Goal: Task Accomplishment & Management: Manage account settings

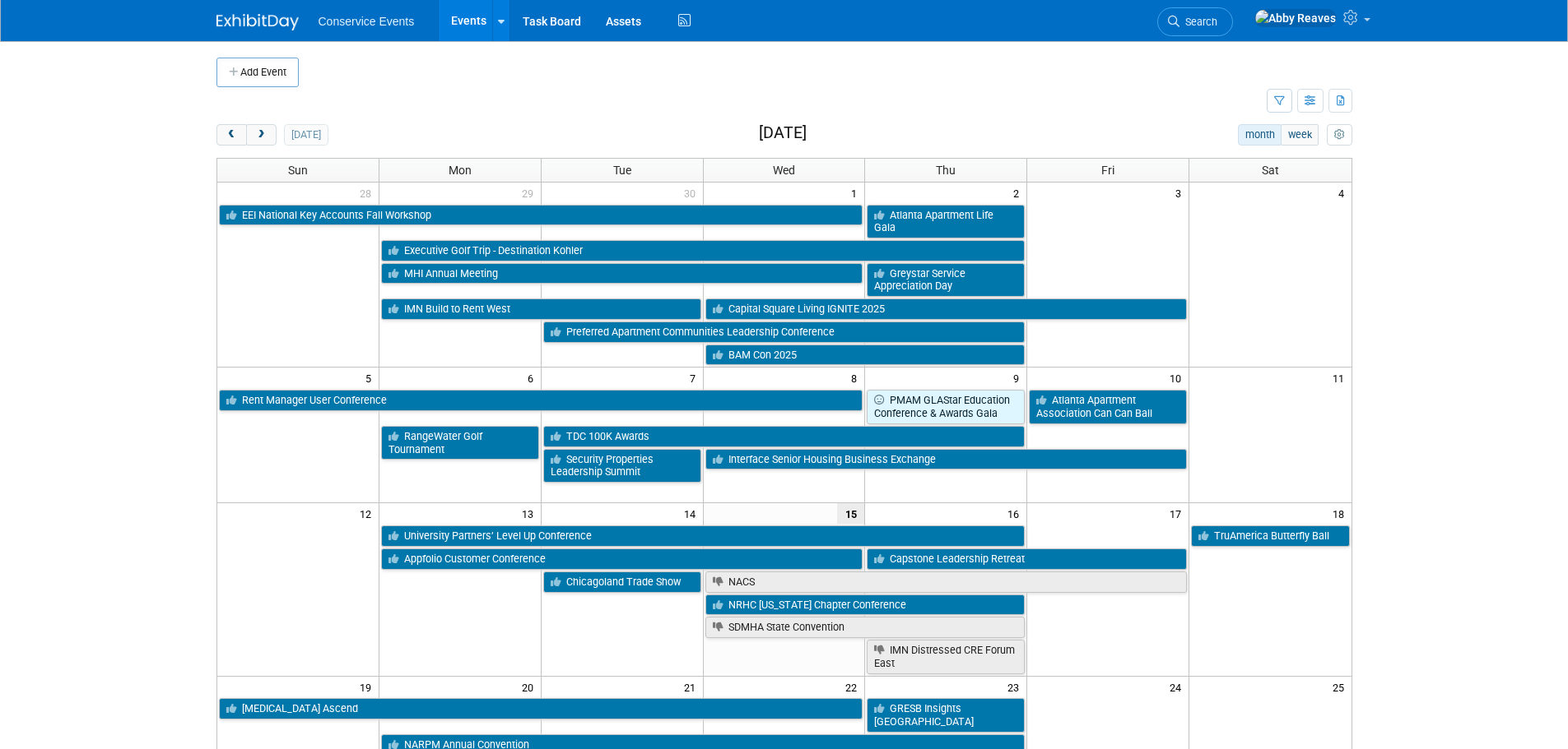
click at [252, 77] on button "Add Event" at bounding box center [257, 72] width 82 height 29
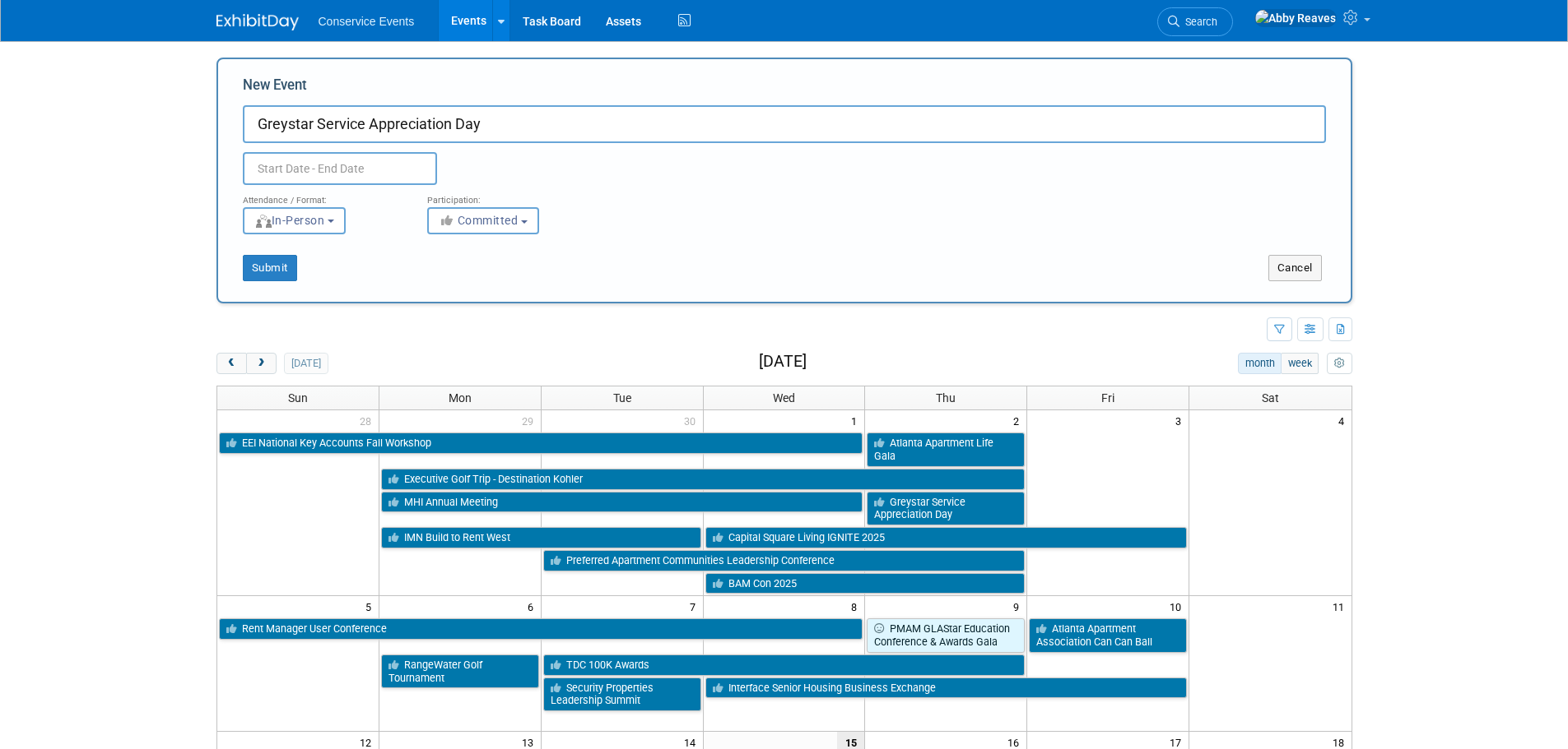
type input "Greystar Service Appreciation Day"
click at [397, 153] on input "text" at bounding box center [340, 168] width 194 height 33
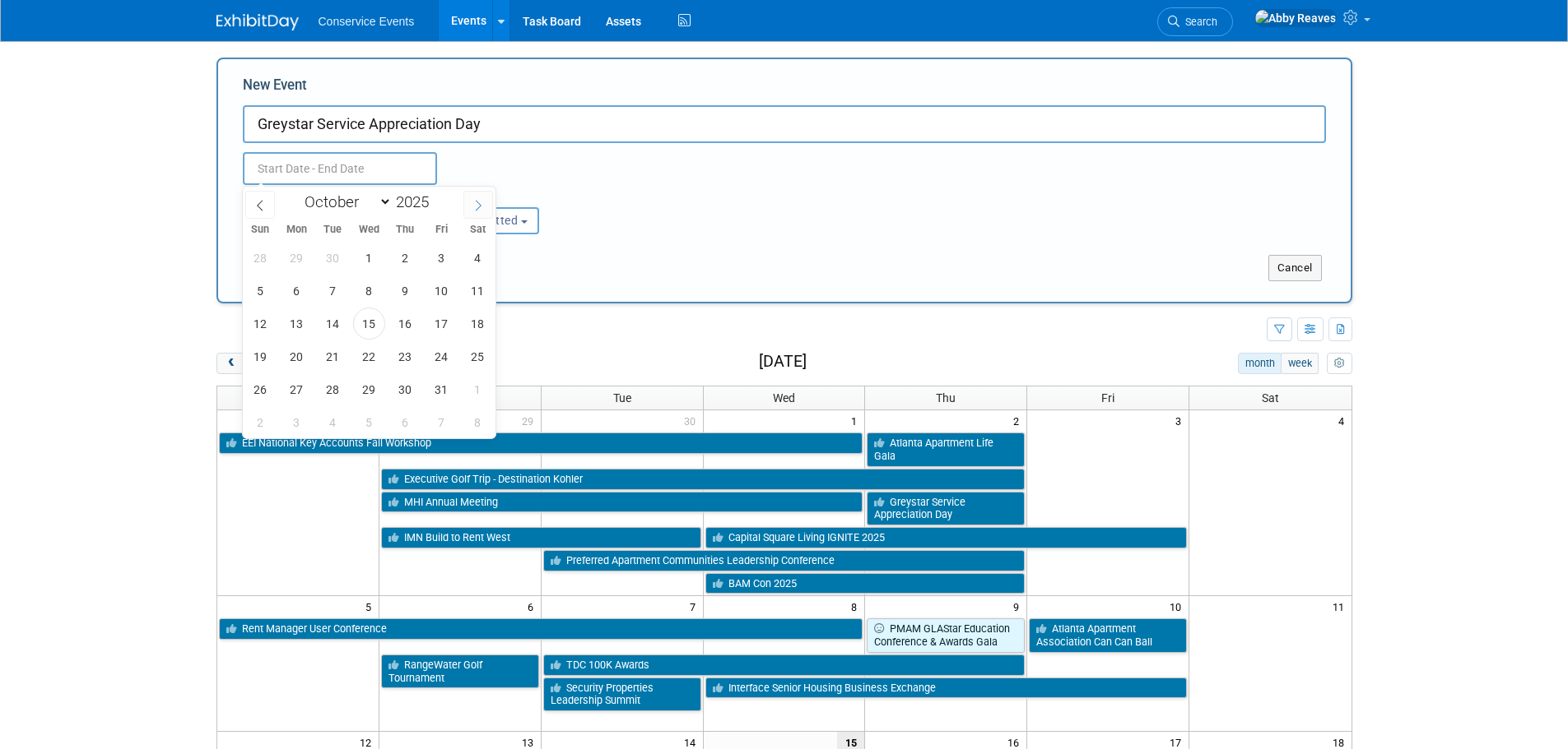
click at [478, 202] on icon at bounding box center [478, 205] width 5 height 11
select select "11"
click at [450, 262] on span "5" at bounding box center [441, 258] width 32 height 32
type input "[DATE] to [DATE]"
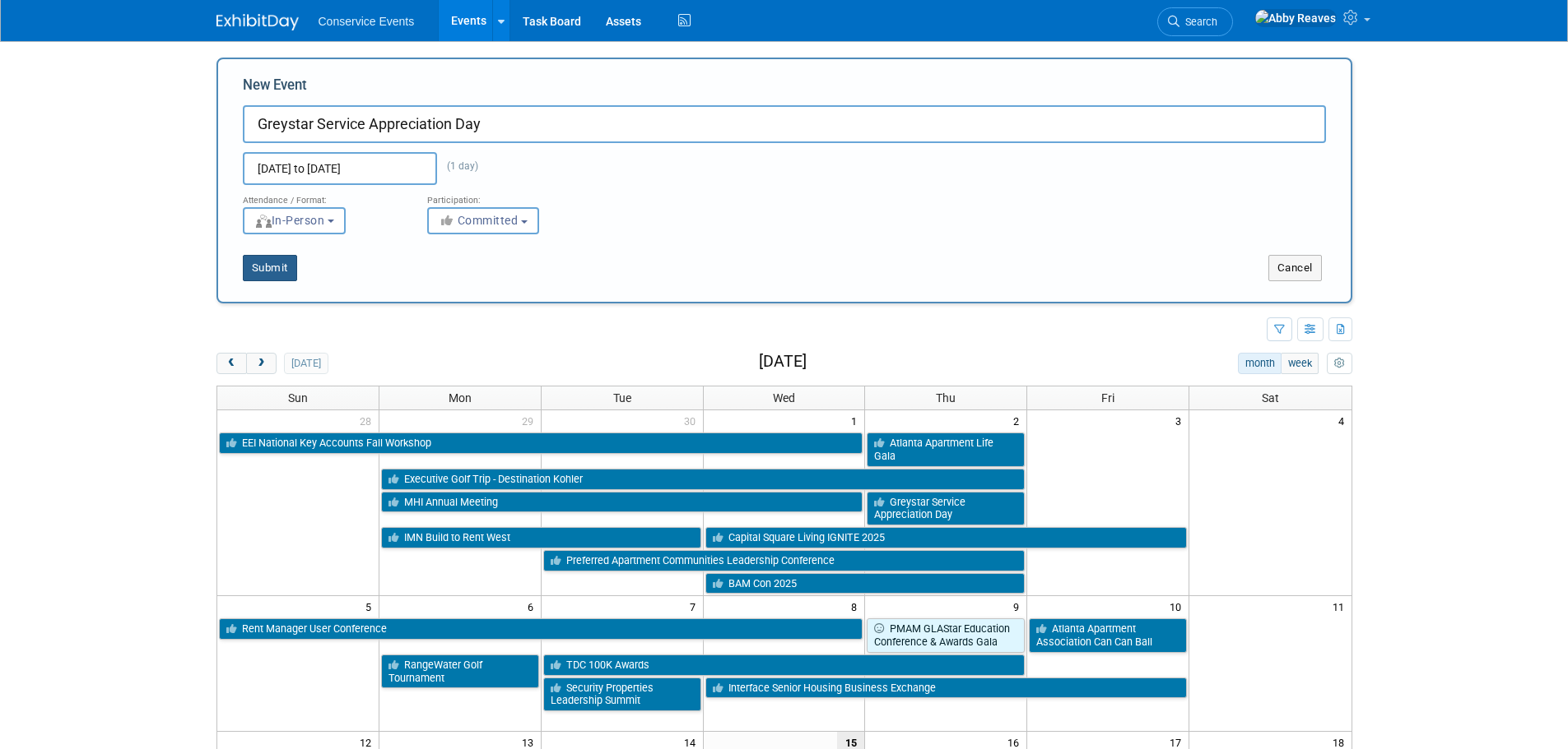
click at [293, 265] on button "Submit" at bounding box center [270, 269] width 54 height 27
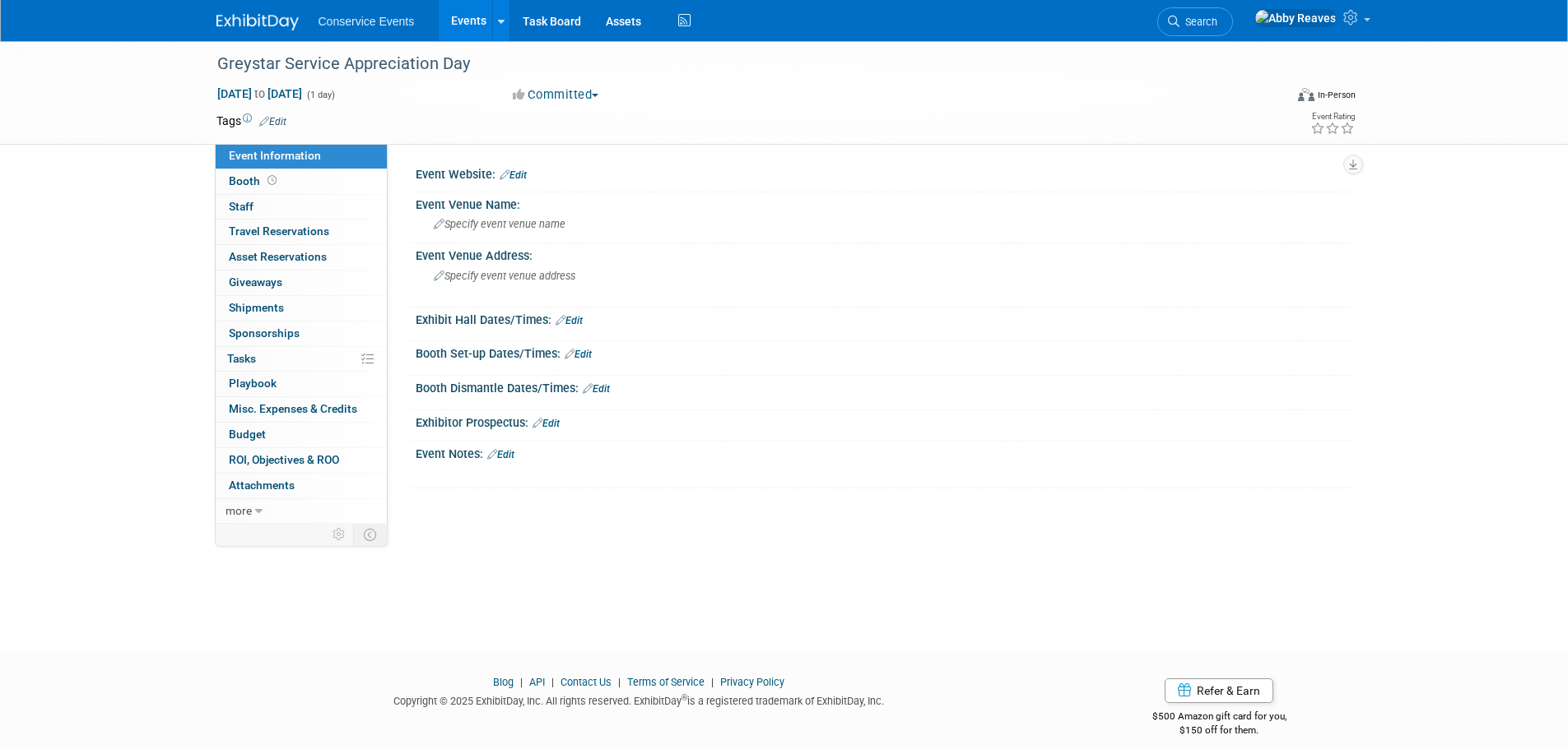
click at [281, 116] on link "Edit" at bounding box center [272, 121] width 28 height 12
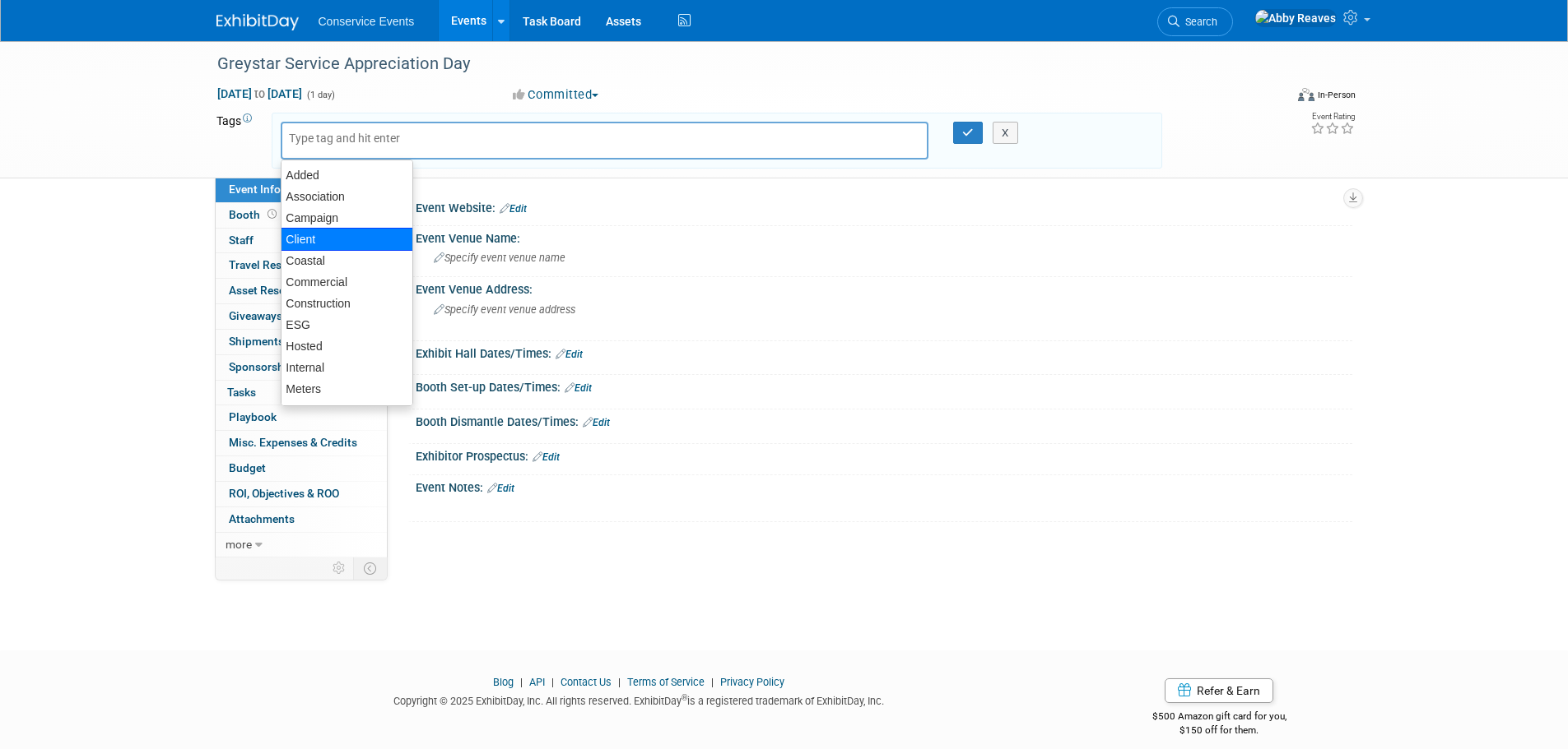
click at [311, 235] on div "Client" at bounding box center [346, 239] width 133 height 23
type input "Client"
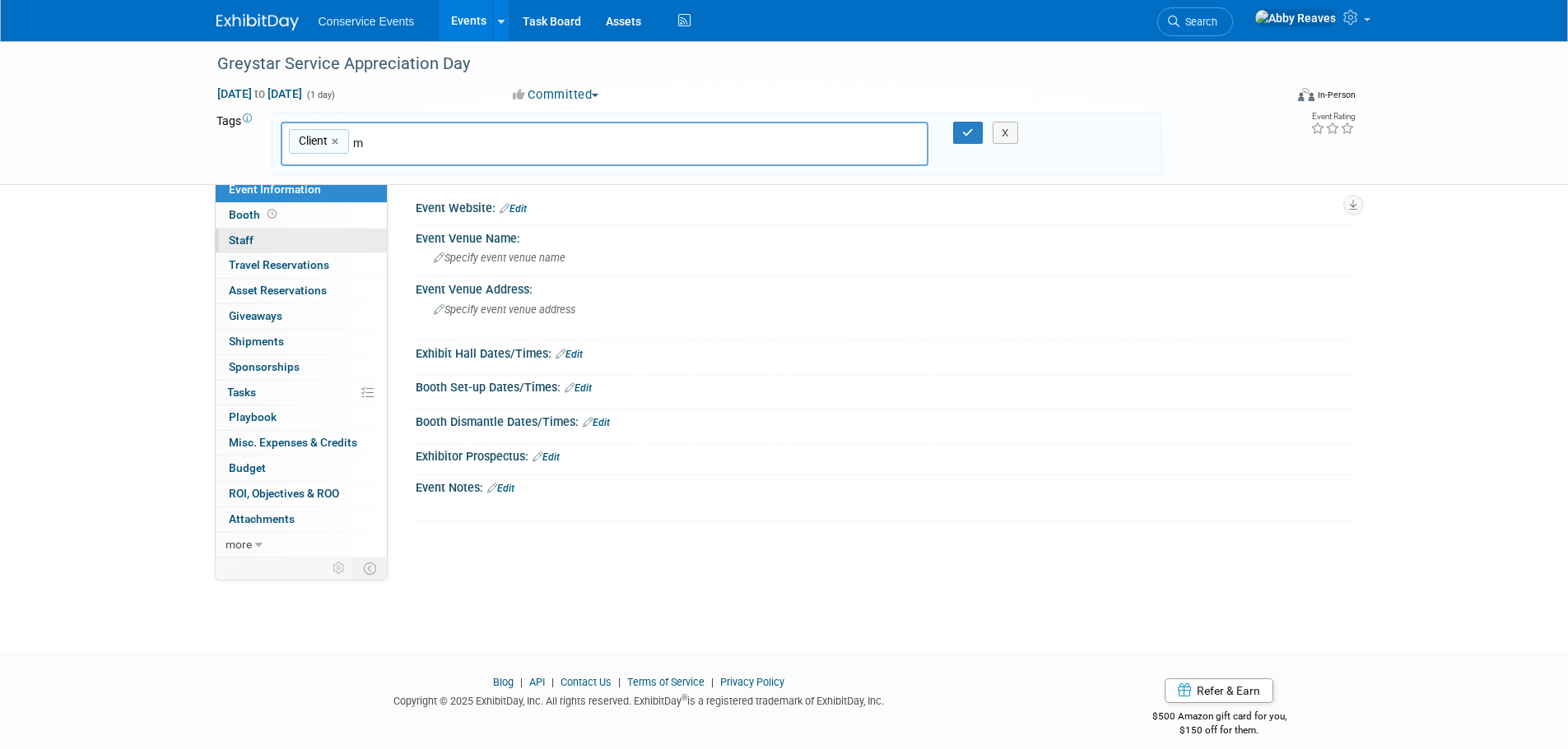
type input "mf"
click at [334, 181] on div "MF" at bounding box center [395, 182] width 230 height 23
type input "Client, MF"
click at [973, 133] on icon "button" at bounding box center [967, 133] width 12 height 11
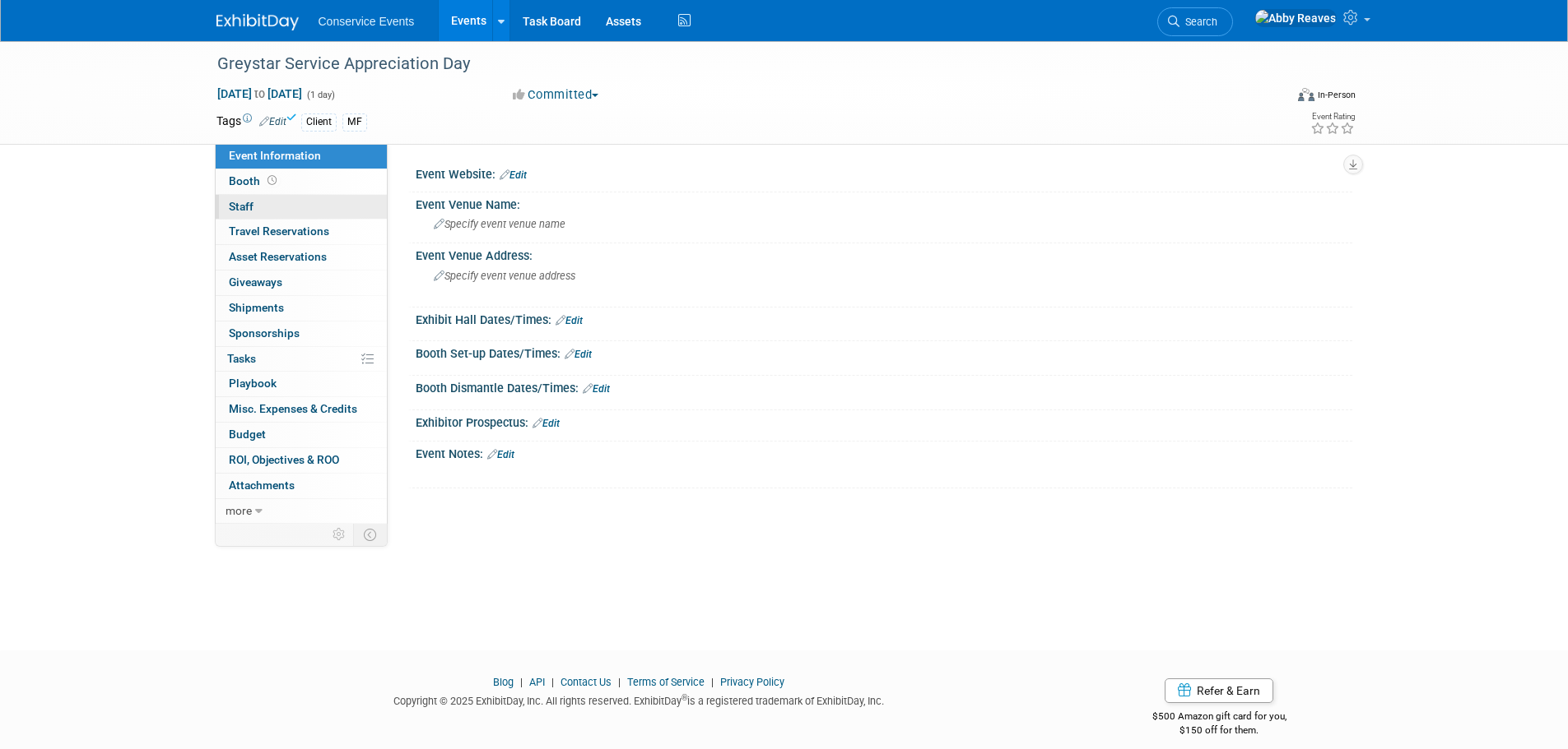
click at [314, 204] on link "0 Staff 0" at bounding box center [301, 207] width 171 height 25
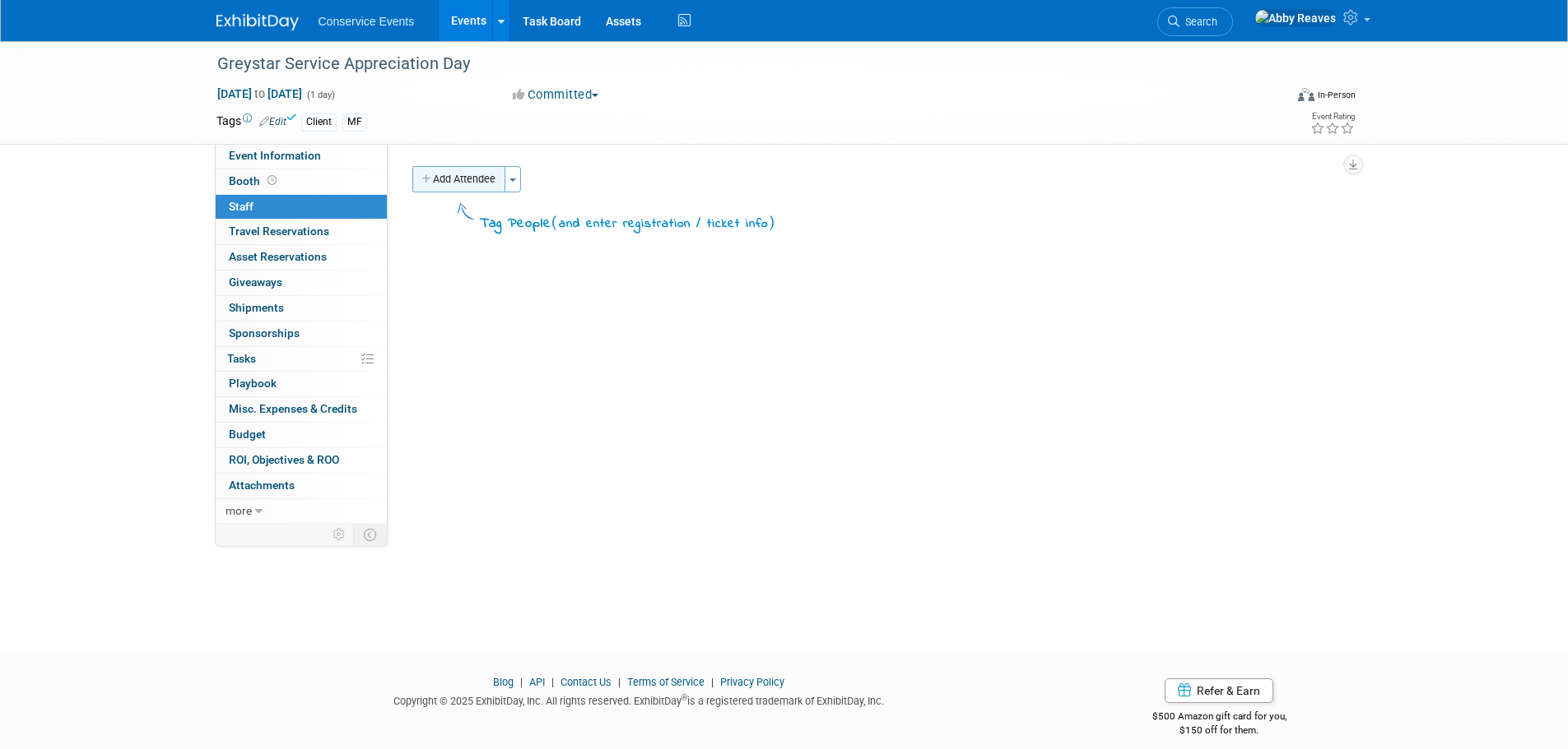
click at [471, 181] on button "Add Attendee" at bounding box center [458, 180] width 93 height 27
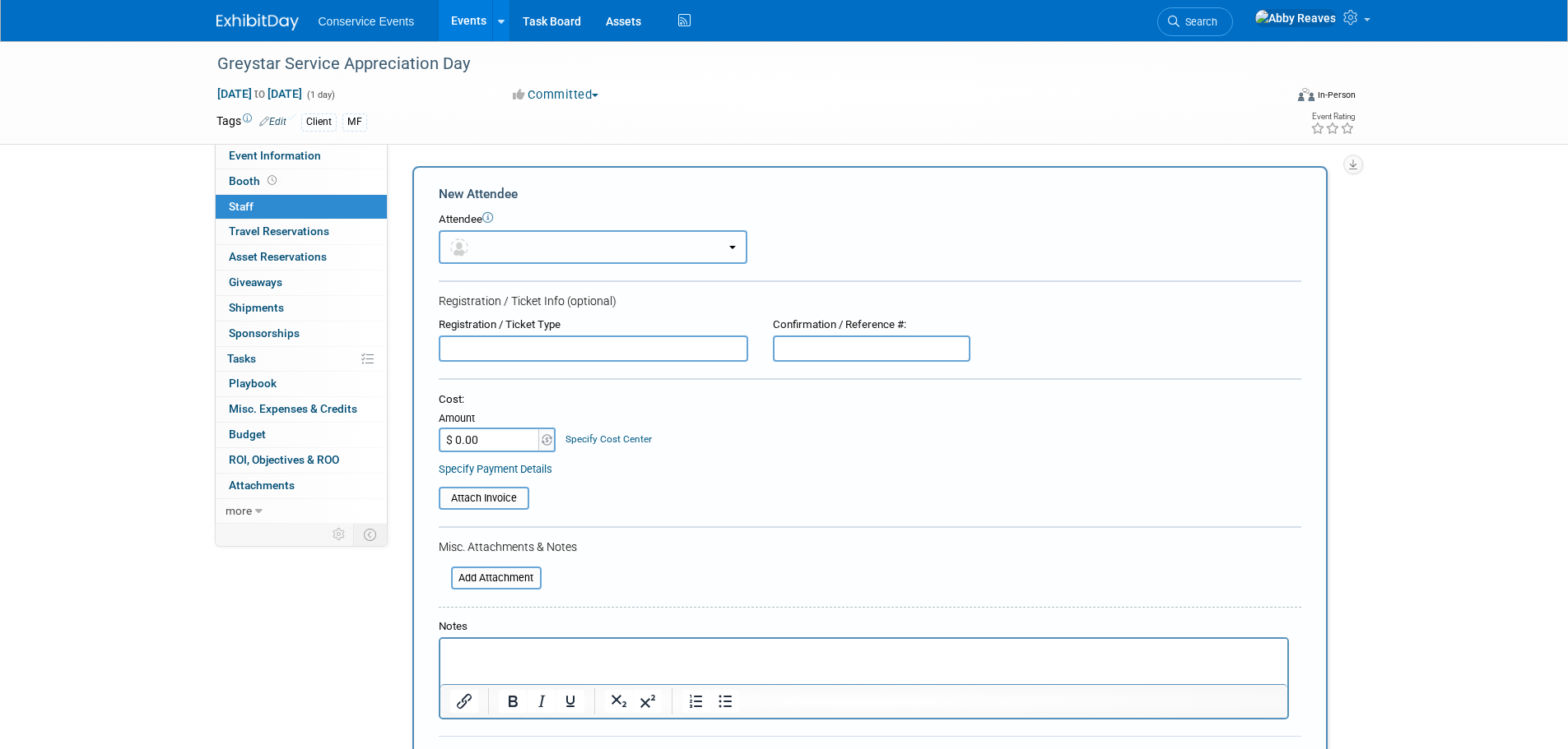
click at [527, 246] on button "button" at bounding box center [593, 247] width 309 height 34
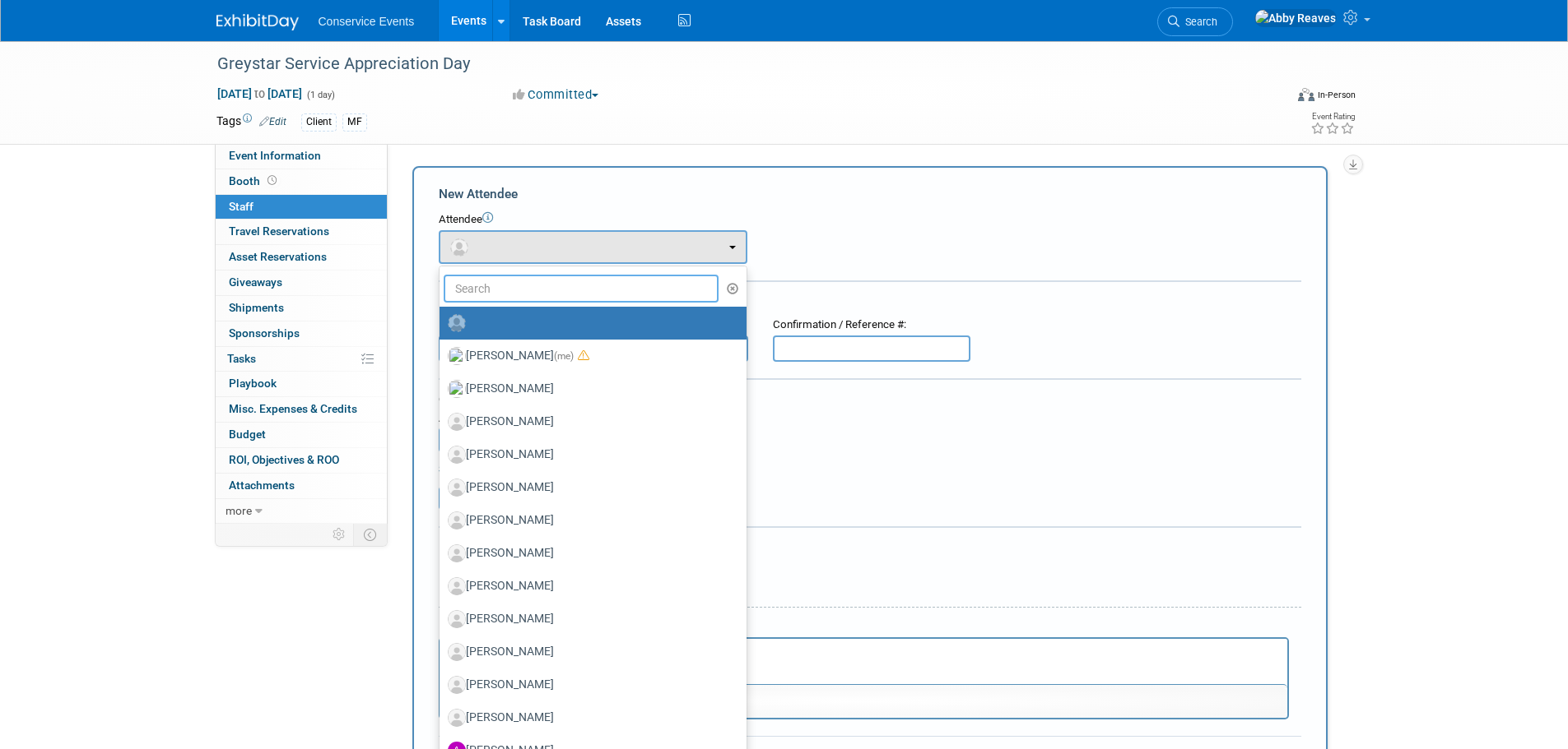
click at [527, 301] on input "text" at bounding box center [581, 288] width 276 height 28
drag, startPoint x: 523, startPoint y: 348, endPoint x: 578, endPoint y: 343, distance: 55.2
click at [523, 349] on label "[PERSON_NAME] (me)" at bounding box center [588, 357] width 282 height 27
click at [442, 349] on input "[PERSON_NAME] (me)" at bounding box center [437, 354] width 11 height 11
select select "888e4ed3-42fd-4820-a89e-ed4ce941d196"
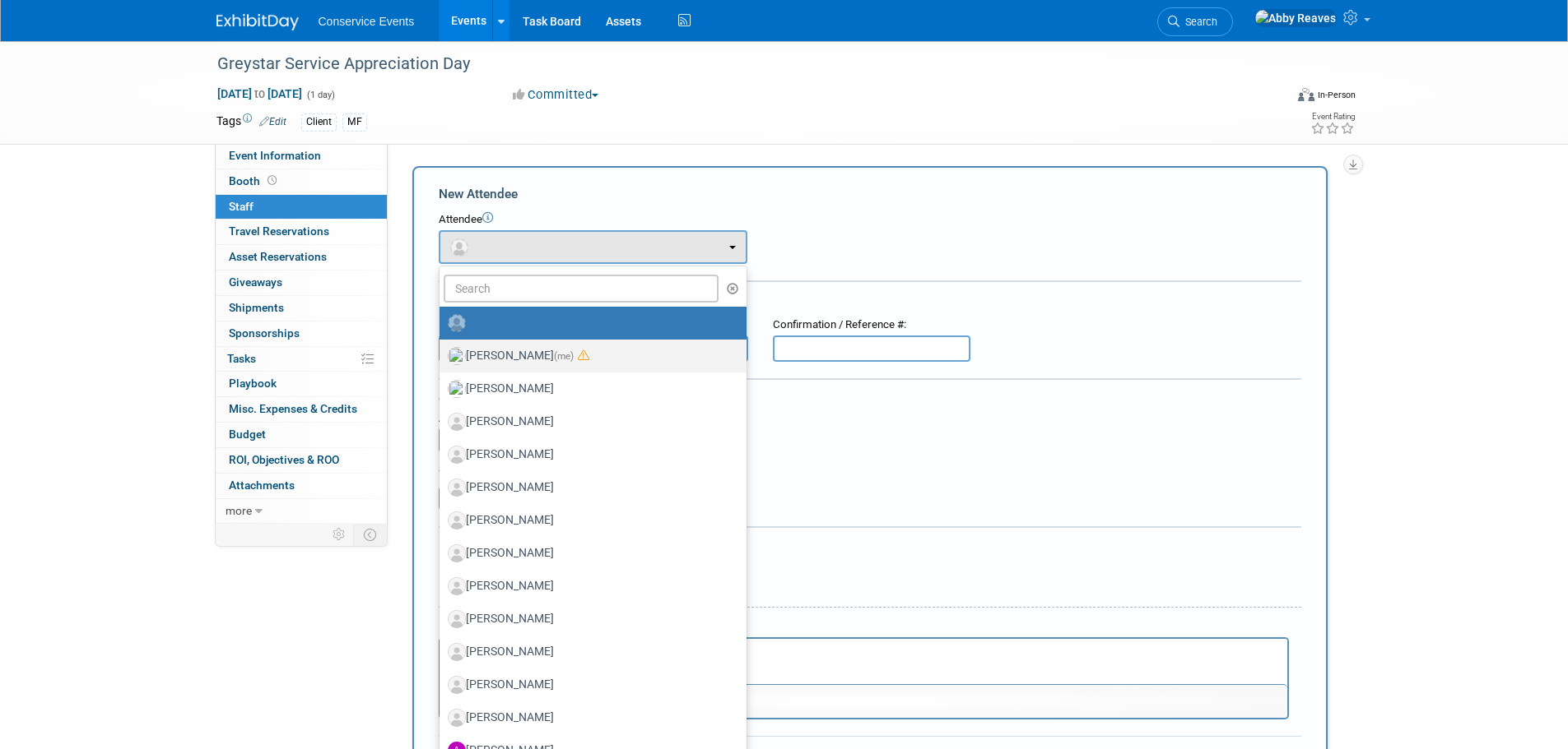
select select "6"
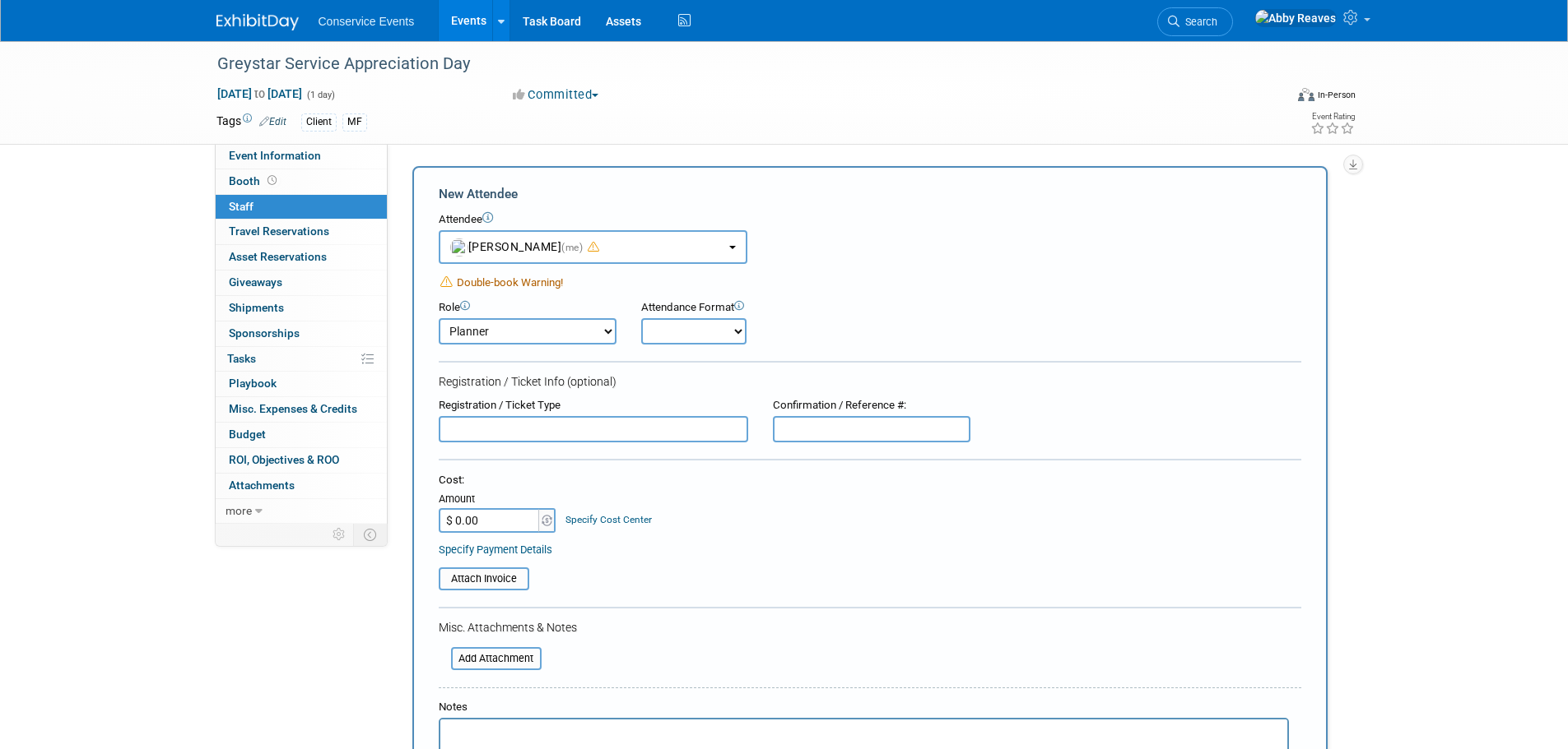
click at [690, 327] on select "Onsite Remote" at bounding box center [693, 332] width 105 height 27
select select "2"
click at [641, 318] on select "Onsite Remote" at bounding box center [693, 332] width 105 height 27
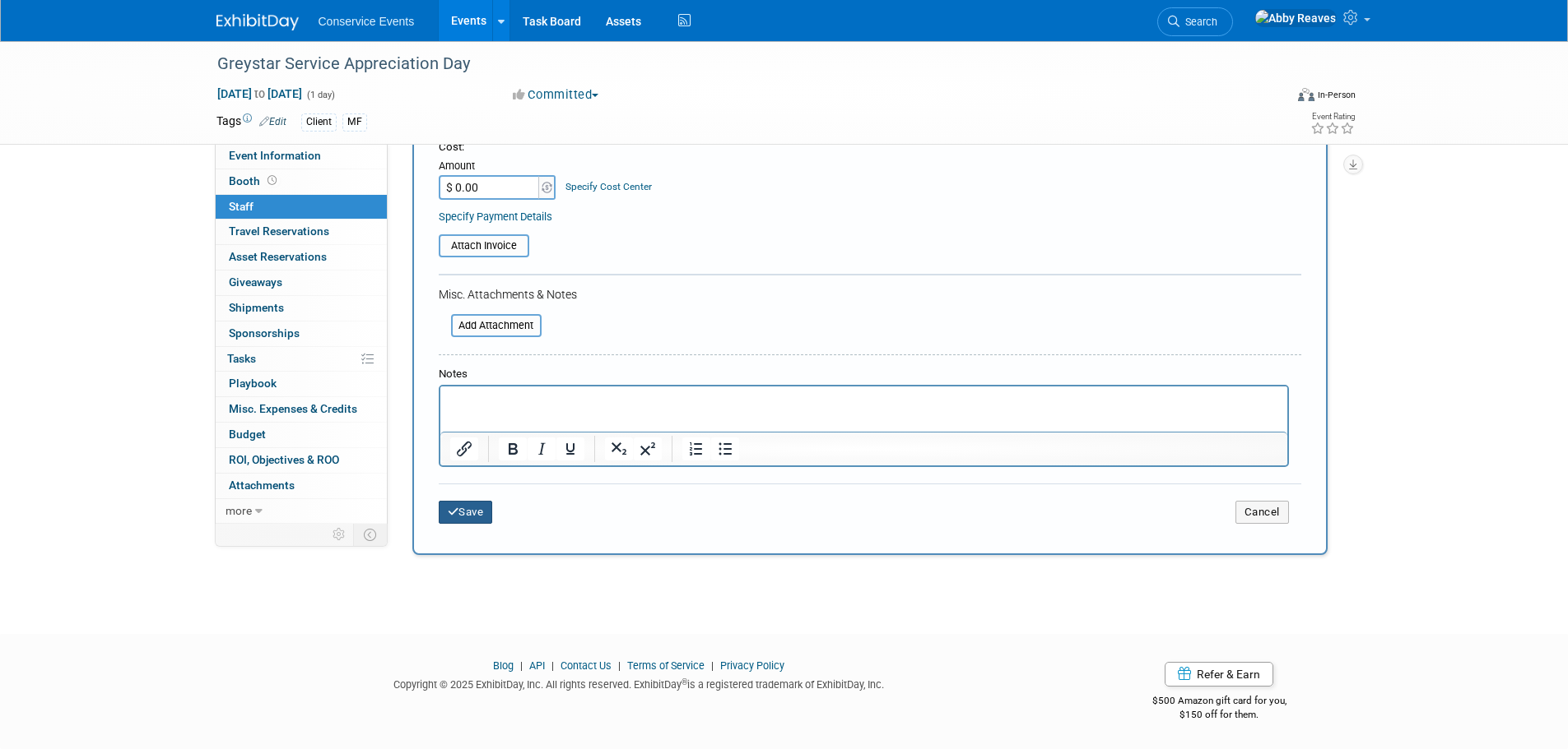
click at [449, 512] on icon "submit" at bounding box center [453, 512] width 12 height 11
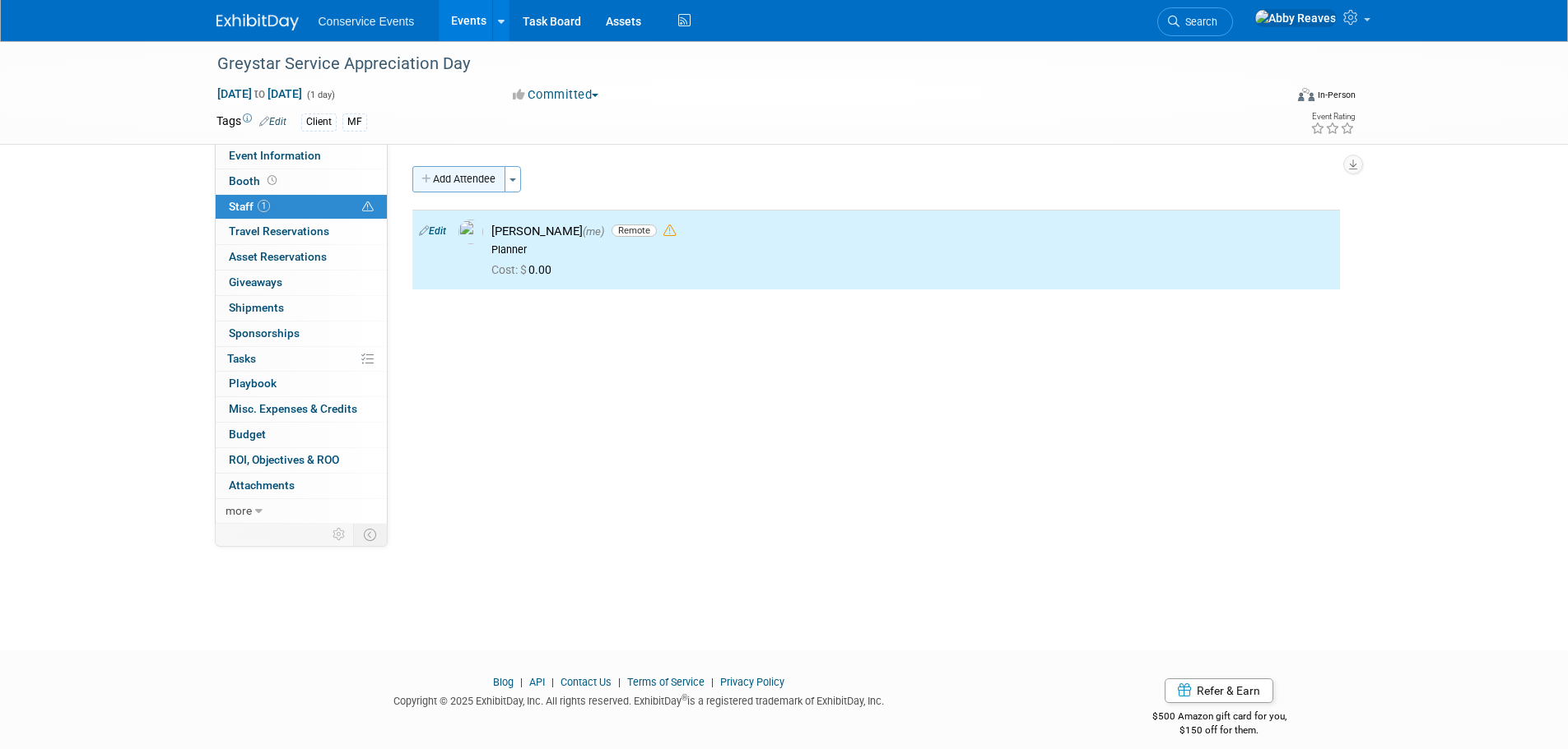
click at [460, 170] on button "Add Attendee" at bounding box center [458, 180] width 93 height 27
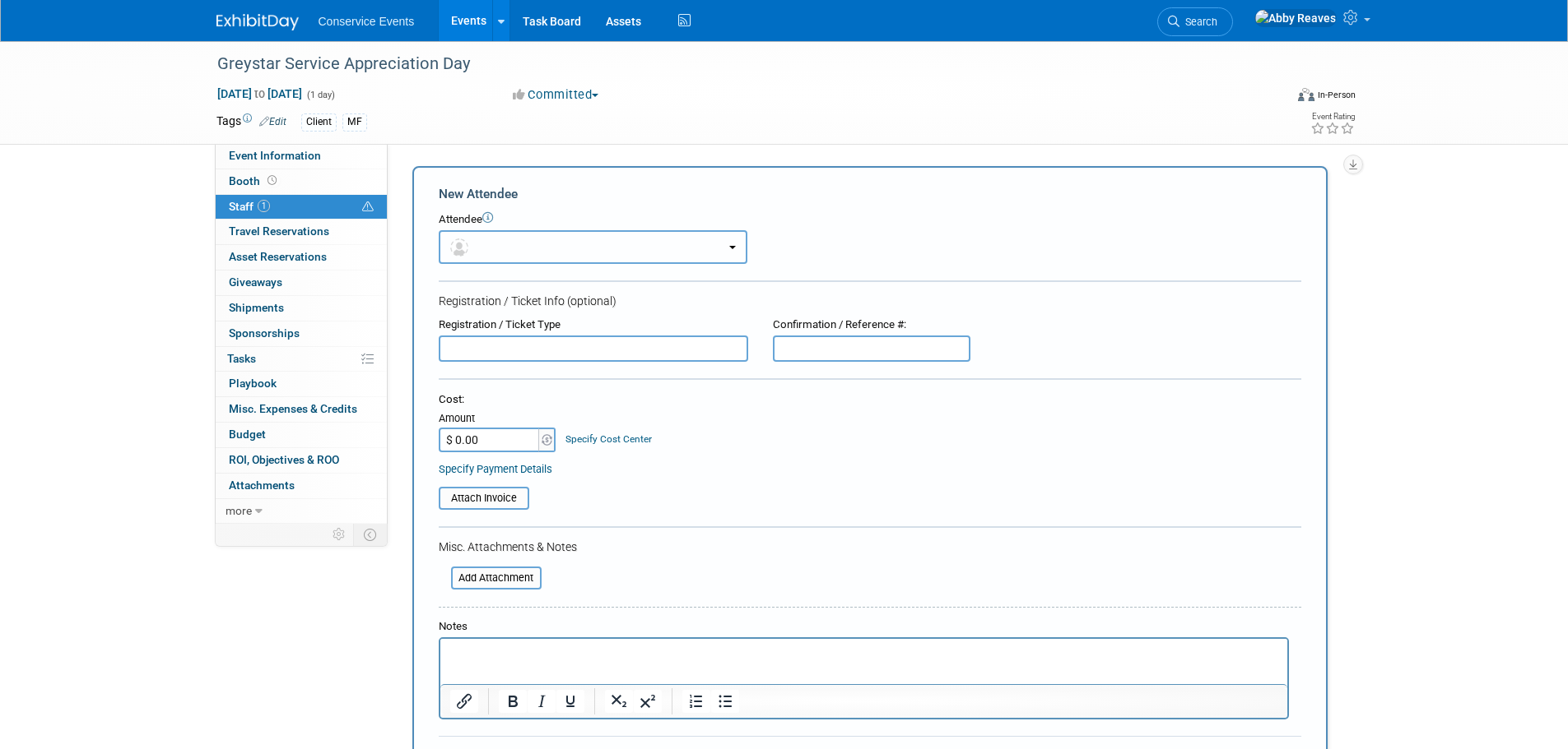
click at [494, 244] on button "button" at bounding box center [593, 247] width 309 height 34
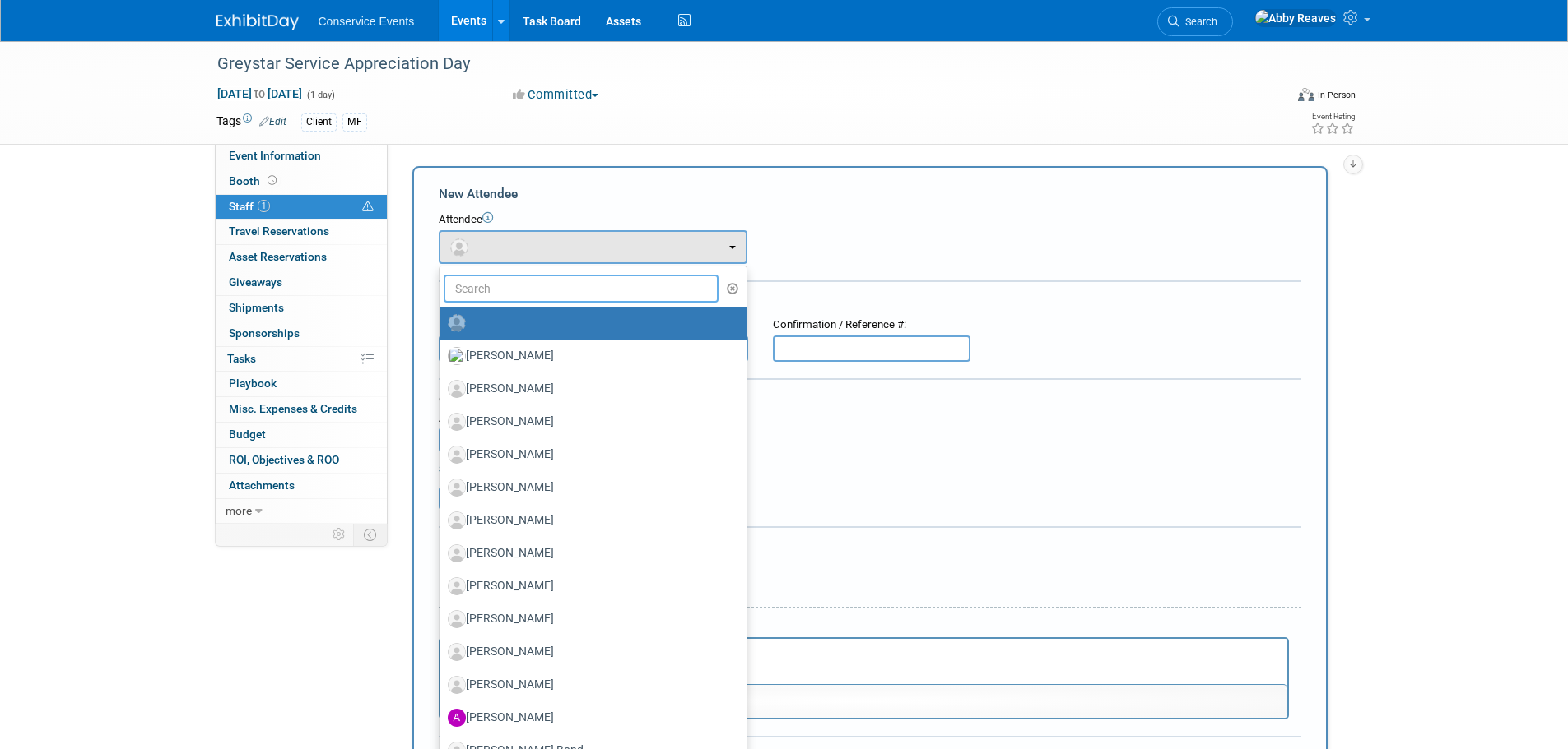
click at [509, 276] on input "text" at bounding box center [581, 288] width 276 height 28
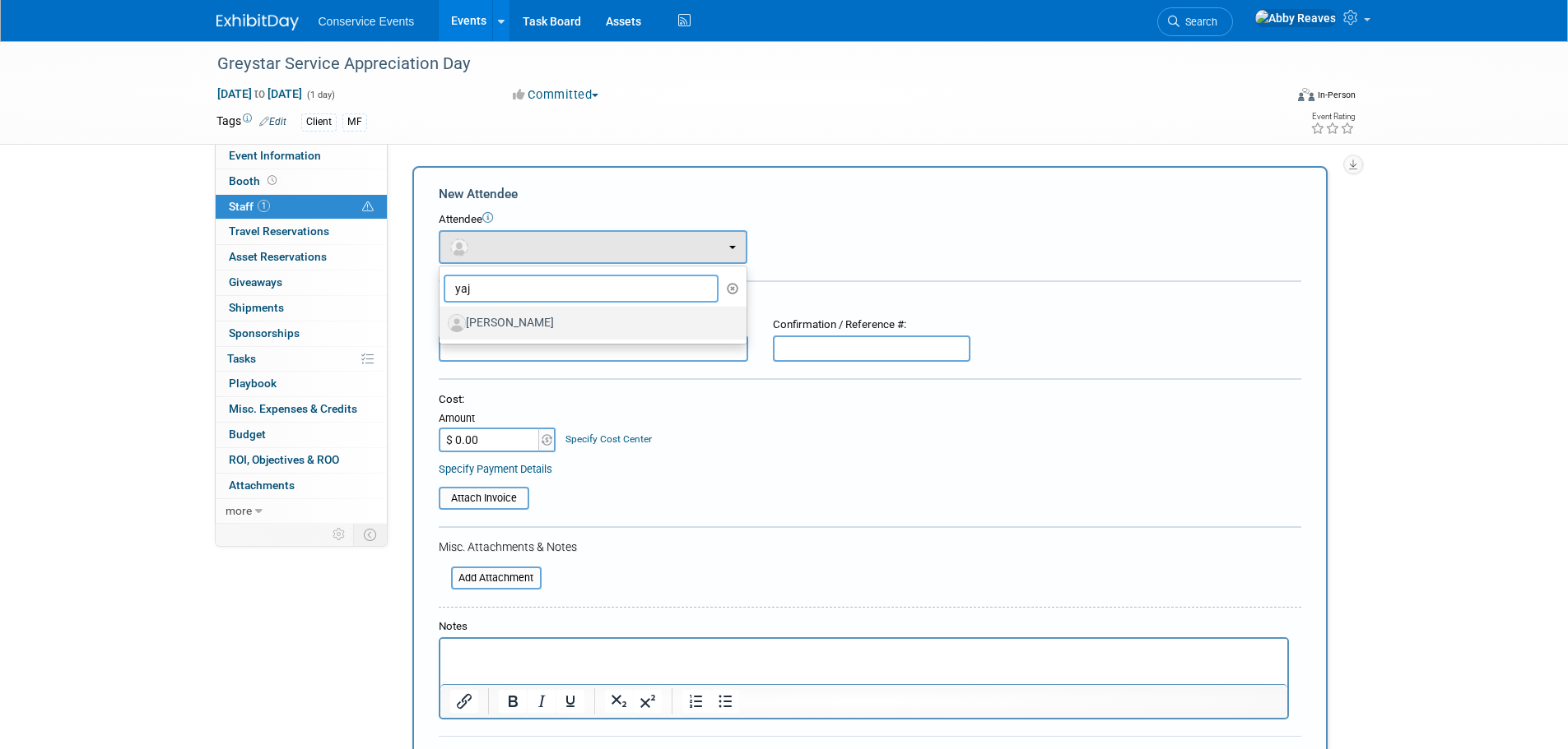
type input "yaj"
click at [514, 318] on label "[PERSON_NAME]" at bounding box center [588, 324] width 282 height 27
click at [442, 318] on input "[PERSON_NAME]" at bounding box center [437, 321] width 11 height 11
select select "b1e99fb0-11ef-4508-bb39-35faa2bd5313"
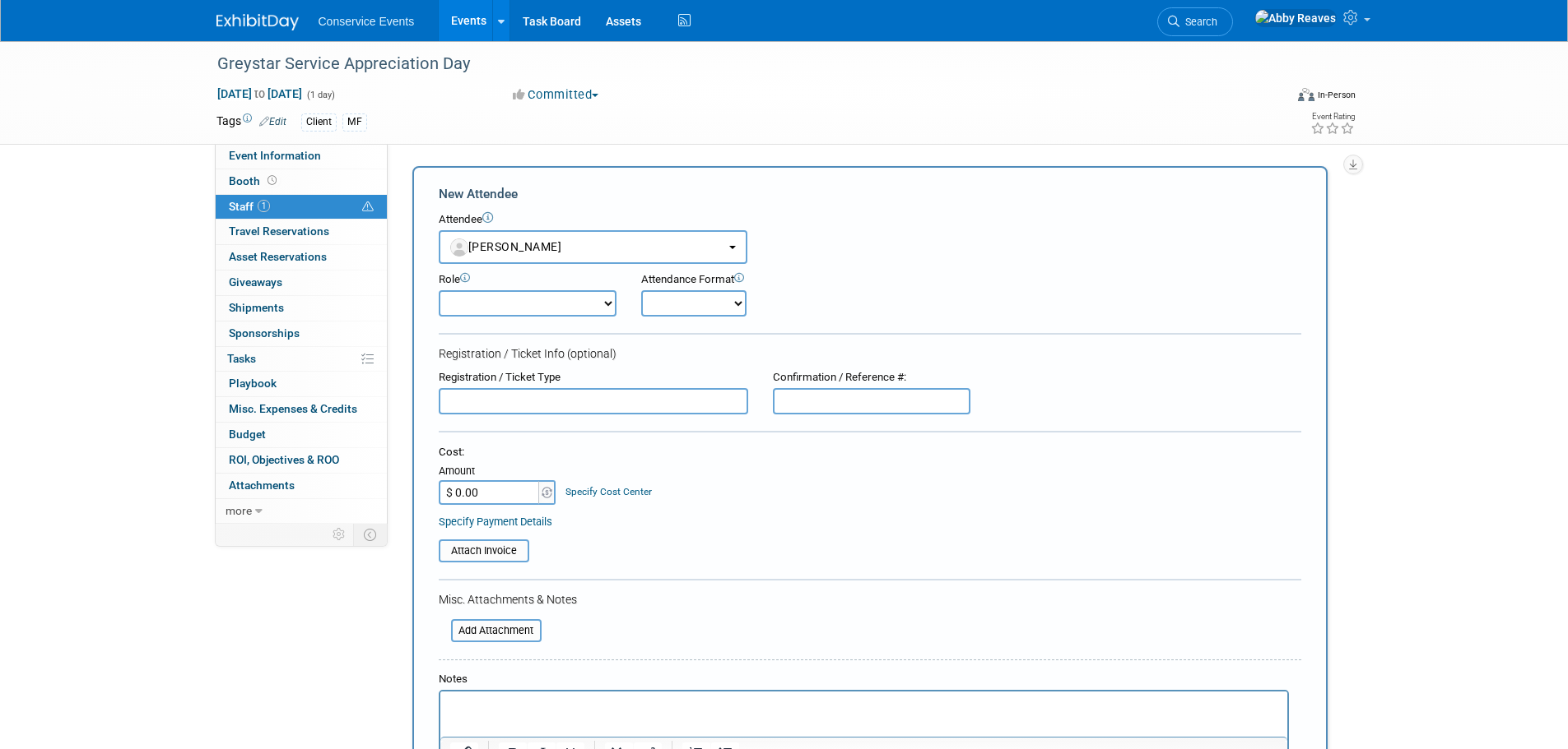
drag, startPoint x: 580, startPoint y: 304, endPoint x: 578, endPoint y: 317, distance: 13.2
click at [580, 304] on select "Demonstrator Host Planner Presenter Sales Representative Set-up/Dismantle Crew …" at bounding box center [528, 303] width 178 height 27
click at [439, 290] on select "Demonstrator Host Planner Presenter Sales Representative Set-up/Dismantle Crew …" at bounding box center [528, 303] width 178 height 27
click at [588, 302] on select "Demonstrator Host Planner Presenter Sales Representative Set-up/Dismantle Crew …" at bounding box center [528, 303] width 178 height 27
select select "2"
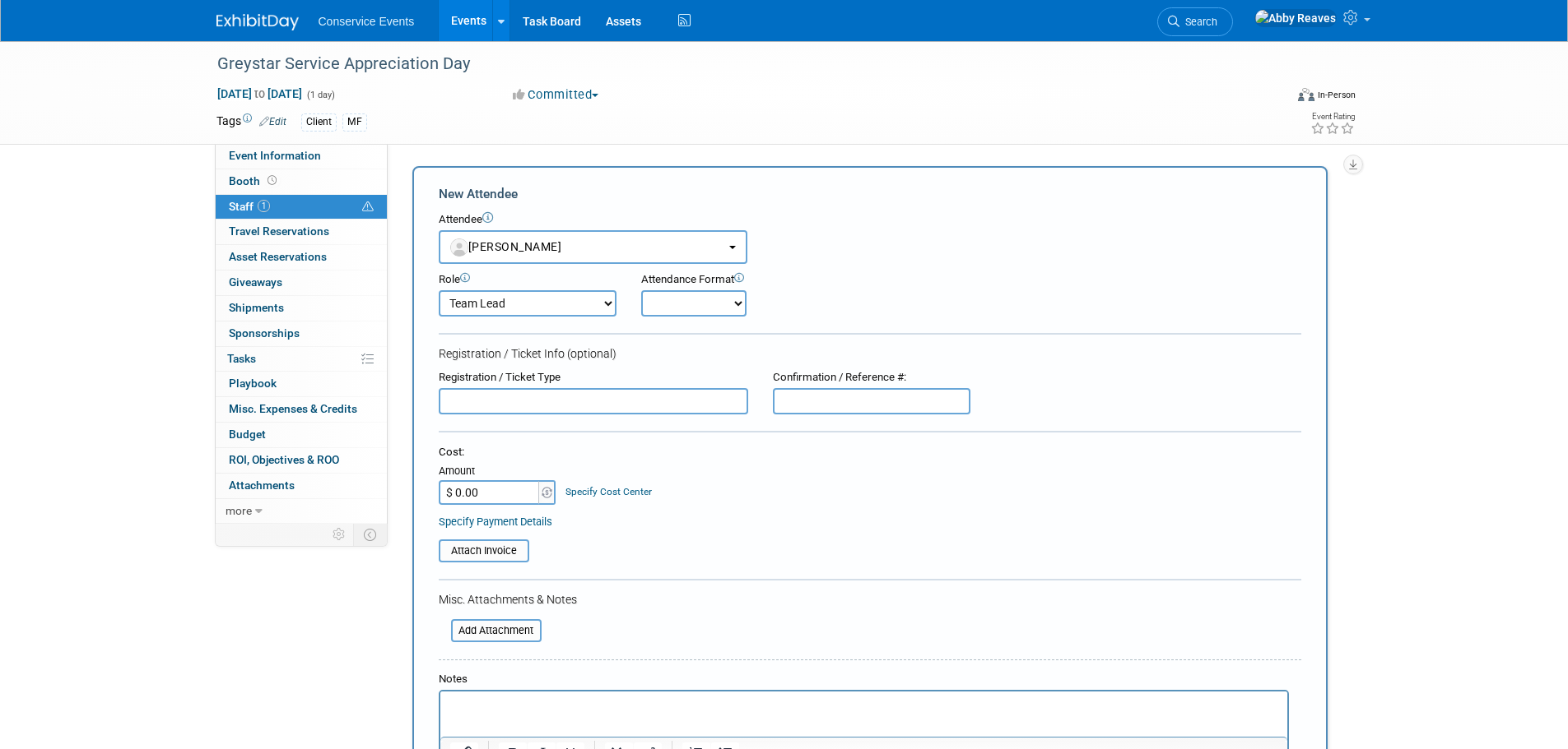
click at [439, 290] on select "Demonstrator Host Planner Presenter Sales Representative Set-up/Dismantle Crew …" at bounding box center [528, 303] width 178 height 27
click at [662, 312] on select "Onsite Remote" at bounding box center [693, 303] width 105 height 27
select select "2"
click at [641, 290] on select "Onsite Remote" at bounding box center [693, 303] width 105 height 27
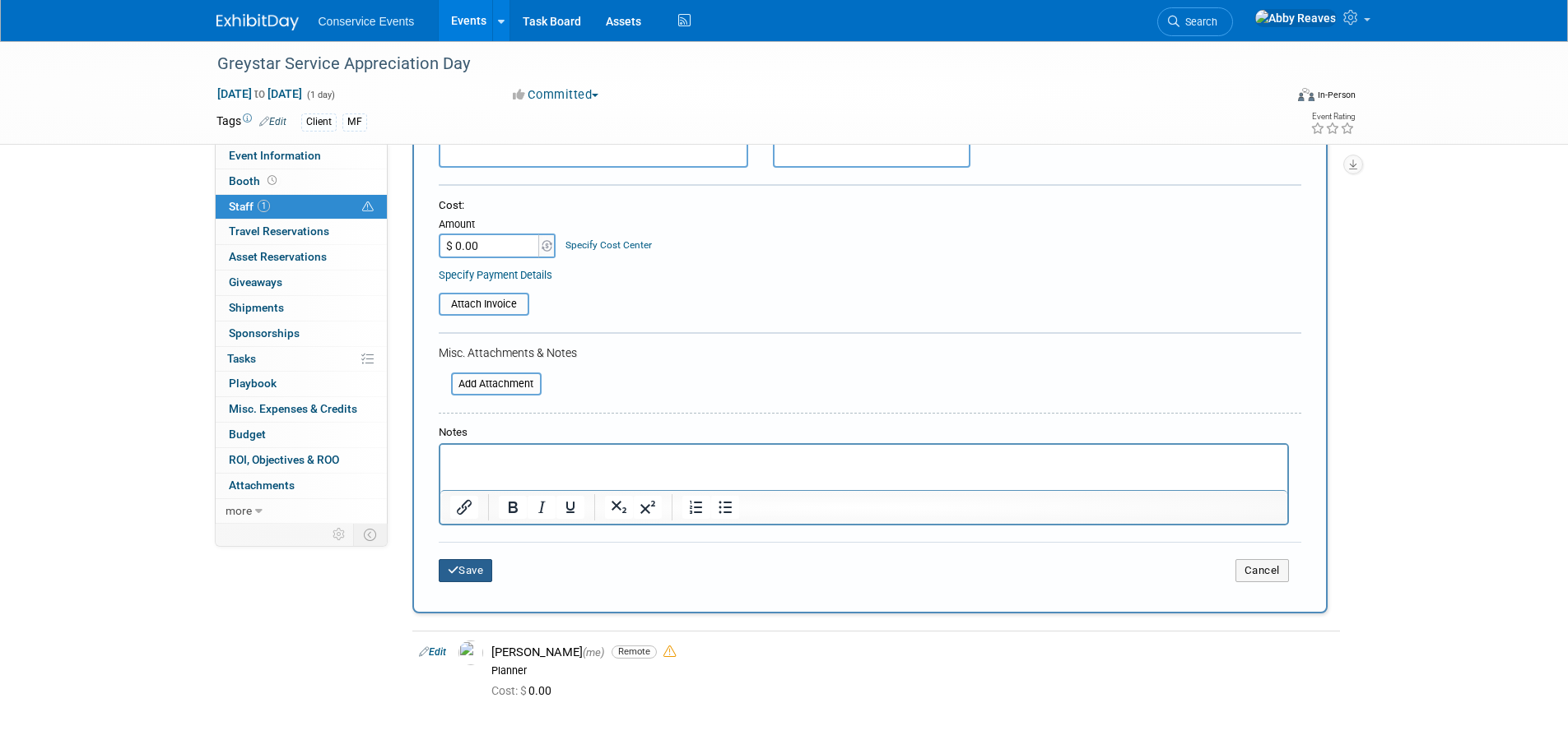
click at [489, 582] on button "Save" at bounding box center [465, 571] width 54 height 23
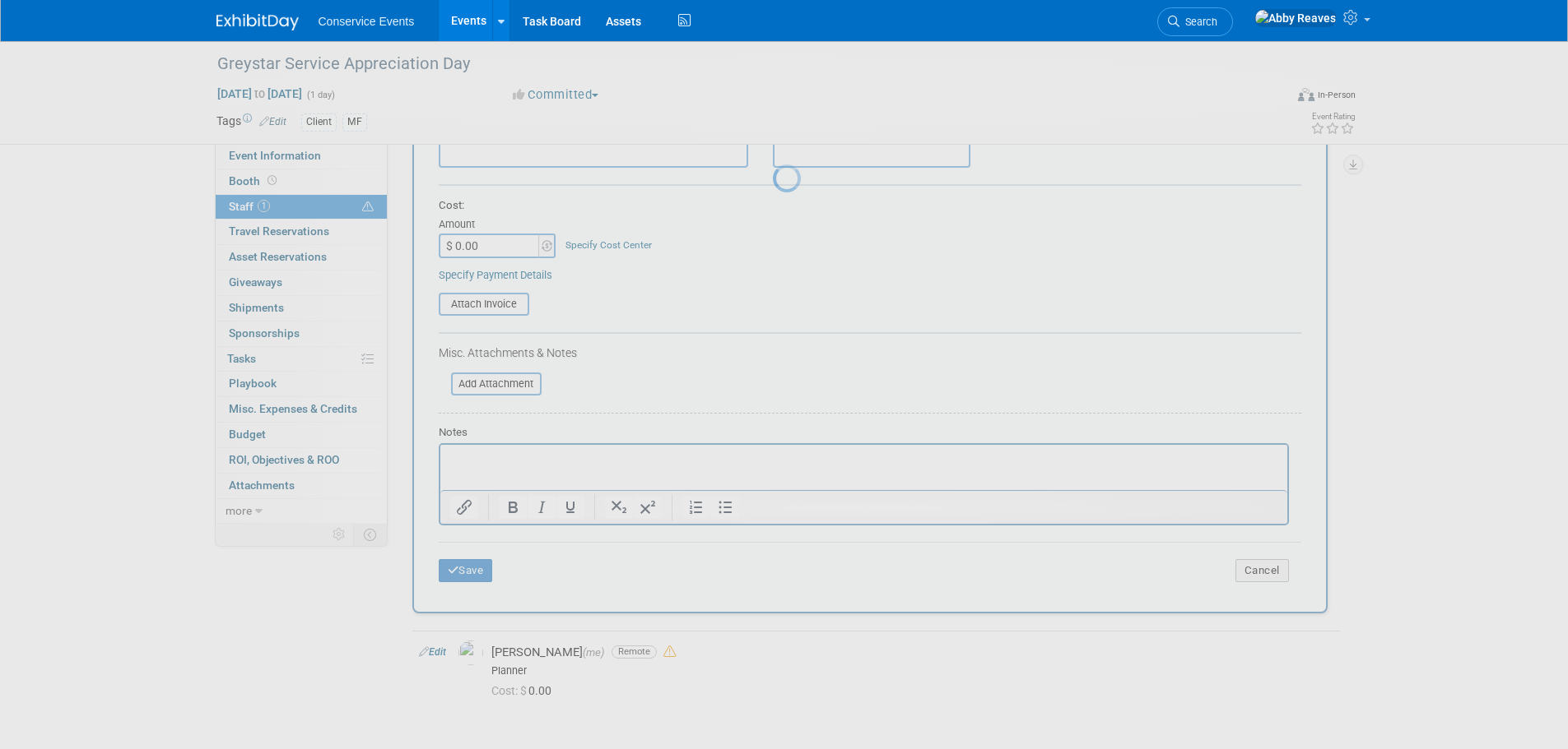
scroll to position [16, 0]
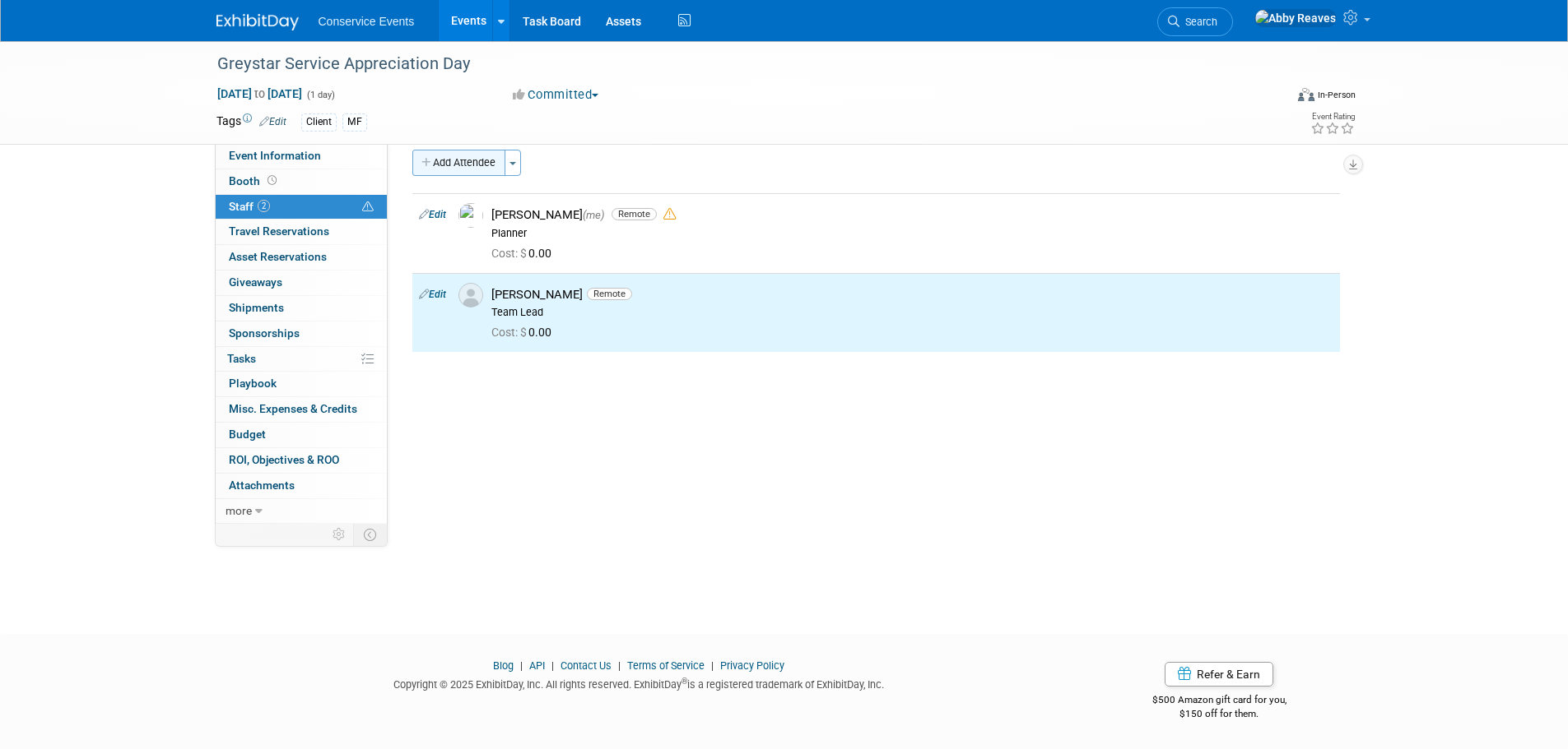
click at [468, 162] on button "Add Attendee" at bounding box center [458, 163] width 93 height 27
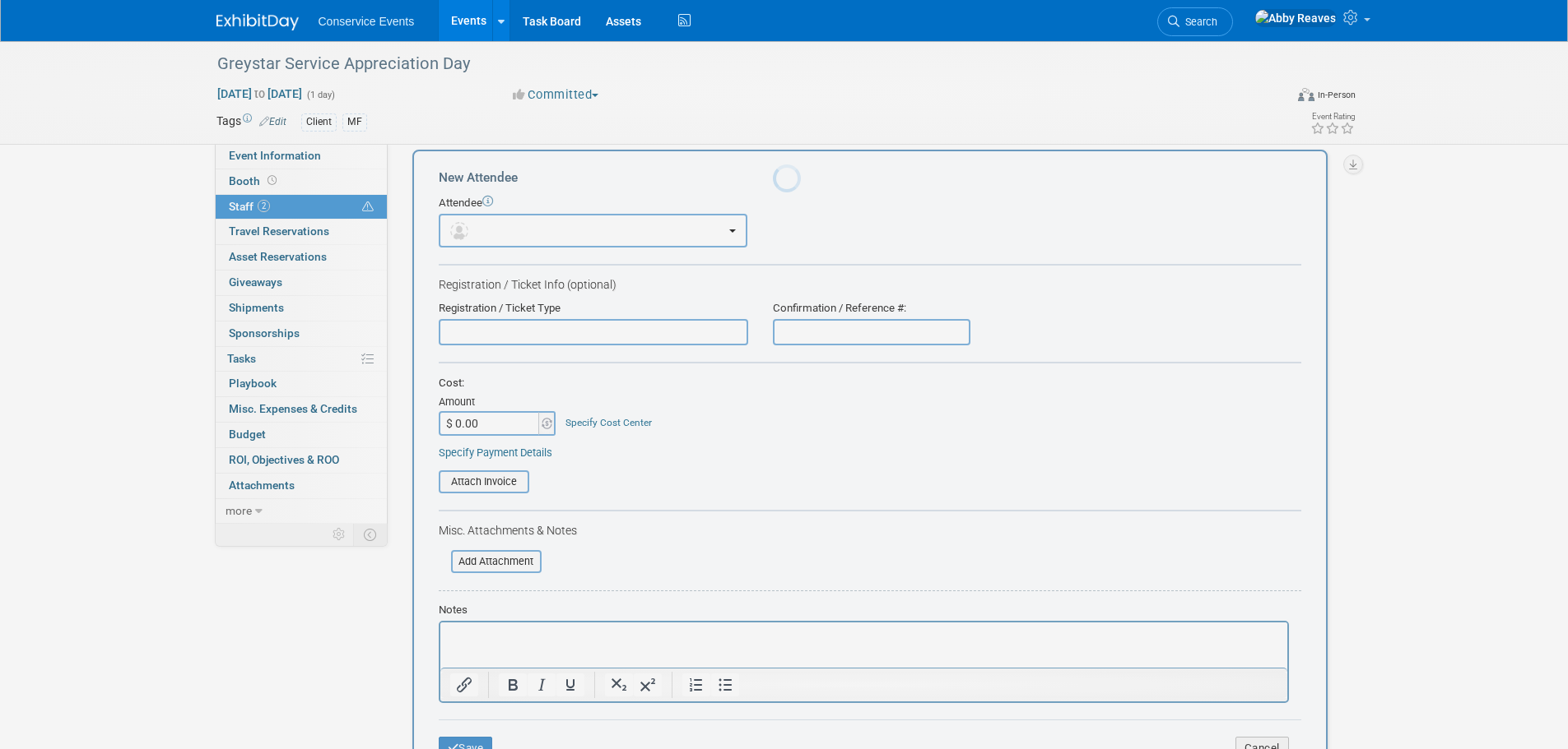
scroll to position [0, 0]
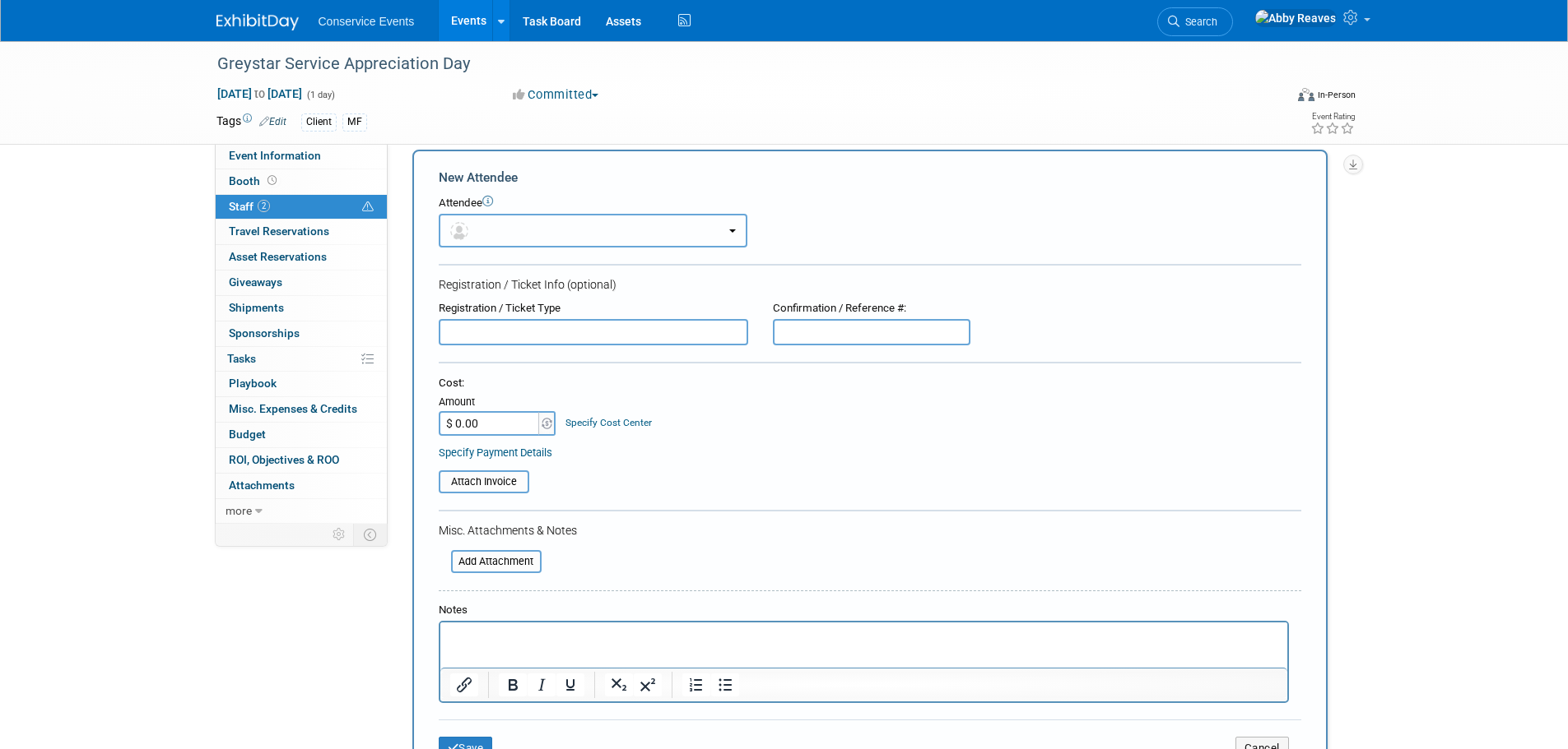
click at [569, 231] on button "button" at bounding box center [593, 230] width 309 height 34
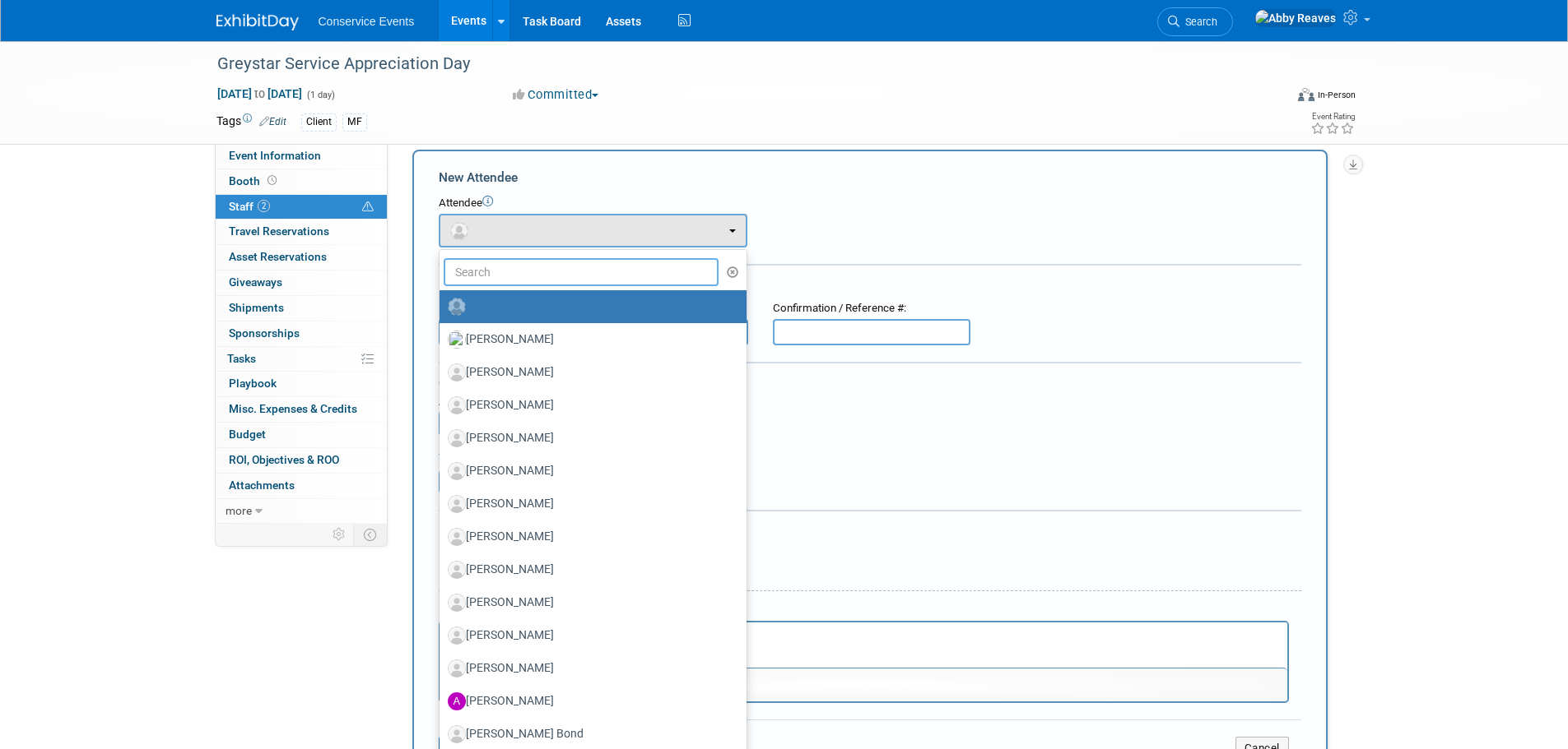
click at [581, 278] on input "text" at bounding box center [581, 271] width 276 height 28
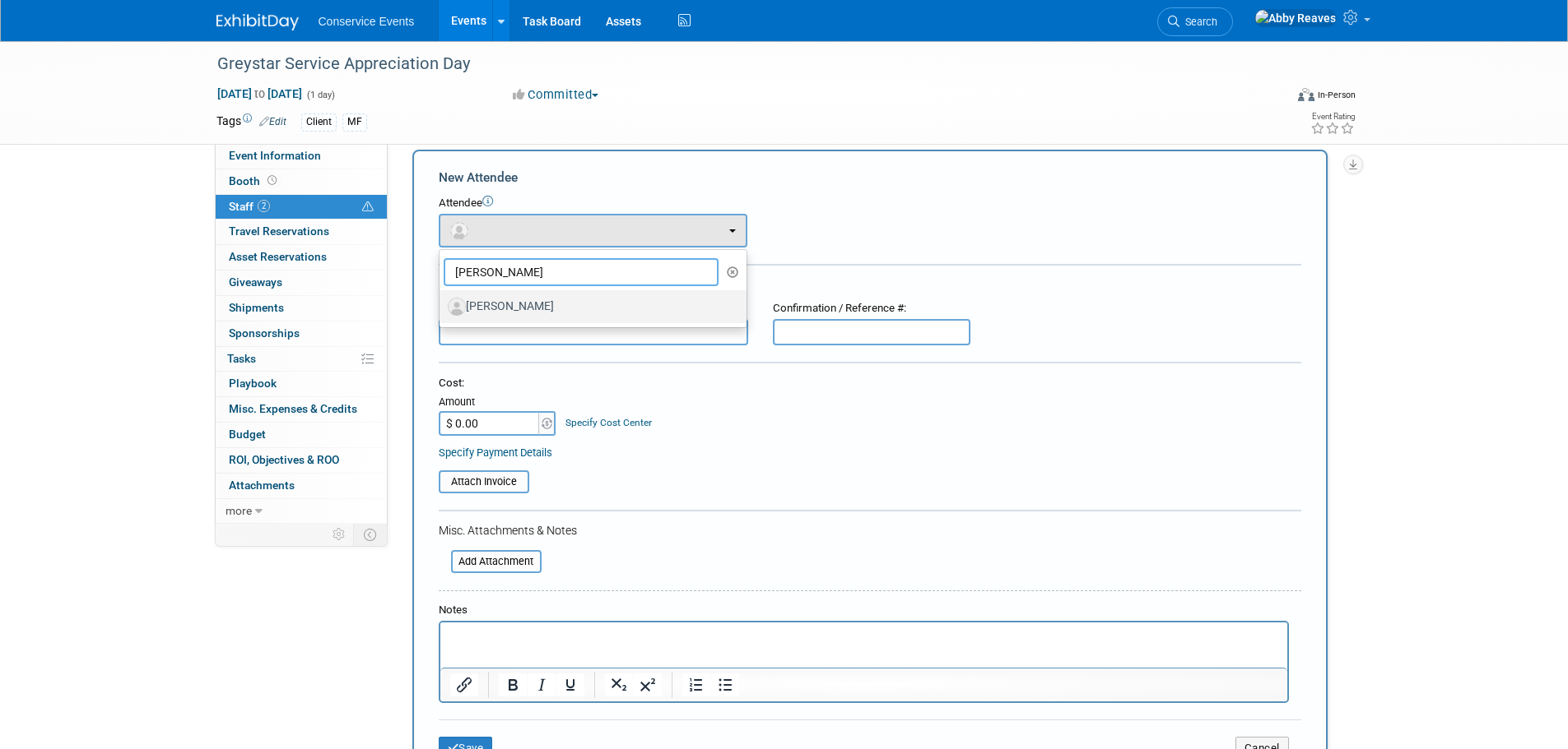
type input "lee"
click at [567, 299] on label "[PERSON_NAME]" at bounding box center [588, 307] width 282 height 27
click at [442, 300] on input "Lee Helt" at bounding box center [437, 305] width 11 height 11
select select "74498d1a-b943-42c4-bab8-54a0a985264d"
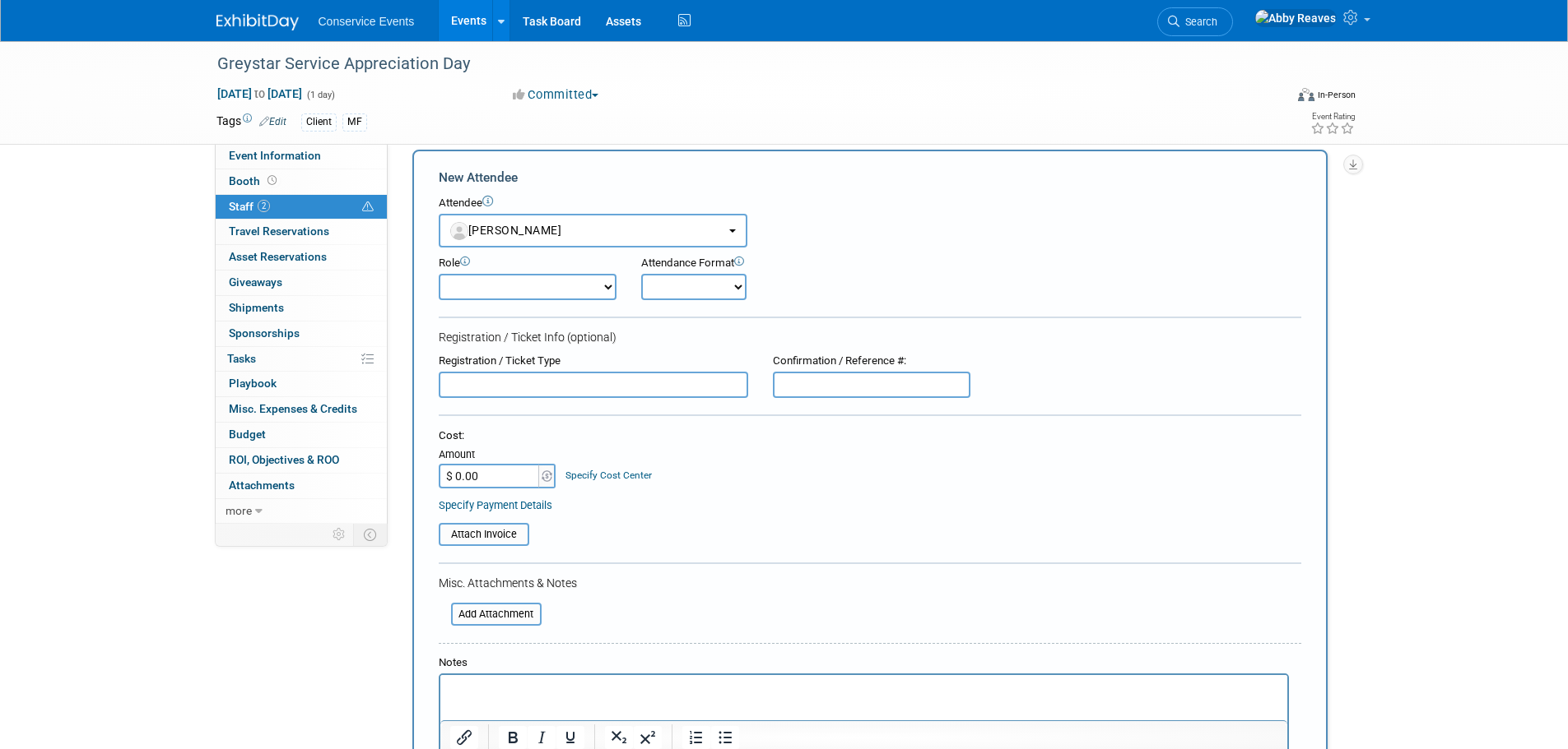
drag, startPoint x: 579, startPoint y: 289, endPoint x: 578, endPoint y: 300, distance: 11.0
click at [579, 289] on select "Demonstrator Host Planner Presenter Sales Representative Set-up/Dismantle Crew …" at bounding box center [528, 287] width 178 height 27
select select "4"
click at [439, 274] on select "Demonstrator Host Planner Presenter Sales Representative Set-up/Dismantle Crew …" at bounding box center [528, 287] width 178 height 27
click at [698, 277] on select "Onsite Remote" at bounding box center [693, 287] width 105 height 27
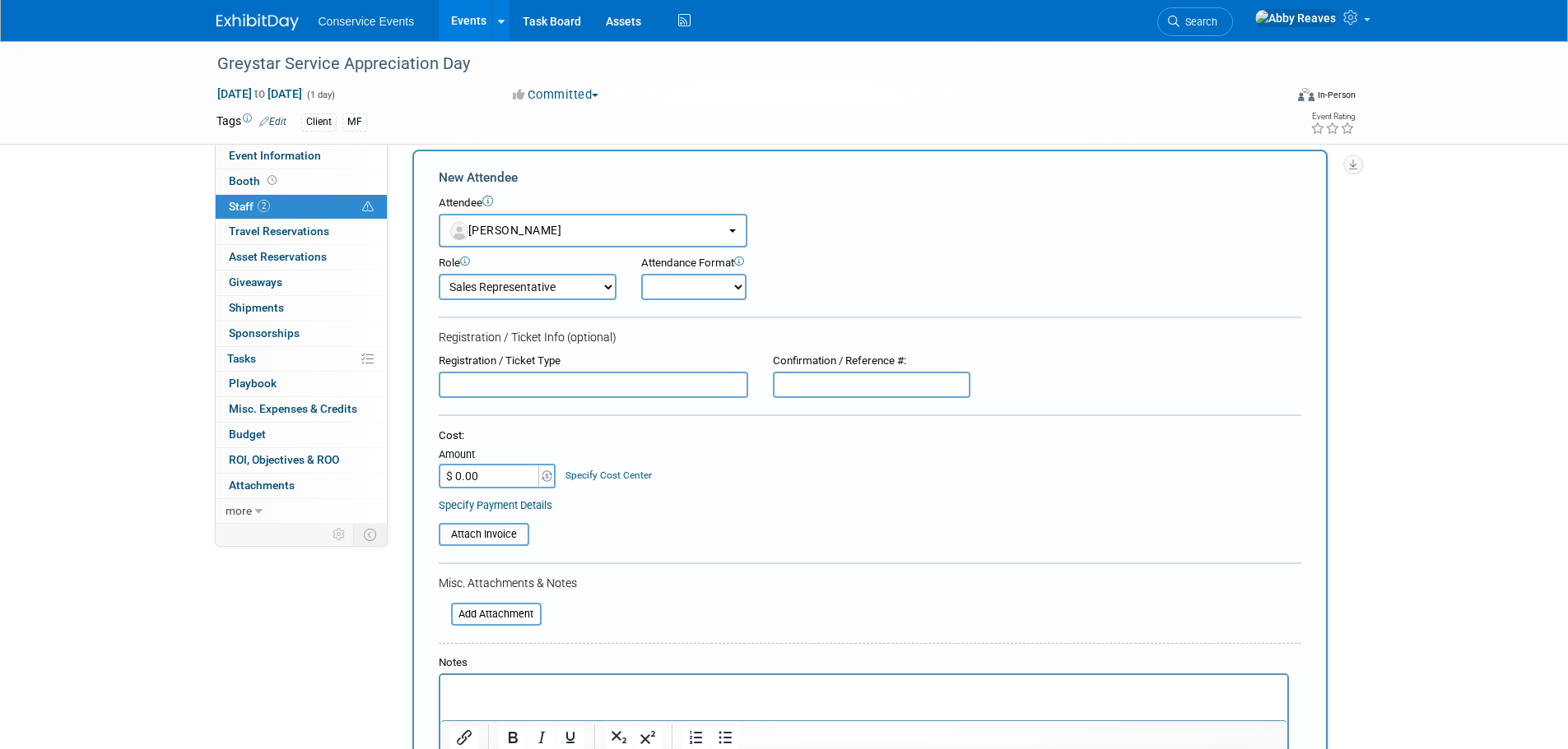
select select "2"
click at [641, 274] on select "Onsite Remote" at bounding box center [693, 287] width 105 height 27
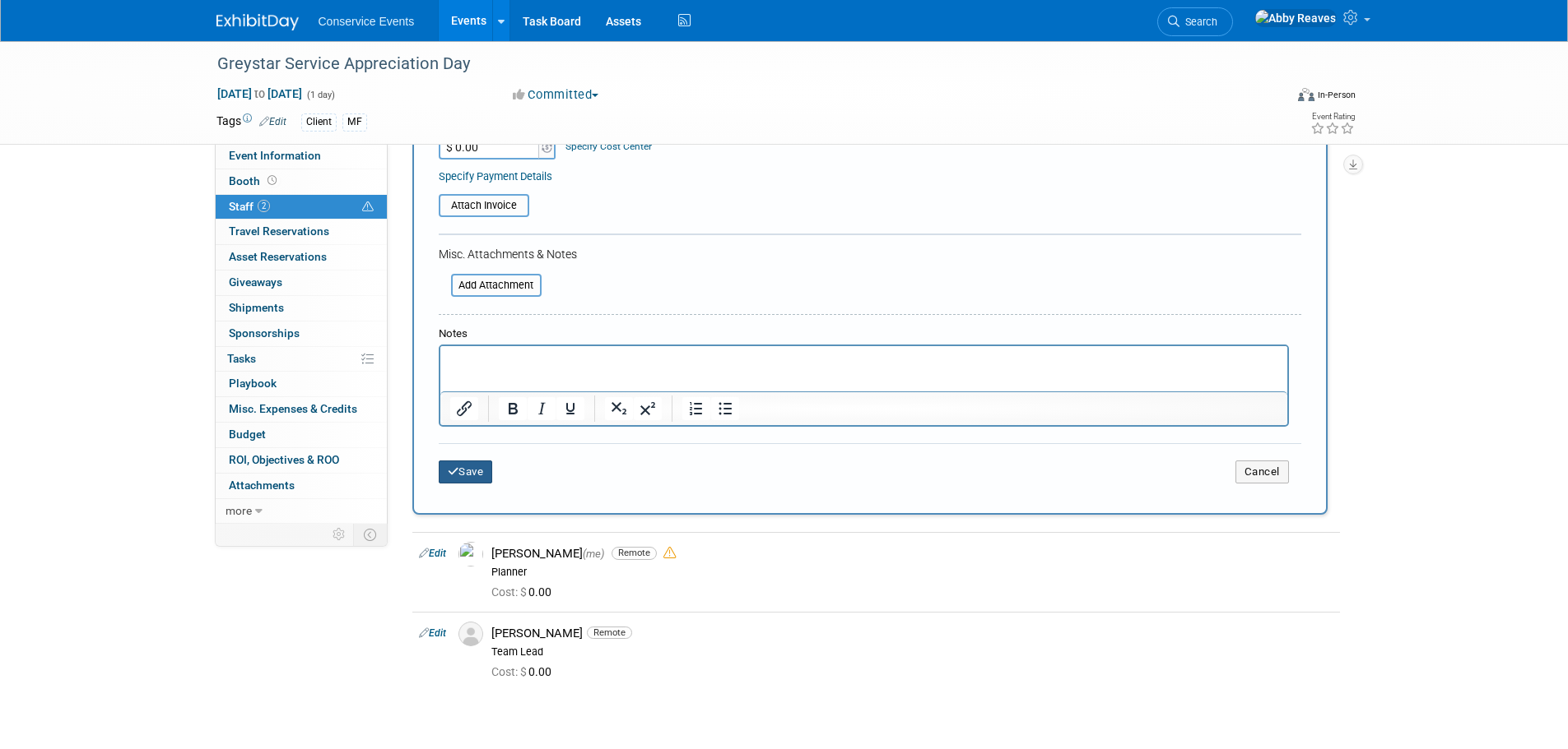
click at [485, 475] on button "Save" at bounding box center [465, 472] width 54 height 23
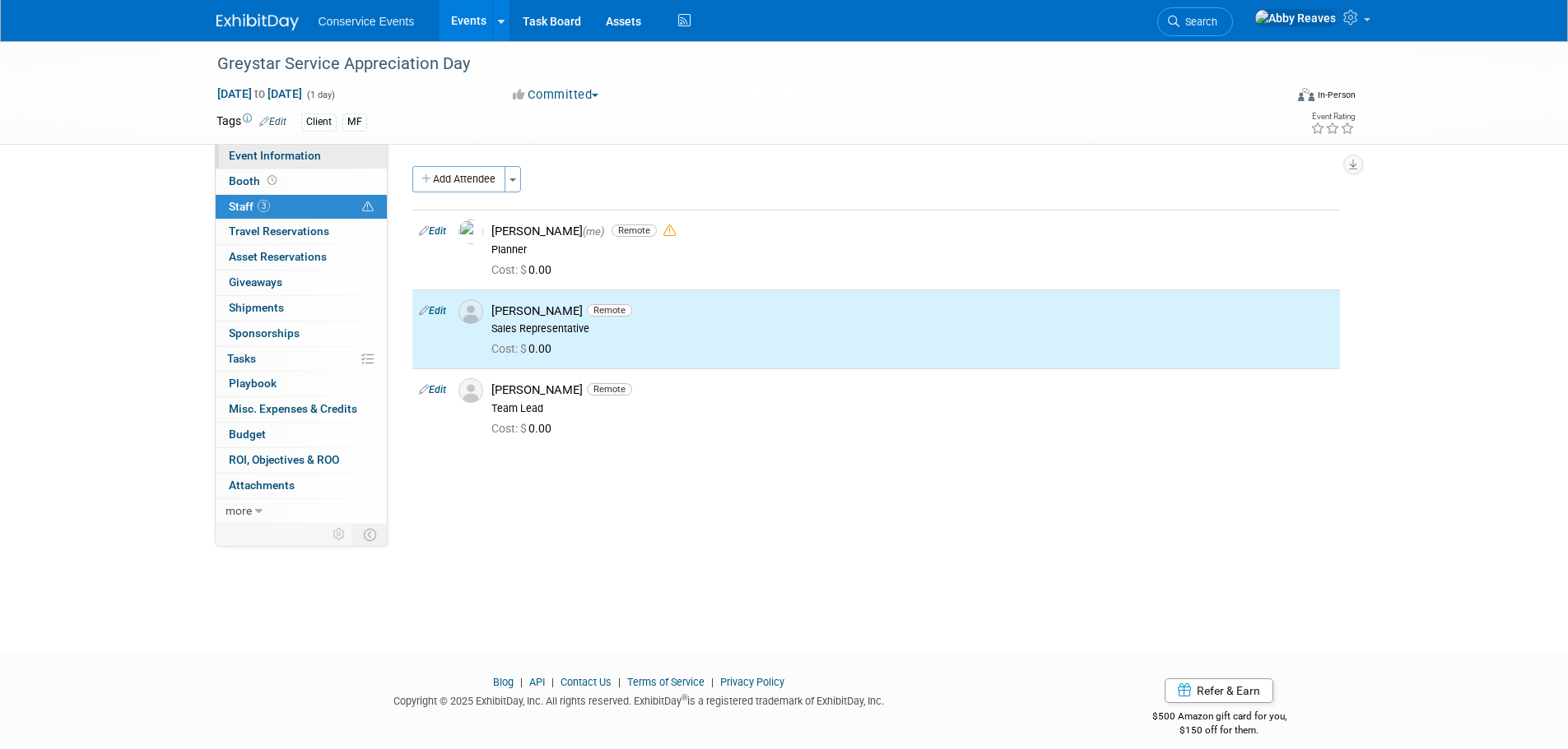
click at [327, 157] on link "Event Information" at bounding box center [301, 157] width 171 height 25
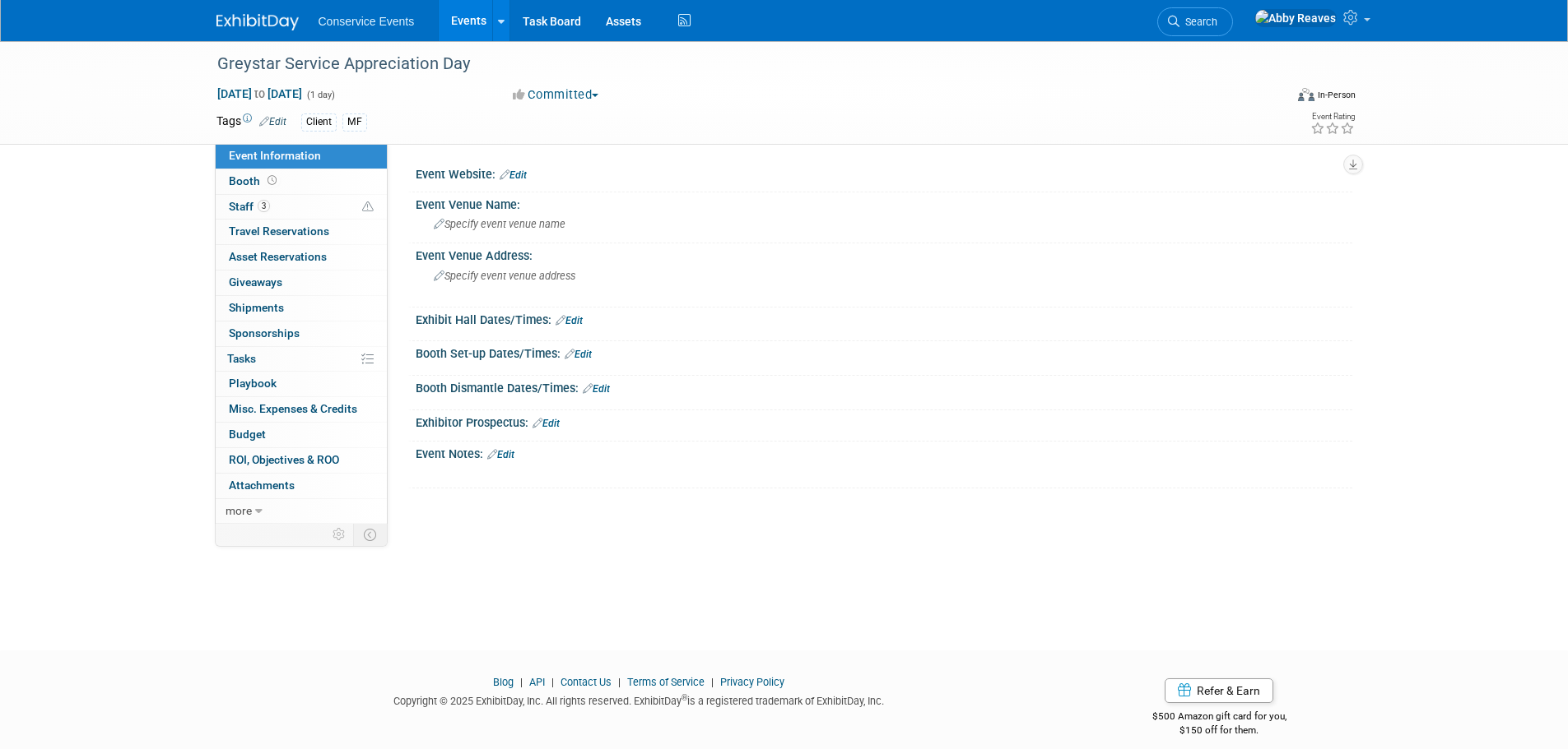
click at [501, 453] on link "Edit" at bounding box center [500, 455] width 28 height 12
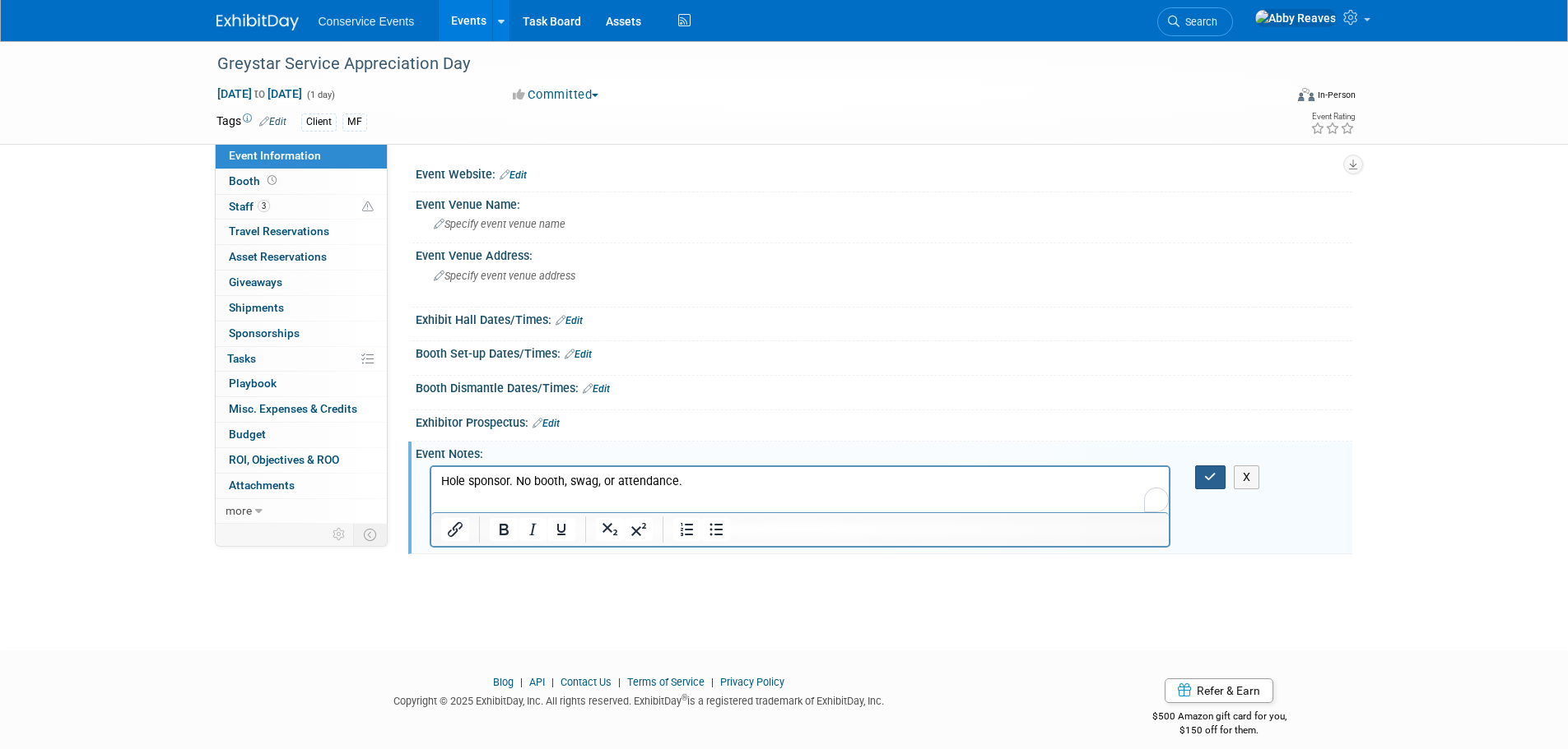
click at [1218, 473] on button "button" at bounding box center [1210, 477] width 30 height 24
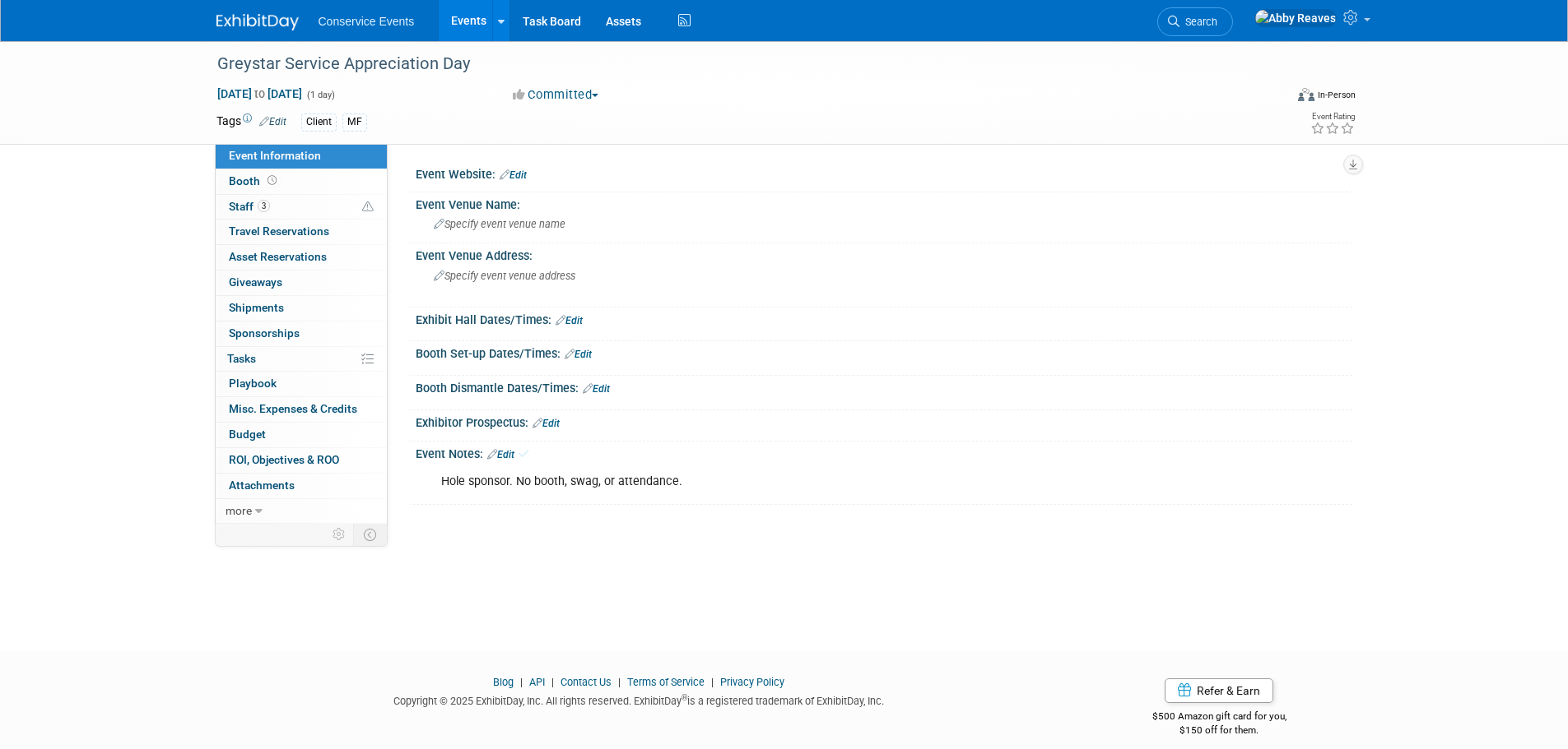
drag, startPoint x: 317, startPoint y: 329, endPoint x: 344, endPoint y: 301, distance: 38.9
click at [317, 329] on link "0 Sponsorships 0" at bounding box center [301, 334] width 171 height 25
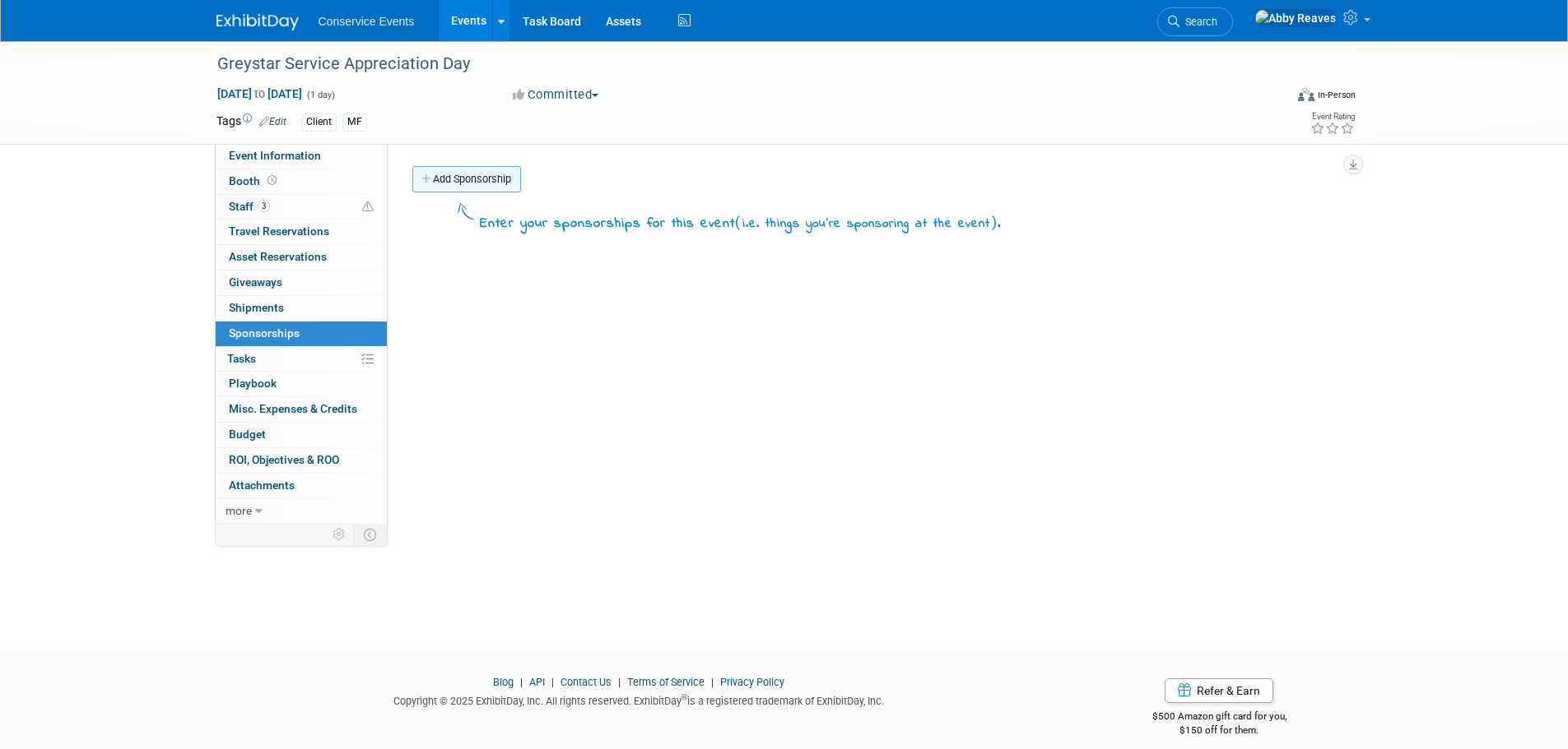
click at [473, 170] on link "Add Sponsorship" at bounding box center [466, 180] width 109 height 27
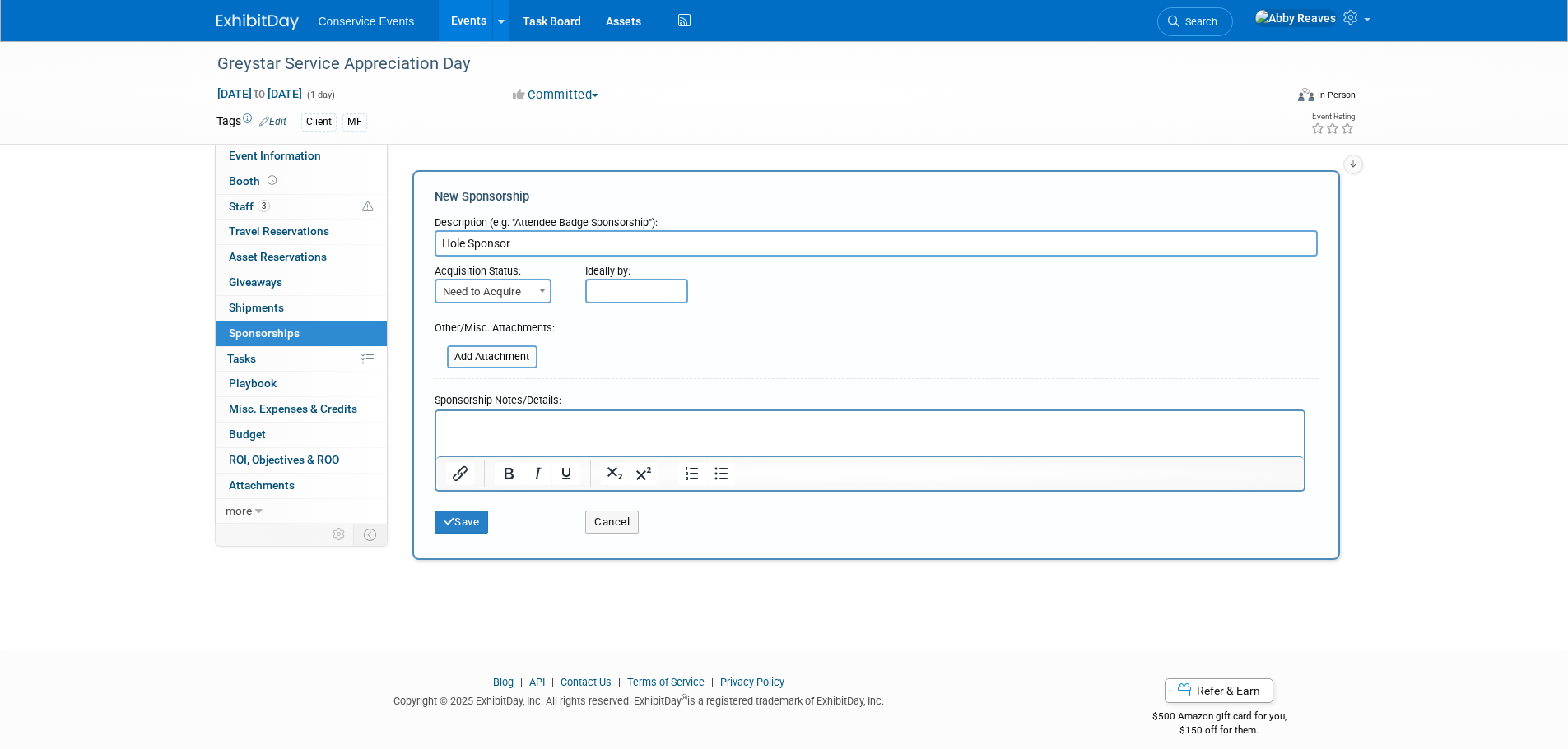
type input "Hole Sponsor"
click at [466, 290] on span "Need to Acquire" at bounding box center [493, 292] width 114 height 23
select select "2"
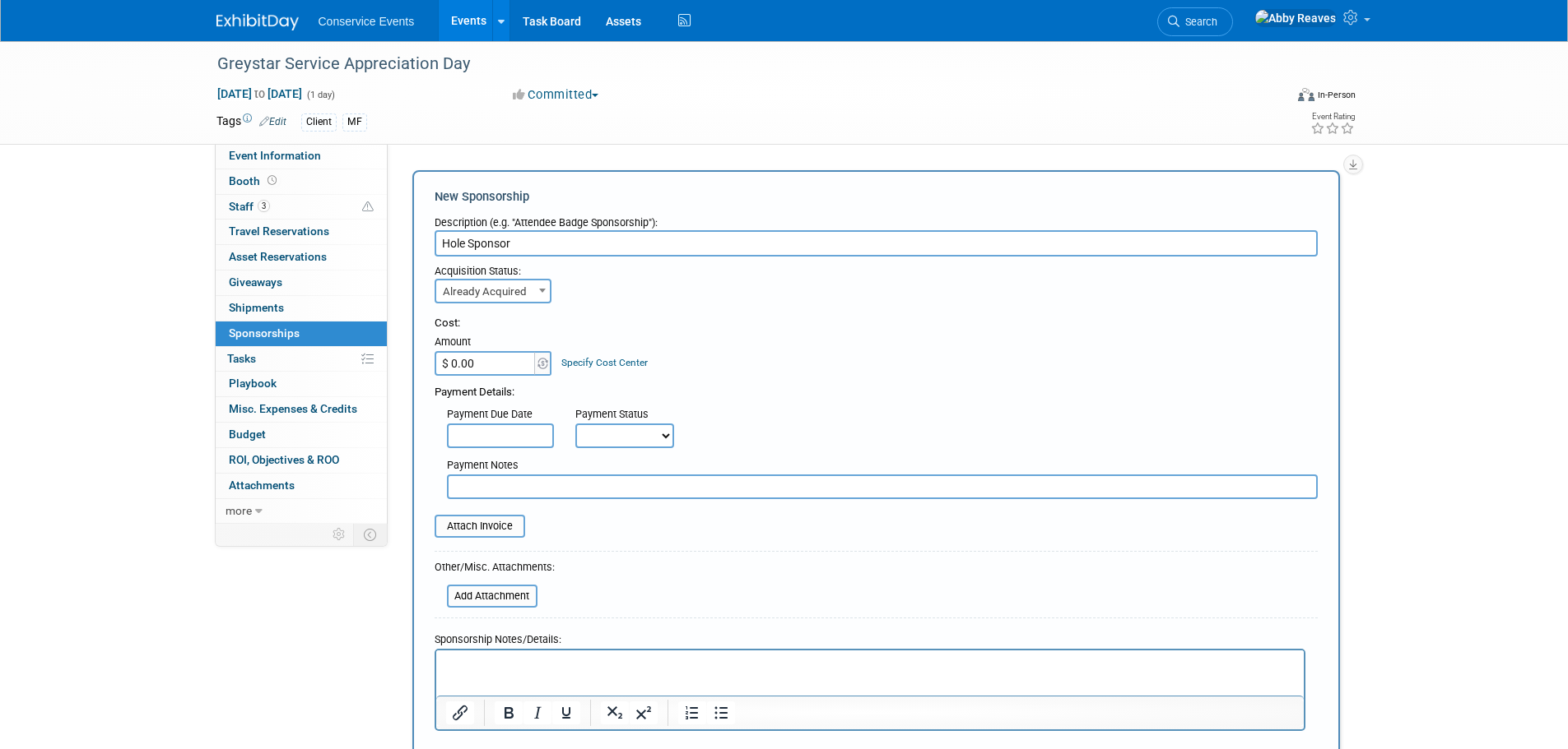
click at [513, 362] on input "$ 0.00" at bounding box center [486, 364] width 103 height 25
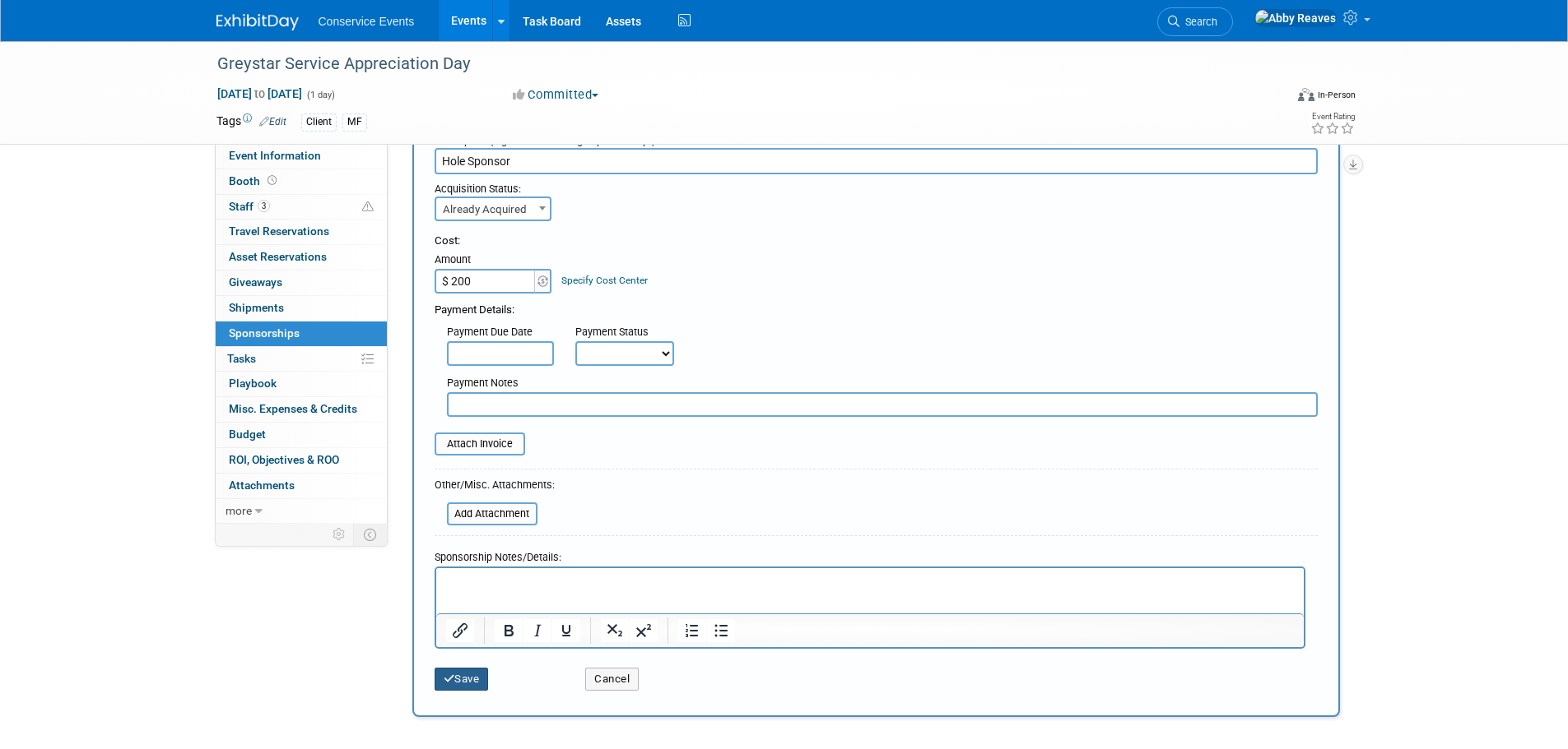
type input "$ 200.00"
click at [476, 681] on button "Save" at bounding box center [461, 680] width 54 height 23
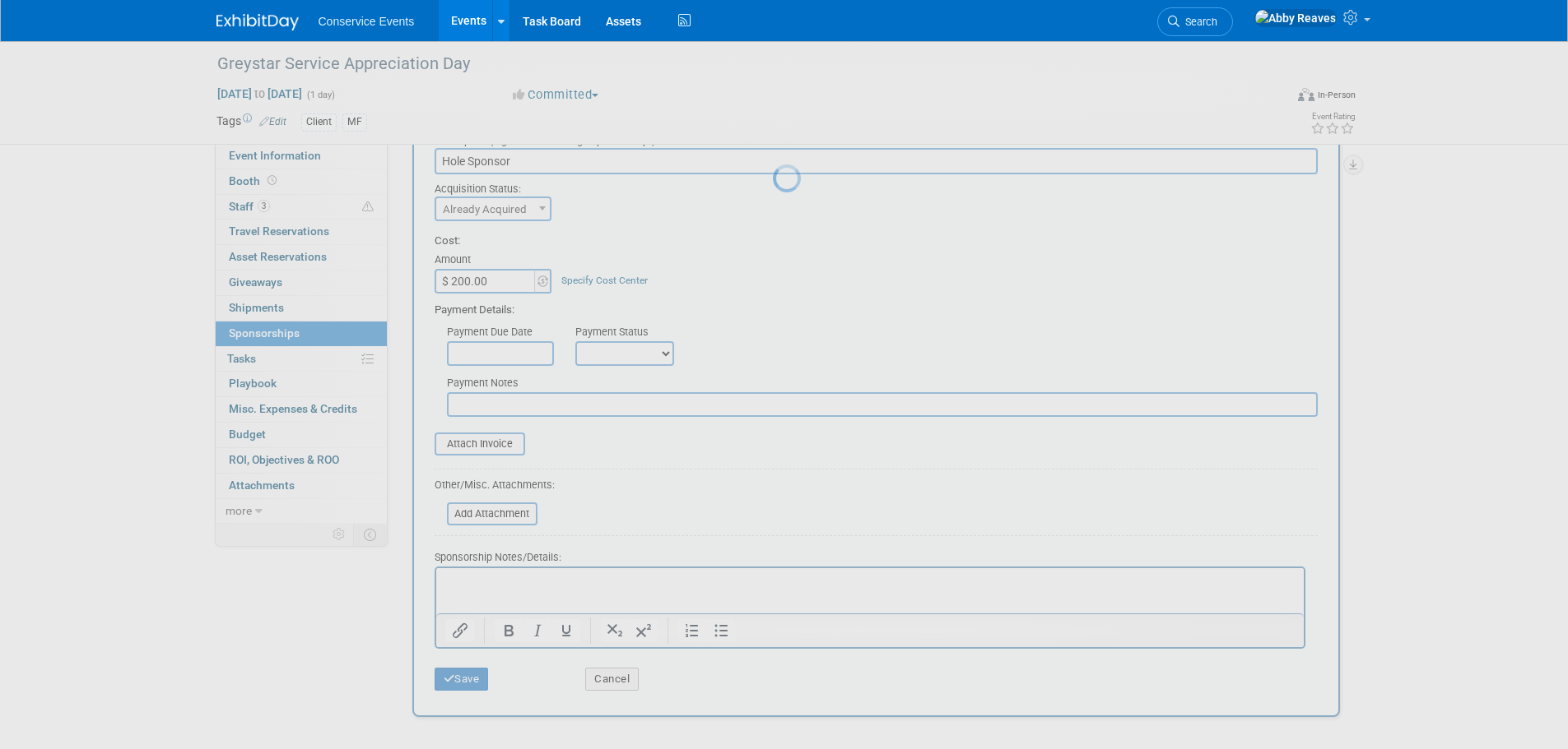
scroll to position [16, 0]
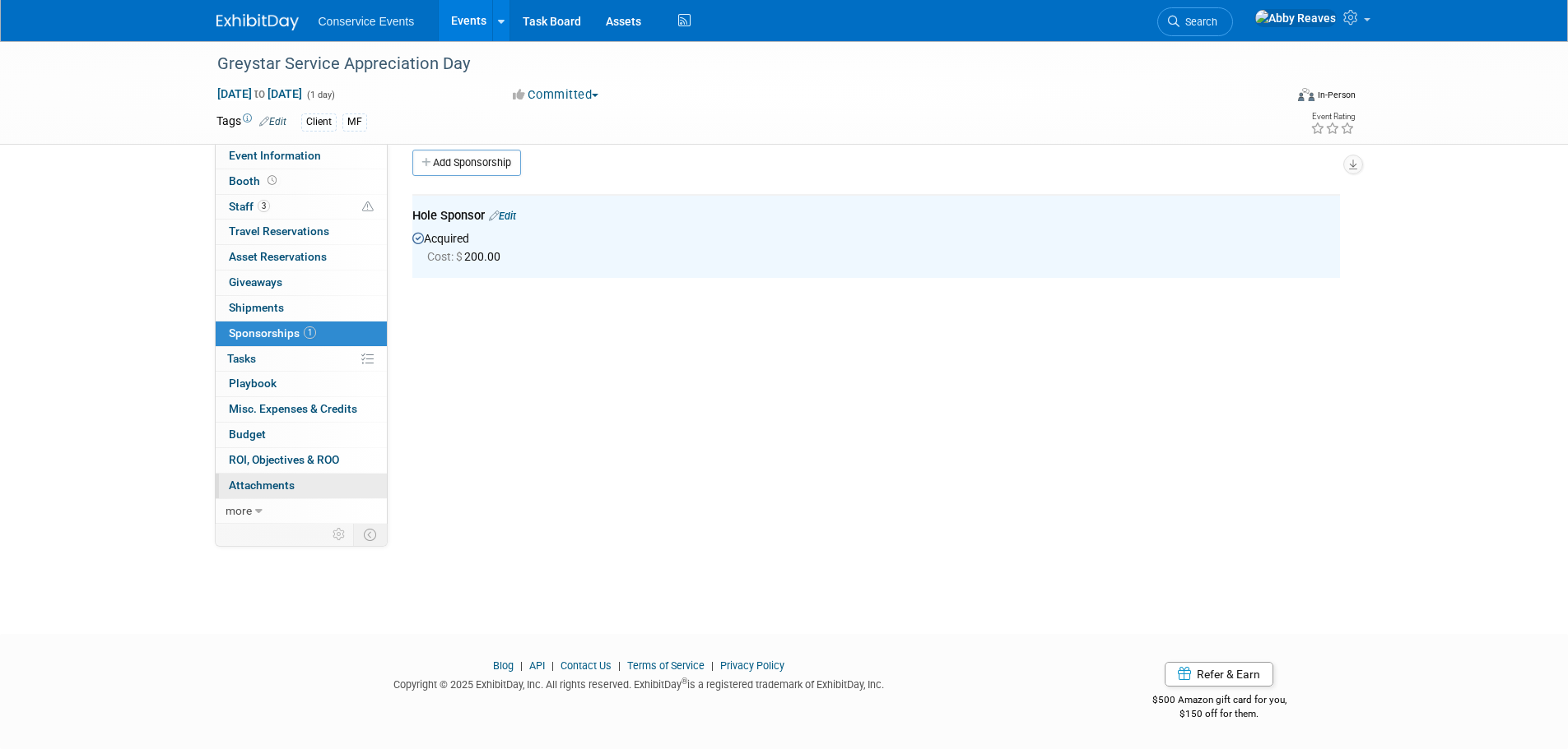
click at [355, 480] on link "0 Attachments 0" at bounding box center [301, 487] width 171 height 25
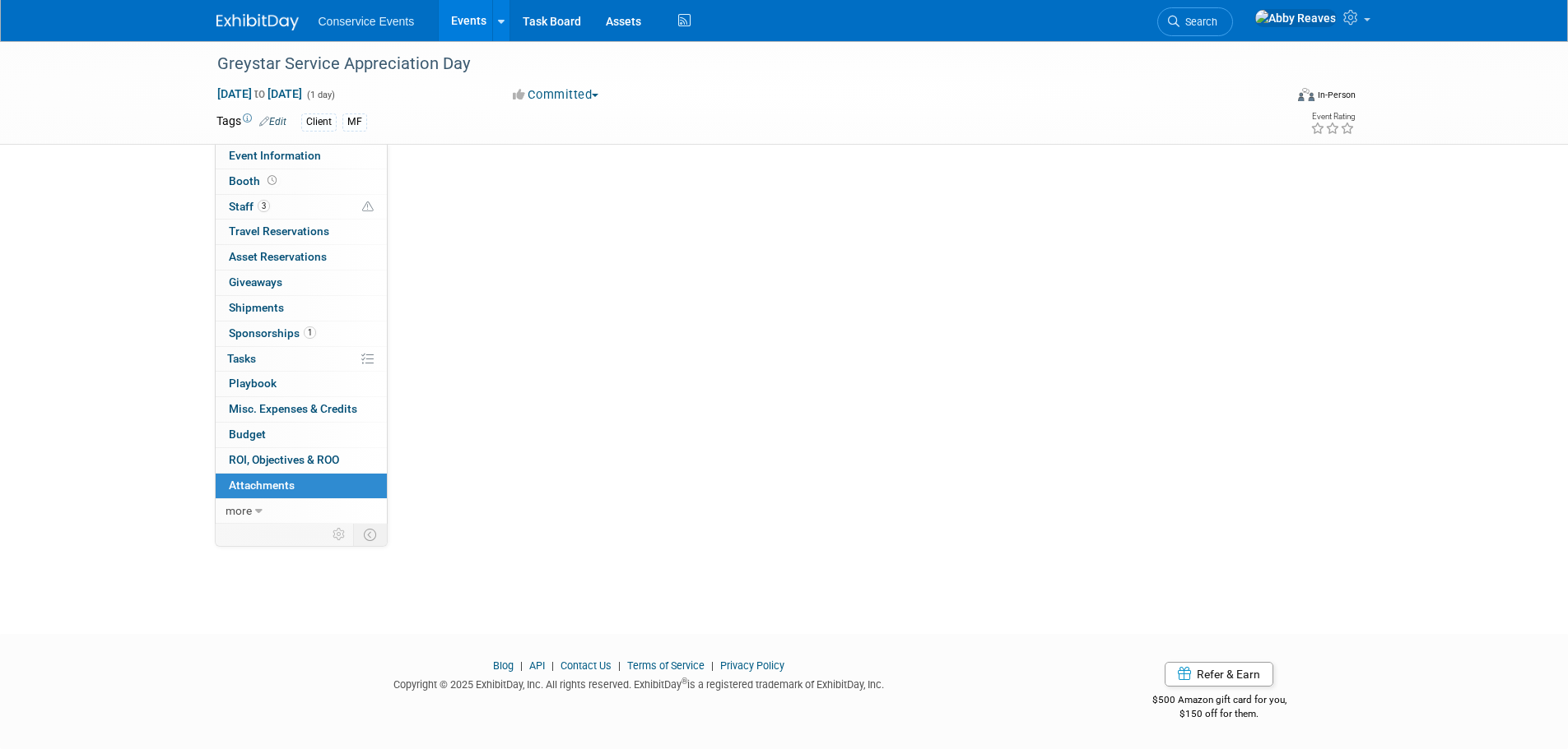
scroll to position [0, 0]
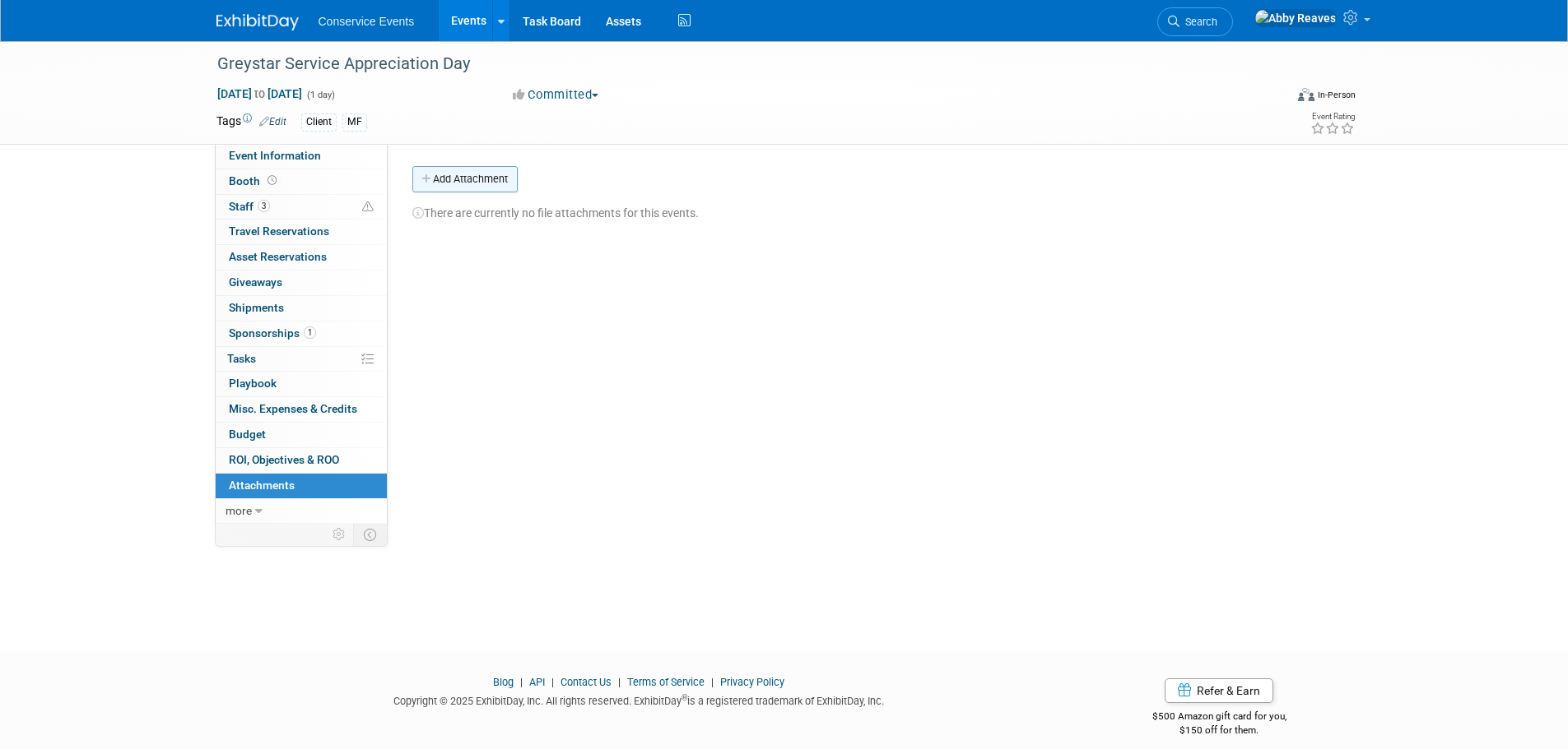
click at [485, 178] on button "Add Attachment" at bounding box center [465, 180] width 105 height 27
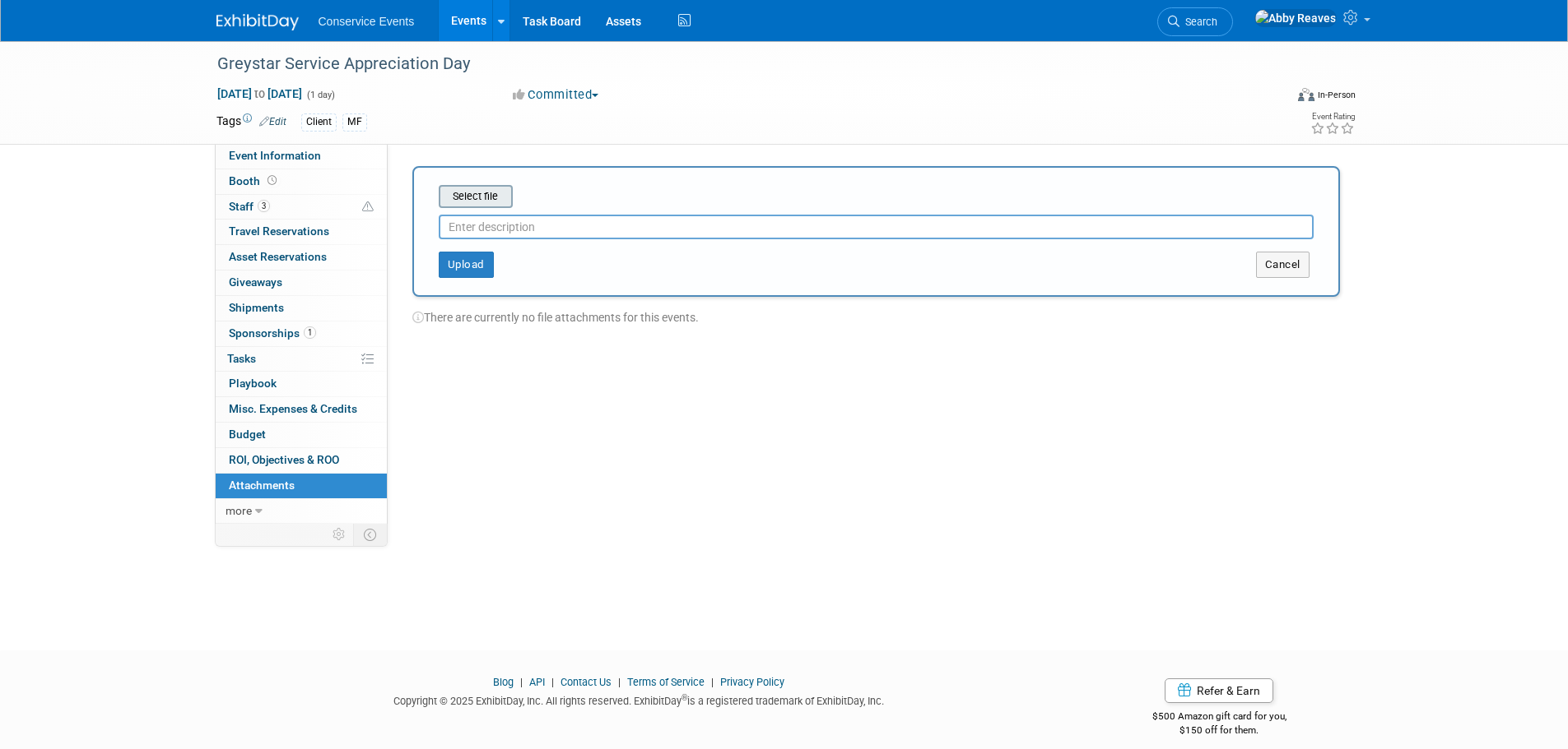
click at [482, 191] on input "file" at bounding box center [413, 197] width 196 height 20
type input "details"
click at [496, 250] on div "Upload" at bounding box center [606, 259] width 385 height 27
drag, startPoint x: 482, startPoint y: 256, endPoint x: 352, endPoint y: 290, distance: 134.4
click at [481, 256] on button "Upload" at bounding box center [466, 259] width 55 height 27
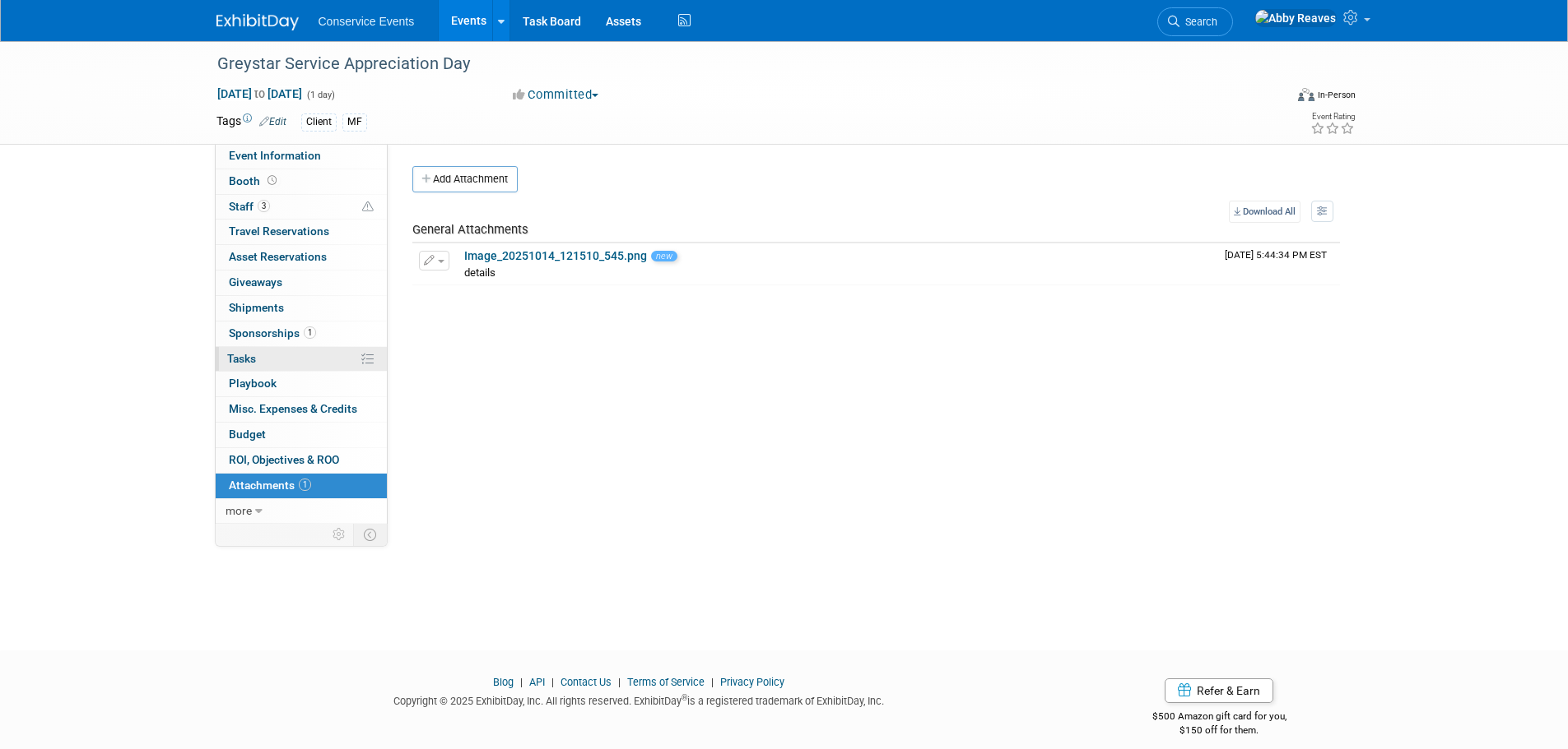
click at [259, 352] on link "0% Tasks 0%" at bounding box center [301, 359] width 171 height 25
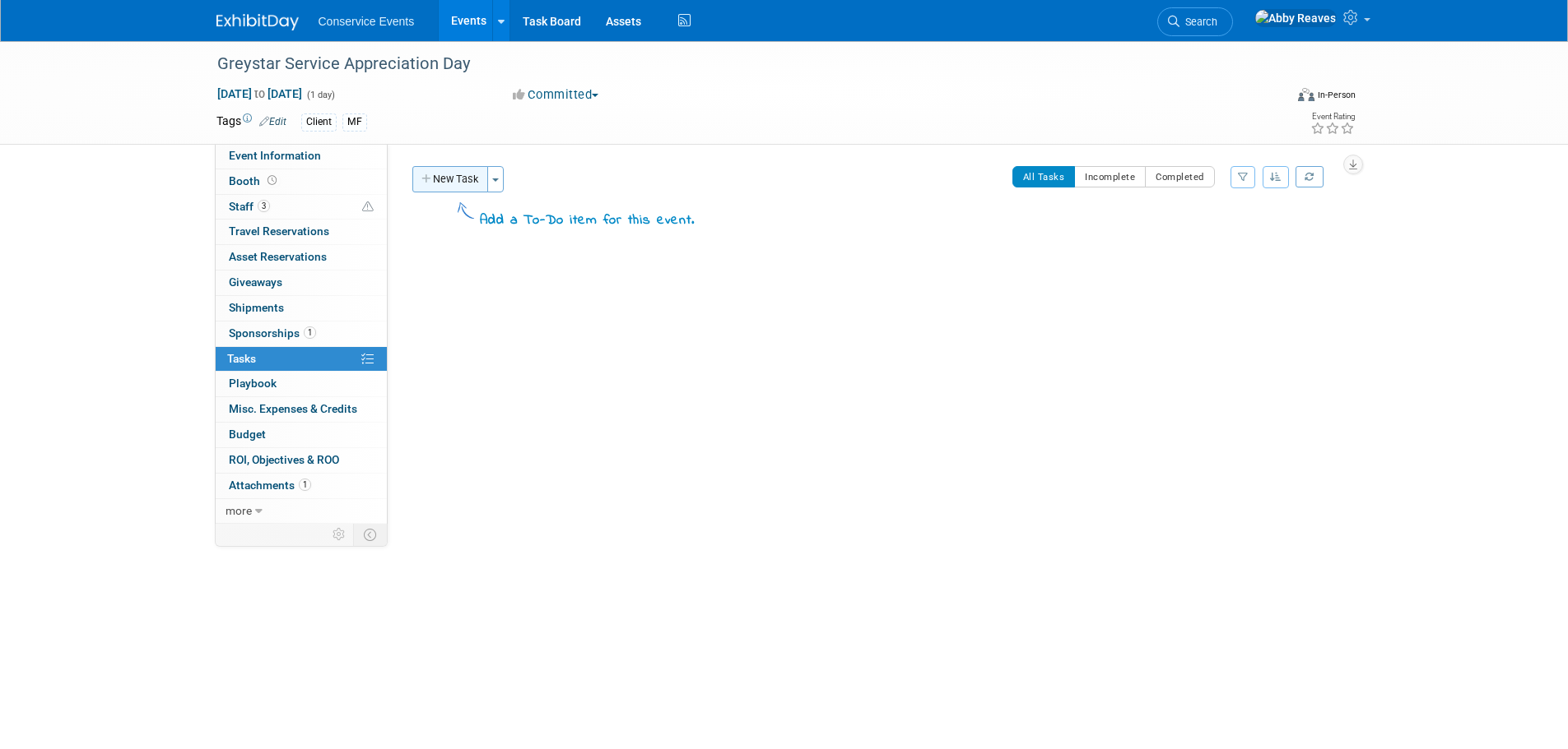
click at [469, 181] on button "New Task" at bounding box center [449, 180] width 76 height 27
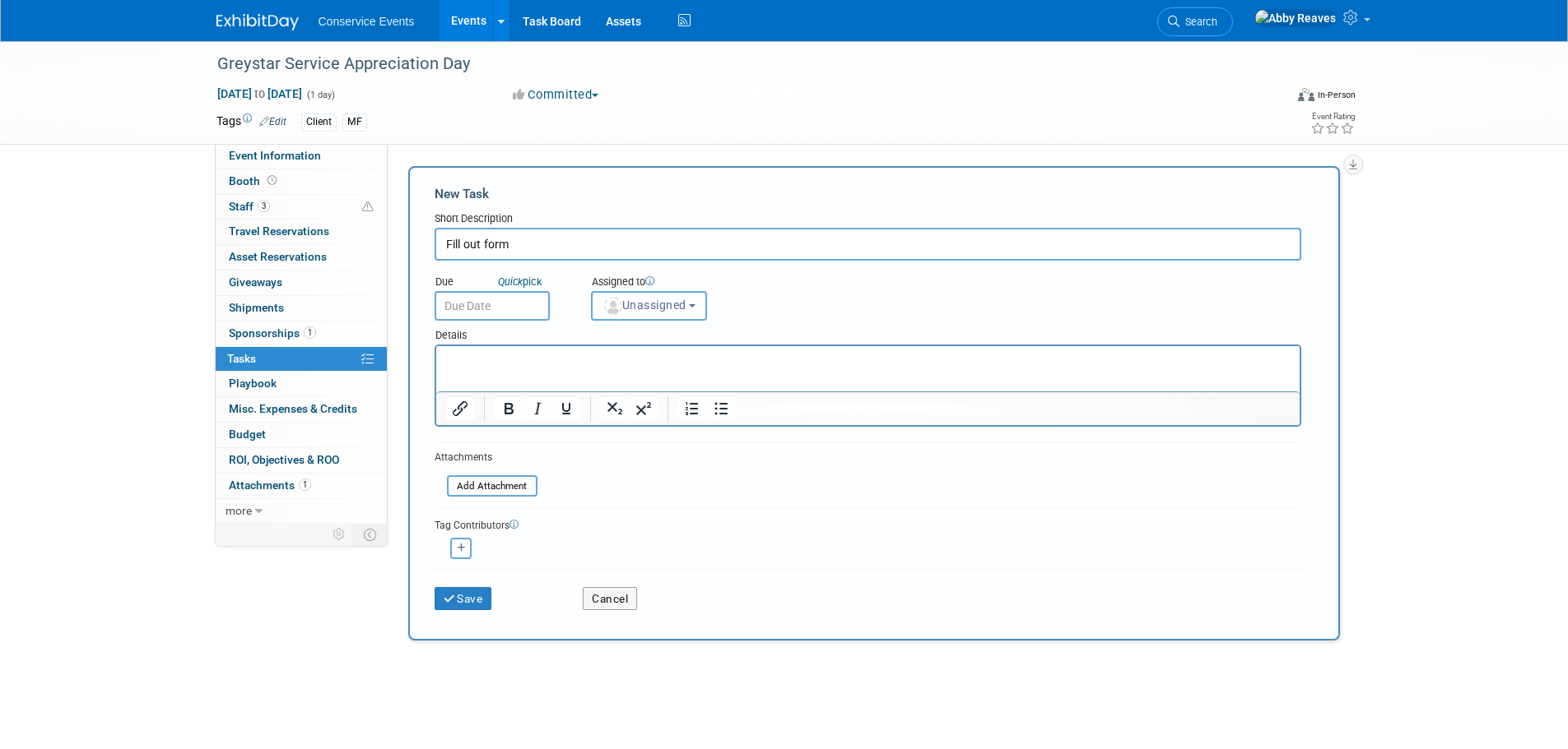
type input "Fill out form"
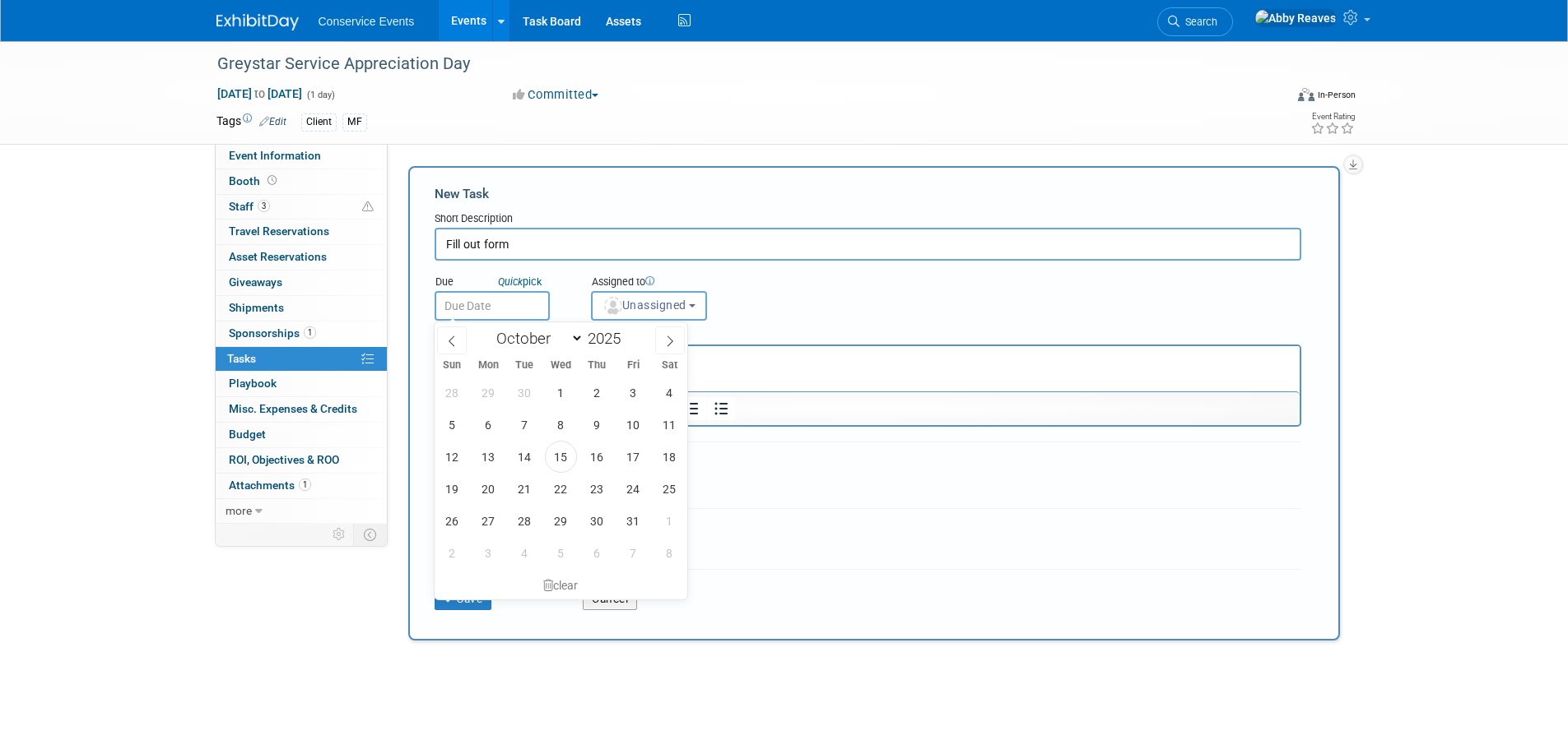
click at [489, 310] on body "Conservice Events Events Add Event Bulk Upload Events Shareable Event Boards Re…" at bounding box center [784, 374] width 1568 height 749
click at [559, 464] on span "15" at bounding box center [561, 457] width 32 height 32
type input "Oct 15, 2025"
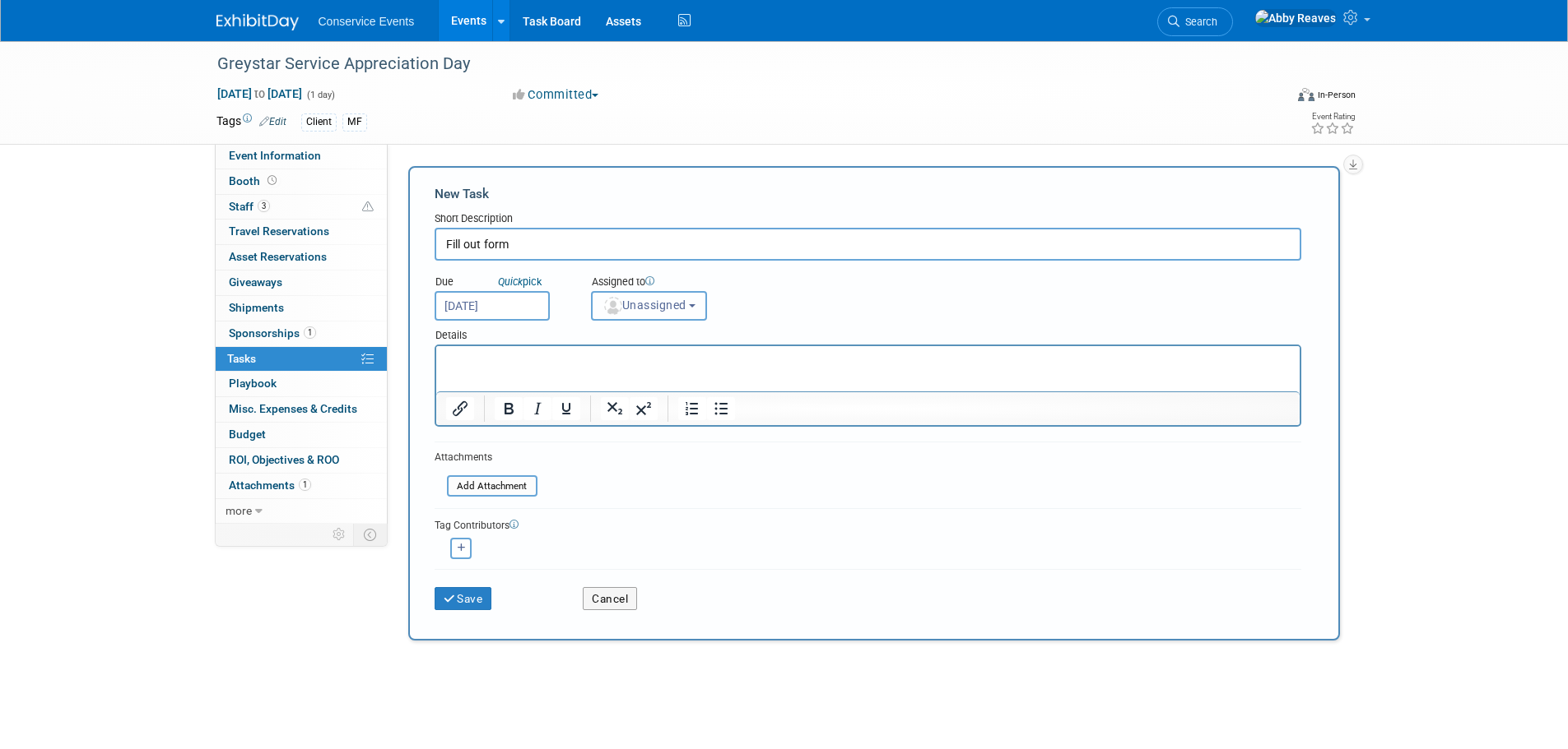
click at [626, 306] on span "Unassigned" at bounding box center [644, 305] width 84 height 13
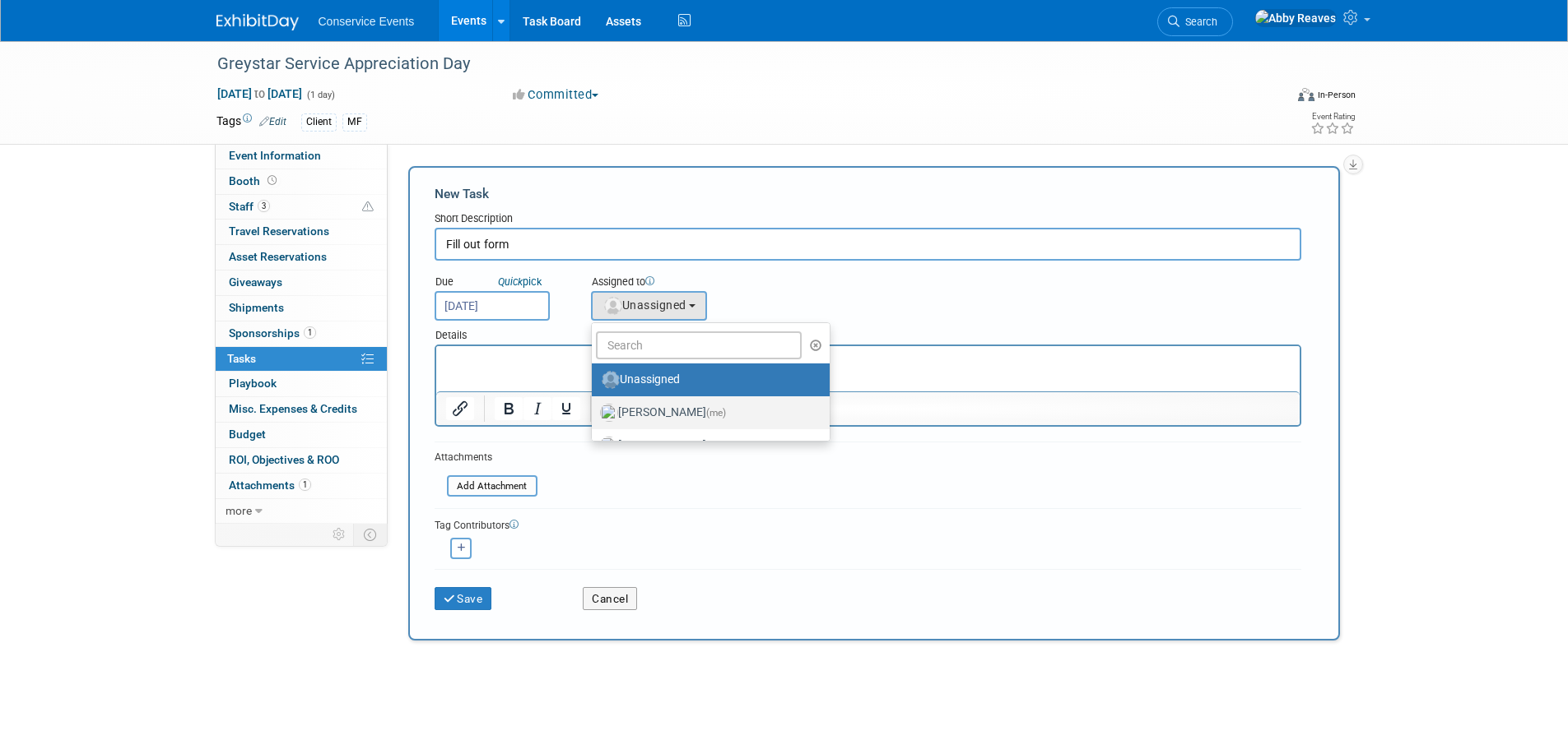
click at [635, 407] on label "Abby Reaves (me)" at bounding box center [706, 413] width 213 height 27
click at [594, 407] on input "Abby Reaves (me)" at bounding box center [589, 411] width 11 height 11
select select "888e4ed3-42fd-4820-a89e-ed4ce941d196"
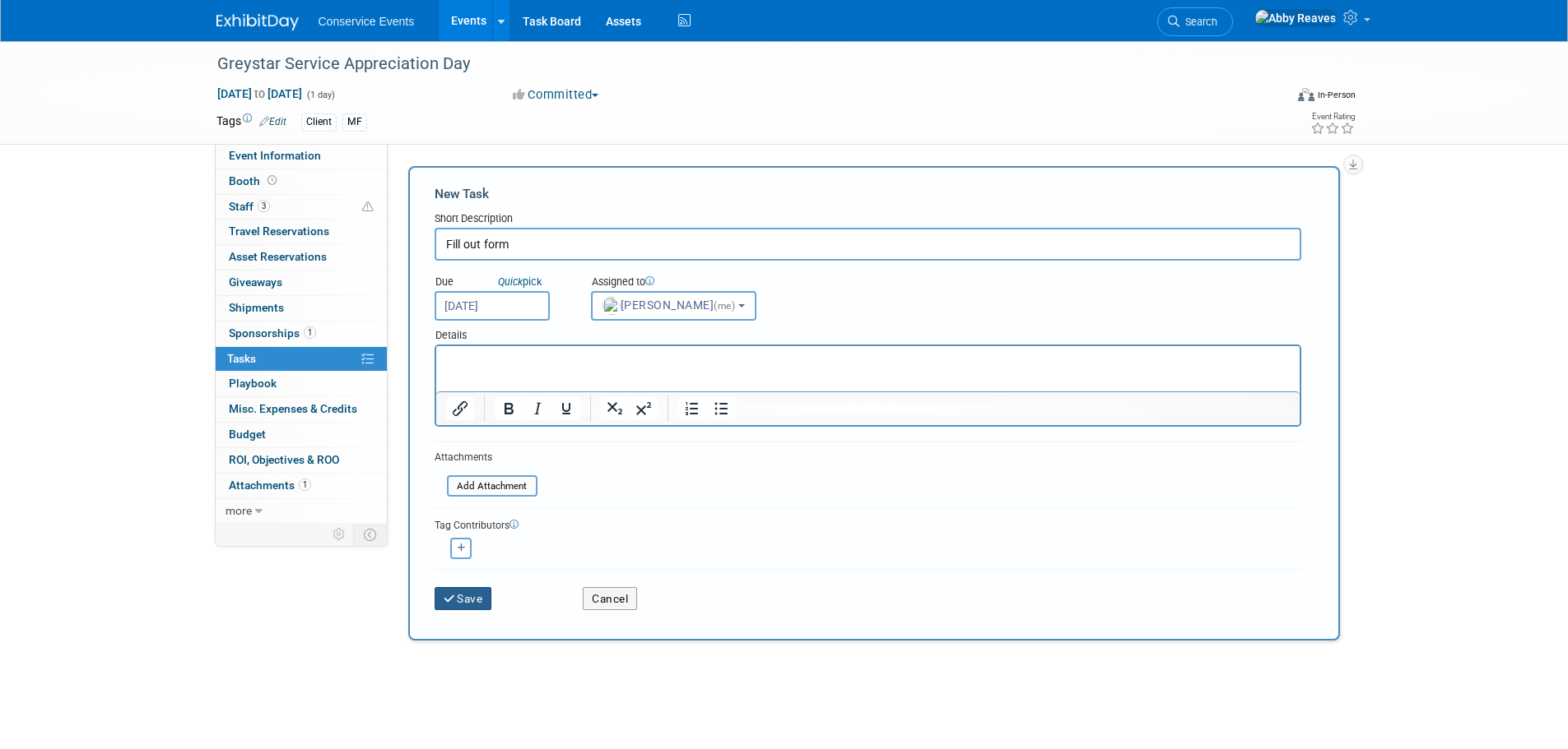
click at [475, 590] on button "Save" at bounding box center [463, 599] width 58 height 23
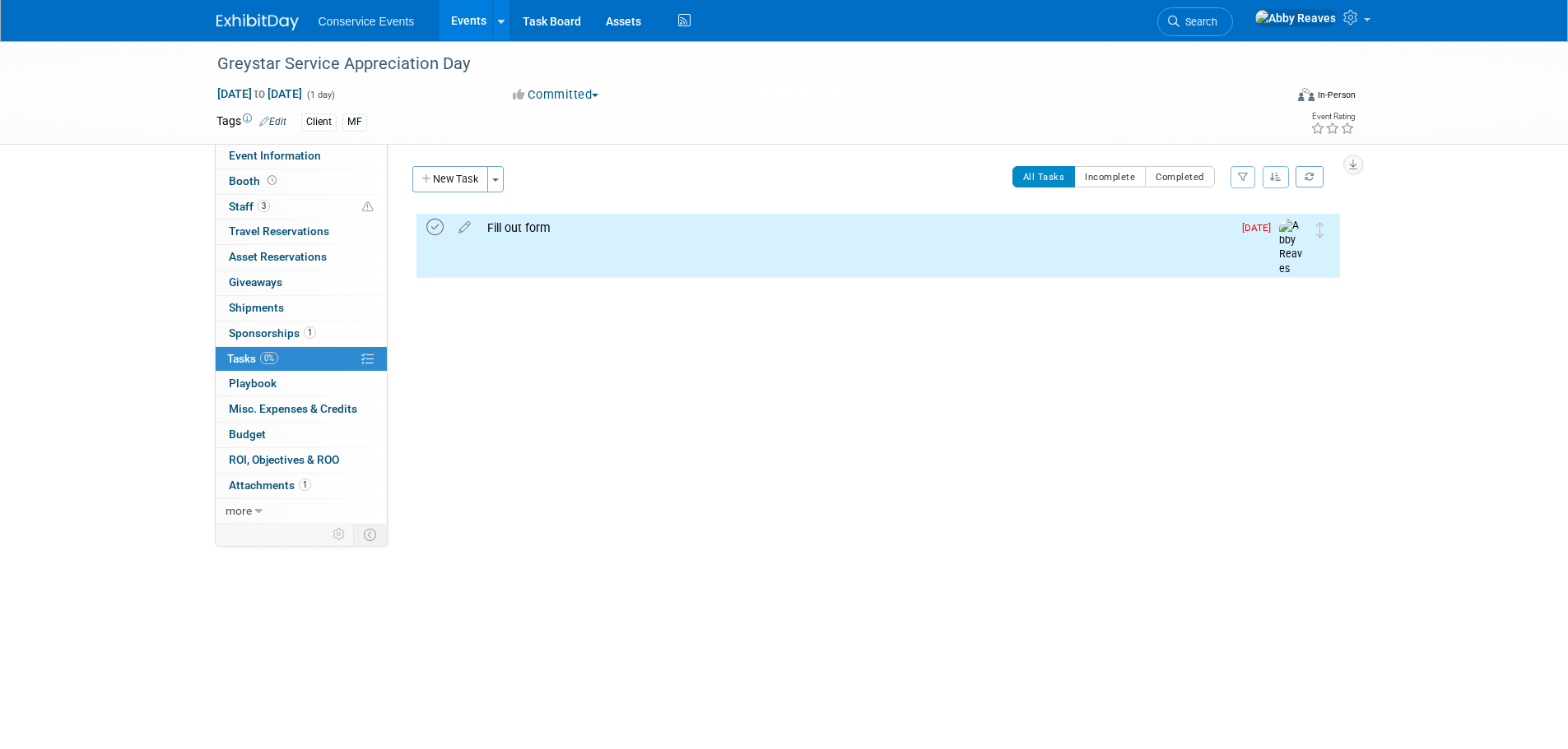
click at [431, 236] on icon at bounding box center [434, 227] width 17 height 17
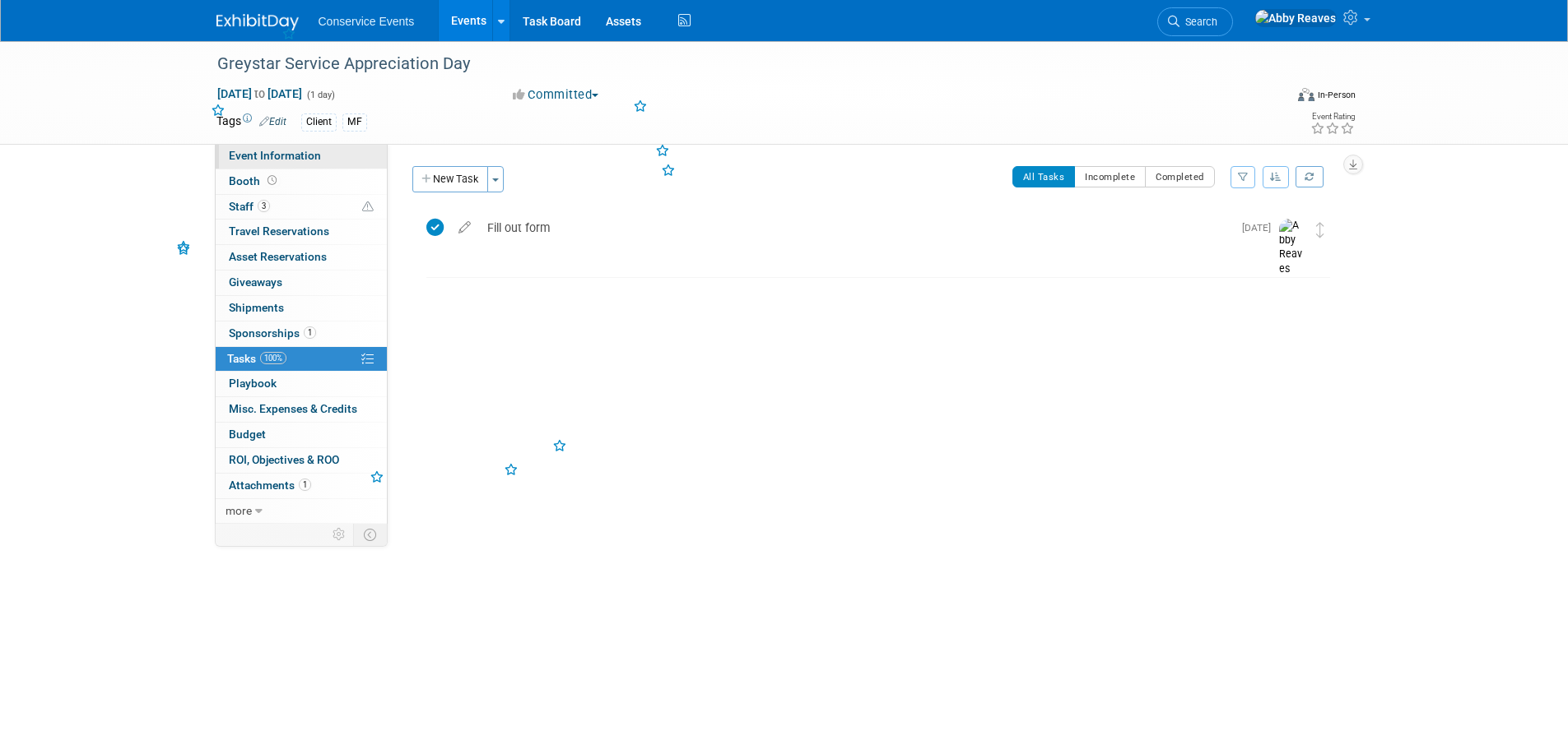
click at [378, 167] on link "Event Information" at bounding box center [301, 157] width 171 height 25
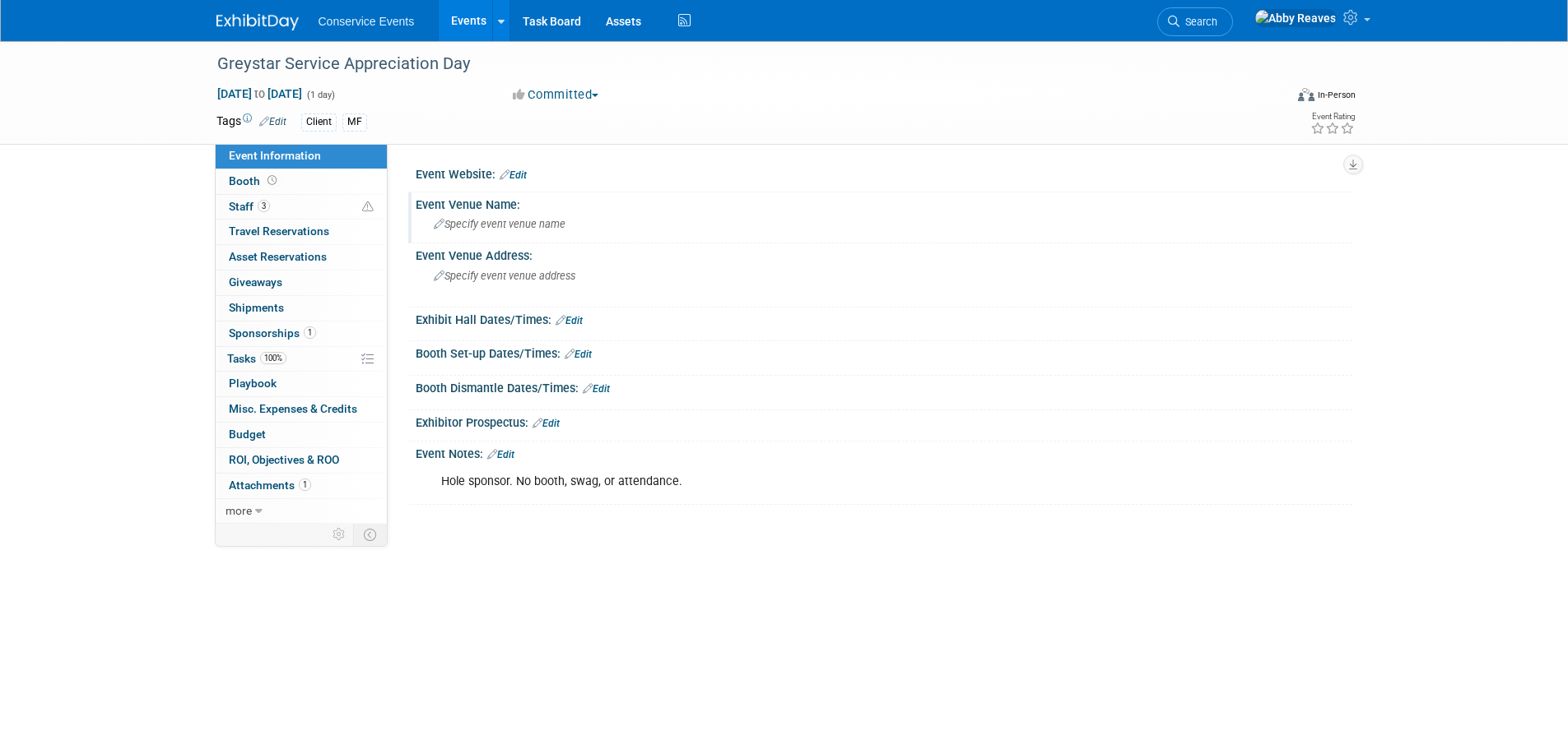
click at [482, 235] on div "Specify event venue name" at bounding box center [884, 224] width 912 height 26
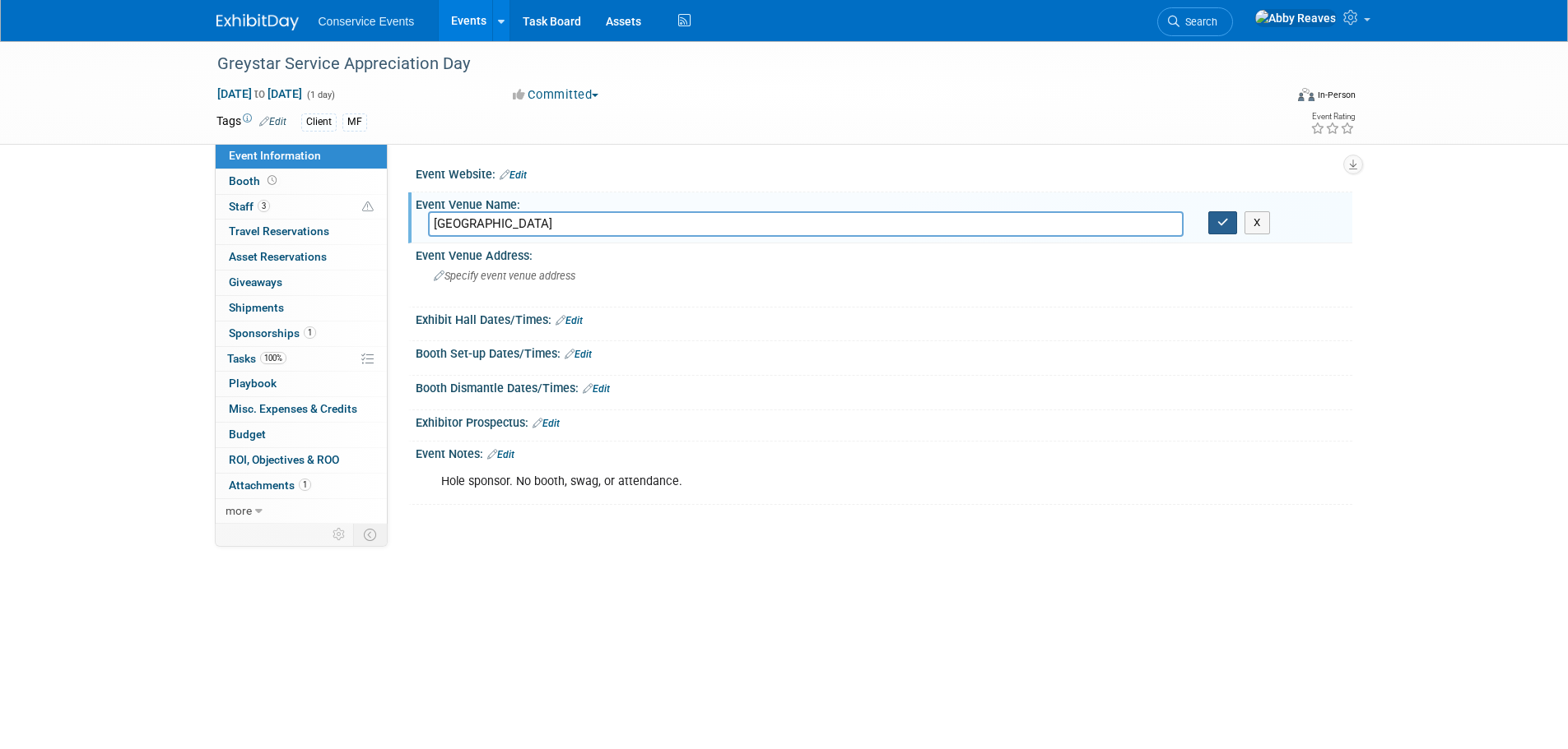
type input "Red Wing Lake"
drag, startPoint x: 1230, startPoint y: 220, endPoint x: 1124, endPoint y: 157, distance: 123.3
click at [1229, 220] on button "button" at bounding box center [1222, 223] width 29 height 23
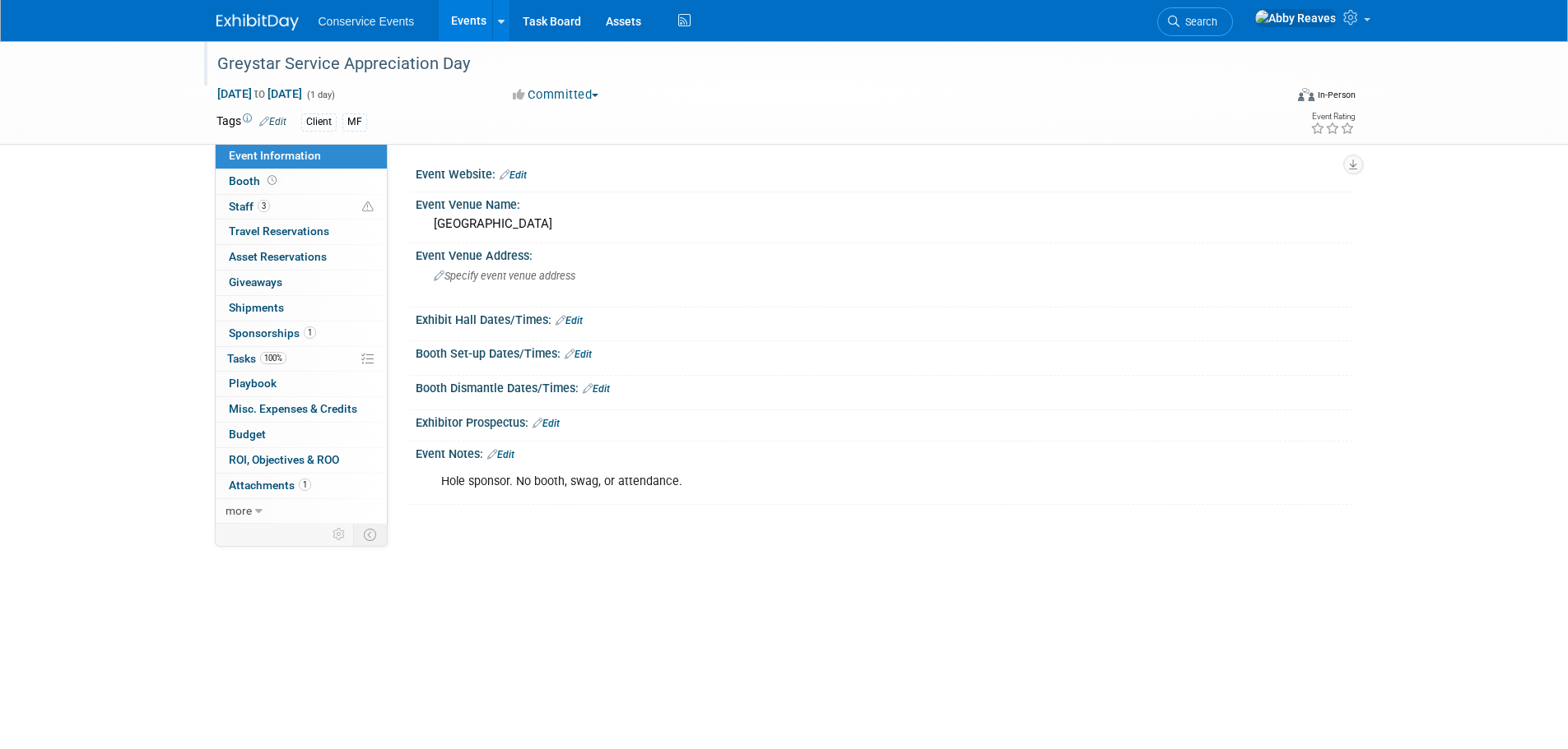
click at [487, 65] on div "Greystar Service Appreciation Day" at bounding box center [735, 63] width 1047 height 29
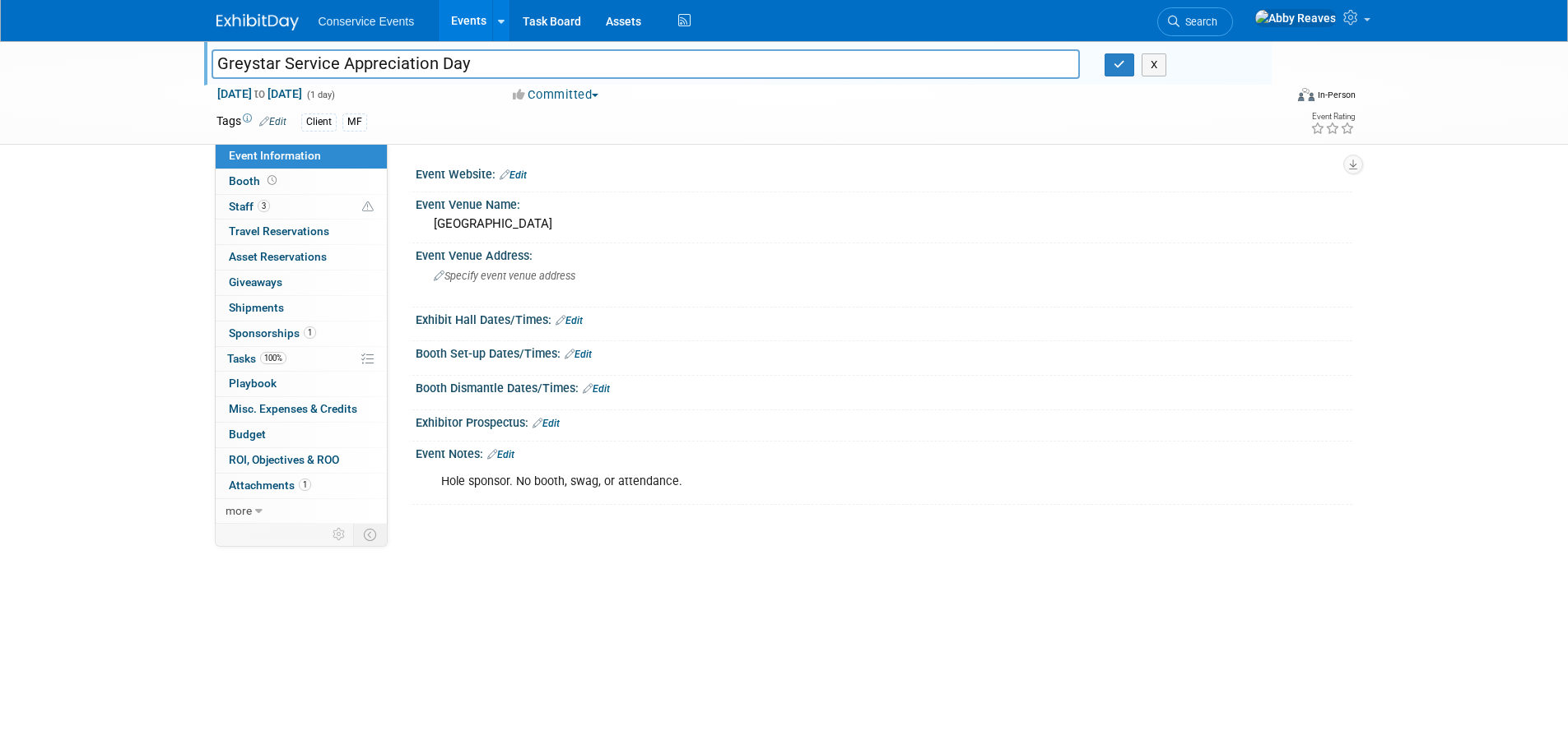
drag, startPoint x: 486, startPoint y: 63, endPoint x: 209, endPoint y: 62, distance: 277.0
click at [209, 62] on div "Greystar Service Appreciation Day" at bounding box center [646, 66] width 893 height 25
type input "PRG Charity Golf Tournament"
click at [137, 136] on div "Greystar Service Appreciation Day PRG Charity Golf Tournament X Dec 5, 2025 to …" at bounding box center [784, 93] width 1568 height 104
click at [1117, 60] on icon "button" at bounding box center [1119, 65] width 12 height 11
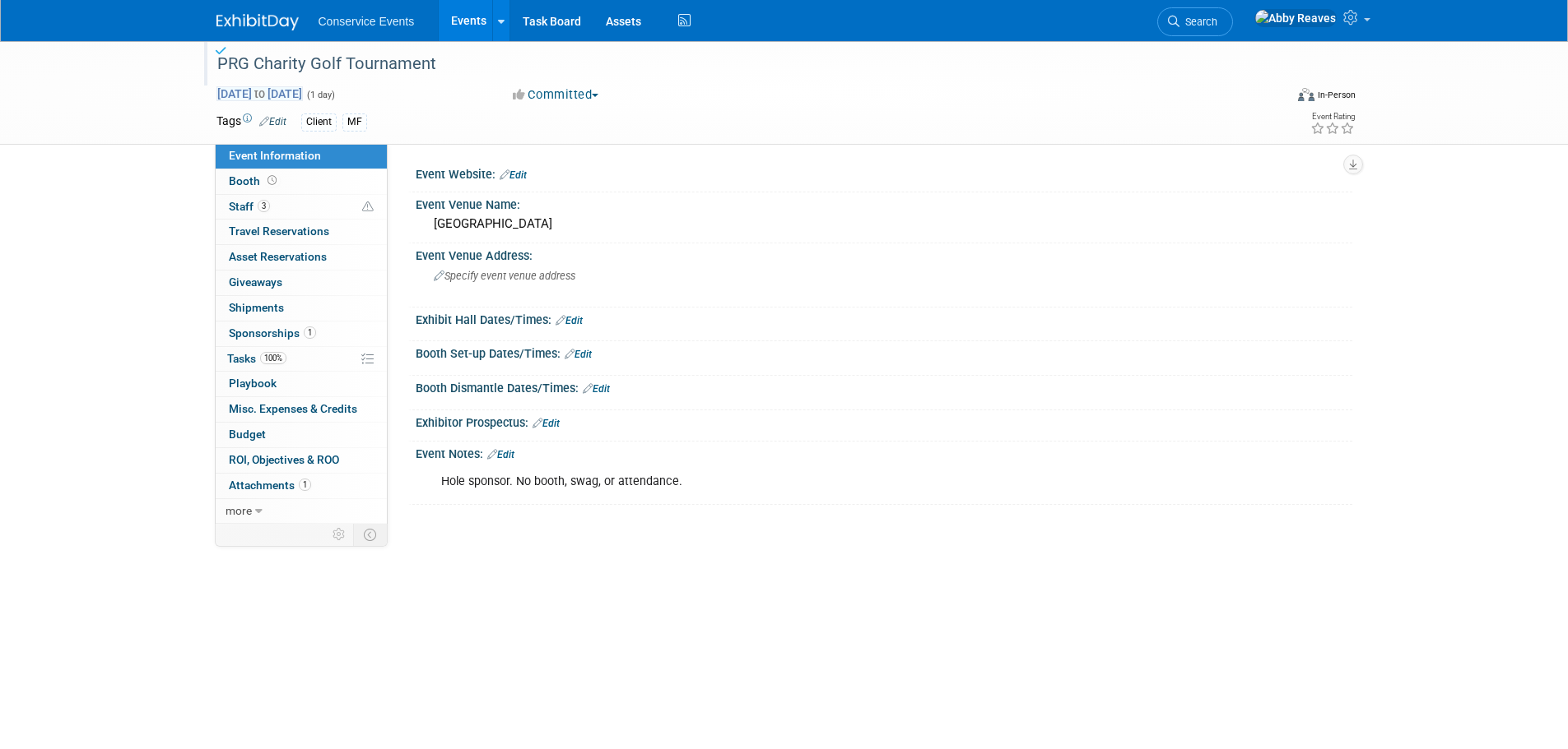
click at [268, 98] on span "to" at bounding box center [260, 93] width 16 height 13
type input "Dec 5, 2025"
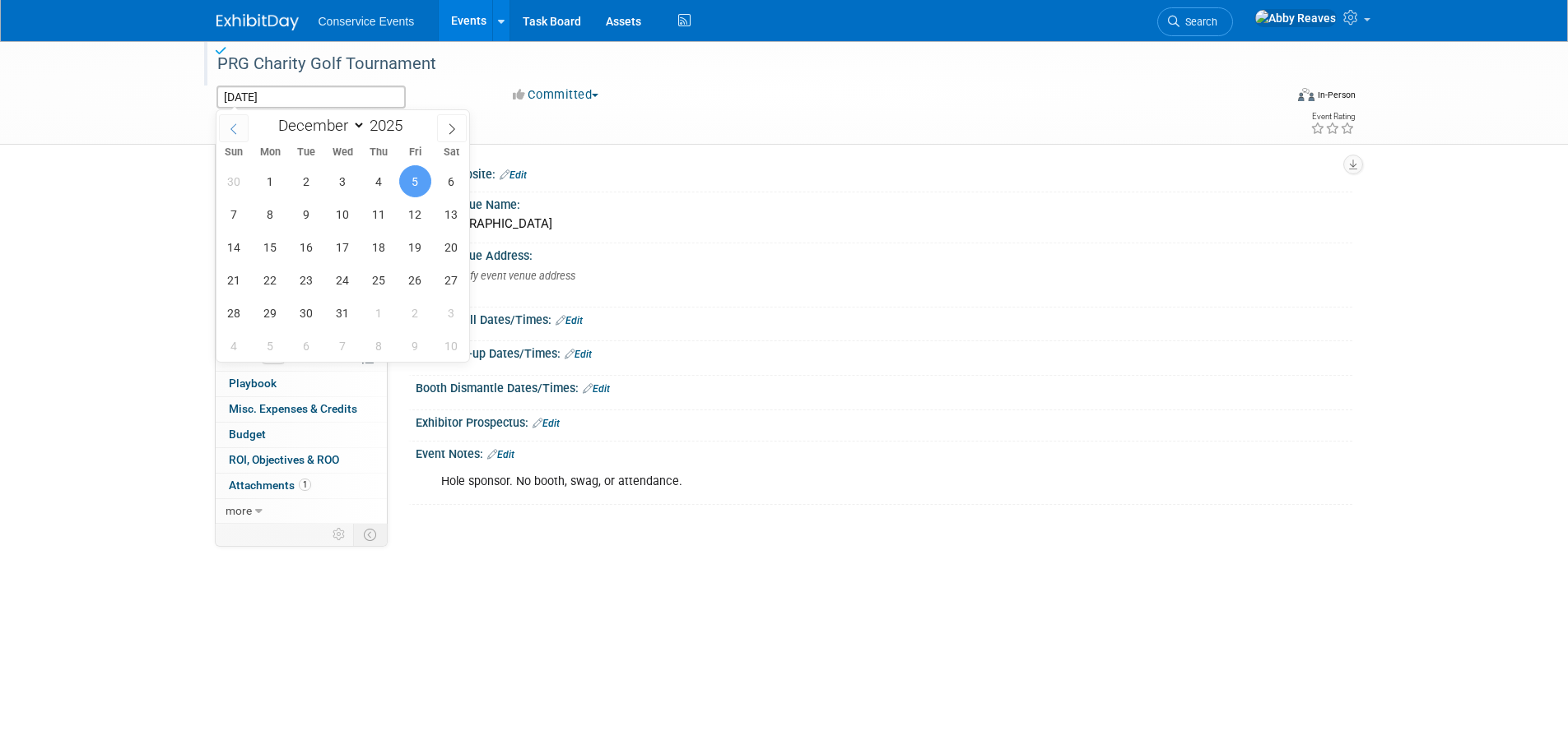
click at [238, 132] on icon at bounding box center [233, 129] width 12 height 12
click at [237, 132] on icon at bounding box center [233, 129] width 12 height 12
click at [443, 128] on span at bounding box center [451, 128] width 29 height 28
select select "9"
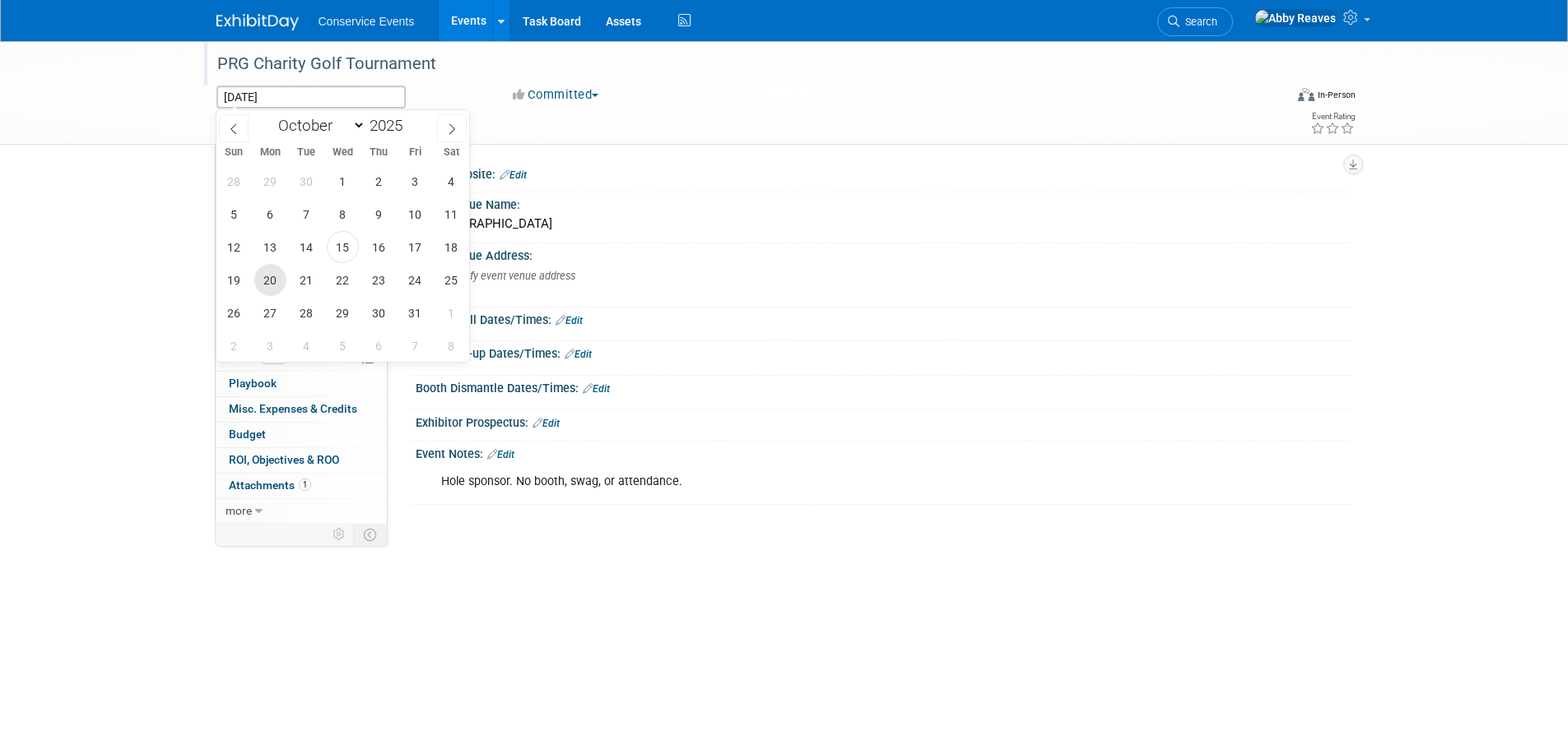
click at [276, 282] on span "20" at bounding box center [271, 280] width 32 height 32
type input "Oct 20, 2025"
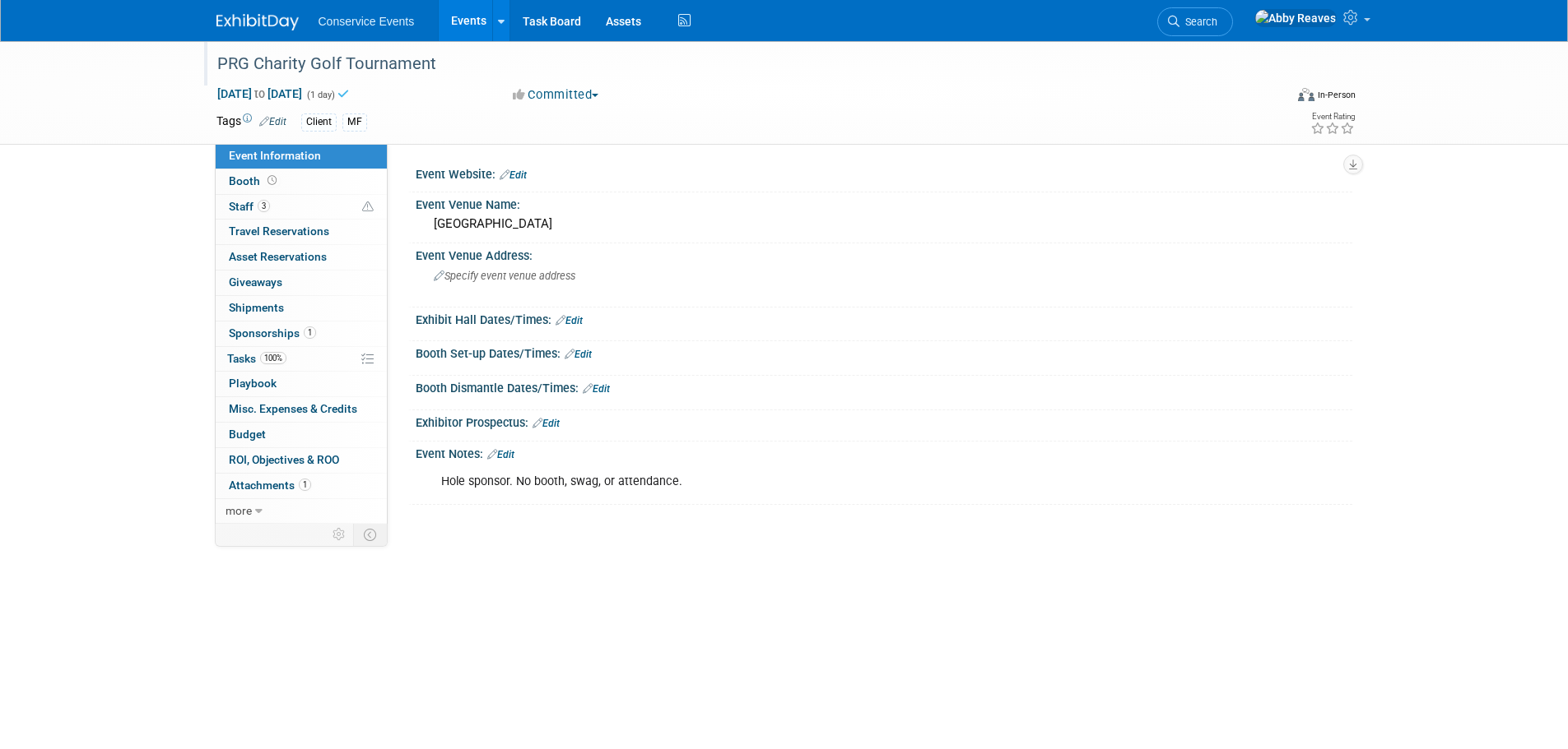
click at [92, 260] on div "PRG Charity Golf Tournament Oct 20, 2025 to Oct 20, 2025 (1 day) Oct 20, 2025 C…" at bounding box center [784, 331] width 1568 height 580
click at [281, 206] on link "3 Staff 3" at bounding box center [301, 207] width 171 height 25
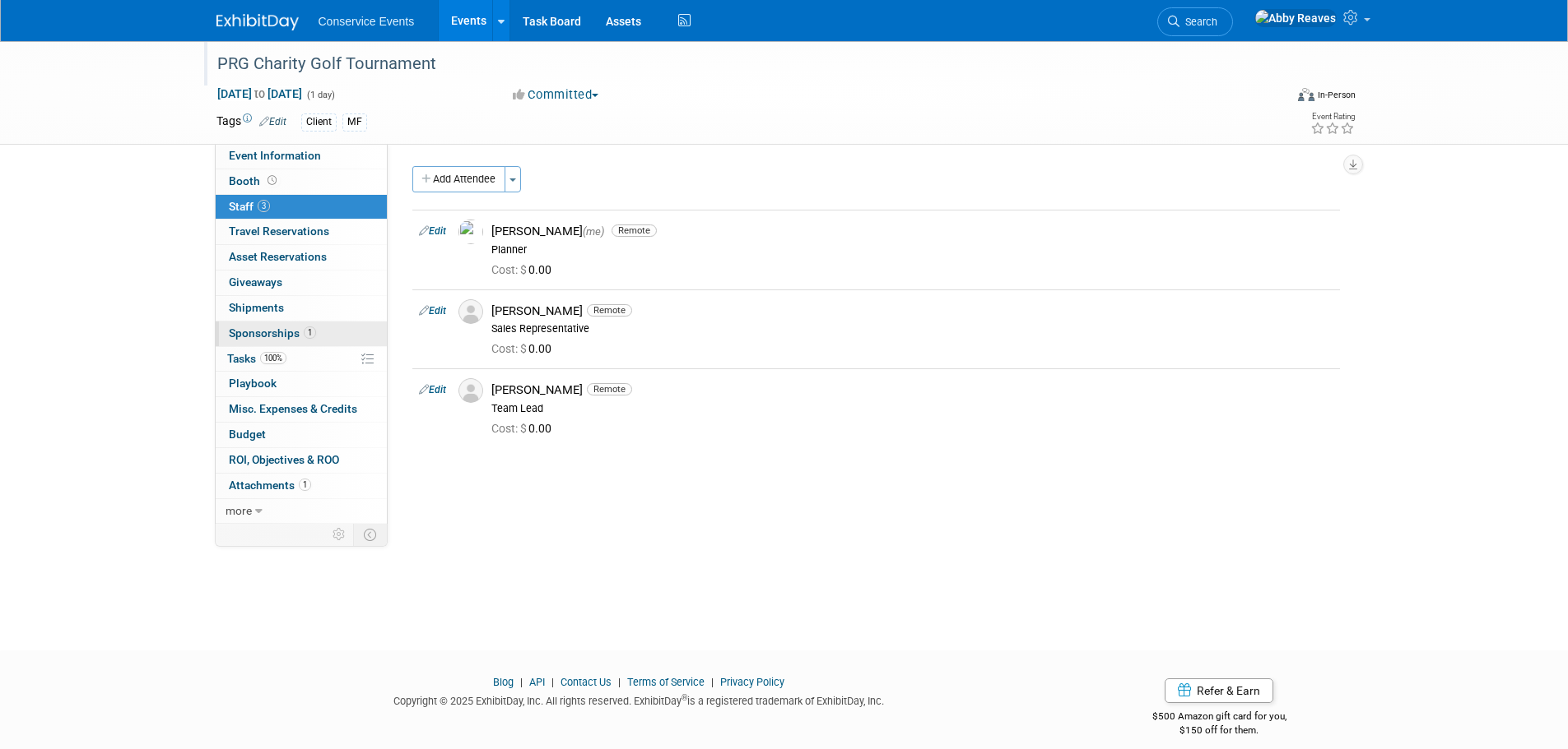
click at [323, 339] on link "1 Sponsorships 1" at bounding box center [301, 334] width 171 height 25
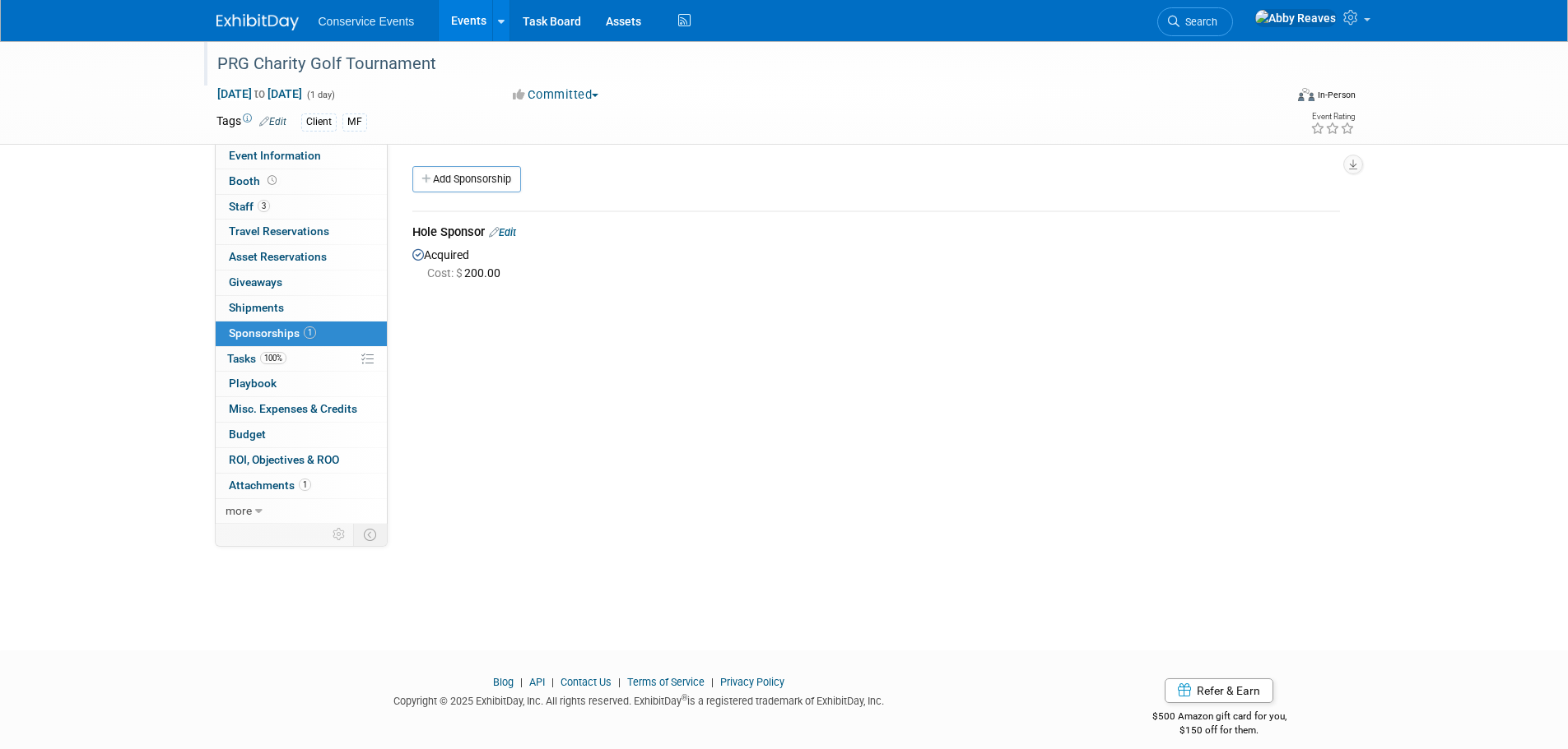
click at [319, 357] on link "100% Tasks 100%" at bounding box center [301, 359] width 171 height 25
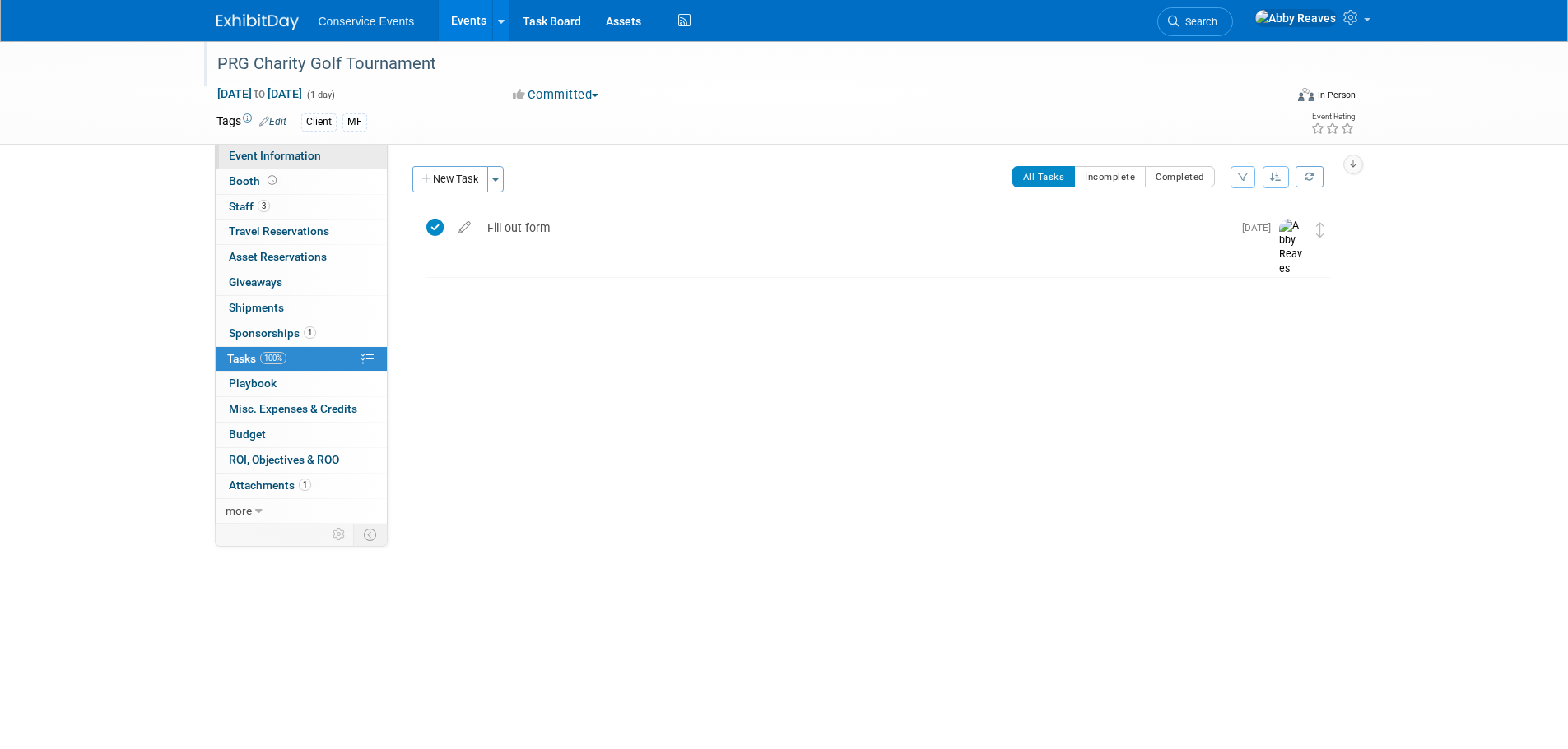
click at [340, 157] on link "Event Information" at bounding box center [301, 157] width 171 height 25
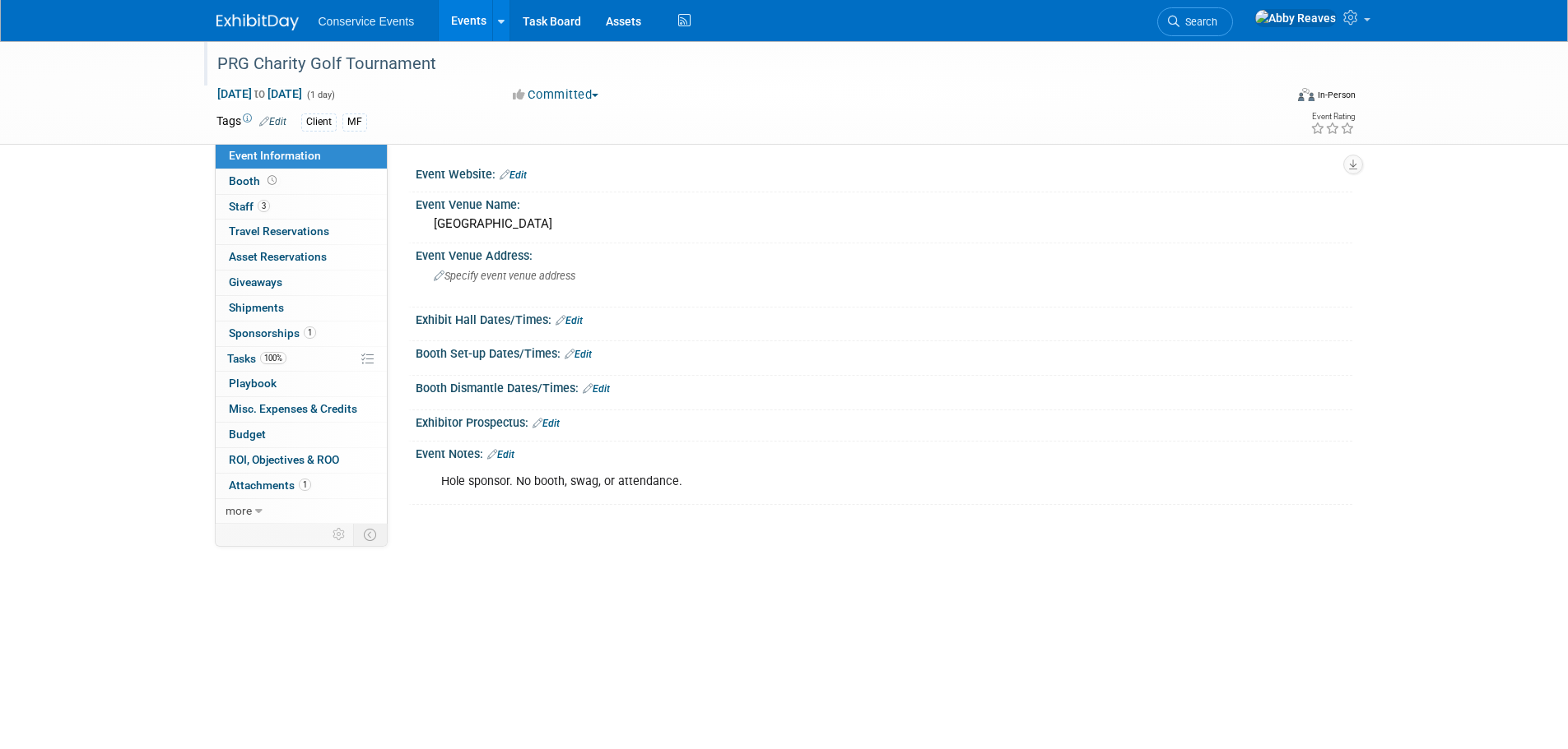
click at [455, 26] on link "Events" at bounding box center [469, 20] width 61 height 41
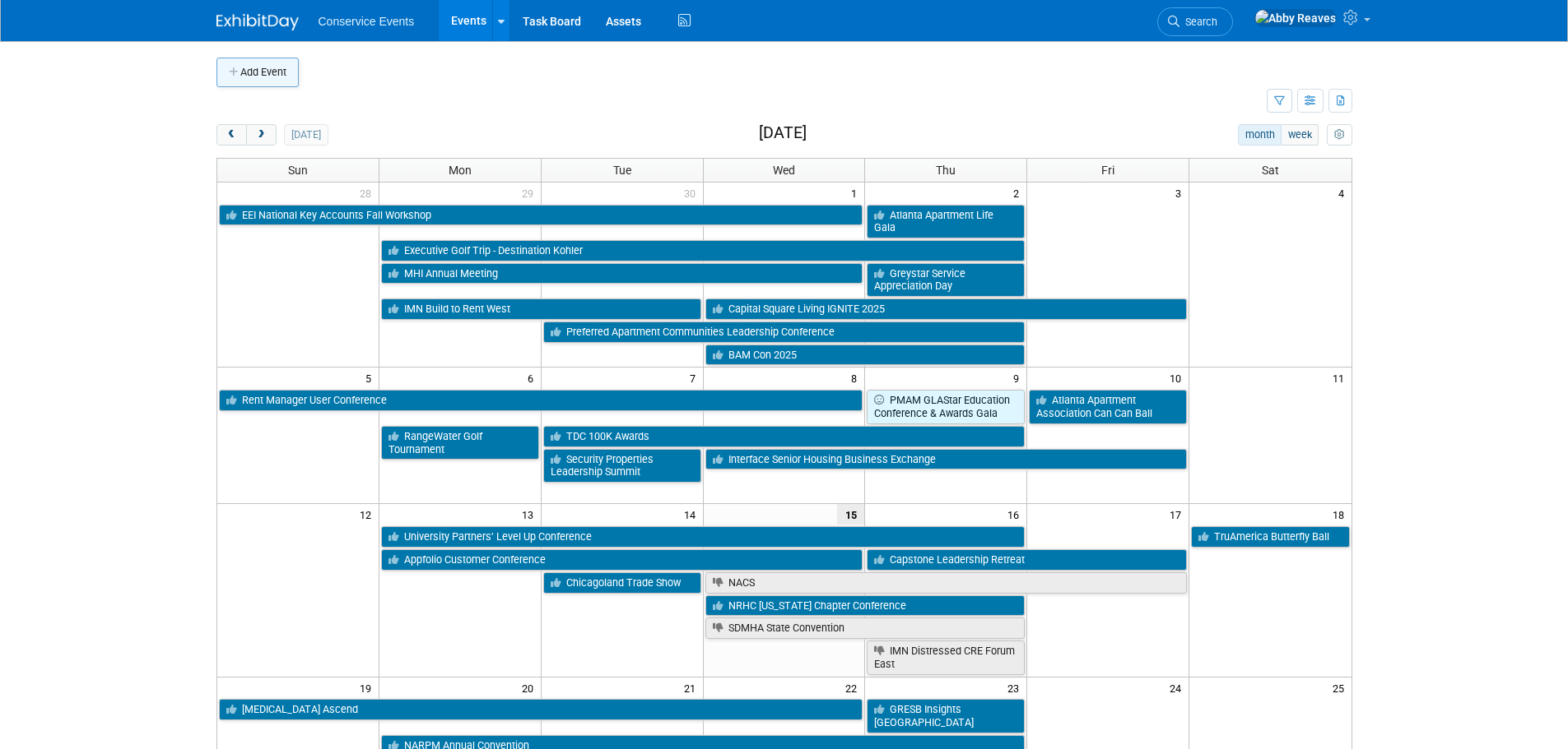
click at [248, 77] on button "Add Event" at bounding box center [257, 72] width 82 height 29
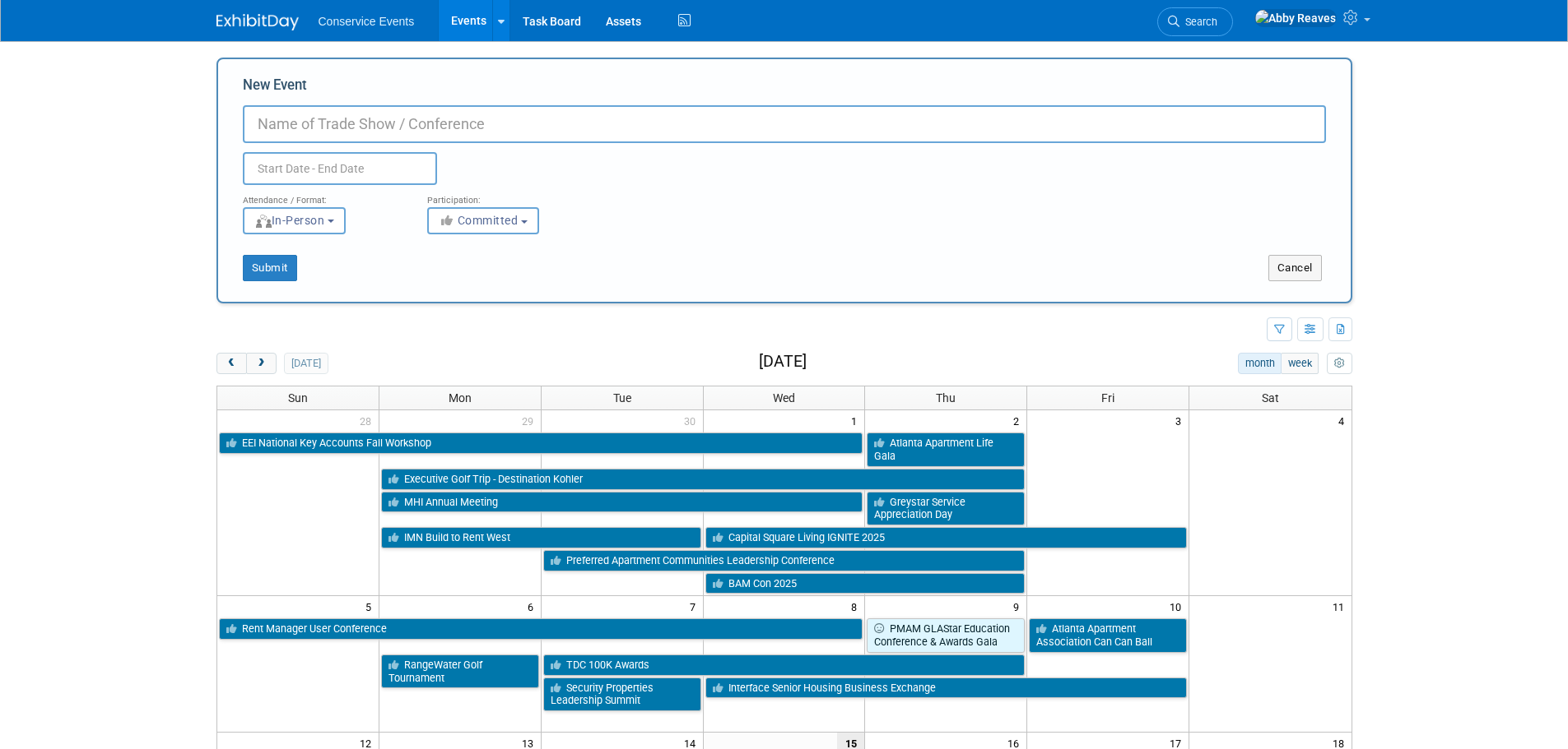
click at [394, 133] on input "New Event" at bounding box center [784, 124] width 1083 height 38
type input "Greystar Service Appreciation Day"
click at [389, 166] on input "text" at bounding box center [340, 168] width 194 height 33
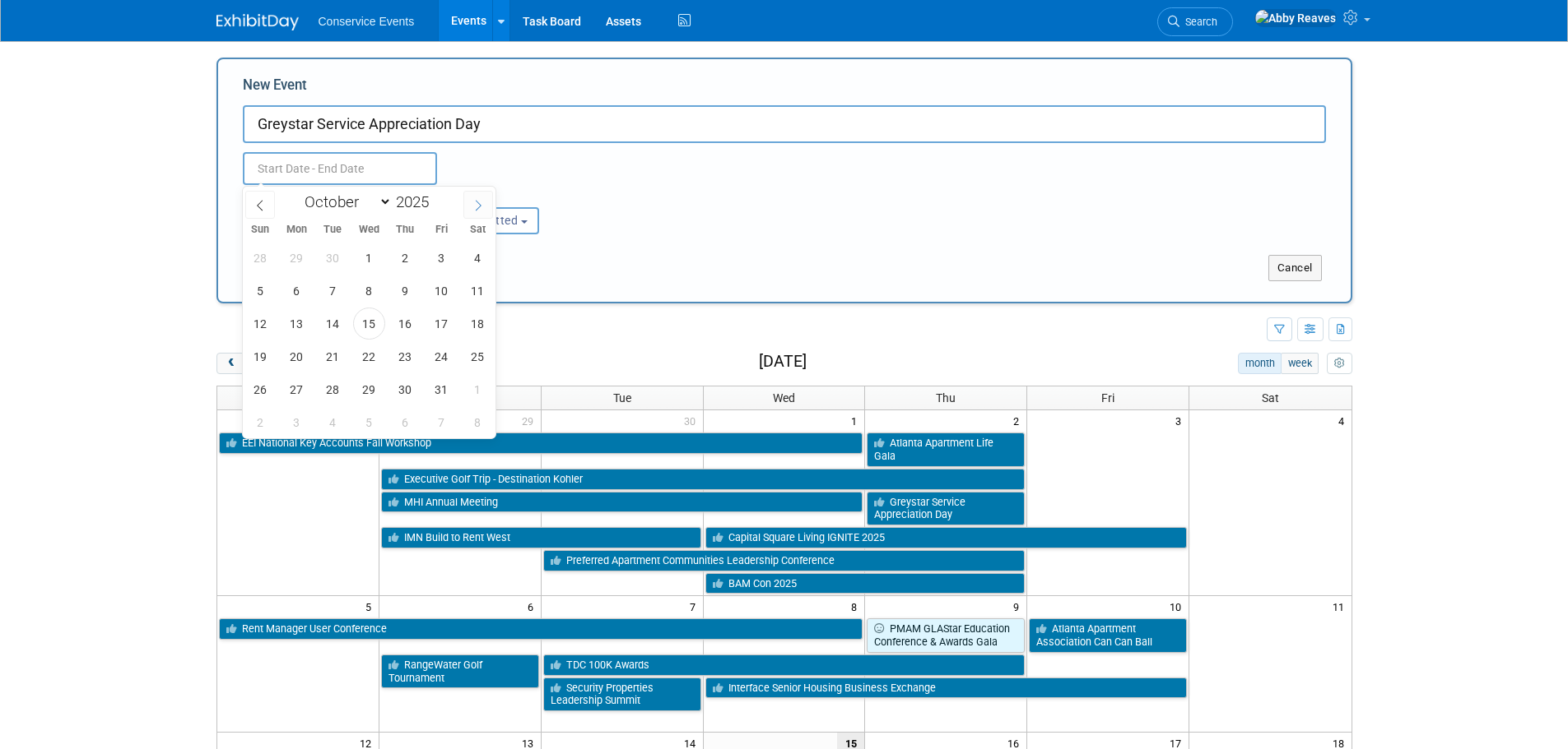
click at [483, 200] on icon at bounding box center [478, 205] width 12 height 12
select select "11"
click at [439, 260] on span "5" at bounding box center [441, 258] width 32 height 32
click at [440, 259] on span "5" at bounding box center [441, 258] width 32 height 32
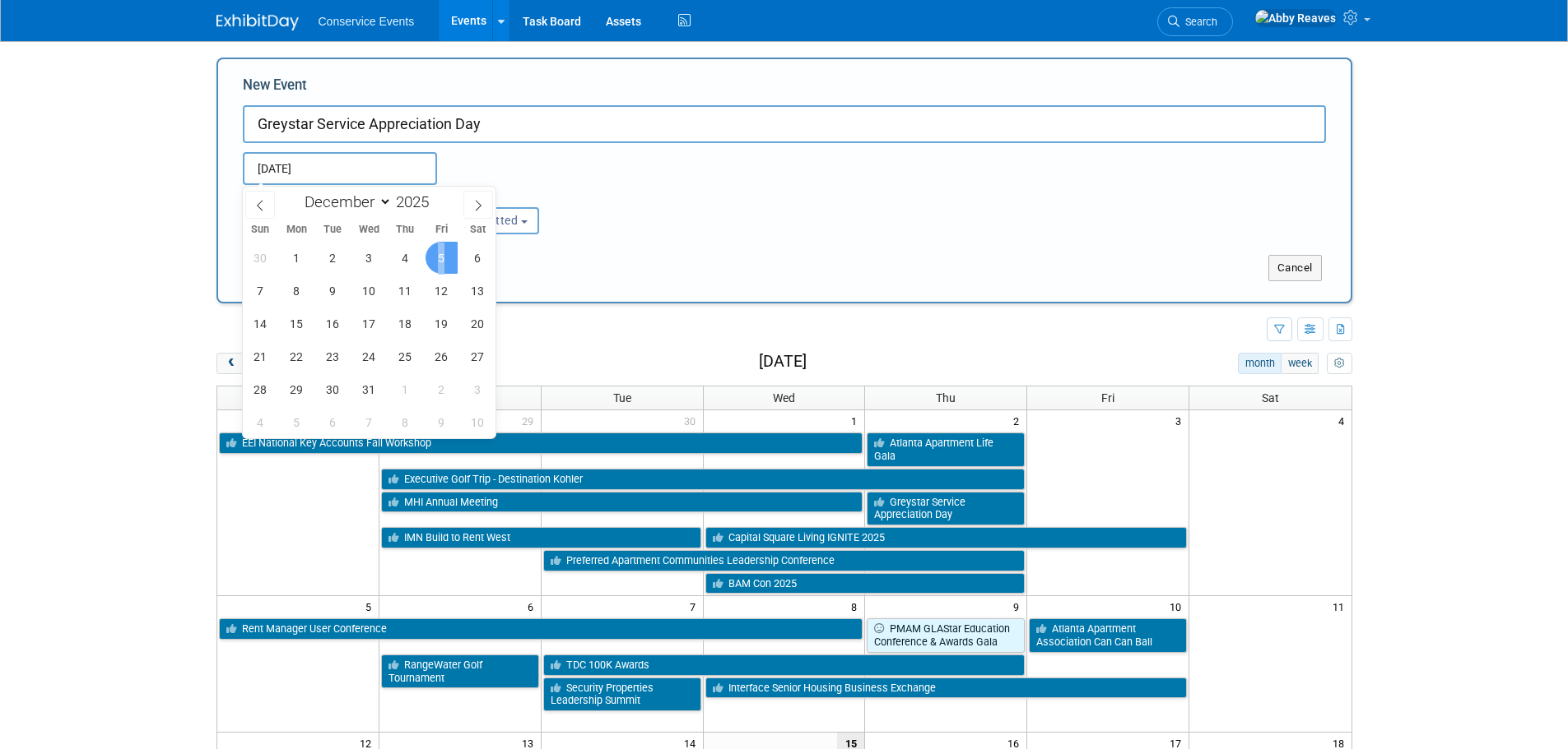
type input "[DATE] to [DATE]"
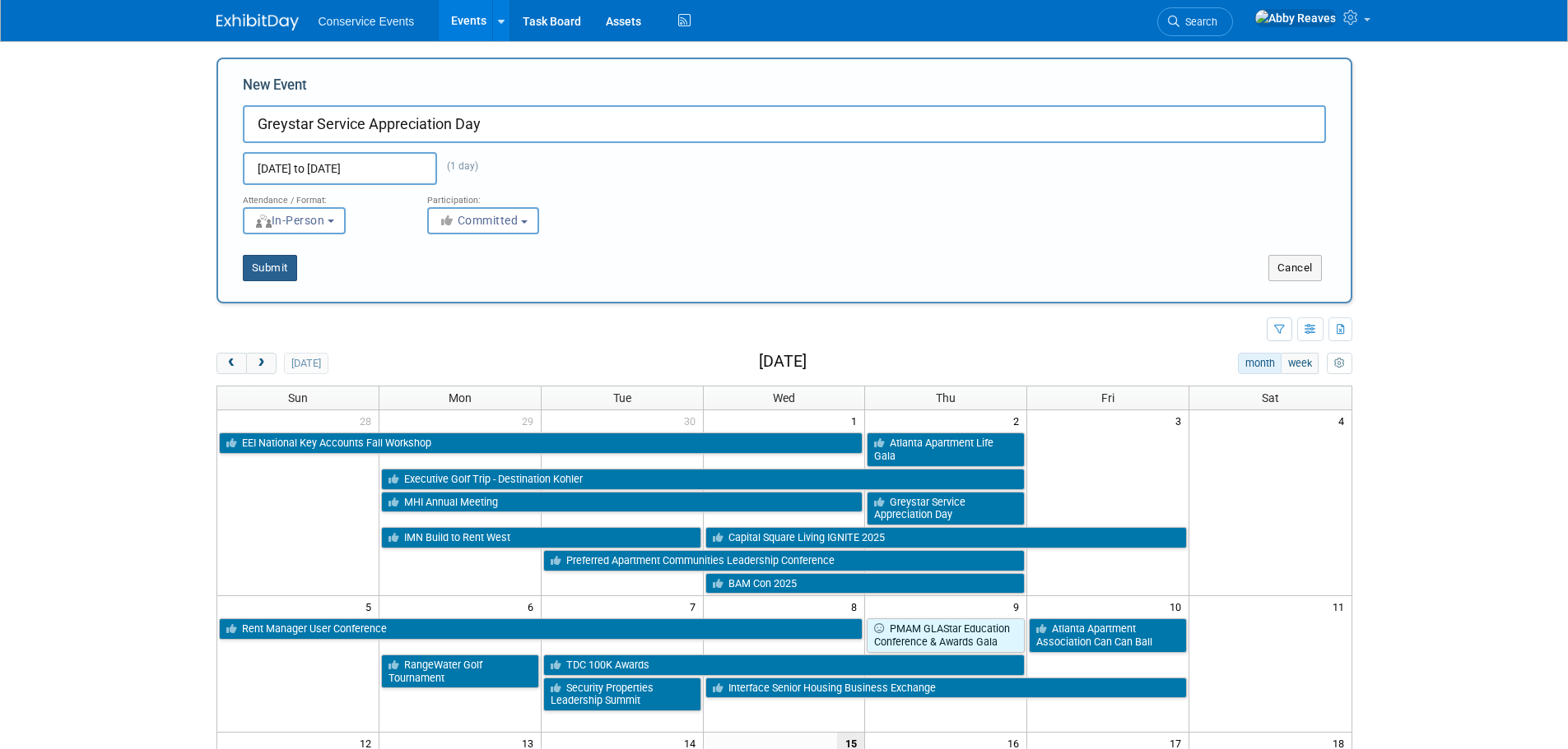
click at [253, 260] on button "Submit" at bounding box center [270, 269] width 54 height 27
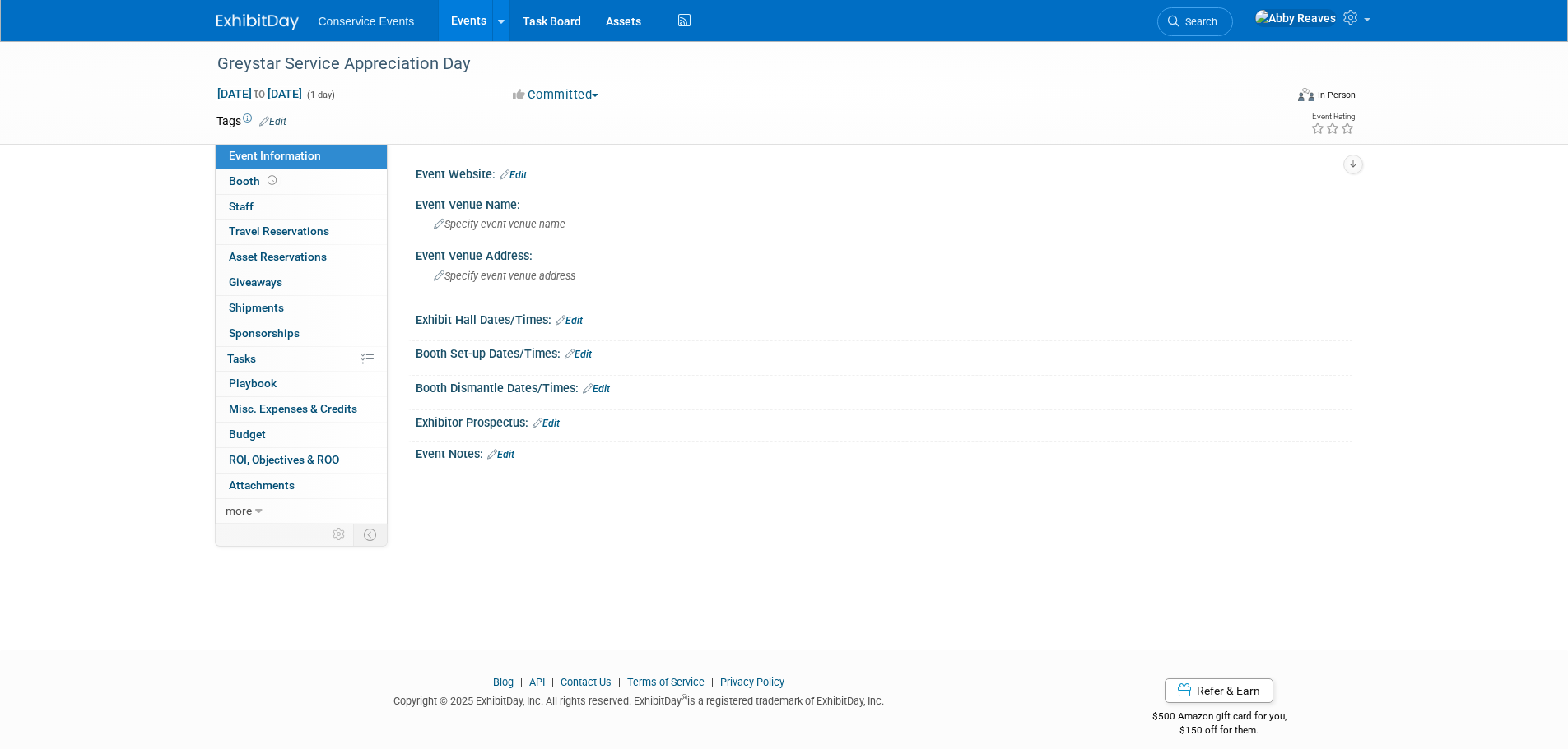
click at [291, 116] on td at bounding box center [724, 121] width 876 height 16
click at [281, 119] on link "Edit" at bounding box center [272, 121] width 28 height 12
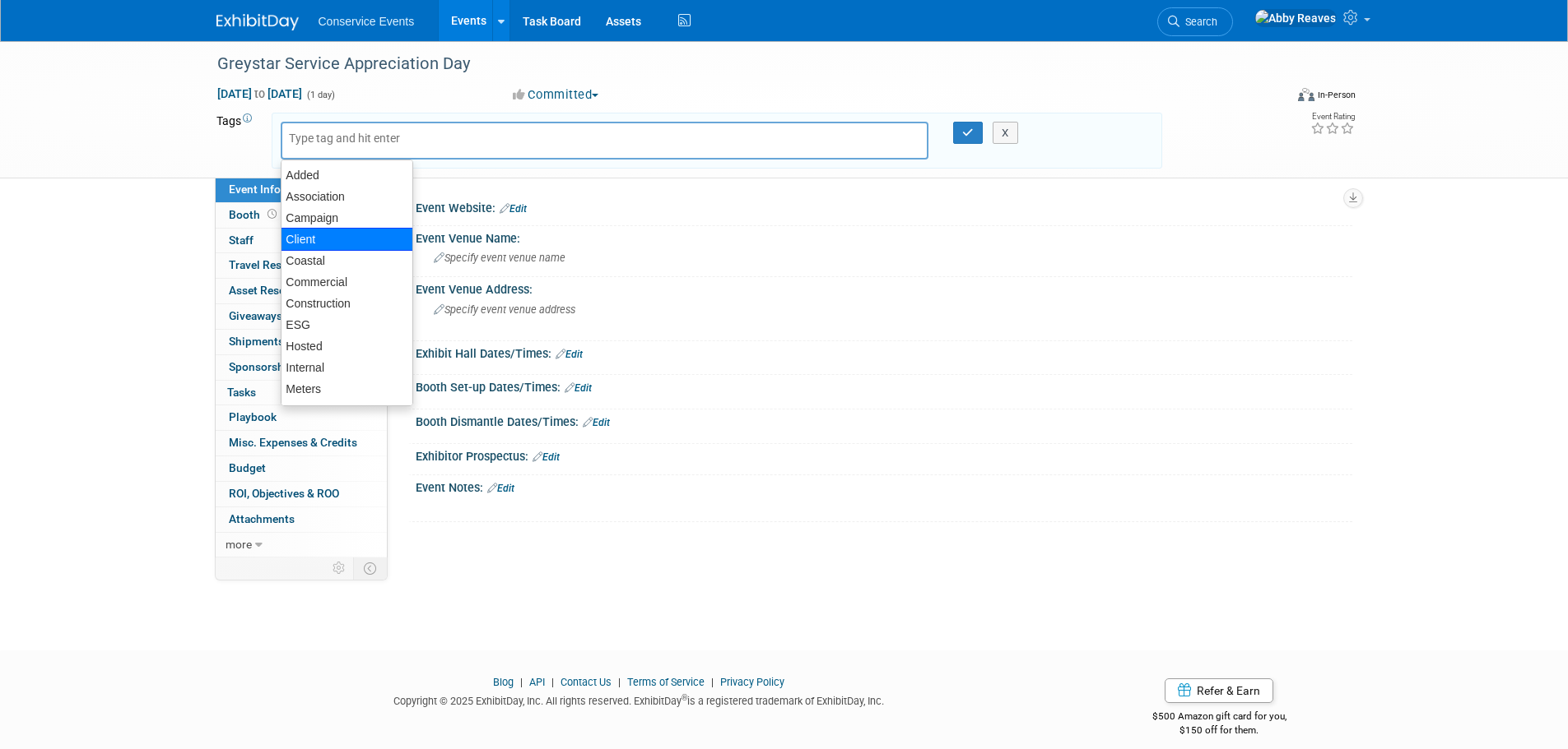
click at [319, 235] on div "Client" at bounding box center [346, 239] width 133 height 23
type input "Client"
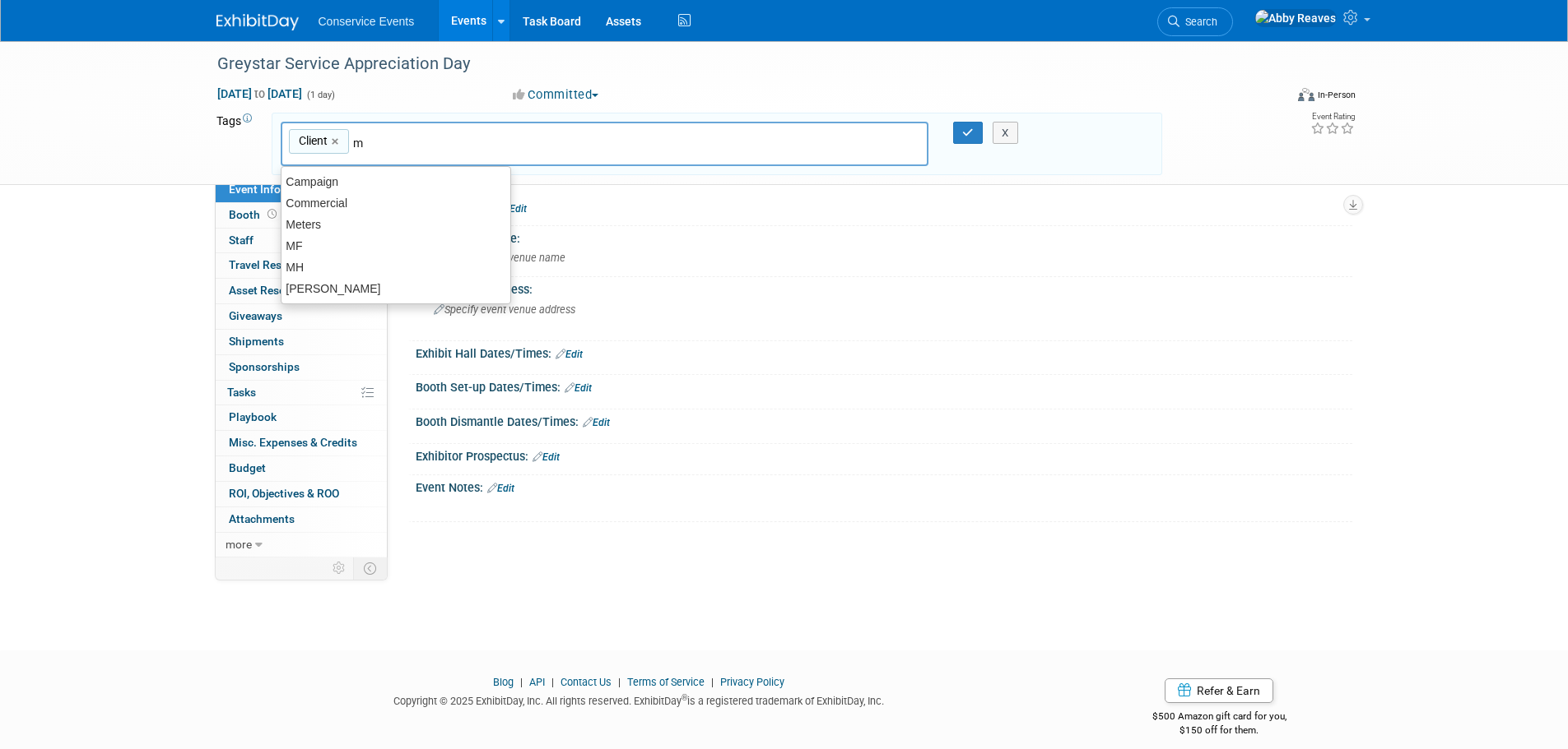
type input "mf"
click at [363, 189] on div "MF" at bounding box center [395, 182] width 229 height 21
type input "Client, MF"
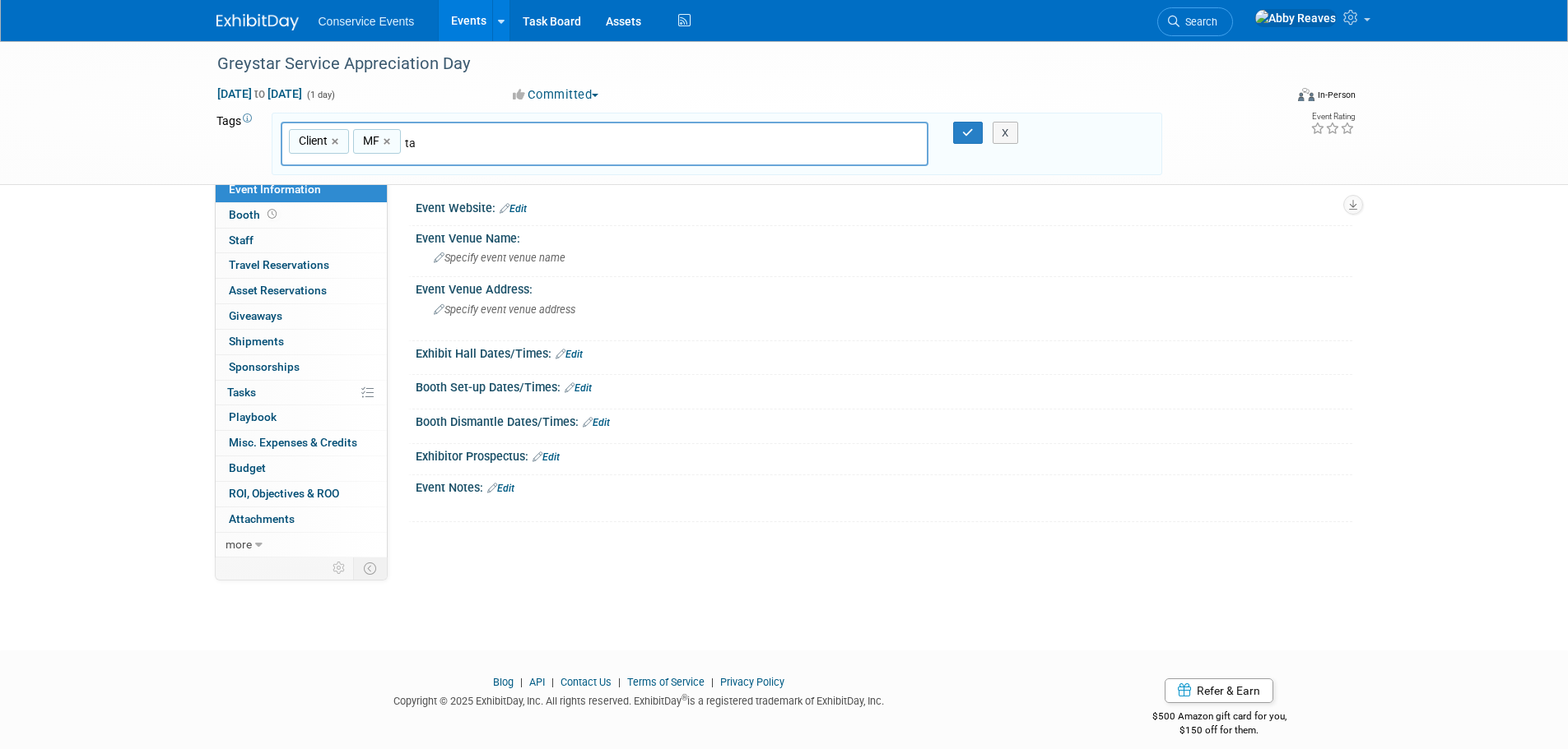
type input "tay"
click at [422, 187] on div "Taylor Group" at bounding box center [395, 182] width 230 height 23
type input "Client, MF, Taylor Group"
type input "mob"
click at [418, 181] on div "Mobly" at bounding box center [395, 182] width 230 height 23
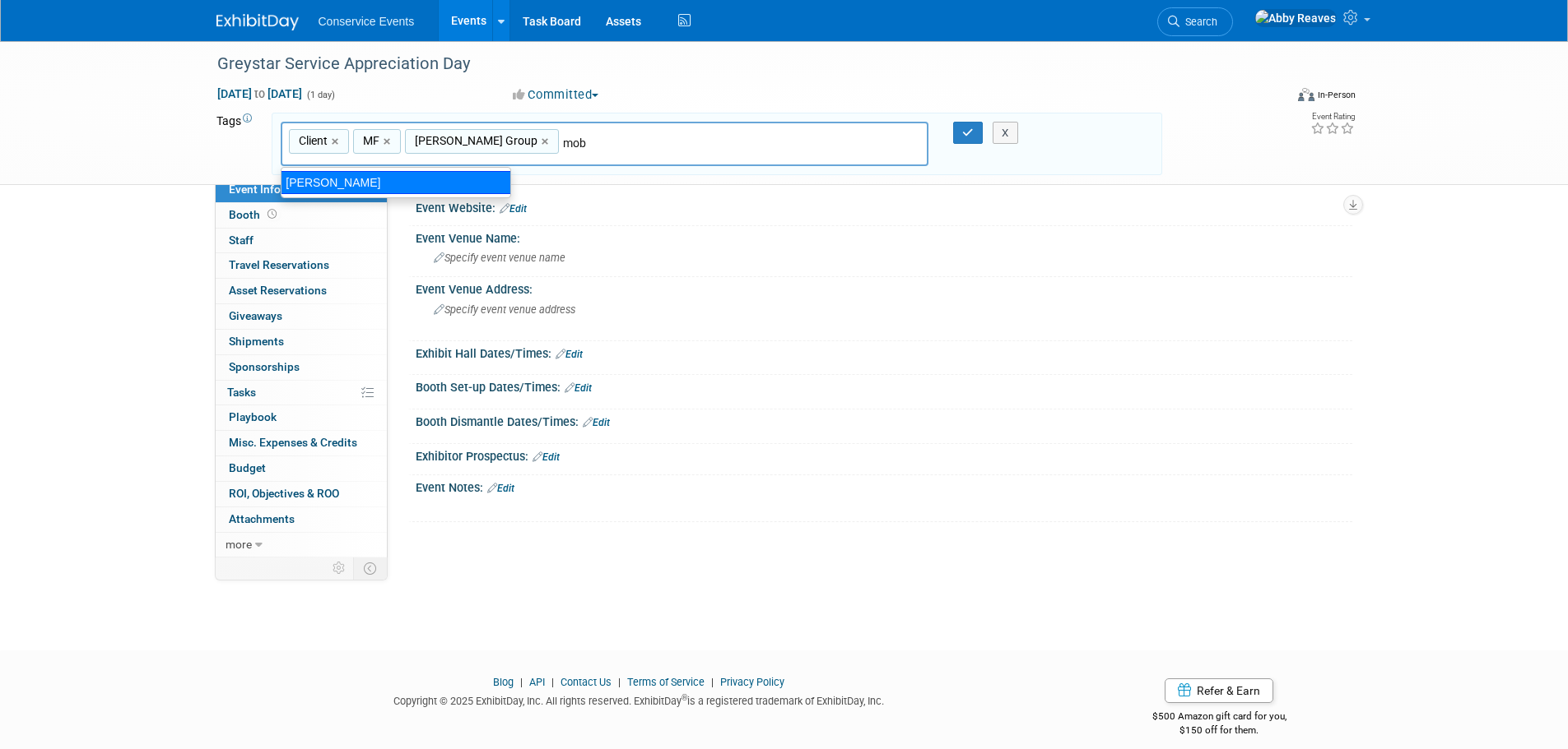
type input "Client, MF, Taylor Group, Mobly"
click at [979, 127] on div "X" at bounding box center [1013, 133] width 75 height 23
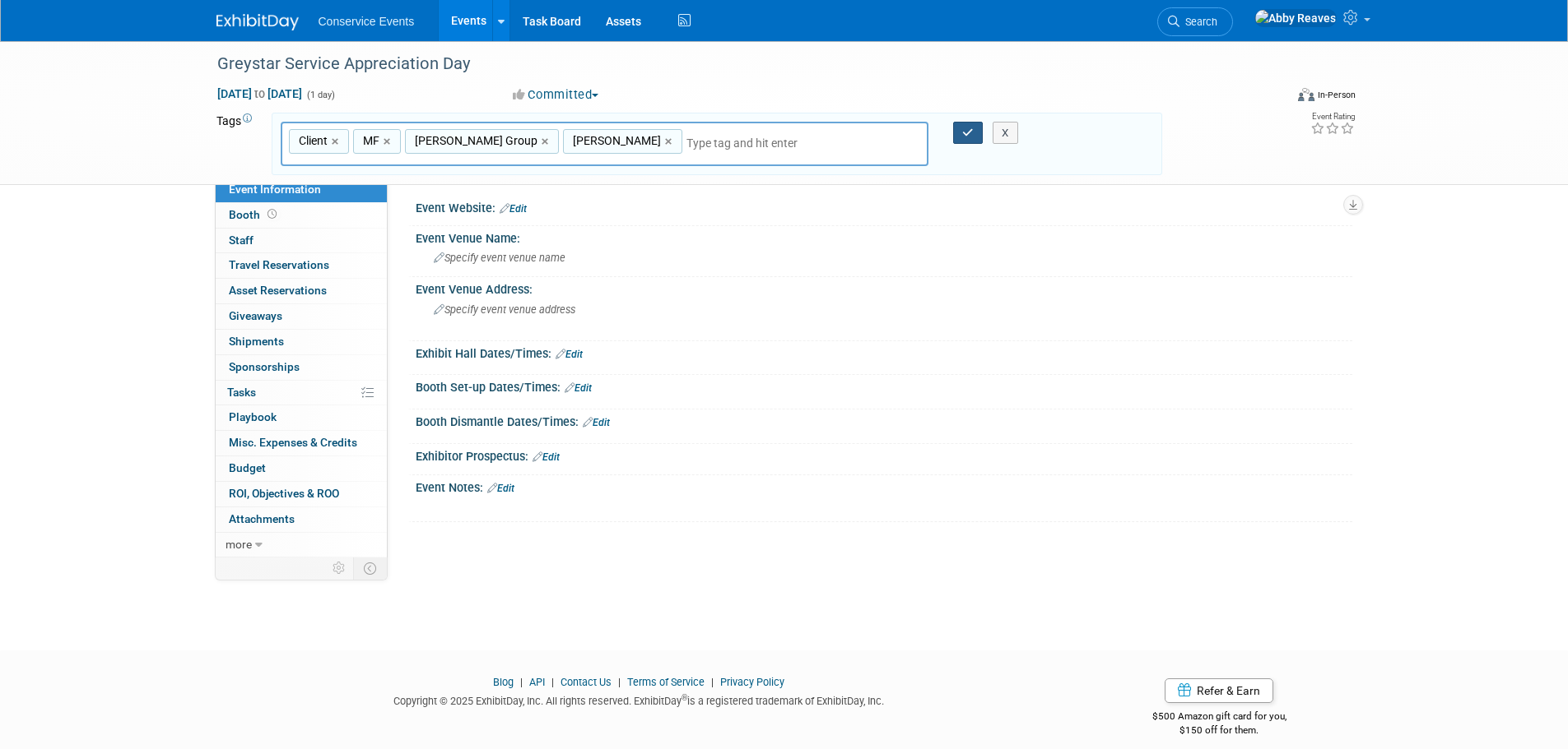
click at [970, 130] on icon "button" at bounding box center [967, 133] width 12 height 11
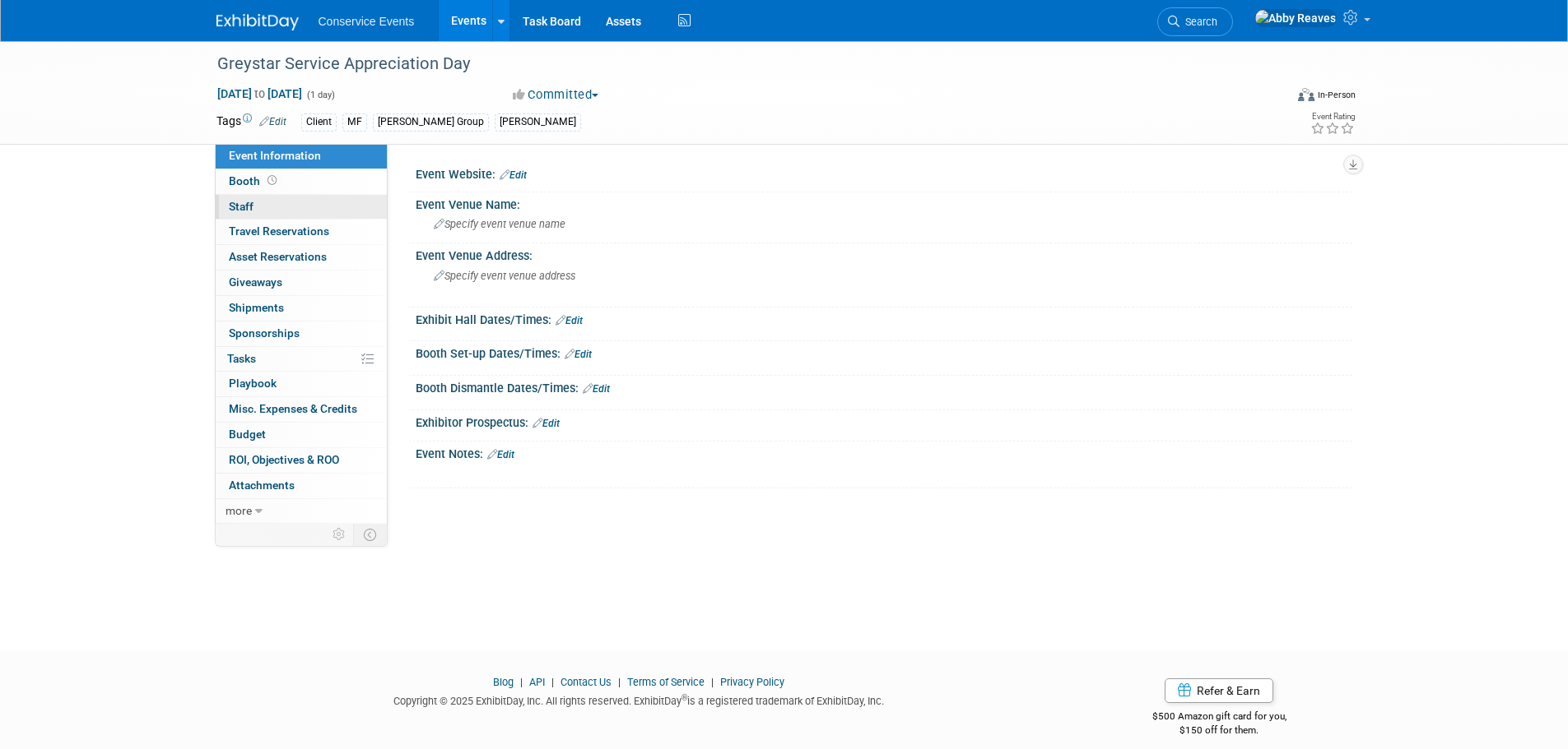
click at [366, 204] on link "0 Staff 0" at bounding box center [301, 207] width 171 height 25
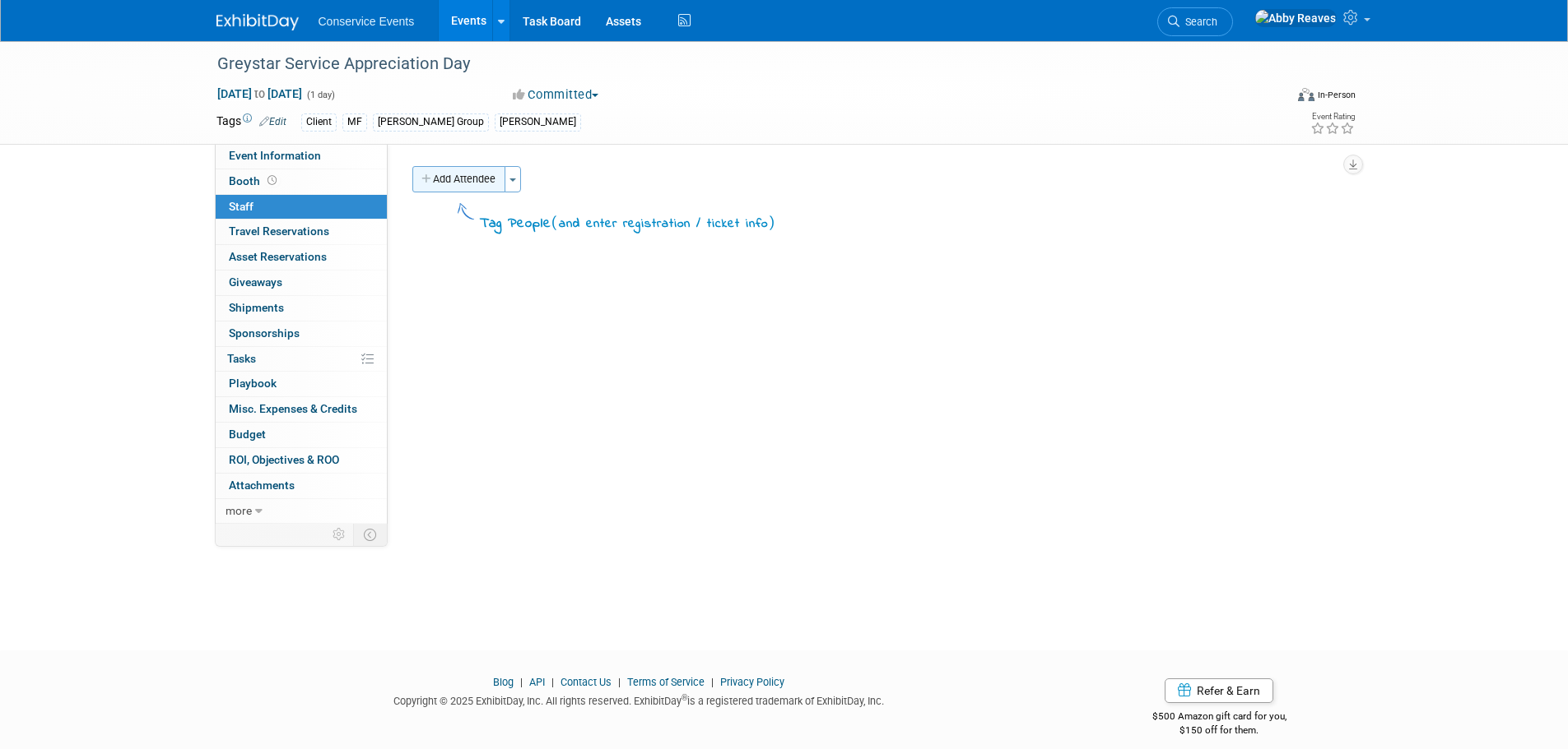
click at [483, 181] on button "Add Attendee" at bounding box center [458, 180] width 93 height 27
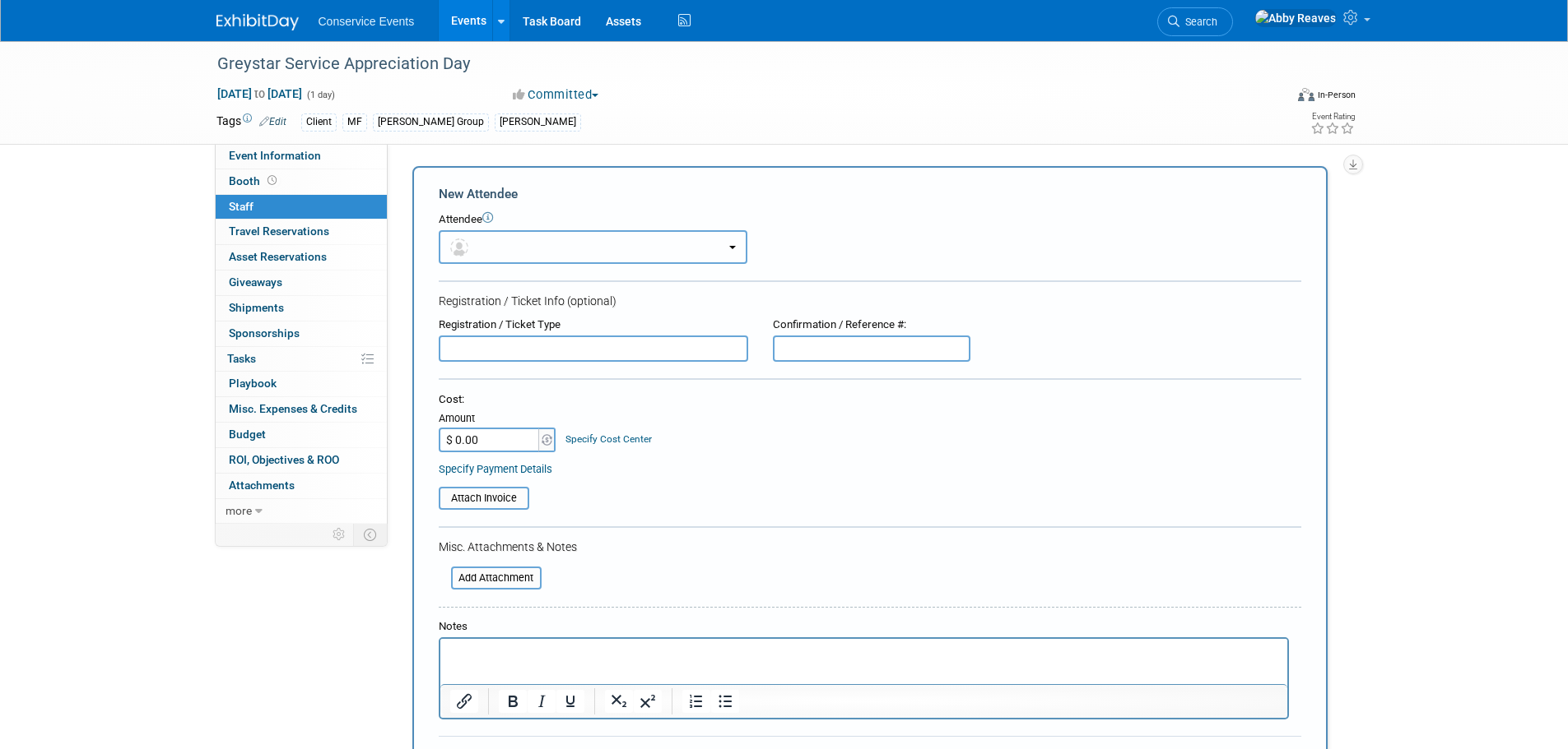
click at [507, 238] on button "button" at bounding box center [593, 247] width 309 height 34
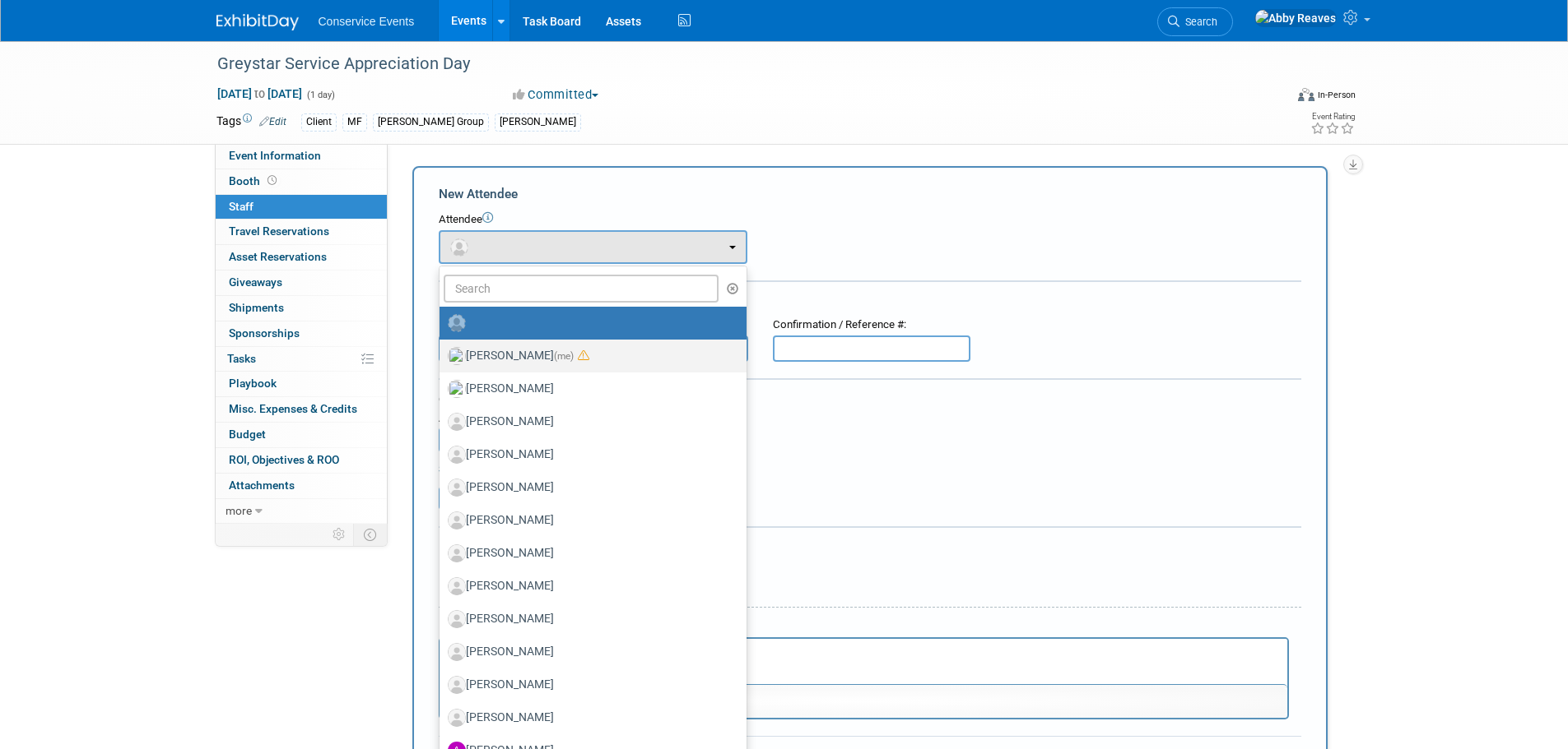
click at [529, 348] on label "Abby Reaves (me)" at bounding box center [588, 357] width 282 height 27
click at [442, 349] on input "Abby Reaves (me)" at bounding box center [437, 354] width 11 height 11
select select "888e4ed3-42fd-4820-a89e-ed4ce941d196"
select select "6"
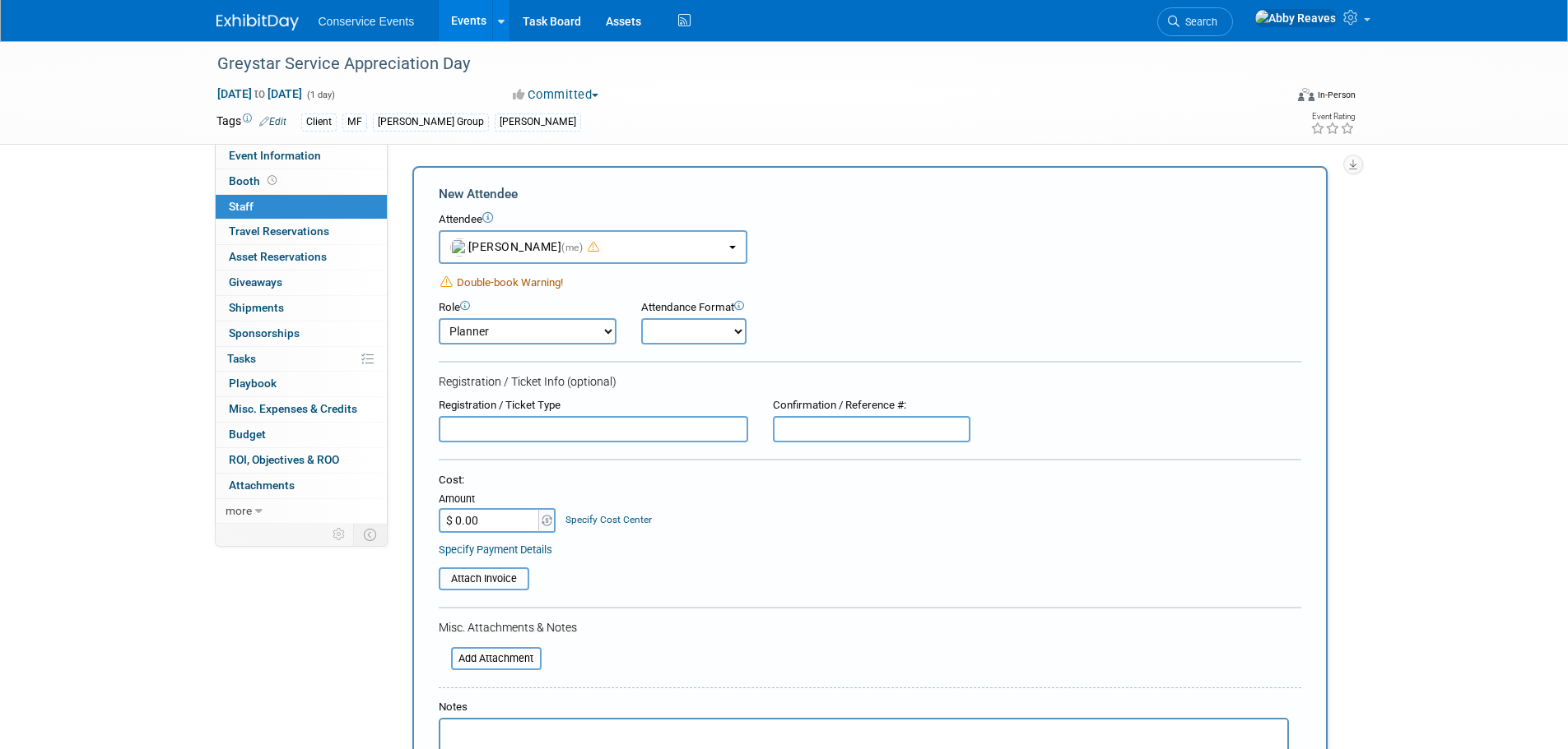
click at [634, 334] on div "Attendance Format Onsite Remote" at bounding box center [740, 323] width 222 height 44
click at [689, 337] on select "Onsite Remote" at bounding box center [693, 332] width 105 height 27
select select "2"
click at [641, 318] on select "Onsite Remote" at bounding box center [693, 332] width 105 height 27
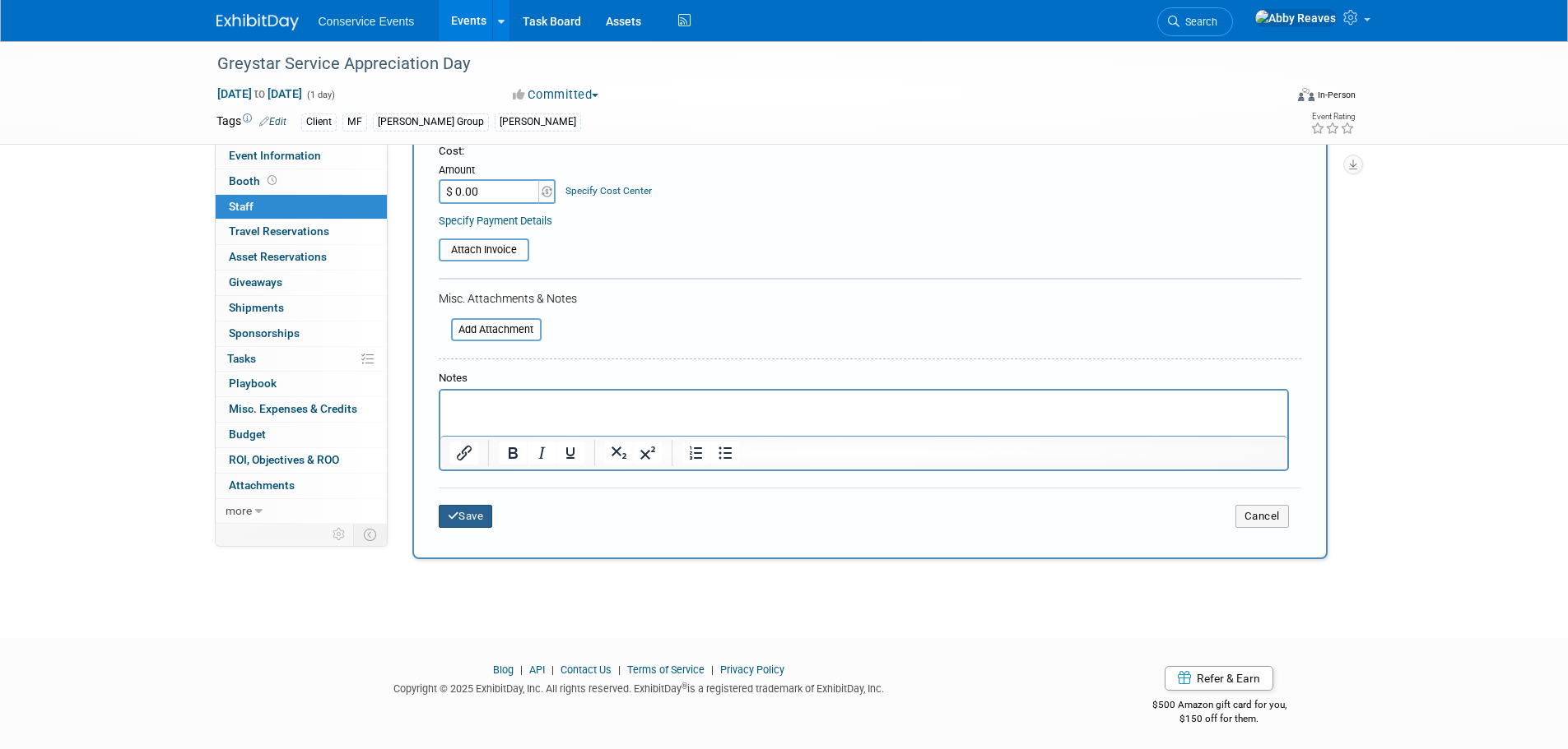
click at [480, 516] on button "Save" at bounding box center [465, 517] width 54 height 23
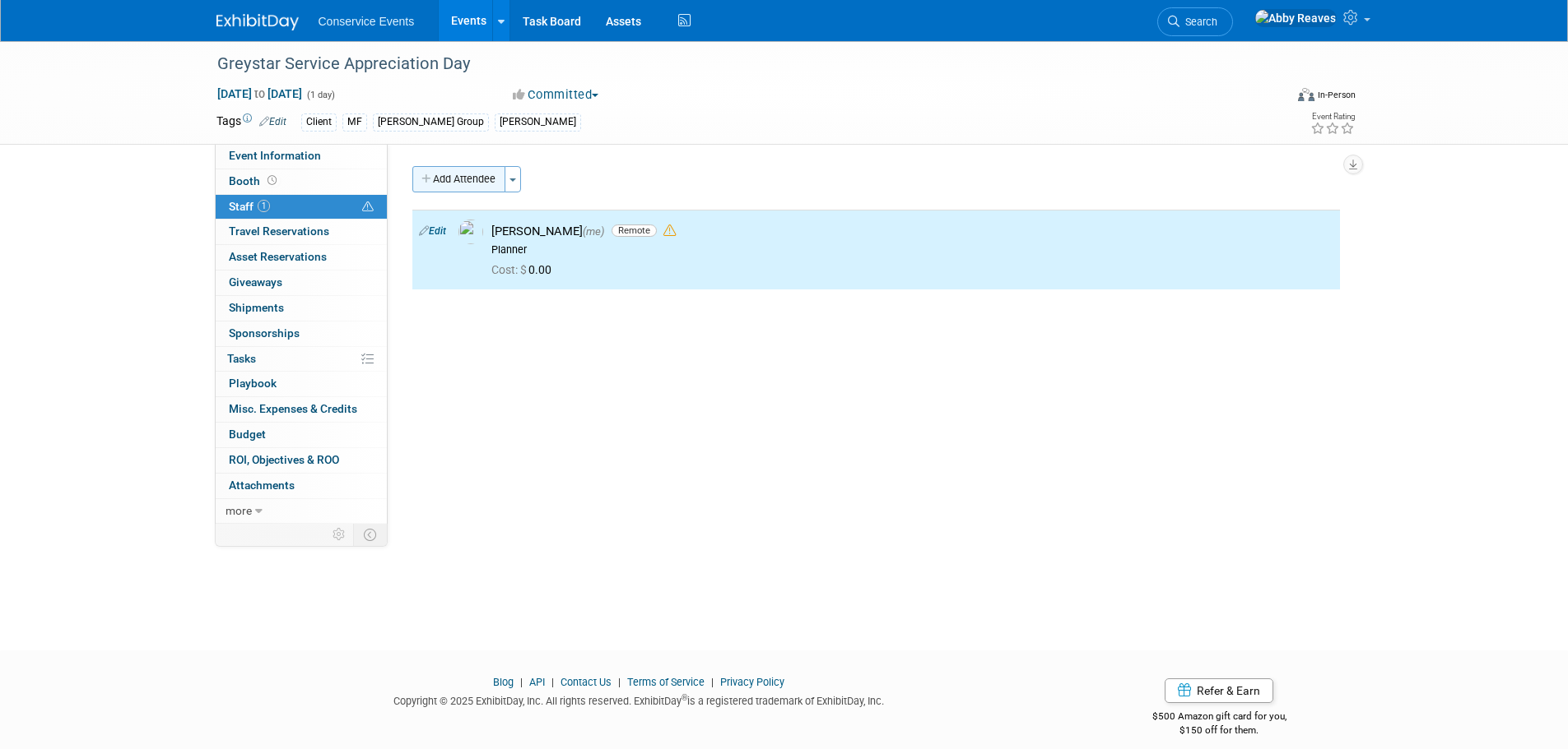
click at [463, 178] on button "Add Attendee" at bounding box center [458, 180] width 93 height 27
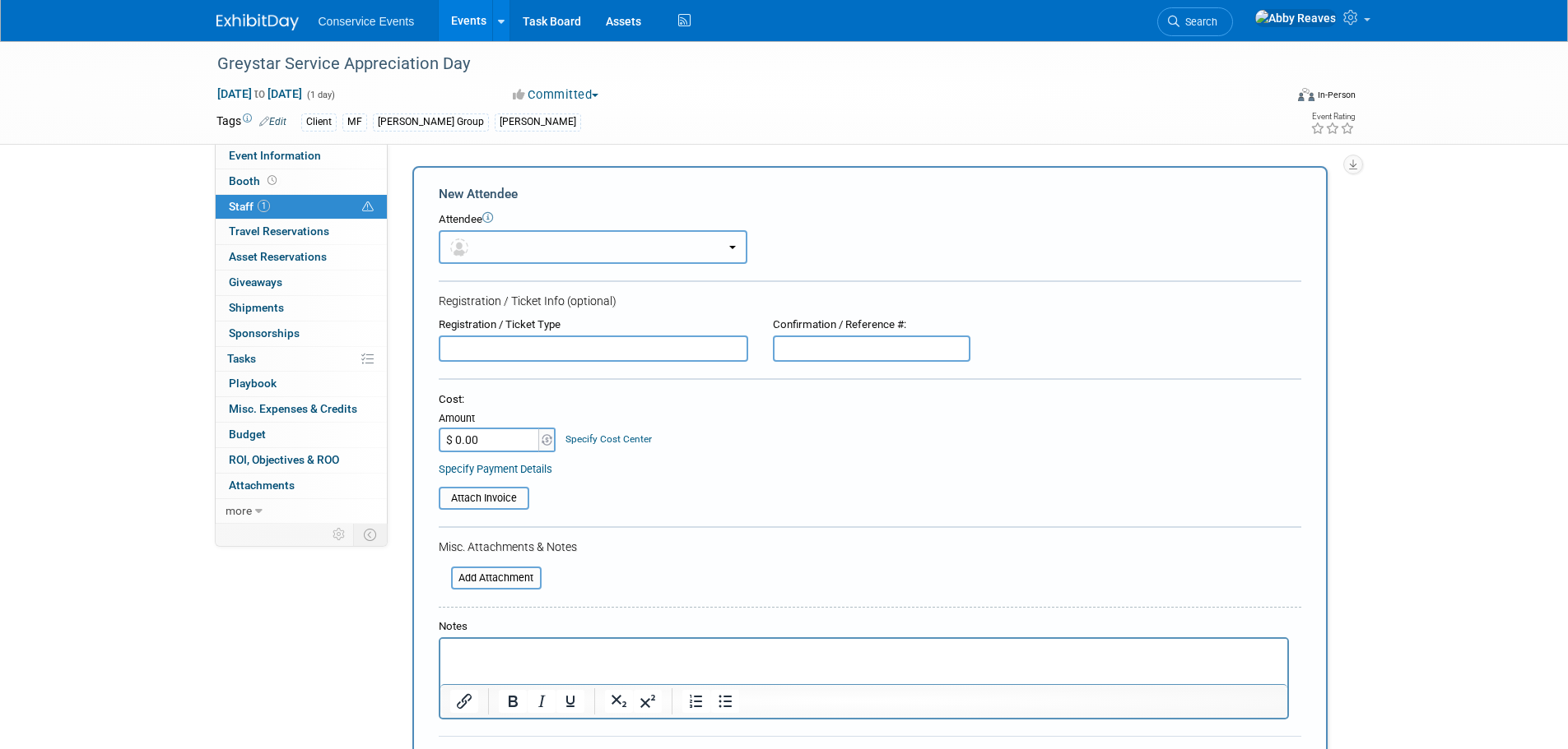
click at [507, 236] on button "button" at bounding box center [593, 247] width 309 height 34
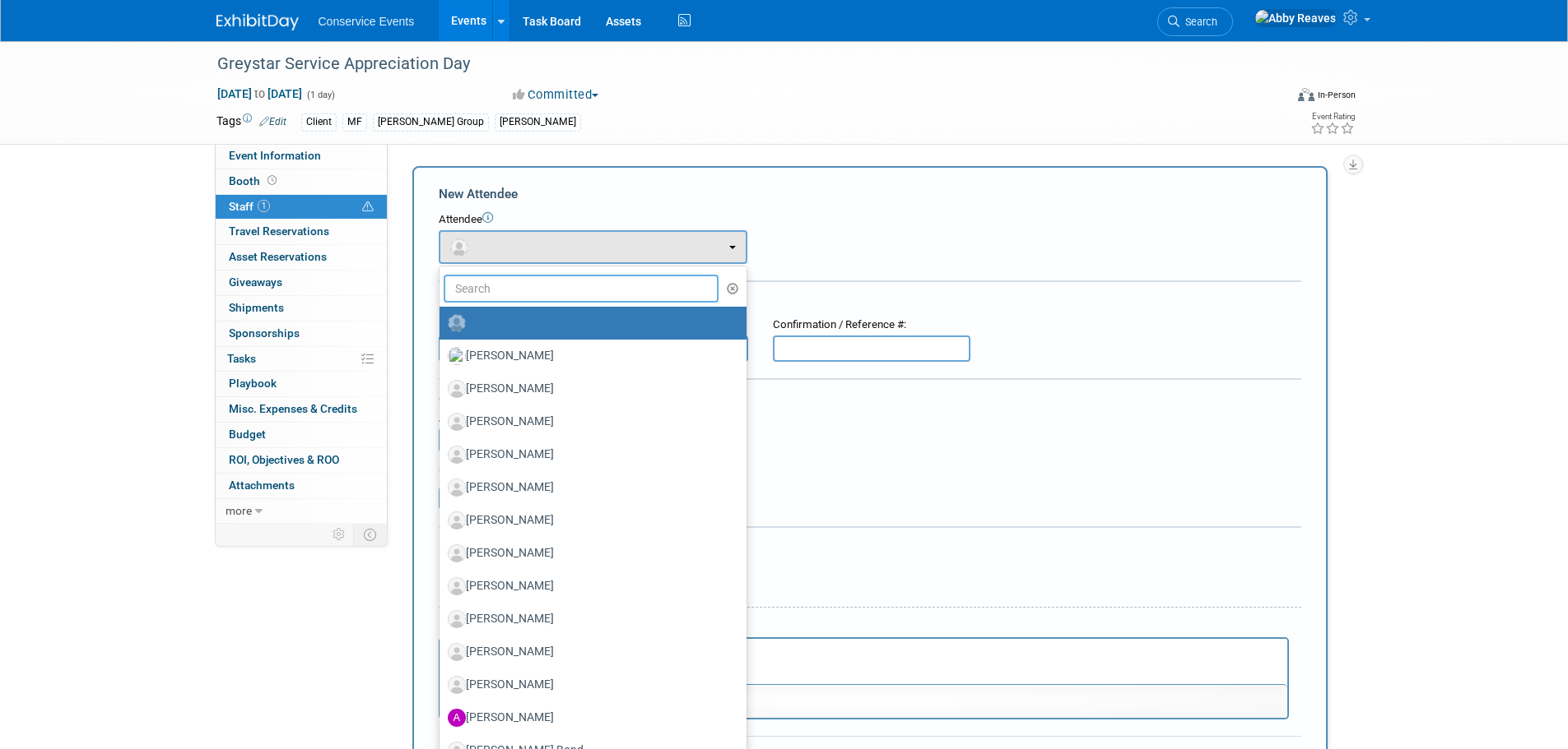
click at [528, 294] on input "text" at bounding box center [581, 288] width 276 height 28
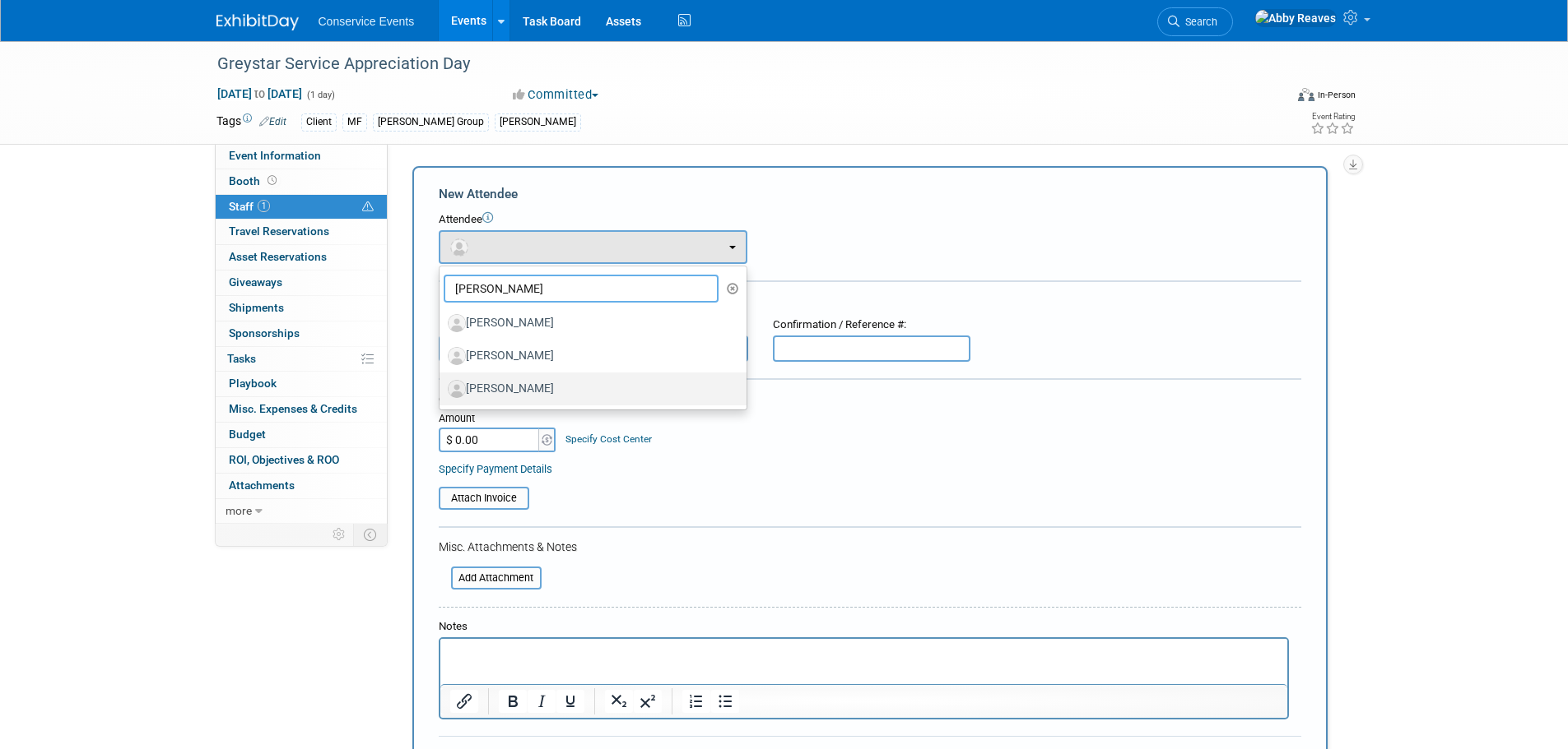
type input "mike"
click at [531, 389] on label "Mike Newton" at bounding box center [588, 390] width 282 height 27
click at [442, 389] on input "Mike Newton" at bounding box center [437, 387] width 11 height 11
select select "4c78b8a4-aee4-48bf-9b28-1812a15a40ed"
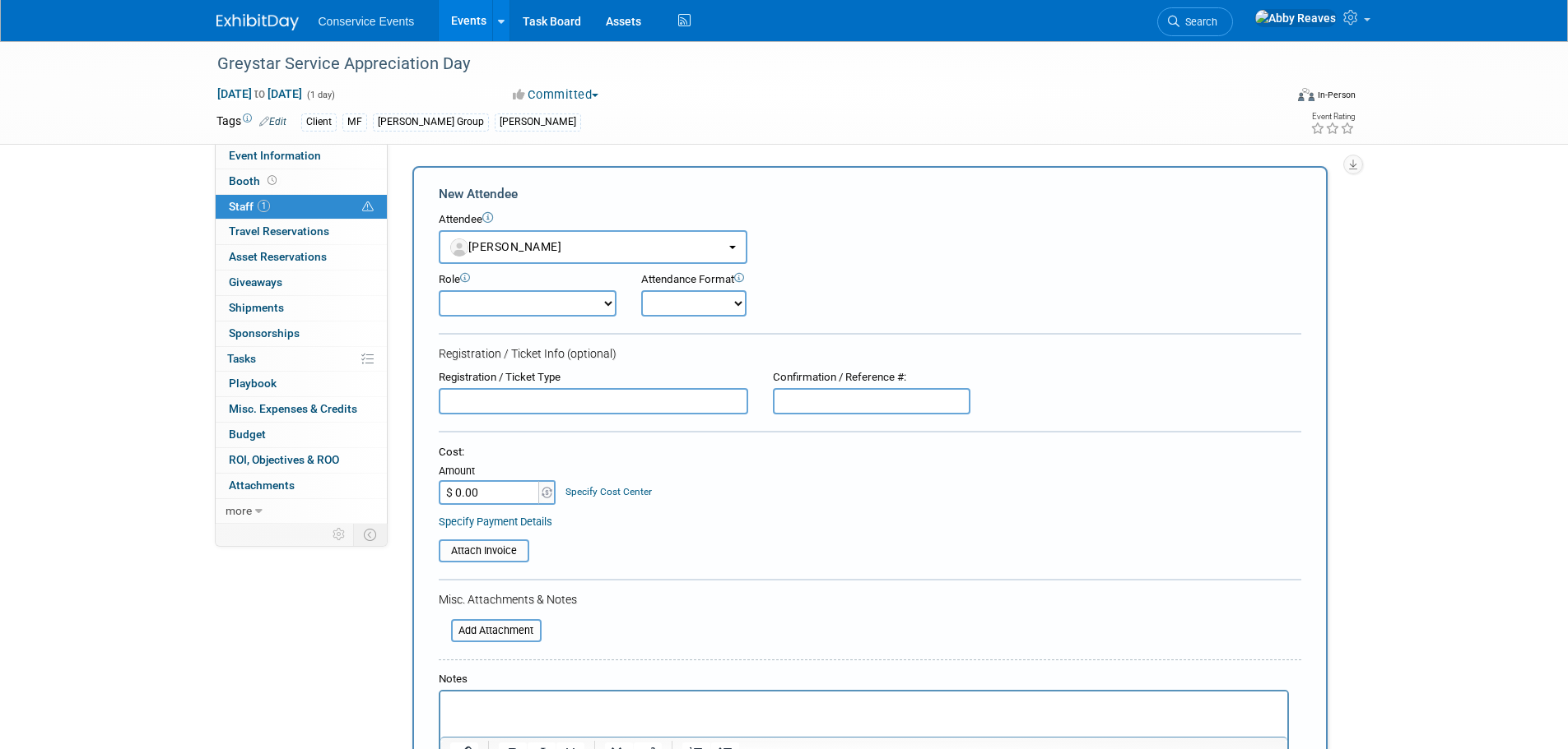
drag, startPoint x: 597, startPoint y: 305, endPoint x: 591, endPoint y: 317, distance: 13.4
click at [597, 305] on select "Demonstrator Host Planner Presenter Sales Representative Set-up/Dismantle Crew …" at bounding box center [528, 303] width 178 height 27
select select "100"
click at [439, 290] on select "Demonstrator Host Planner Presenter Sales Representative Set-up/Dismantle Crew …" at bounding box center [528, 303] width 178 height 27
click at [650, 301] on select "Onsite Remote" at bounding box center [693, 303] width 105 height 27
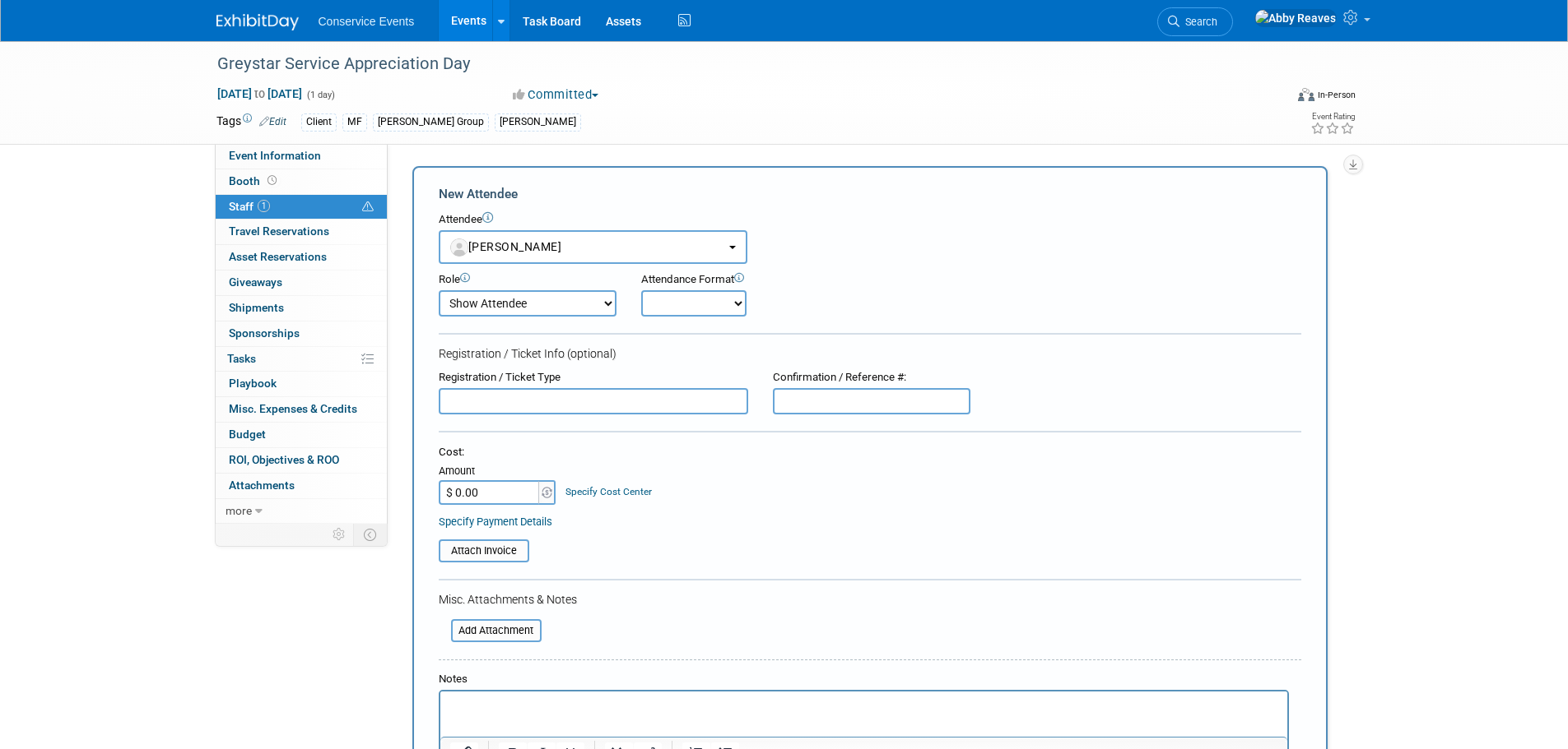
select select "1"
click at [641, 290] on select "Onsite Remote" at bounding box center [693, 303] width 105 height 27
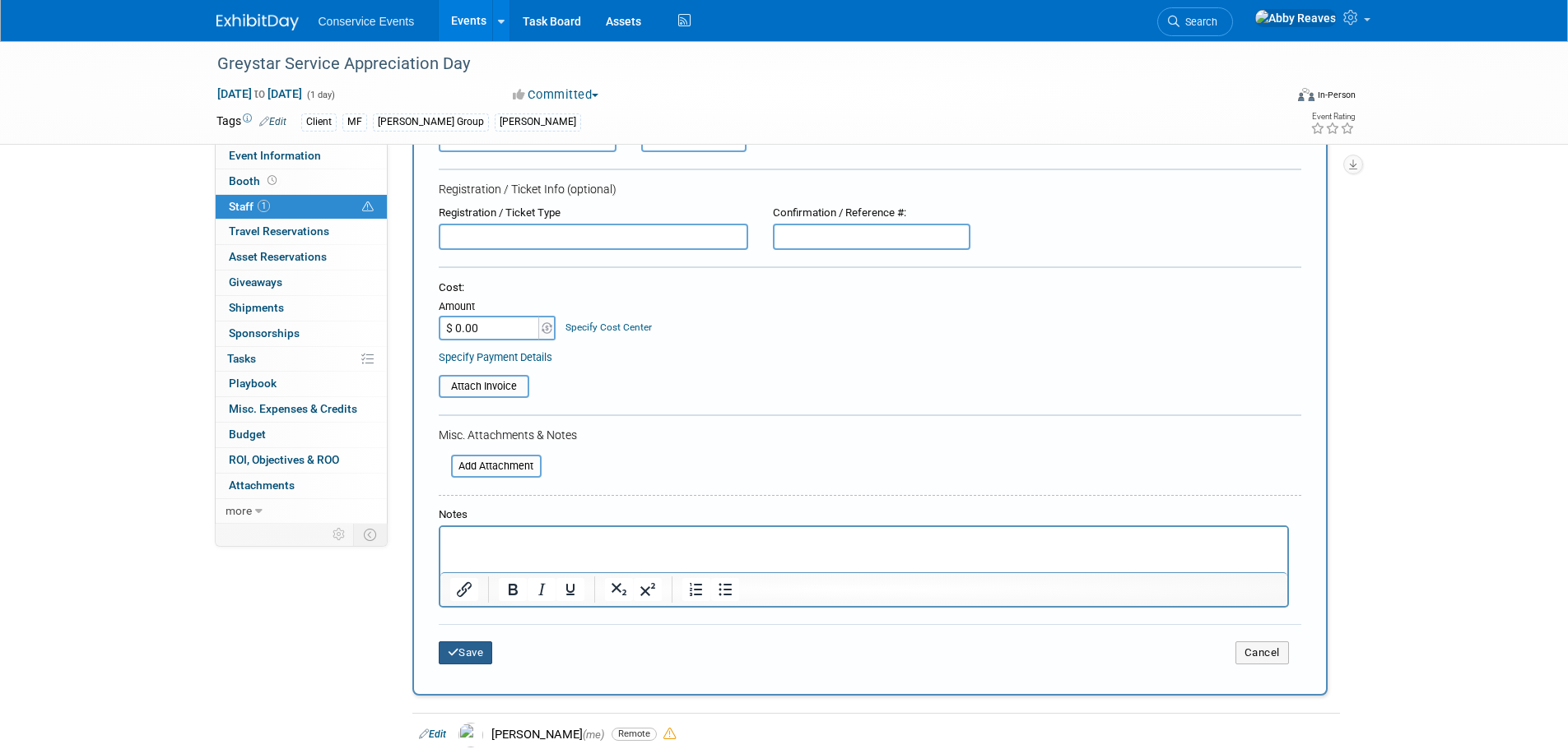
drag, startPoint x: 473, startPoint y: 657, endPoint x: 529, endPoint y: 487, distance: 179.0
click at [473, 657] on button "Save" at bounding box center [465, 653] width 54 height 23
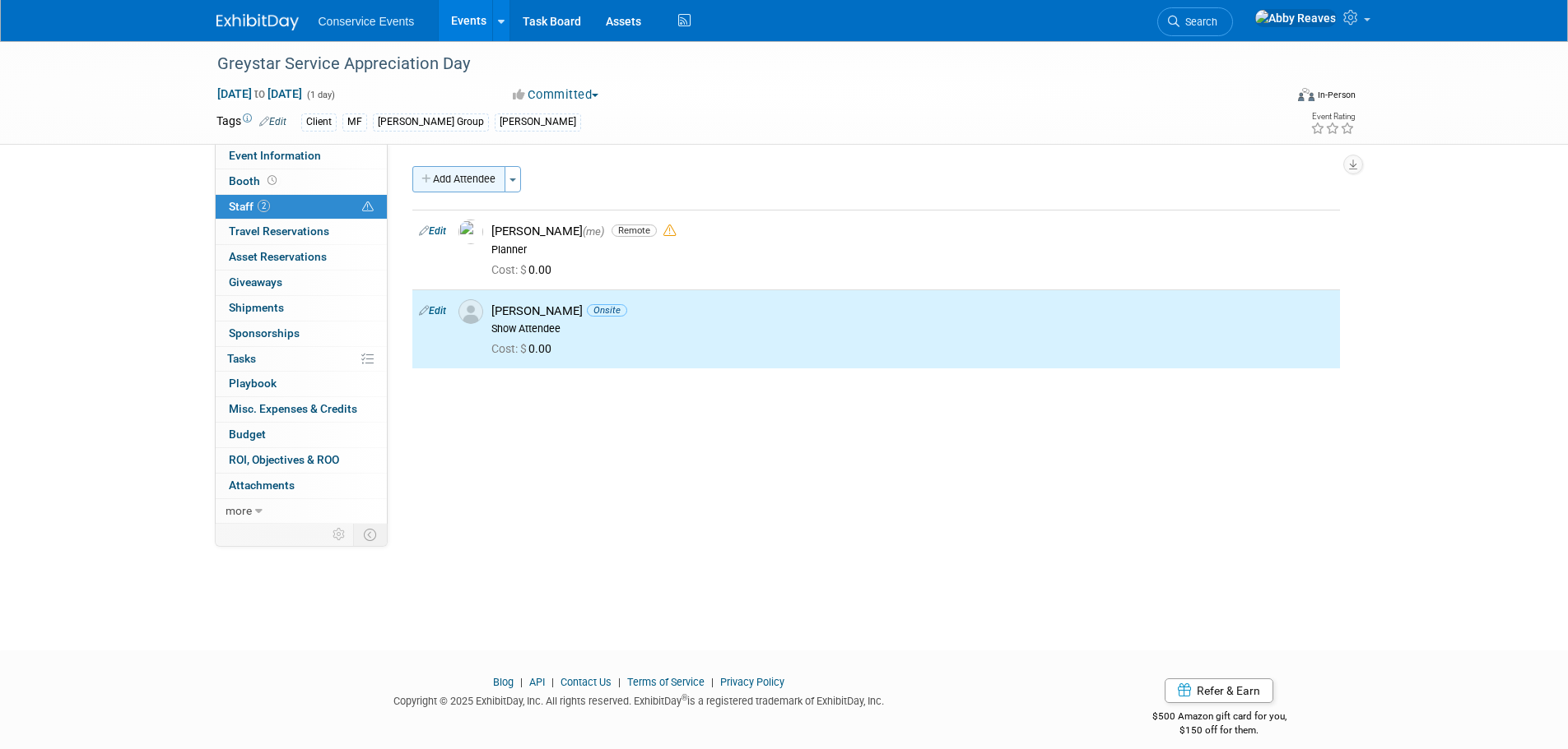
click at [471, 187] on button "Add Attendee" at bounding box center [458, 180] width 93 height 27
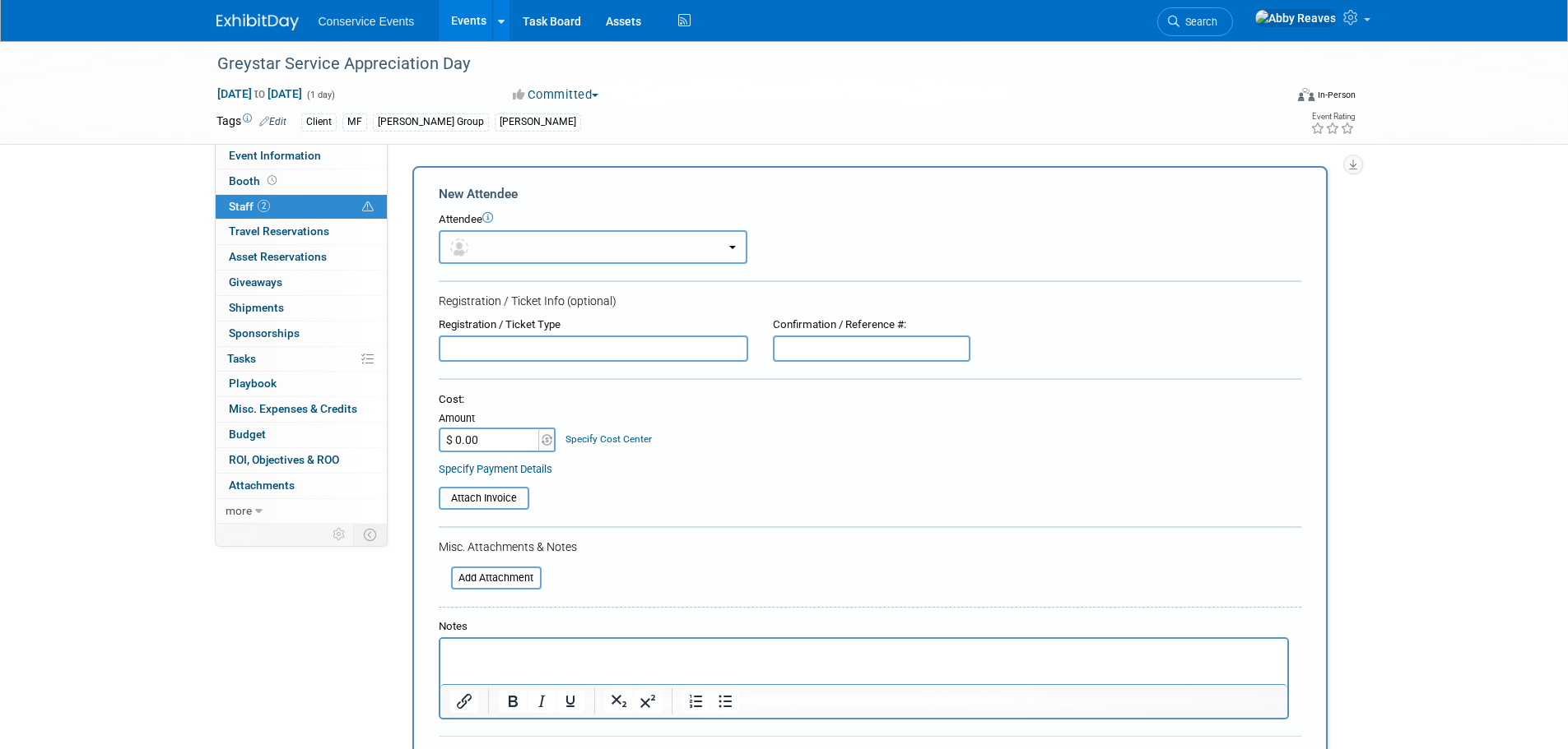
click at [481, 242] on button "button" at bounding box center [593, 247] width 309 height 34
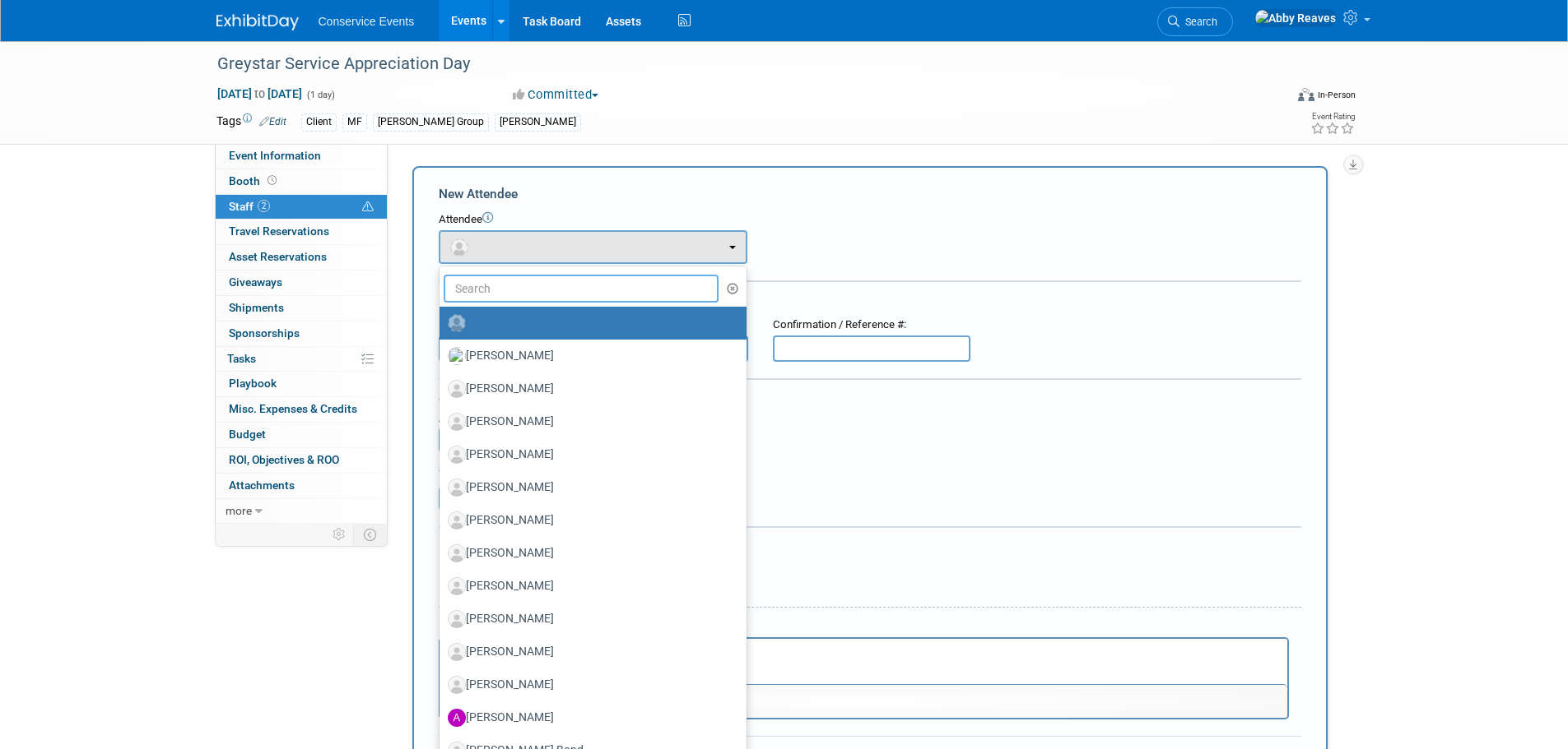
click at [492, 281] on input "text" at bounding box center [581, 288] width 276 height 28
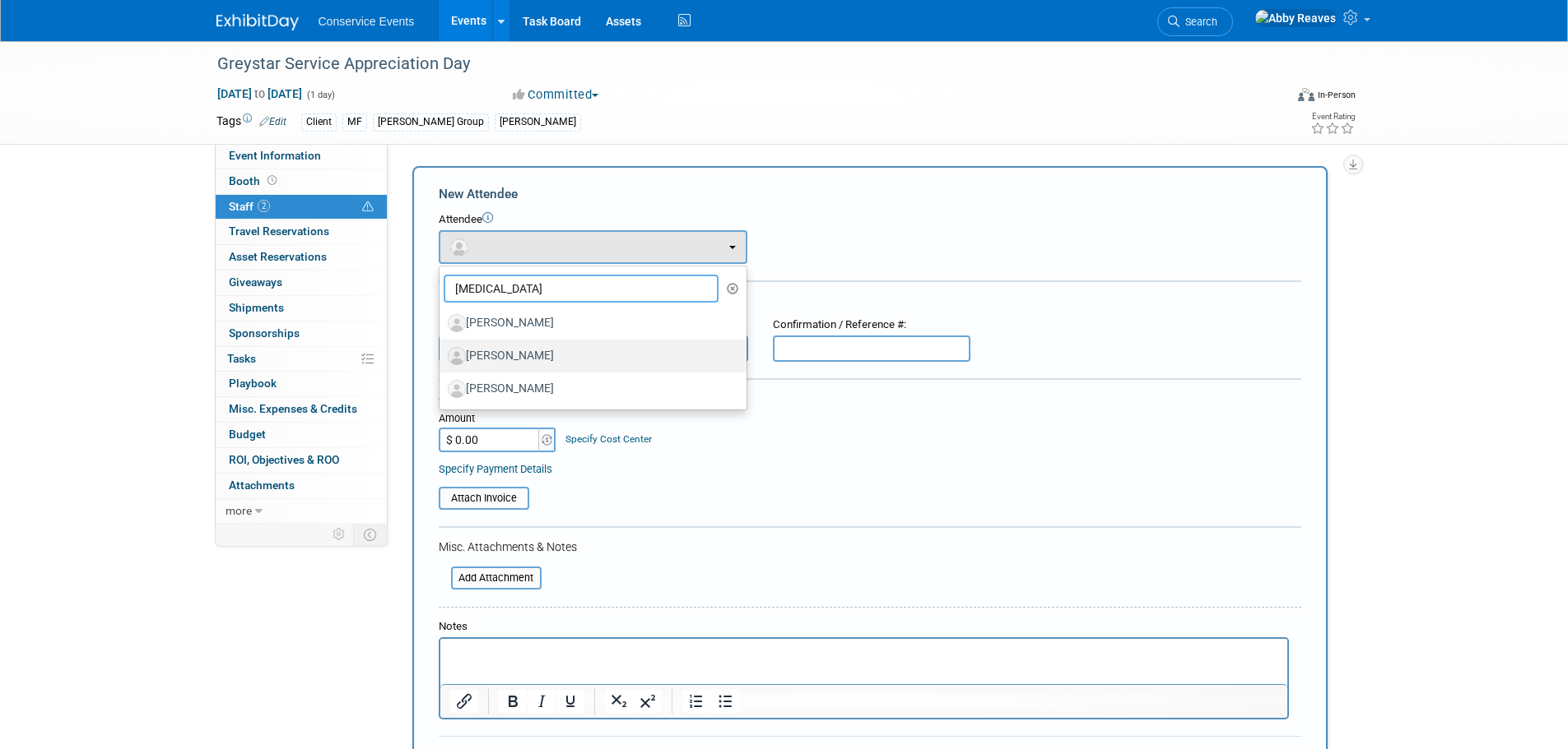
type input "alli"
click at [534, 351] on label "Allison Miller" at bounding box center [588, 357] width 282 height 27
click at [442, 351] on input "Allison Miller" at bounding box center [437, 354] width 11 height 11
select select "d9e66970-b422-46ce-bdbf-125b9b0aa2fb"
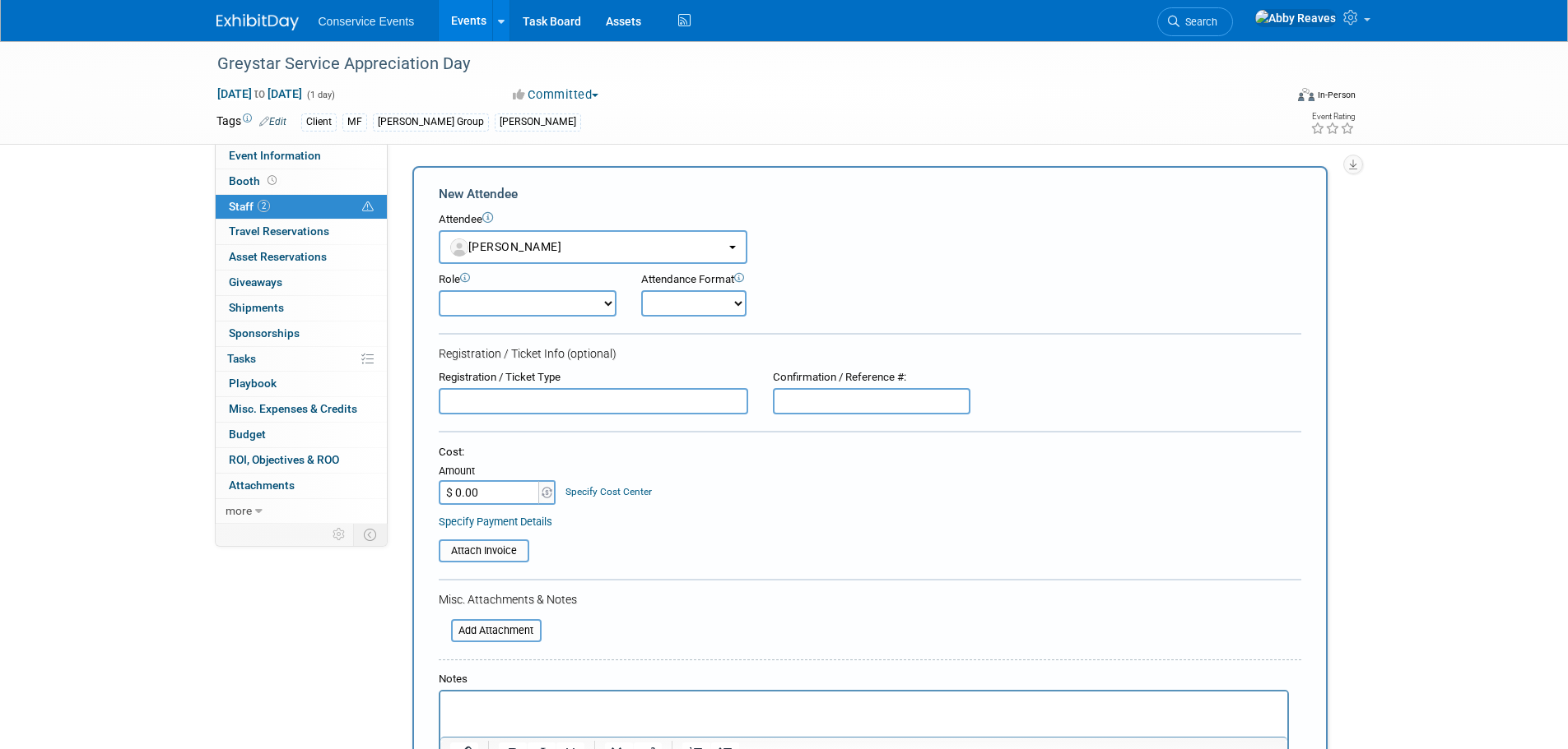
click at [606, 300] on select "Demonstrator Host Planner Presenter Sales Representative Set-up/Dismantle Crew …" at bounding box center [528, 303] width 178 height 27
select select "100"
click at [439, 290] on select "Demonstrator Host Planner Presenter Sales Representative Set-up/Dismantle Crew …" at bounding box center [528, 303] width 178 height 27
click at [664, 311] on select "Onsite Remote" at bounding box center [693, 303] width 105 height 27
select select "1"
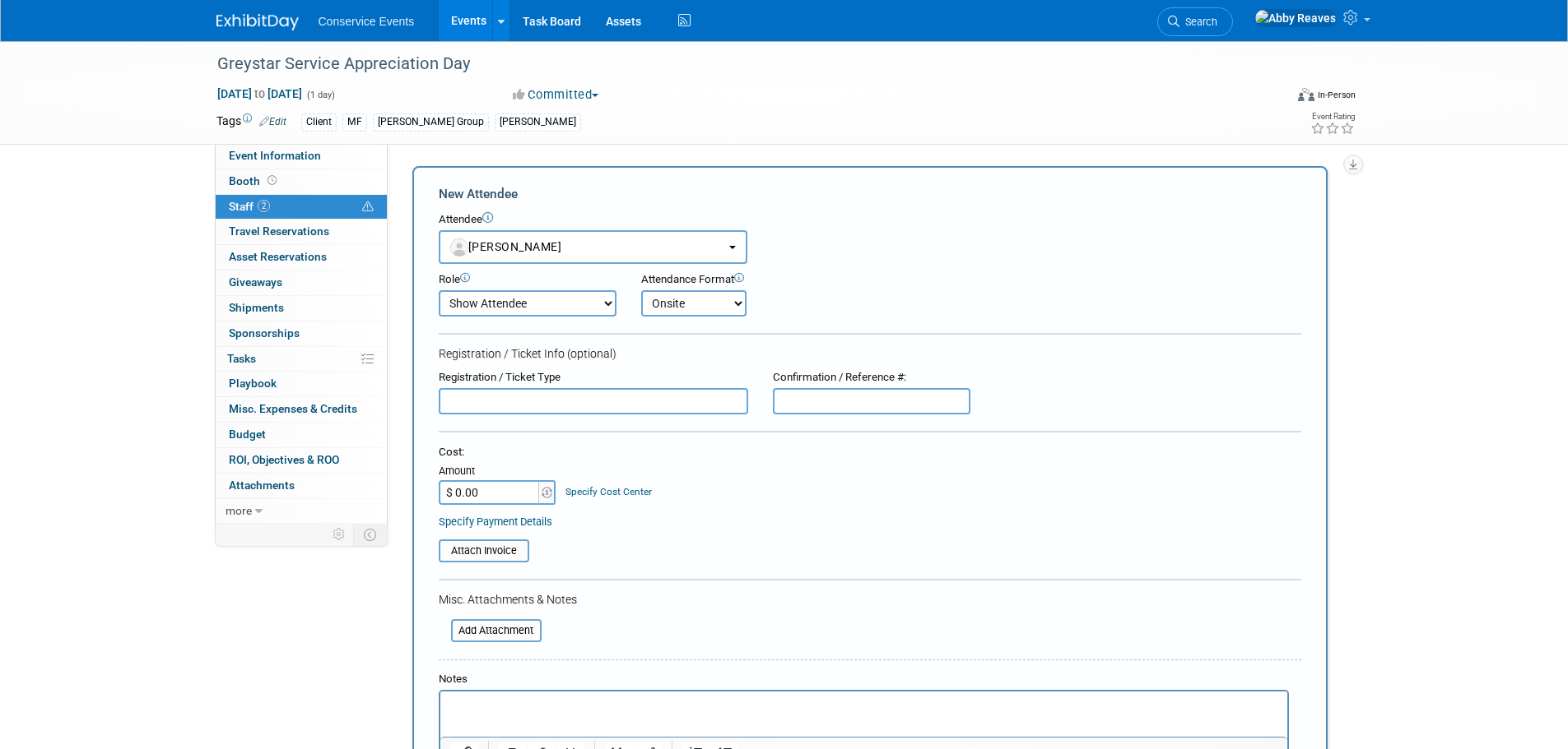
click at [641, 290] on select "Onsite Remote" at bounding box center [693, 303] width 105 height 27
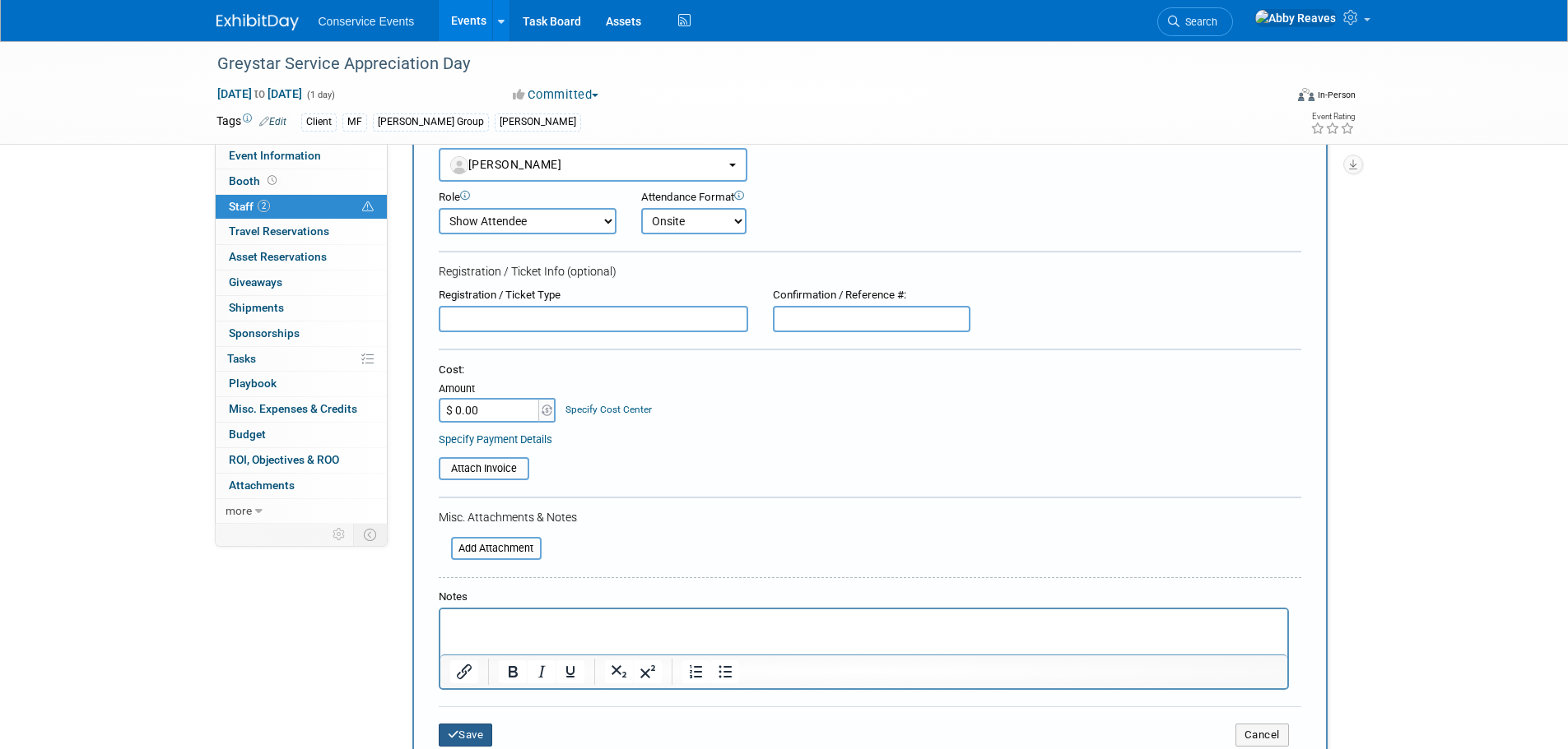
click at [453, 740] on icon "submit" at bounding box center [453, 735] width 12 height 11
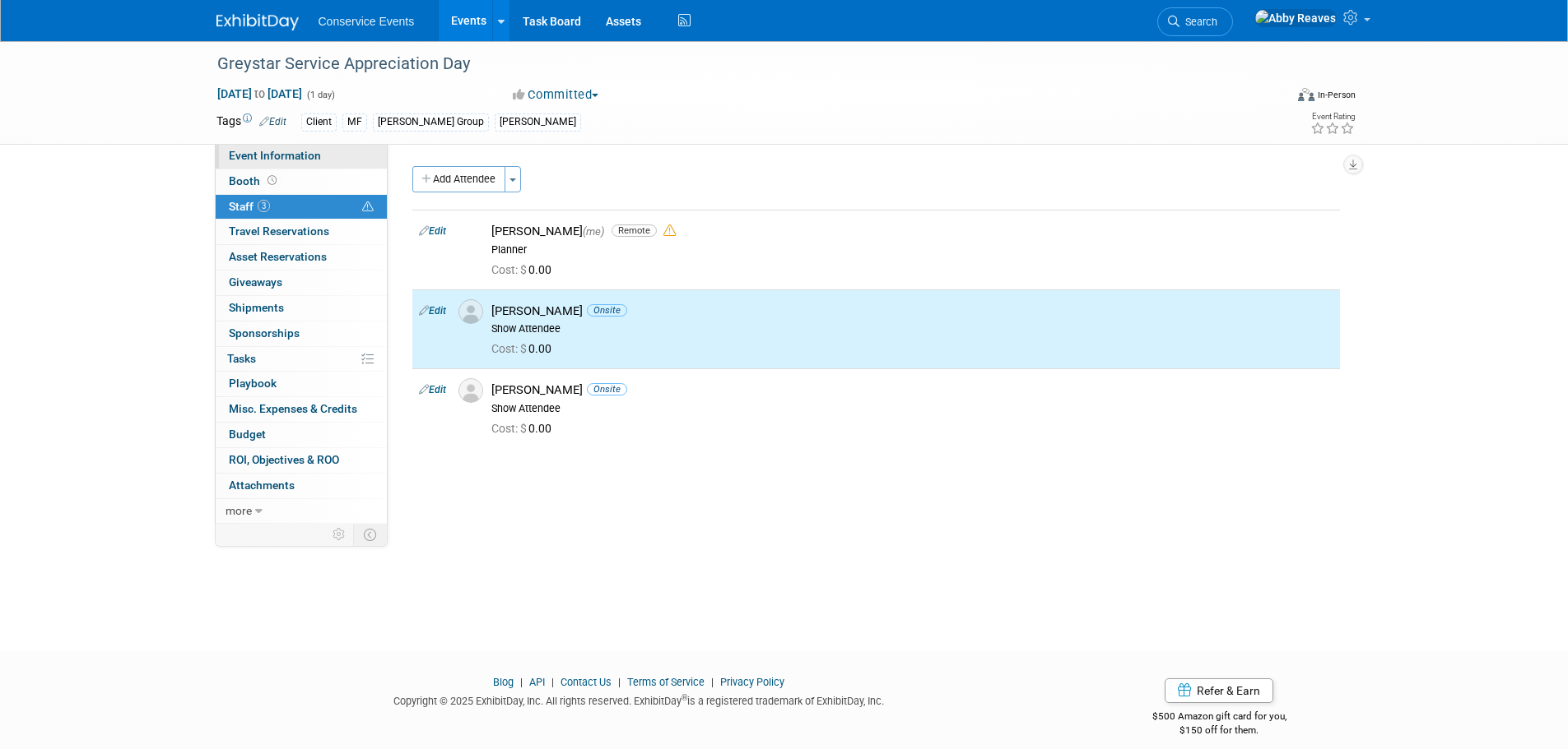
click at [350, 158] on link "Event Information" at bounding box center [301, 157] width 171 height 25
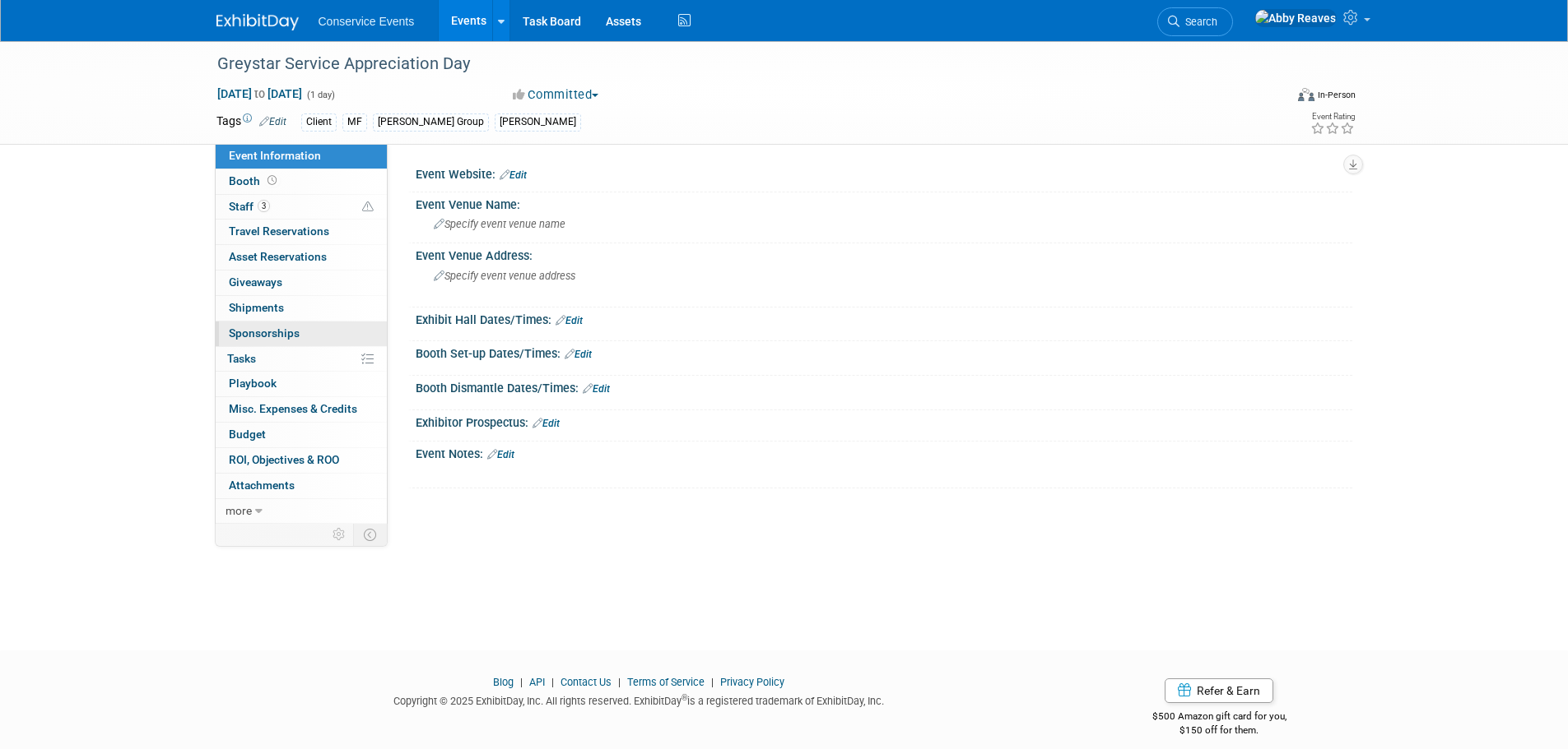
click at [345, 342] on link "0 Sponsorships 0" at bounding box center [301, 334] width 171 height 25
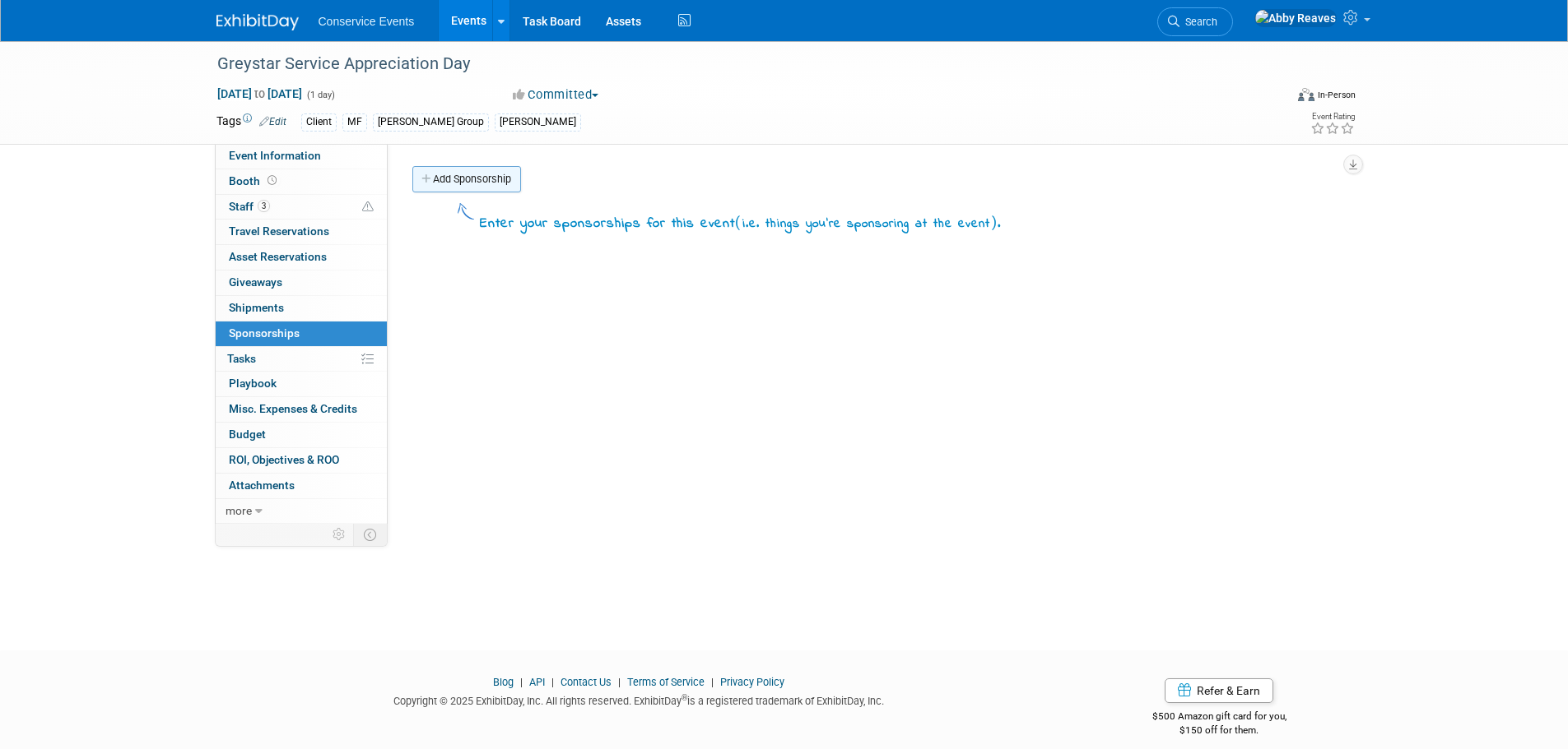
click at [461, 181] on link "Add Sponsorship" at bounding box center [466, 180] width 109 height 27
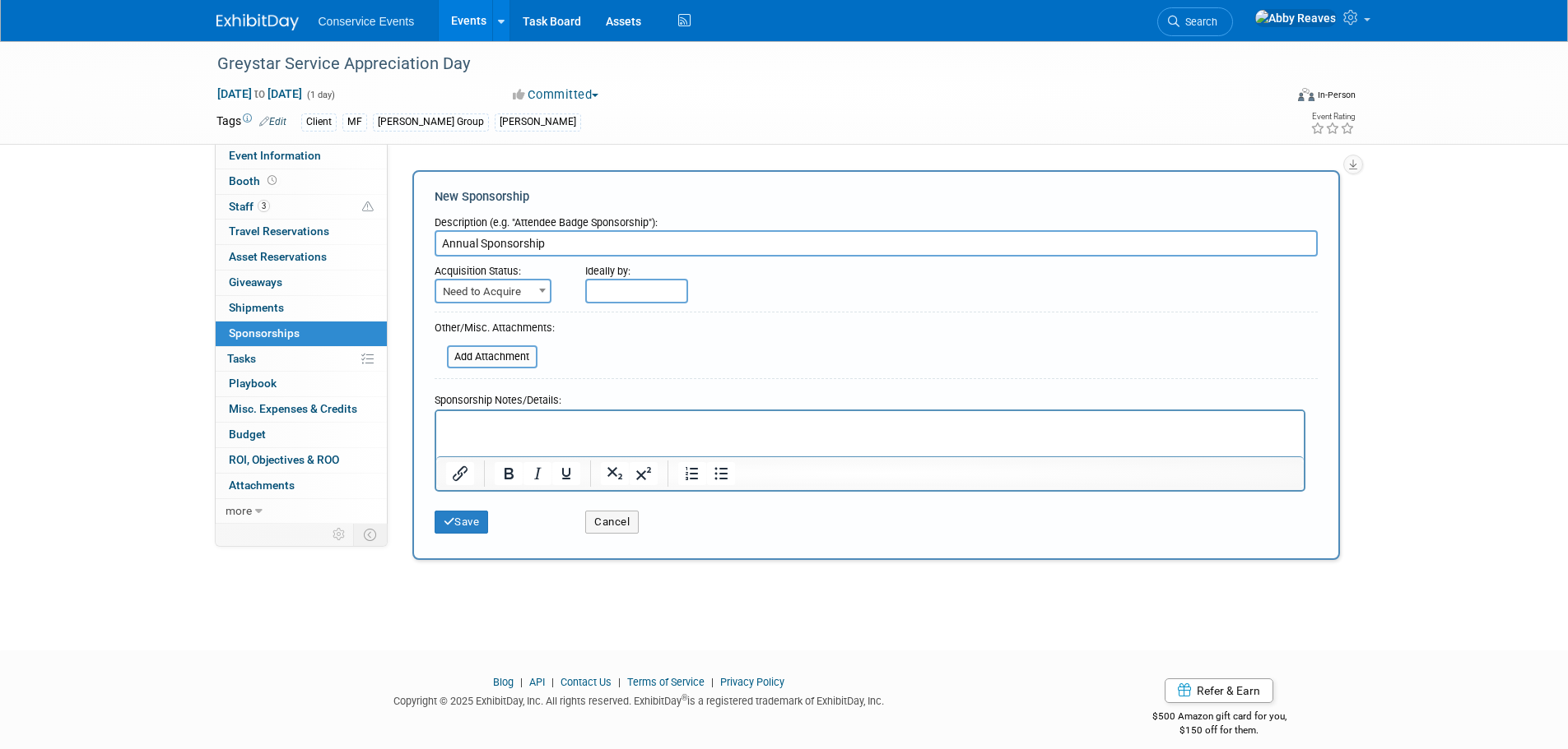
type input "Annual Sponsorship"
click at [520, 294] on span "Need to Acquire" at bounding box center [493, 292] width 114 height 23
select select "2"
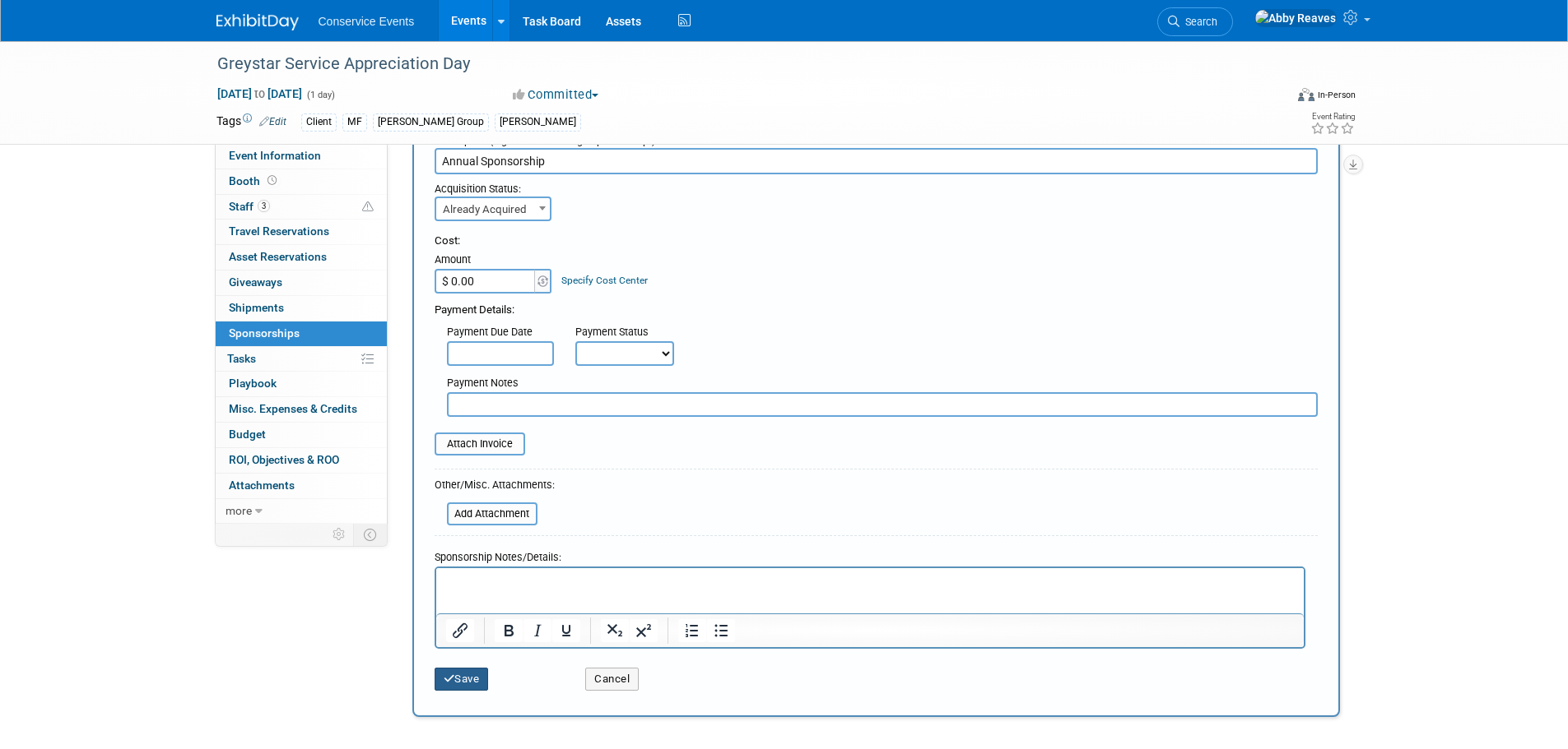
click at [482, 676] on button "Save" at bounding box center [461, 680] width 54 height 23
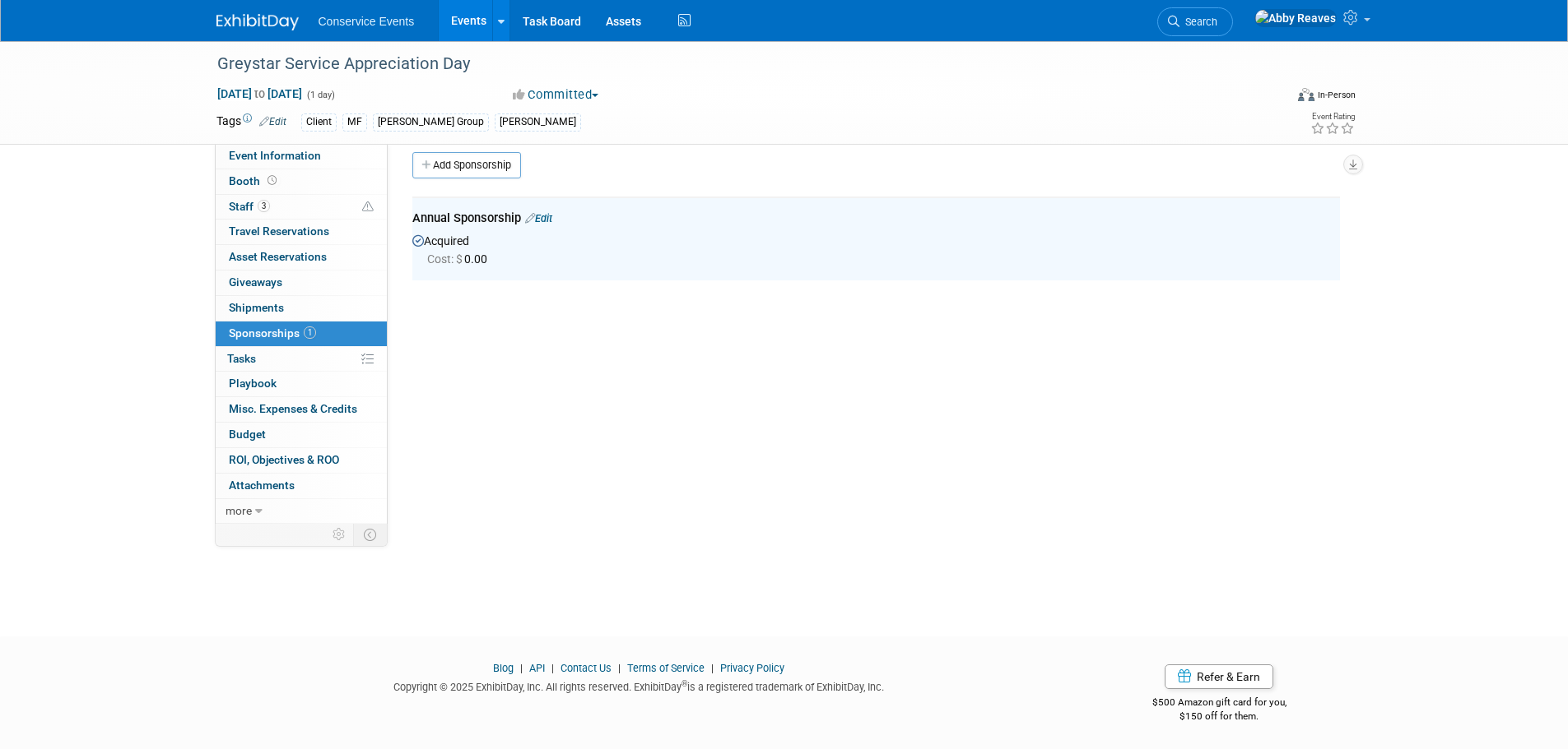
scroll to position [8, 0]
click at [319, 149] on link "Event Information" at bounding box center [301, 157] width 171 height 25
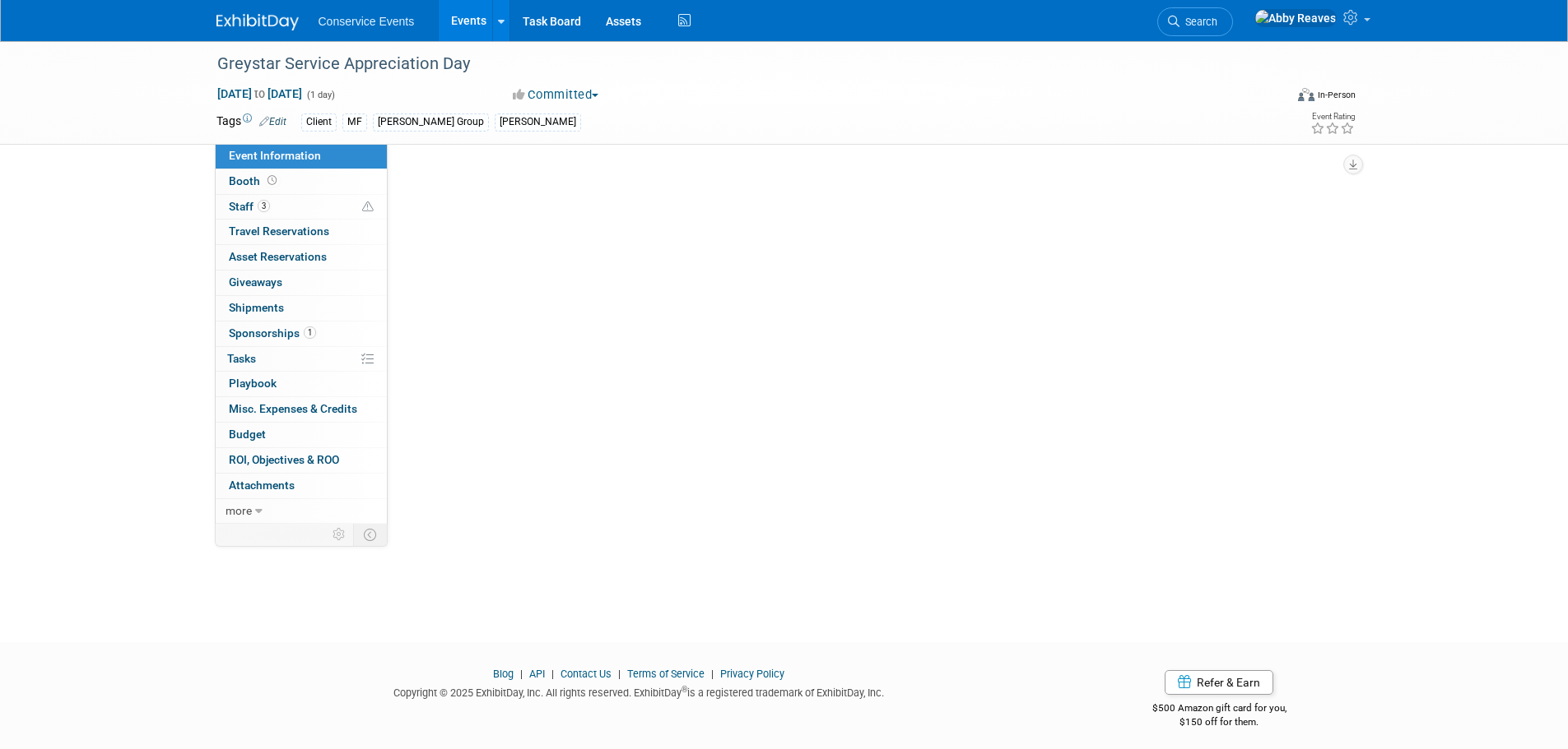
scroll to position [0, 0]
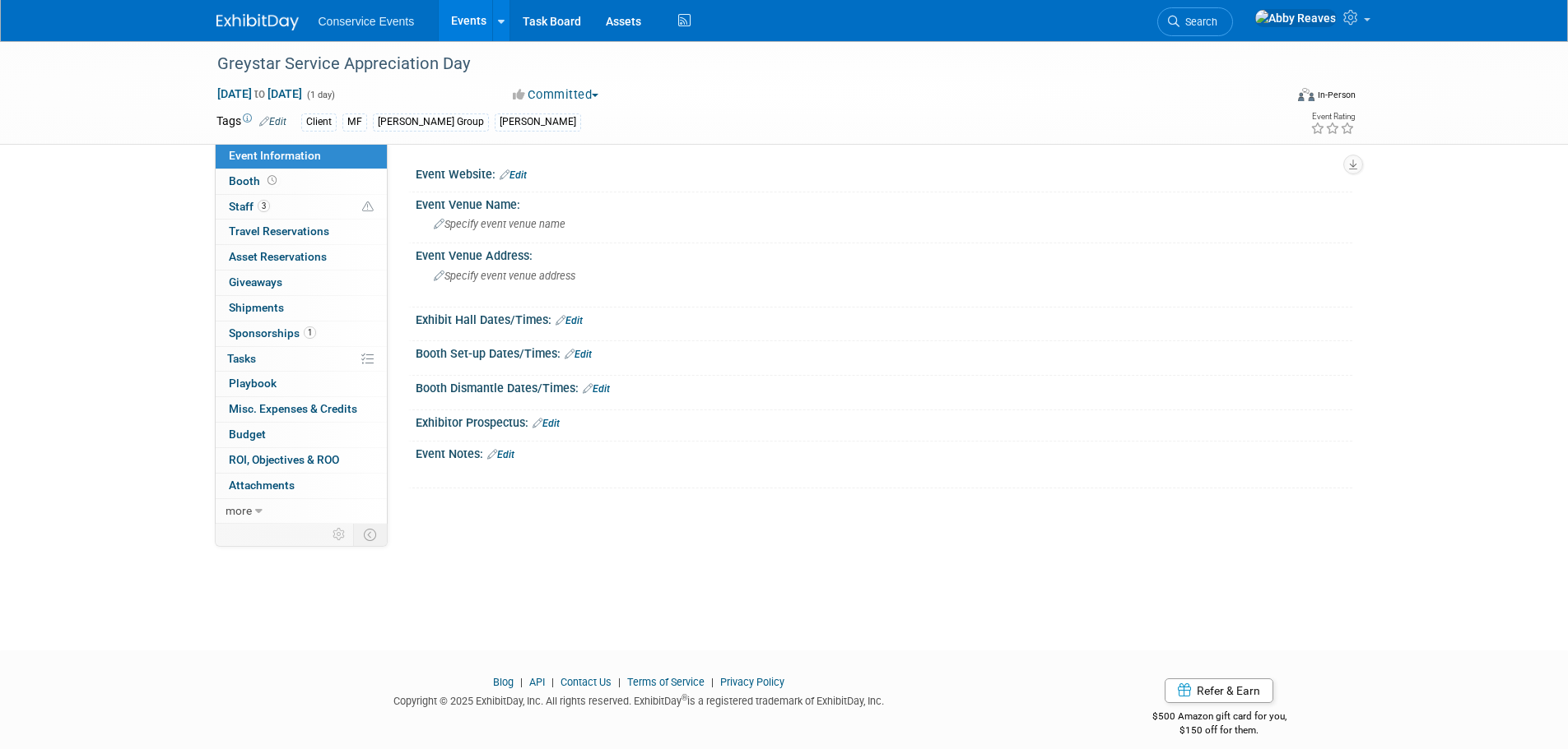
click at [465, 24] on link "Events" at bounding box center [469, 20] width 61 height 41
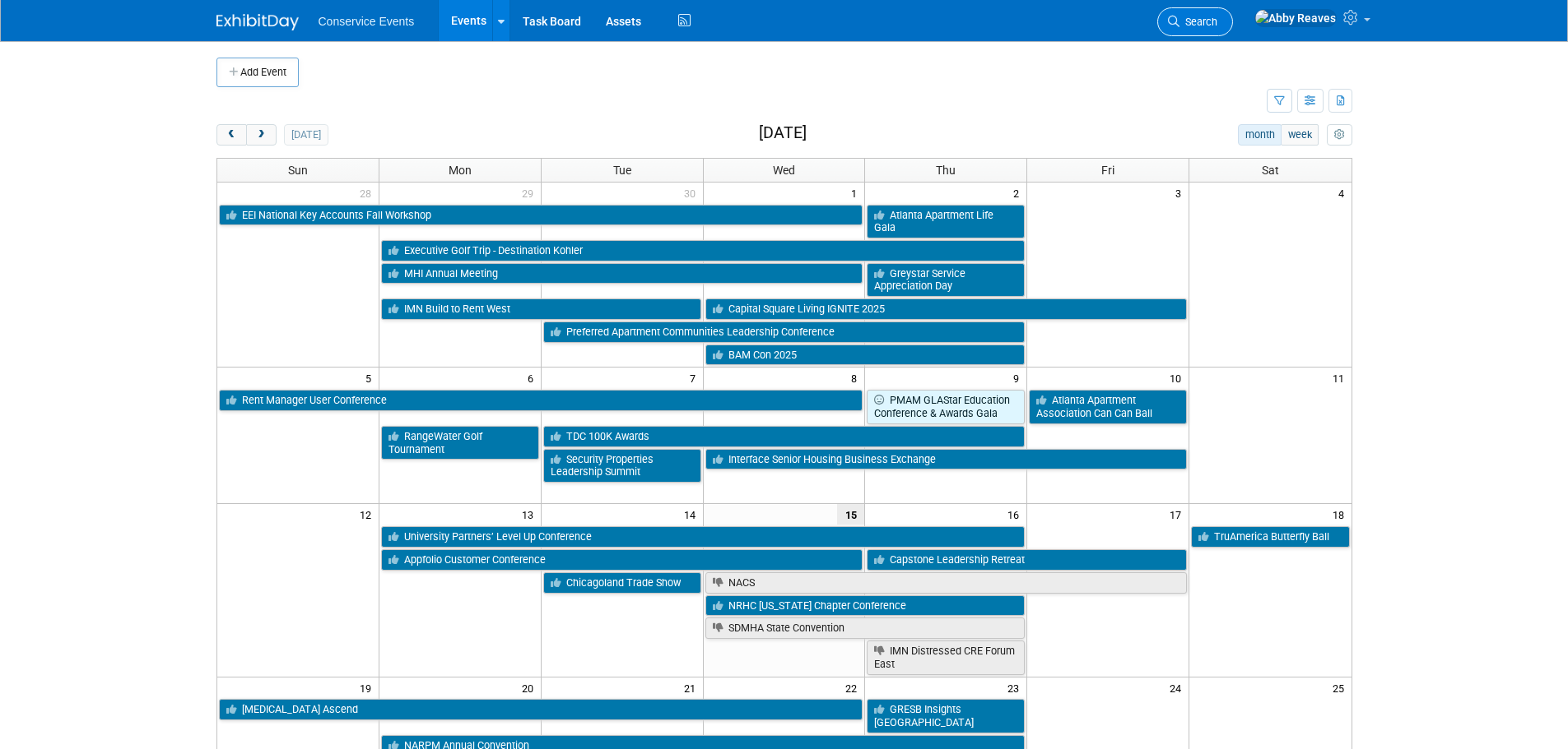
click at [1217, 26] on span "Search" at bounding box center [1198, 22] width 38 height 12
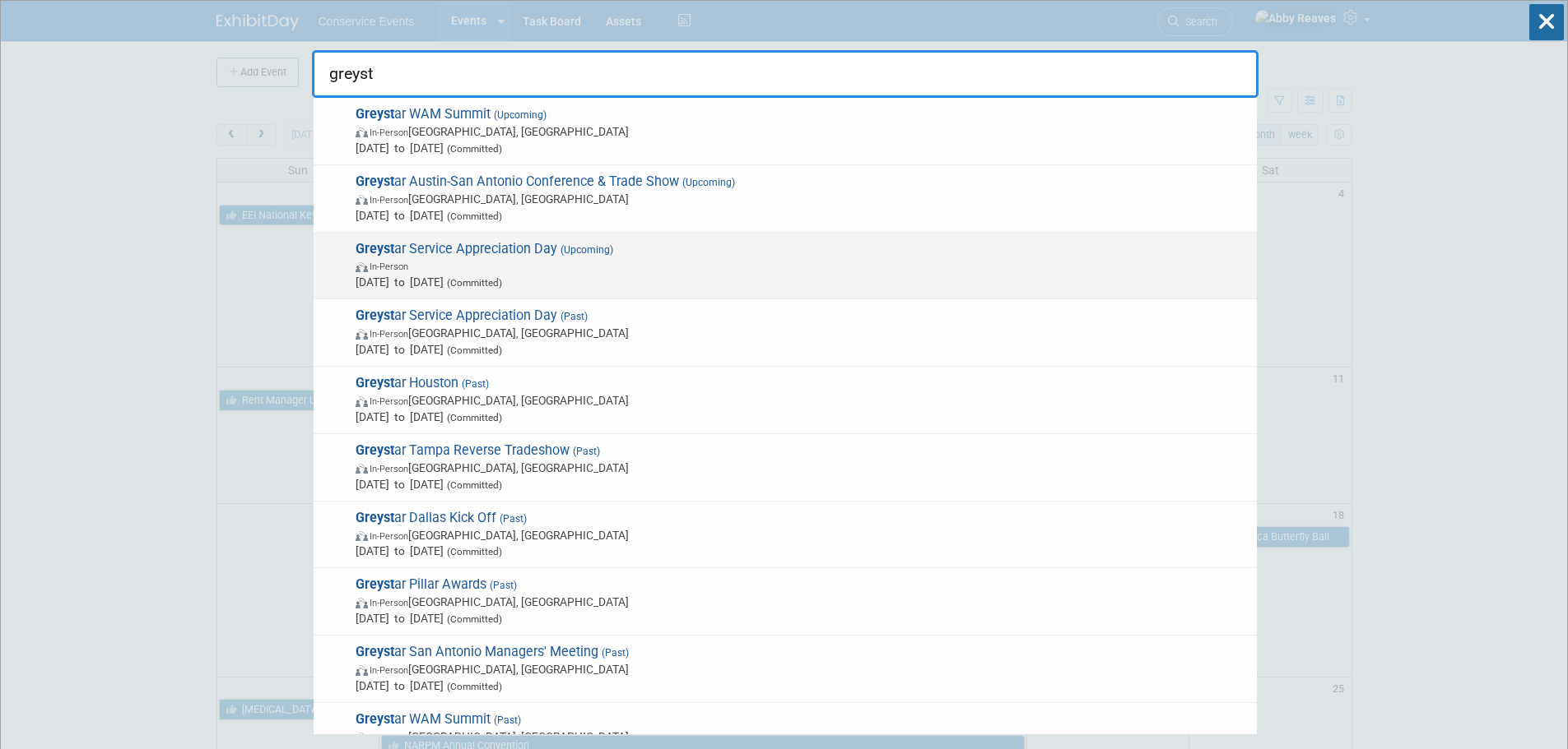
type input "greyst"
click at [597, 258] on span "In-Person" at bounding box center [801, 265] width 893 height 16
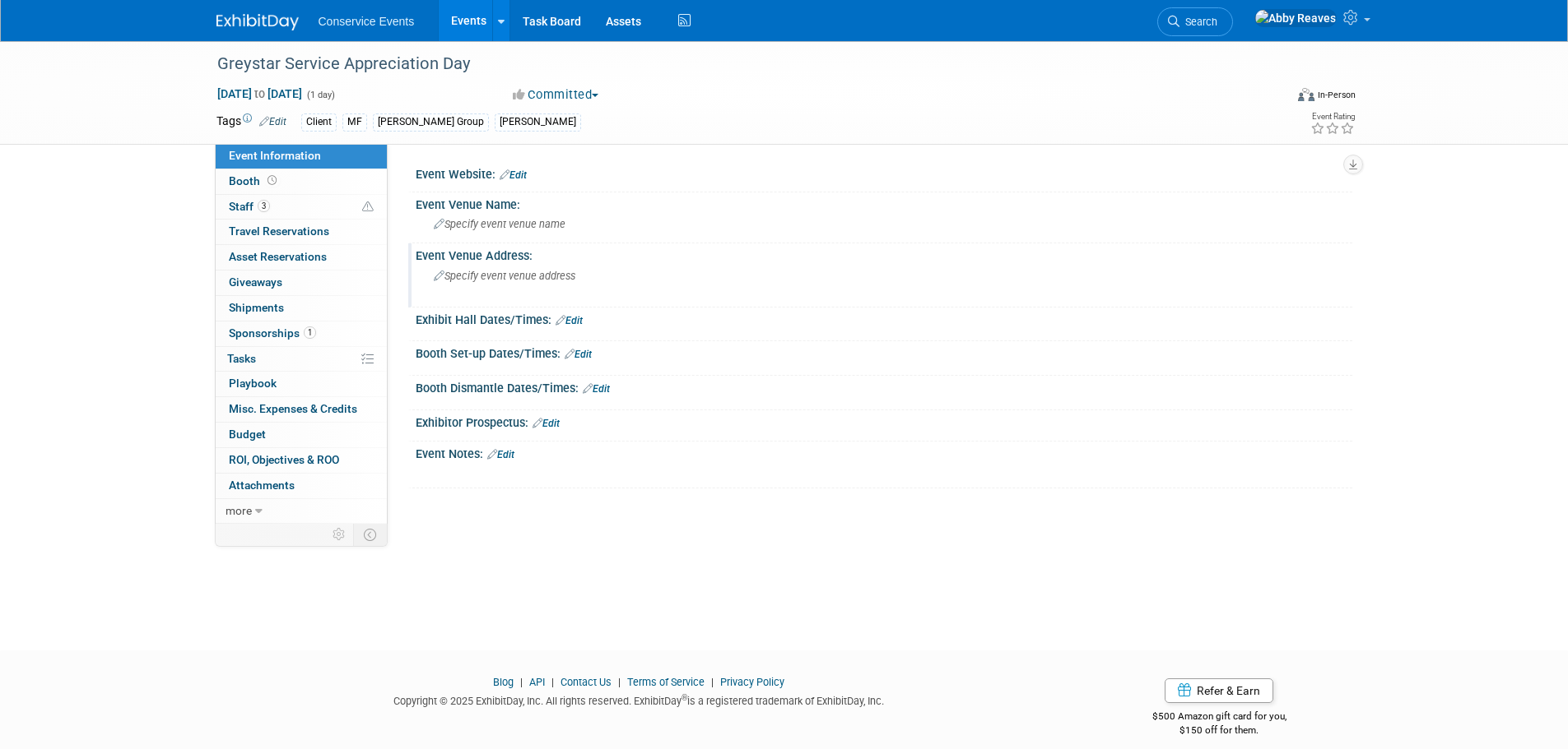
click at [532, 281] on span "Specify event venue address" at bounding box center [504, 276] width 141 height 12
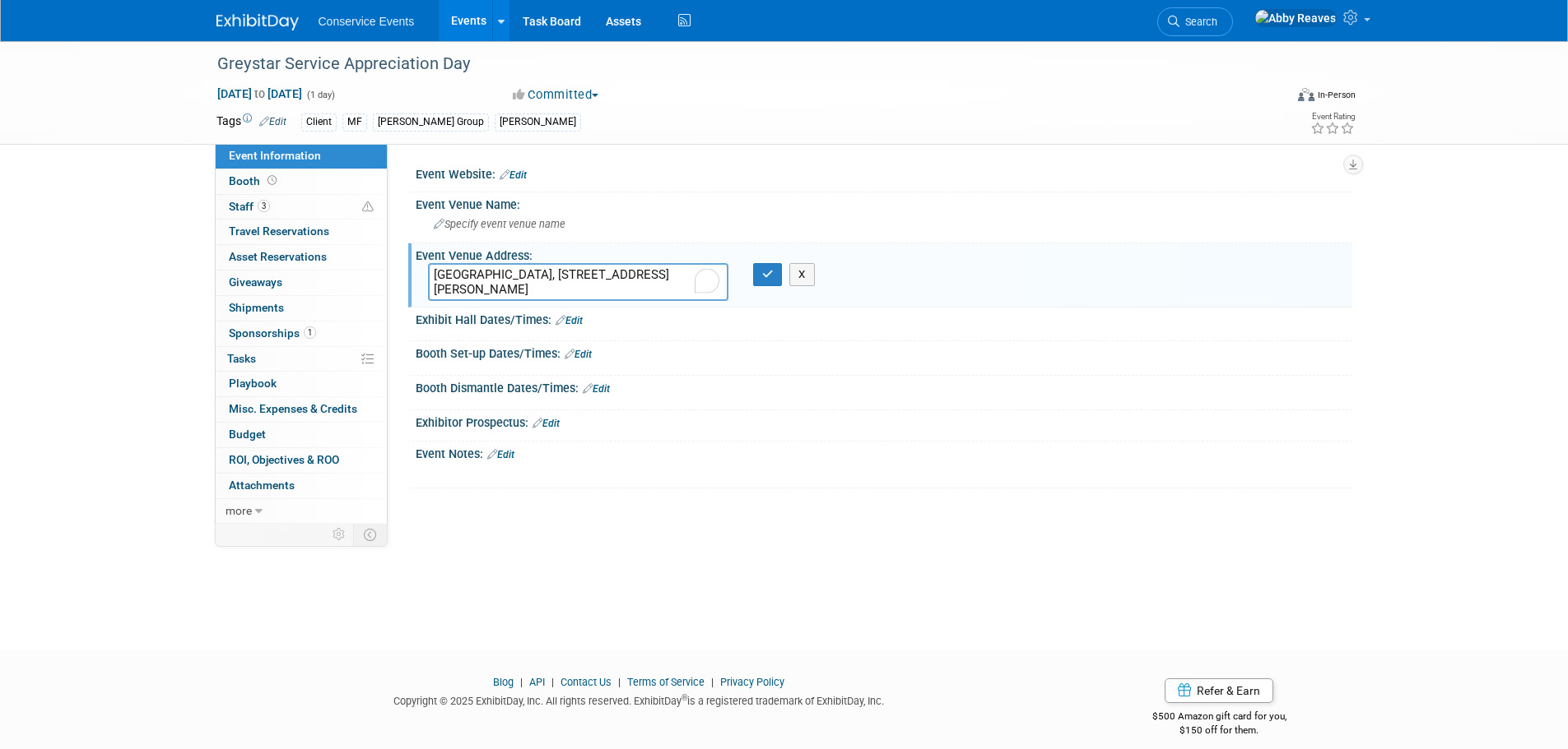
click at [542, 271] on textarea "Oasis Event Center, 3700 Ellison Dr NW, Albuquerque, NM 87114" at bounding box center [578, 282] width 301 height 38
click at [544, 291] on textarea "Oasis Event Center 3700 Ellison Dr NW, Albuquerque, NM 87114" at bounding box center [578, 282] width 301 height 38
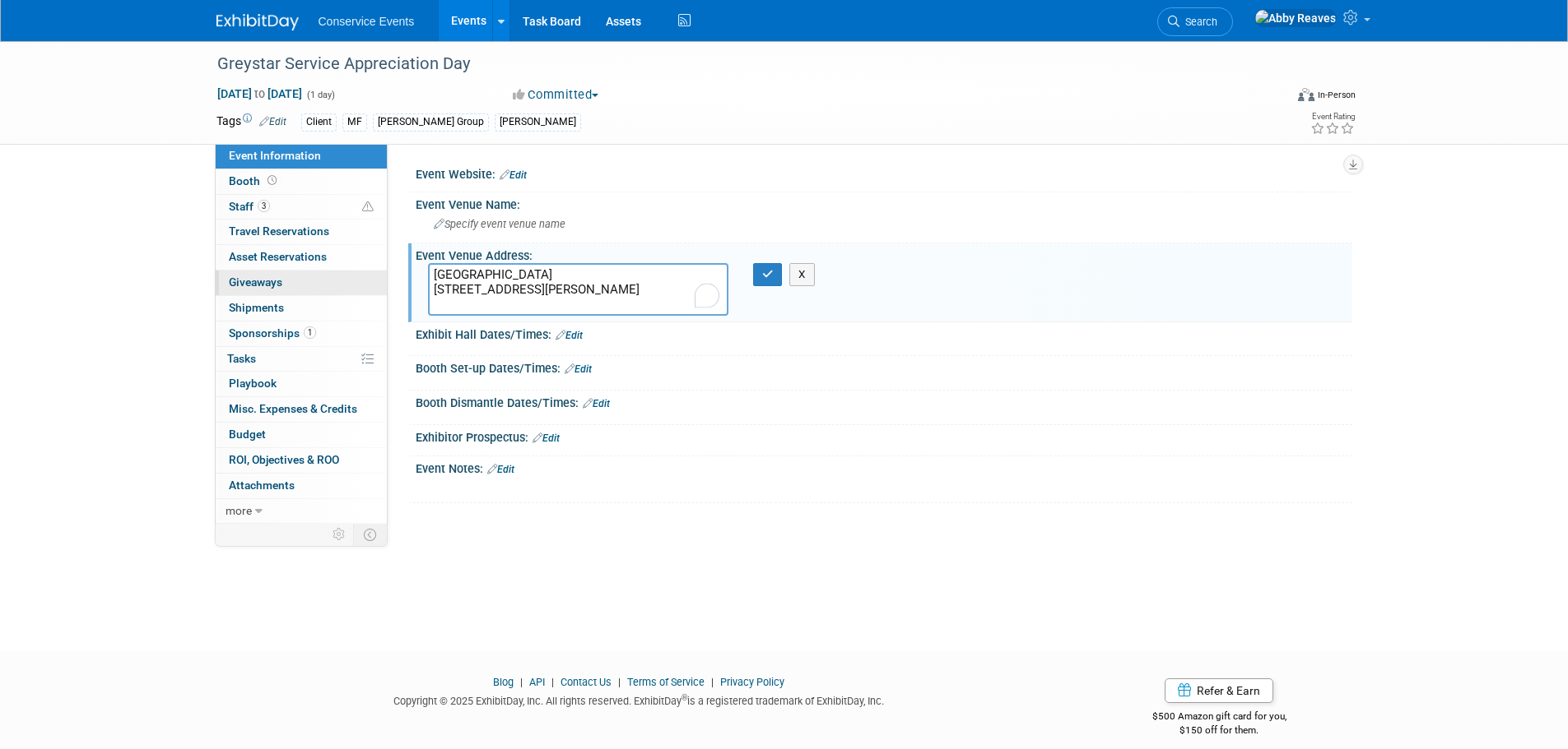
drag, startPoint x: 554, startPoint y: 267, endPoint x: 333, endPoint y: 276, distance: 221.2
click at [333, 276] on div "Event Information Event Info Booth Booth 3 Staff 3 Staff 0 Travel Reservations …" at bounding box center [784, 282] width 1160 height 483
type textarea "Oasis Event Center 3700 Ellison Dr NW Albuquerque, NM 87114"
click at [770, 275] on icon "button" at bounding box center [767, 274] width 12 height 11
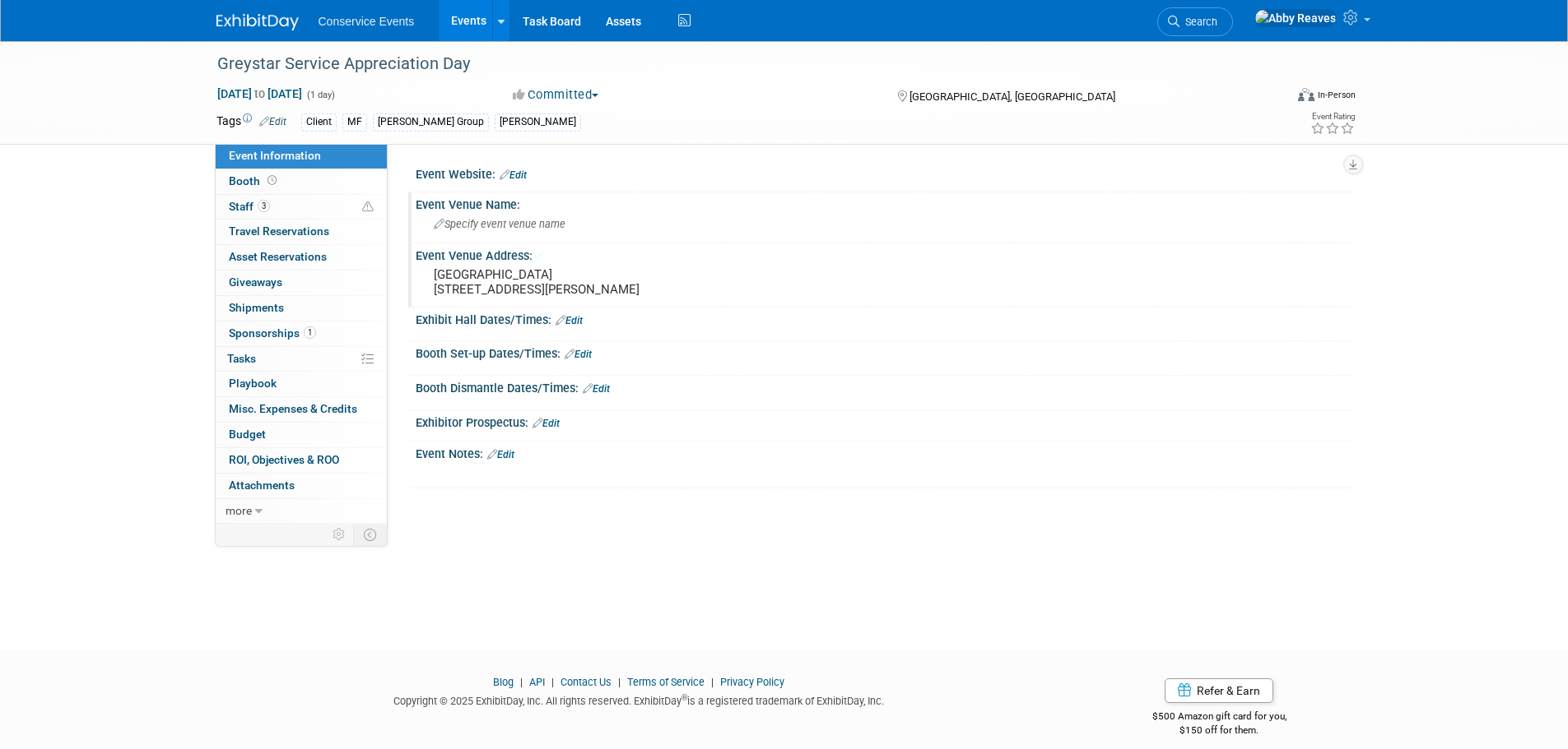
click at [682, 230] on div "Specify event venue name" at bounding box center [884, 224] width 912 height 26
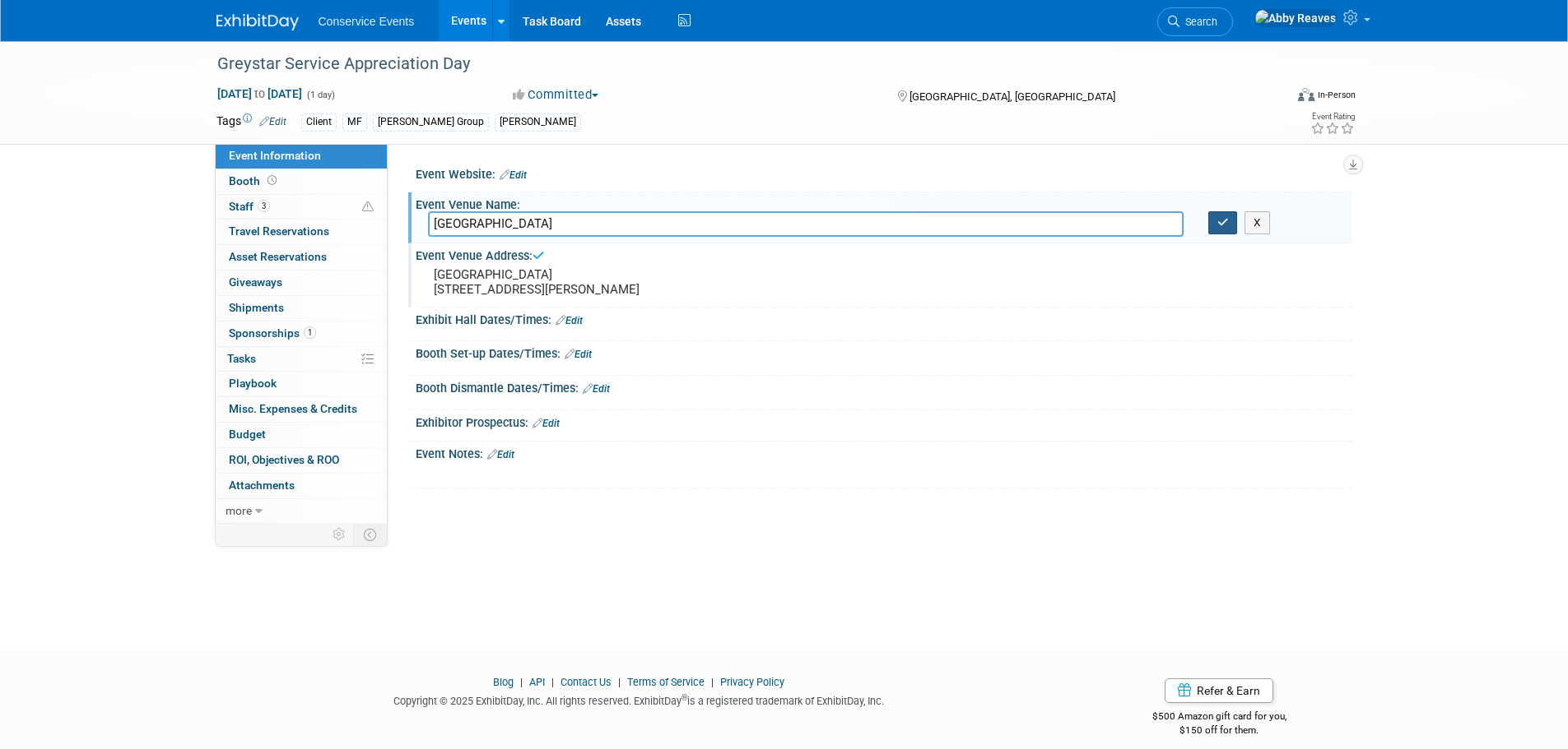
type input "Oasis Event Center"
click at [1215, 225] on button "button" at bounding box center [1222, 223] width 29 height 23
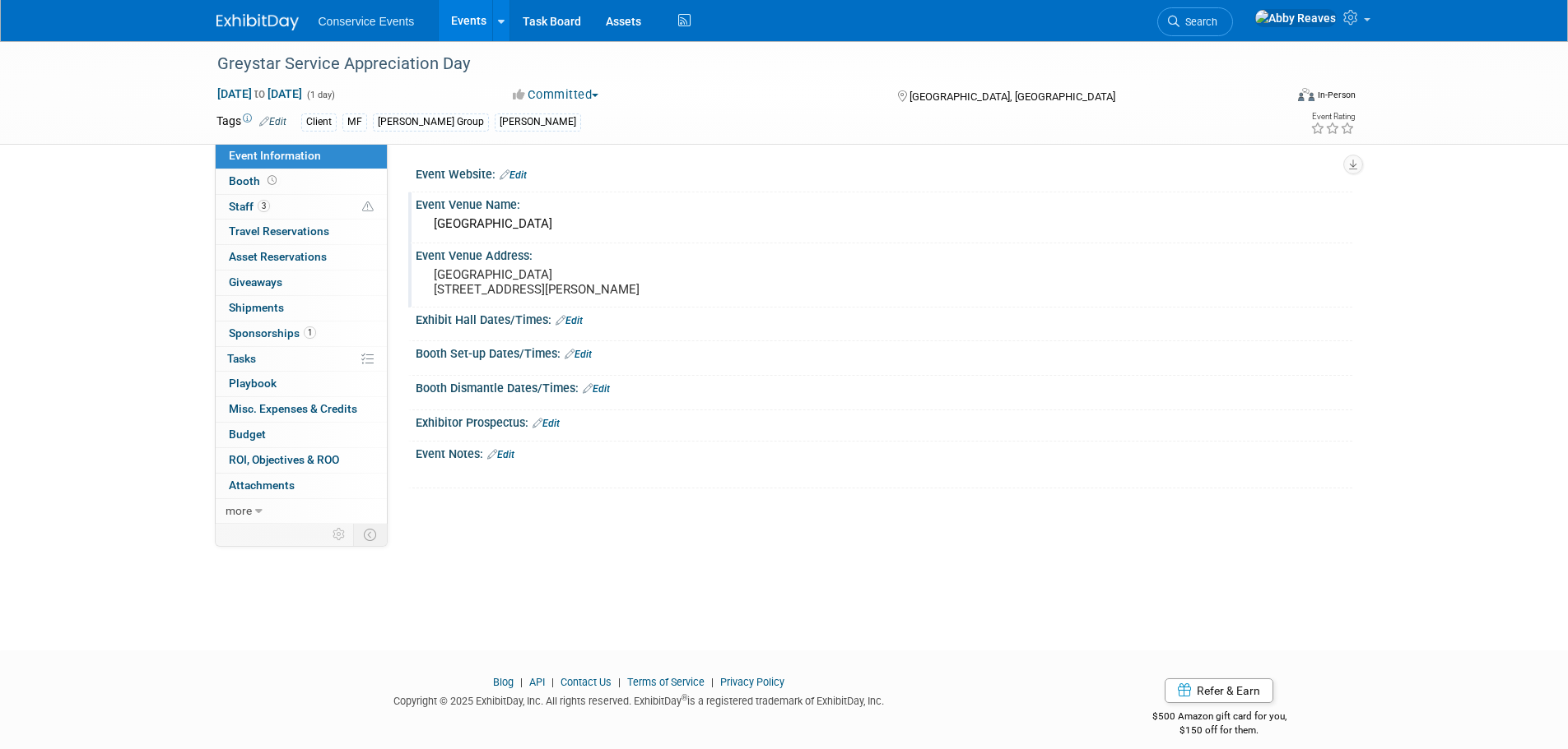
click at [576, 326] on link "Edit" at bounding box center [569, 320] width 28 height 12
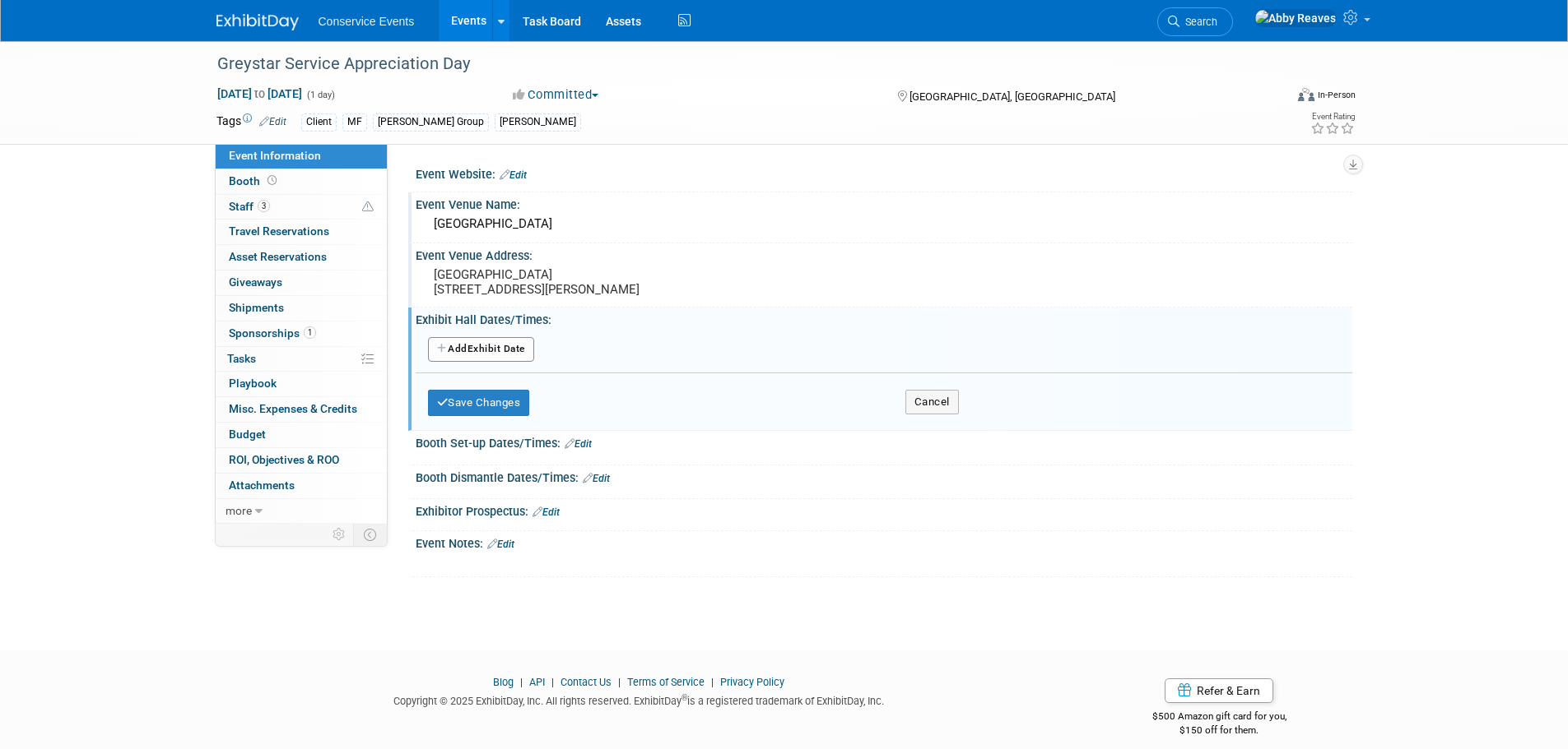
click at [513, 362] on button "Add Another Exhibit Date" at bounding box center [481, 350] width 106 height 25
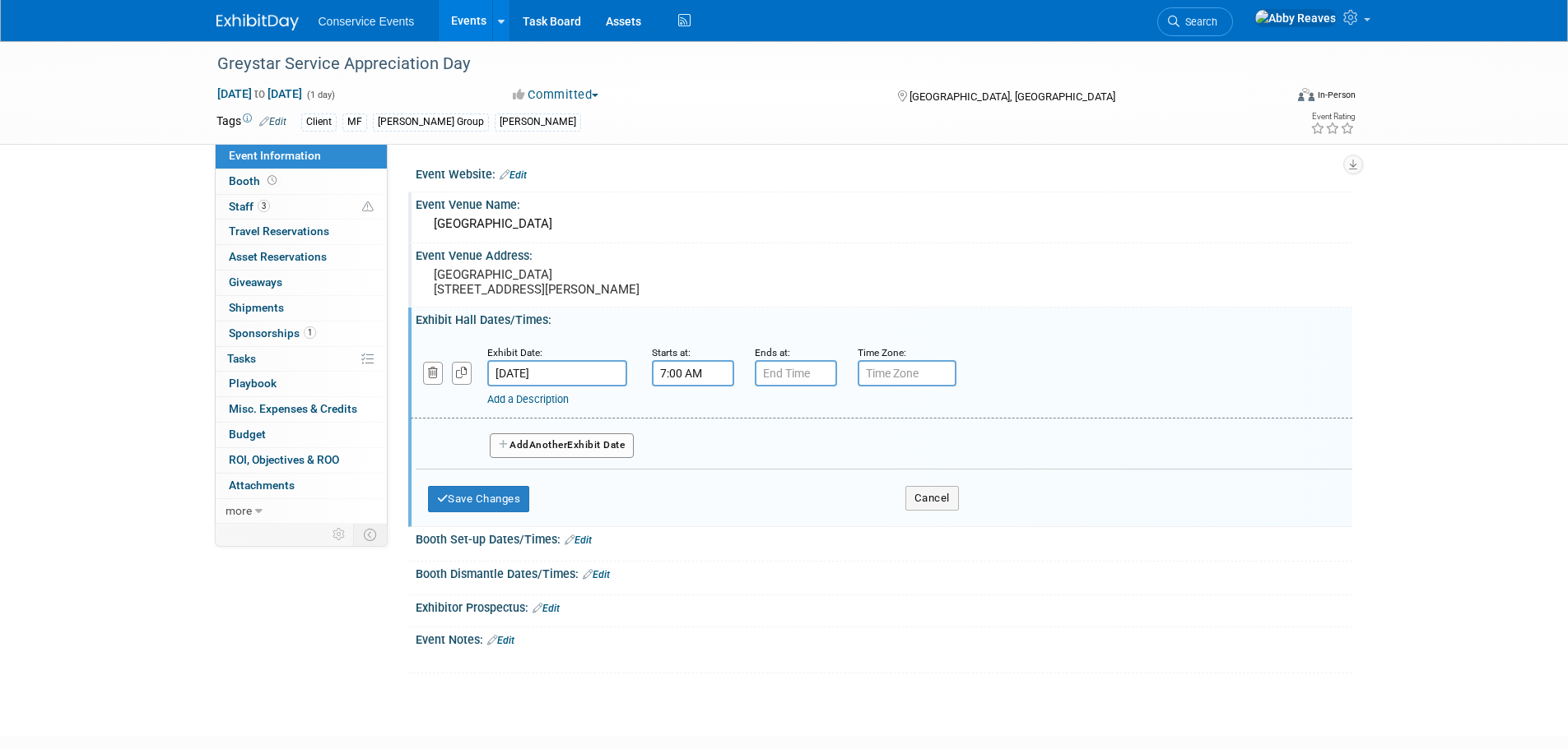
click at [710, 387] on input "7:00 AM" at bounding box center [692, 374] width 82 height 27
click at [694, 464] on span "07" at bounding box center [689, 448] width 31 height 29
click at [741, 517] on td "09" at bounding box center [734, 503] width 53 height 44
type input "9:00 AM"
click at [789, 536] on span at bounding box center [812, 522] width 111 height 28
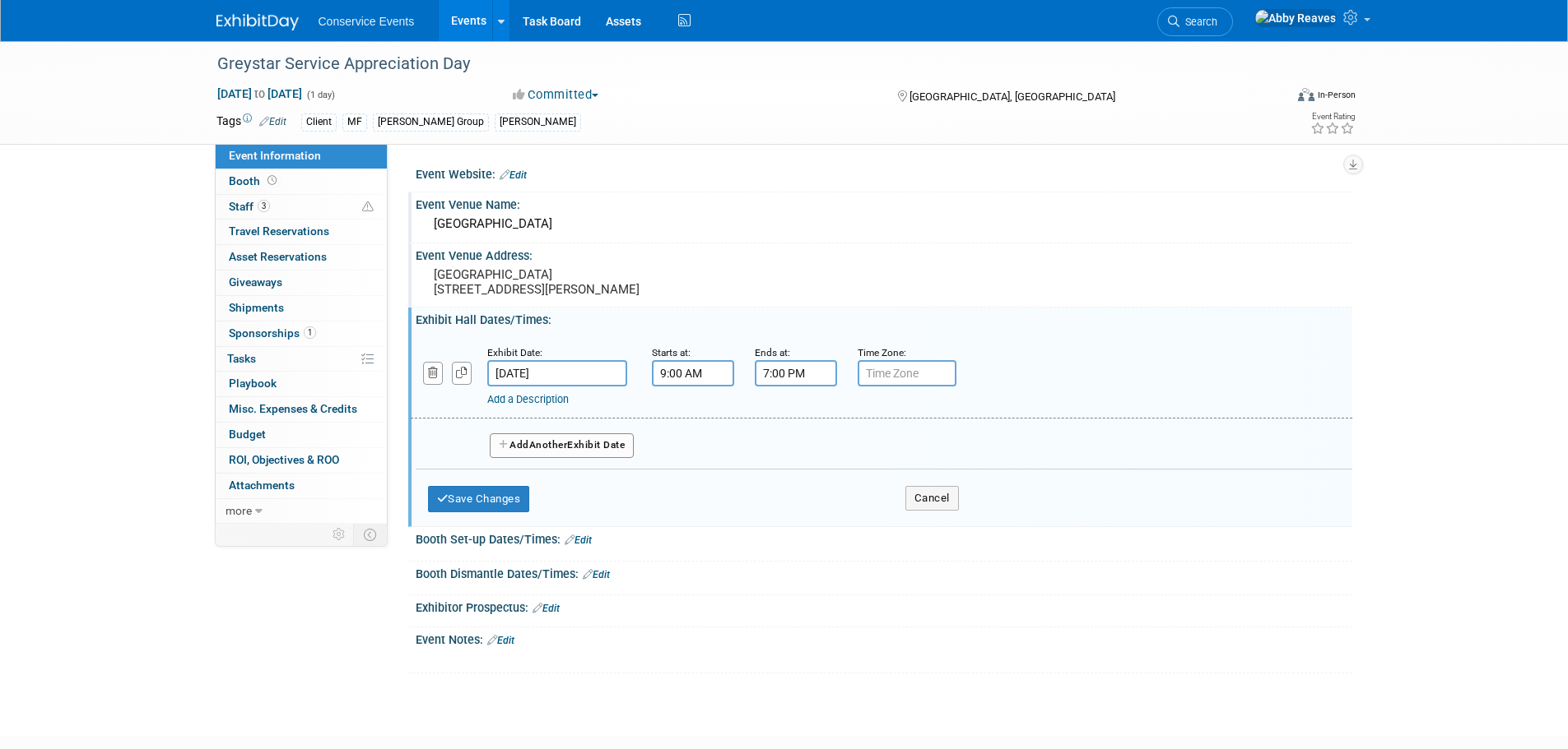
click at [792, 387] on input "7:00 PM" at bounding box center [796, 374] width 82 height 27
click at [786, 464] on span "07" at bounding box center [792, 448] width 31 height 29
click at [797, 474] on td "04" at bounding box center [785, 459] width 53 height 44
type input "4:00 PM"
click at [940, 525] on span at bounding box center [914, 522] width 111 height 28
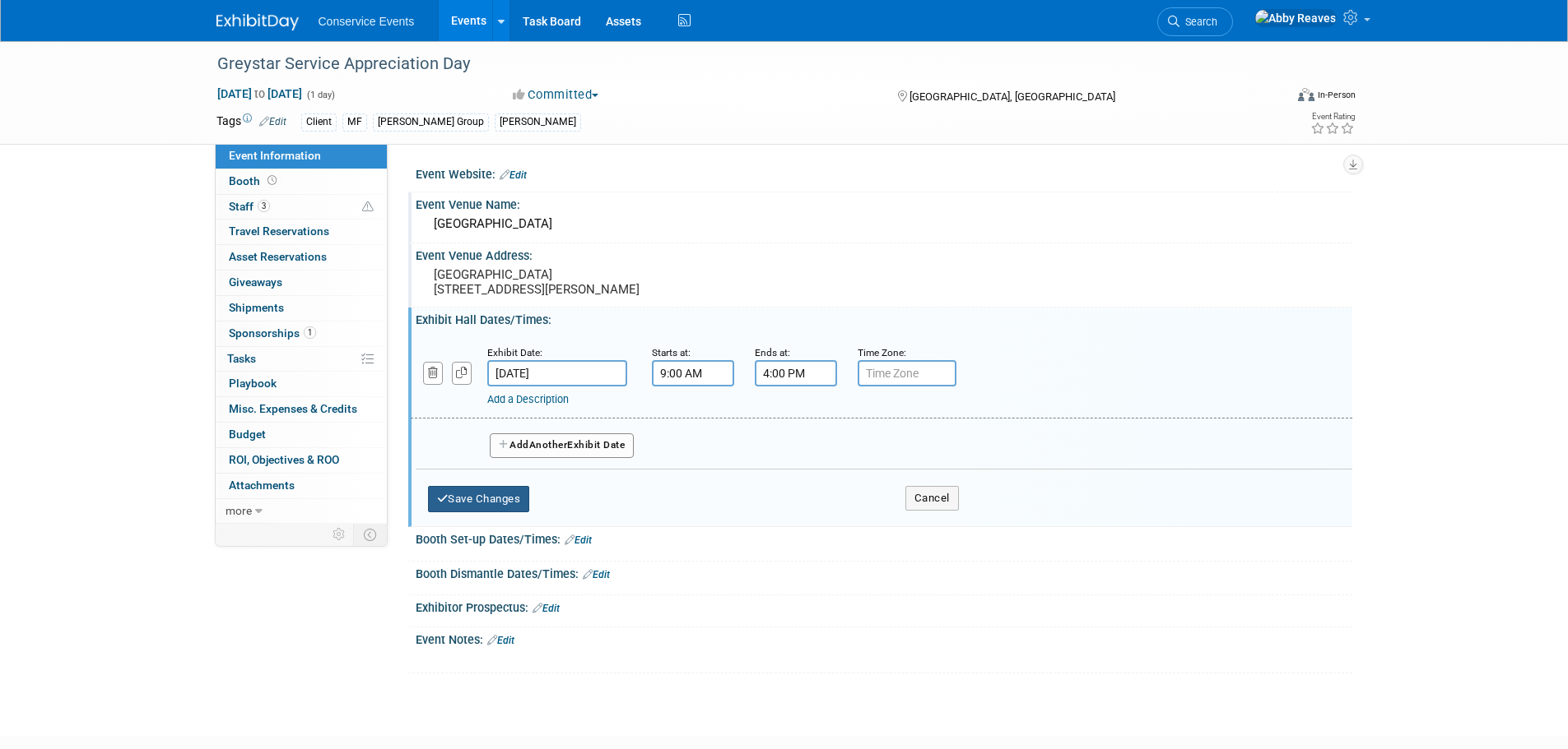
click at [530, 512] on button "Save Changes" at bounding box center [479, 499] width 102 height 27
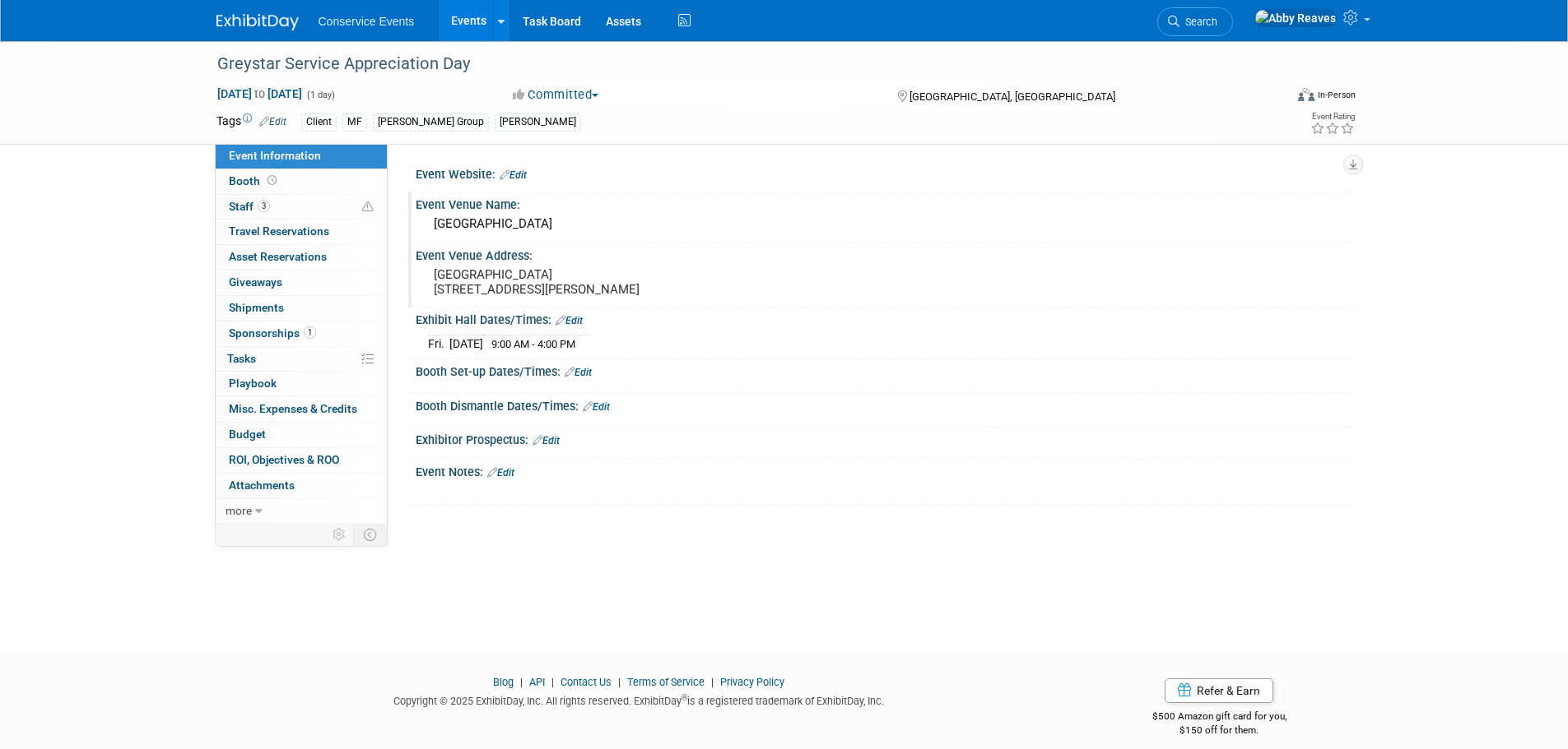
click at [510, 479] on div "Event Notes: Edit" at bounding box center [884, 471] width 936 height 21
click at [510, 479] on link "Edit" at bounding box center [500, 472] width 28 height 12
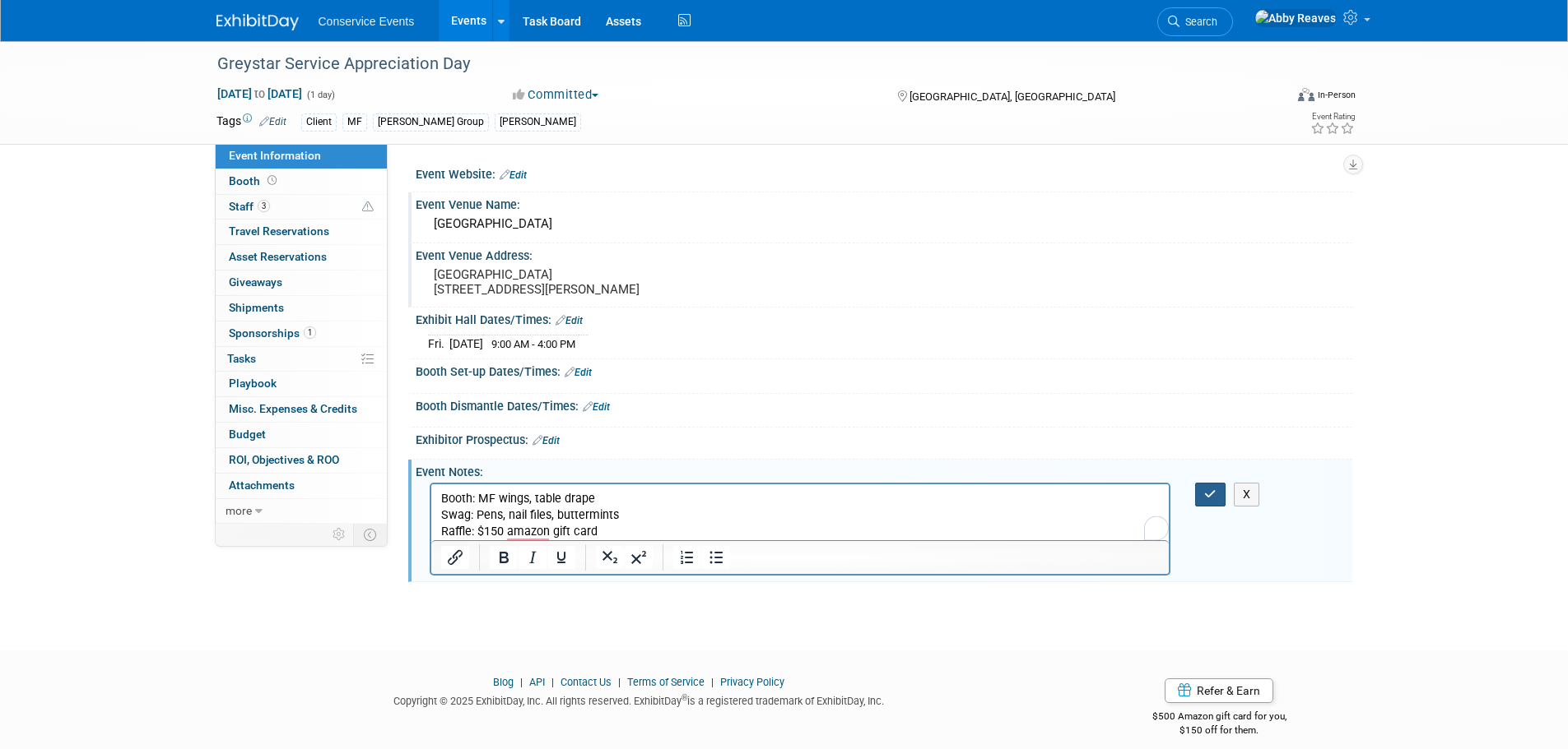
click at [1207, 500] on icon "button" at bounding box center [1210, 494] width 12 height 12
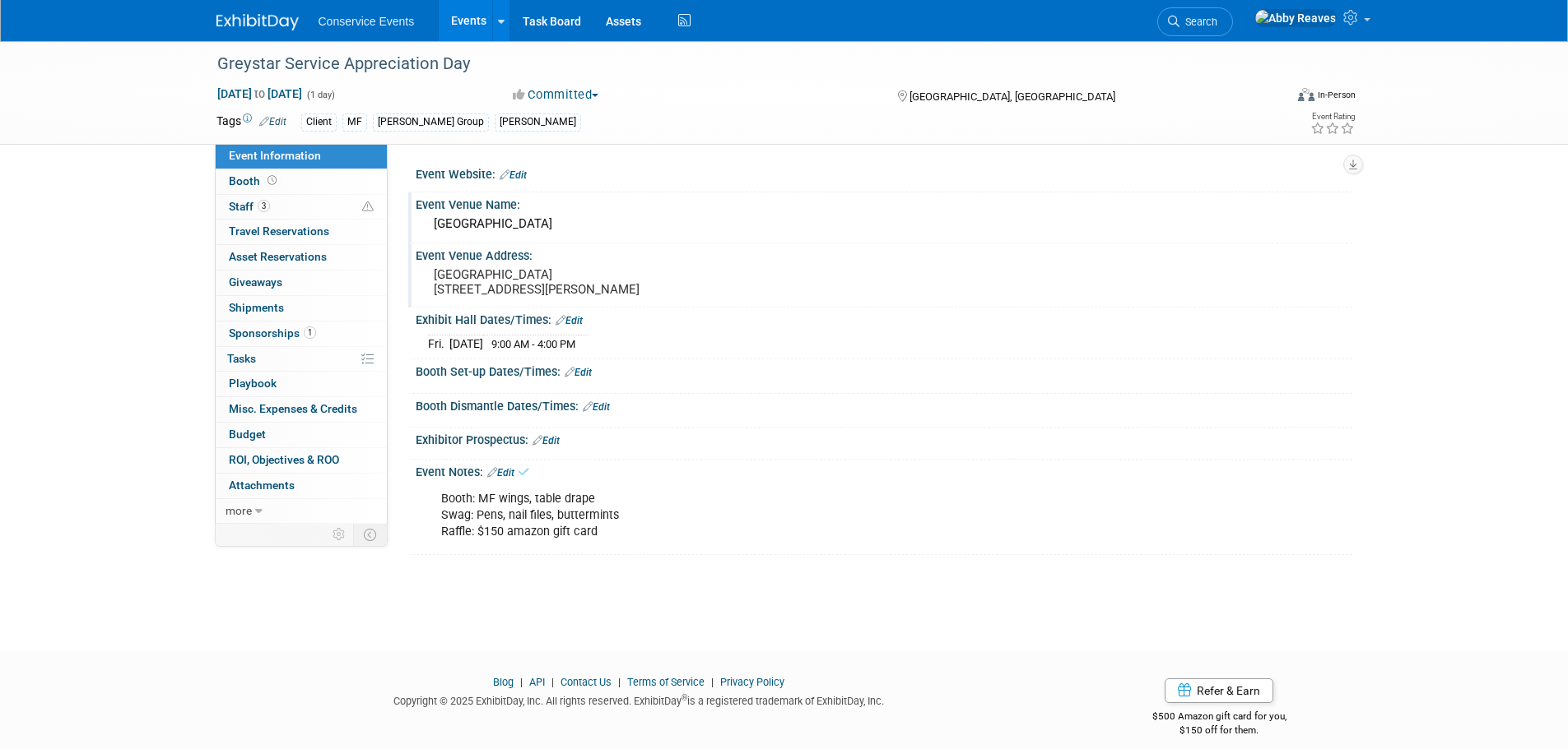
click at [510, 479] on link "Edit" at bounding box center [500, 472] width 28 height 12
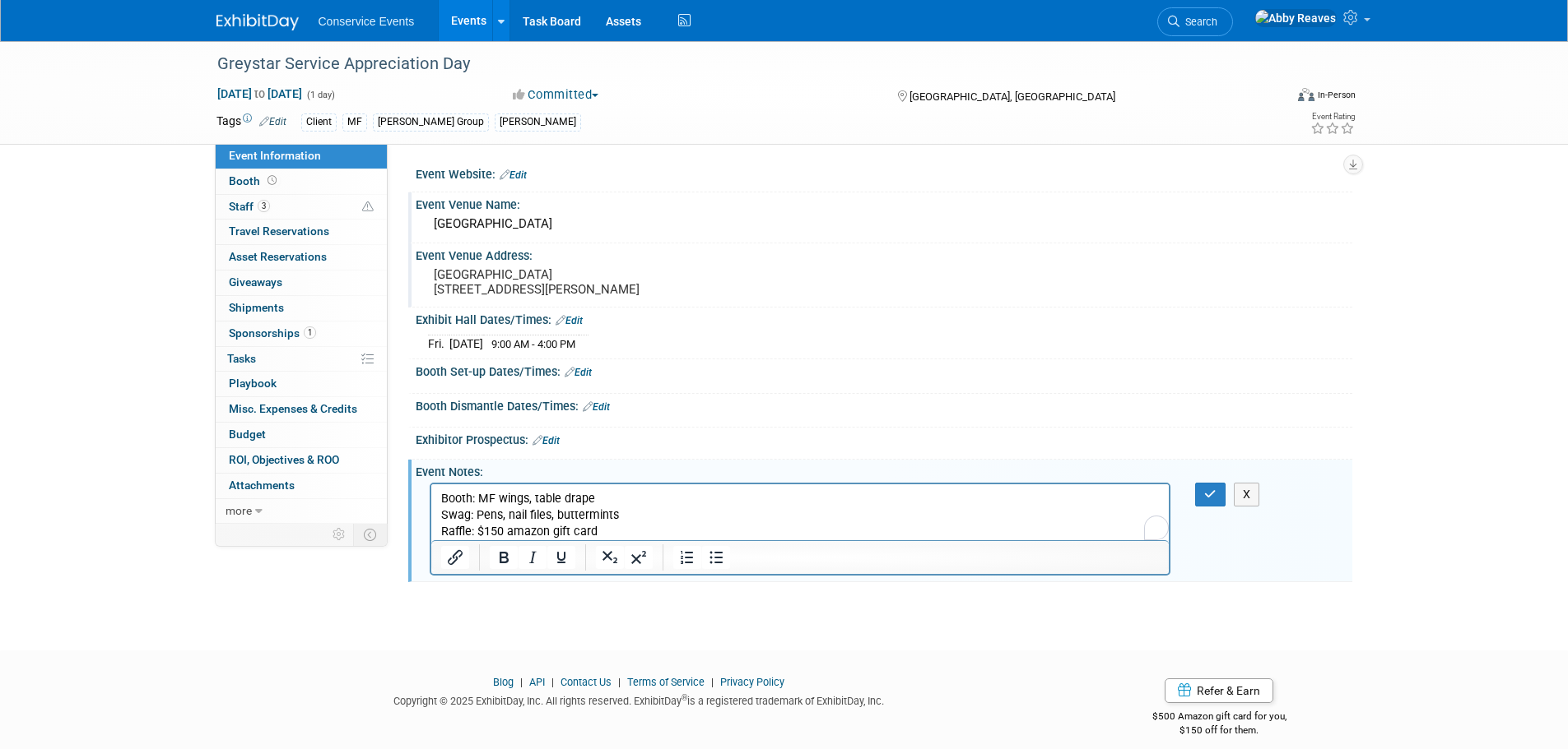
click at [623, 533] on p "Booth: MF wings, table drape Swag: Pens, nail files, buttermints Raffle: $150 a…" at bounding box center [800, 515] width 719 height 49
click at [1208, 500] on icon "button" at bounding box center [1210, 494] width 12 height 12
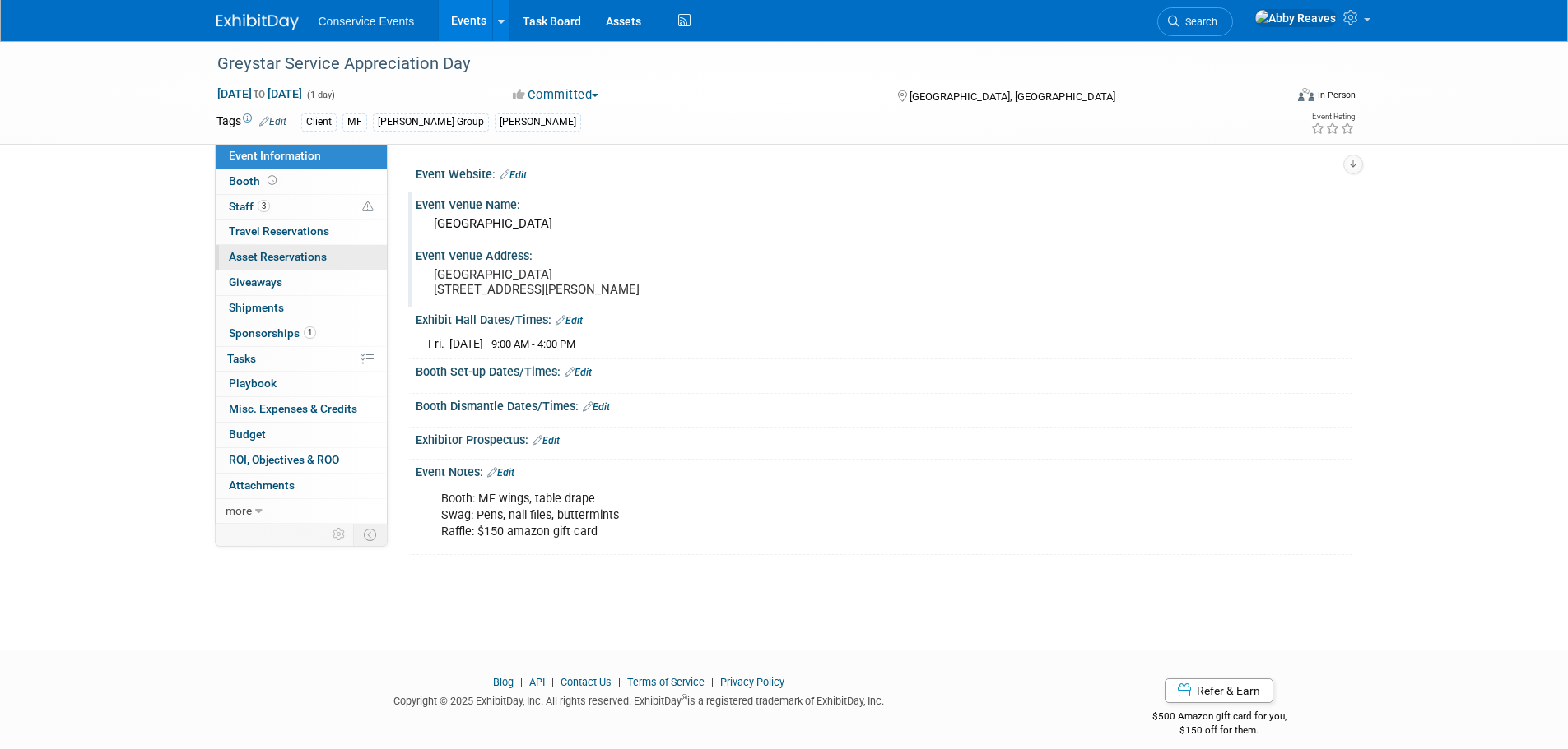
click at [300, 257] on span "Asset Reservations 0" at bounding box center [278, 256] width 98 height 13
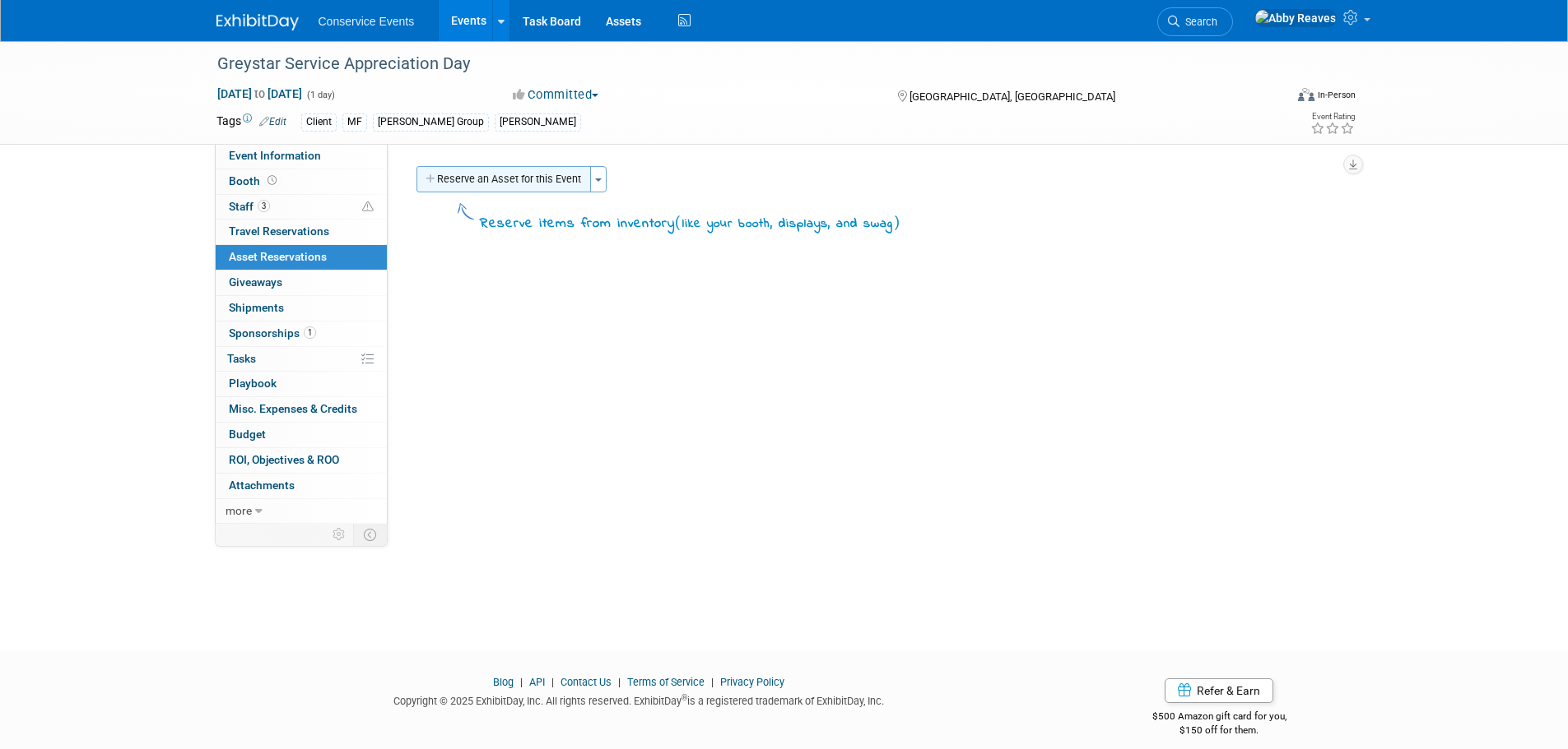
click at [442, 191] on button "Reserve an Asset for this Event" at bounding box center [504, 180] width 174 height 27
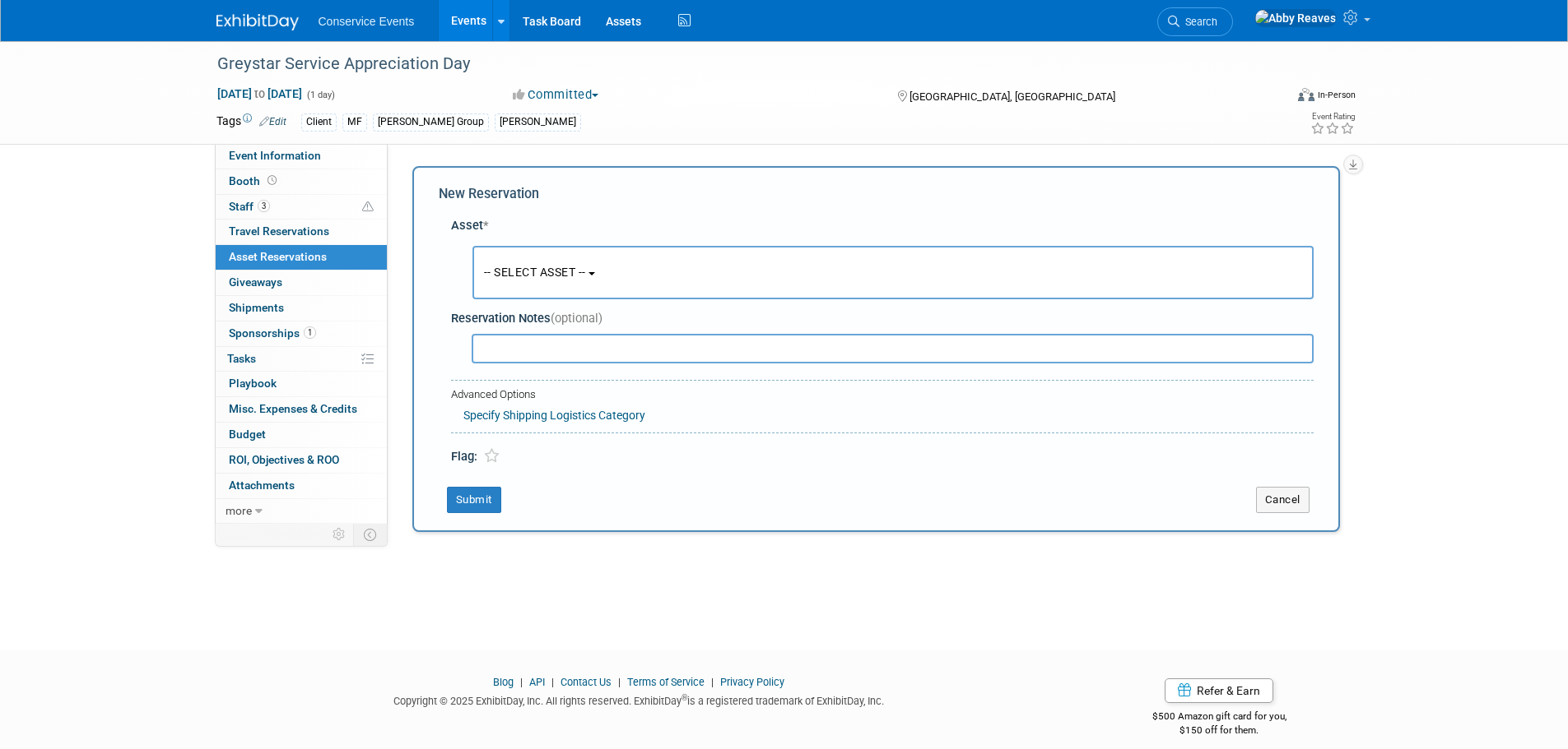
scroll to position [16, 0]
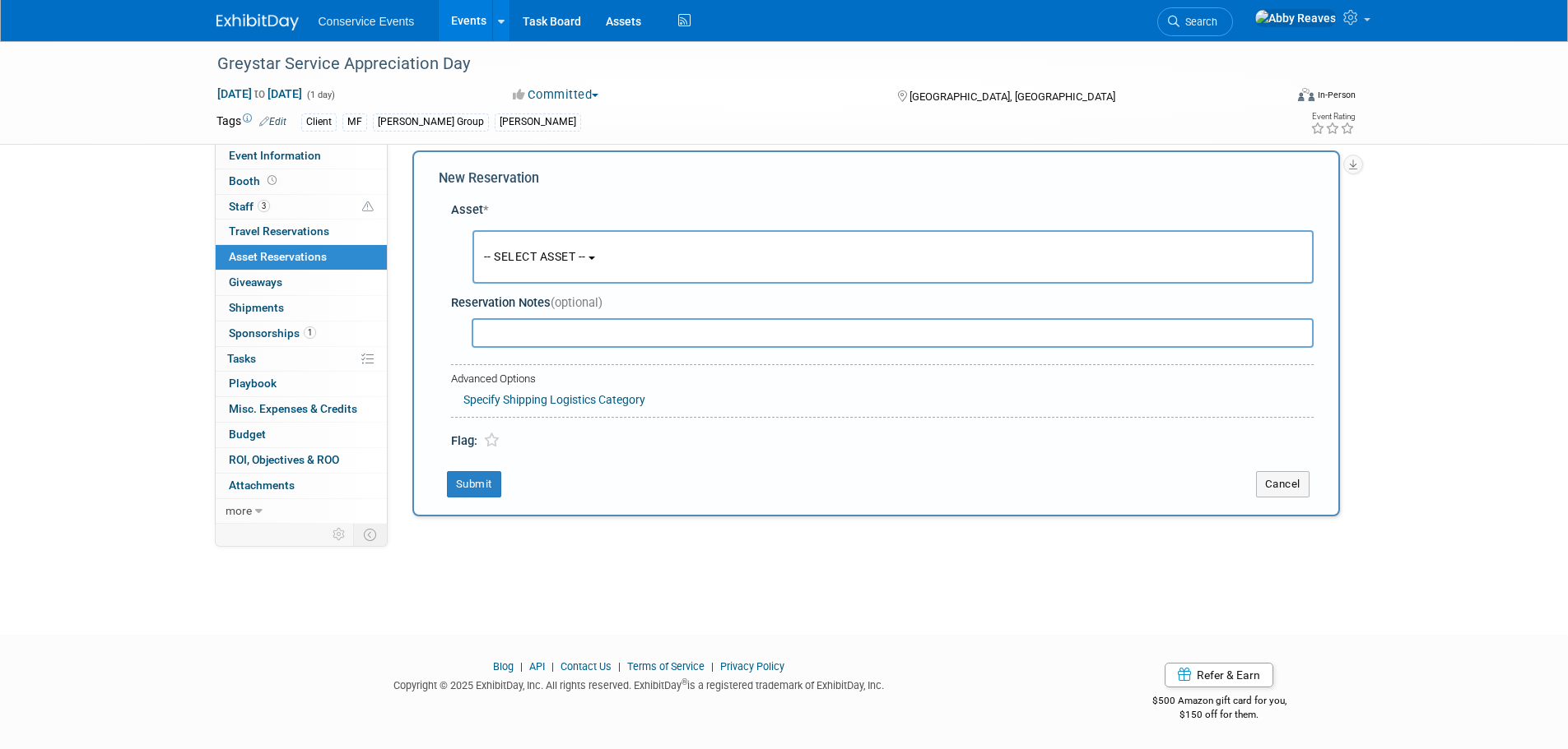
click at [487, 243] on button "-- SELECT ASSET --" at bounding box center [893, 257] width 841 height 53
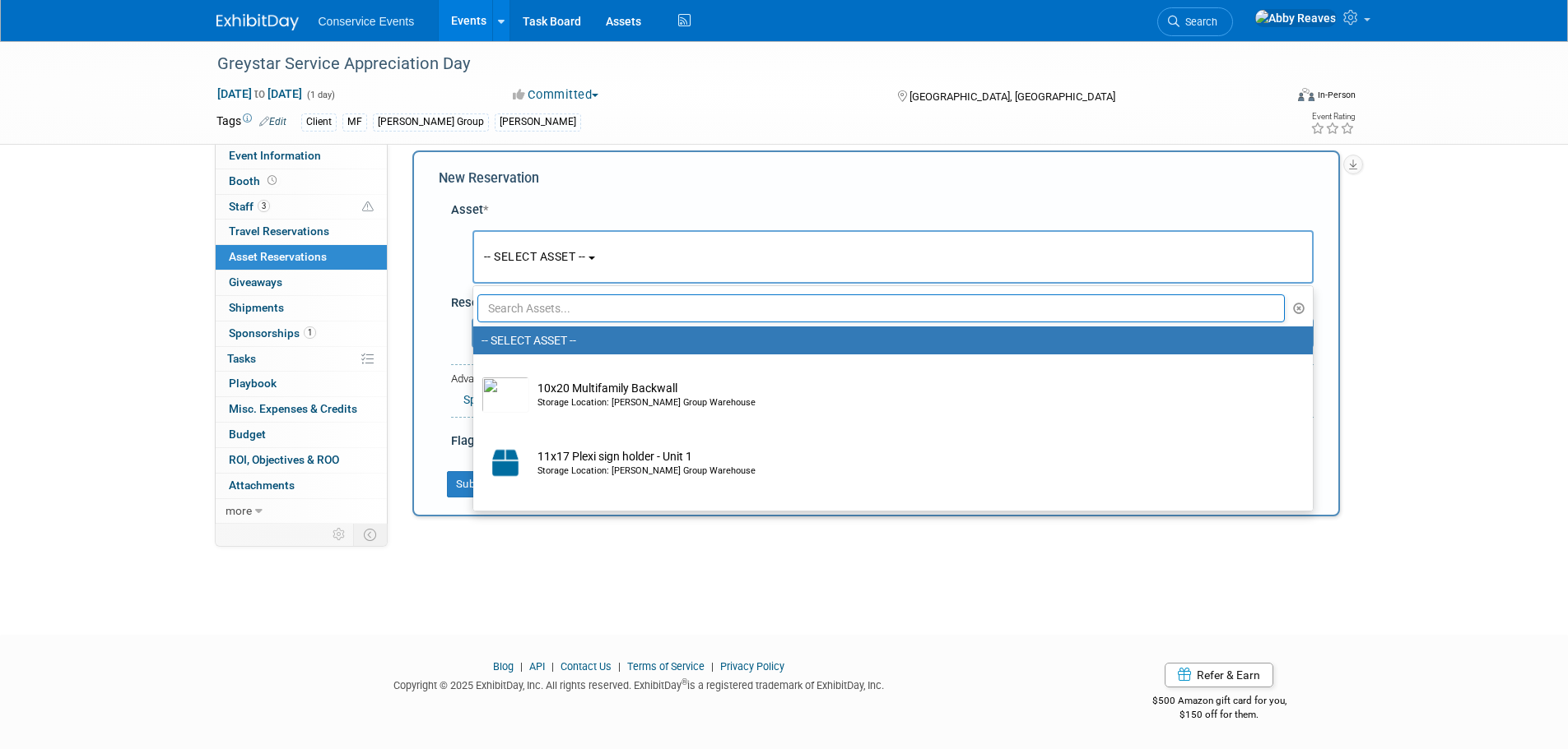
click at [538, 311] on input "text" at bounding box center [881, 308] width 808 height 28
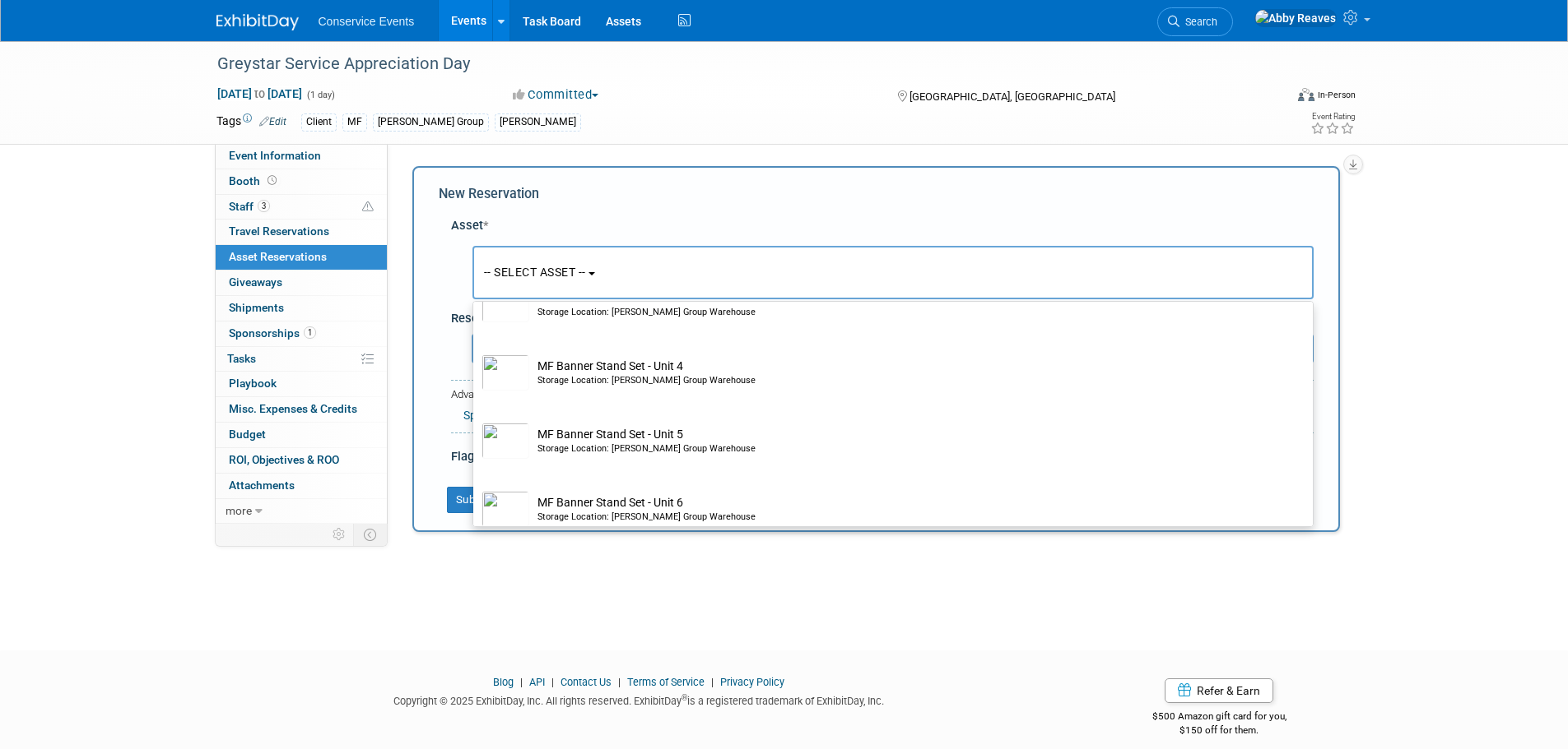
scroll to position [0, 0]
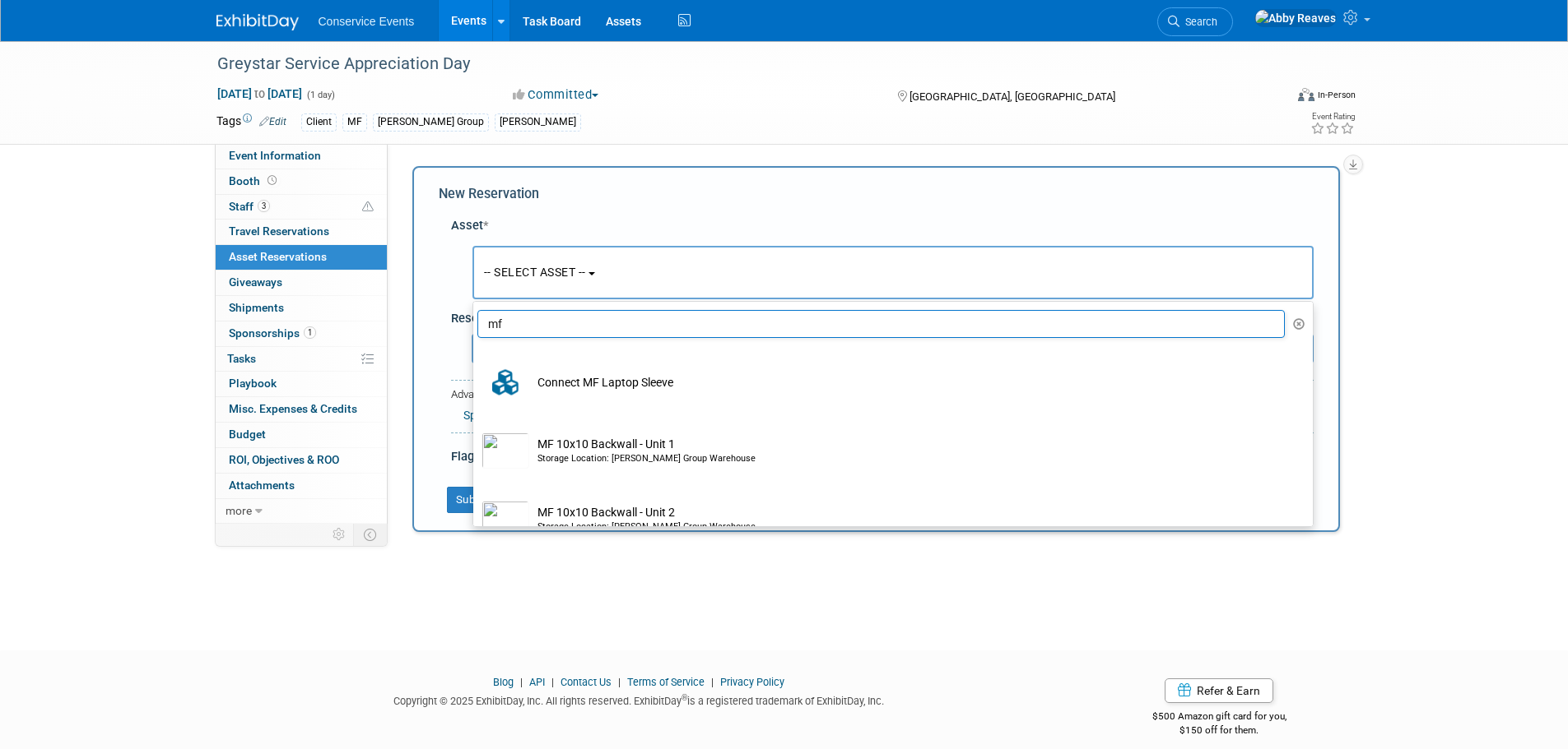
drag, startPoint x: 545, startPoint y: 327, endPoint x: 467, endPoint y: 327, distance: 78.0
click at [467, 327] on div "Asset * -- SELECT ASSET -- <table style='display: inline-block; border-style:no…" at bounding box center [876, 337] width 875 height 257
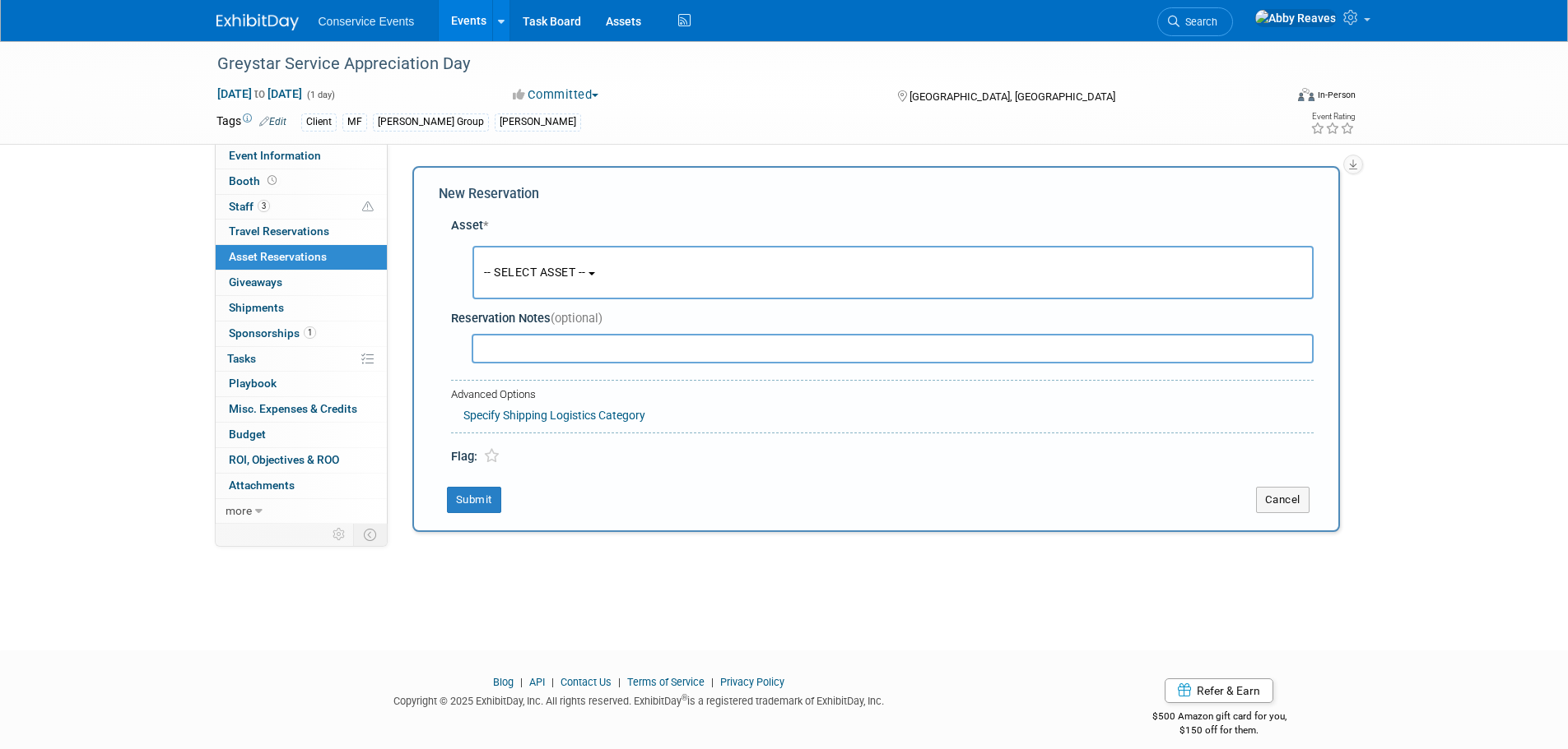
click at [610, 274] on button "-- SELECT ASSET --" at bounding box center [893, 272] width 841 height 53
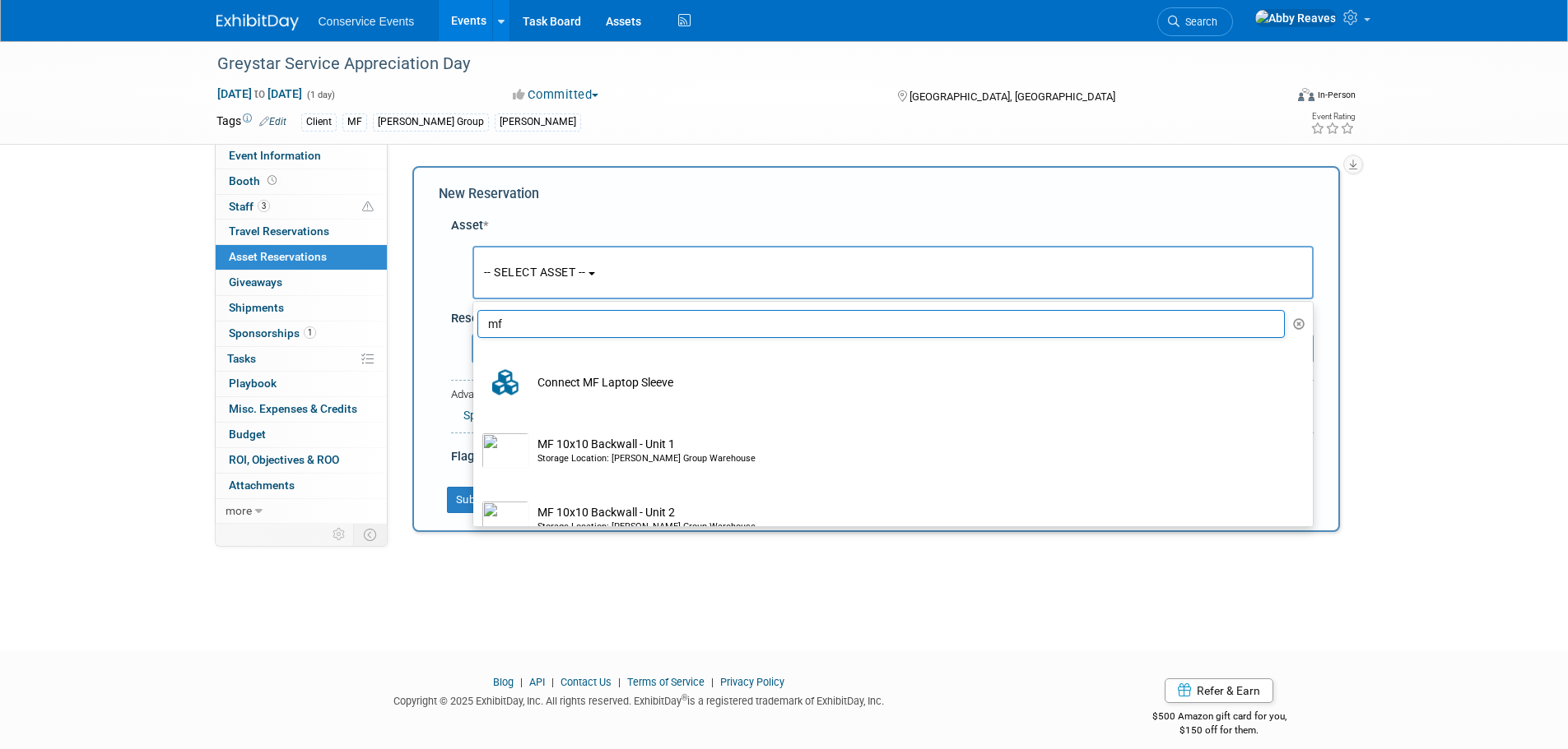
click at [550, 322] on input "mf" at bounding box center [881, 324] width 808 height 28
type input "m"
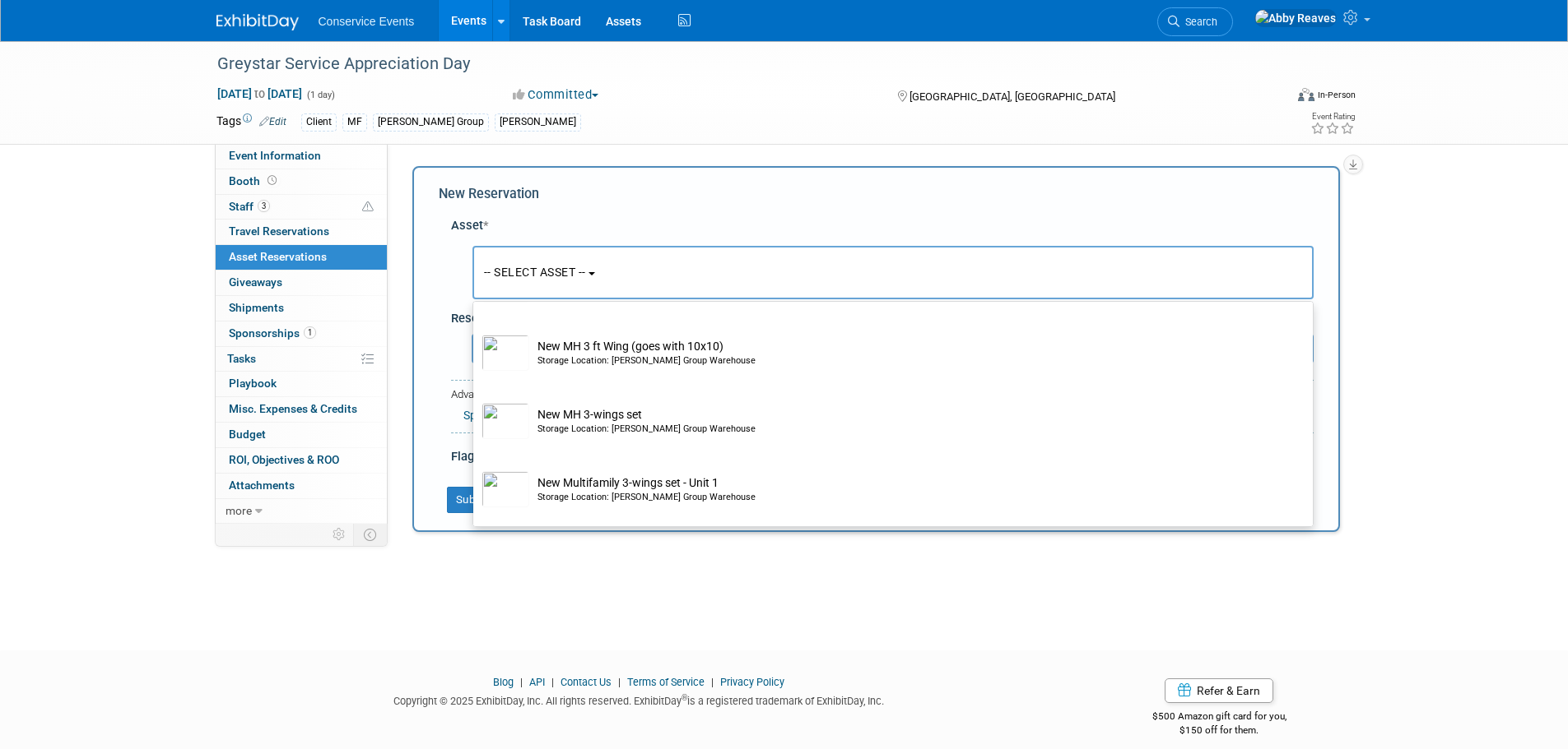
scroll to position [658, 0]
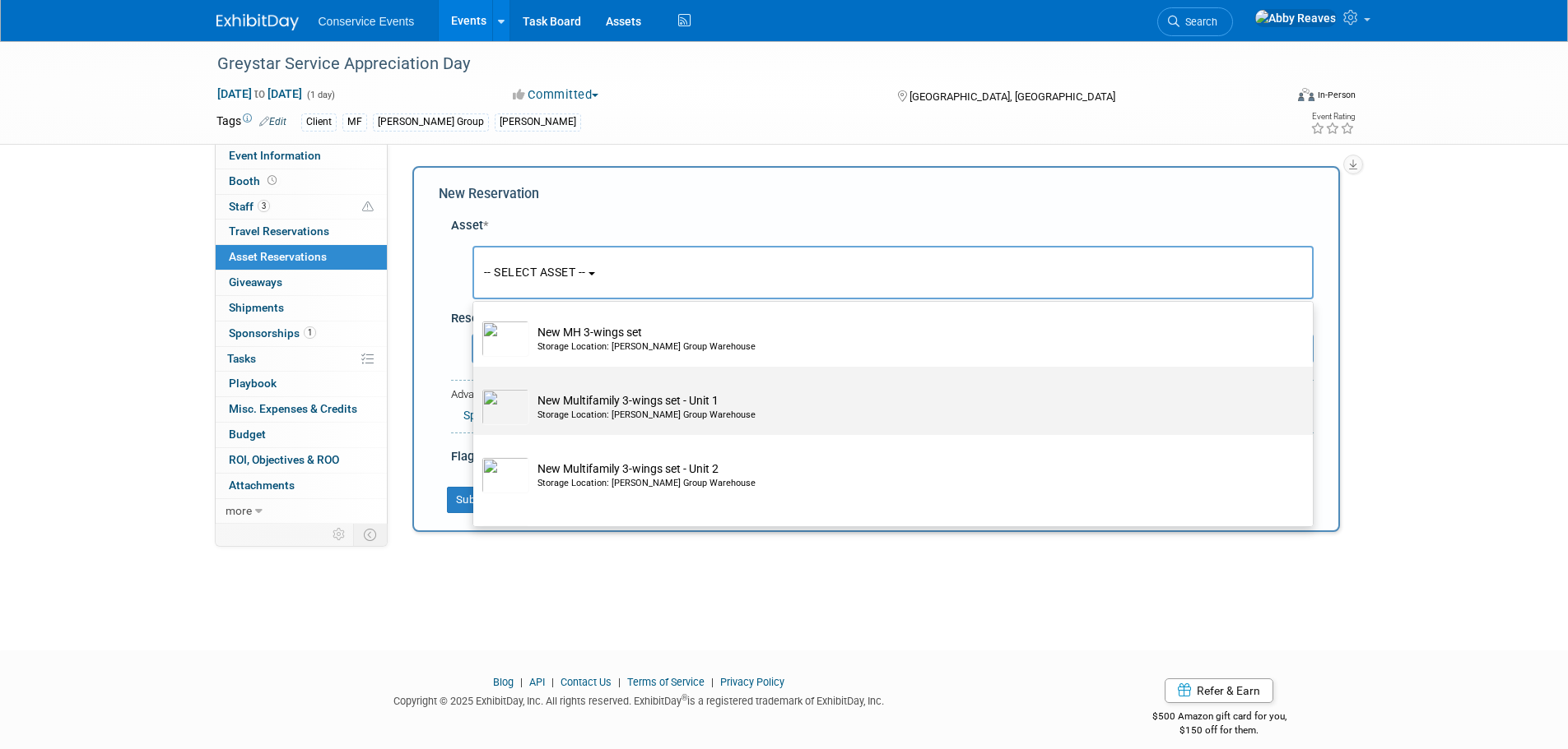
type input "win"
click at [657, 407] on td "New Multifamily 3-wings set - Unit 1 Storage Location: Taylor Group Warehouse" at bounding box center [904, 407] width 750 height 36
click at [475, 387] on input "New Multifamily 3-wings set - Unit 1 Storage Location: Taylor Group Warehouse" at bounding box center [470, 382] width 11 height 11
select select "10718199"
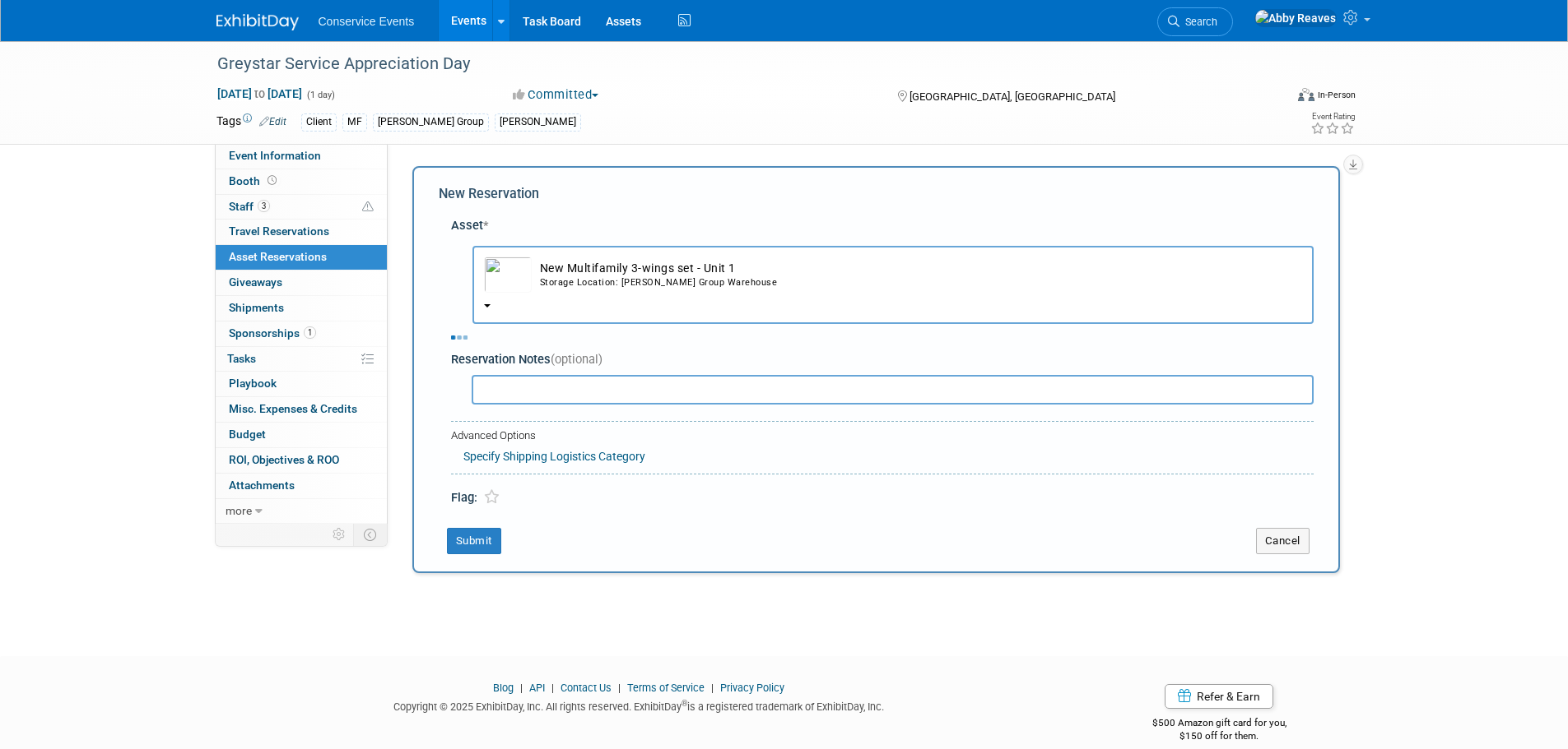
select select "11"
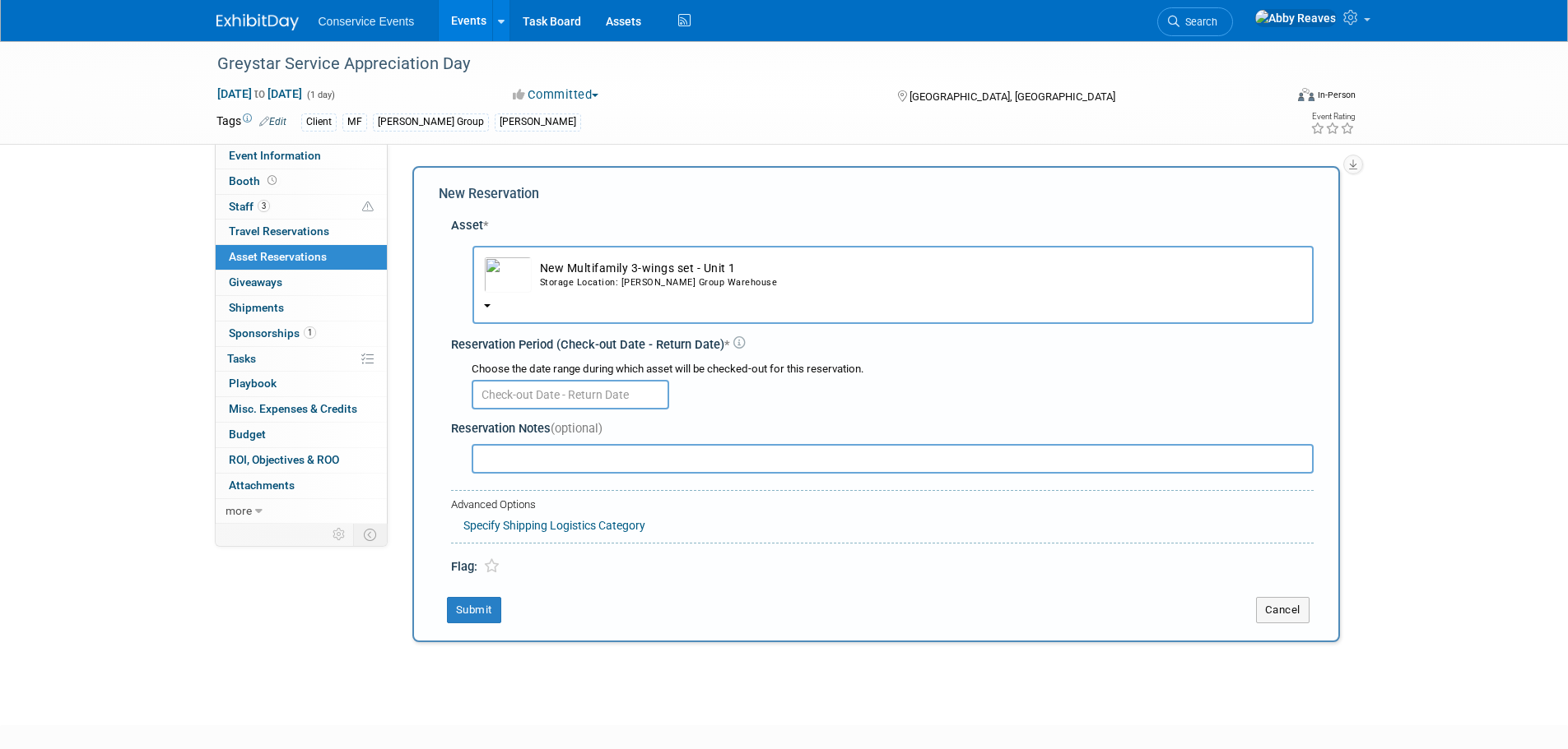
click at [556, 392] on input "text" at bounding box center [570, 394] width 198 height 29
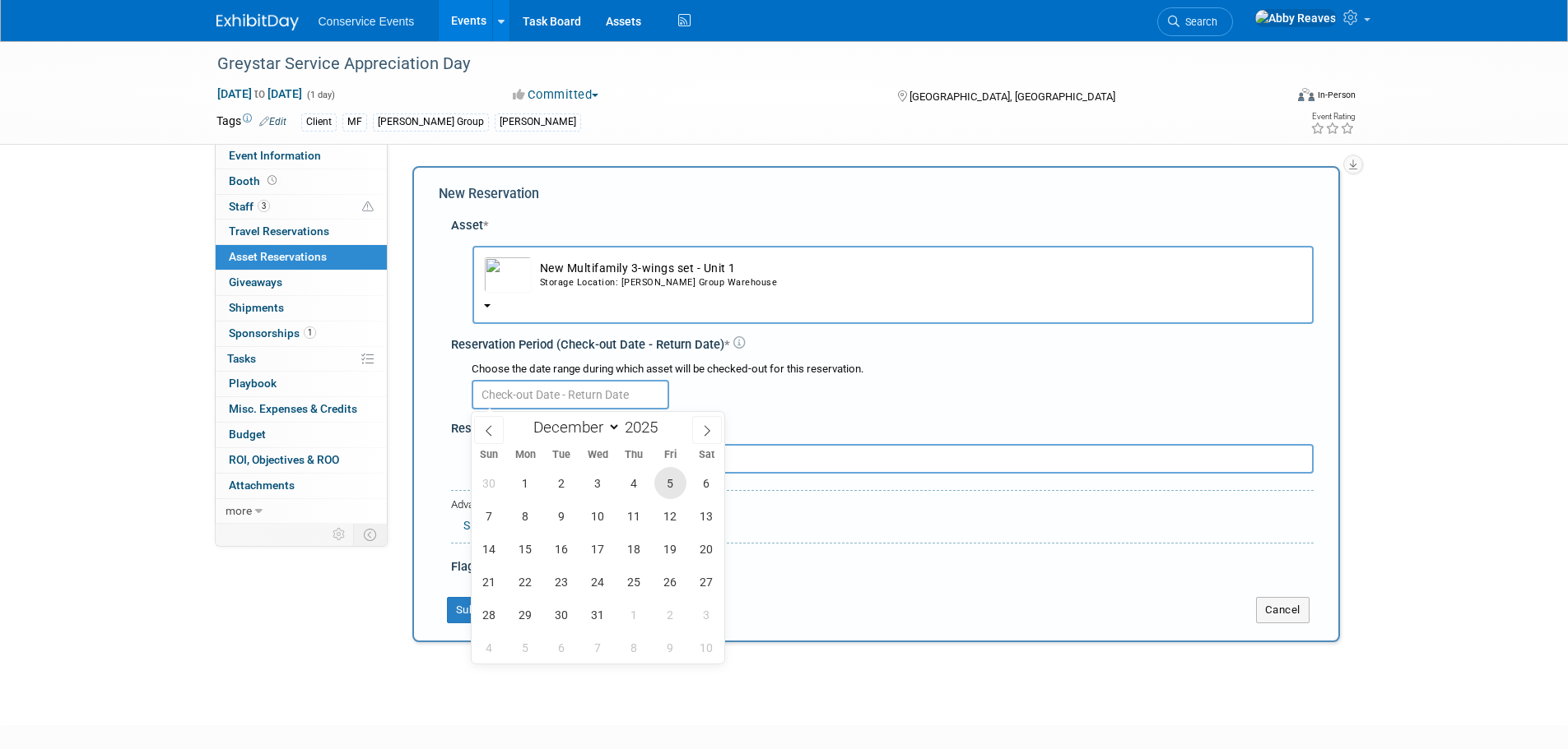
click at [661, 481] on span "5" at bounding box center [670, 483] width 32 height 32
type input "Dec 5, 2025"
click at [661, 481] on span "5" at bounding box center [670, 483] width 32 height 32
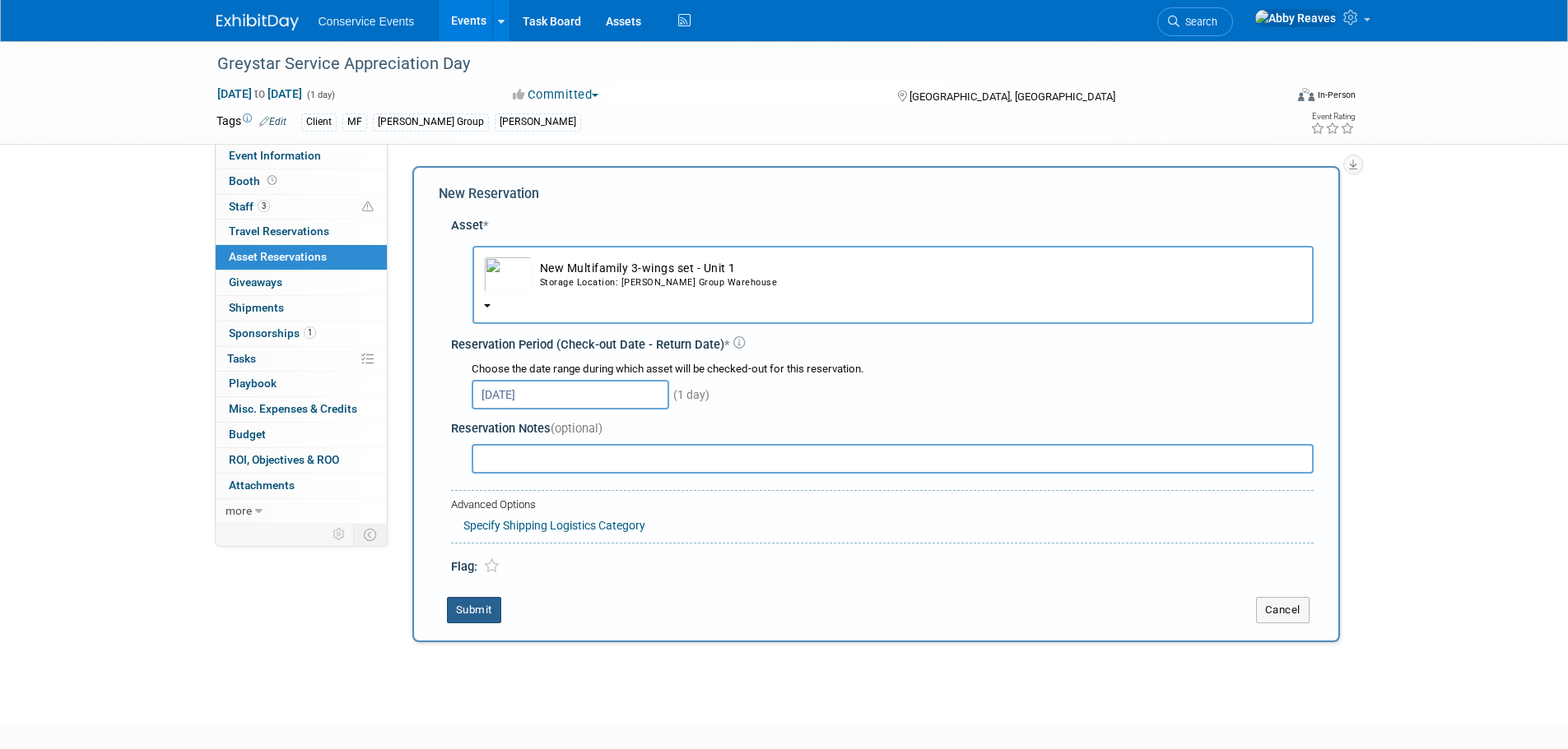
drag, startPoint x: 467, startPoint y: 605, endPoint x: 472, endPoint y: 594, distance: 12.1
click at [467, 605] on button "Submit" at bounding box center [473, 610] width 54 height 27
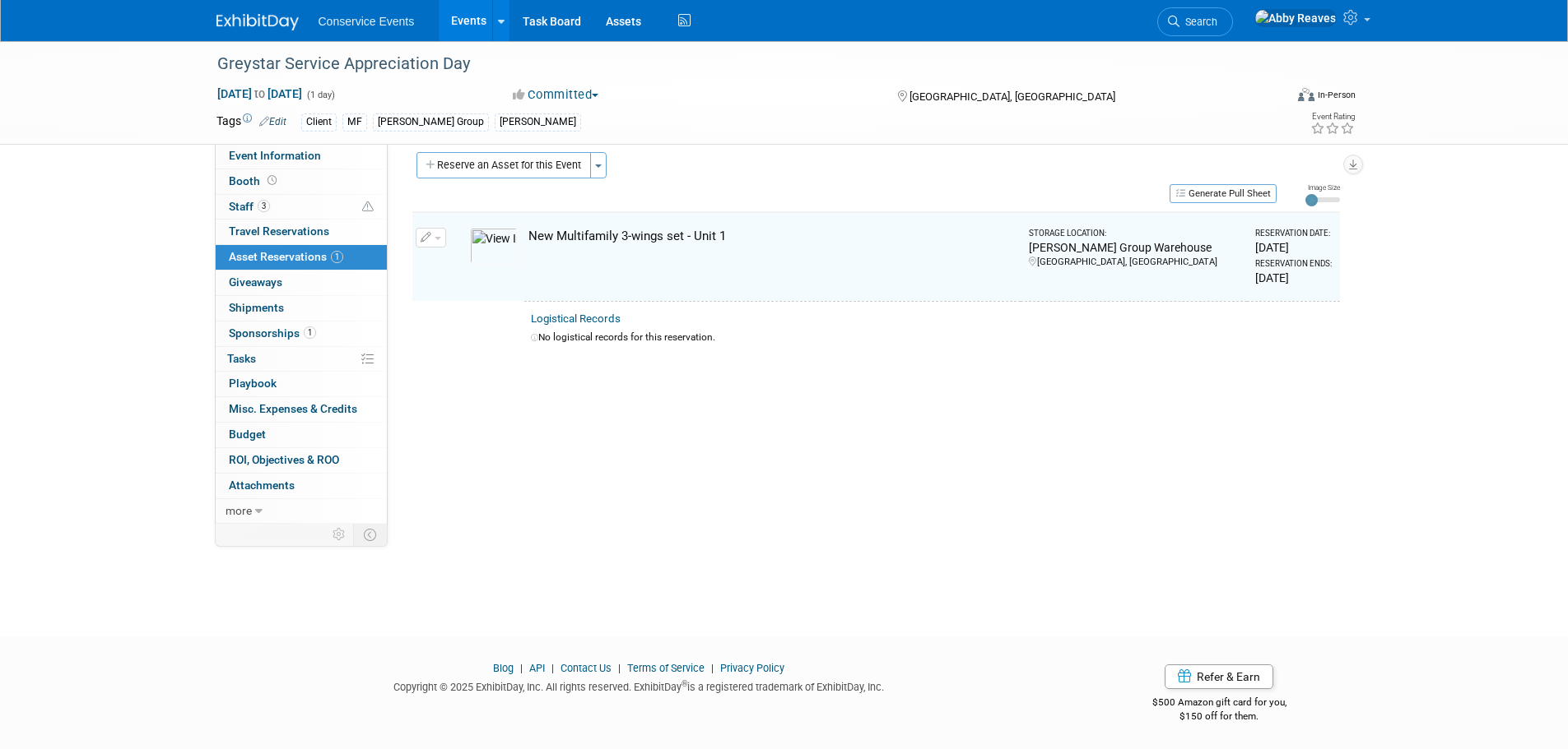
scroll to position [16, 0]
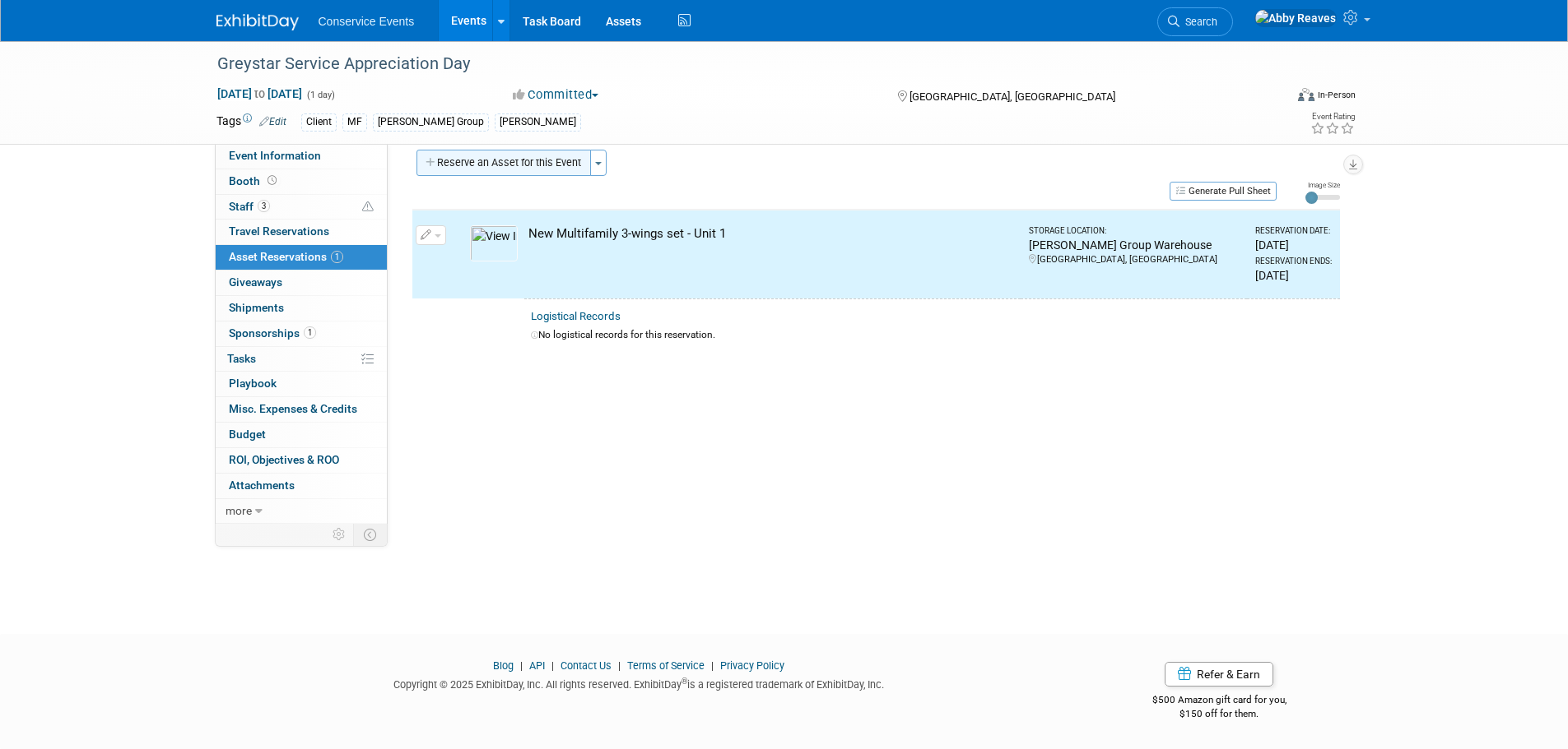
click at [513, 160] on button "Reserve an Asset for this Event" at bounding box center [504, 163] width 174 height 27
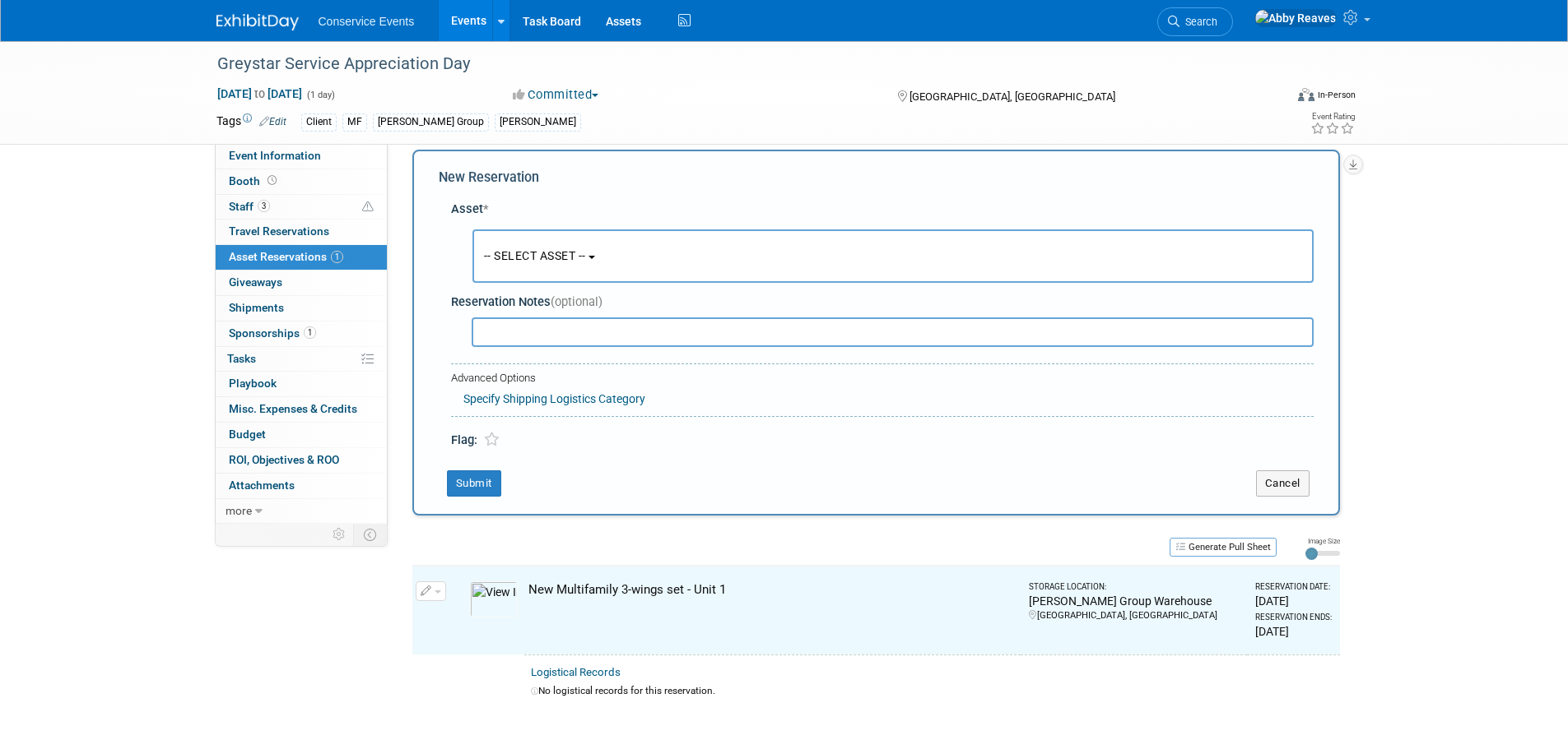
scroll to position [16, 0]
click at [509, 246] on button "-- SELECT ASSET --" at bounding box center [893, 257] width 841 height 53
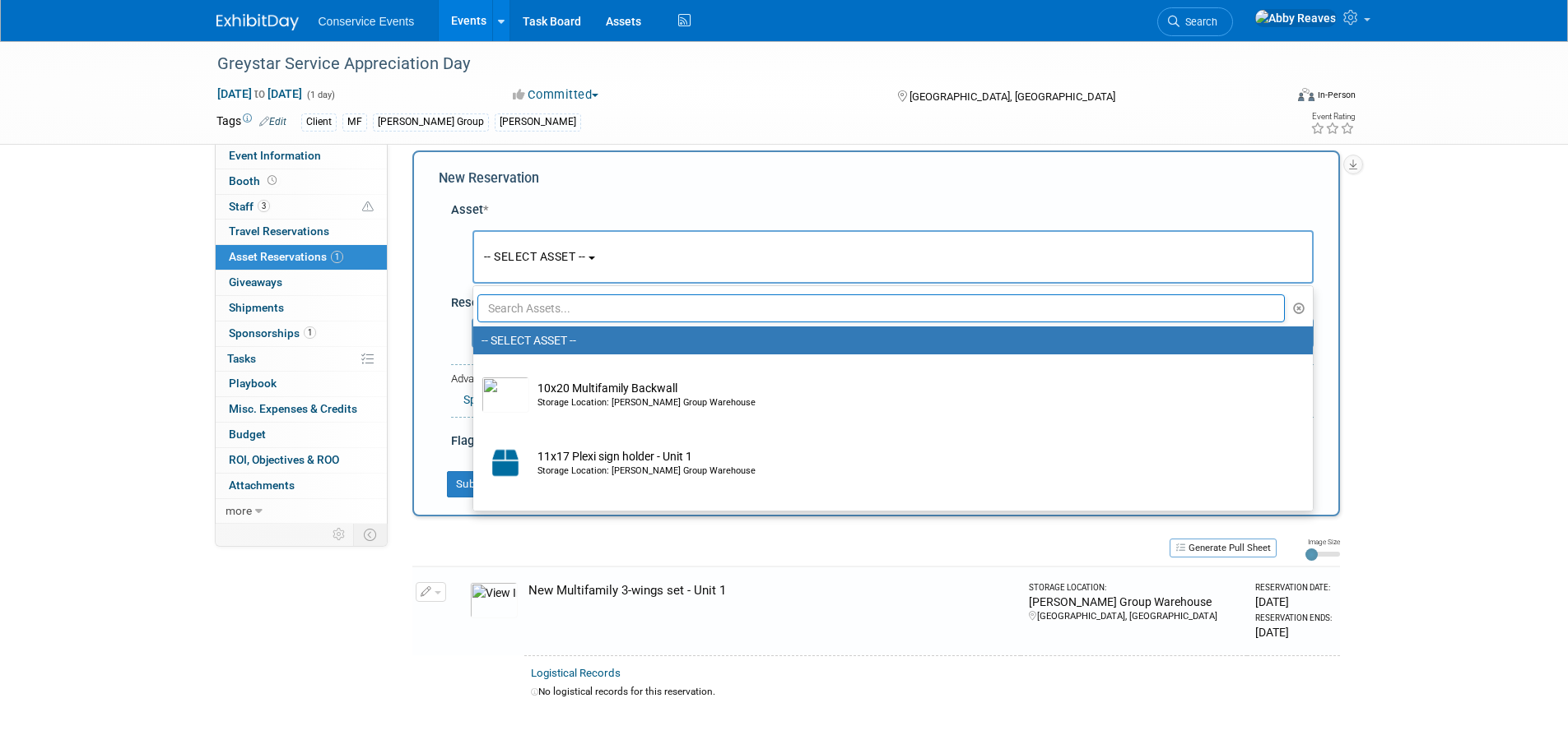
click at [532, 302] on input "text" at bounding box center [881, 308] width 808 height 28
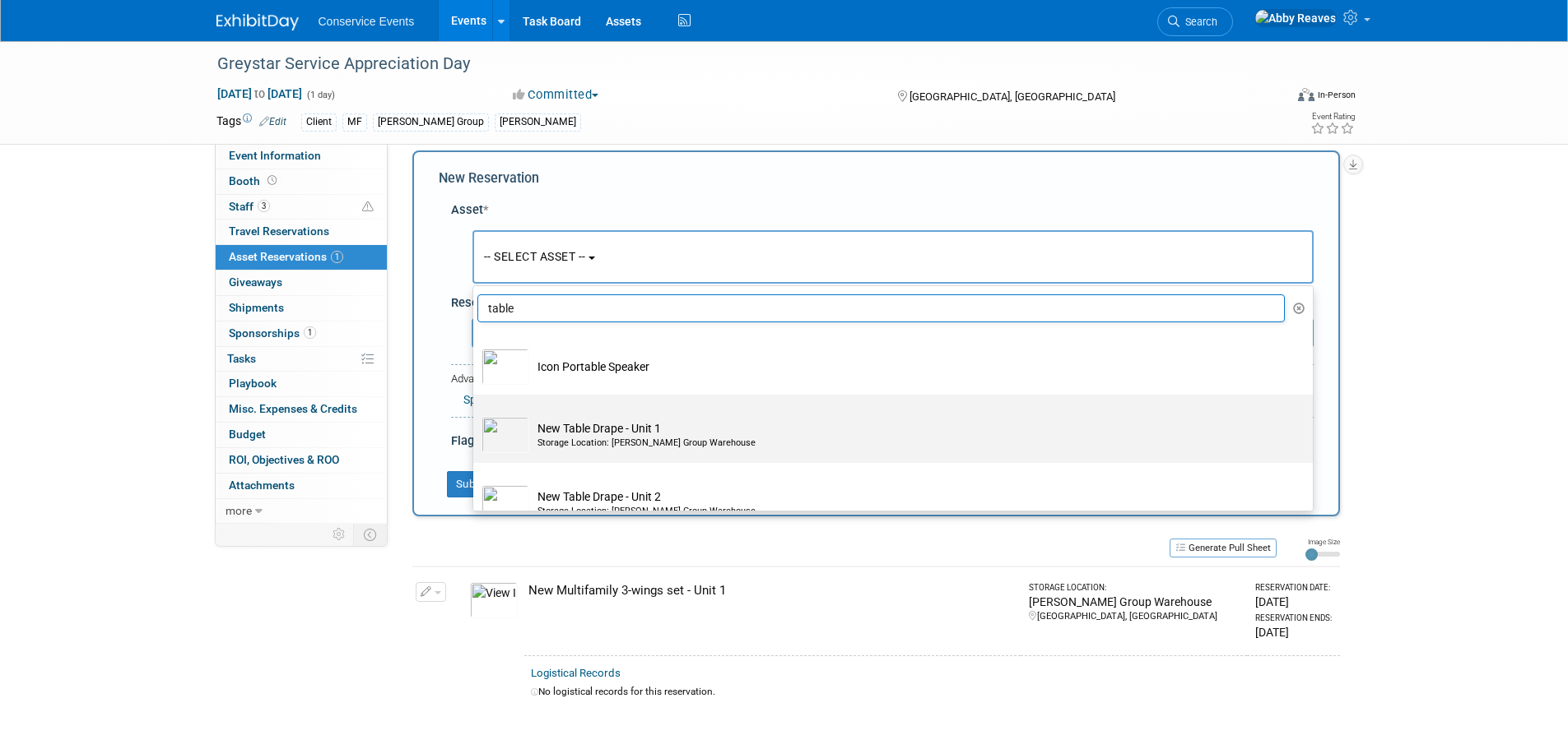
type input "table"
click at [609, 434] on td "New Table Drape - Unit 1 Storage Location: Taylor Group Warehouse" at bounding box center [904, 435] width 750 height 36
click at [475, 415] on input "New Table Drape - Unit 1 Storage Location: Taylor Group Warehouse" at bounding box center [470, 409] width 11 height 11
select select "10717223"
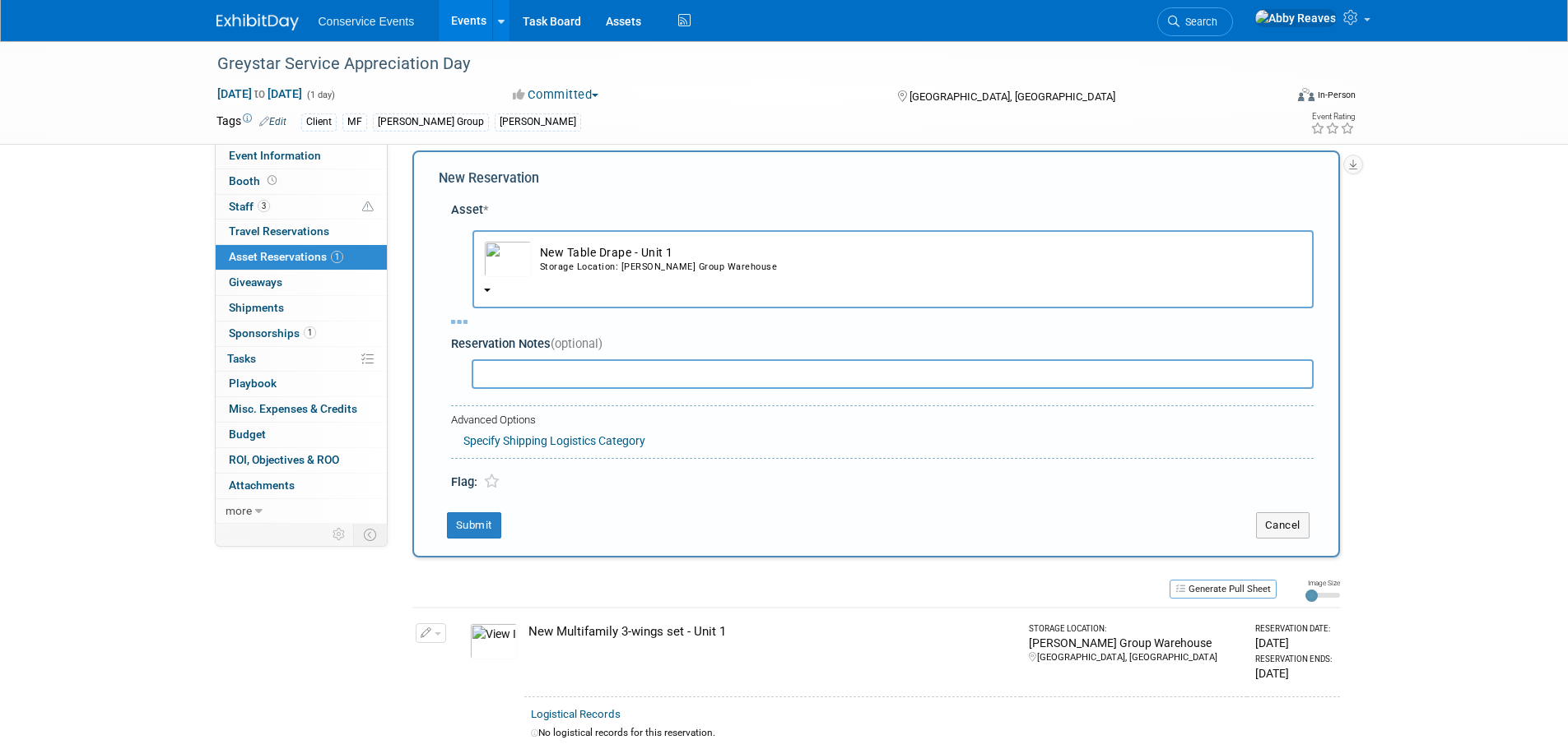
select select "11"
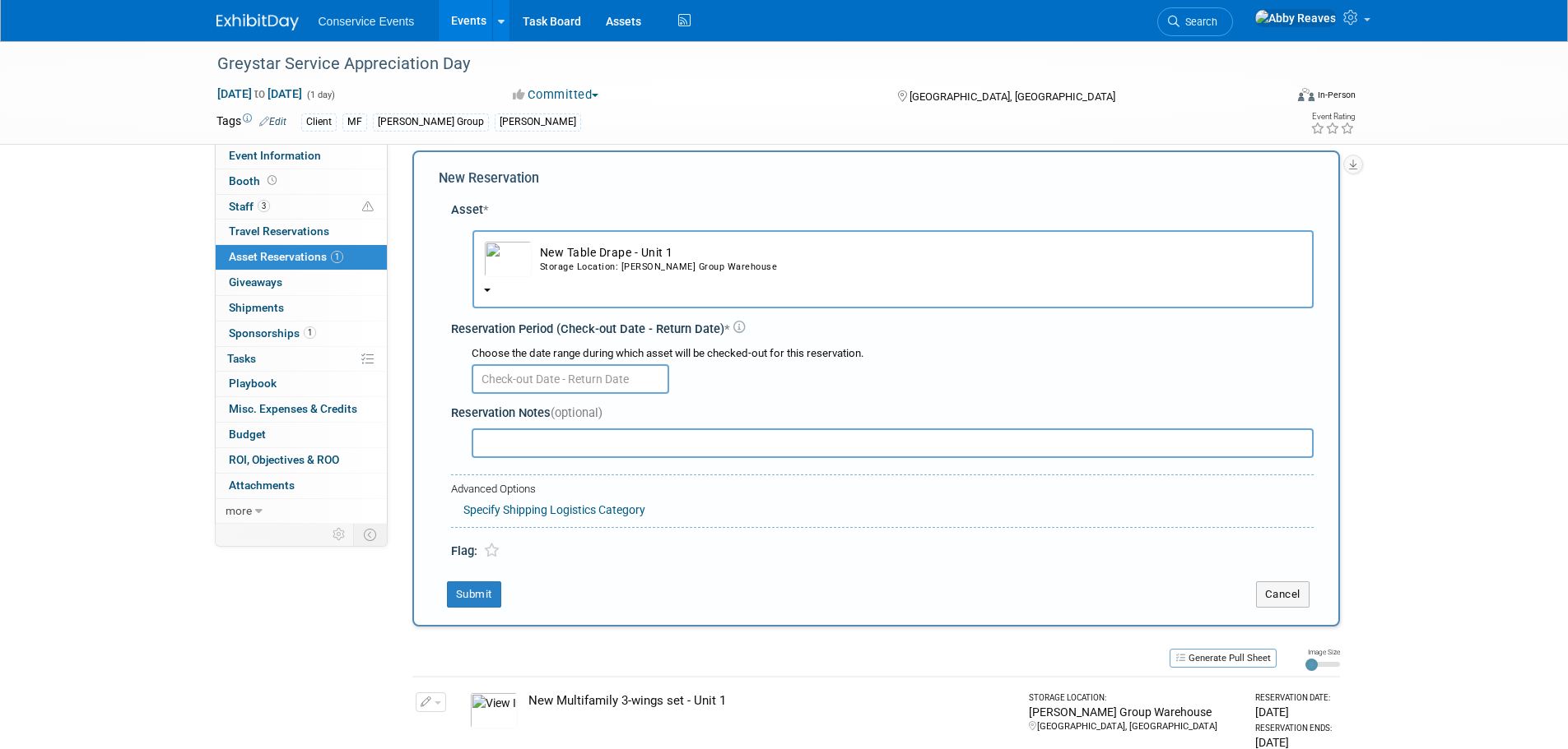
click at [523, 369] on input "text" at bounding box center [570, 379] width 198 height 29
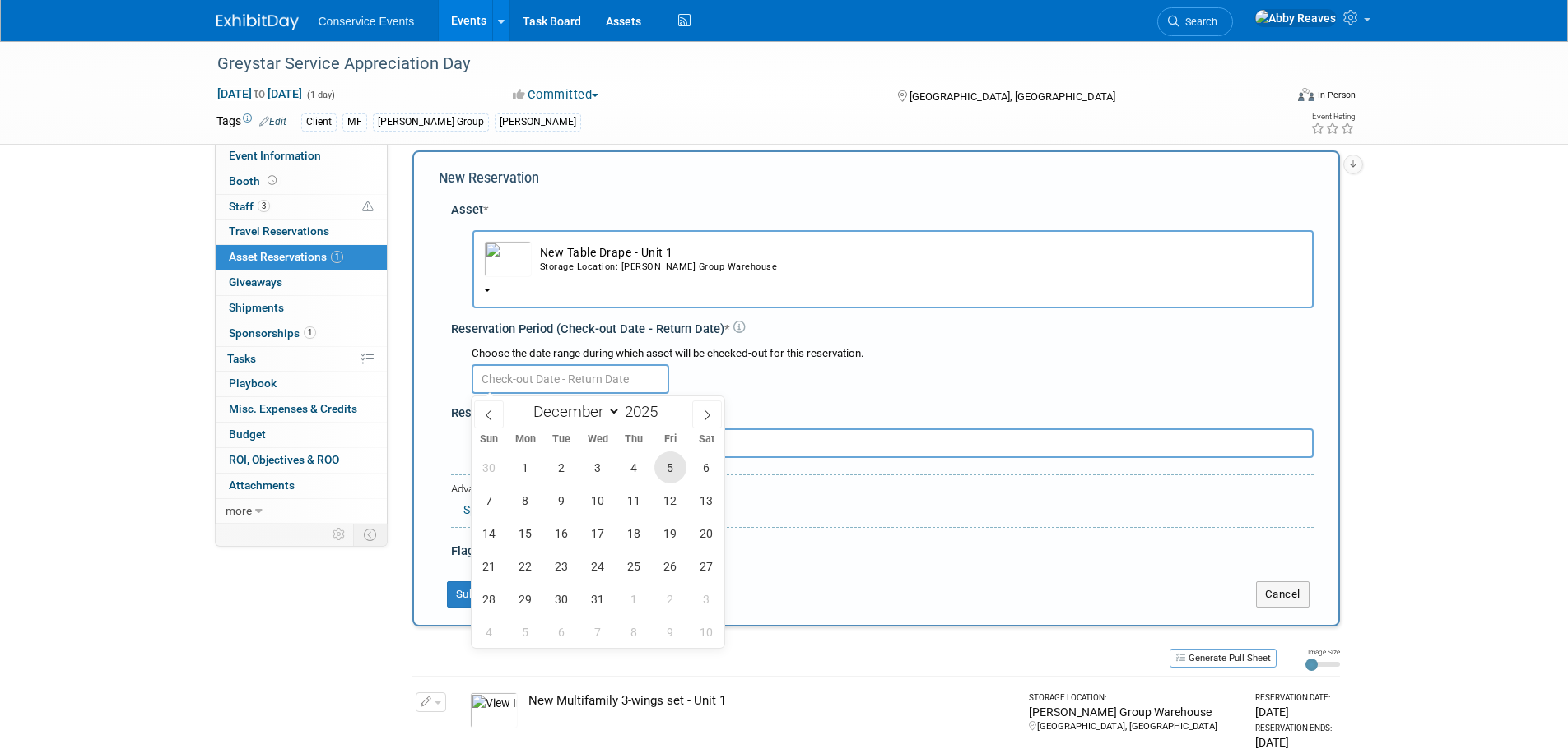
click at [665, 474] on span "5" at bounding box center [670, 468] width 32 height 32
type input "Dec 5, 2025"
click at [665, 474] on span "5" at bounding box center [670, 468] width 32 height 32
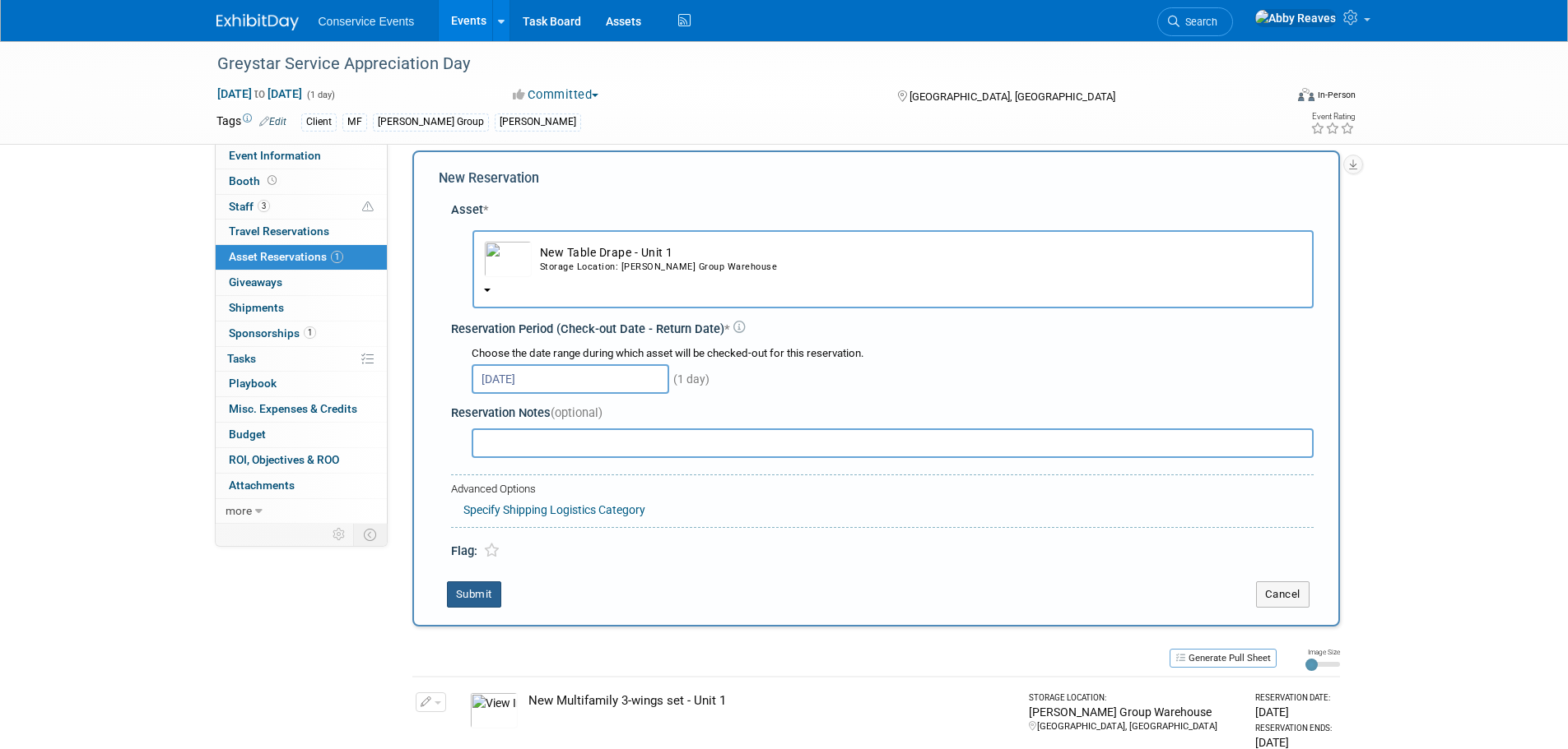
click at [479, 598] on button "Submit" at bounding box center [473, 595] width 54 height 27
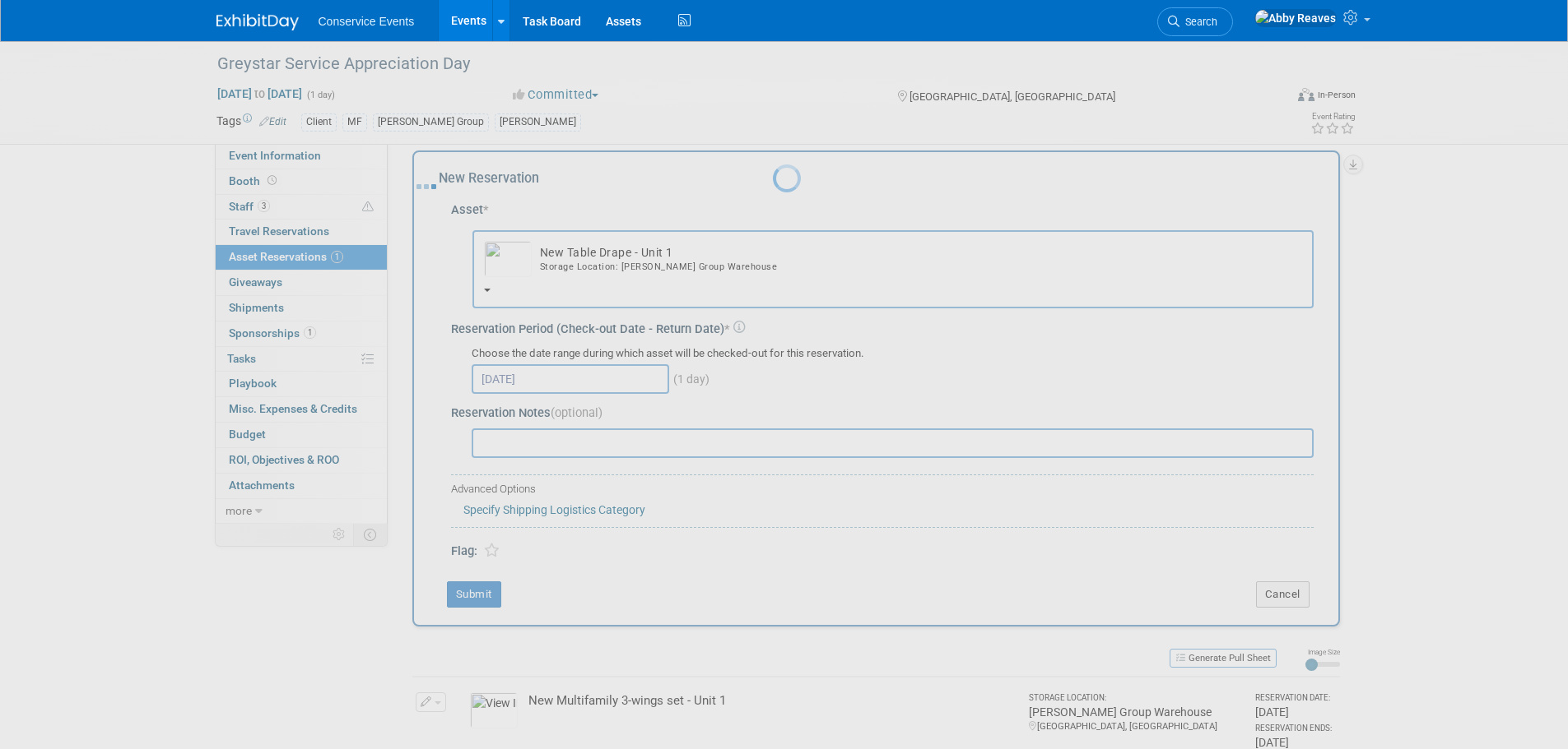
scroll to position [16, 0]
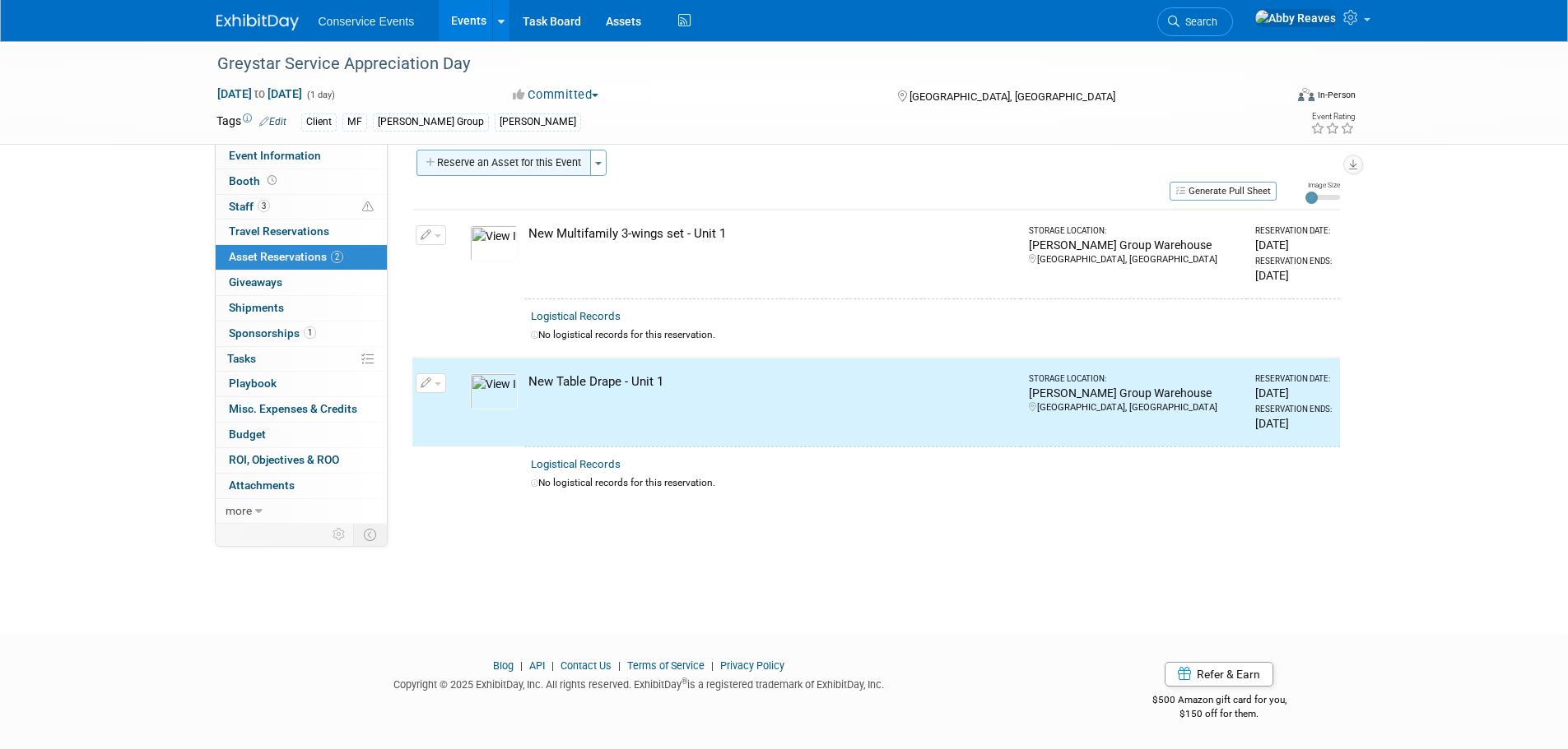
click at [483, 168] on button "Reserve an Asset for this Event" at bounding box center [504, 163] width 174 height 27
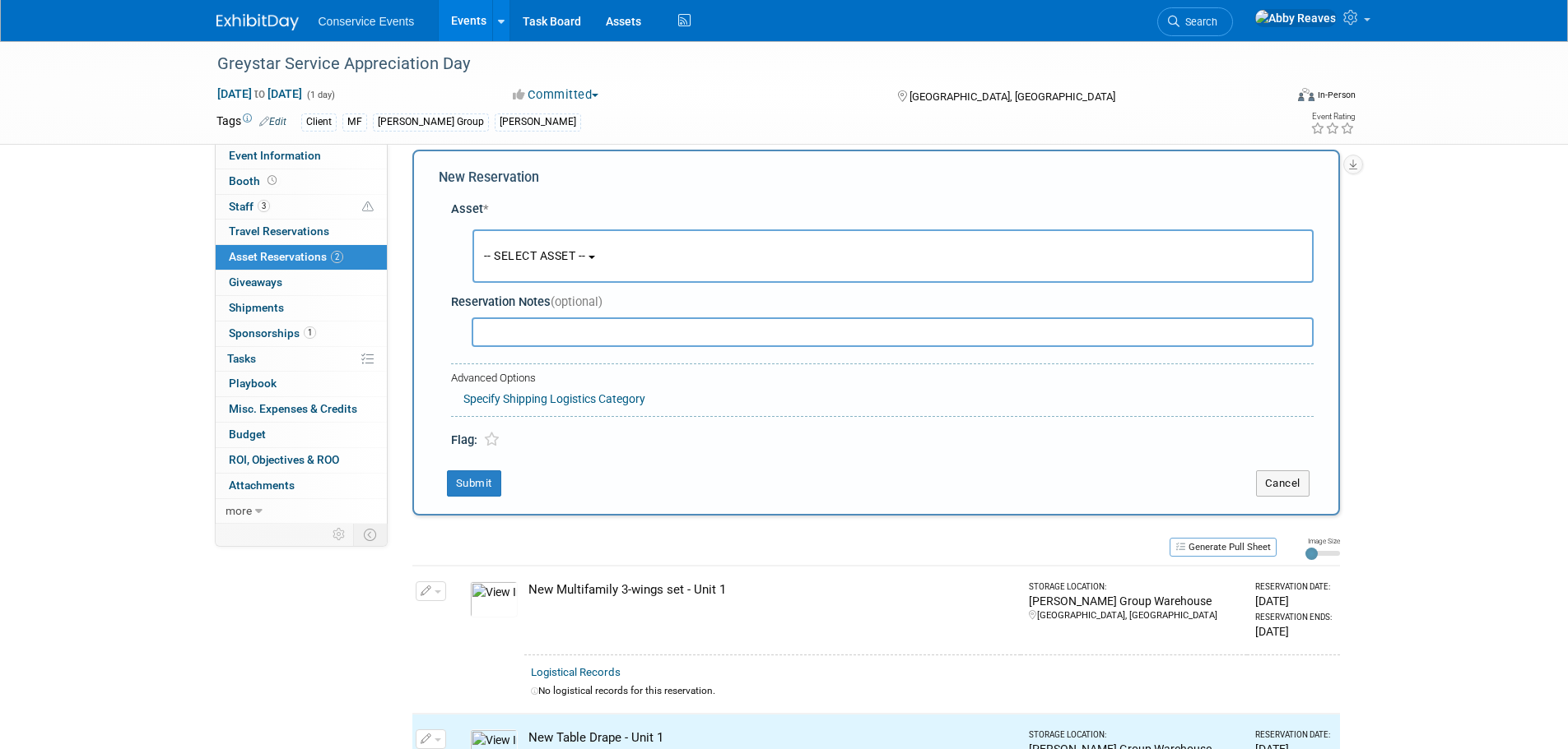
scroll to position [16, 0]
click at [558, 262] on span "-- SELECT ASSET --" at bounding box center [535, 256] width 102 height 13
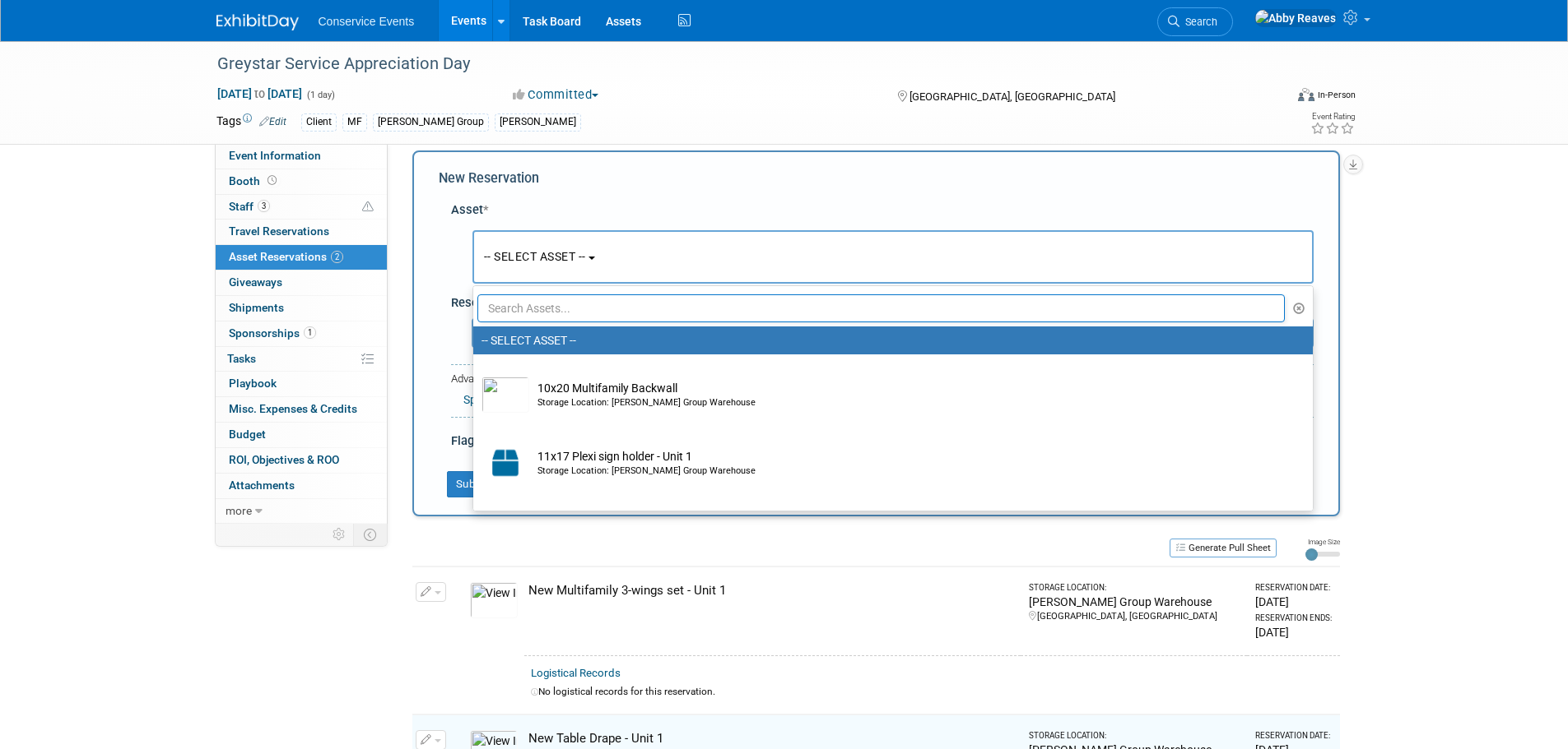
click at [568, 306] on input "text" at bounding box center [881, 308] width 808 height 28
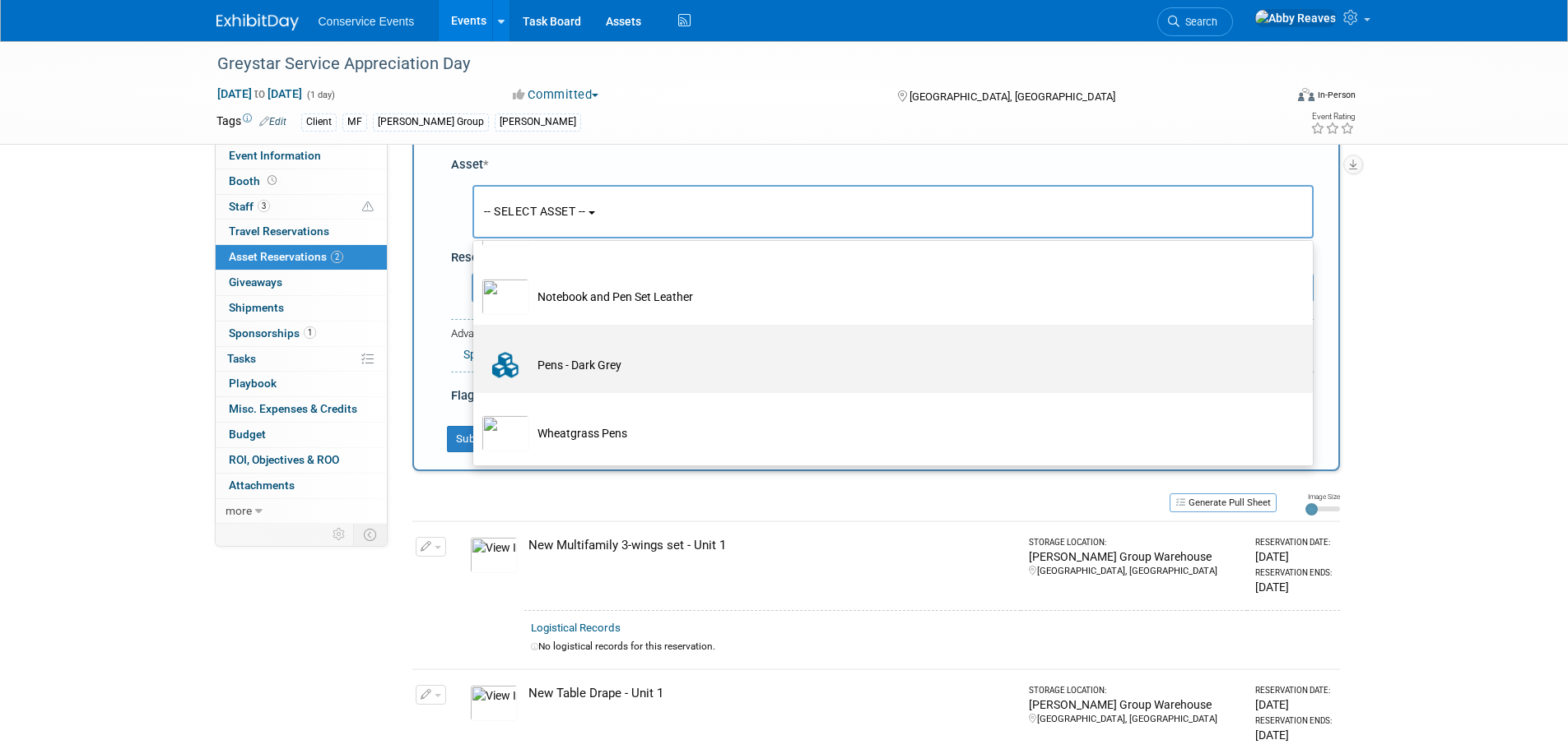
scroll to position [98, 0]
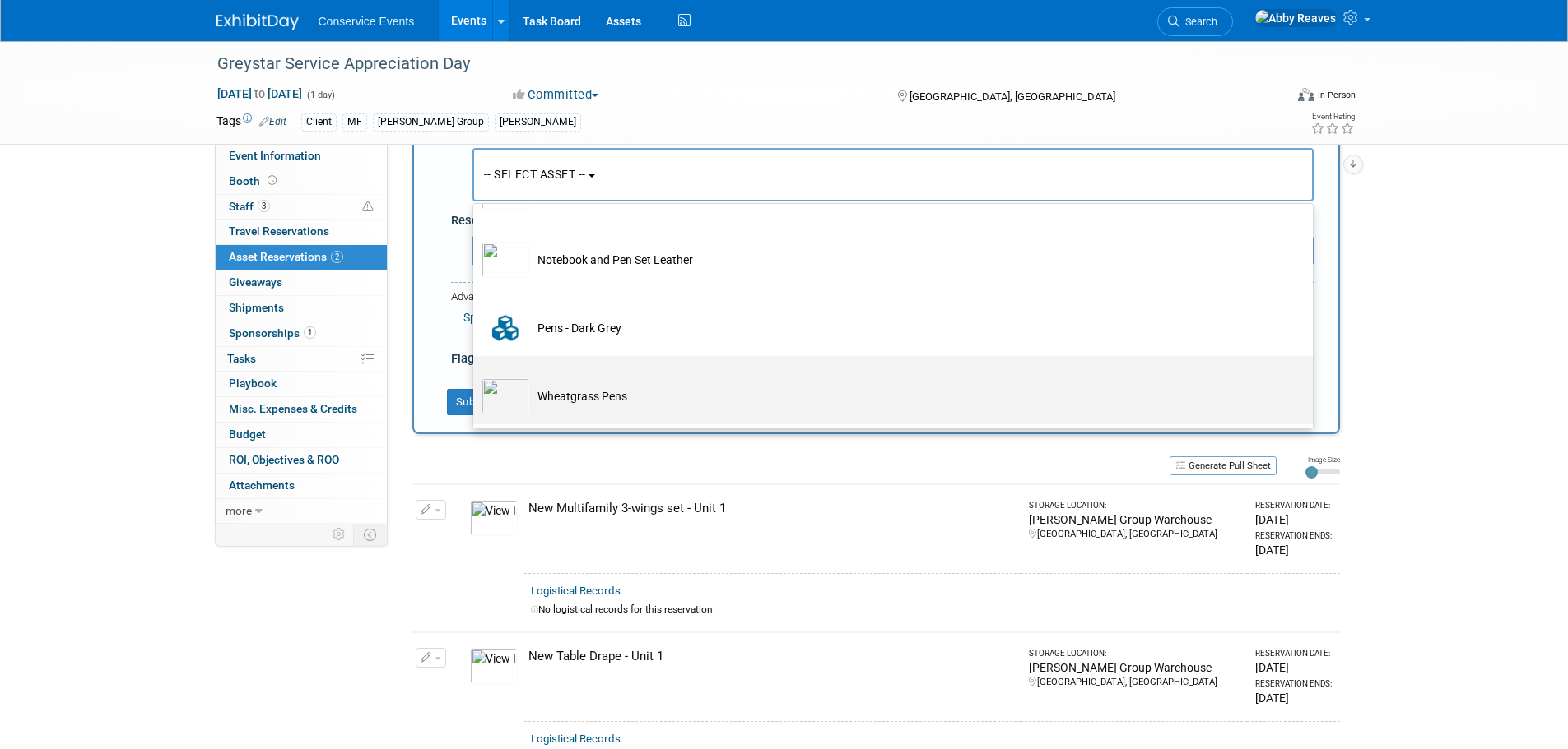
type input "pen"
click at [629, 405] on td "Wheatgrass Pens" at bounding box center [904, 396] width 750 height 36
click at [475, 376] on input "Wheatgrass Pens" at bounding box center [470, 371] width 11 height 11
select select "10715855"
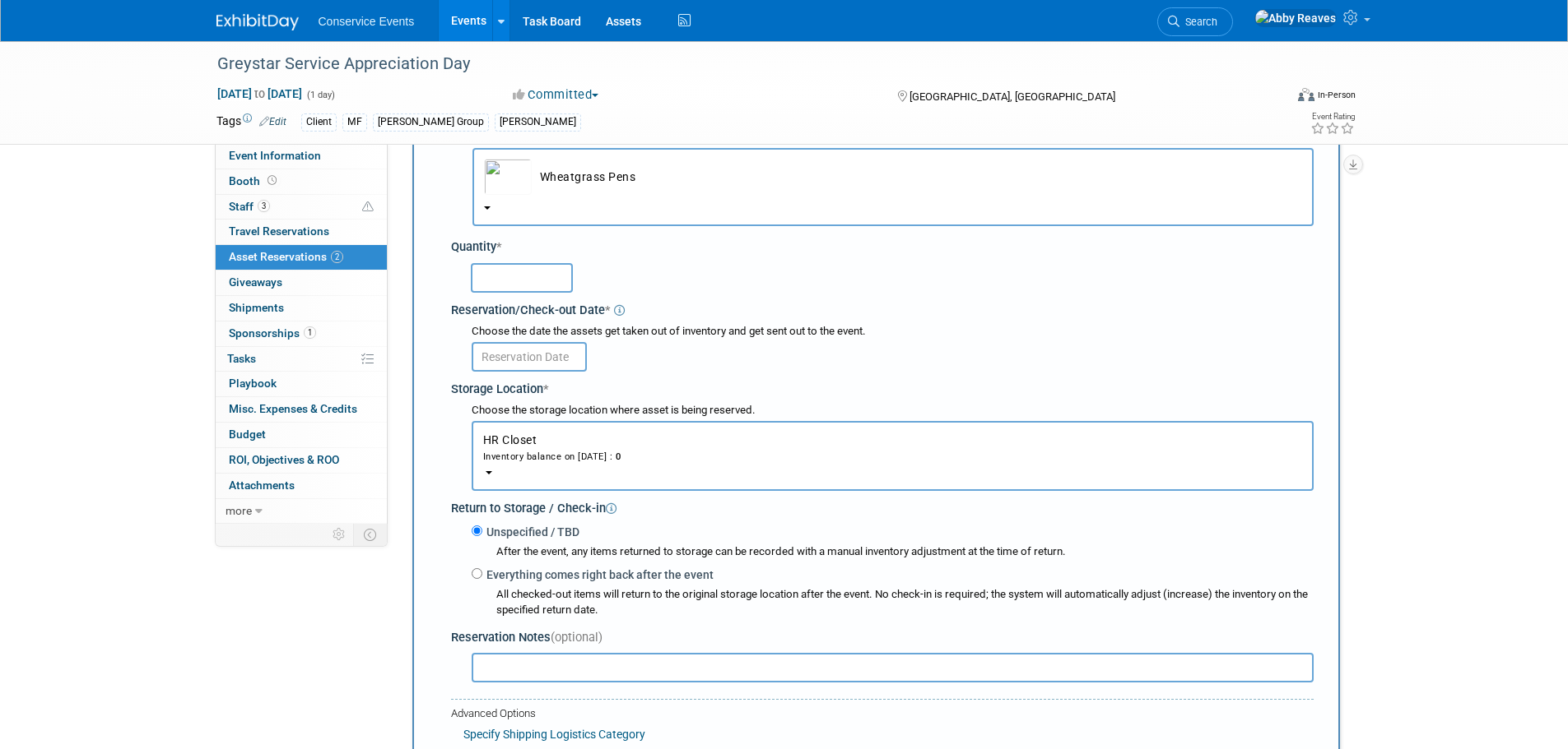
click at [541, 277] on input "text" at bounding box center [521, 278] width 102 height 29
type input "75"
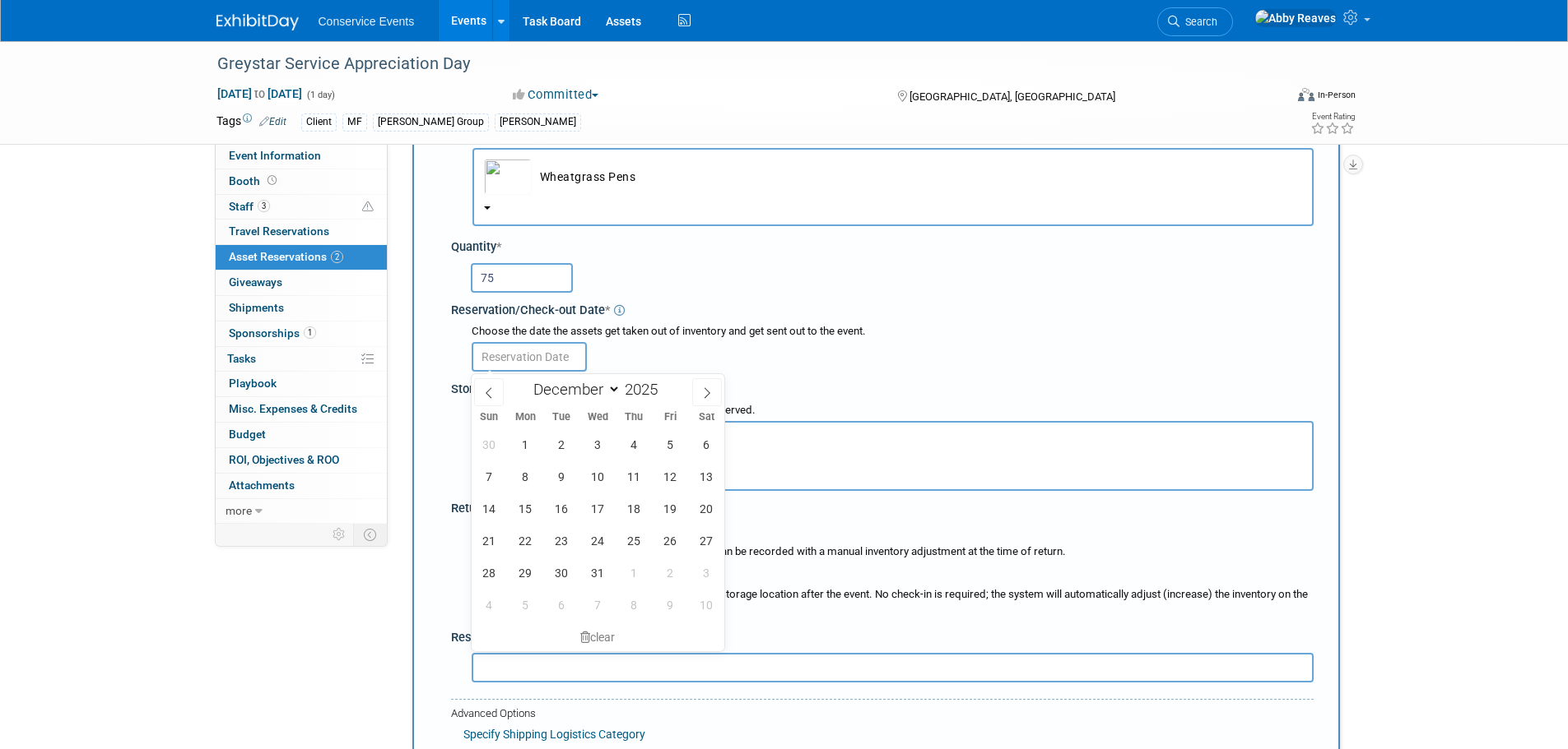
click at [540, 348] on input "text" at bounding box center [529, 357] width 115 height 29
click at [667, 444] on span "5" at bounding box center [670, 445] width 32 height 32
type input "Dec 5, 2025"
click at [667, 444] on button "HR Closet Inventory balance on Oct 15, 2025 : 0" at bounding box center [893, 455] width 842 height 70
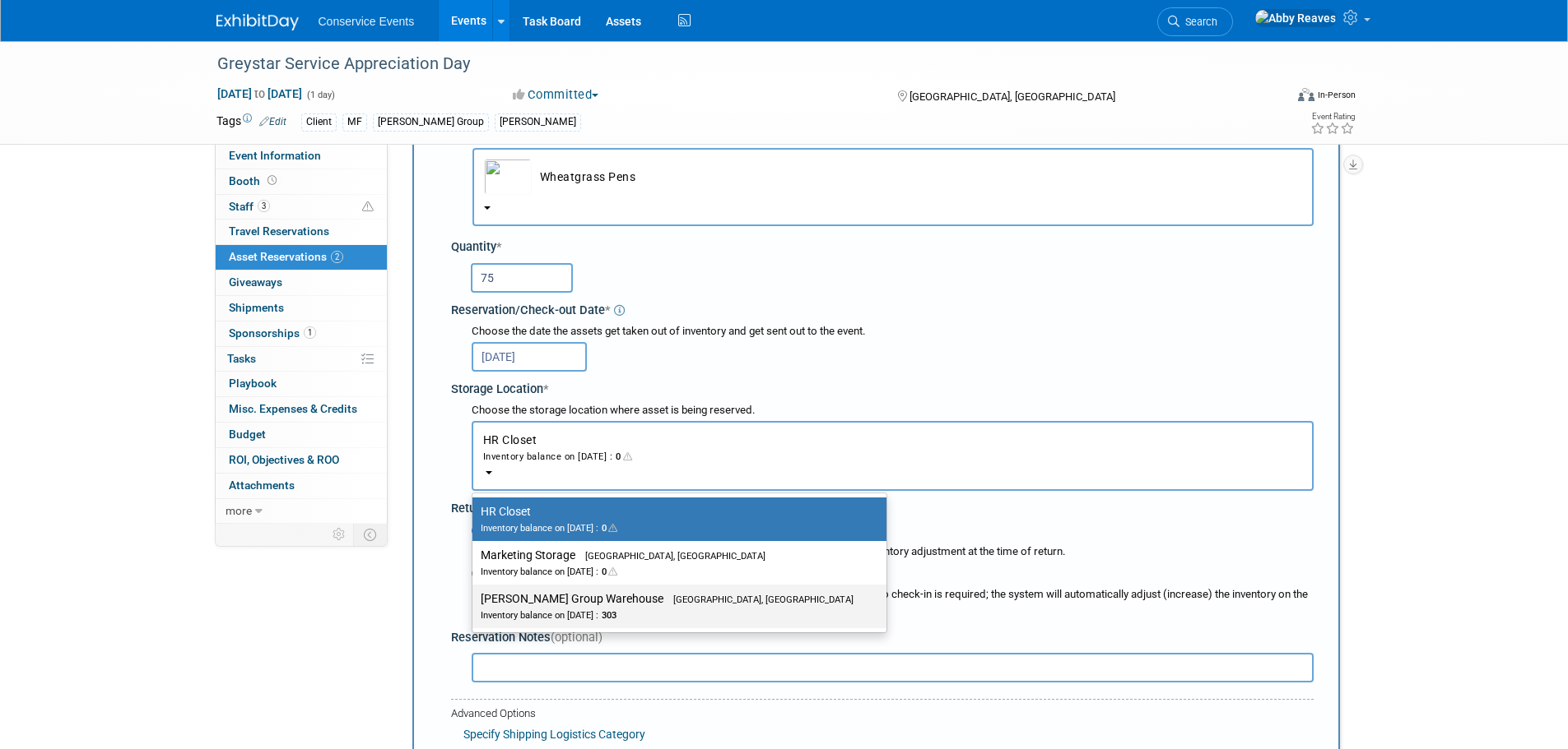
click at [586, 598] on label "Taylor Group Warehouse Brooklyn, OH Inventory balance on Dec 5, 2025 : 303" at bounding box center [675, 607] width 389 height 37
click at [475, 598] on input "Taylor Group Warehouse Brooklyn, OH Inventory balance on Dec 5, 2025 : 303" at bounding box center [470, 600] width 11 height 11
select select "11223164"
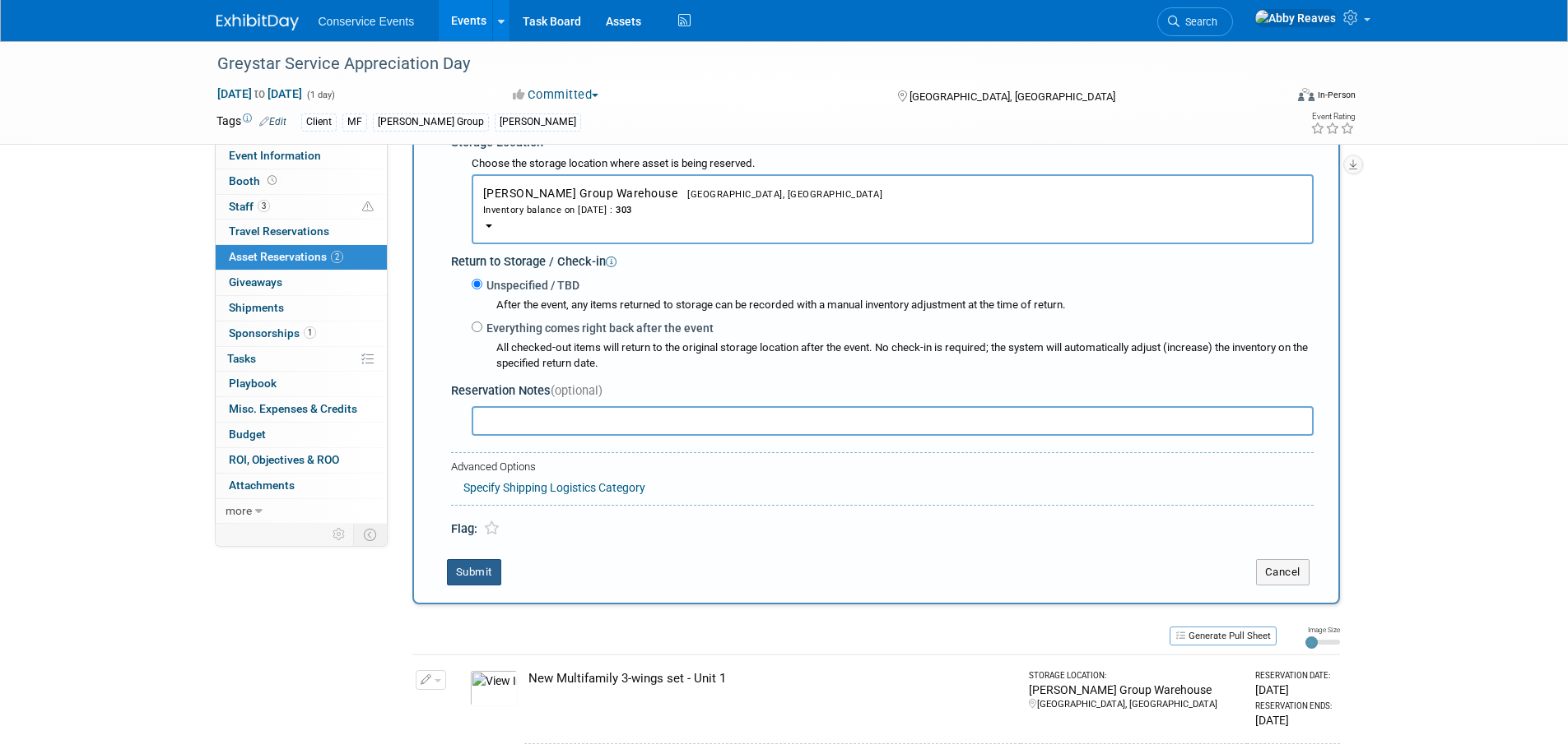
click at [481, 584] on button "Submit" at bounding box center [473, 573] width 54 height 27
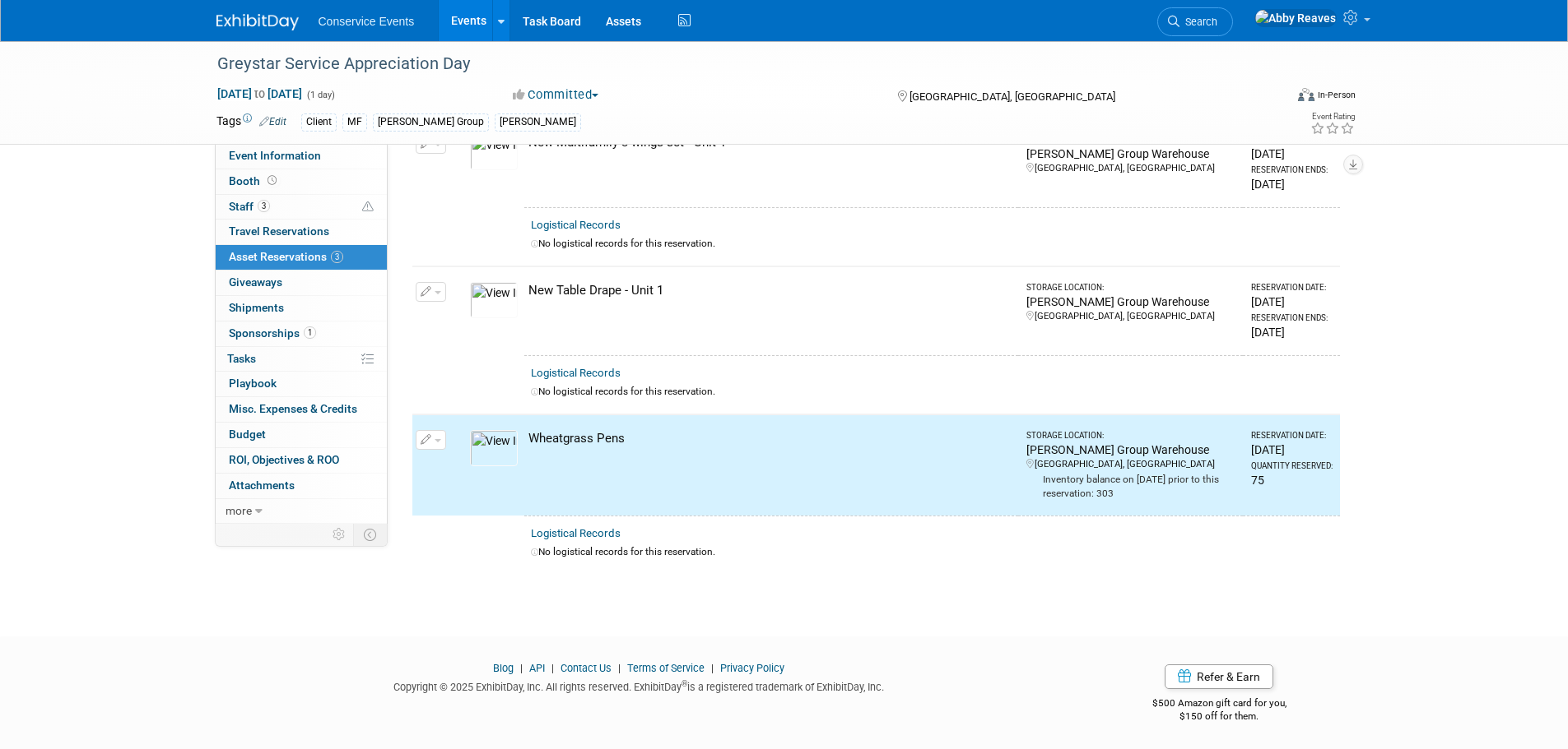
scroll to position [0, 0]
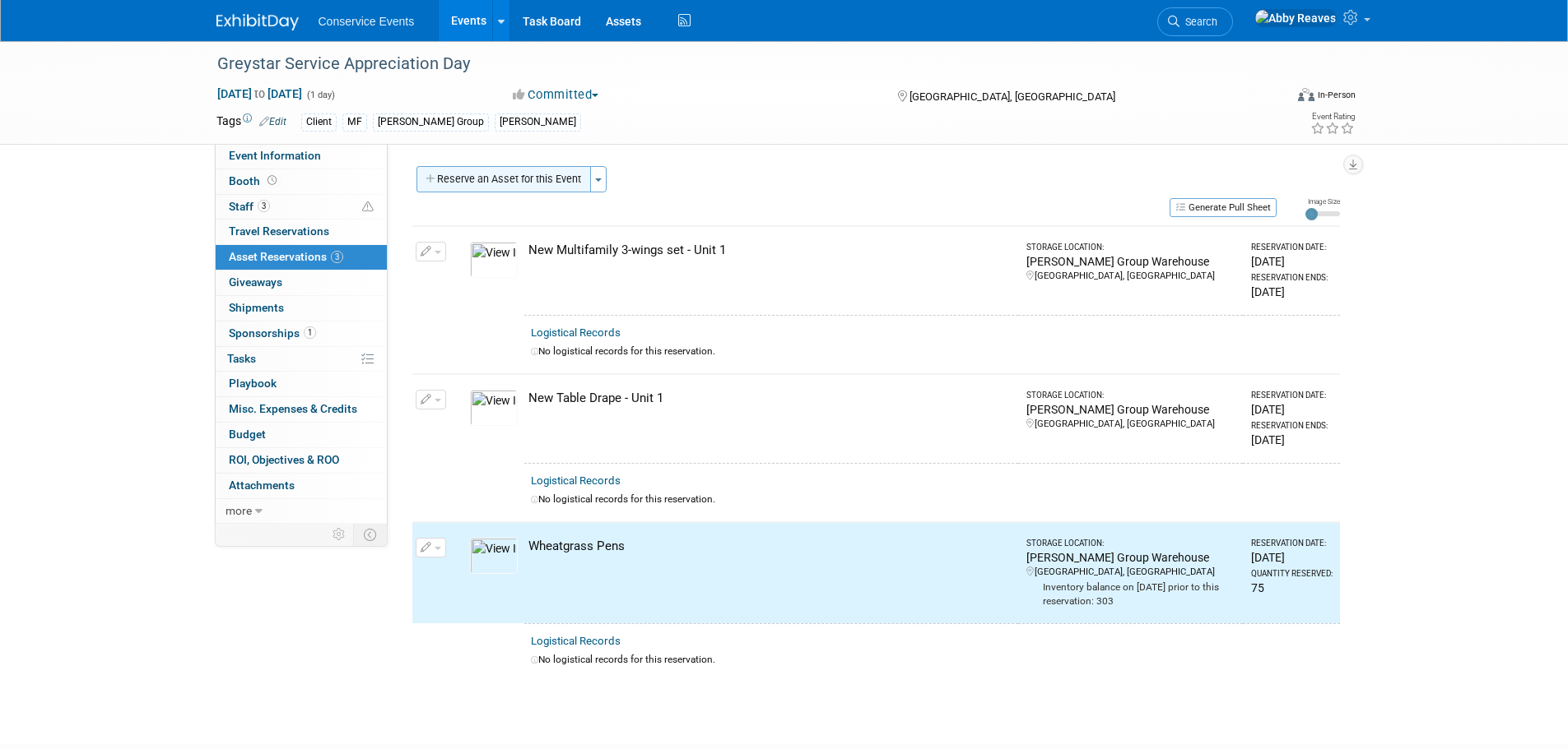
click at [475, 169] on button "Reserve an Asset for this Event" at bounding box center [504, 180] width 174 height 27
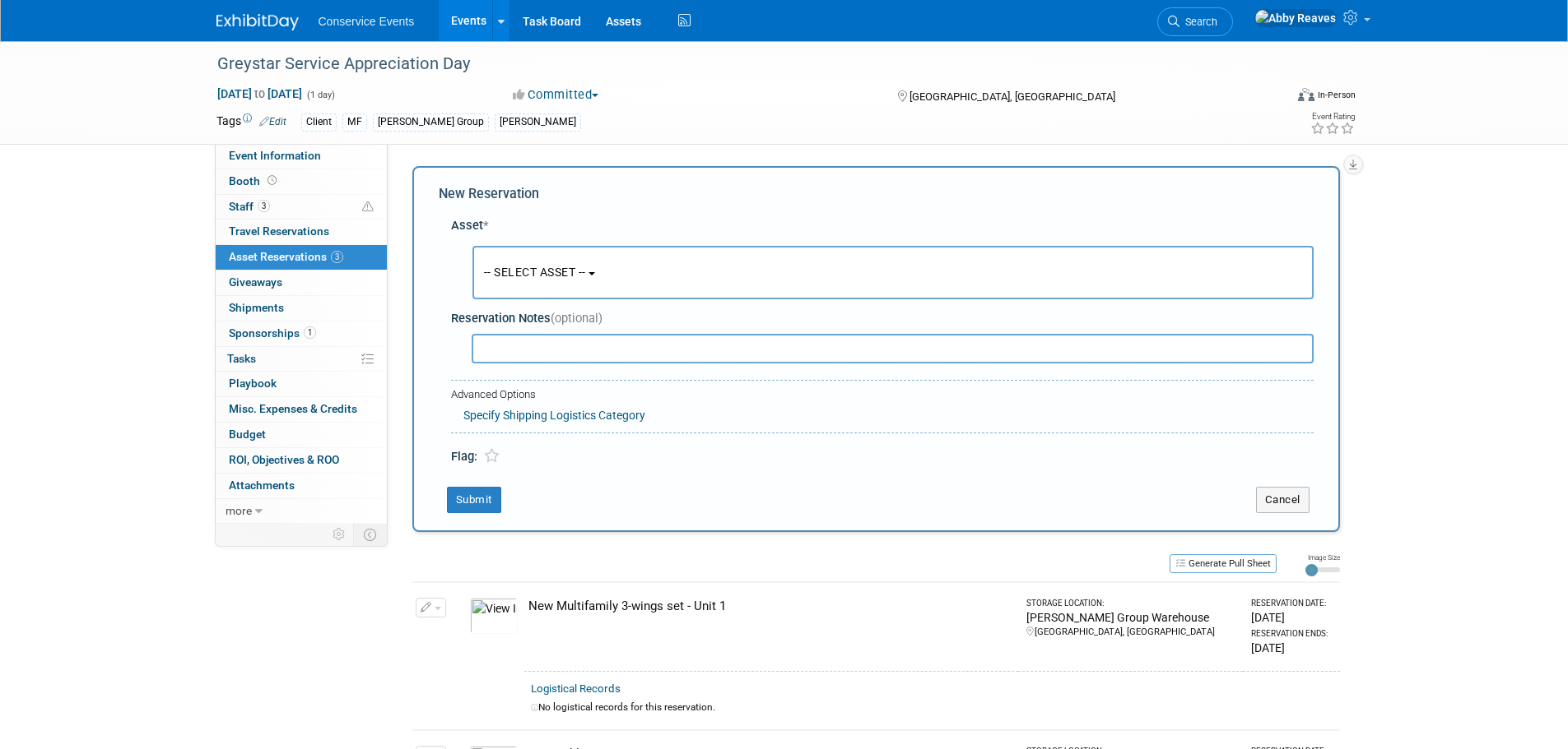
scroll to position [16, 0]
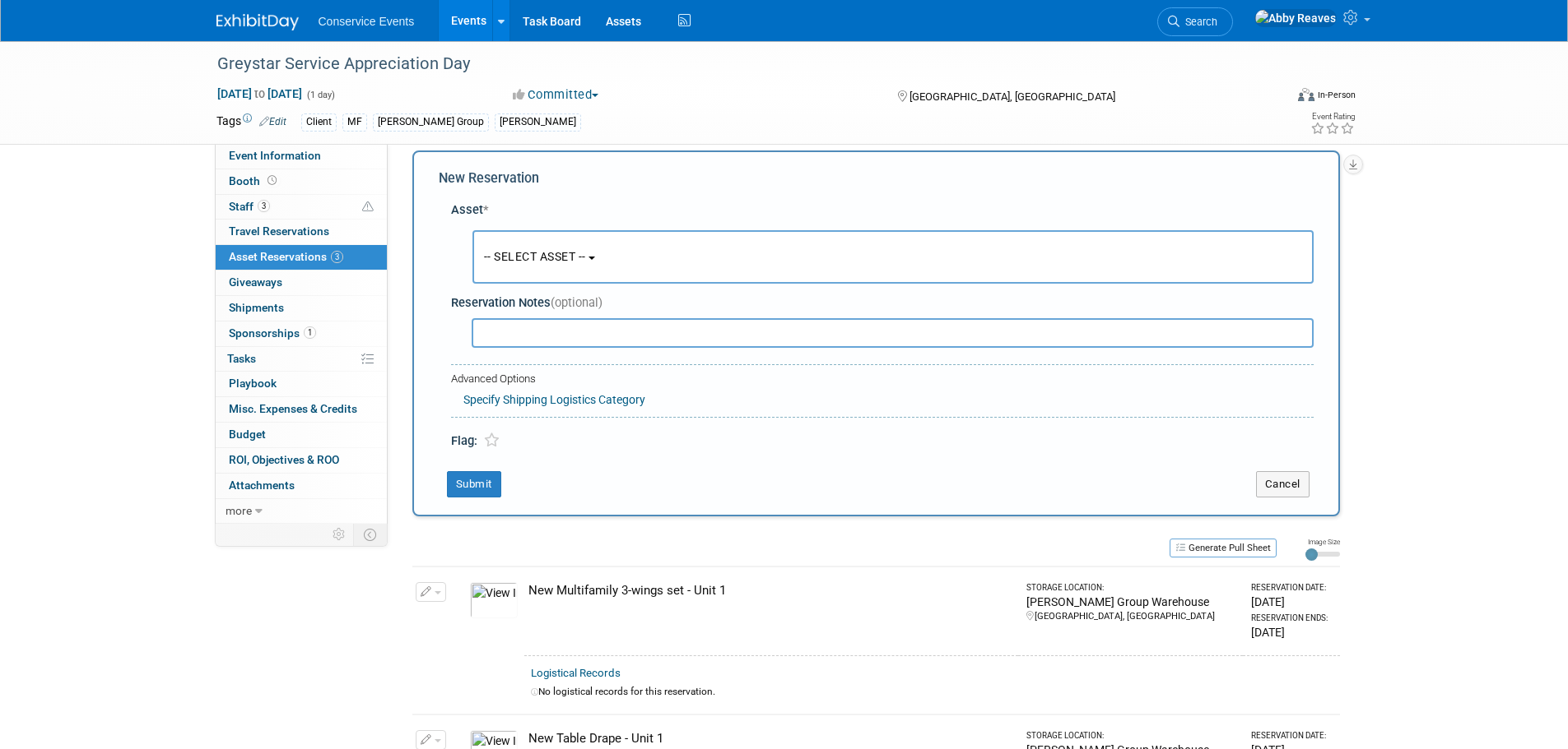
click at [497, 246] on button "-- SELECT ASSET --" at bounding box center [893, 257] width 841 height 53
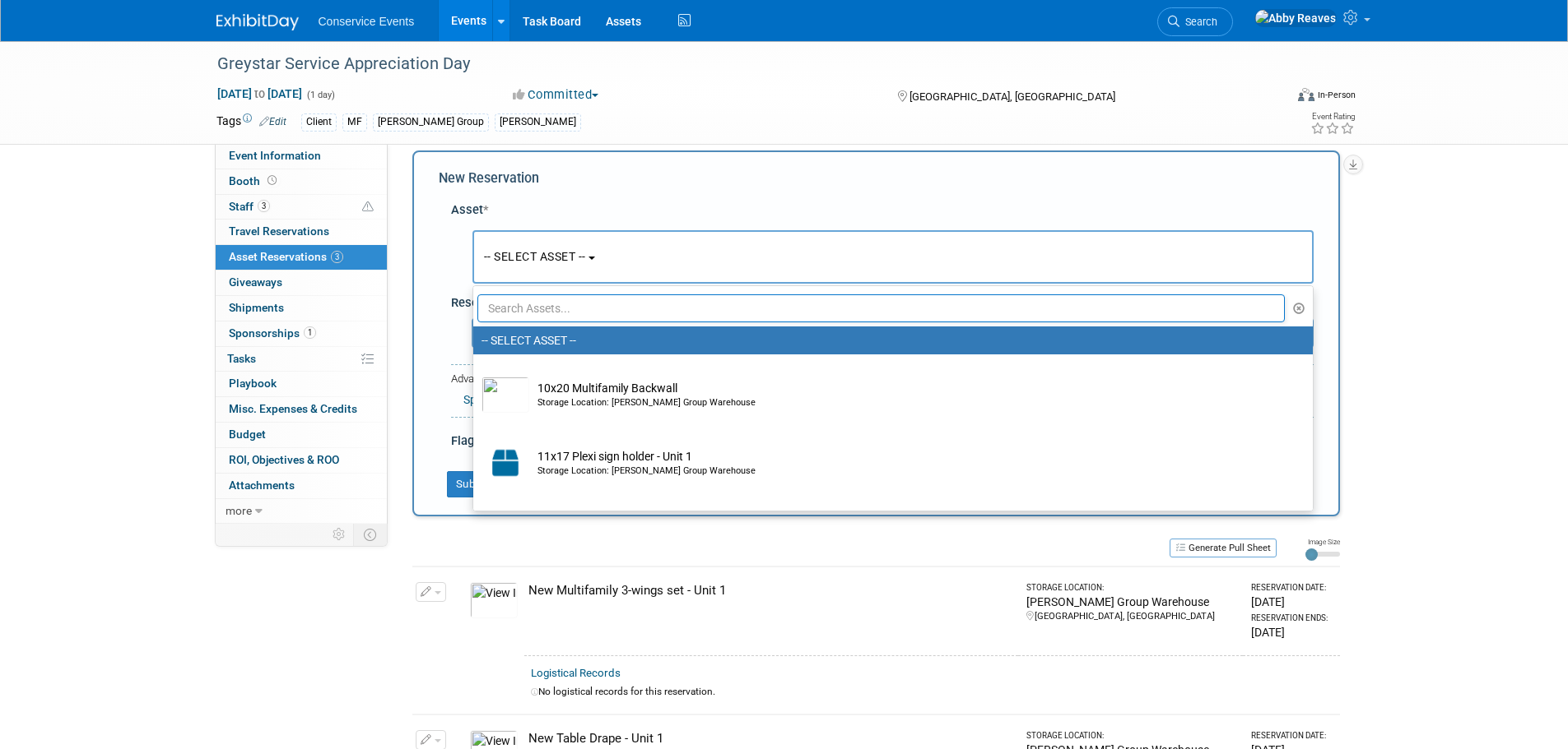
click at [524, 301] on input "text" at bounding box center [881, 308] width 808 height 28
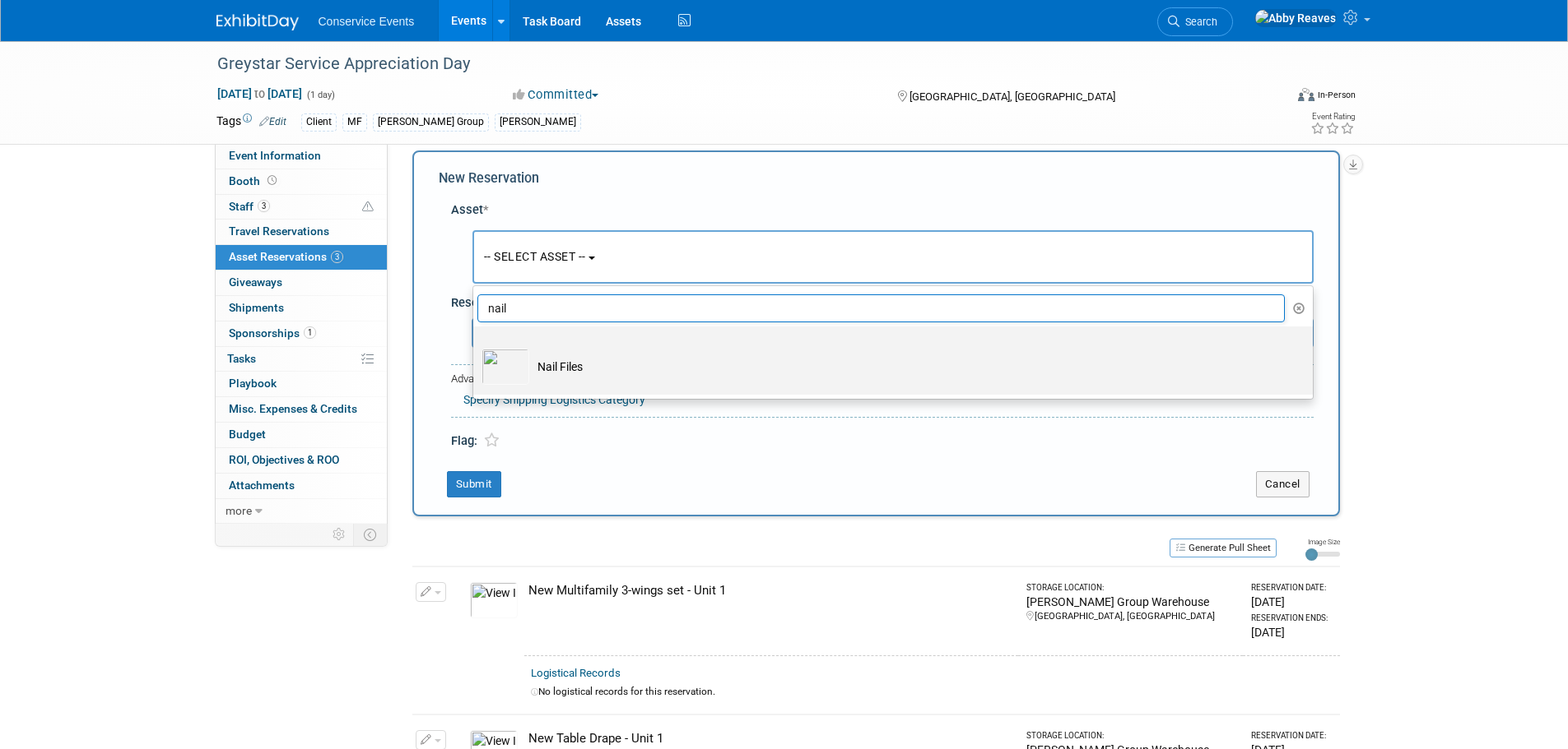
type input "nail"
click at [552, 355] on td "Nail Files" at bounding box center [904, 366] width 750 height 36
click at [475, 346] on input "Nail Files" at bounding box center [470, 341] width 11 height 11
select select "10718034"
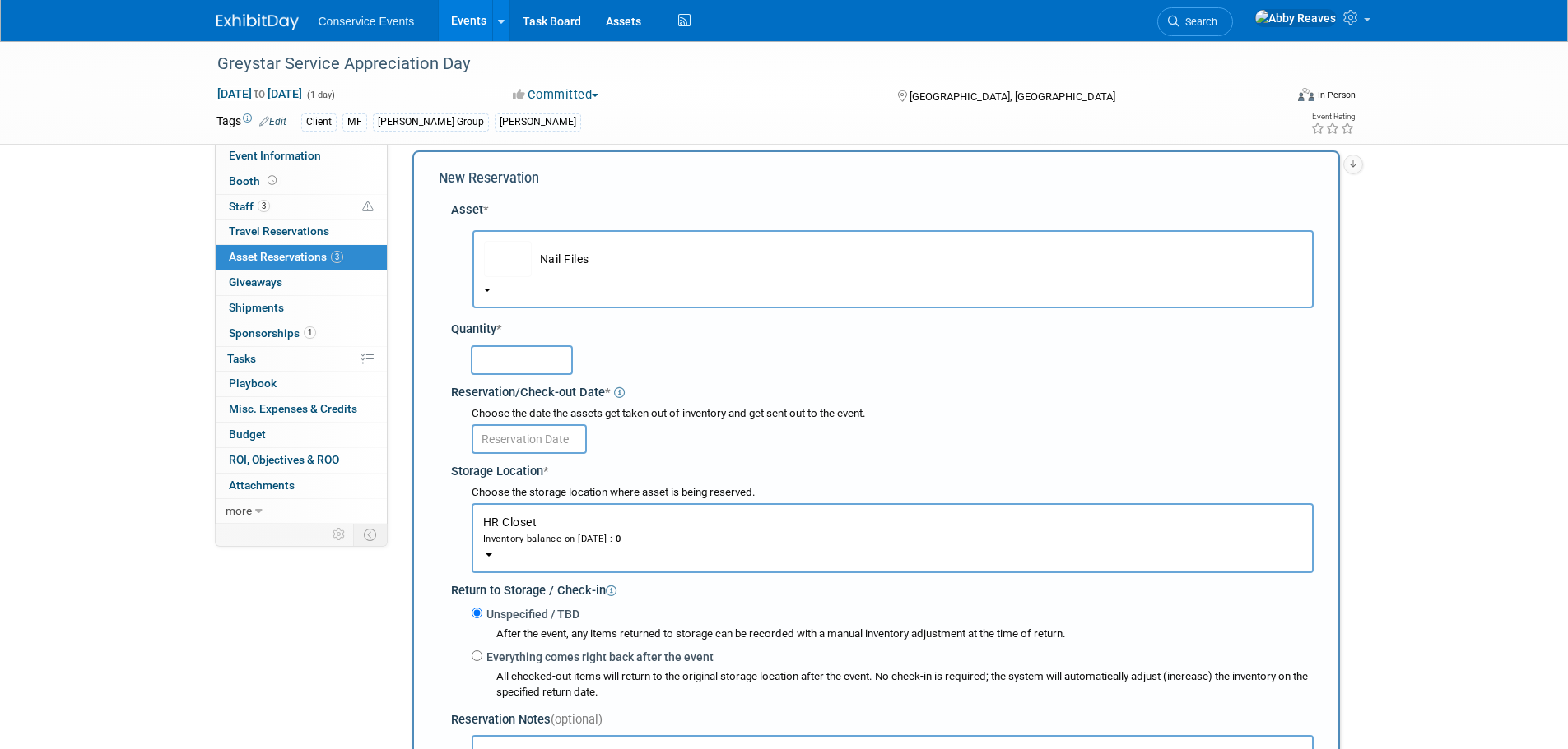
click at [530, 352] on input "text" at bounding box center [521, 359] width 102 height 29
type input "75"
click at [559, 442] on input "text" at bounding box center [529, 439] width 115 height 29
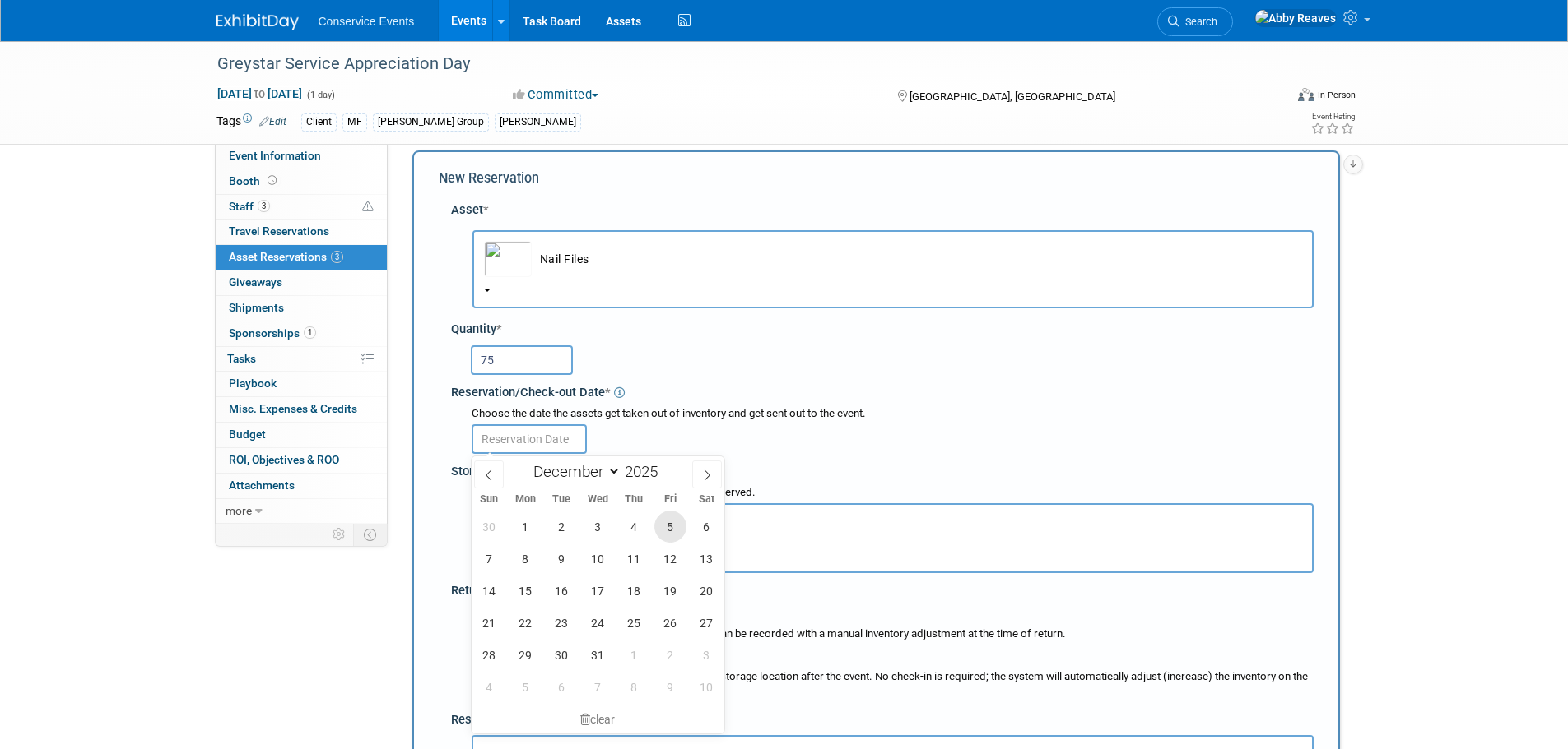
click at [683, 518] on span "5" at bounding box center [670, 527] width 32 height 32
type input "Dec 5, 2025"
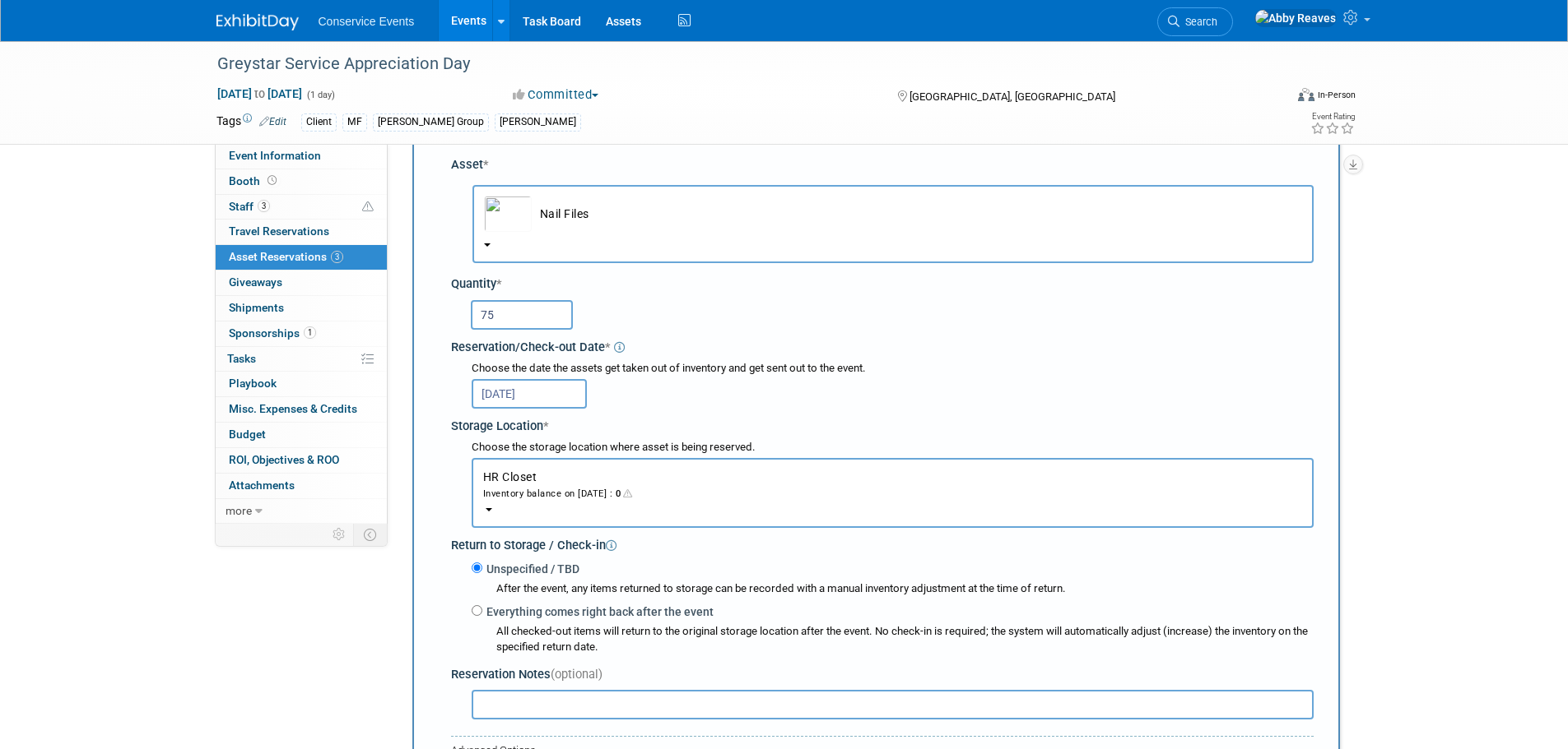
scroll to position [181, 0]
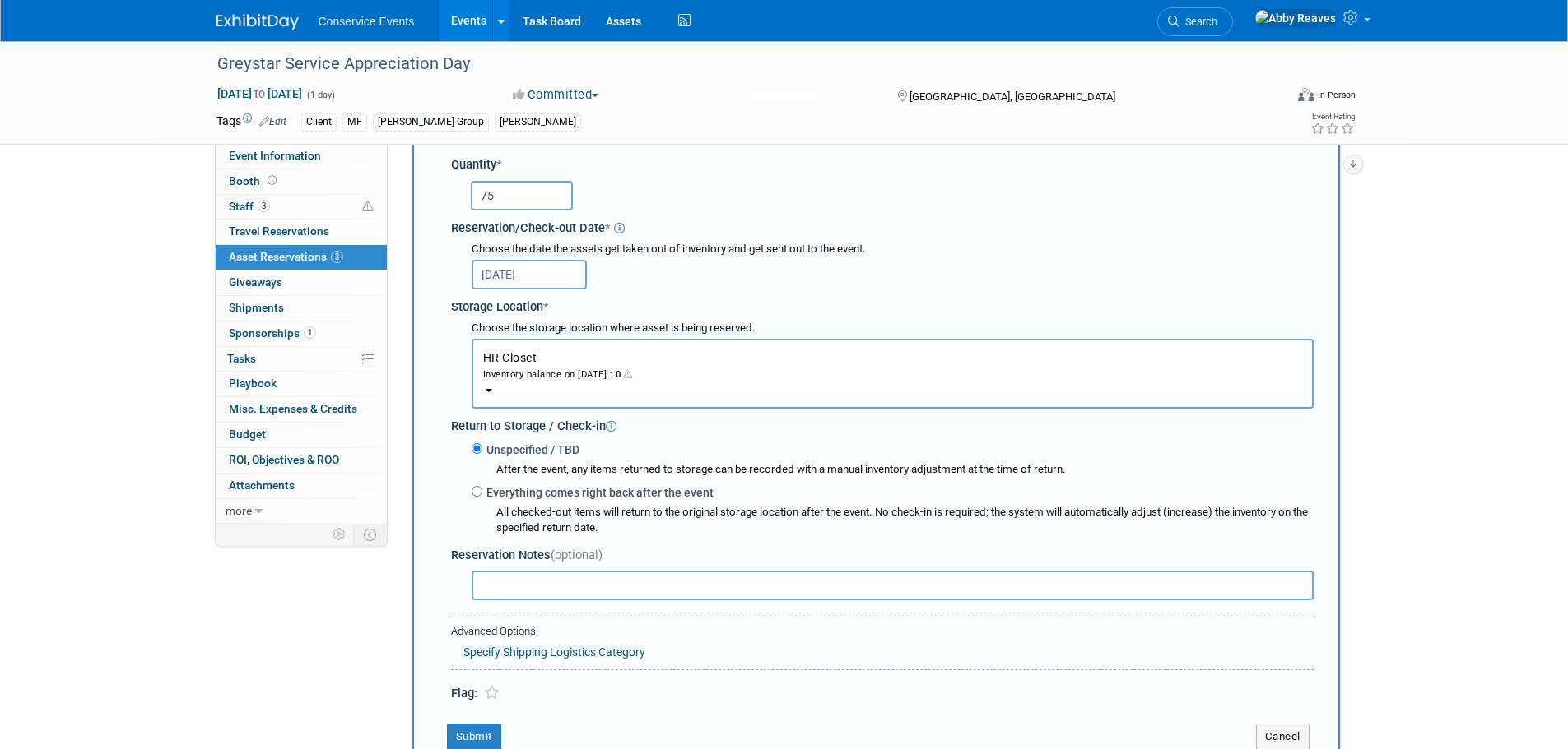
click at [578, 365] on button "HR Closet Inventory balance on Dec 5, 2025 : 0" at bounding box center [893, 374] width 842 height 70
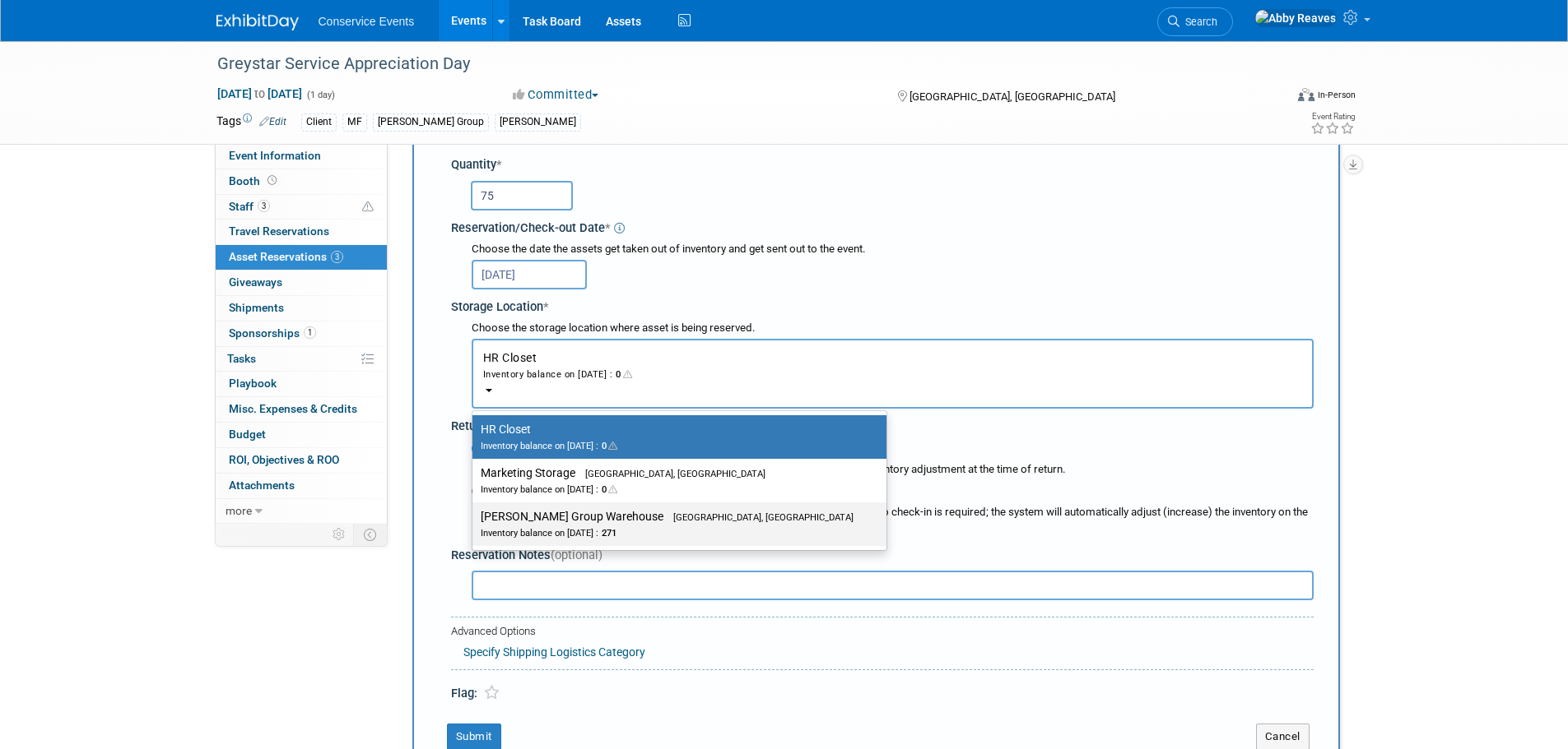
click at [576, 520] on label "Taylor Group Warehouse Brooklyn, OH Inventory balance on Dec 5, 2025 : 271" at bounding box center [675, 525] width 389 height 37
click at [475, 520] on input "Taylor Group Warehouse Brooklyn, OH Inventory balance on Dec 5, 2025 : 271" at bounding box center [470, 517] width 11 height 11
select select "11223164"
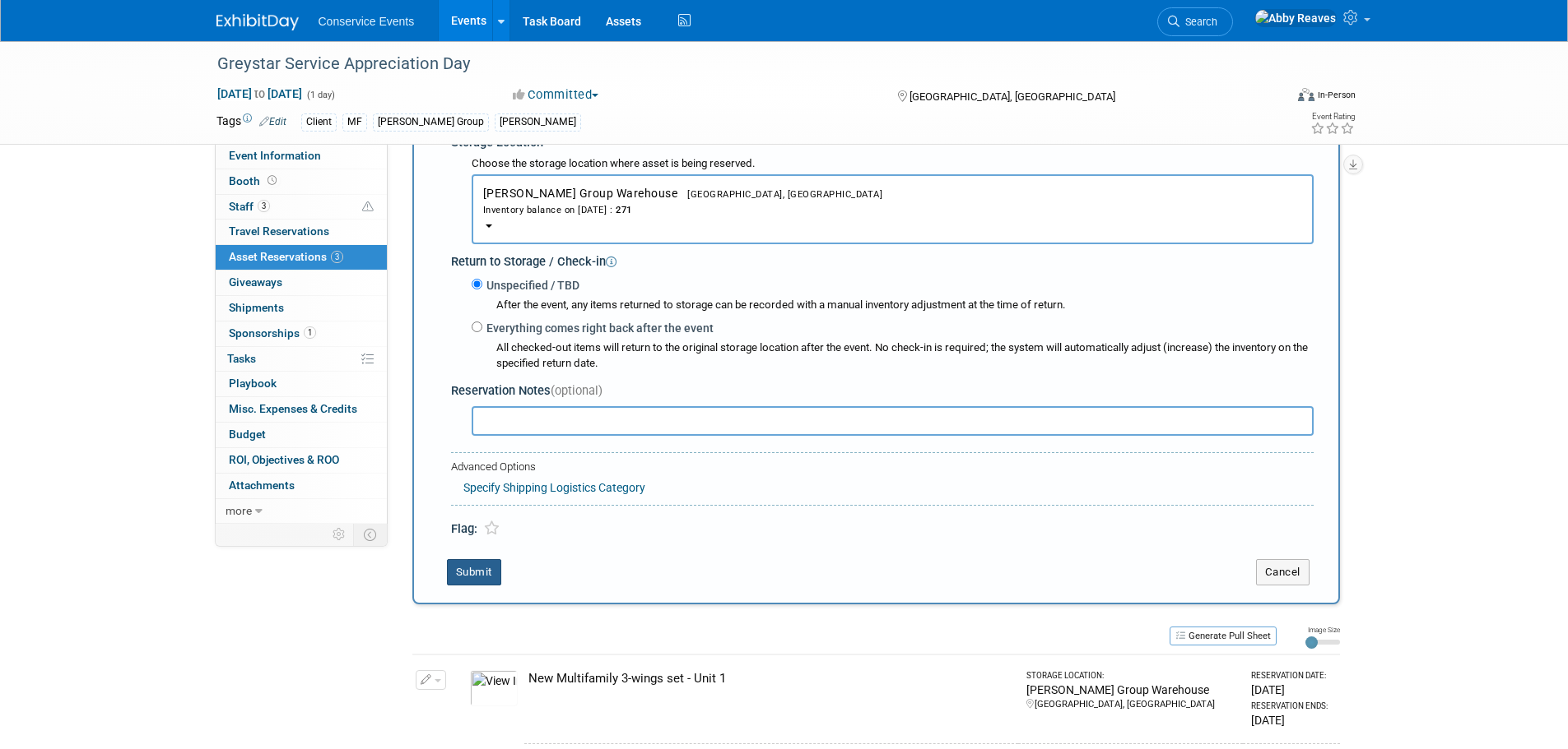
click at [474, 575] on button "Submit" at bounding box center [473, 573] width 54 height 27
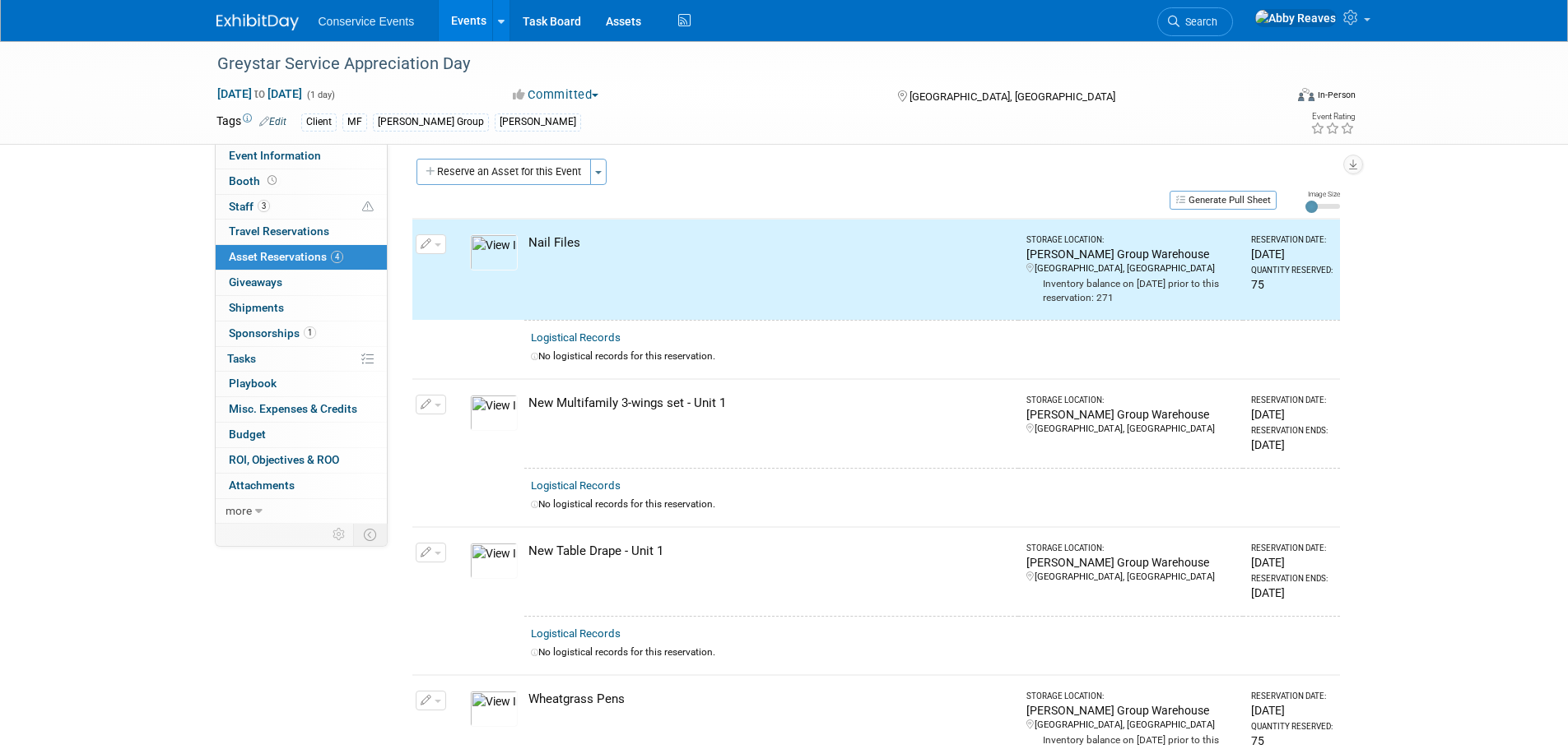
scroll to position [0, 0]
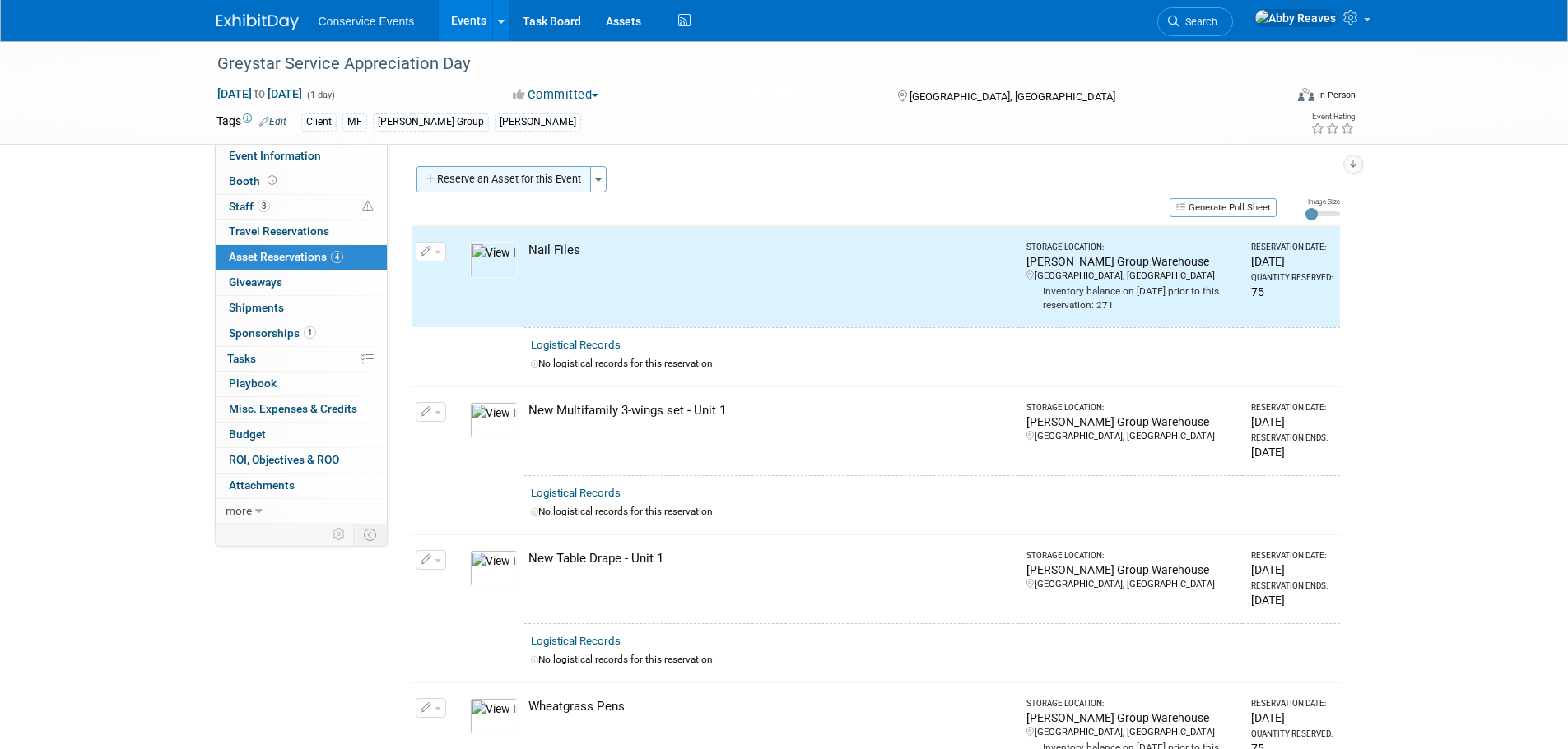
click at [499, 181] on button "Reserve an Asset for this Event" at bounding box center [504, 180] width 174 height 27
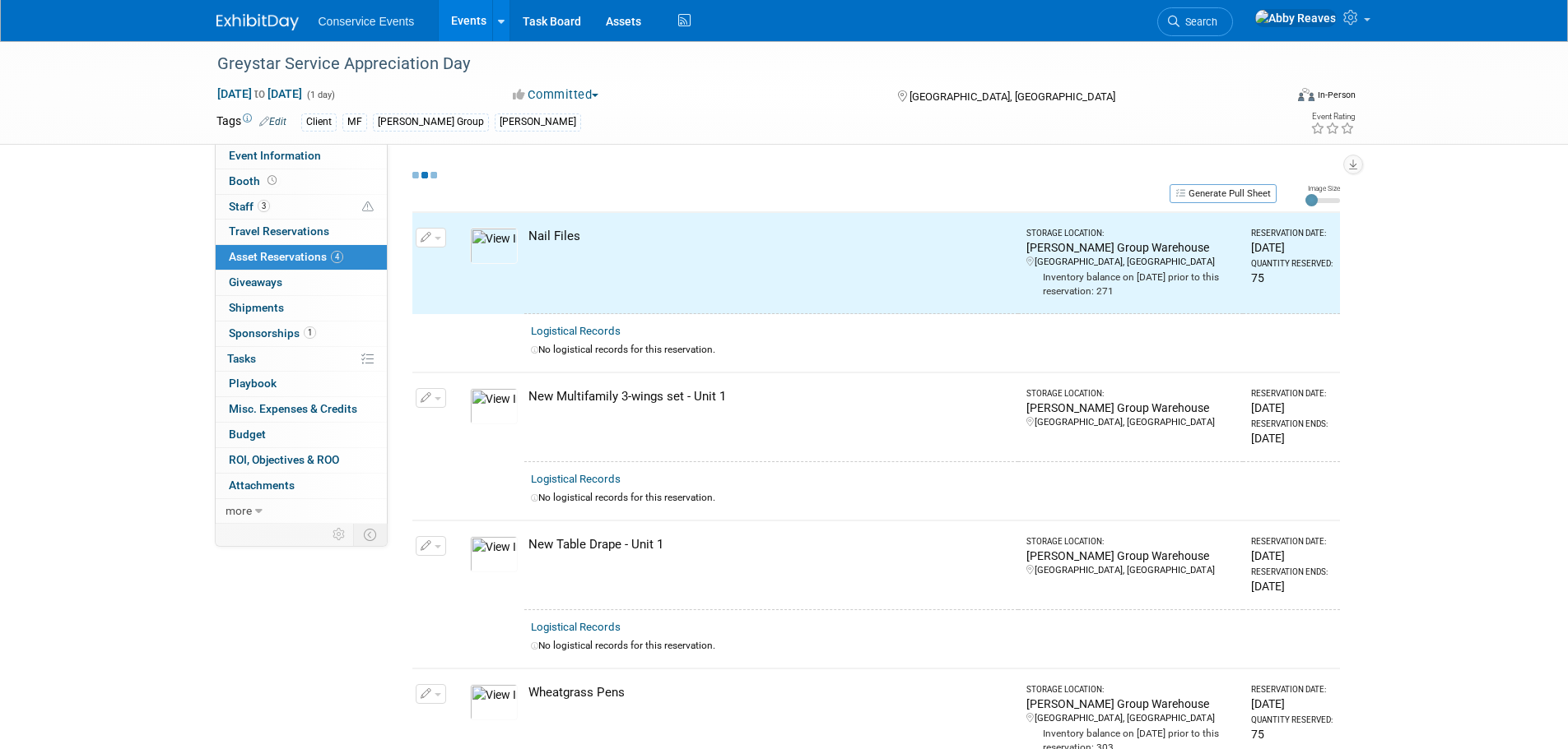
select select "11"
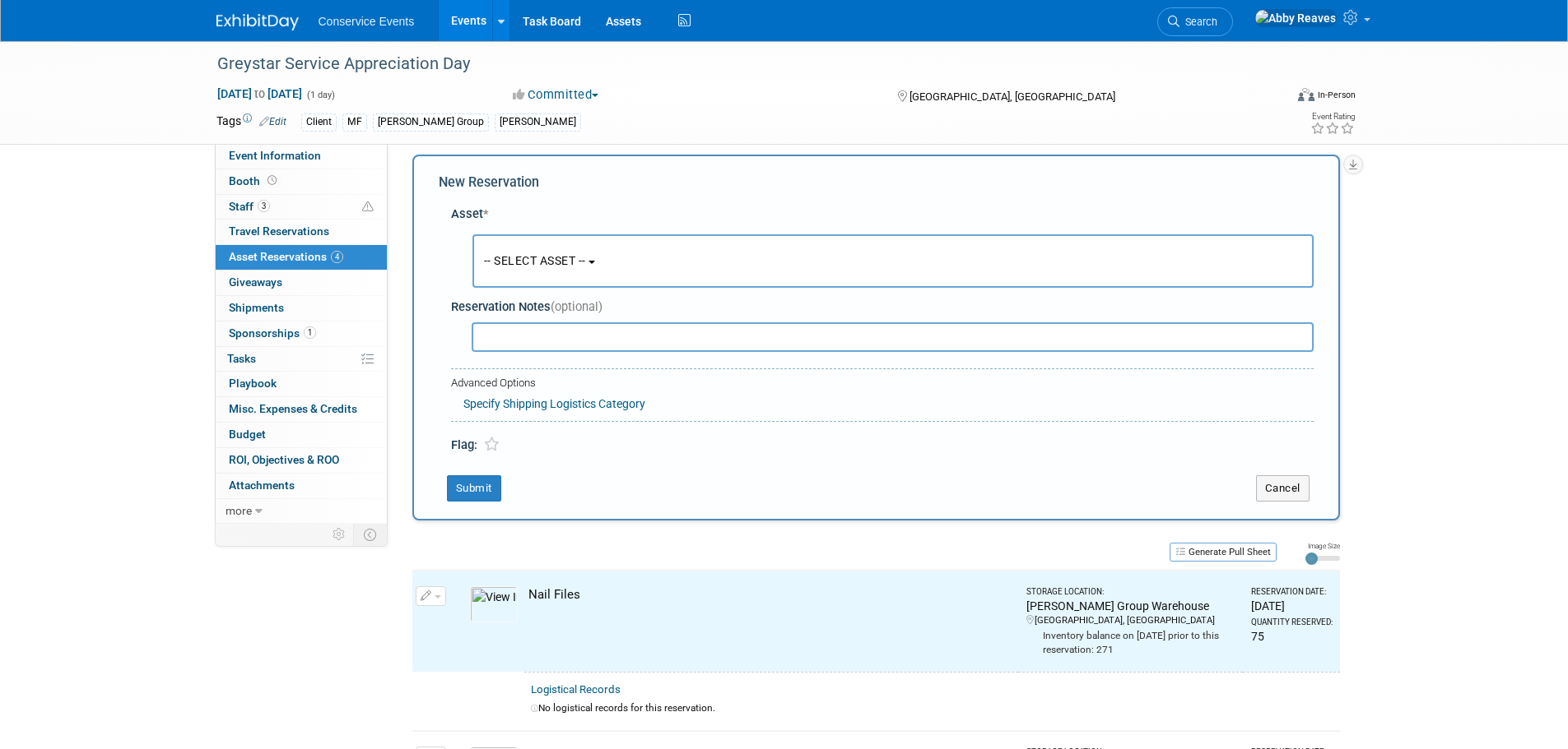
scroll to position [16, 0]
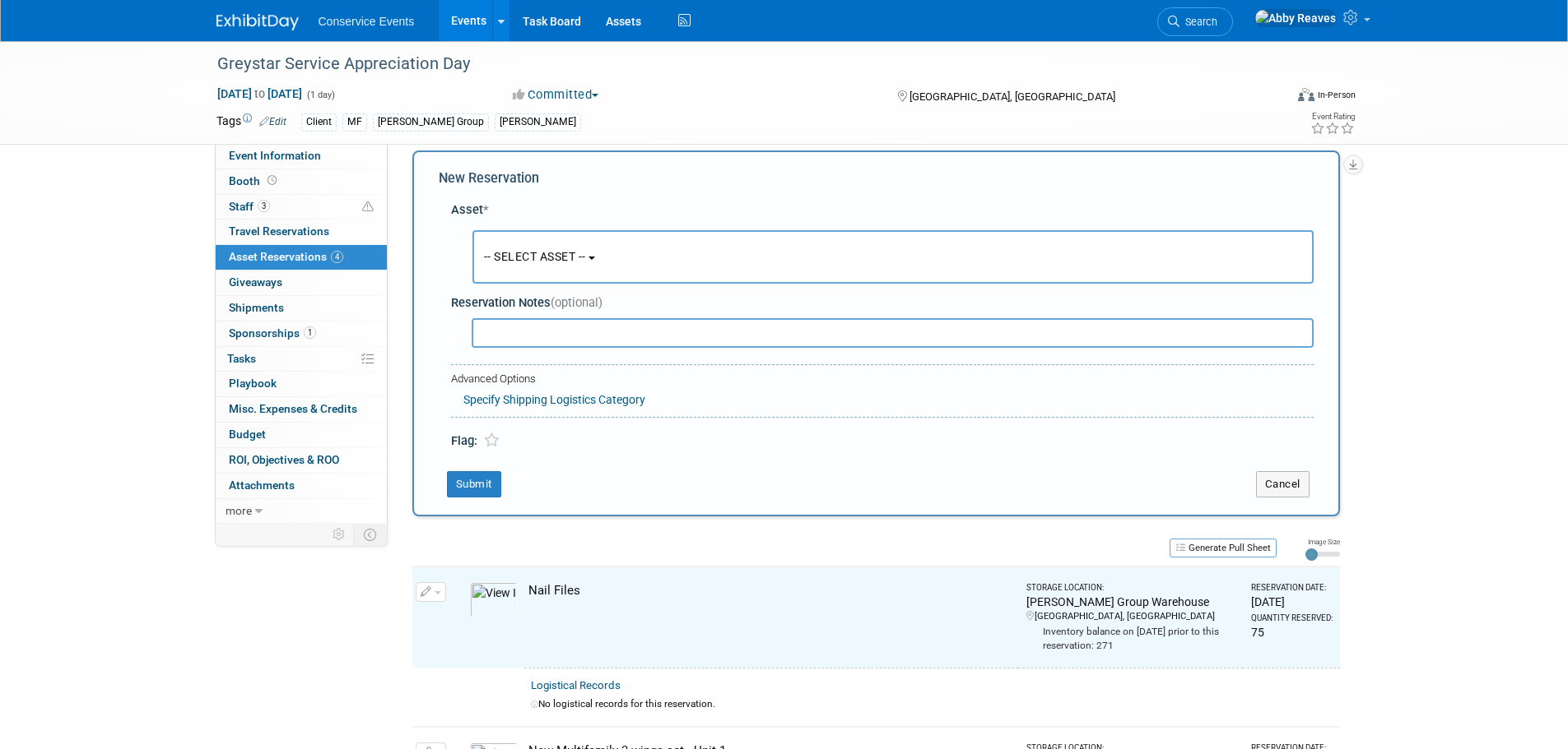
click at [512, 253] on span "-- SELECT ASSET --" at bounding box center [535, 256] width 102 height 13
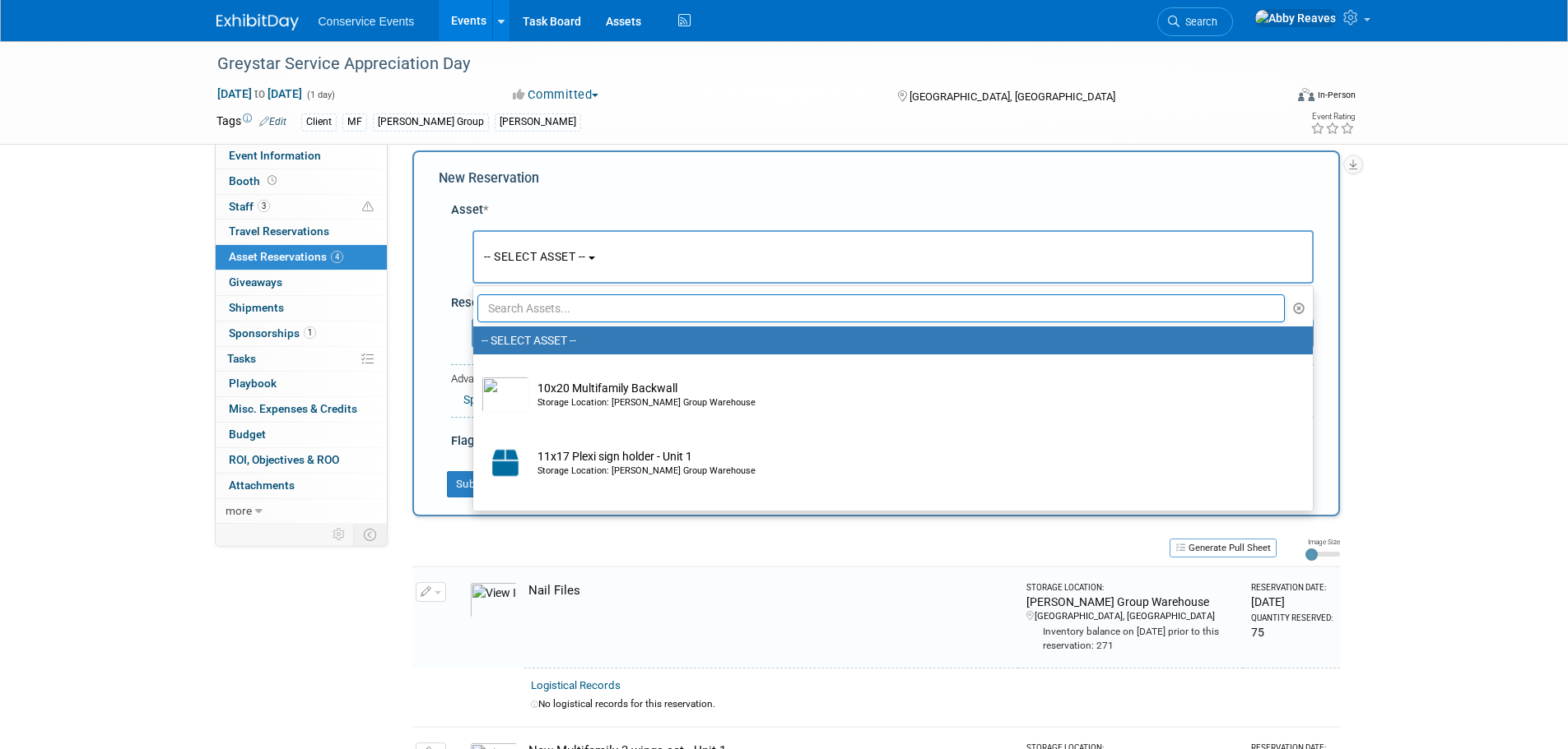
click at [552, 315] on input "text" at bounding box center [881, 308] width 808 height 28
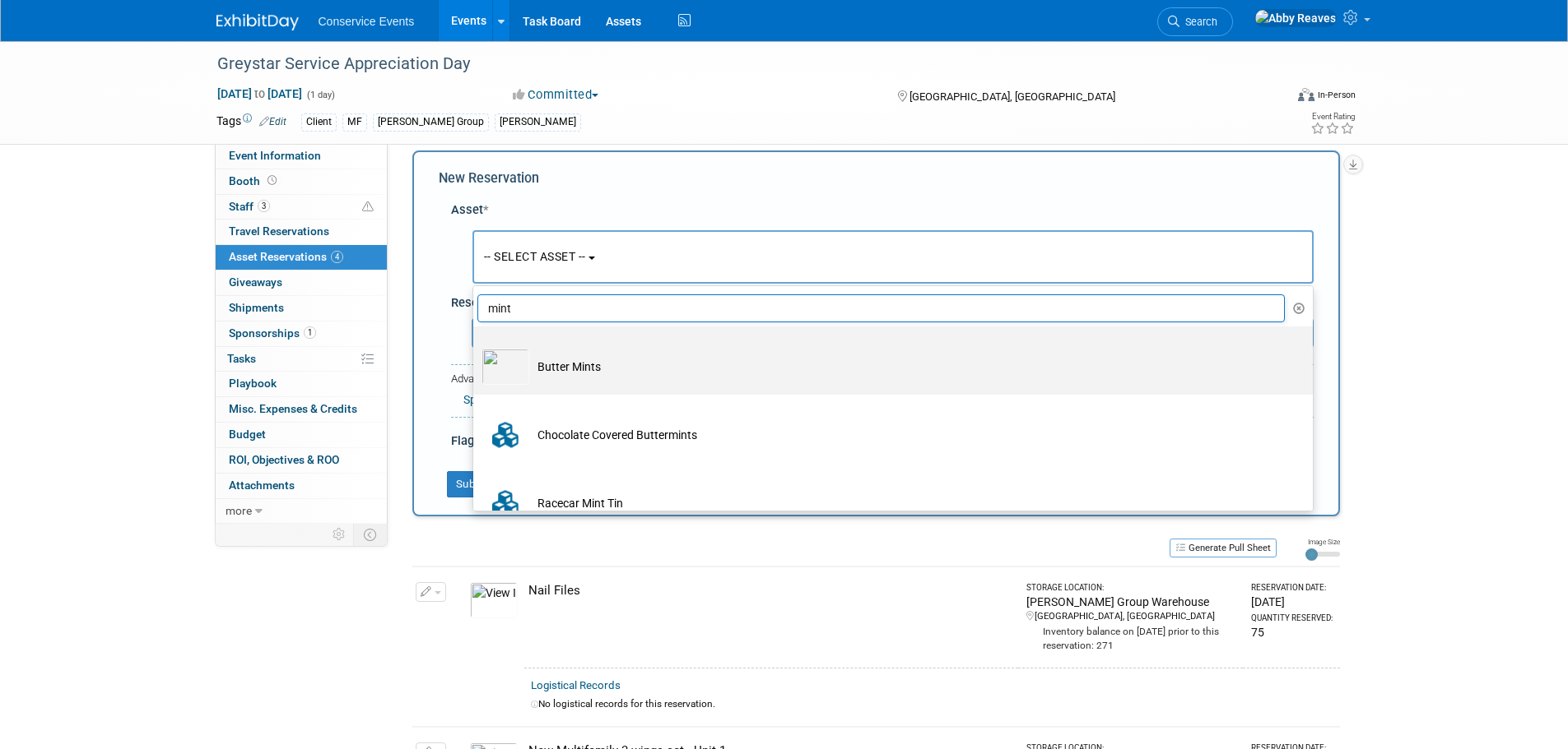
type input "mint"
click at [575, 357] on td "Butter Mints" at bounding box center [904, 366] width 750 height 36
click at [475, 346] on input "Butter Mints" at bounding box center [470, 341] width 11 height 11
select select "10718033"
select select "11"
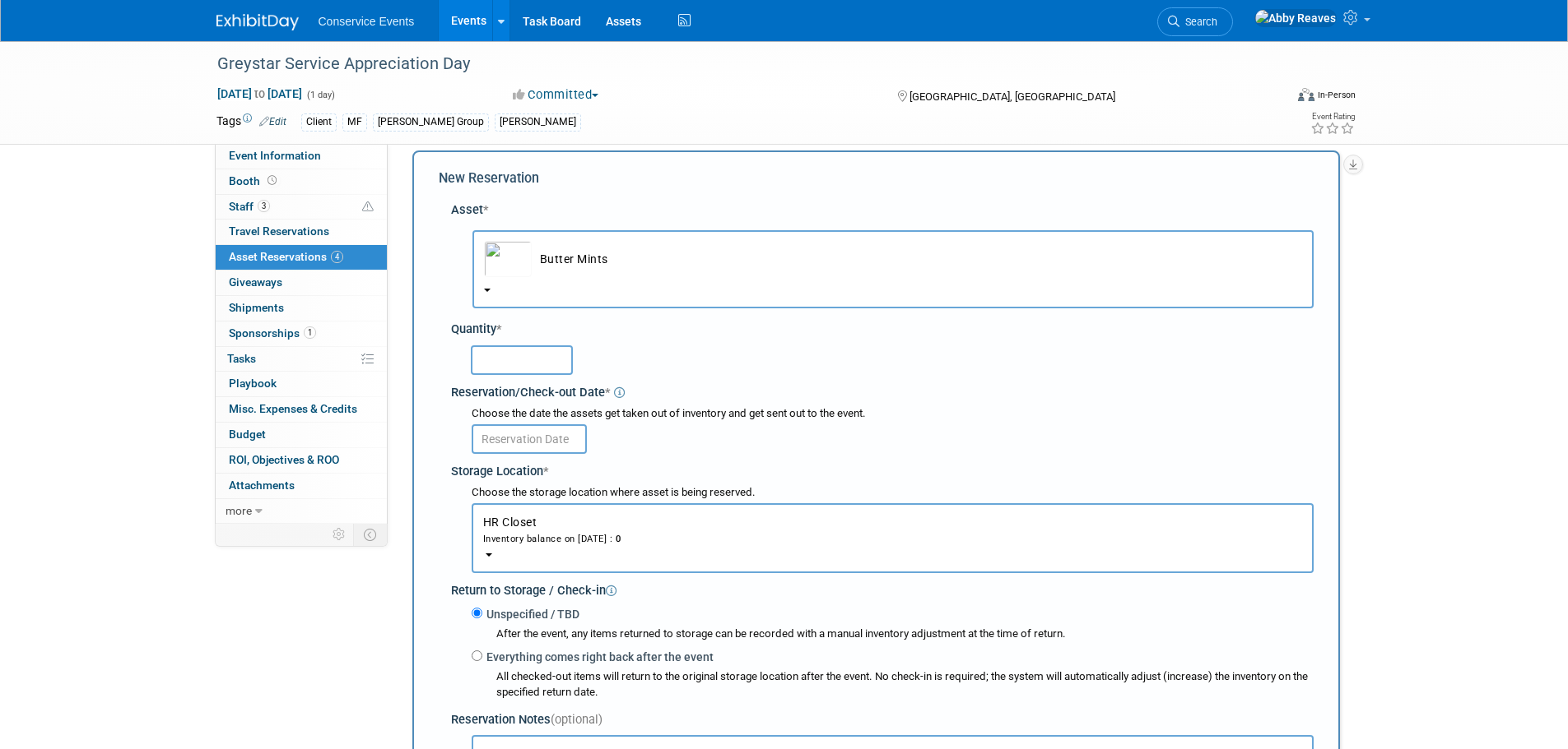
click at [552, 366] on input "text" at bounding box center [521, 359] width 102 height 29
type input "75"
click at [552, 421] on div "Choose the date the assets get taken out of inventory and get sent out to the e…" at bounding box center [893, 415] width 842 height 16
click at [552, 433] on input "text" at bounding box center [529, 439] width 115 height 29
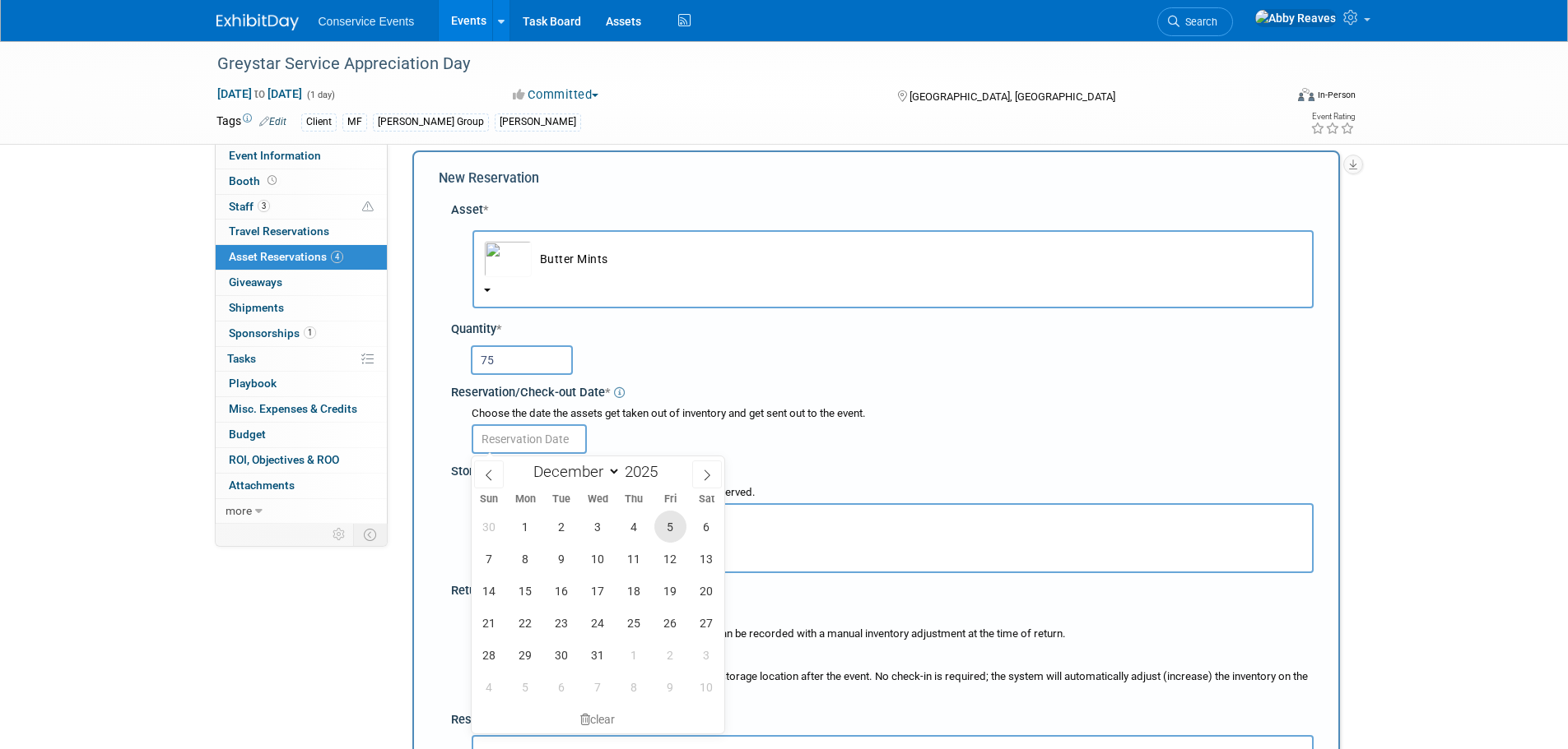
click at [677, 529] on span "5" at bounding box center [670, 527] width 32 height 32
type input "Dec 5, 2025"
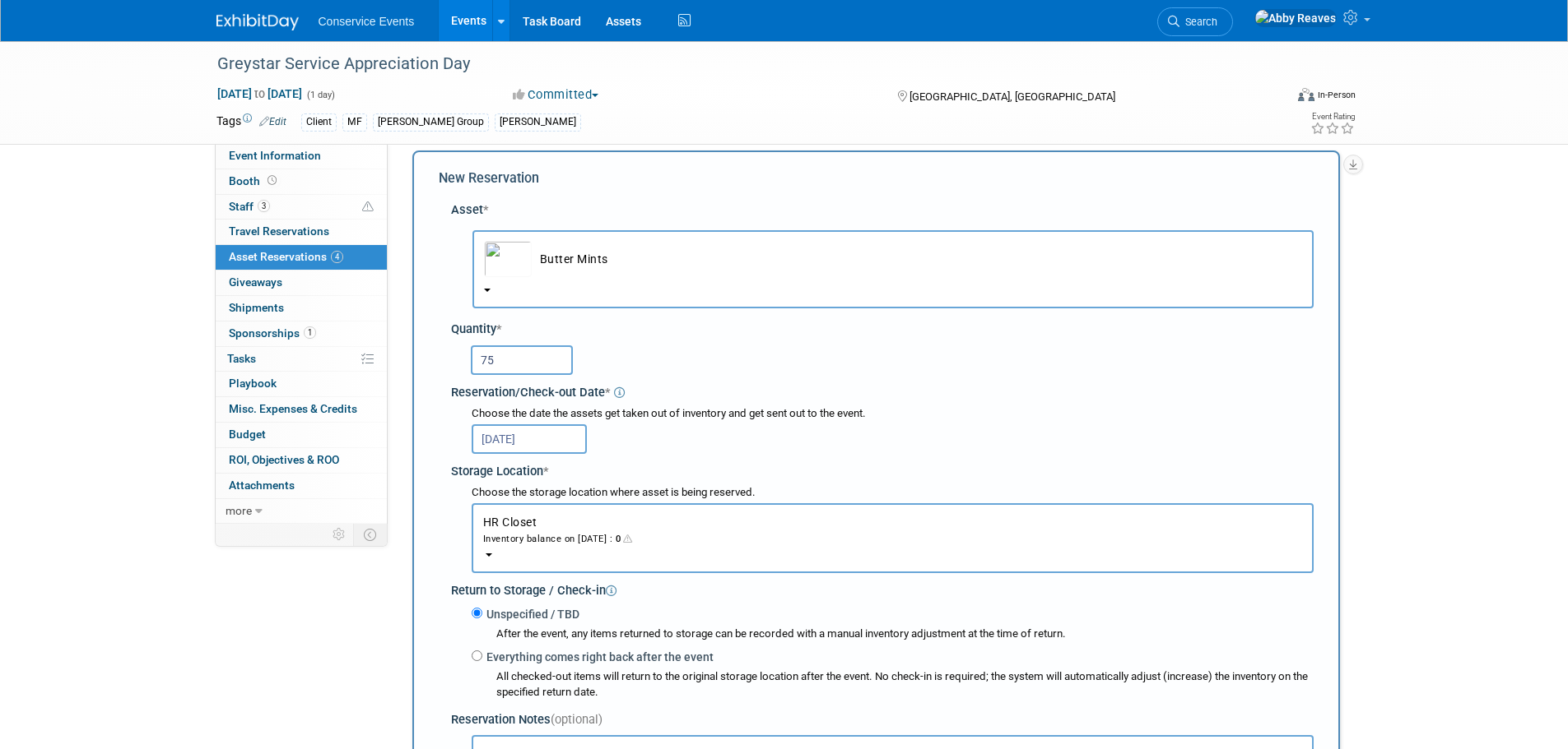
click at [606, 537] on div "Inventory balance on Dec 5, 2025 : 0" at bounding box center [893, 538] width 819 height 16
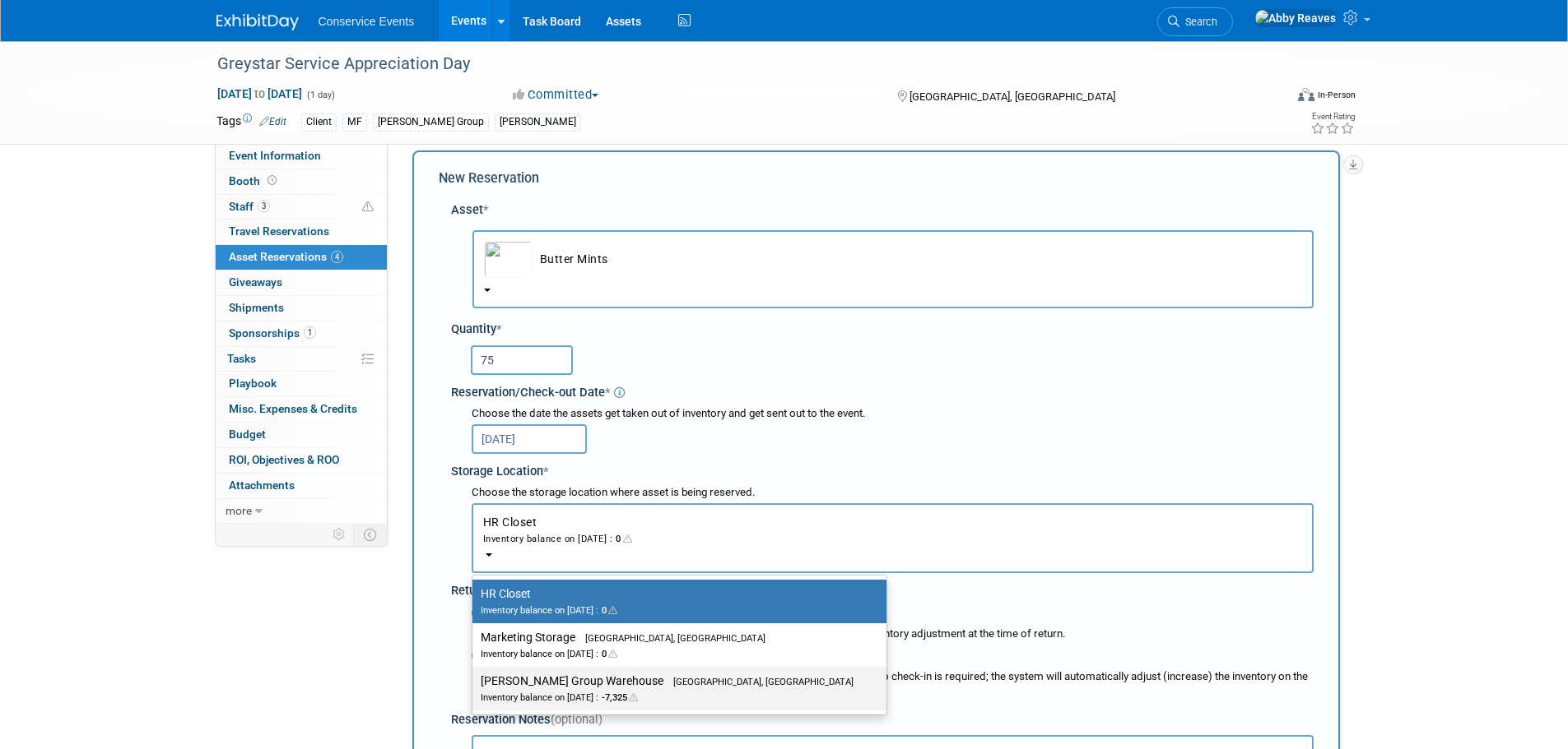
click at [626, 690] on div "Inventory balance on Dec 5, 2025 : -7,325" at bounding box center [667, 697] width 373 height 16
click at [475, 687] on input "Taylor Group Warehouse Brooklyn, OH Inventory balance on Dec 5, 2025 : -7,325" at bounding box center [470, 681] width 11 height 11
select select "11223164"
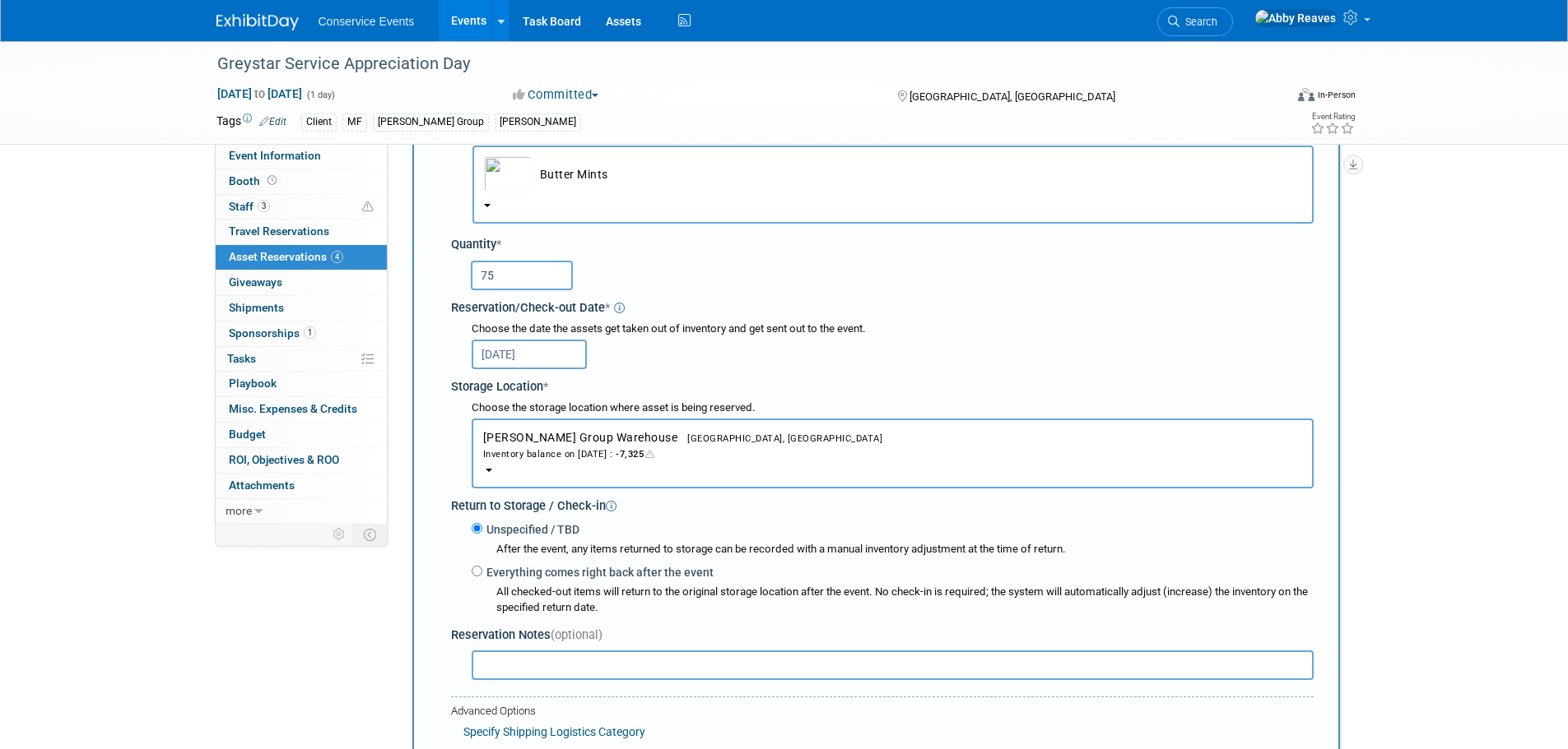
scroll to position [181, 0]
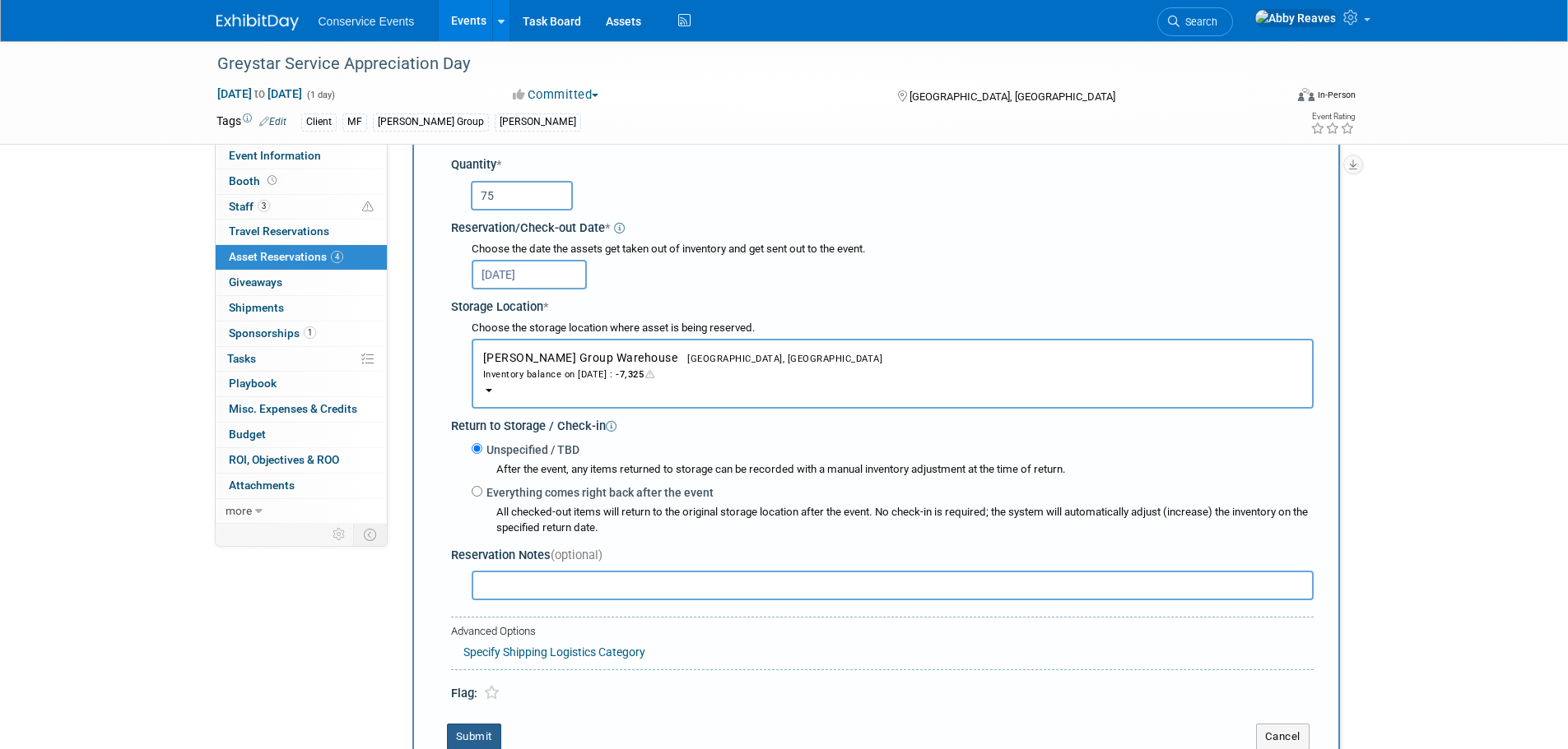
click at [489, 732] on button "Submit" at bounding box center [473, 737] width 54 height 27
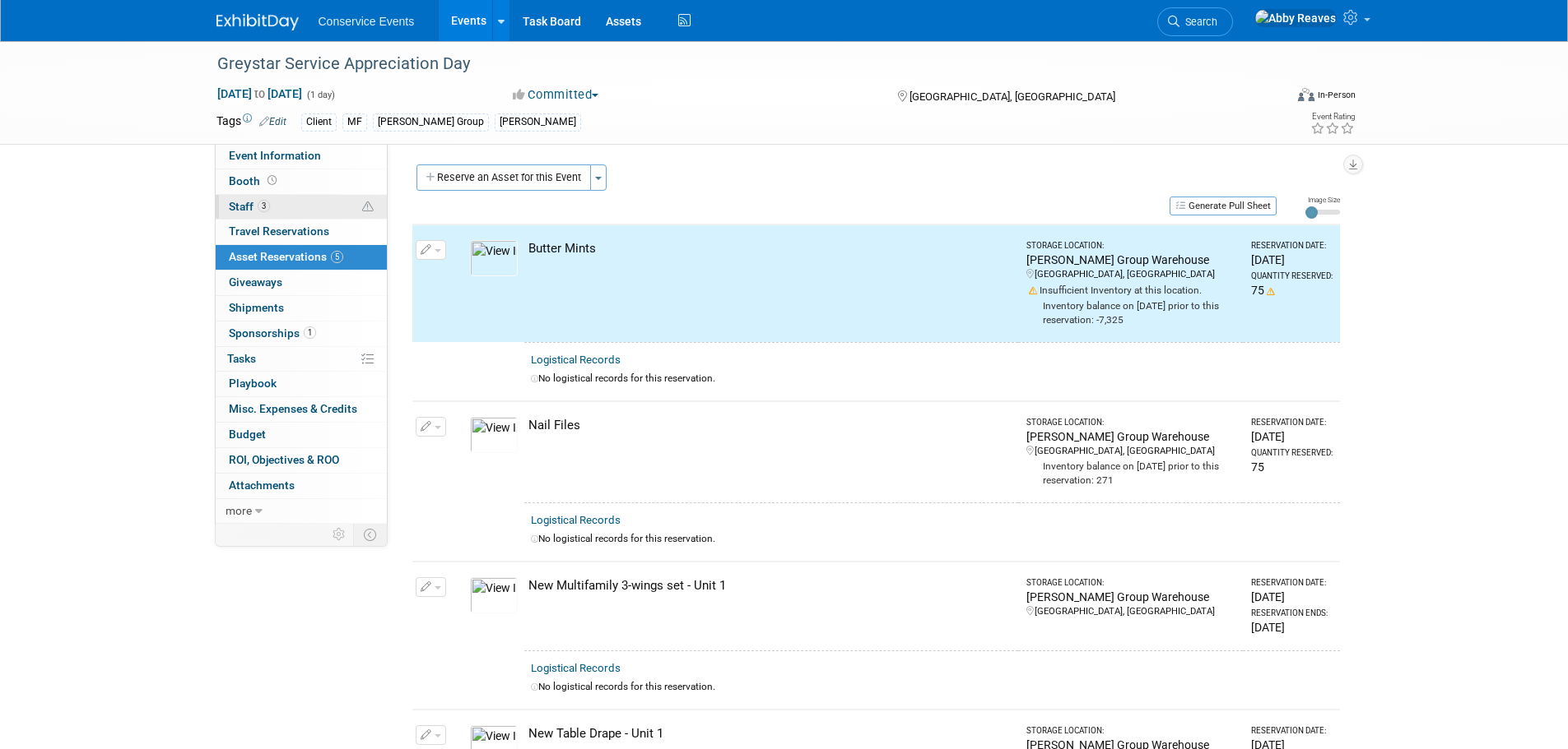
scroll to position [1, 0]
click at [286, 152] on span "Event Information" at bounding box center [275, 155] width 93 height 13
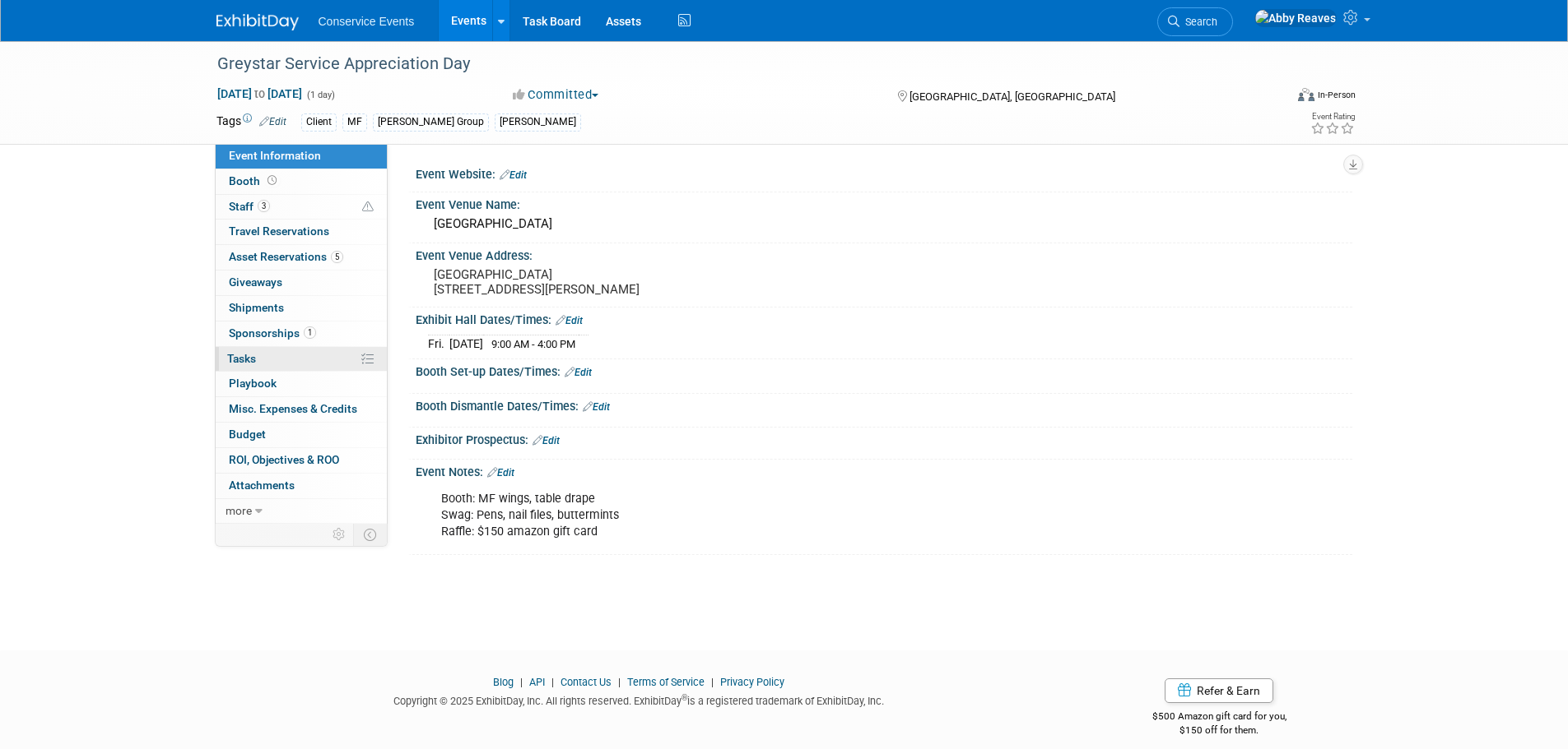
click at [323, 350] on link "0% Tasks 0%" at bounding box center [301, 359] width 171 height 25
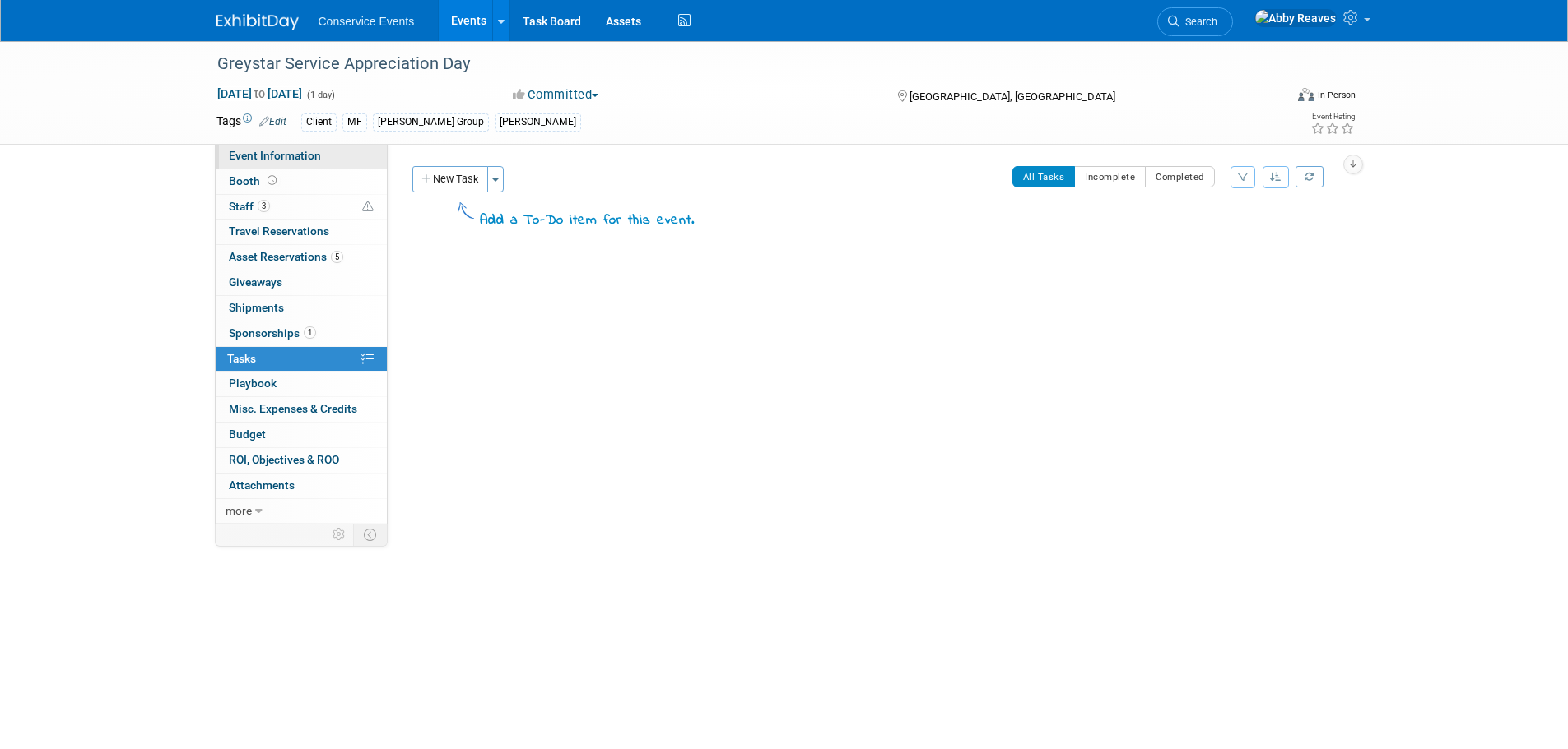
click at [342, 165] on link "Event Information" at bounding box center [301, 157] width 171 height 25
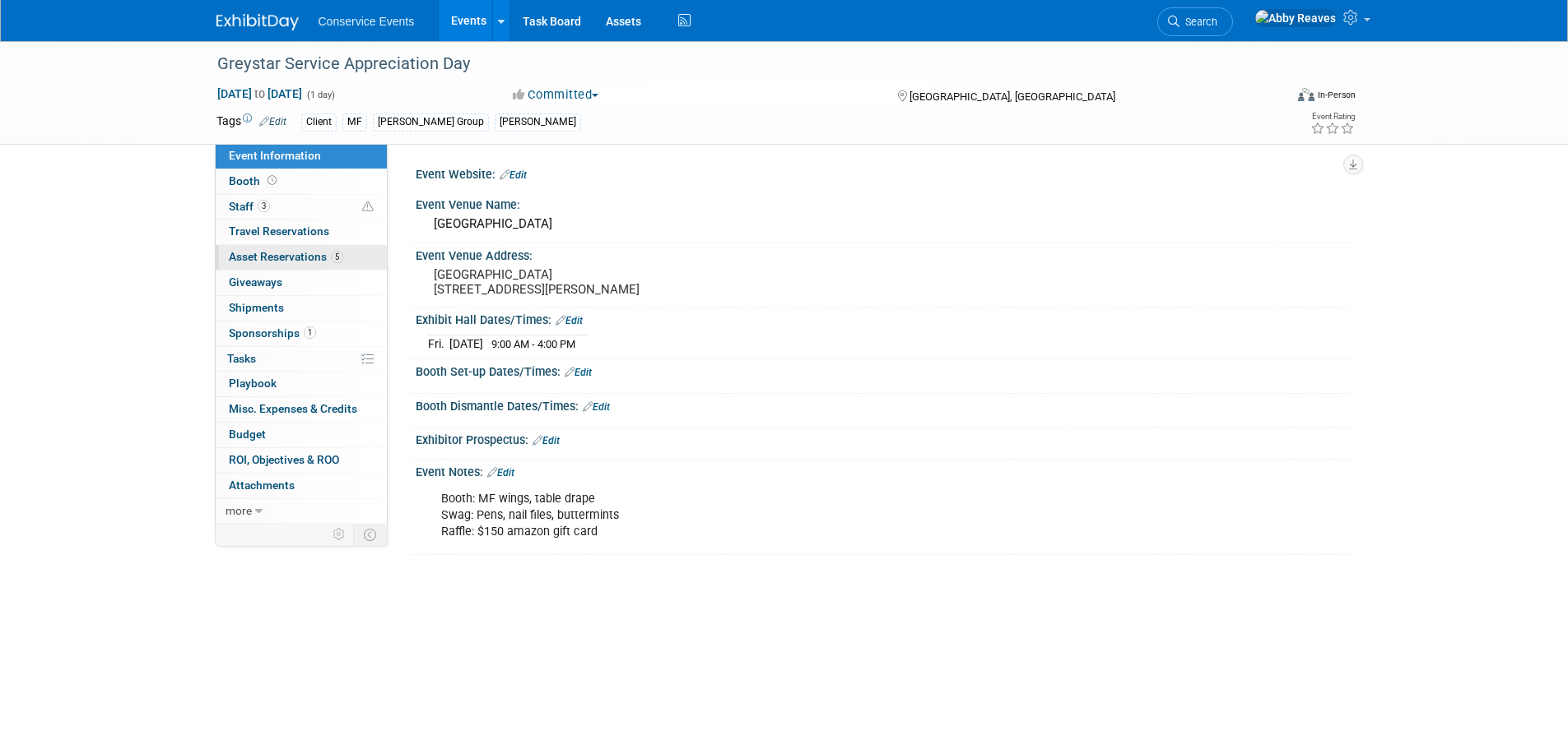
click at [347, 254] on link "5 Asset Reservations 5" at bounding box center [301, 258] width 171 height 25
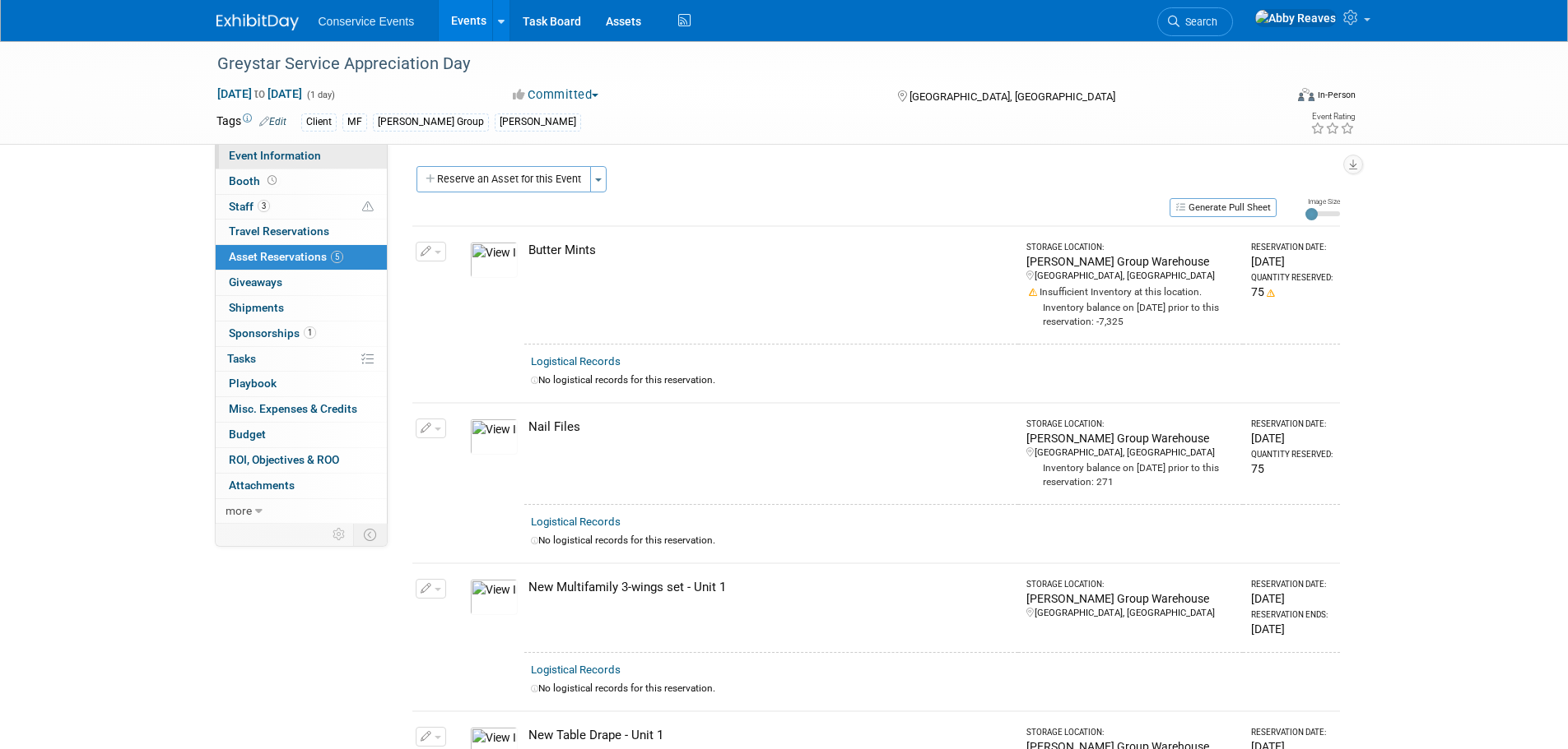
click at [348, 154] on link "Event Information" at bounding box center [301, 157] width 171 height 25
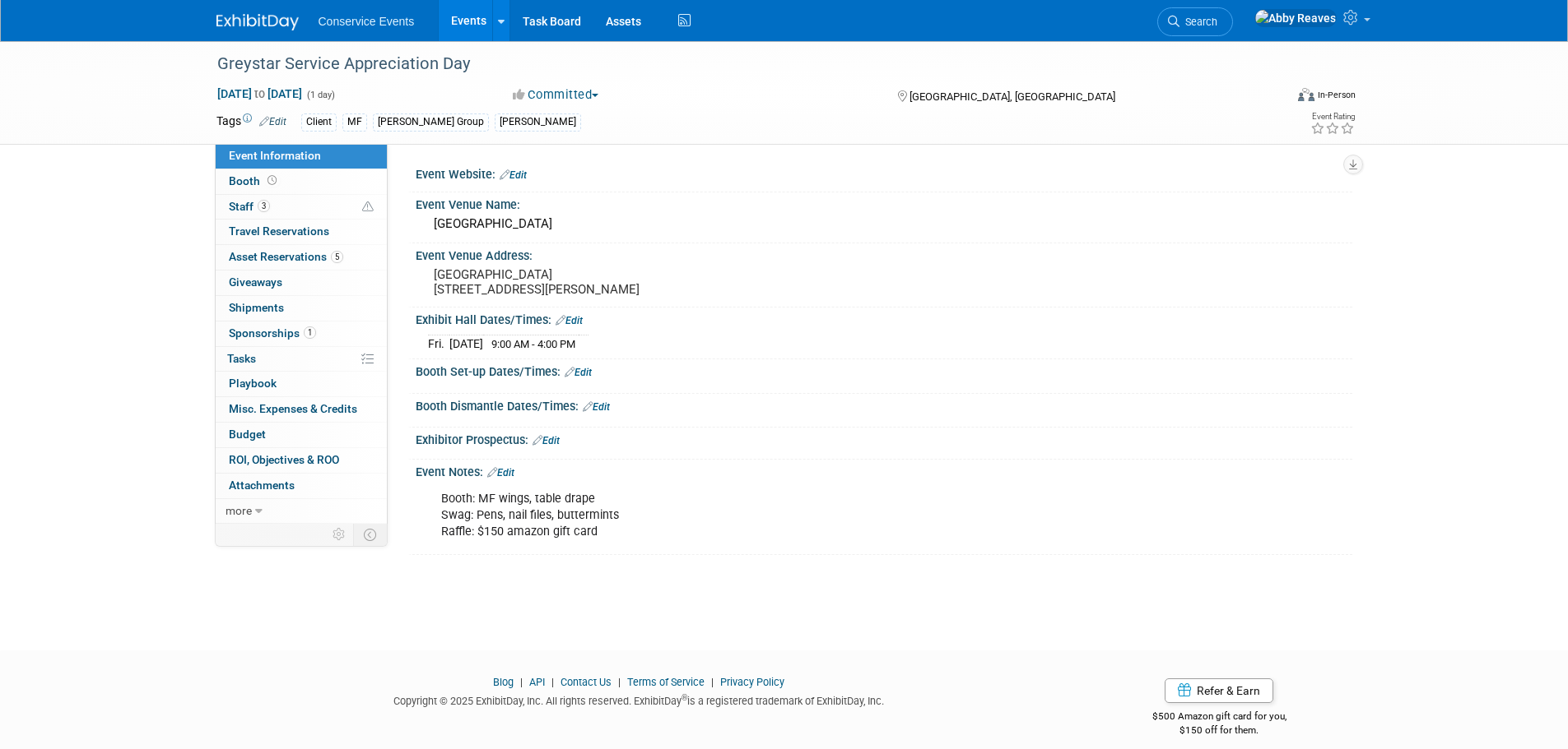
click at [465, 28] on link "Events" at bounding box center [469, 20] width 61 height 41
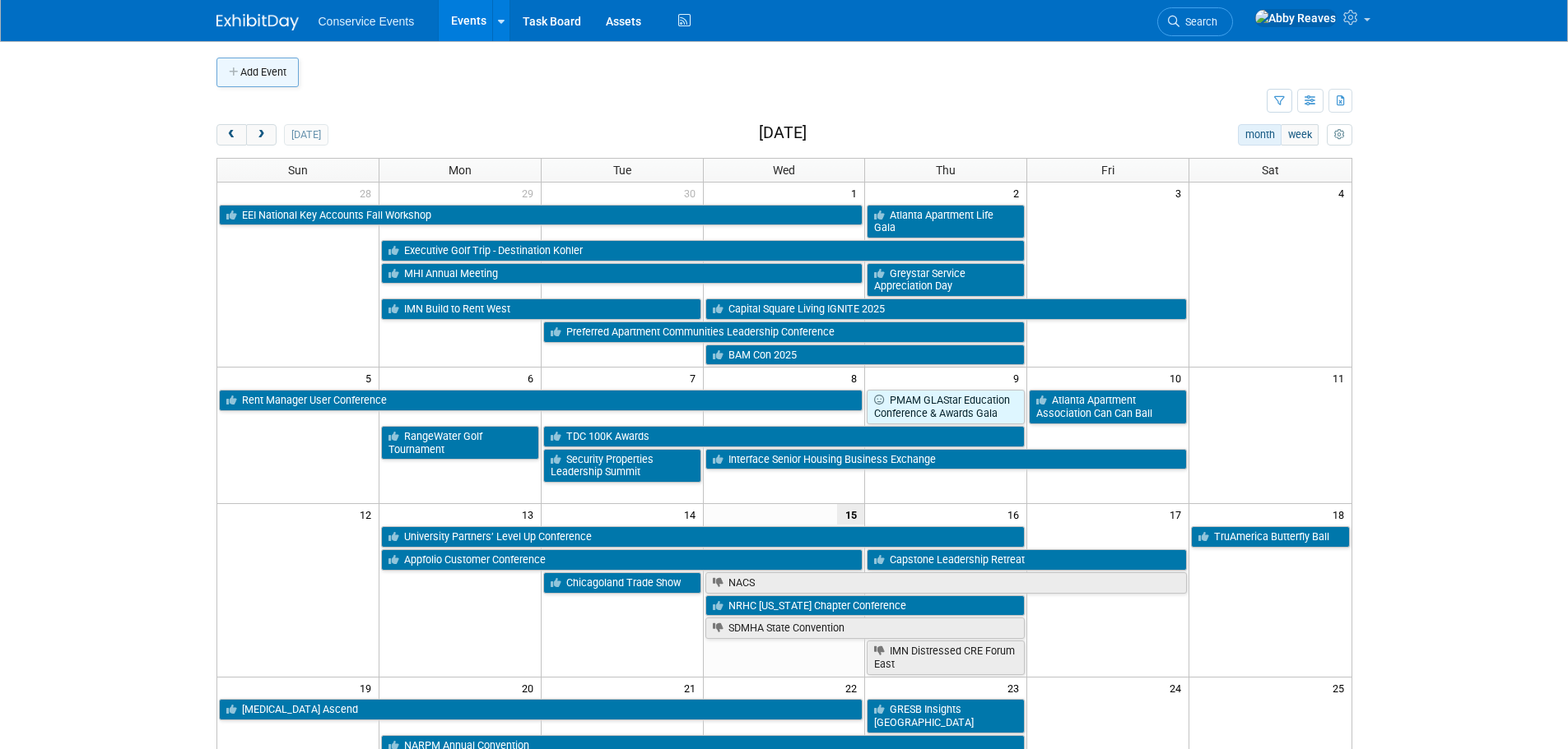
click at [290, 82] on button "Add Event" at bounding box center [257, 72] width 82 height 29
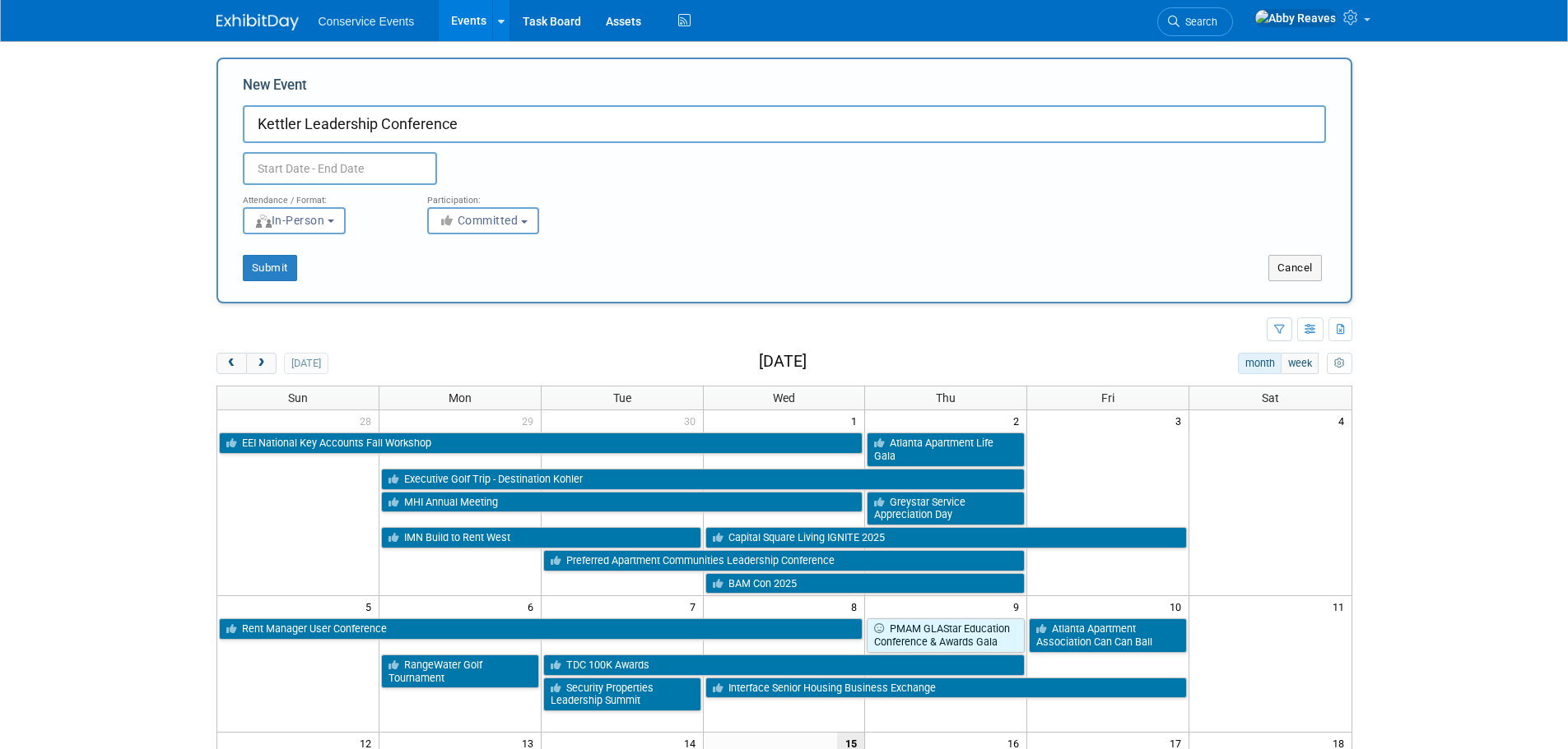
type input "Kettler Leadership Conference"
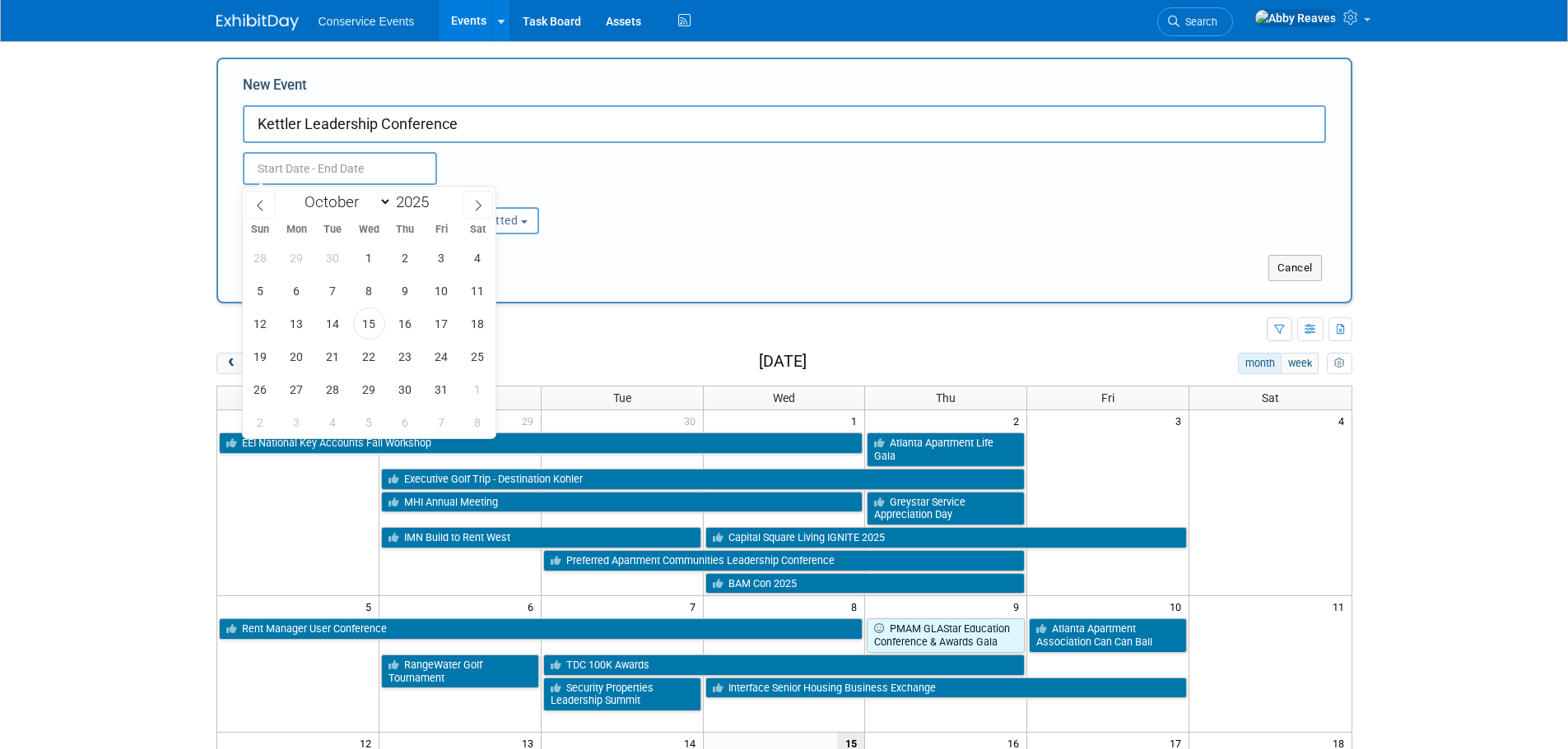
click at [394, 168] on input "text" at bounding box center [340, 168] width 194 height 33
click at [468, 202] on span at bounding box center [478, 205] width 29 height 28
select select "11"
click at [468, 202] on span at bounding box center [478, 205] width 29 height 28
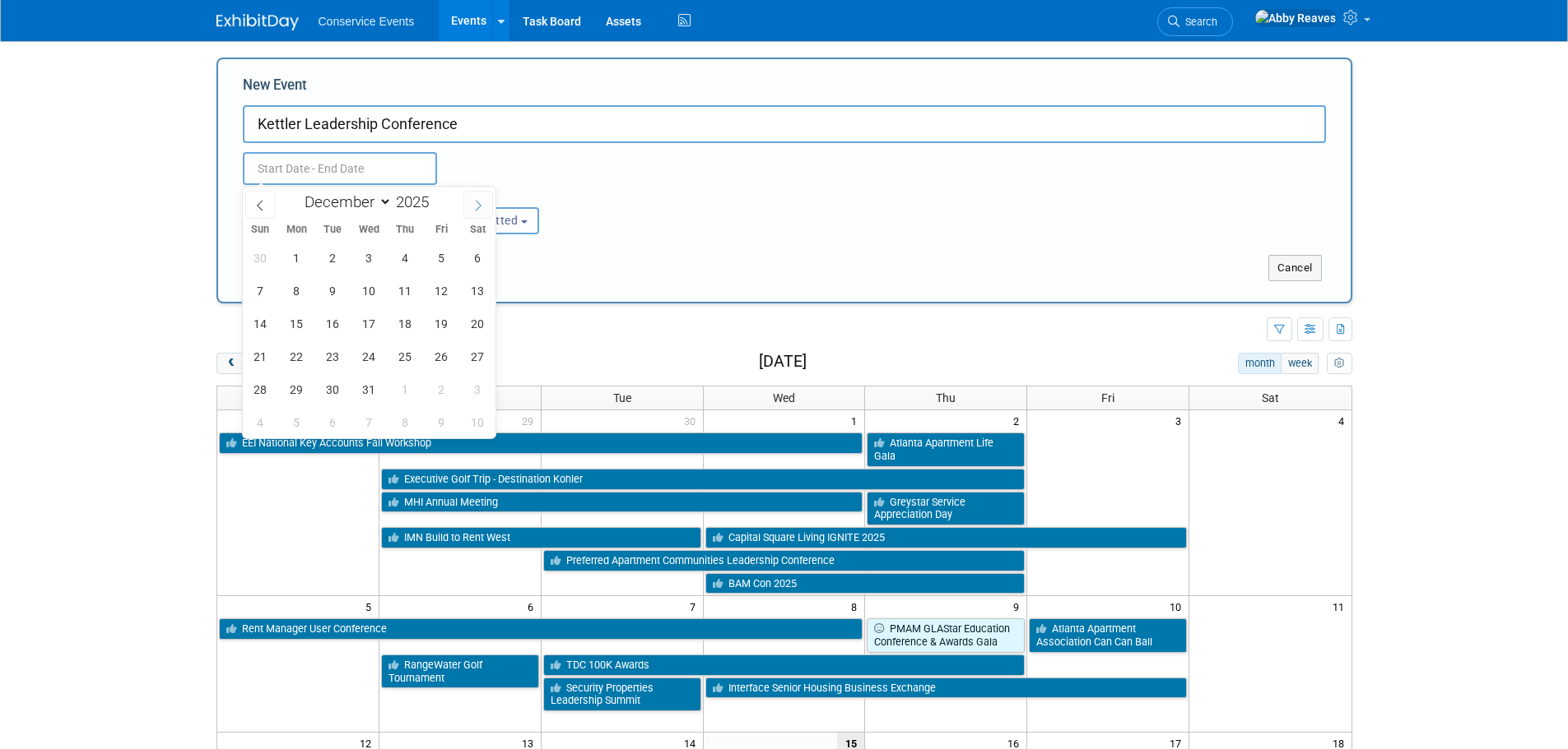
type input "2026"
click at [468, 202] on span at bounding box center [478, 205] width 29 height 28
select select "2"
click at [371, 322] on span "18" at bounding box center [369, 324] width 32 height 32
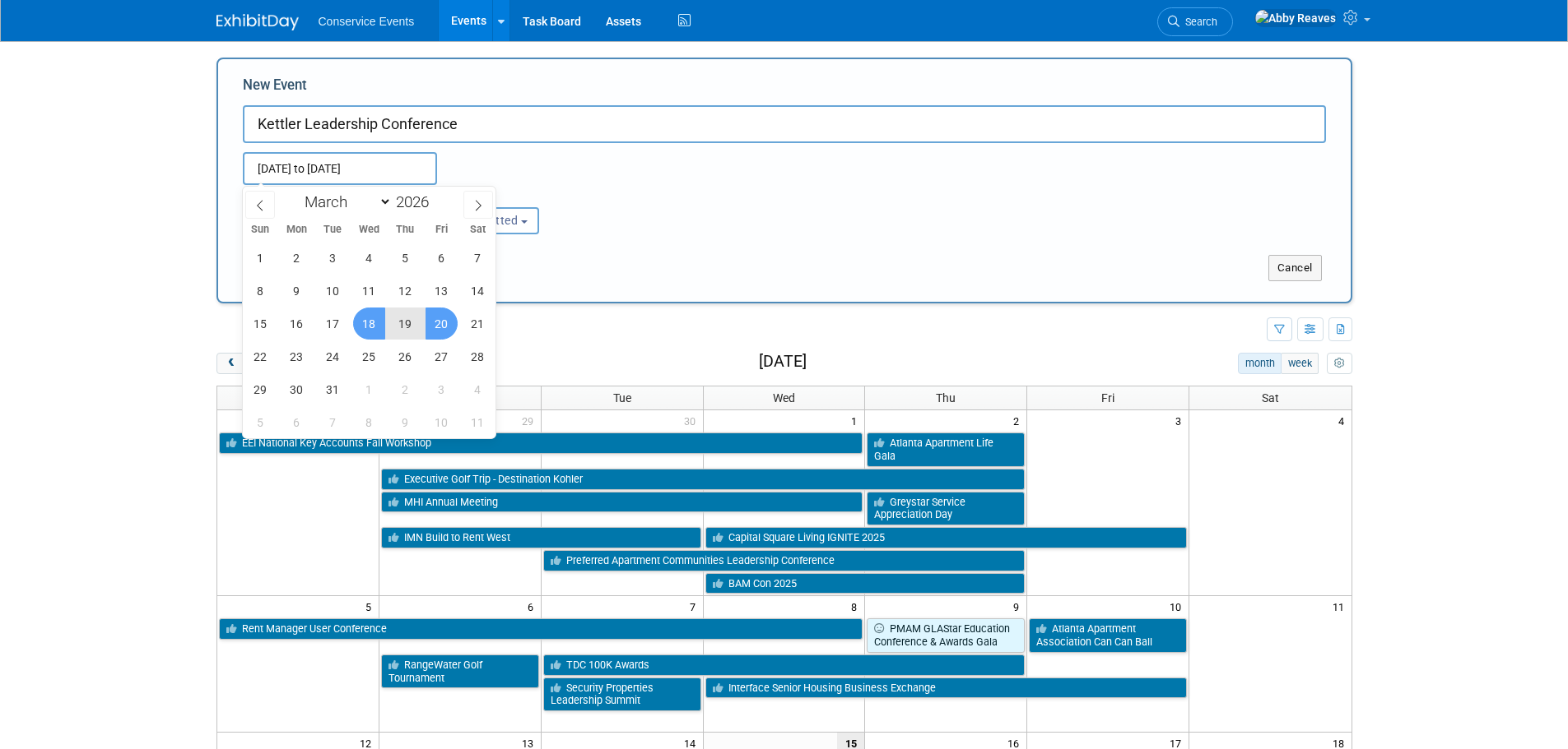
click at [435, 326] on span "20" at bounding box center [441, 324] width 32 height 32
type input "[DATE] to [DATE]"
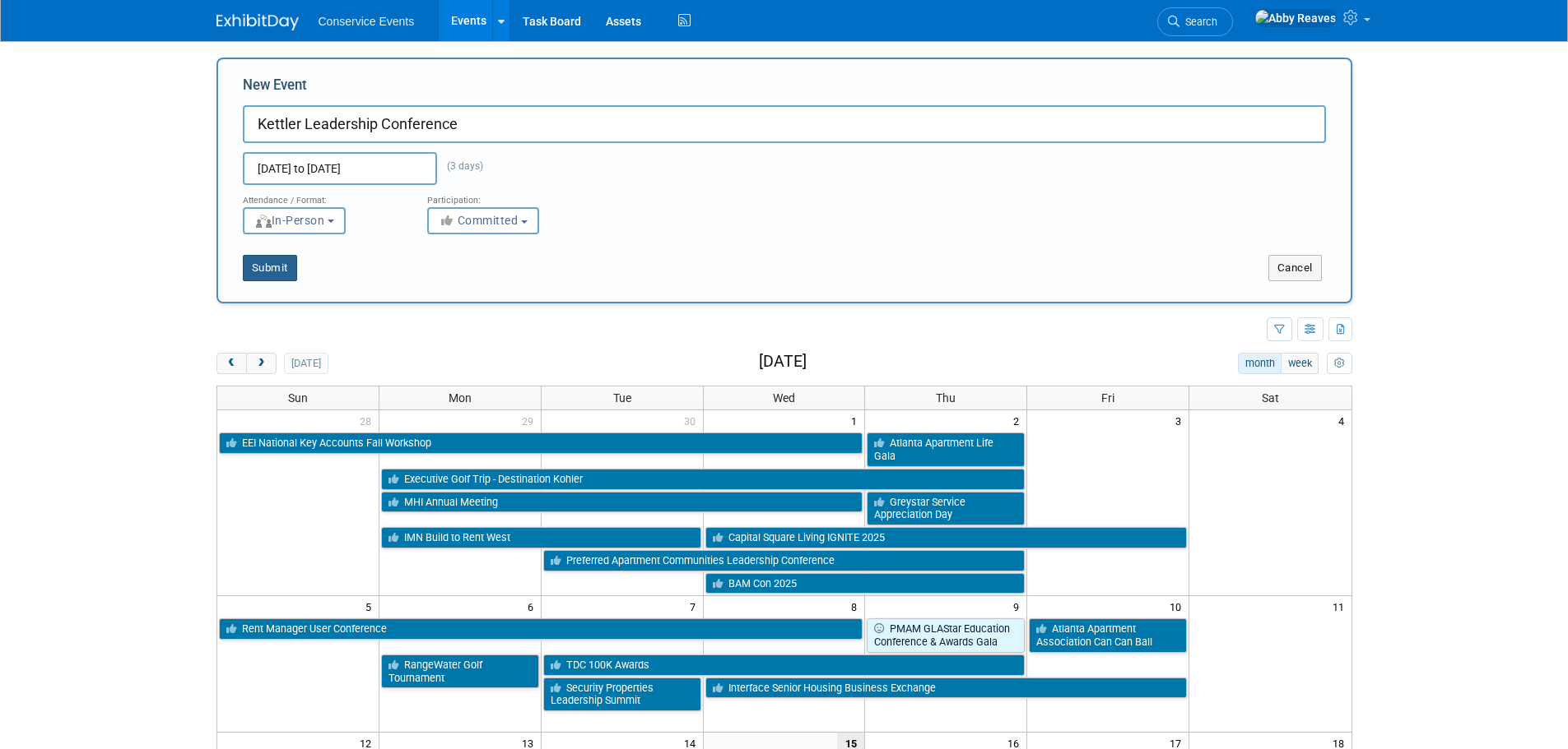
click at [287, 270] on button "Submit" at bounding box center [270, 269] width 54 height 27
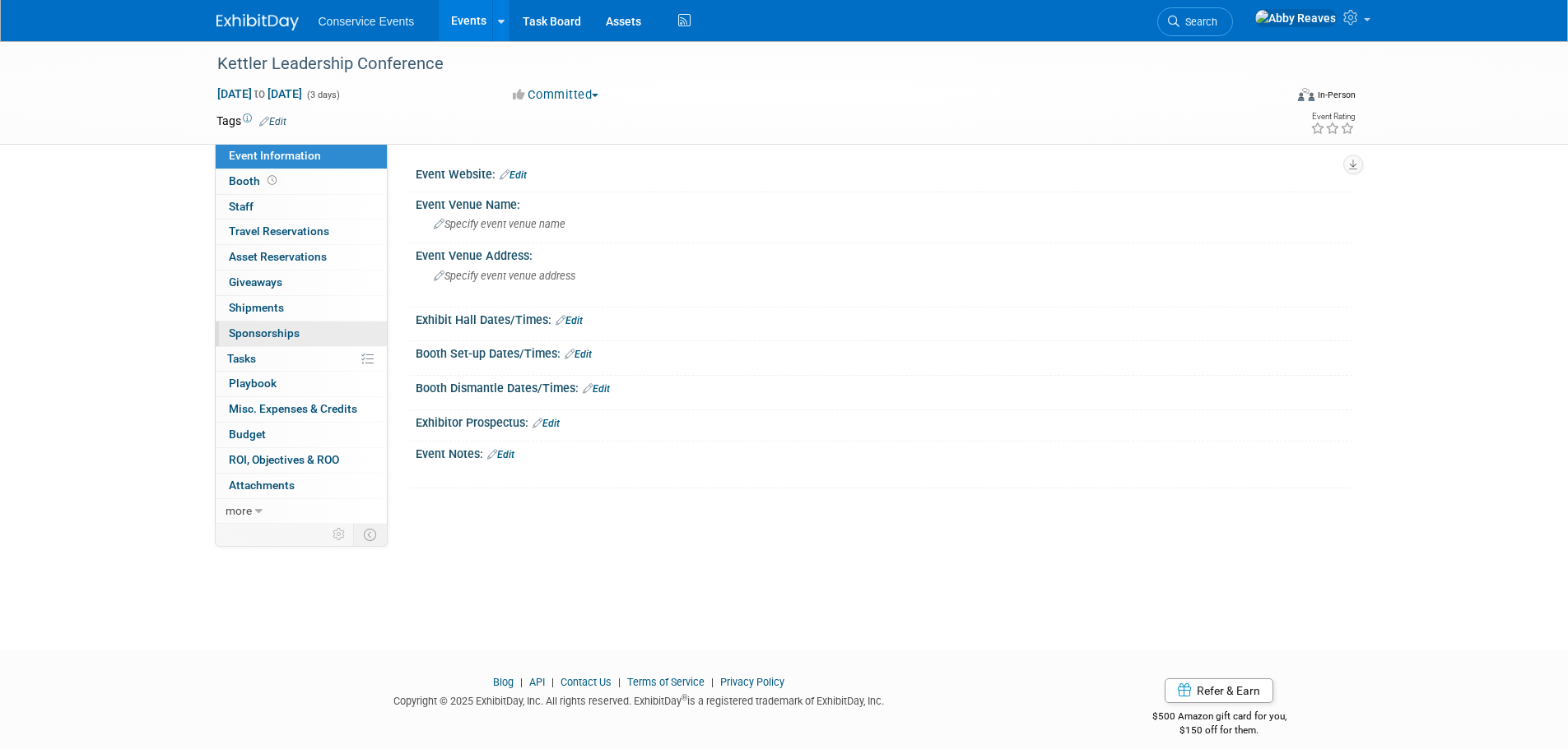
click at [339, 337] on link "0 Sponsorships 0" at bounding box center [301, 334] width 171 height 25
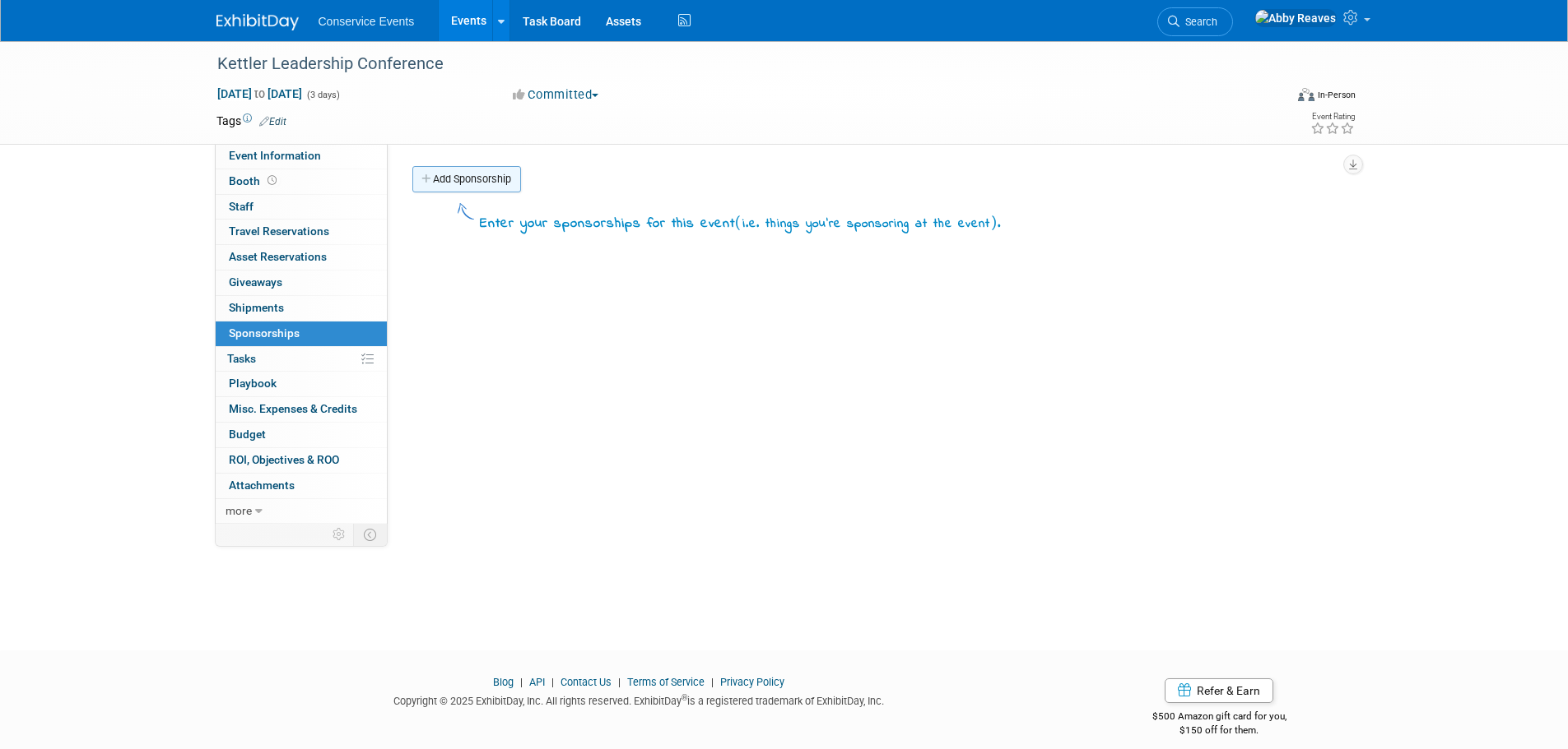
click at [433, 180] on link "Add Sponsorship" at bounding box center [466, 180] width 109 height 27
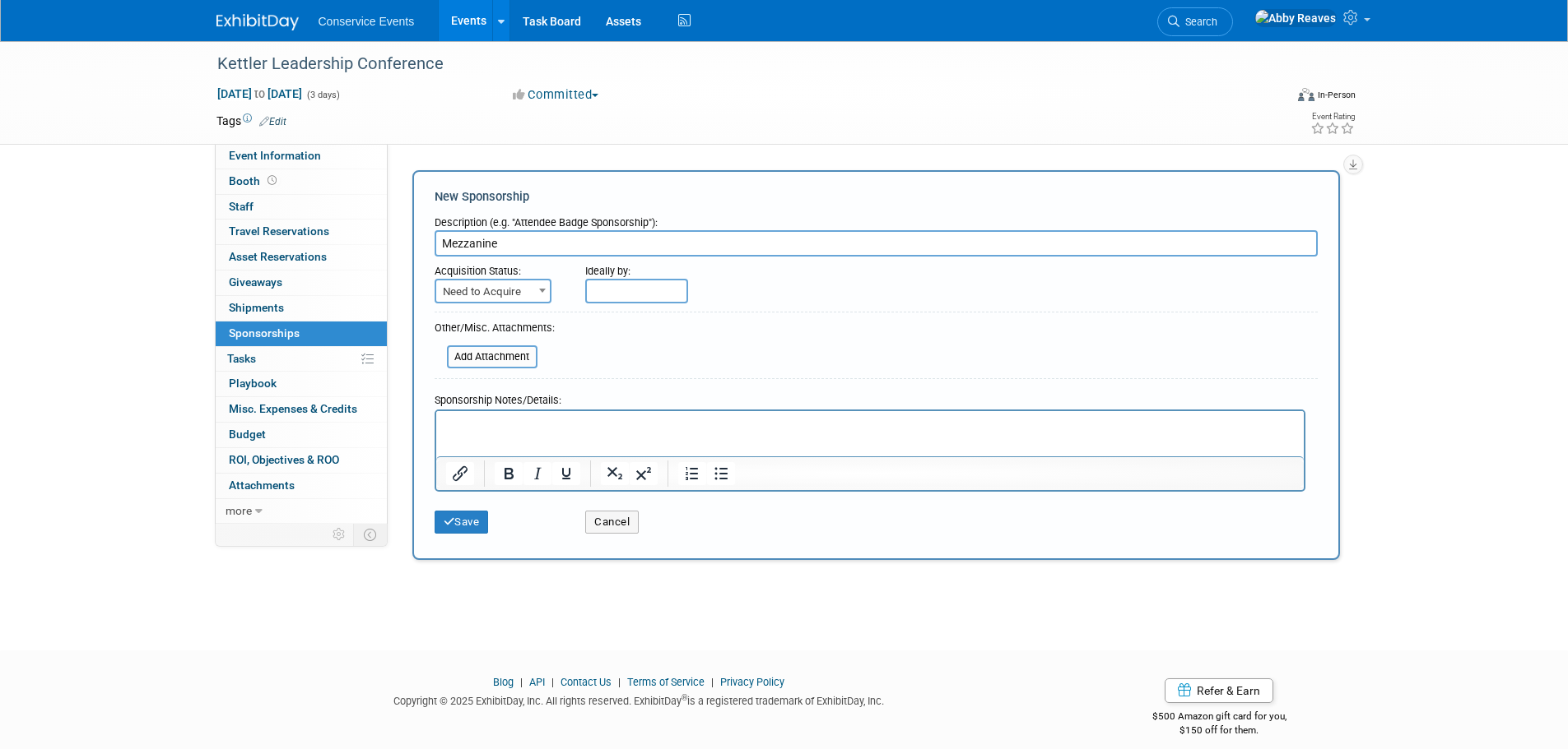
type input "Mezzanine"
click at [516, 298] on span "Need to Acquire" at bounding box center [493, 292] width 114 height 23
select select "2"
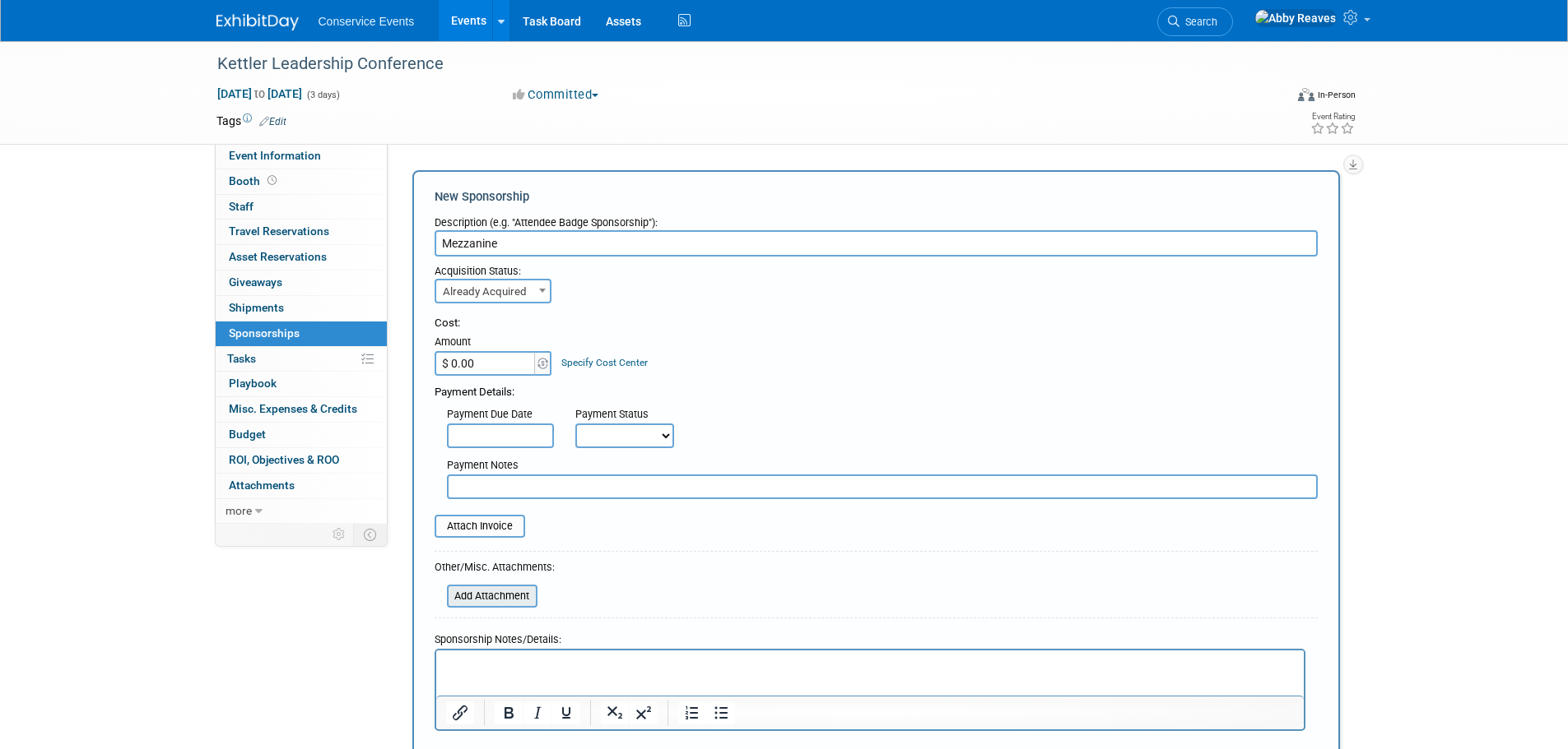
click at [509, 599] on input "file" at bounding box center [438, 596] width 196 height 20
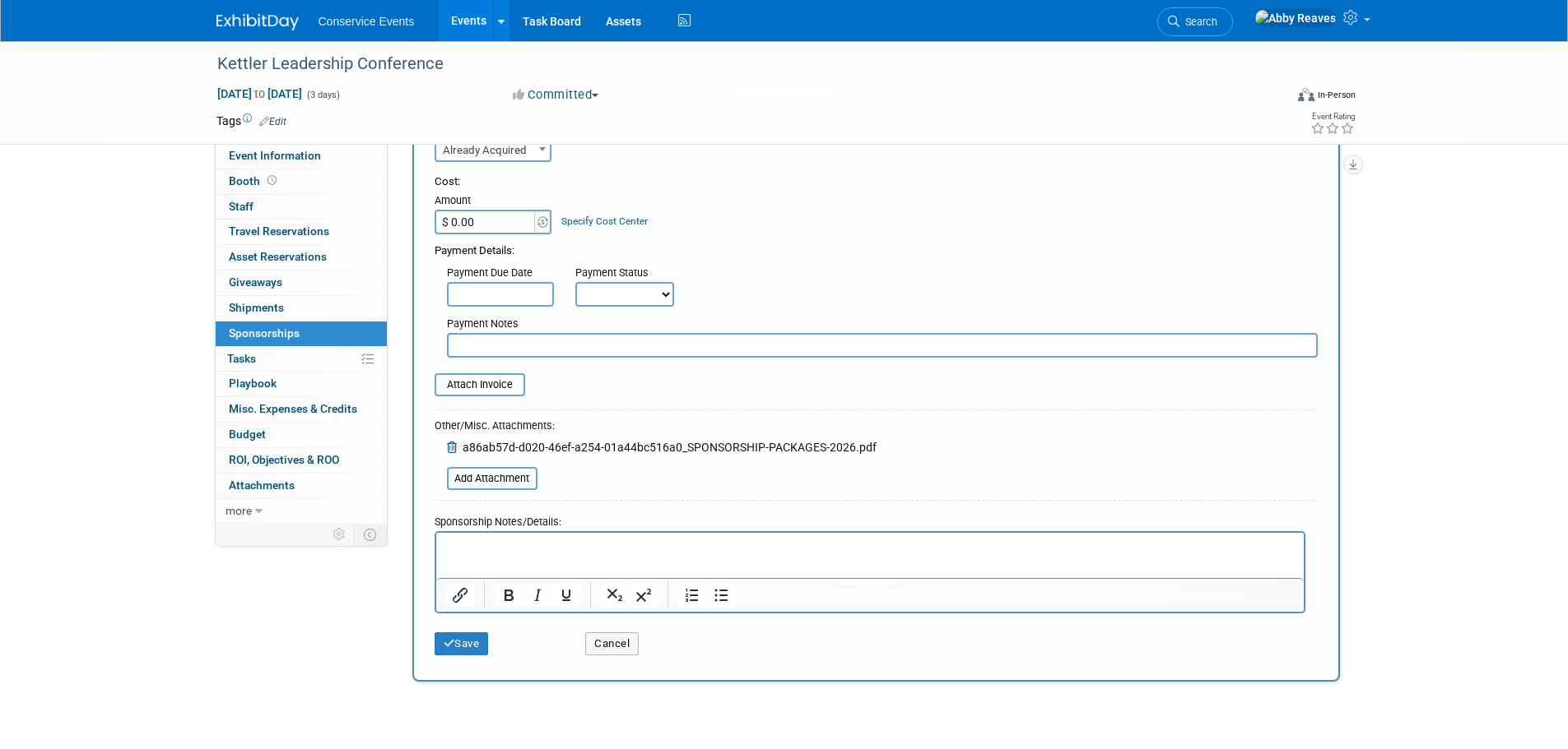
scroll to position [165, 0]
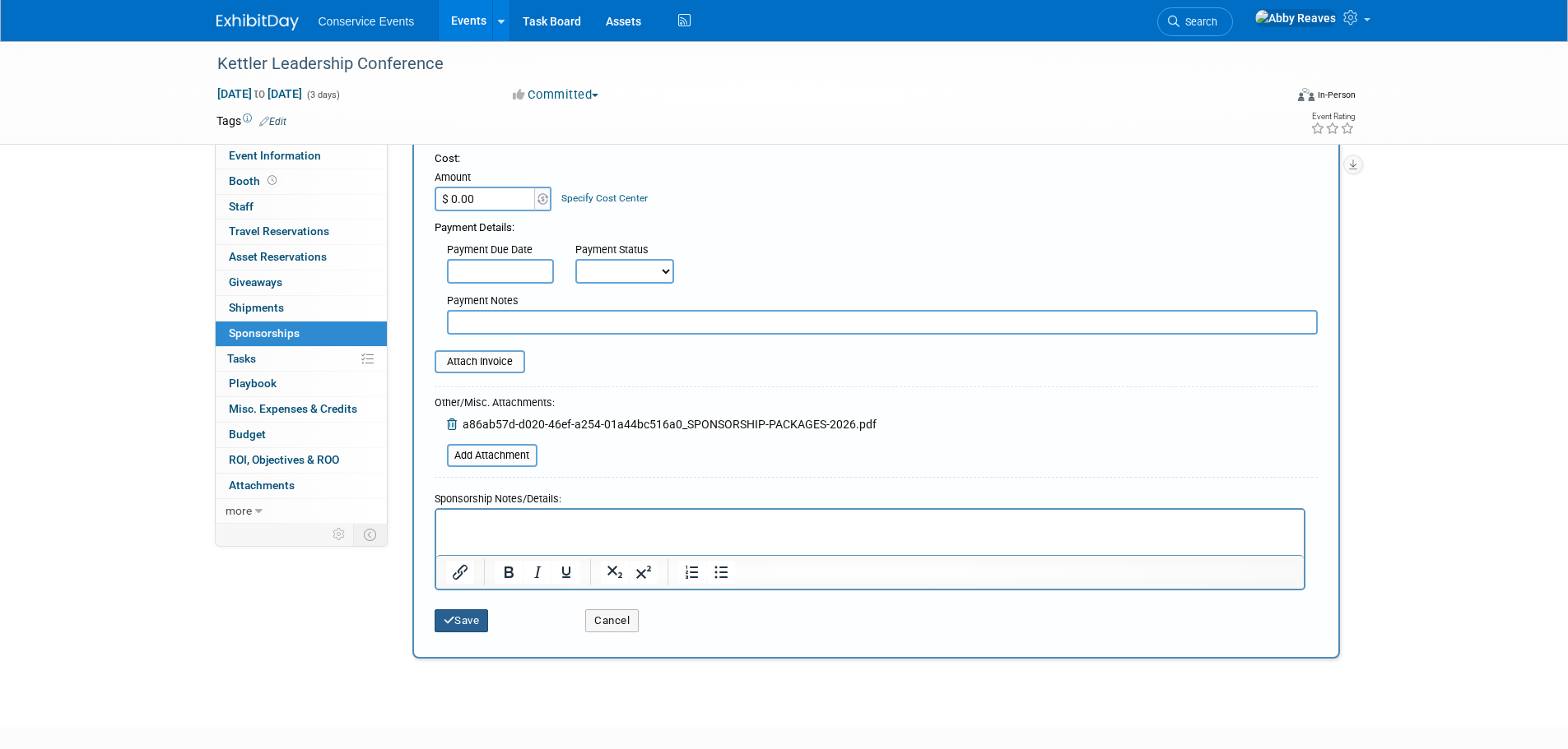
click at [480, 621] on button "Save" at bounding box center [461, 621] width 54 height 23
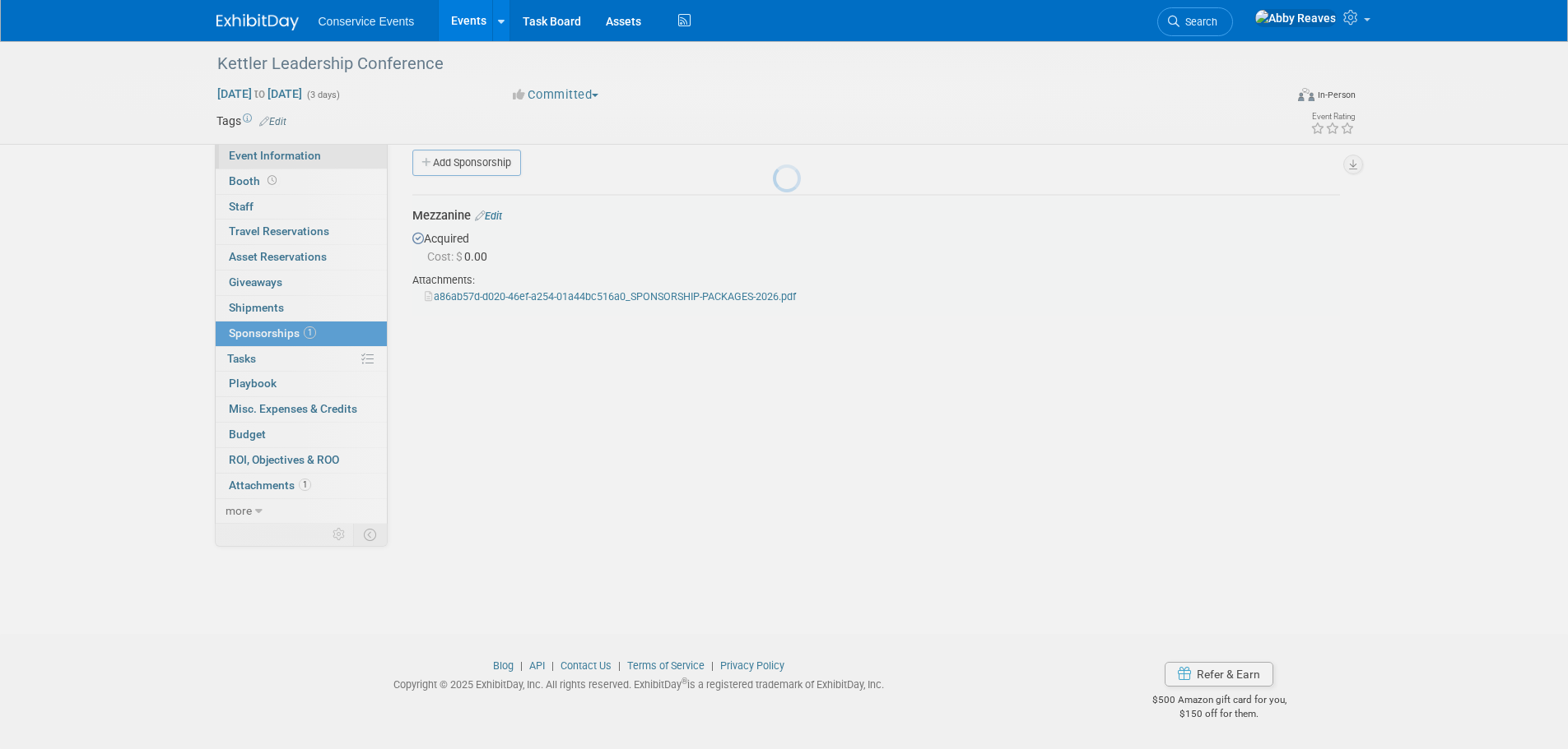
scroll to position [16, 0]
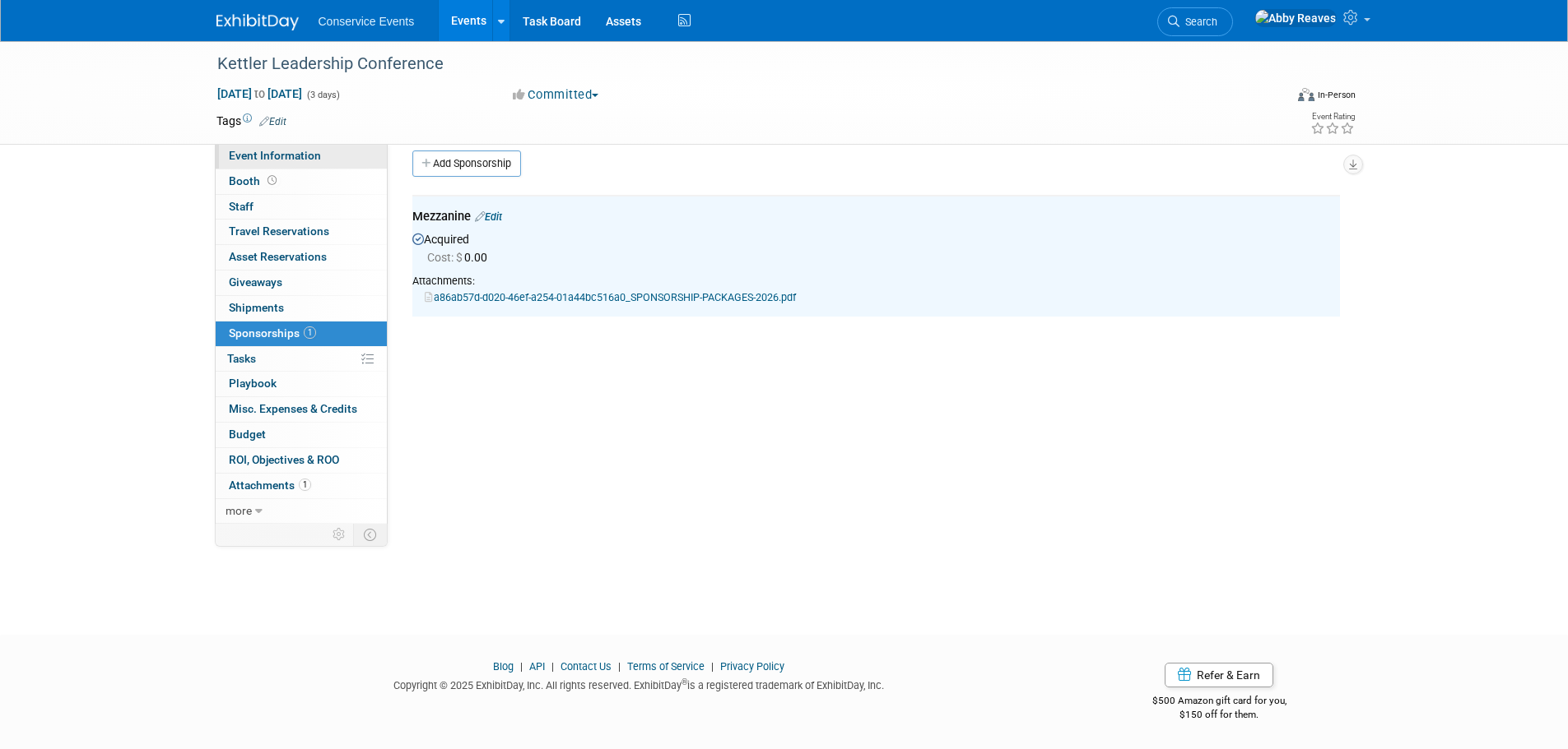
click at [275, 148] on link "Event Information" at bounding box center [301, 157] width 171 height 25
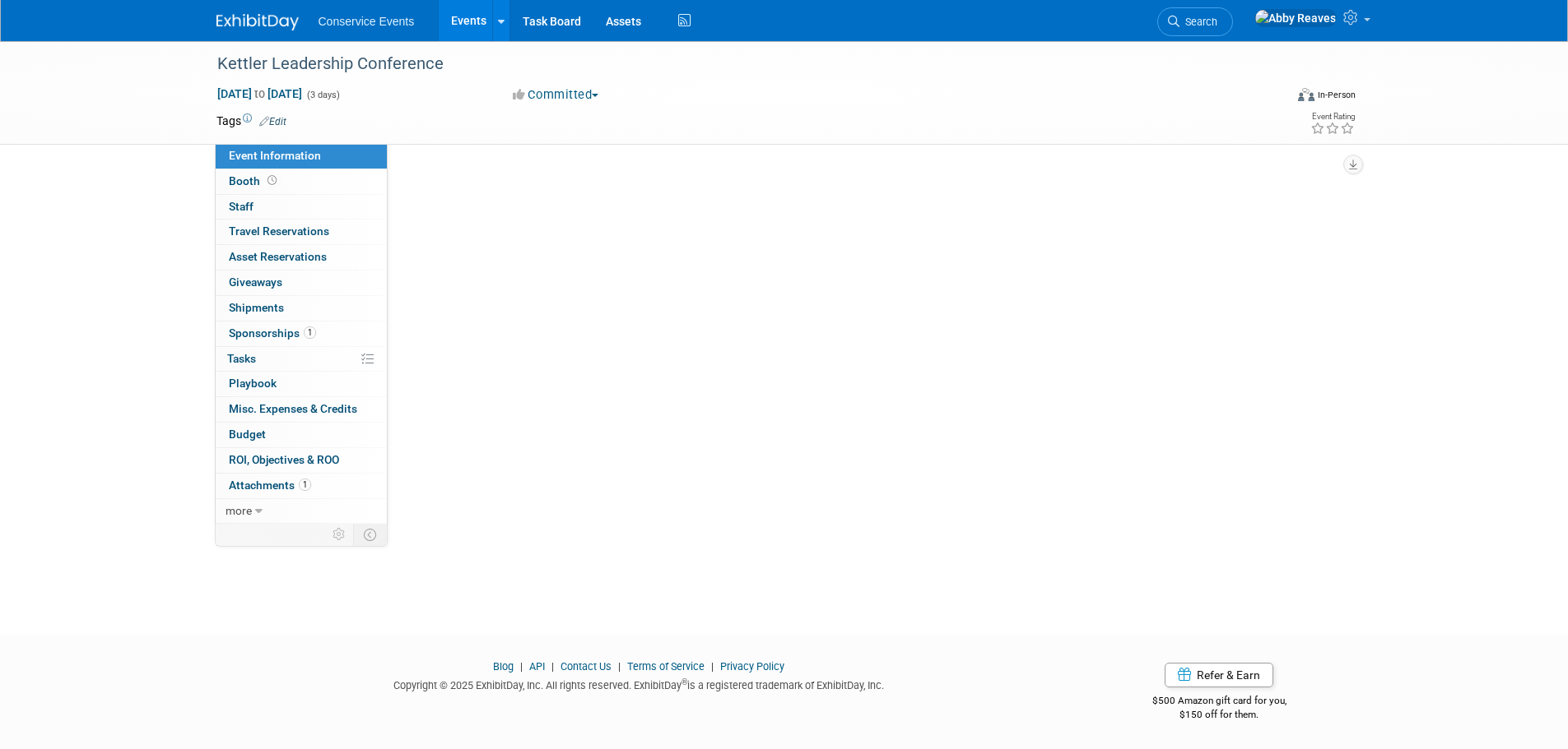
scroll to position [0, 0]
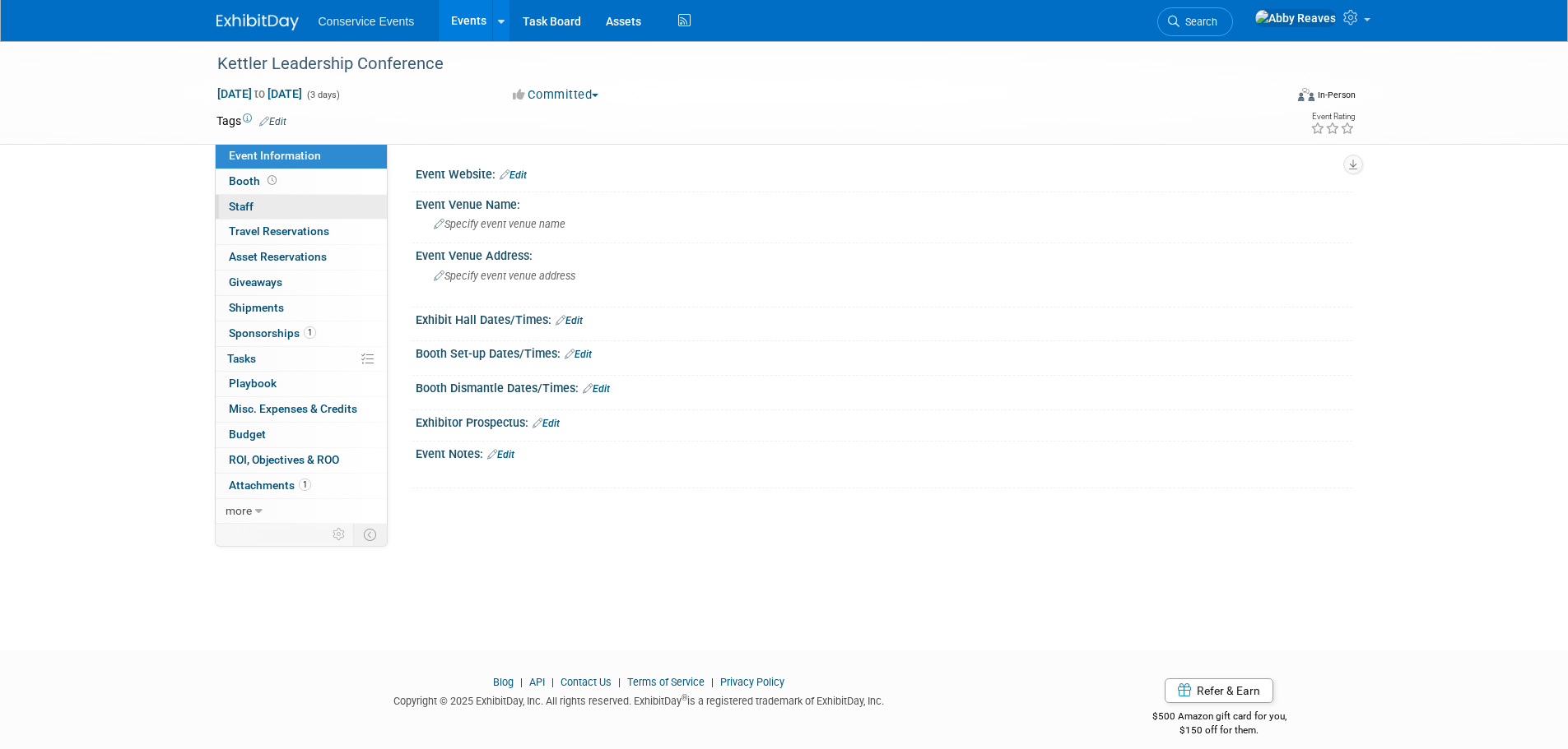
click at [295, 205] on link "0 Staff 0" at bounding box center [301, 207] width 171 height 25
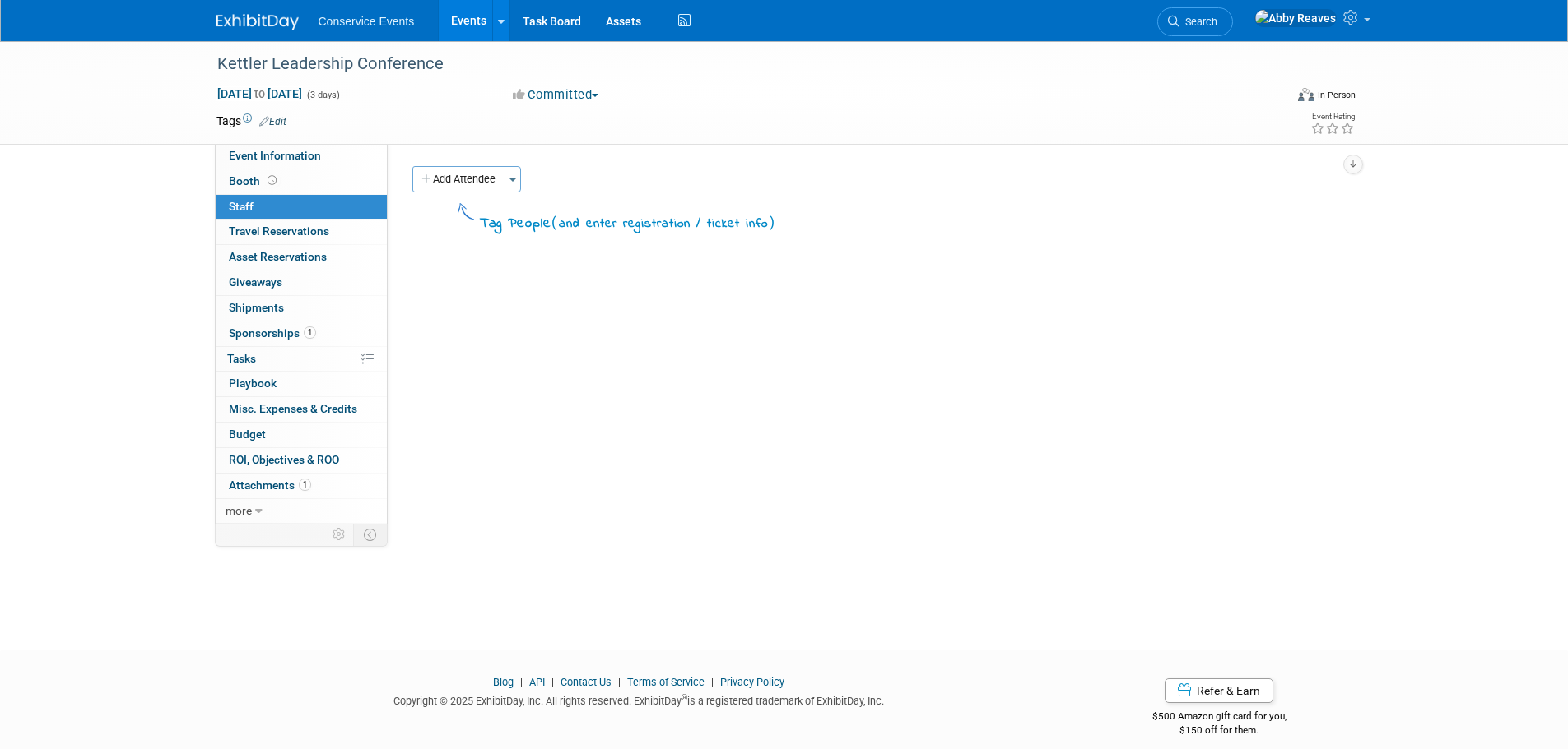
click at [286, 113] on td "Tags Edit" at bounding box center [251, 121] width 70 height 16
click at [282, 116] on link "Edit" at bounding box center [272, 121] width 28 height 12
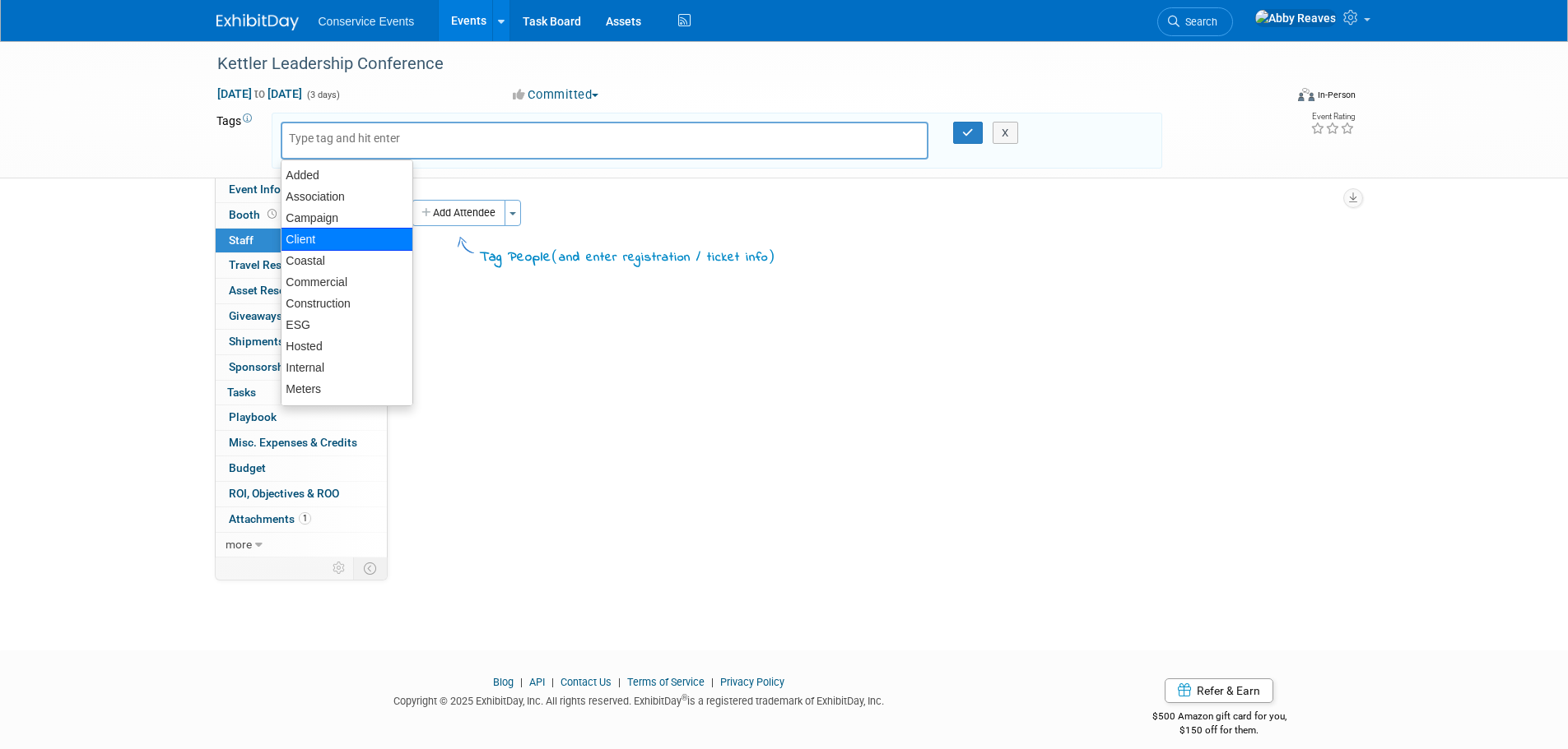
click at [324, 238] on div "Client" at bounding box center [346, 239] width 133 height 23
type input "Client"
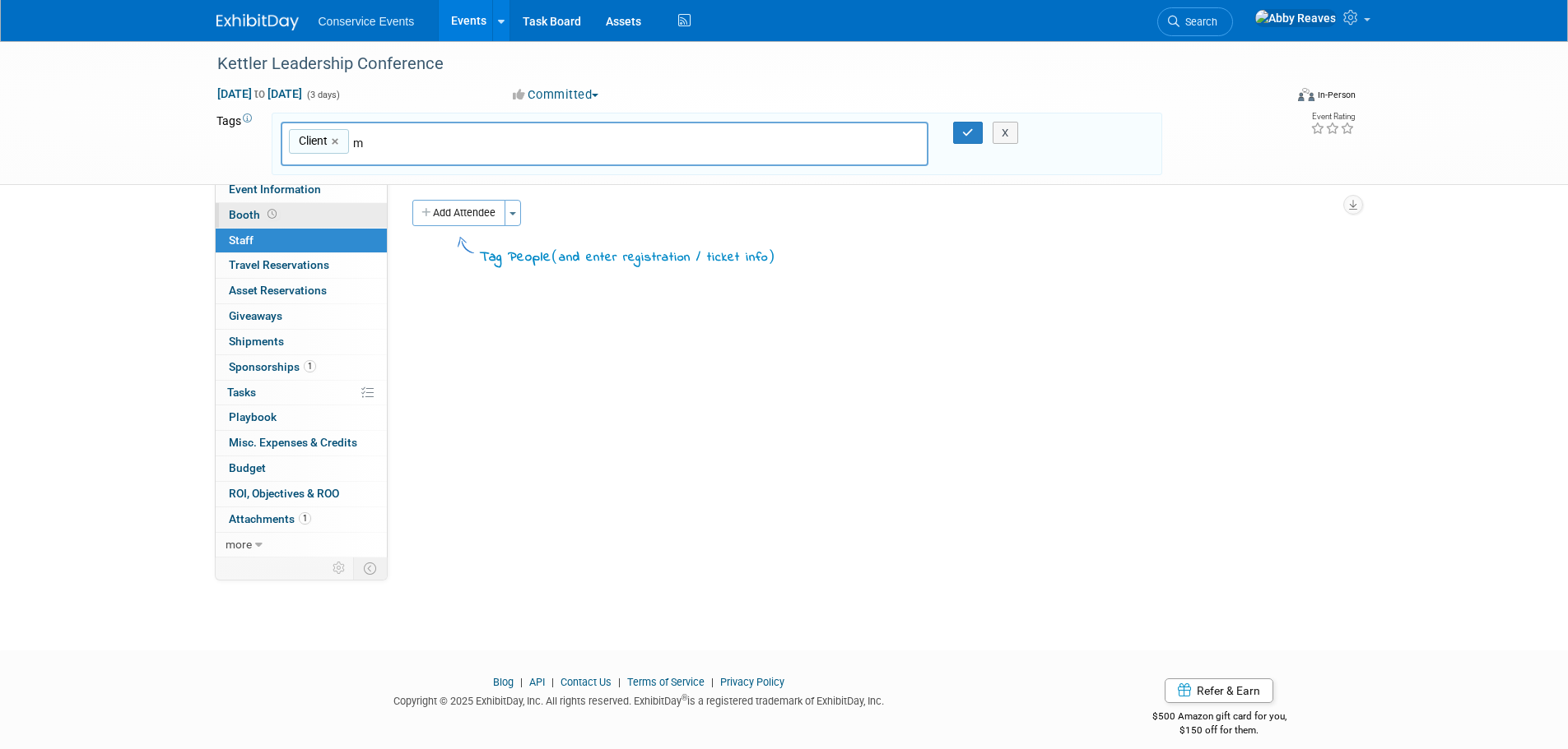
type input "mf"
click at [365, 181] on div "MF" at bounding box center [395, 182] width 230 height 23
type input "Client, MF"
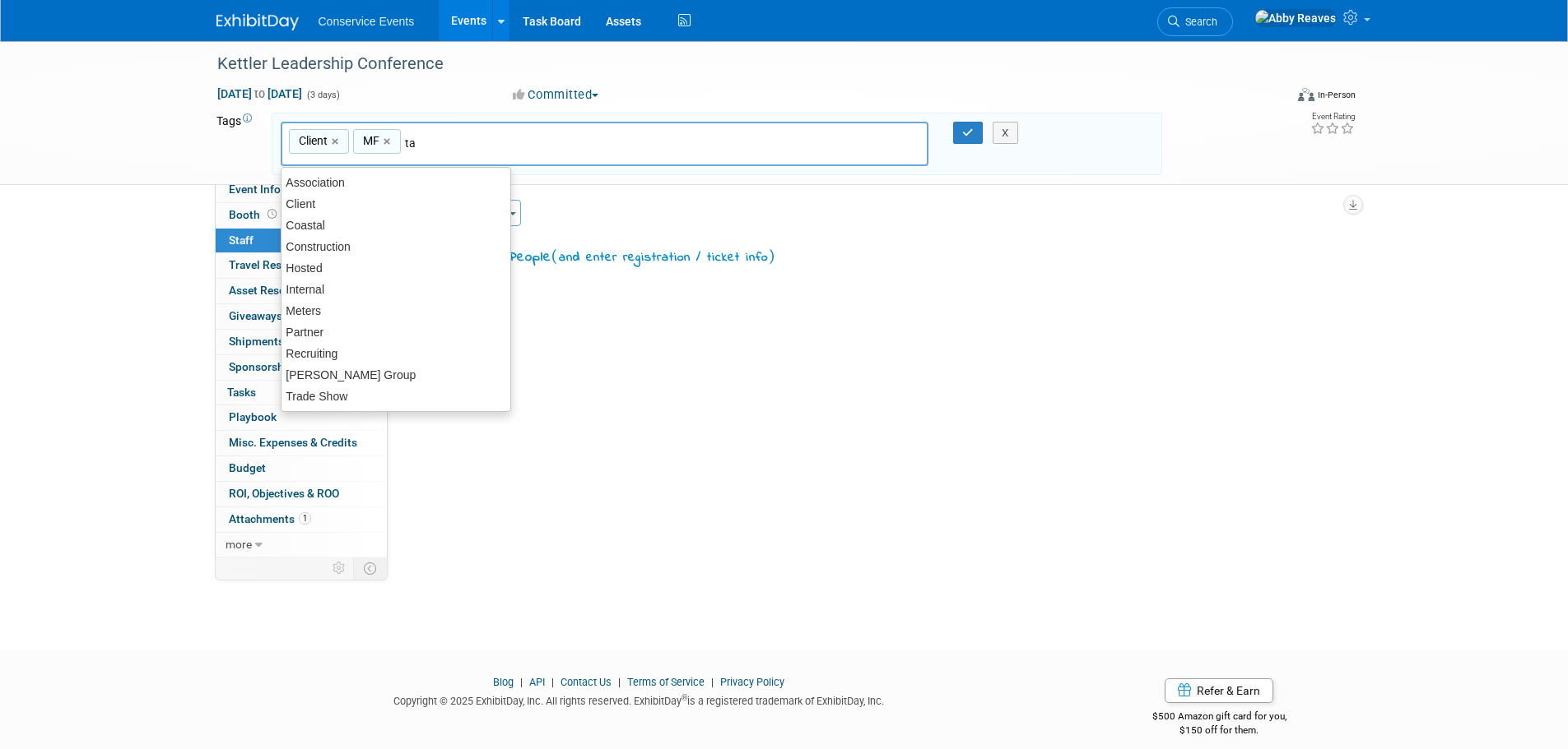
type input "tay"
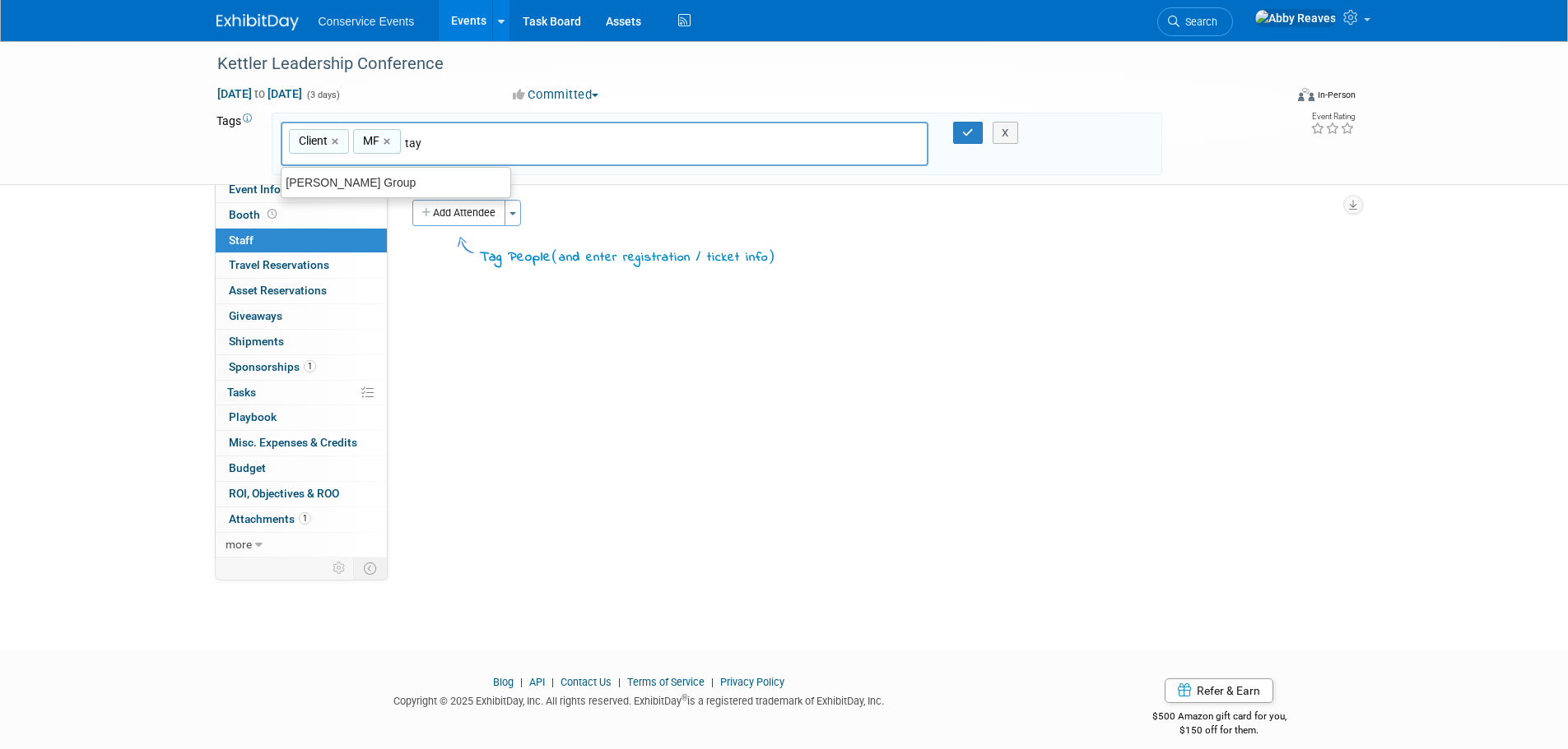
click at [365, 181] on div "[PERSON_NAME] Group" at bounding box center [395, 182] width 229 height 21
type input "Client, MF, Taylor Group"
type input "mob"
click at [367, 181] on div "[PERSON_NAME]" at bounding box center [395, 182] width 230 height 23
type input "Client, MF, Taylor Group, Mobly"
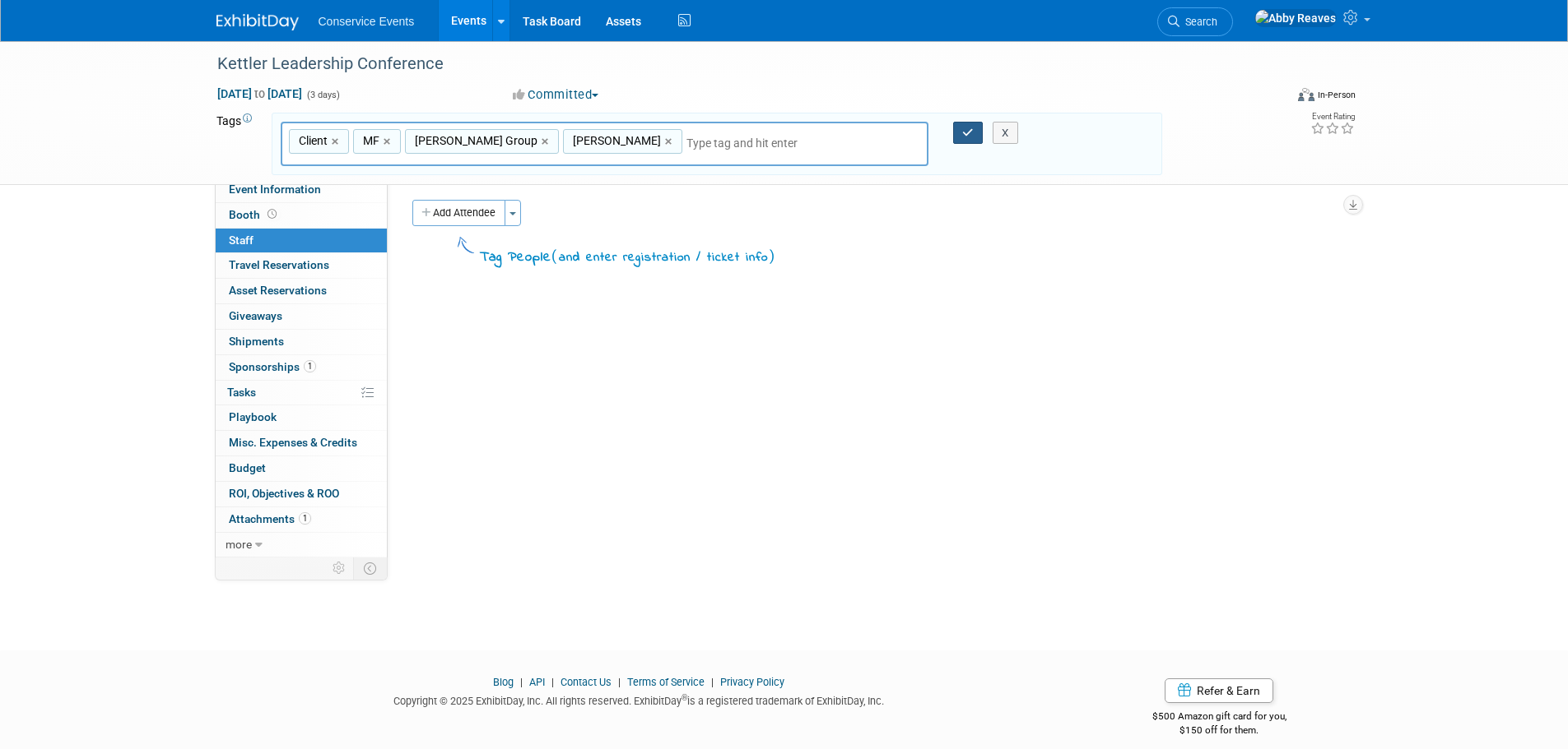
click at [963, 130] on icon "button" at bounding box center [967, 133] width 12 height 11
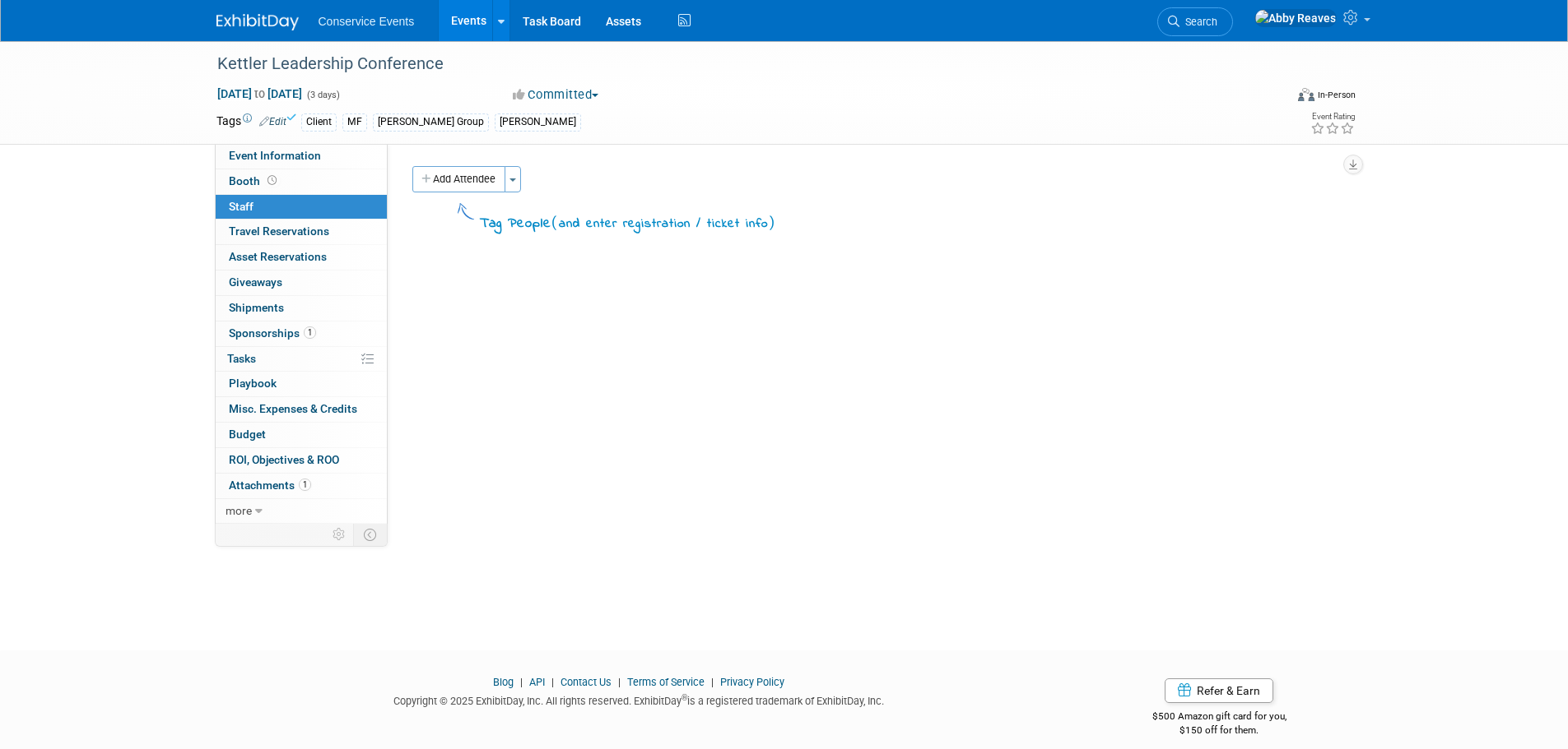
click at [442, 192] on div "Add Attendee Toggle Dropdown Quick -Tag Attendees Apply X (me) select all cancel" at bounding box center [876, 200] width 952 height 68
click at [444, 183] on button "Add Attendee" at bounding box center [458, 180] width 93 height 27
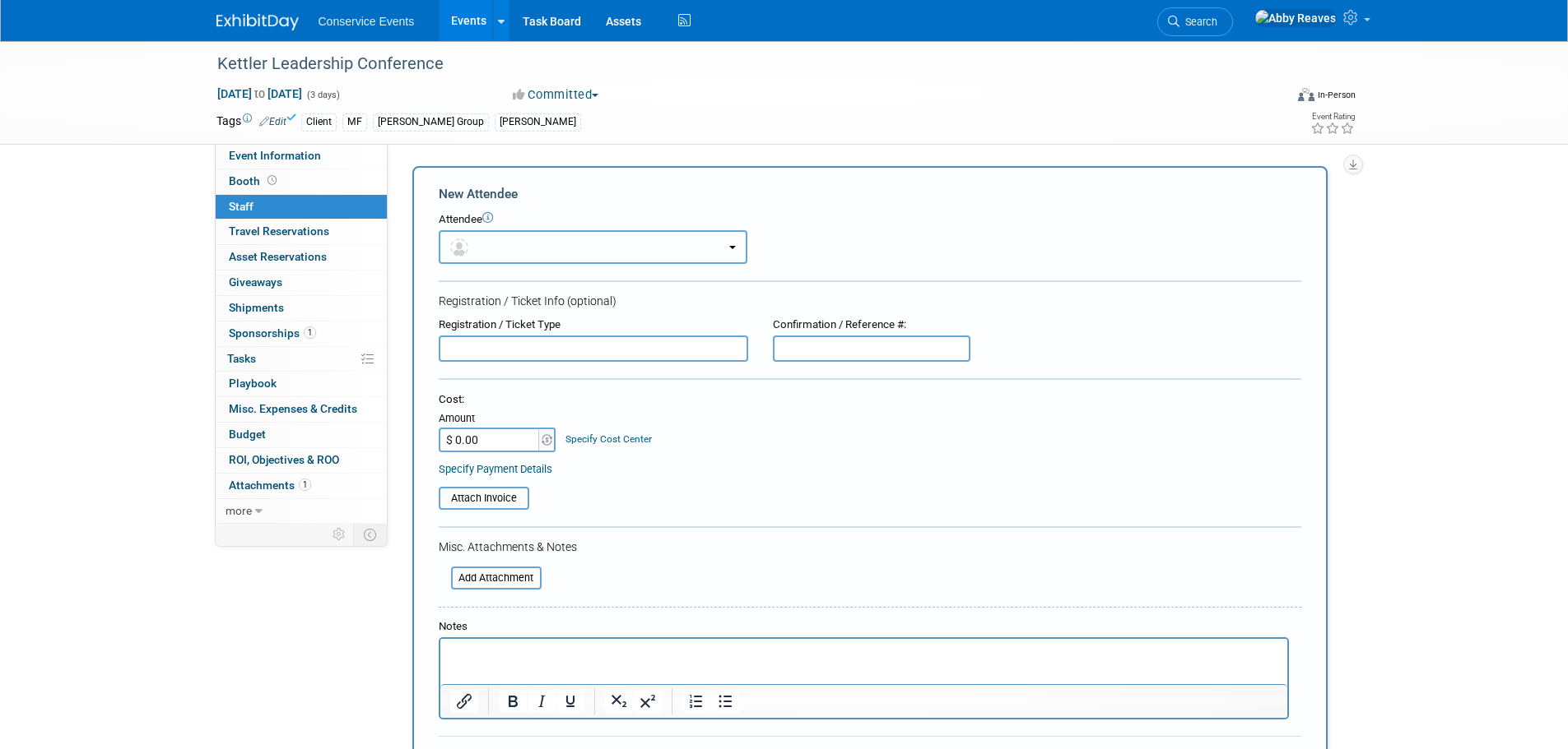
click at [507, 238] on button "button" at bounding box center [593, 247] width 309 height 34
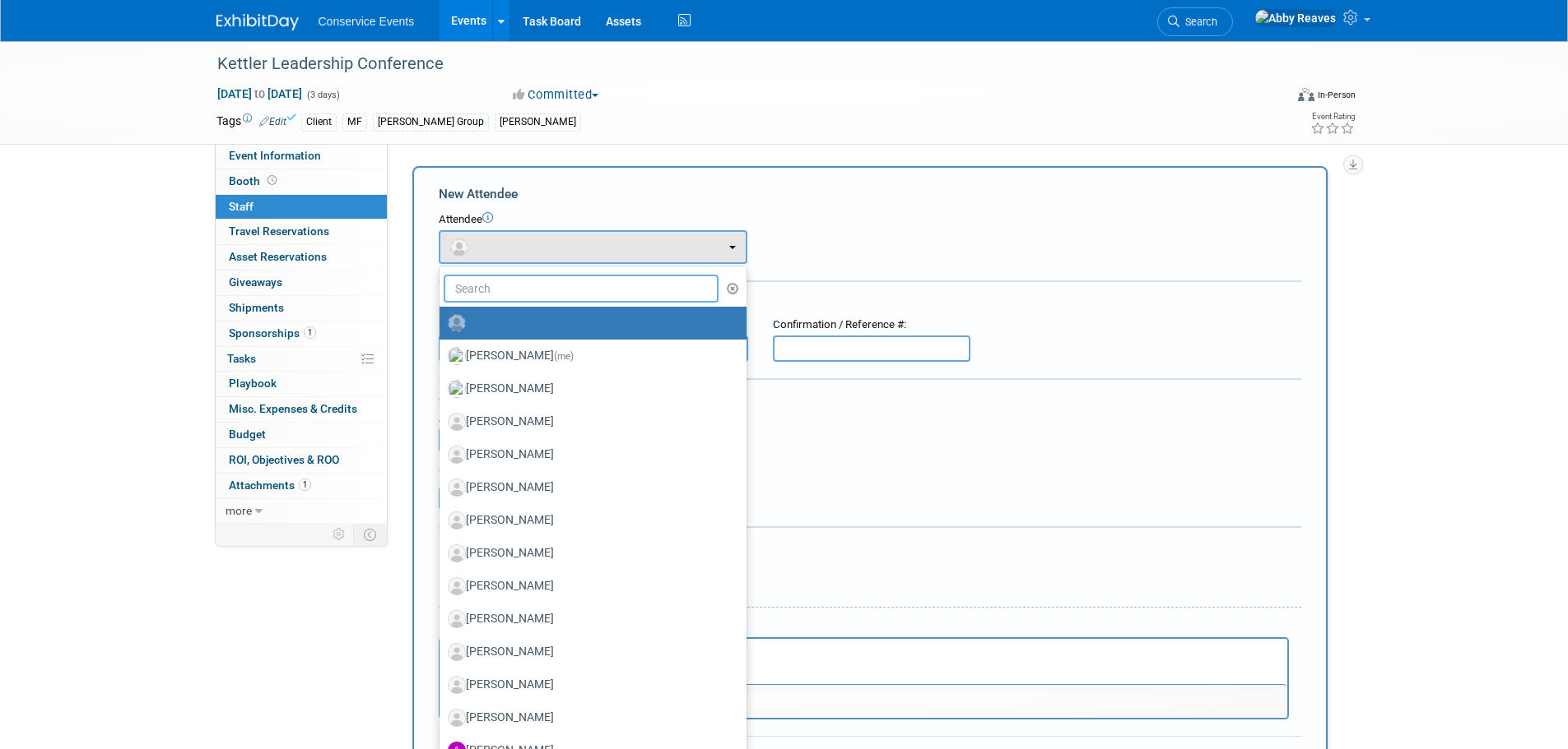
drag, startPoint x: 532, startPoint y: 289, endPoint x: 543, endPoint y: 290, distance: 11.0
click at [543, 290] on input "text" at bounding box center [581, 288] width 276 height 28
click at [546, 342] on link "Abby Reaves (me)" at bounding box center [593, 356] width 307 height 33
click at [554, 354] on span "(me)" at bounding box center [563, 356] width 20 height 12
click at [442, 354] on input "Abby Reaves (me)" at bounding box center [437, 354] width 11 height 11
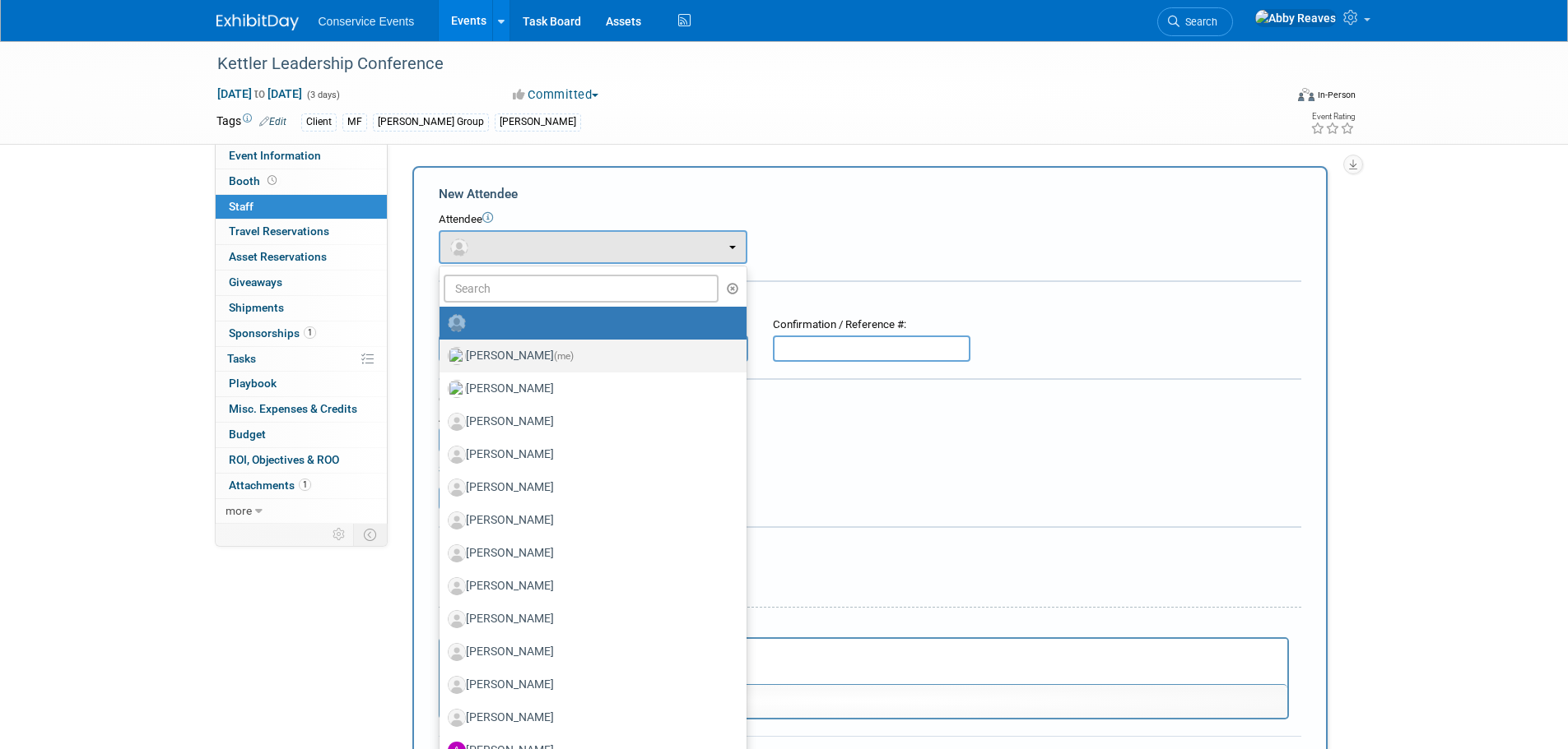
select select "888e4ed3-42fd-4820-a89e-ed4ce941d196"
select select "6"
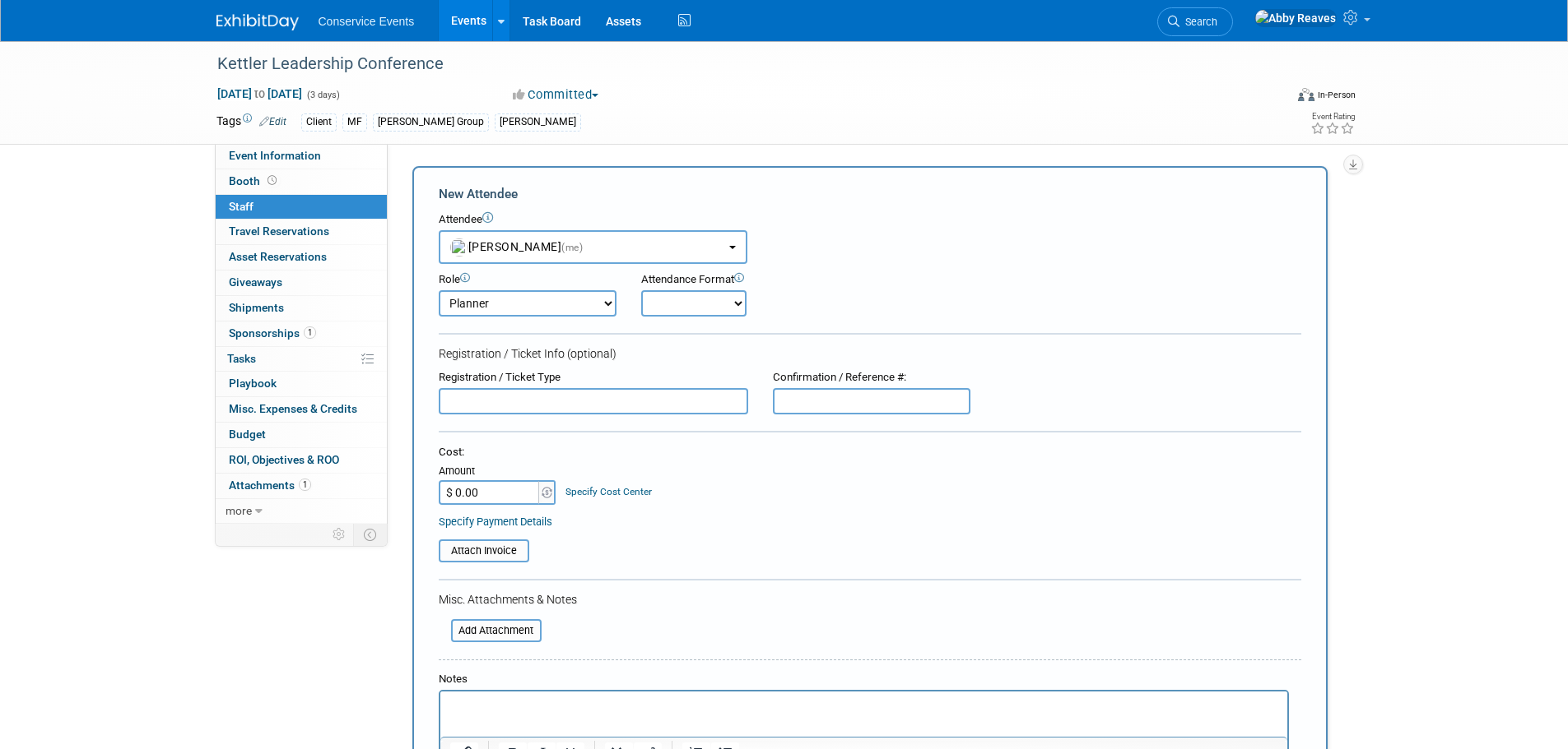
click at [665, 300] on select "Onsite Remote" at bounding box center [693, 303] width 105 height 27
select select "2"
click at [641, 290] on select "Onsite Remote" at bounding box center [693, 303] width 105 height 27
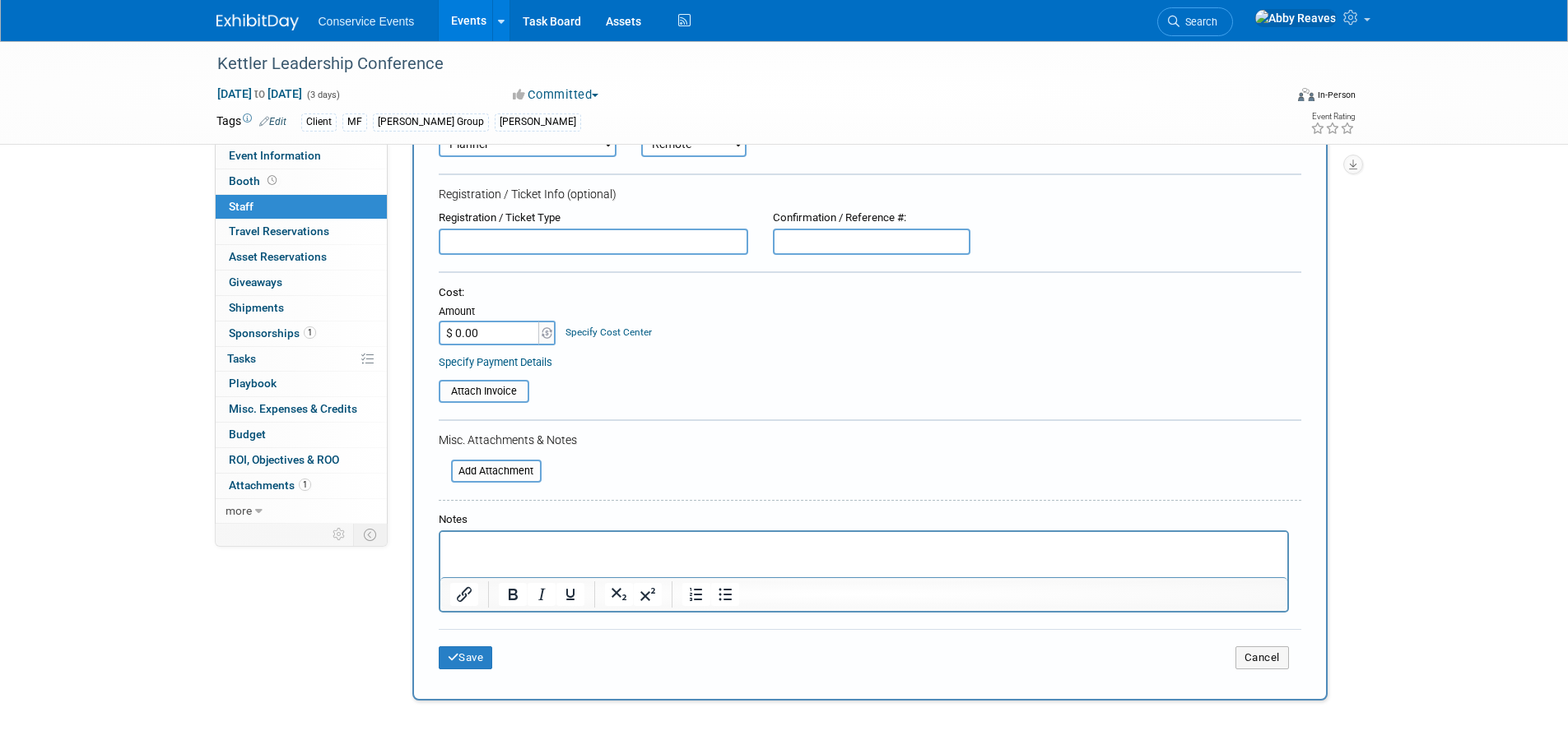
scroll to position [307, 0]
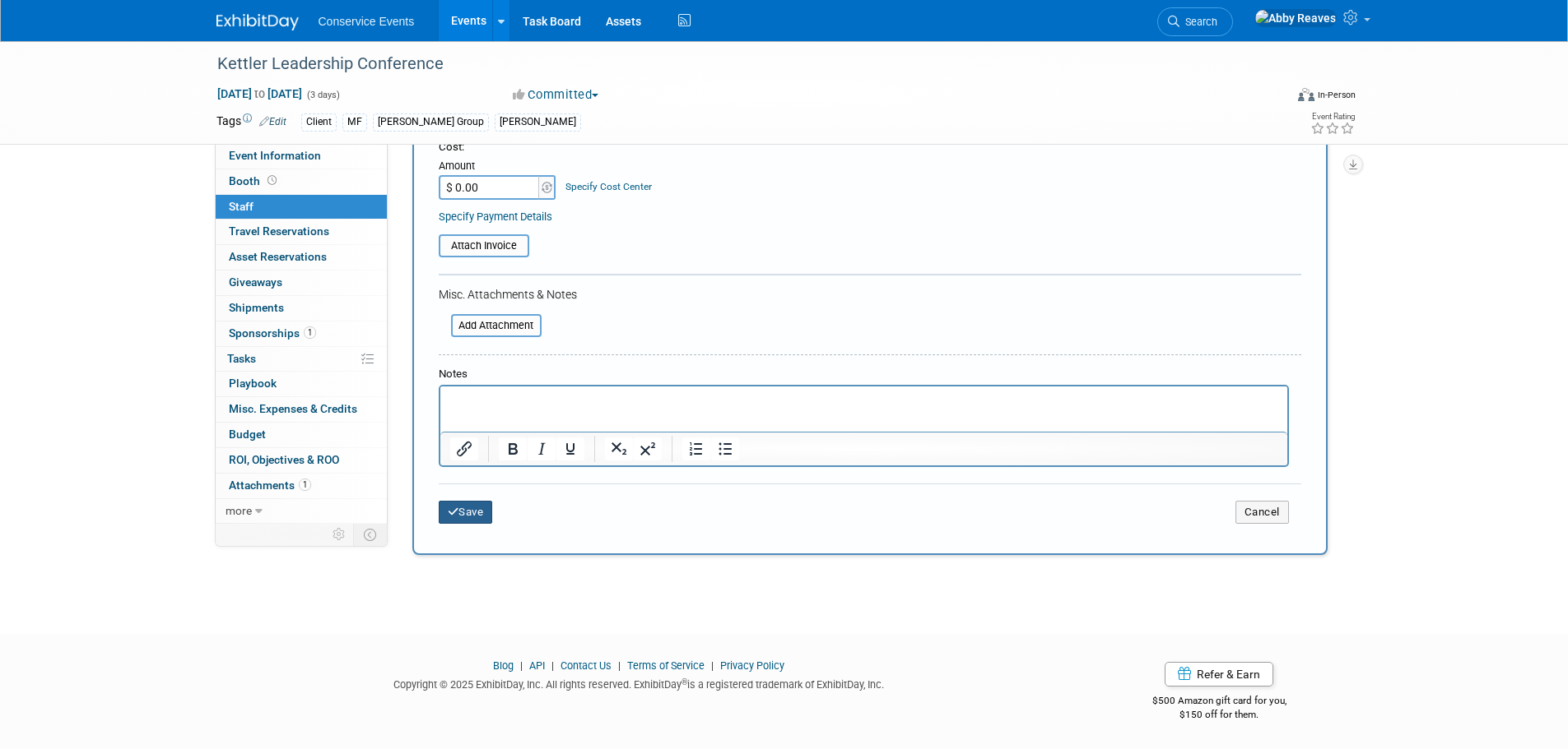
click at [493, 517] on button "Save" at bounding box center [465, 512] width 54 height 23
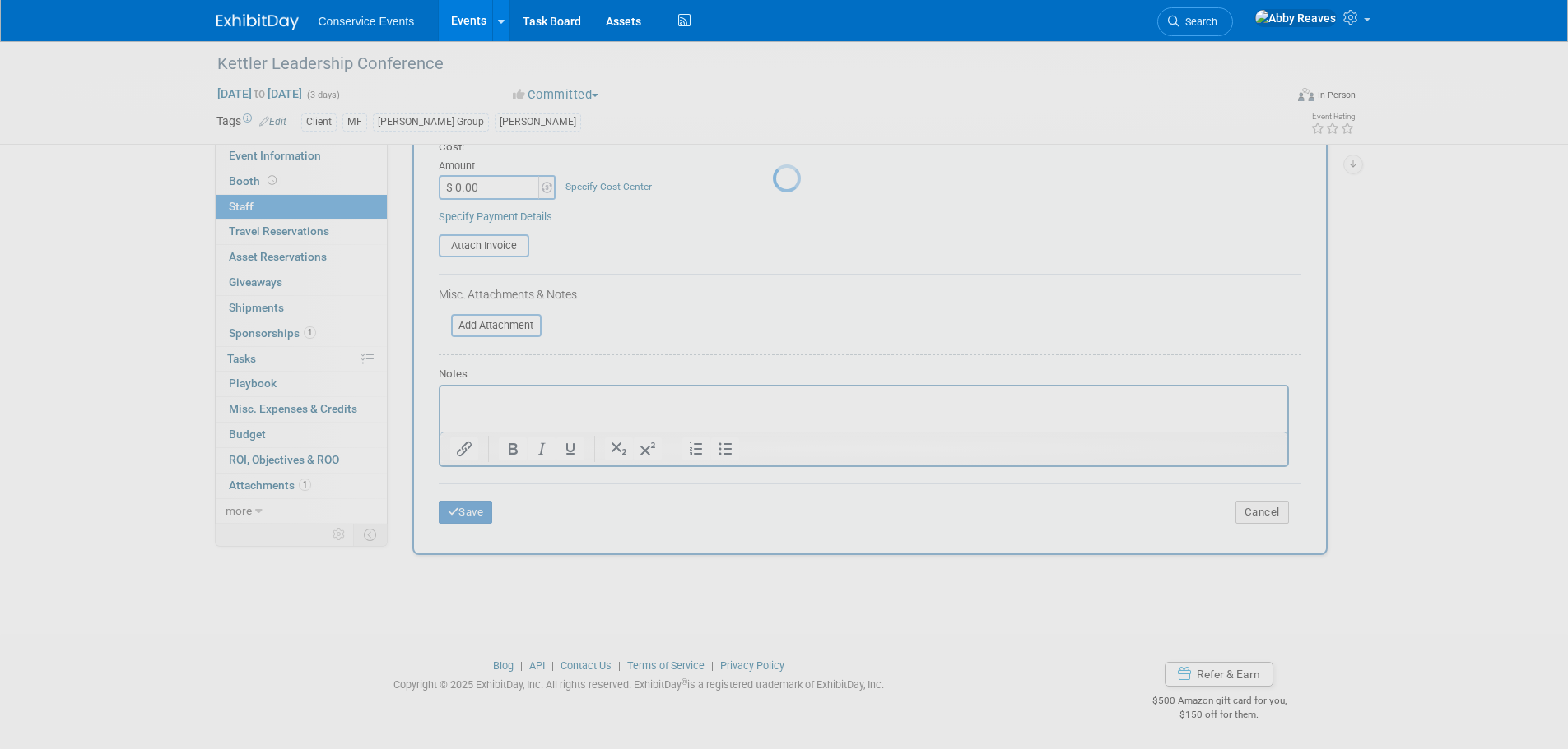
scroll to position [16, 0]
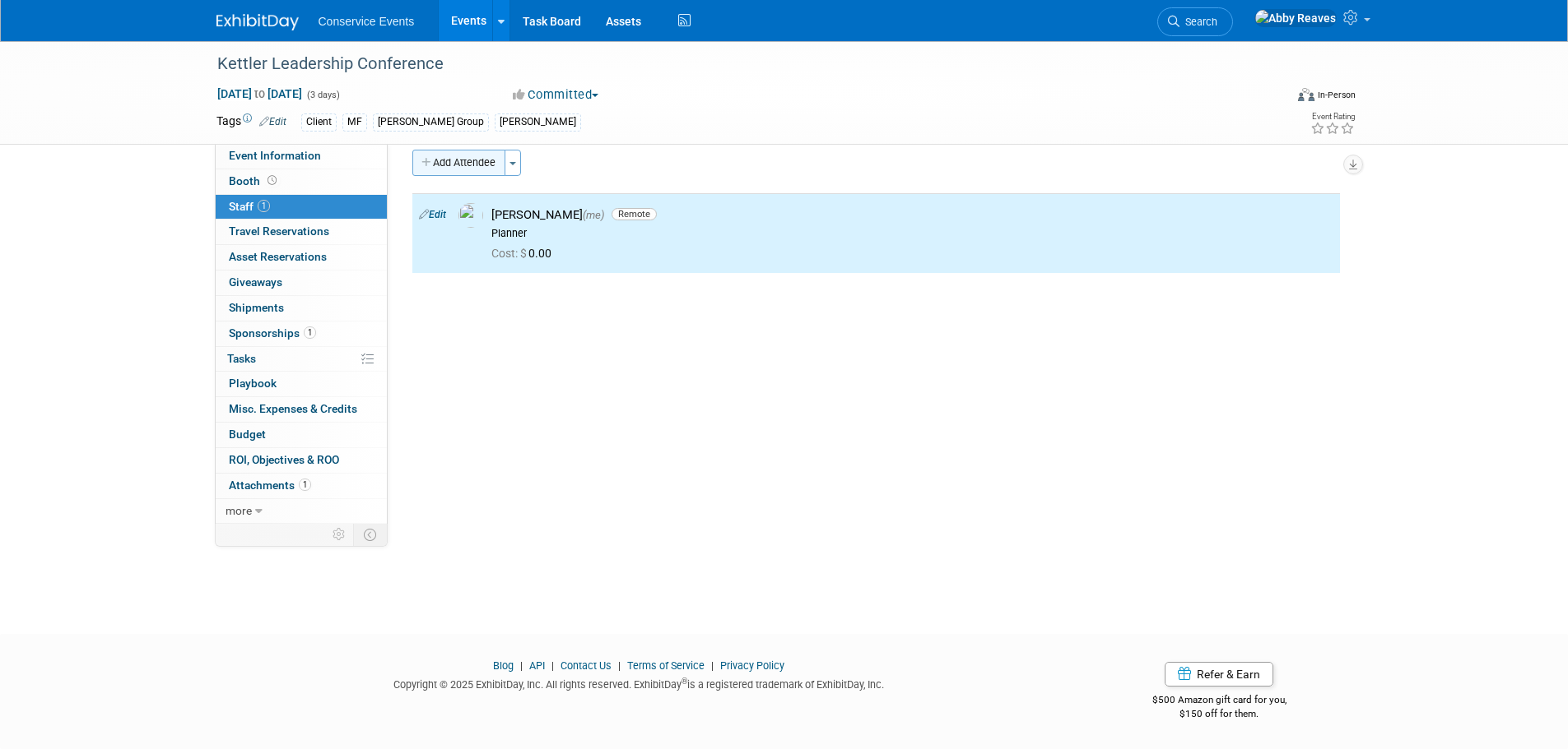
click at [483, 165] on button "Add Attendee" at bounding box center [458, 163] width 93 height 27
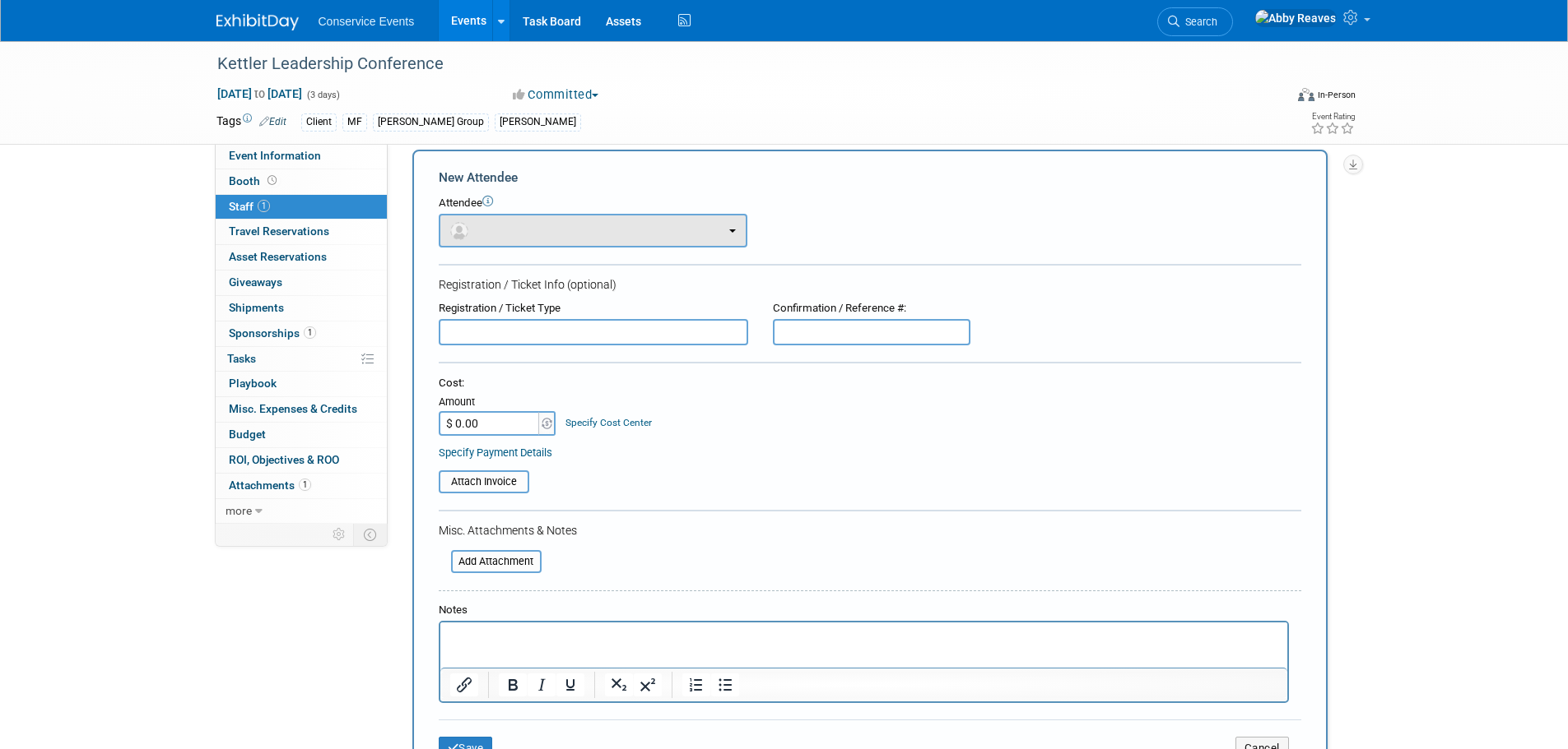
scroll to position [0, 0]
click at [524, 230] on button "button" at bounding box center [593, 230] width 309 height 34
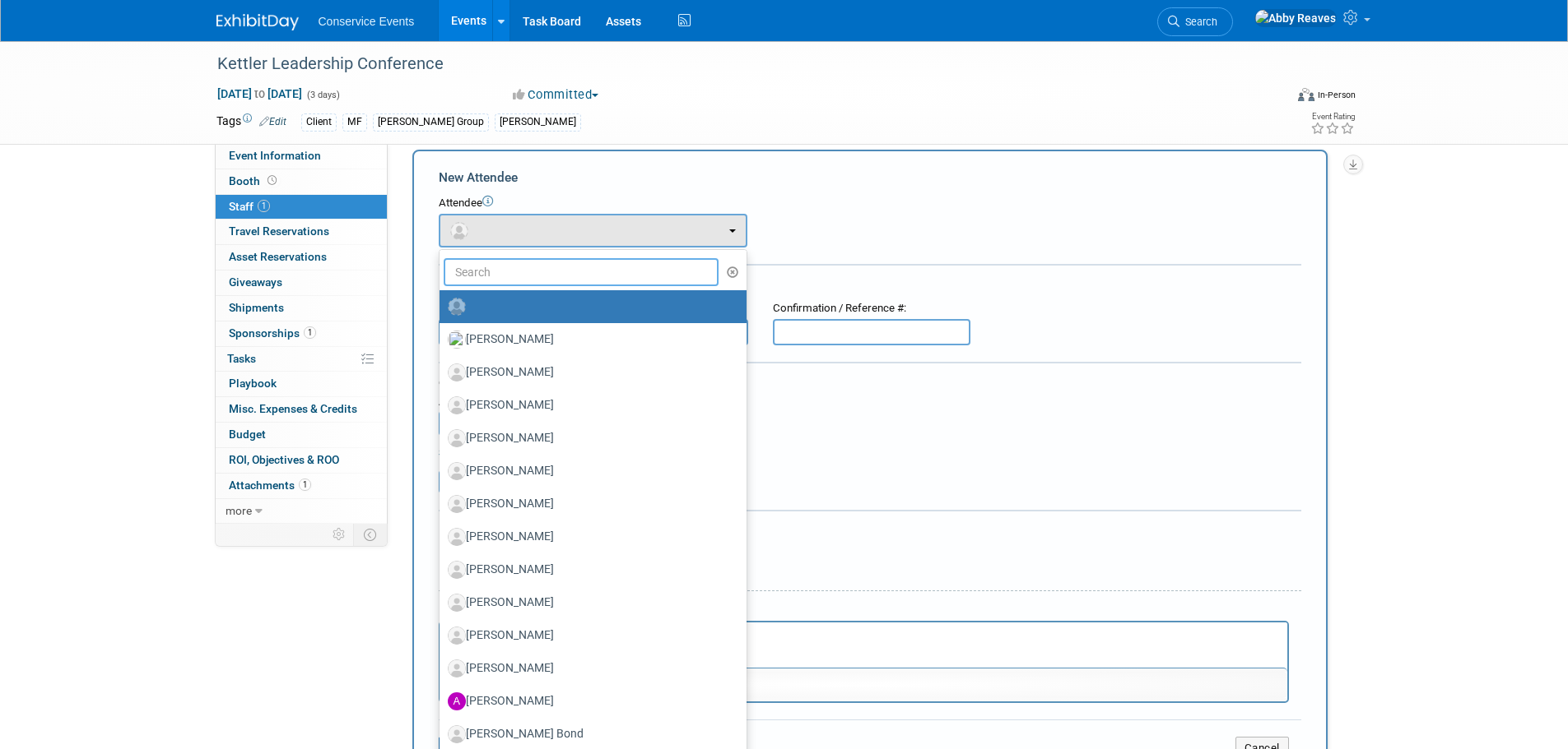
click at [526, 286] on input "text" at bounding box center [581, 271] width 276 height 28
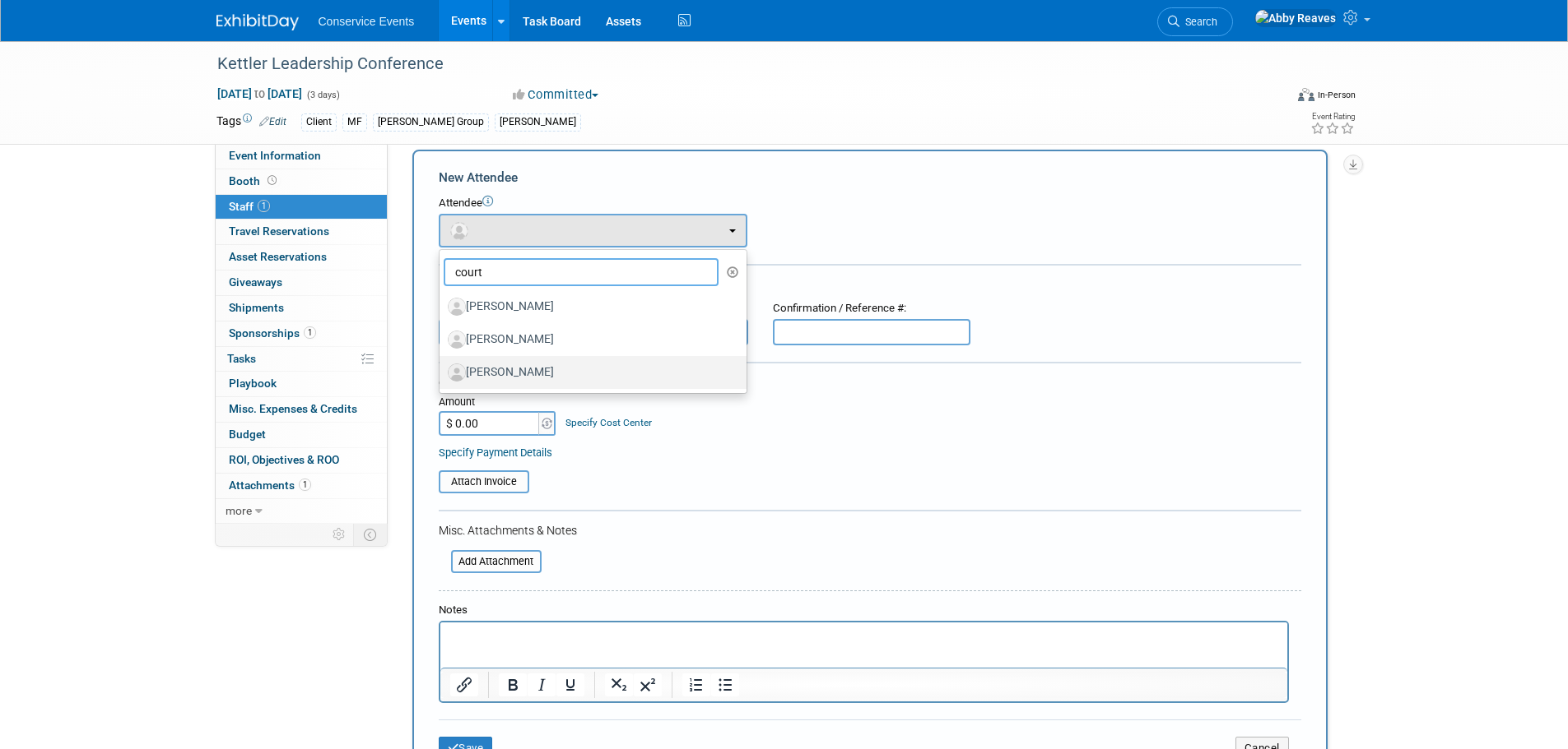
type input "court"
click at [570, 370] on label "[PERSON_NAME]" at bounding box center [588, 373] width 282 height 27
click at [442, 370] on input "[PERSON_NAME]" at bounding box center [437, 371] width 11 height 11
select select "d6dd57ad-31e4-4485-80ce-293bb3b004e8"
select select "2"
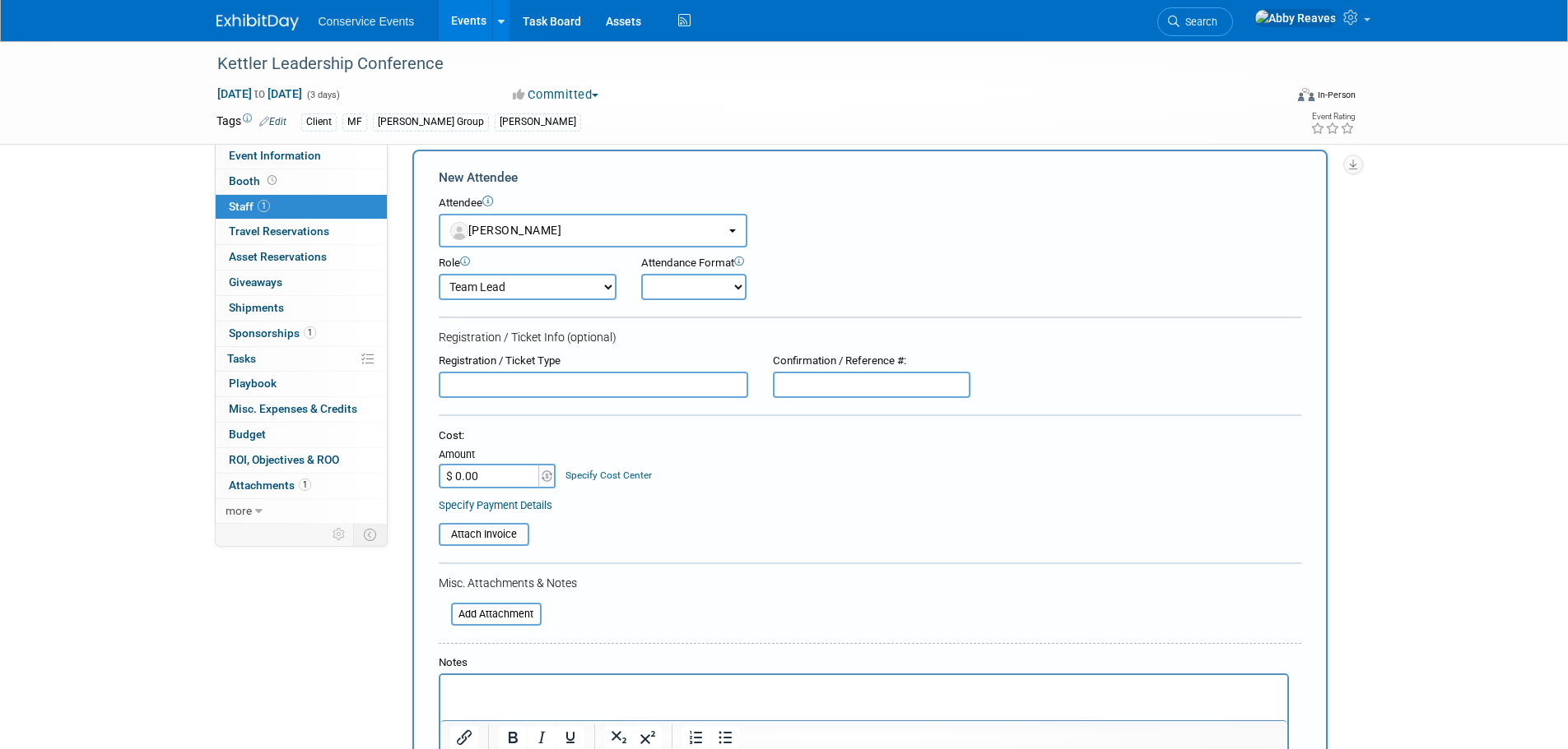
drag, startPoint x: 732, startPoint y: 286, endPoint x: 723, endPoint y: 294, distance: 12.0
click at [732, 286] on select "Onsite Remote" at bounding box center [693, 287] width 105 height 27
select select "1"
click at [641, 274] on select "Onsite Remote" at bounding box center [693, 287] width 105 height 27
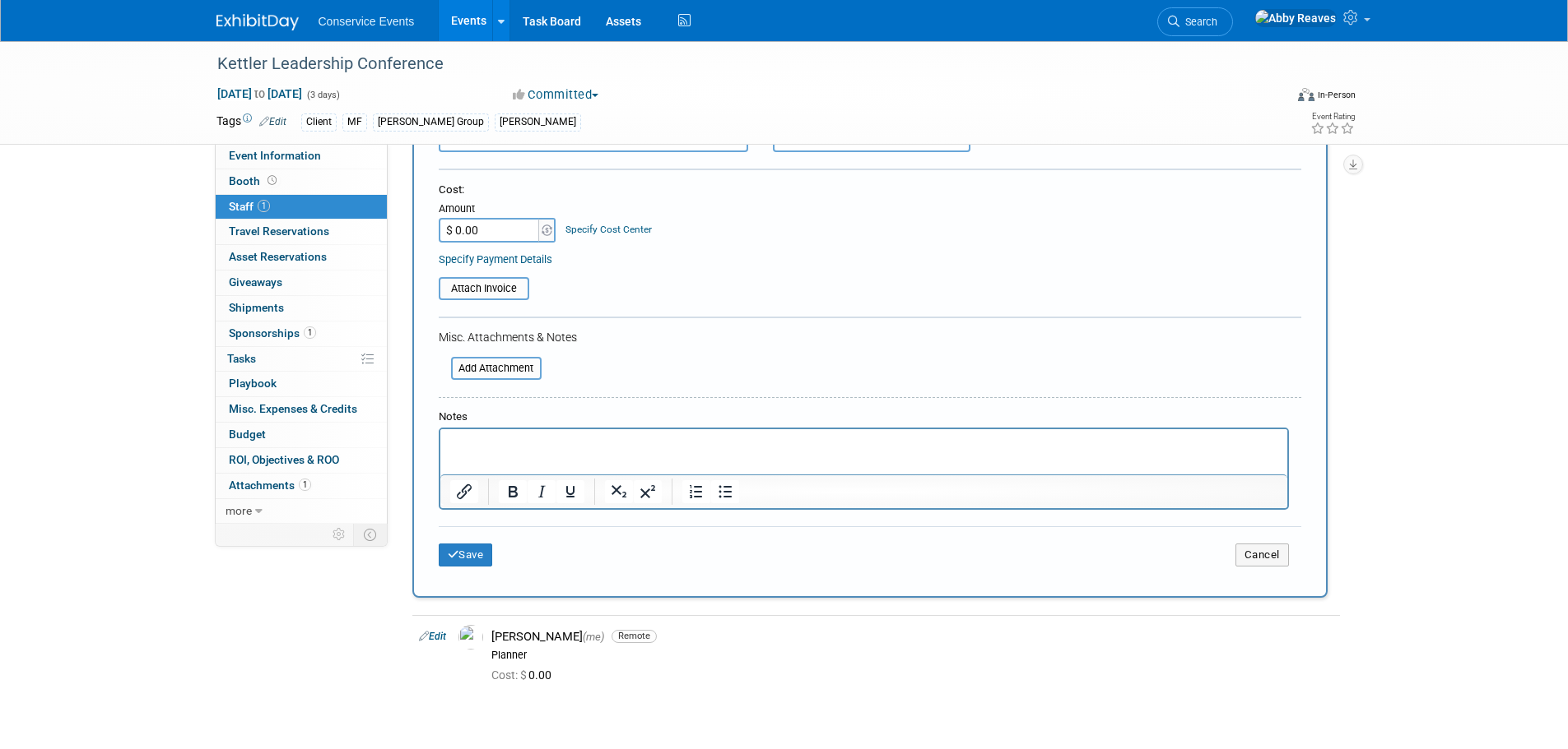
scroll to position [263, 0]
click at [483, 568] on div "Save Cancel" at bounding box center [869, 552] width 862 height 52
click at [482, 554] on button "Save" at bounding box center [465, 554] width 54 height 23
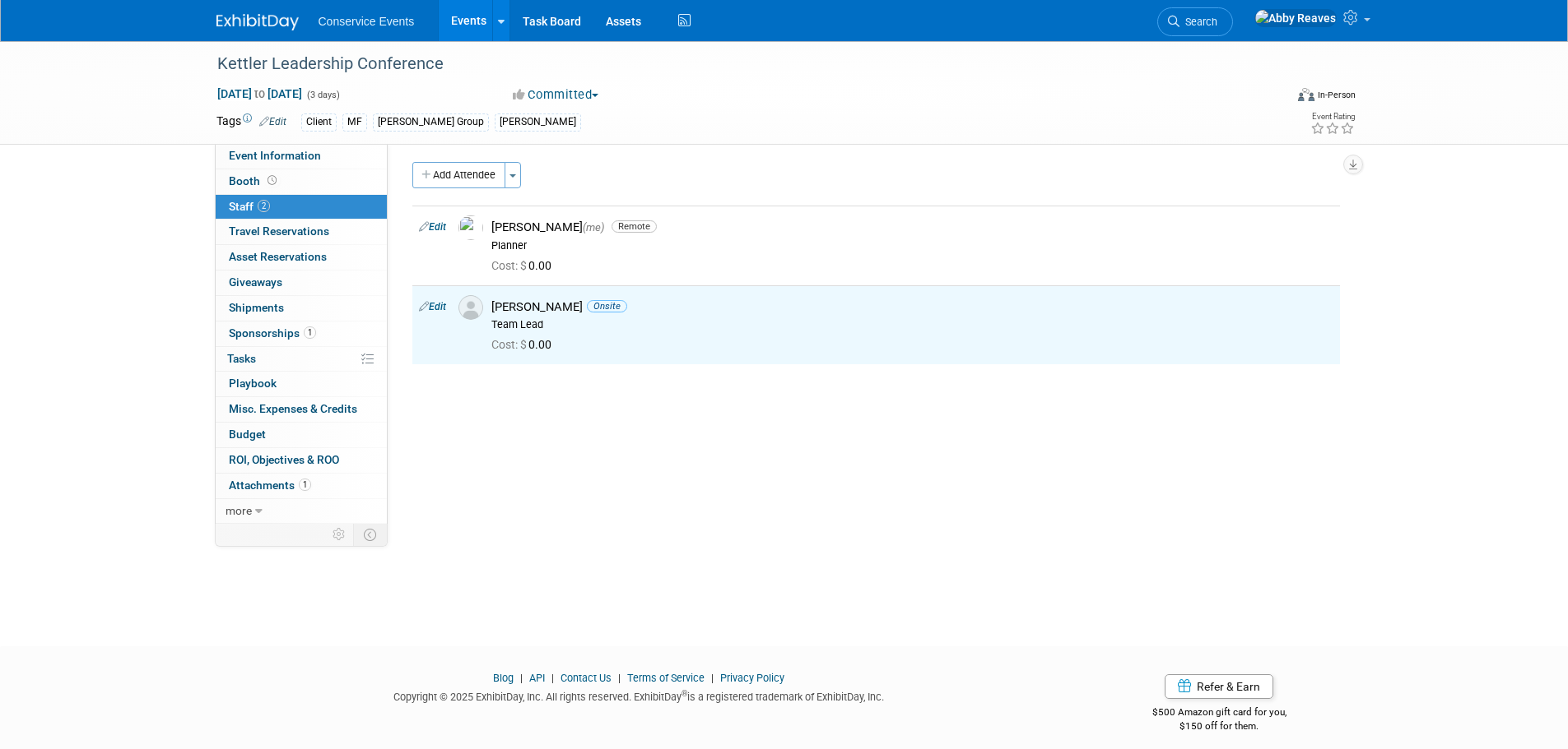
scroll to position [0, 0]
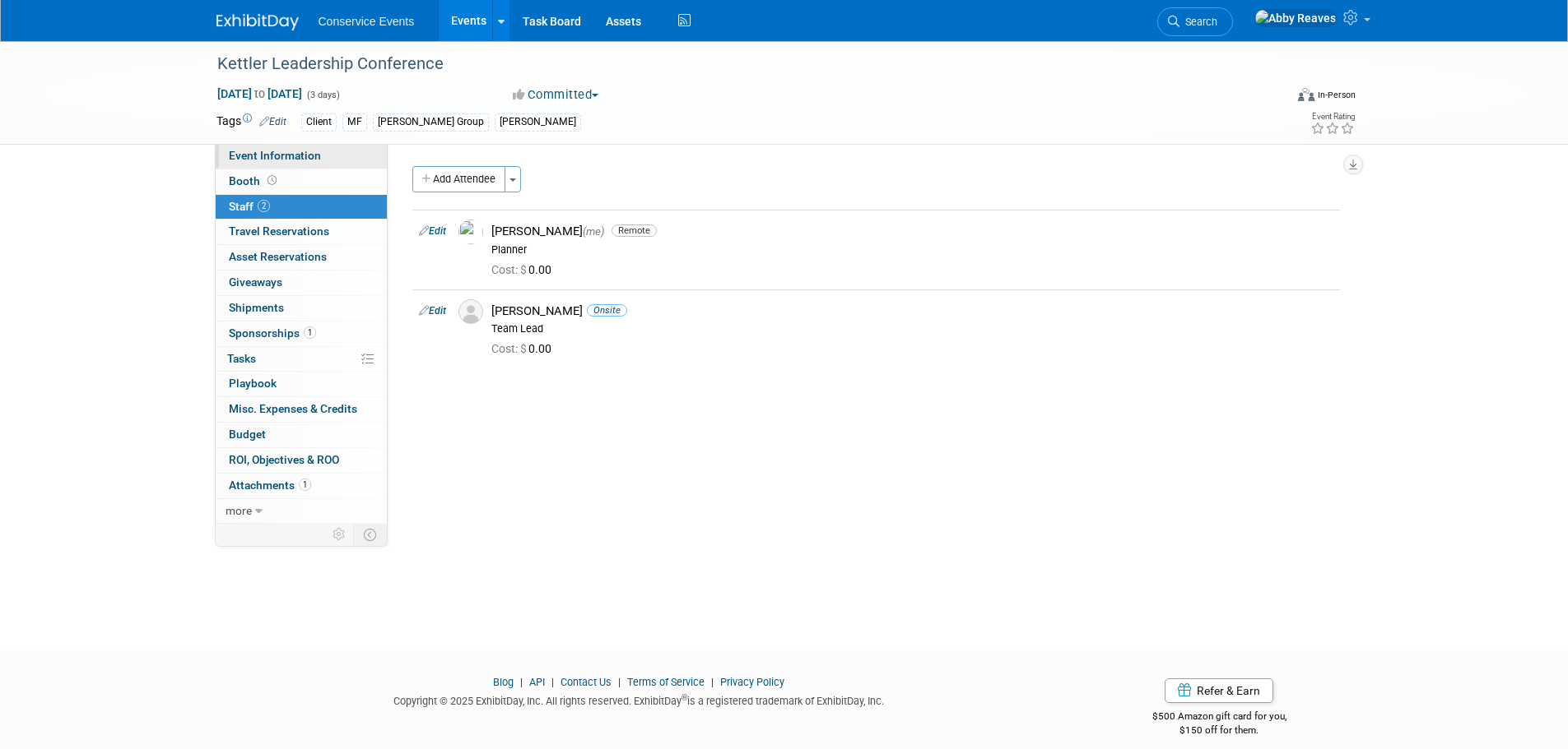
click at [343, 157] on link "Event Information" at bounding box center [301, 157] width 171 height 25
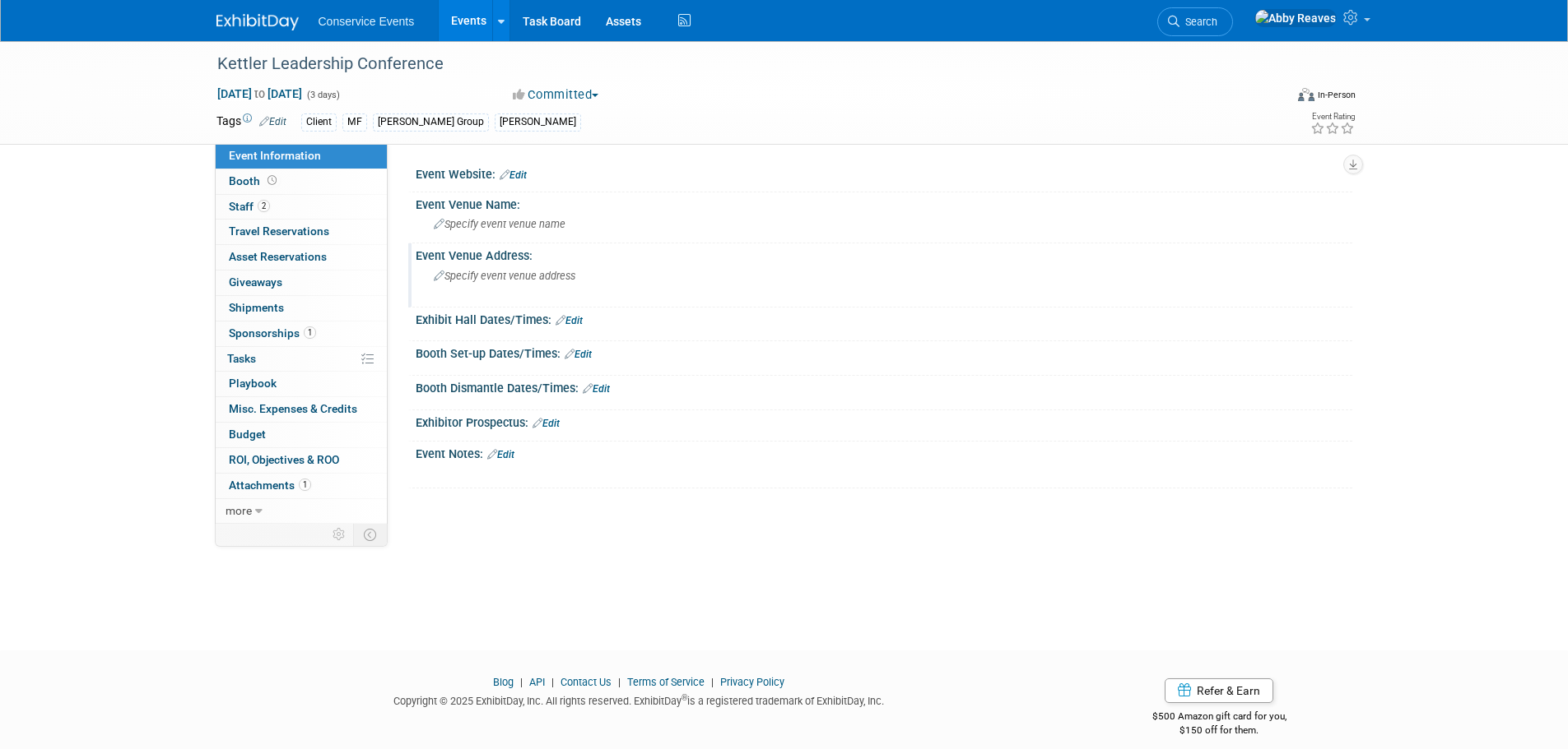
click at [544, 284] on div "Specify event venue address" at bounding box center [610, 282] width 366 height 38
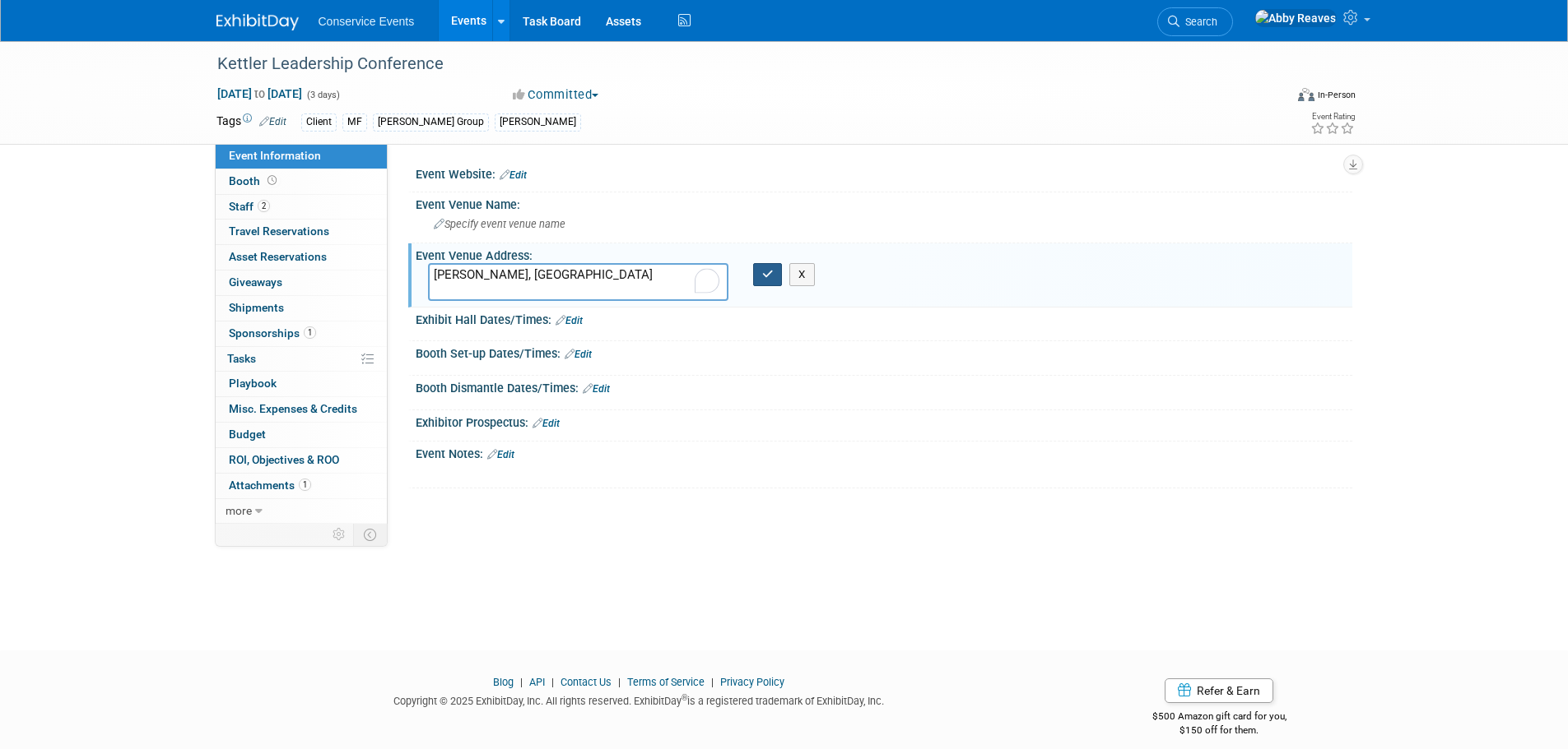
type textarea "Herdon, VA"
click at [764, 279] on icon "button" at bounding box center [767, 274] width 12 height 11
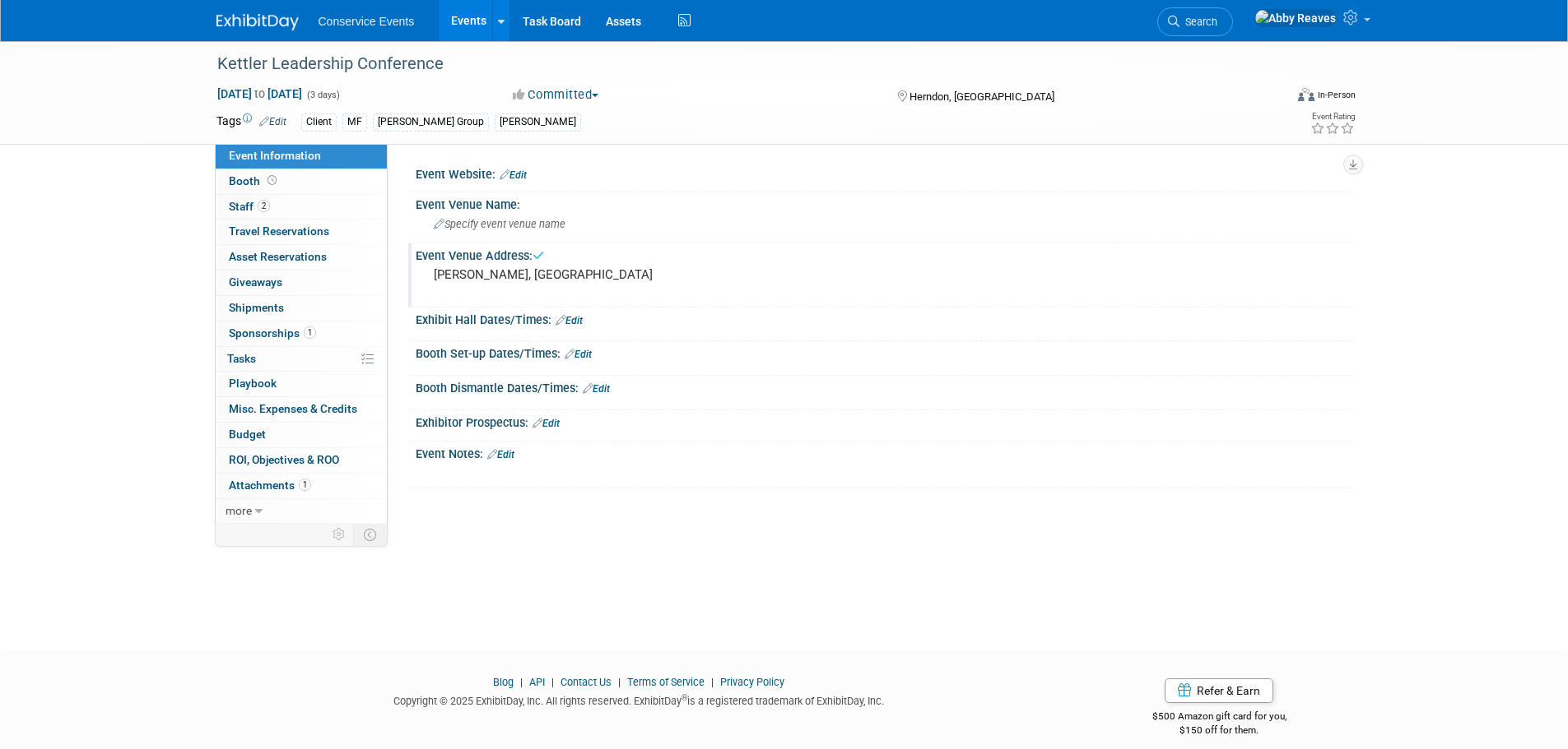
click at [447, 31] on link "Events" at bounding box center [469, 20] width 61 height 41
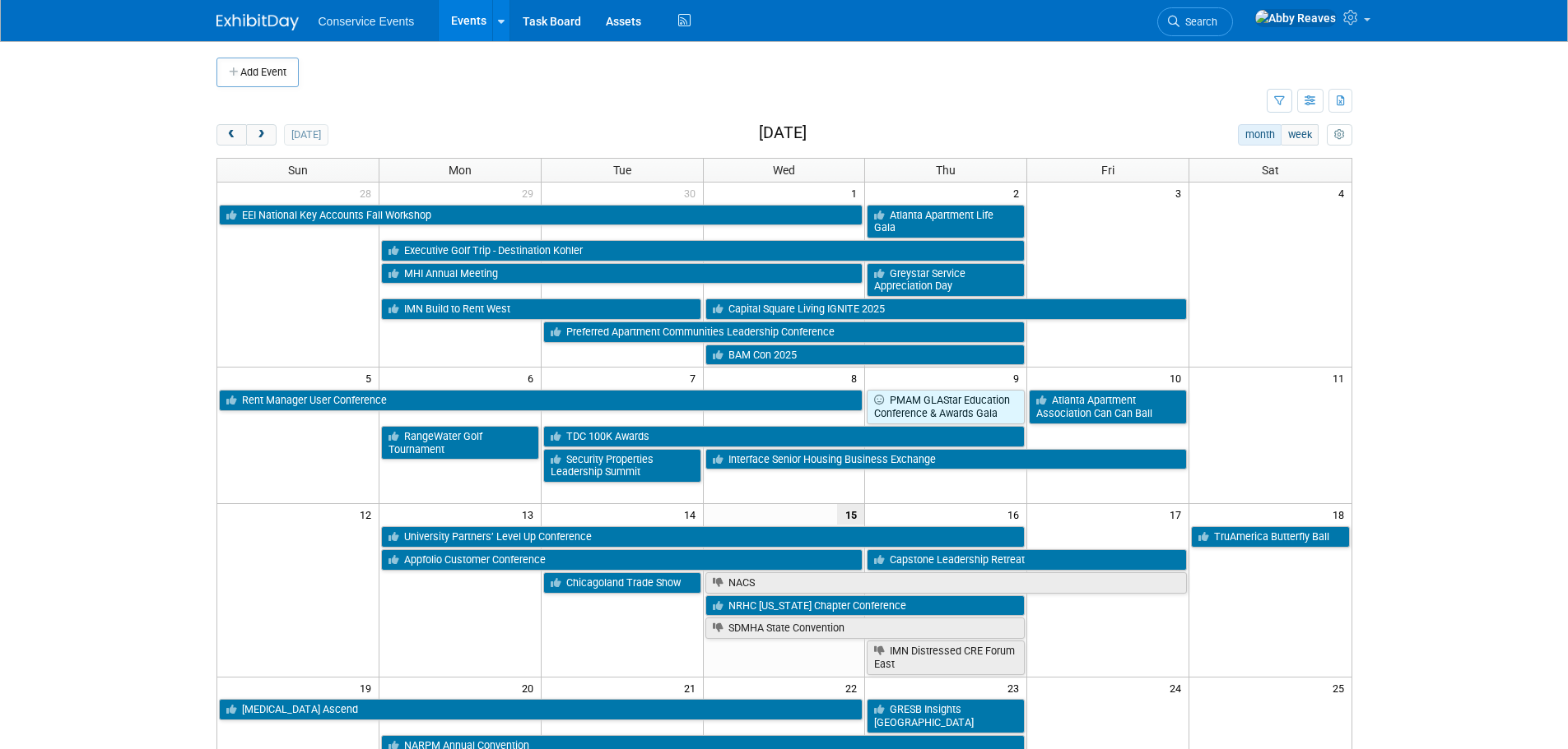
click at [1191, 13] on div "Conservice Events Events Add Event Bulk Upload Events Shareable Event Boards Re…" at bounding box center [784, 20] width 1136 height 41
click at [1217, 21] on span "Search" at bounding box center [1198, 22] width 38 height 12
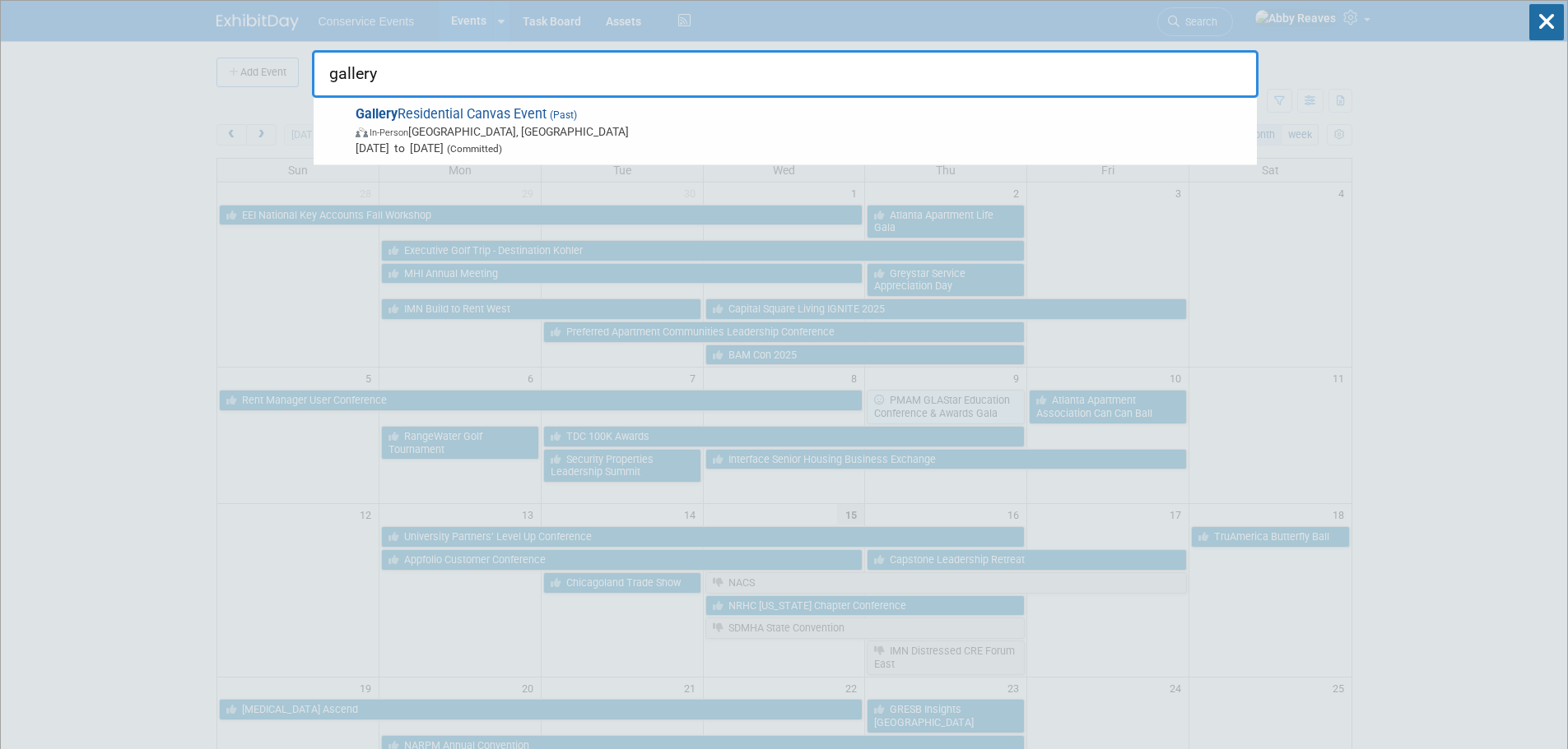
type input "gallery"
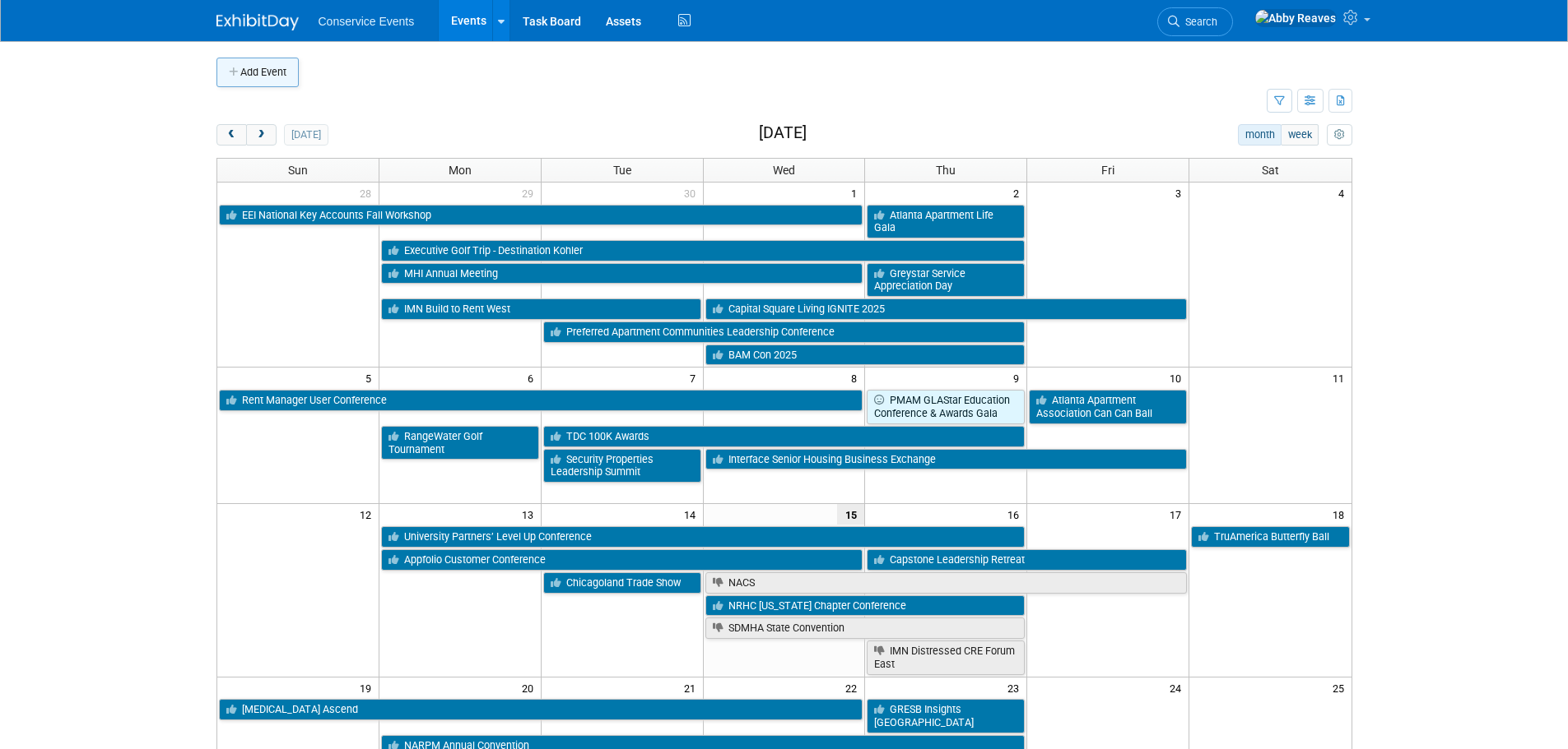
click at [285, 77] on button "Add Event" at bounding box center [257, 72] width 82 height 29
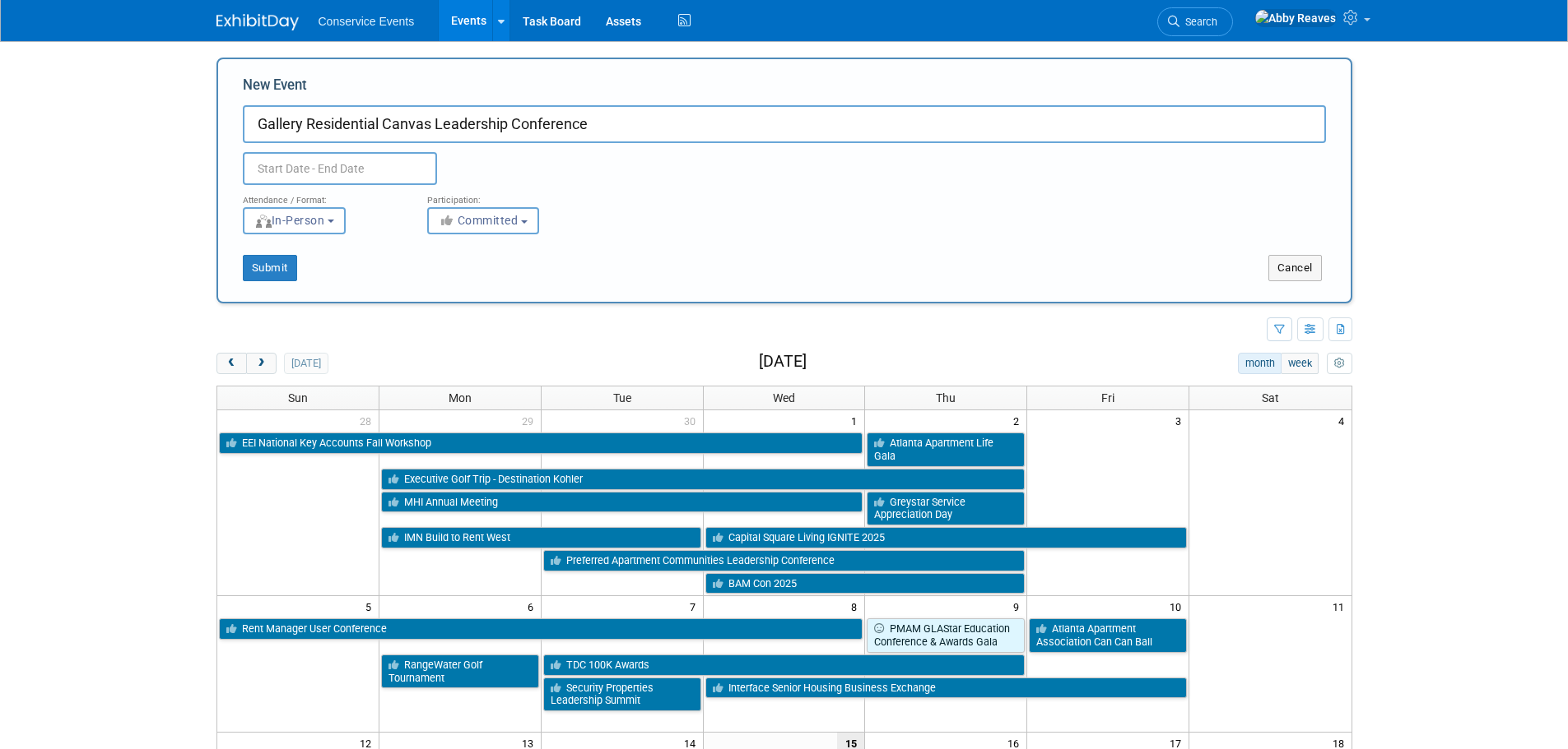
drag, startPoint x: 622, startPoint y: 125, endPoint x: 124, endPoint y: 125, distance: 498.0
click at [124, 125] on body "Conservice Events Events Add Event Bulk Upload Events Shareable Event Boards Re…" at bounding box center [784, 374] width 1568 height 749
type input "Gallery Residential Canvas Leadership Conference"
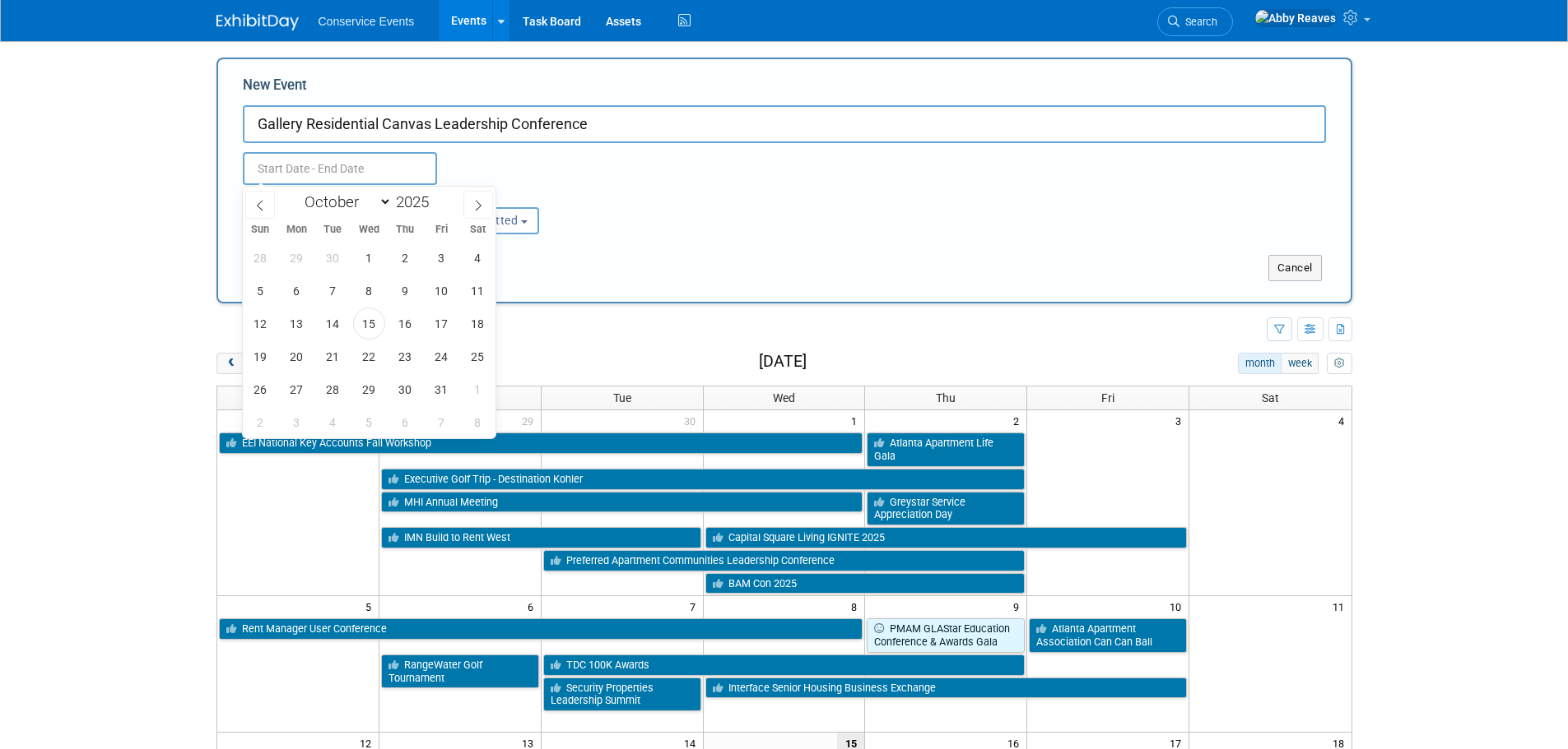
click at [319, 170] on input "text" at bounding box center [340, 168] width 194 height 33
click at [470, 206] on span at bounding box center [478, 205] width 29 height 28
select select "11"
click at [375, 262] on span "3" at bounding box center [369, 258] width 32 height 32
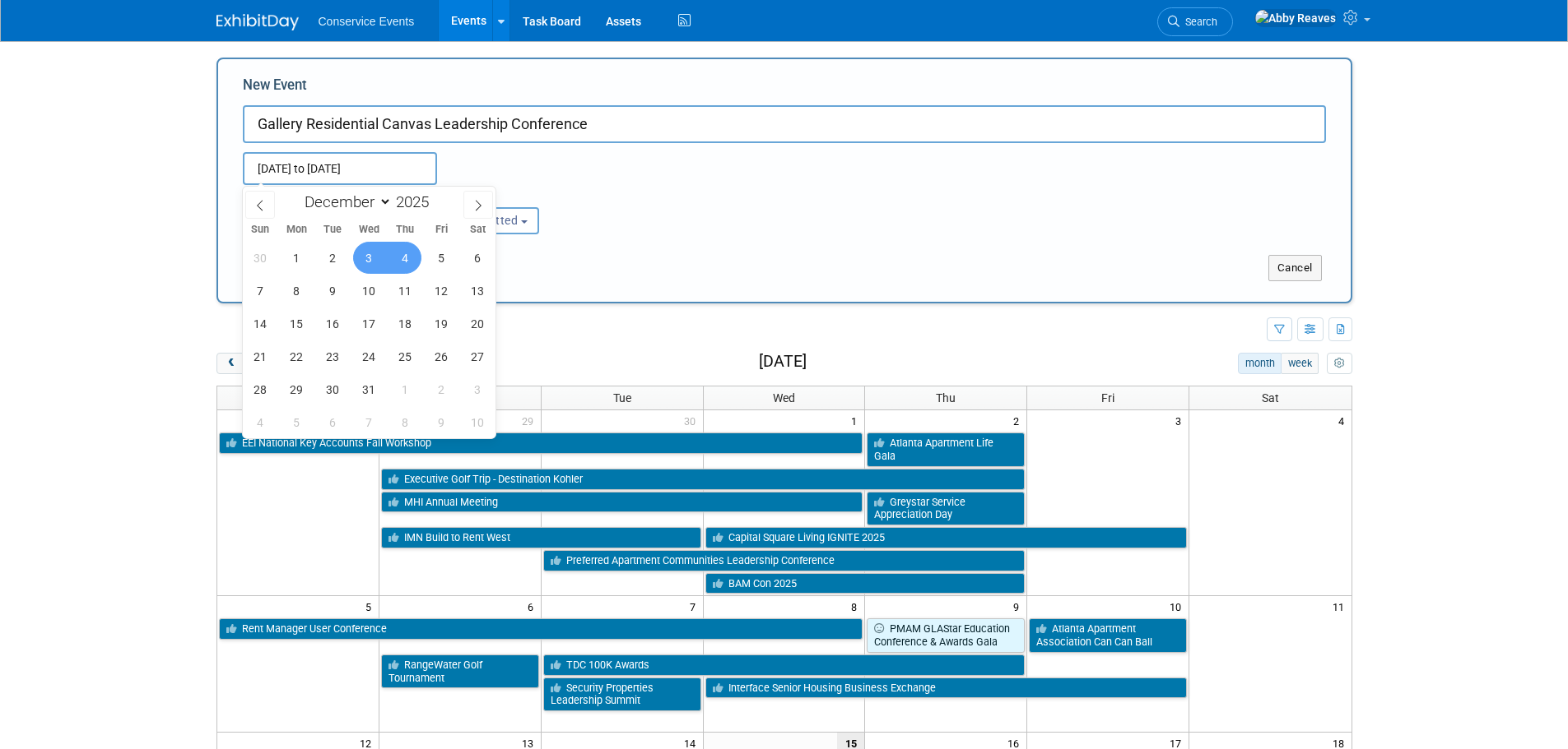
click at [403, 262] on span "4" at bounding box center [405, 258] width 32 height 32
type input "[DATE] to [DATE]"
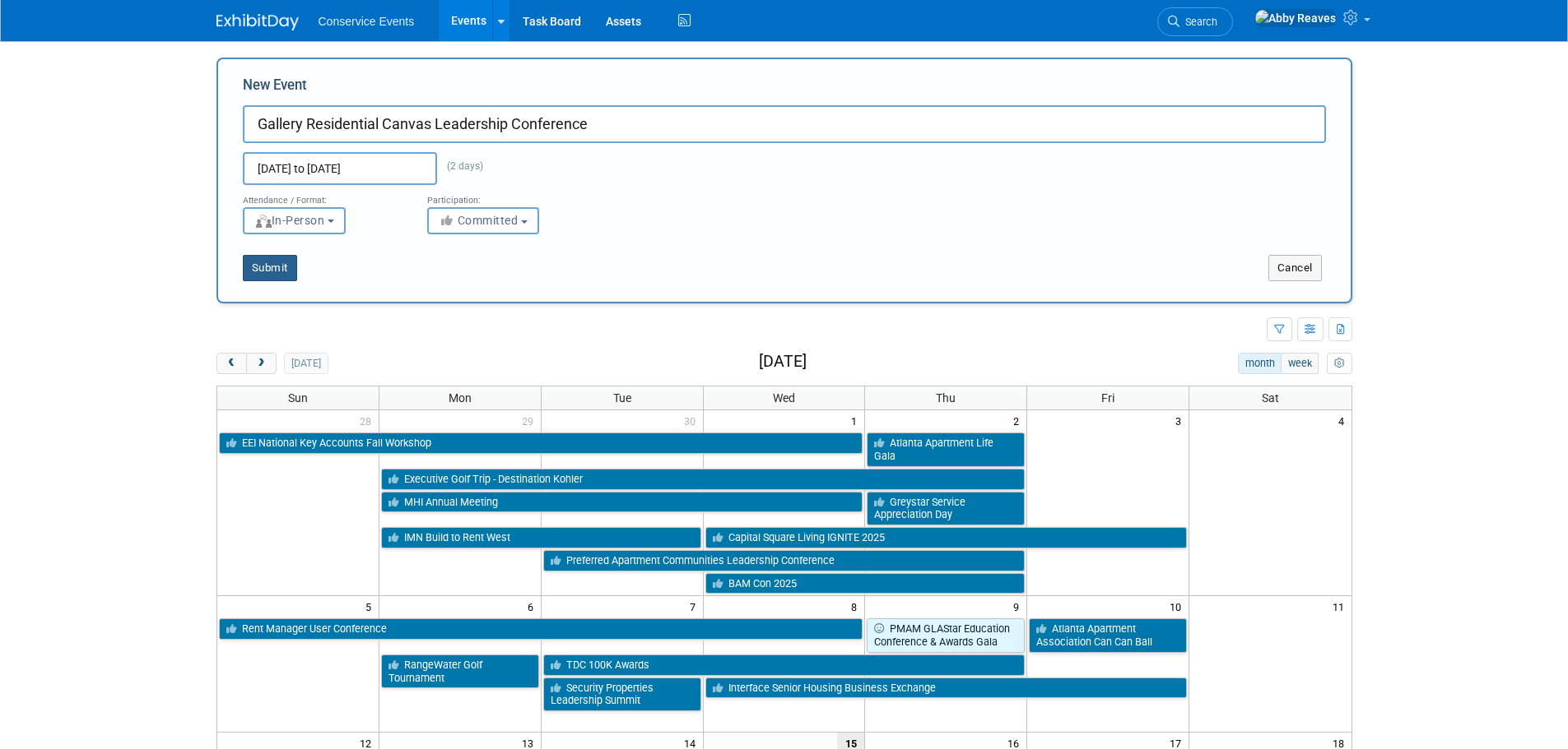
click at [297, 263] on button "Submit" at bounding box center [270, 269] width 54 height 27
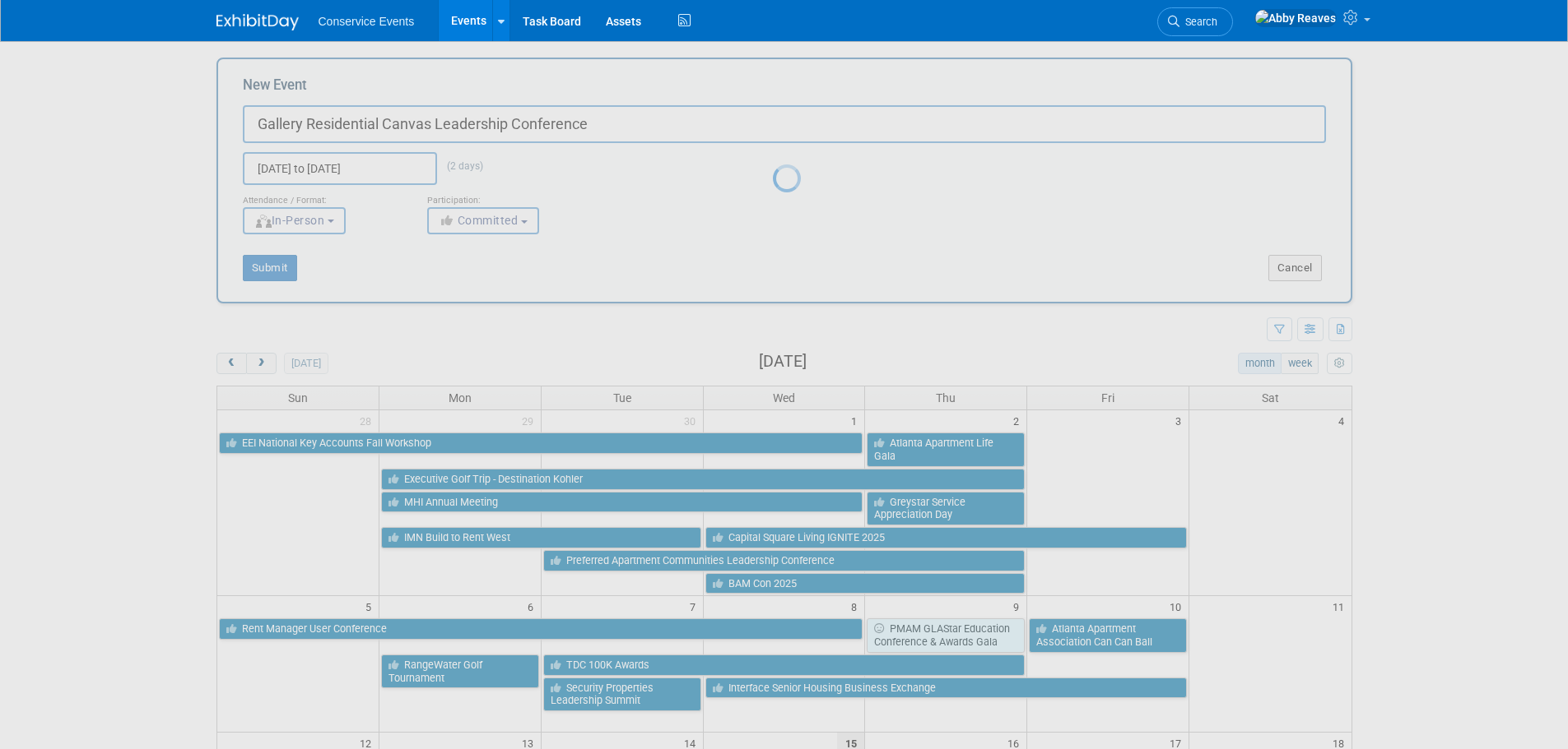
click at [772, 263] on div at bounding box center [784, 374] width 23 height 749
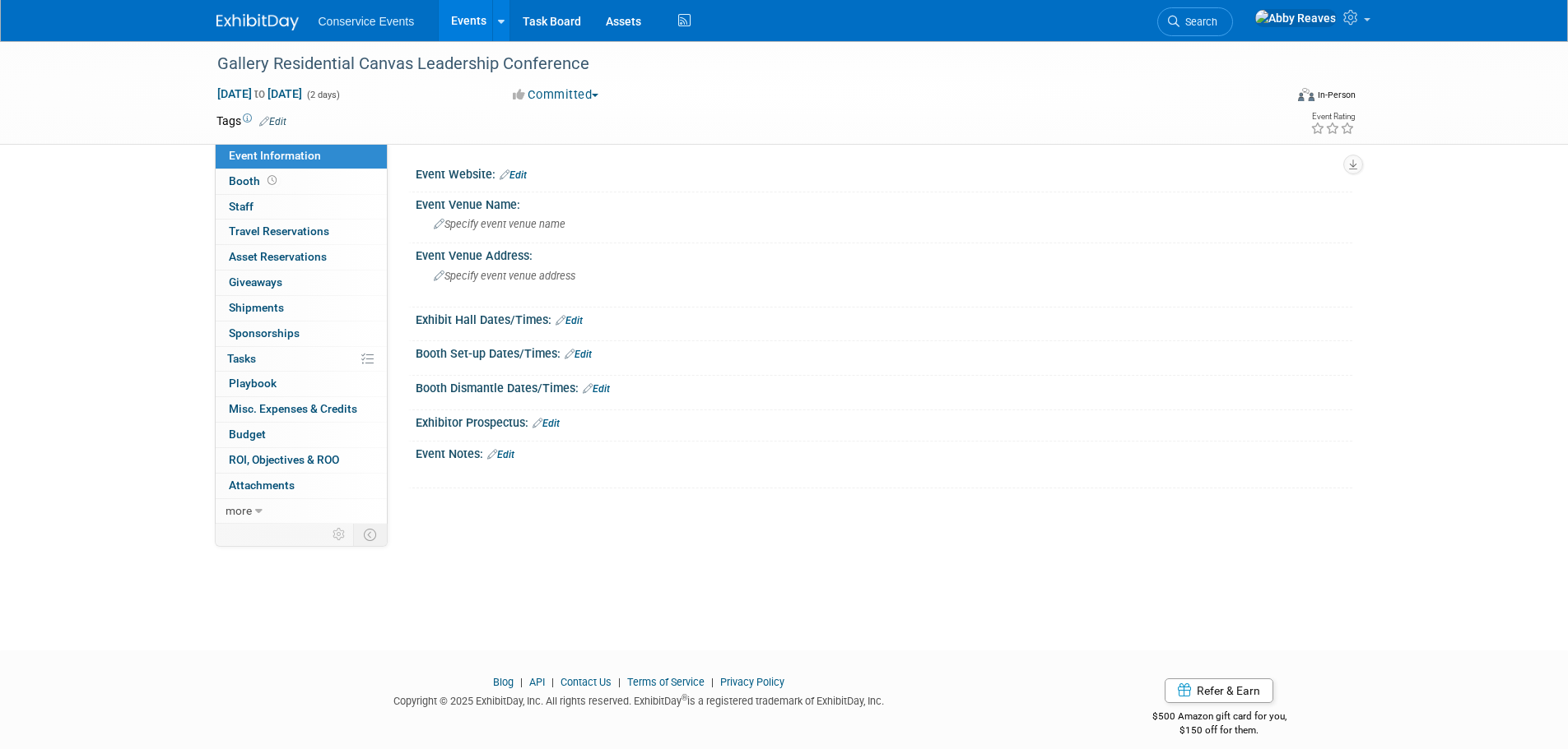
click at [277, 125] on link "Edit" at bounding box center [272, 121] width 28 height 12
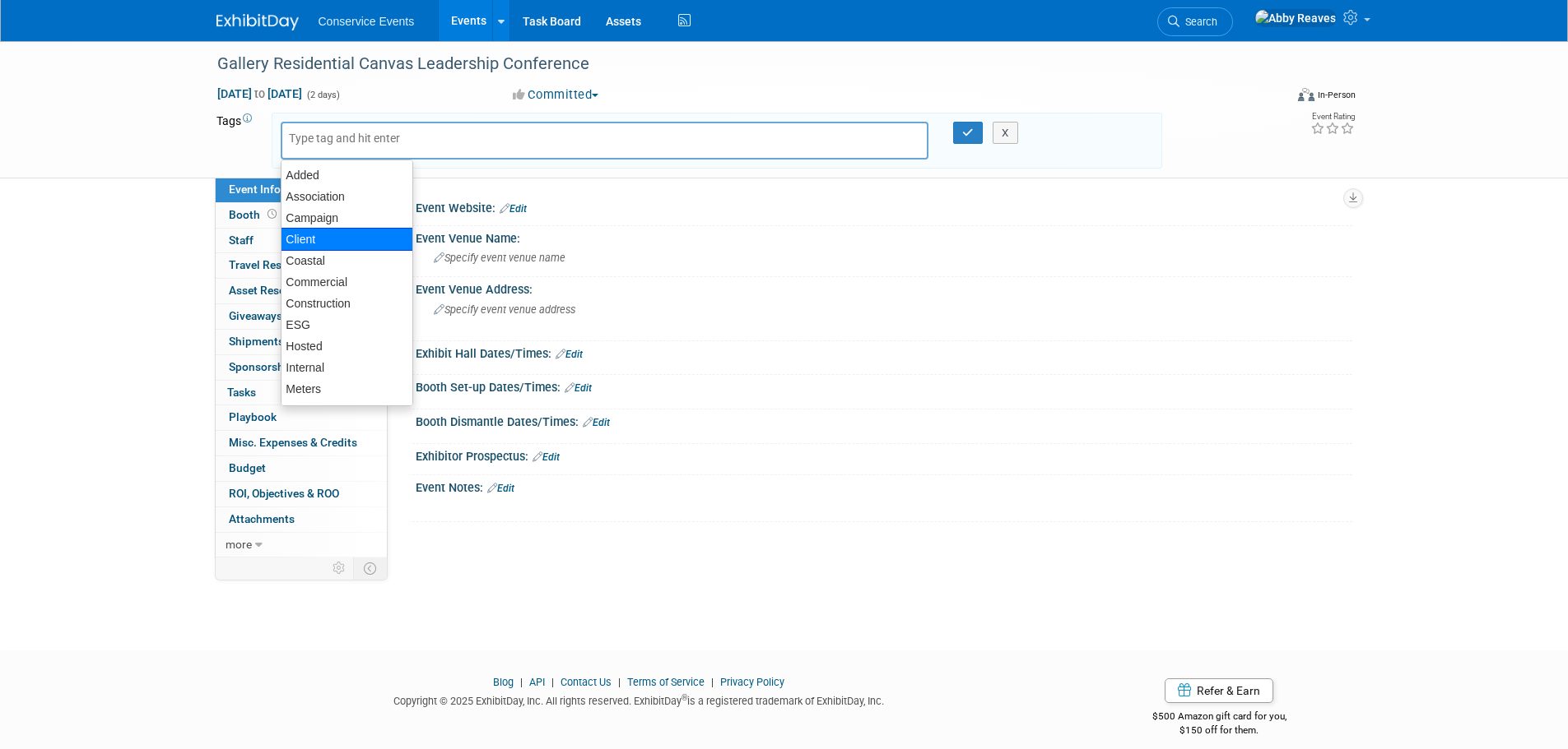
click at [319, 230] on div "Client" at bounding box center [346, 239] width 133 height 23
type input "Client"
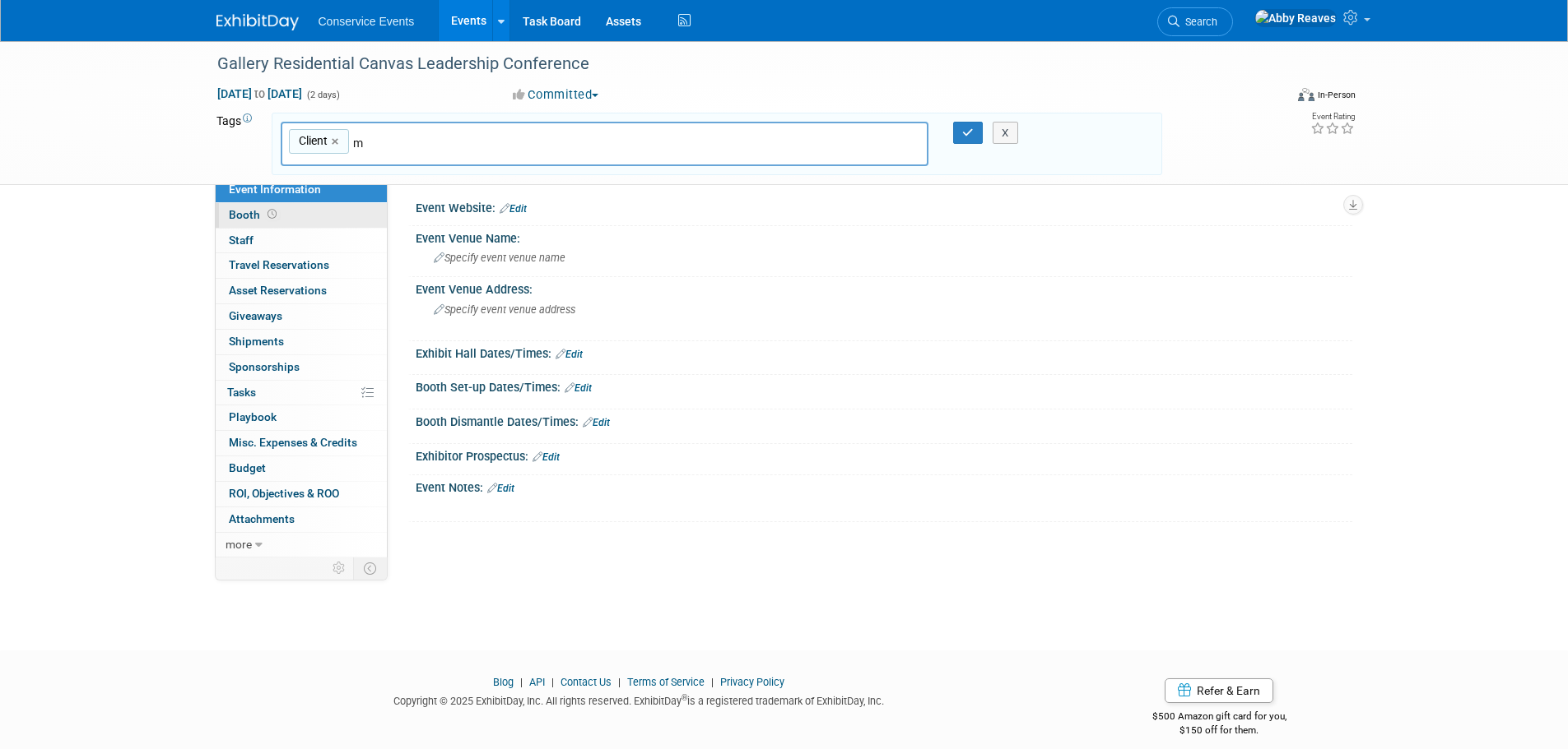
type input "mf"
click at [324, 187] on div "MF" at bounding box center [395, 182] width 229 height 21
type input "Client, MF"
click at [962, 130] on icon "button" at bounding box center [967, 133] width 12 height 11
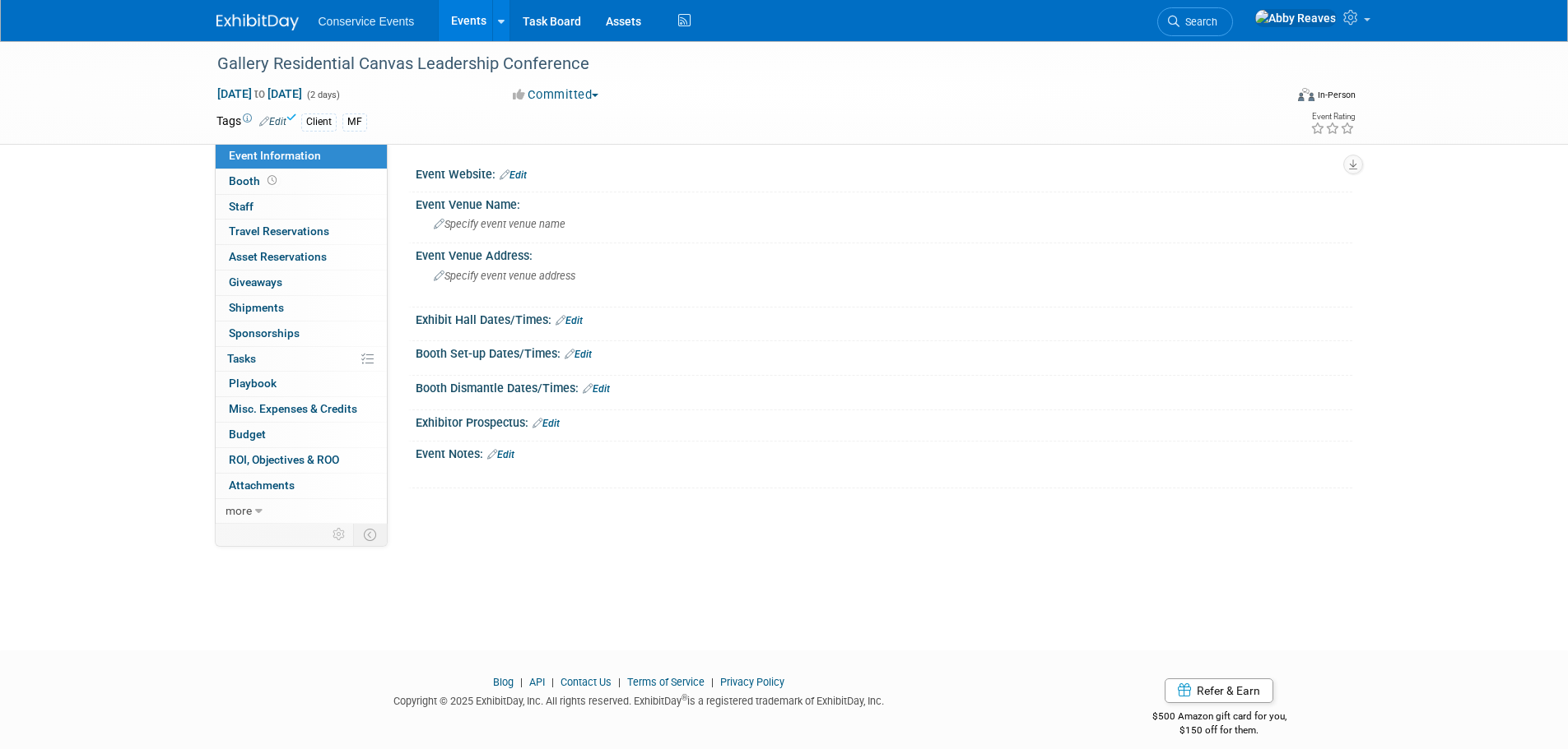
click at [508, 458] on link "Edit" at bounding box center [500, 455] width 28 height 12
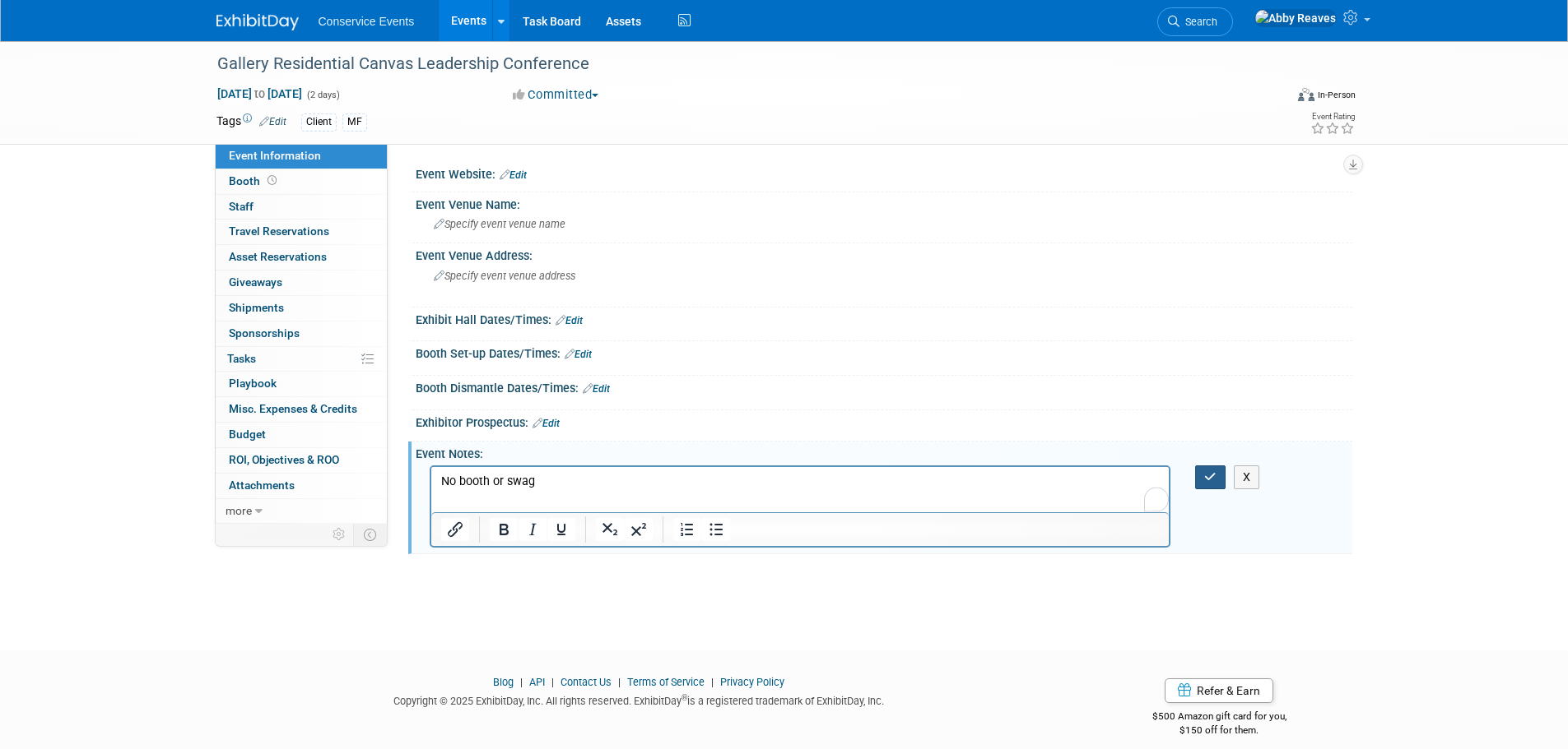
click at [1207, 475] on icon "button" at bounding box center [1210, 477] width 12 height 12
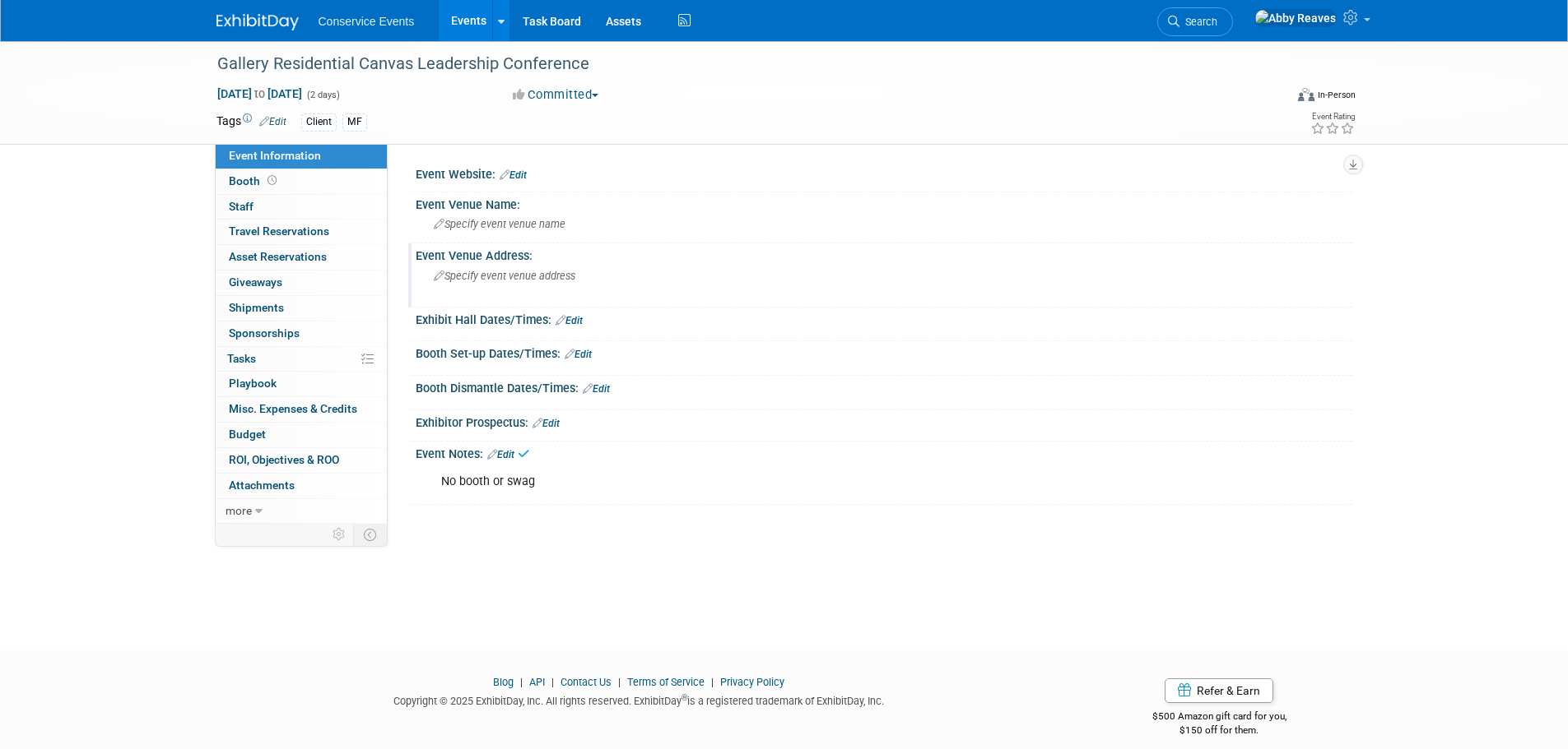
click at [592, 286] on div "Specify event venue address" at bounding box center [610, 282] width 366 height 38
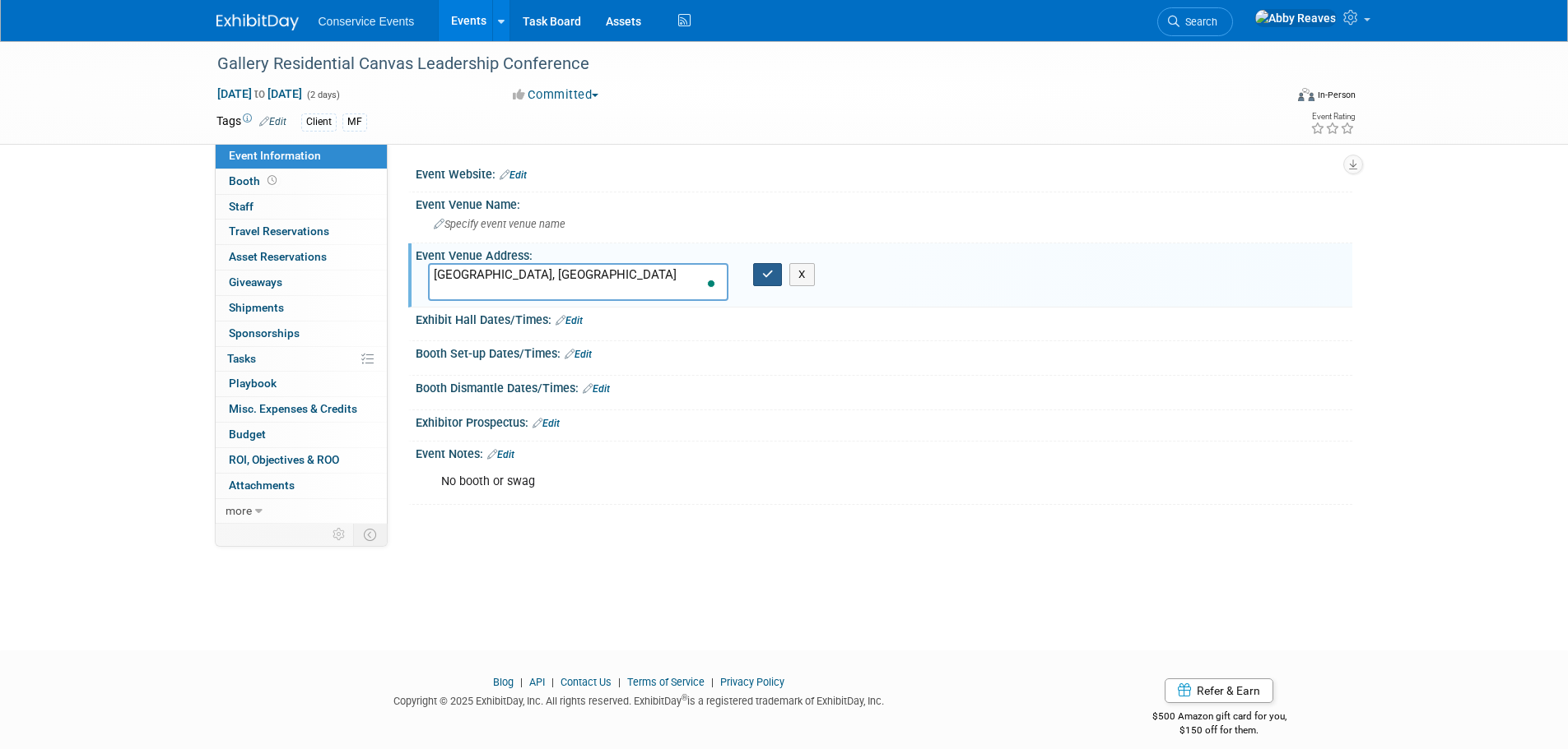
type textarea "[GEOGRAPHIC_DATA], [GEOGRAPHIC_DATA]"
click at [768, 280] on button "button" at bounding box center [767, 275] width 29 height 23
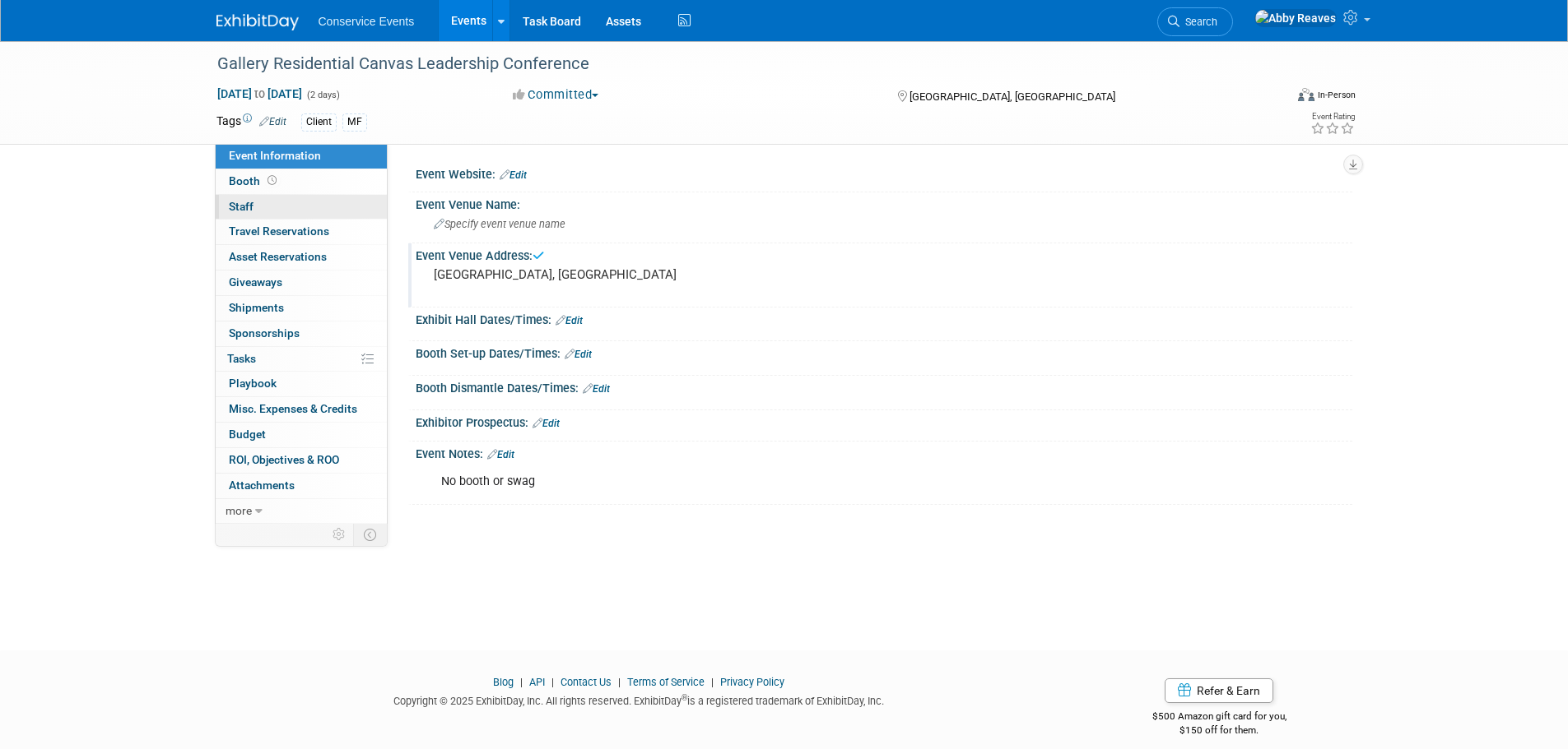
click at [298, 209] on link "0 Staff 0" at bounding box center [301, 207] width 171 height 25
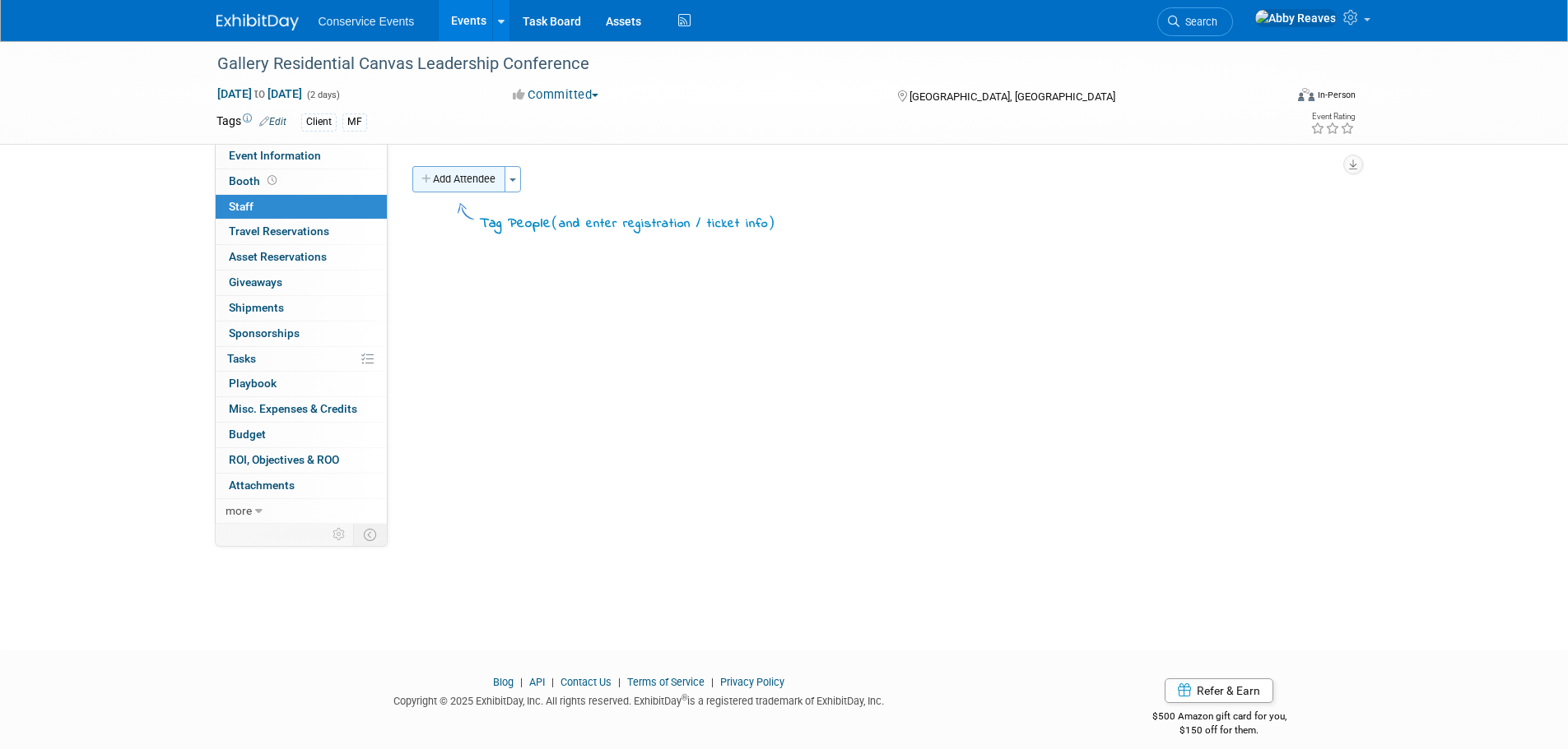
click at [463, 182] on button "Add Attendee" at bounding box center [458, 180] width 93 height 27
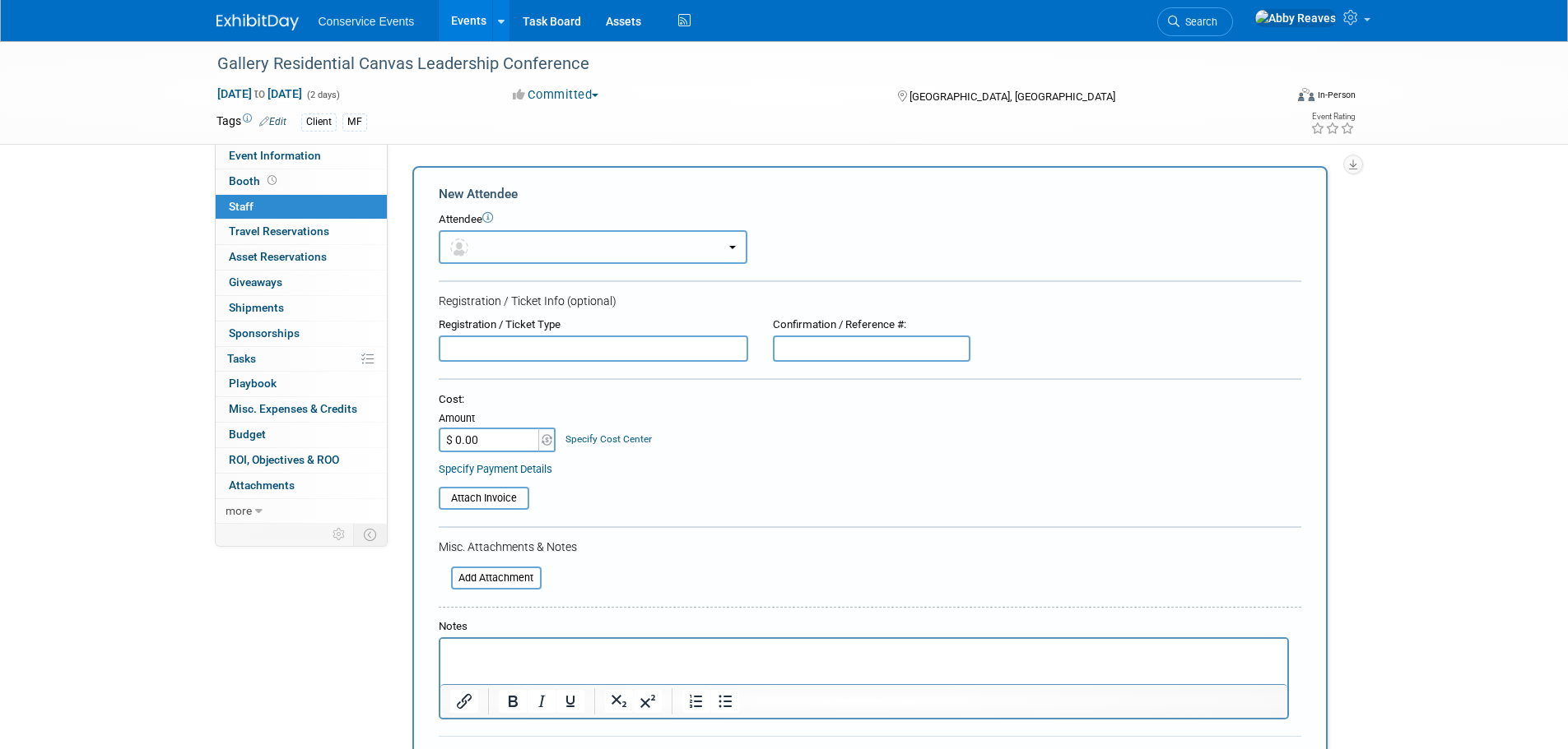
click at [510, 238] on button "button" at bounding box center [593, 247] width 309 height 34
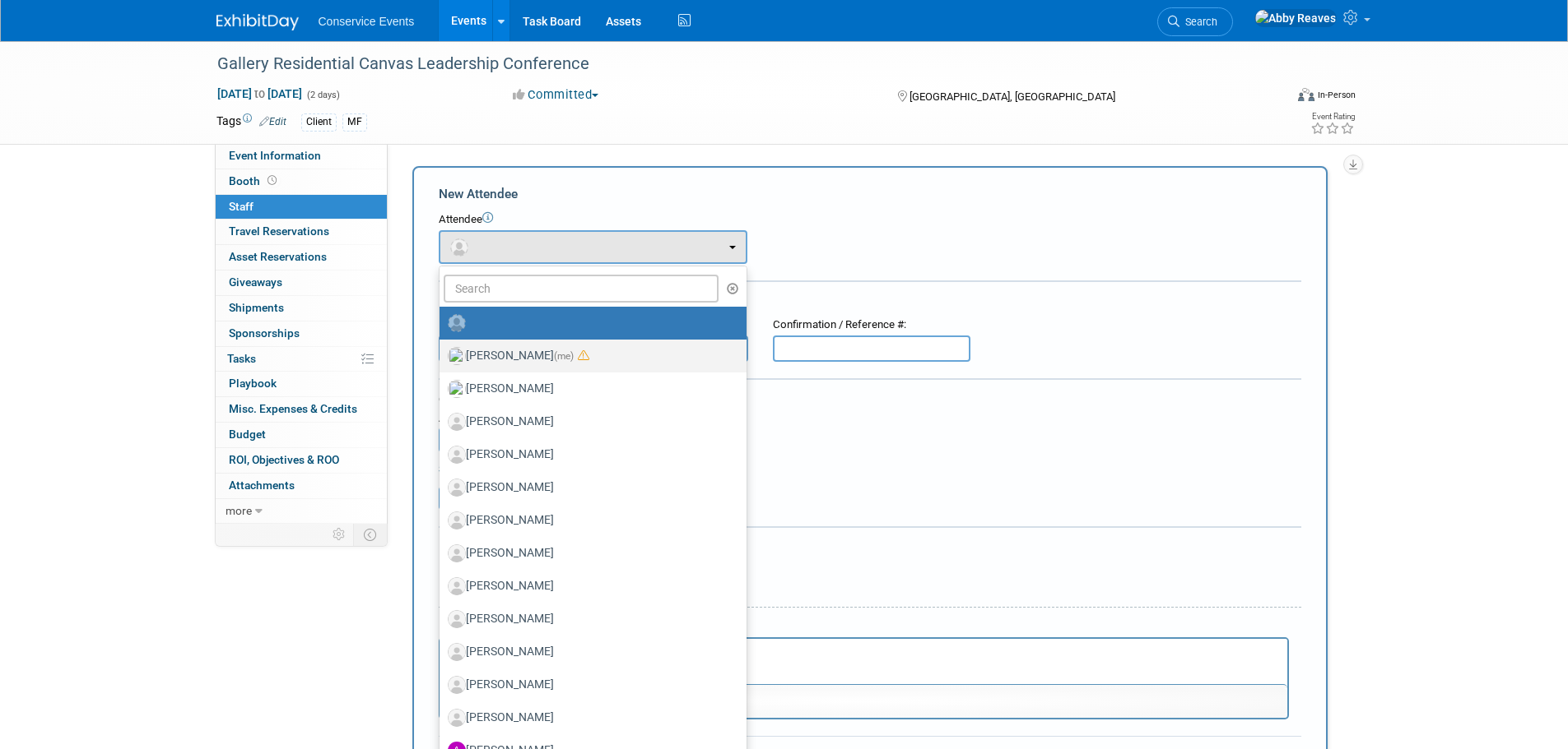
click at [519, 349] on label "[PERSON_NAME] (me)" at bounding box center [588, 357] width 282 height 27
click at [442, 349] on input "[PERSON_NAME] (me)" at bounding box center [437, 354] width 11 height 11
select select "888e4ed3-42fd-4820-a89e-ed4ce941d196"
select select "6"
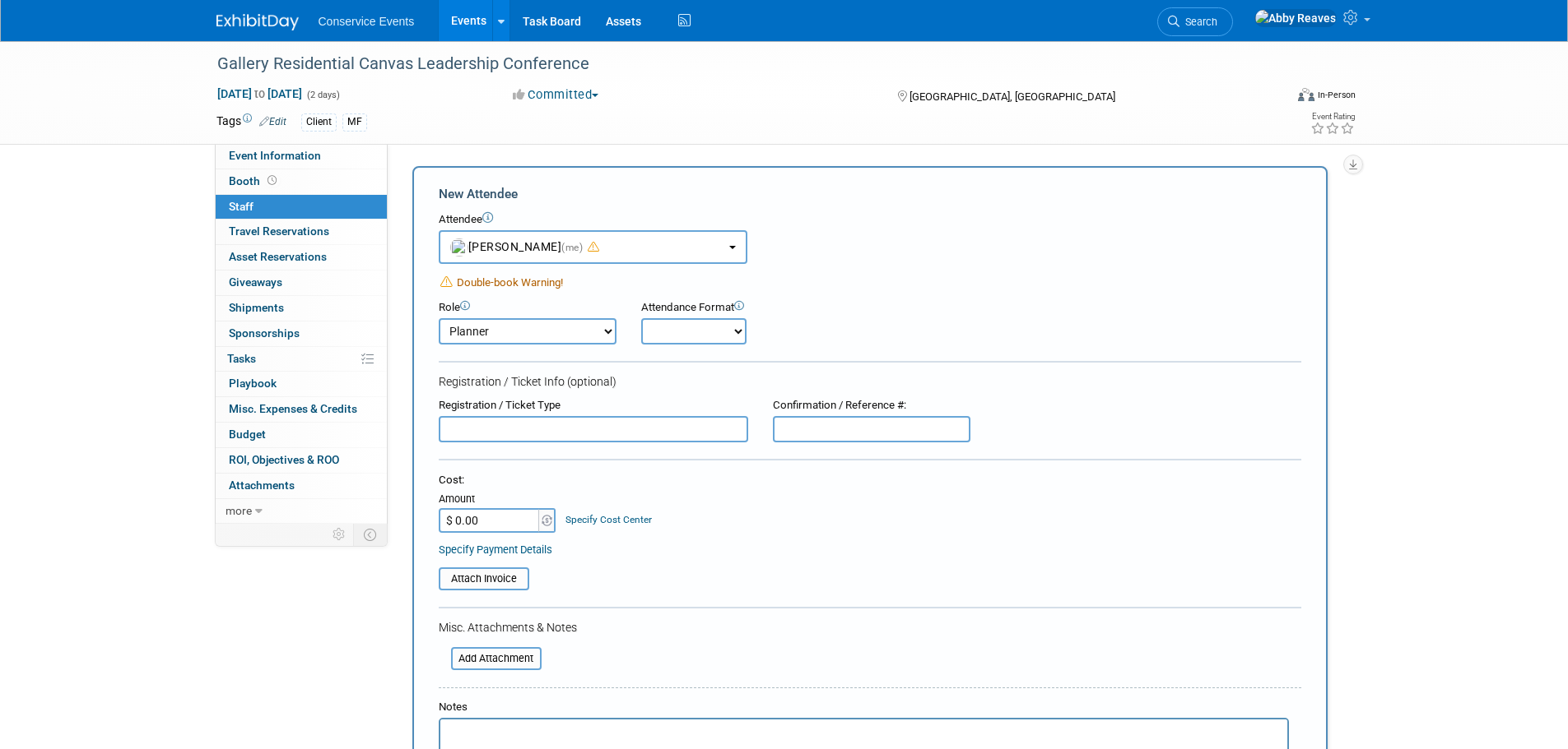
click at [652, 331] on select "Onsite Remote" at bounding box center [693, 332] width 105 height 27
select select "2"
click at [641, 318] on select "Onsite Remote" at bounding box center [693, 332] width 105 height 27
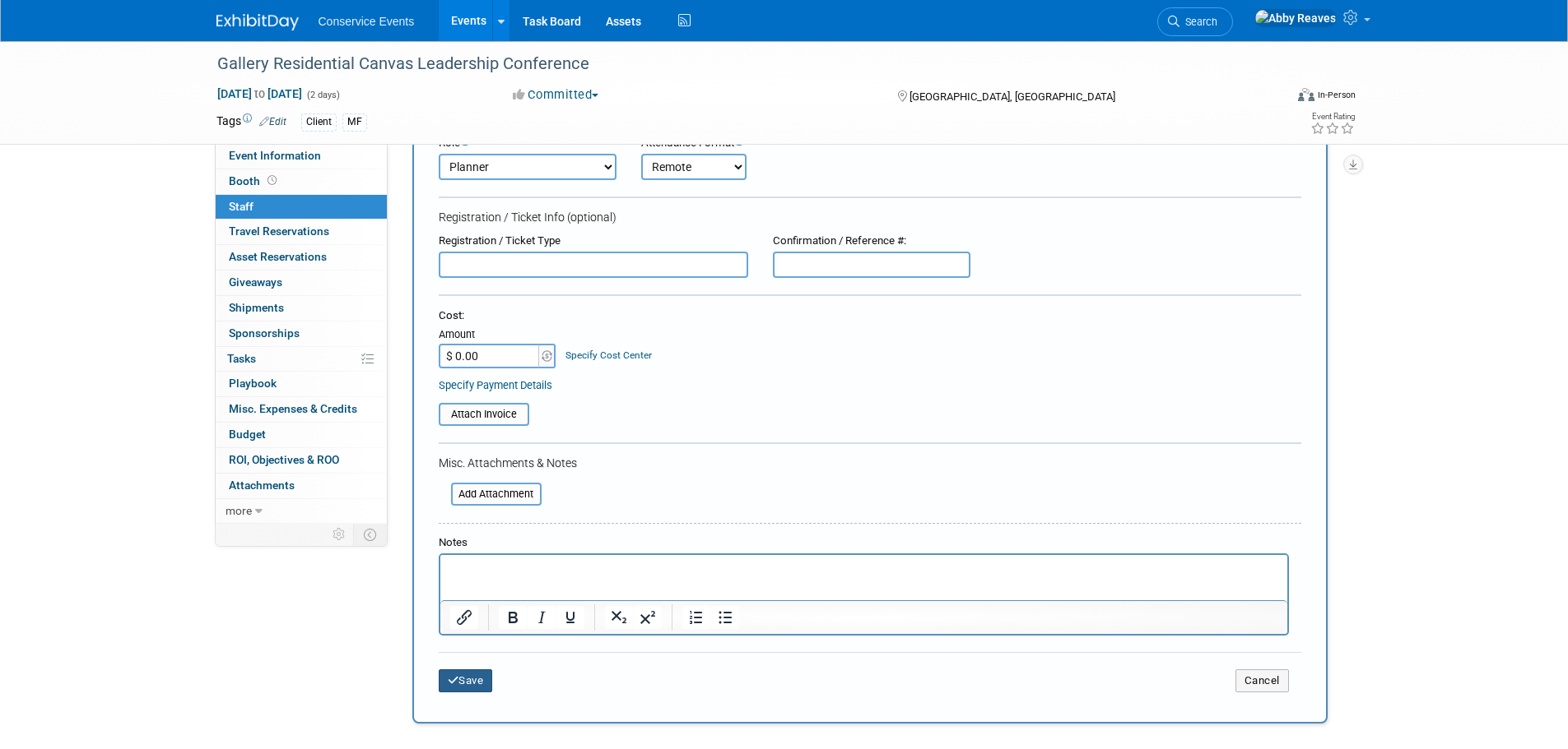
click at [475, 680] on button "Save" at bounding box center [465, 681] width 54 height 23
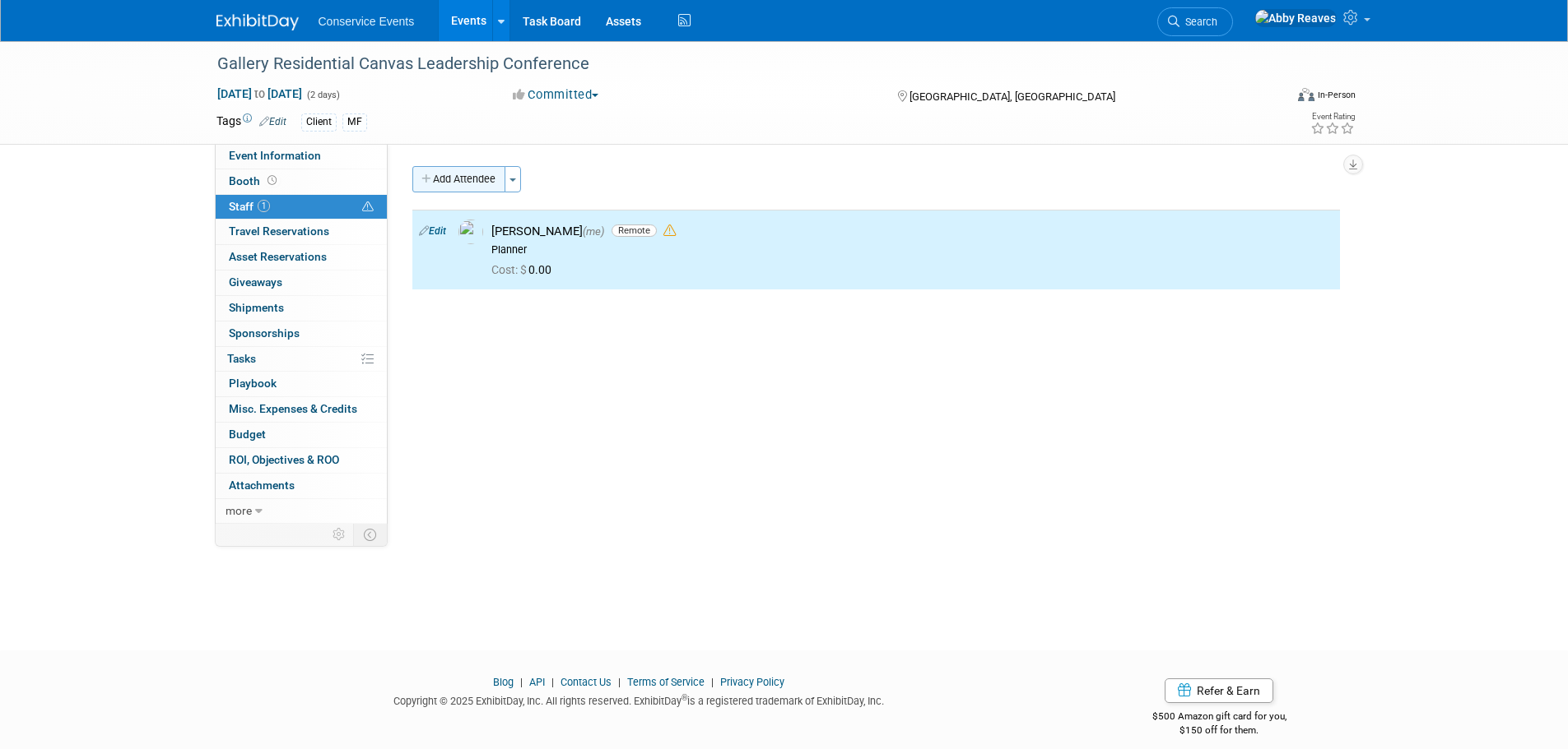
click at [485, 187] on button "Add Attendee" at bounding box center [458, 180] width 93 height 27
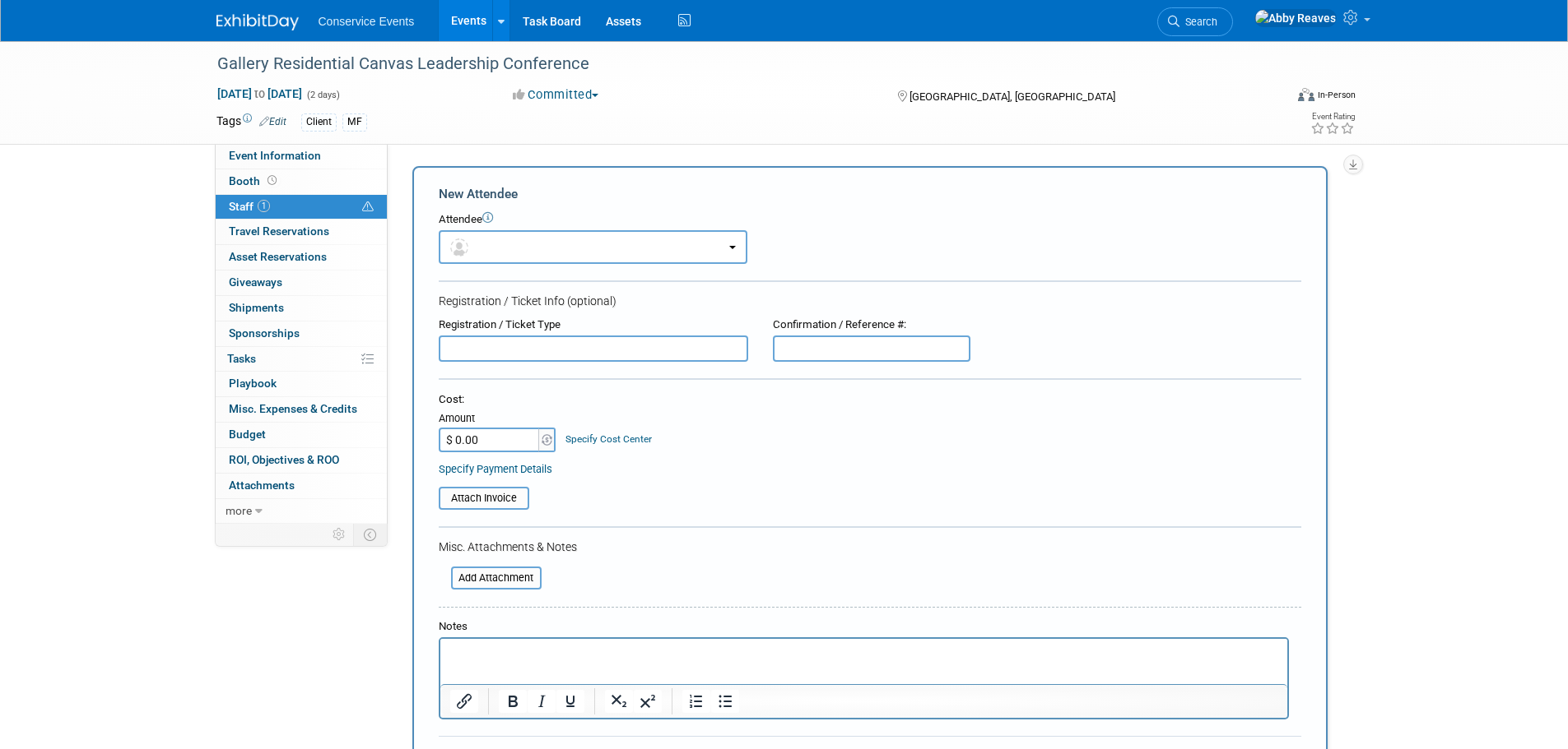
click at [478, 229] on div "Attendee <img src="[URL][DOMAIN_NAME]" style="width: 22px; height: 22px; border…" at bounding box center [869, 238] width 862 height 52
click at [477, 237] on button "button" at bounding box center [593, 247] width 309 height 34
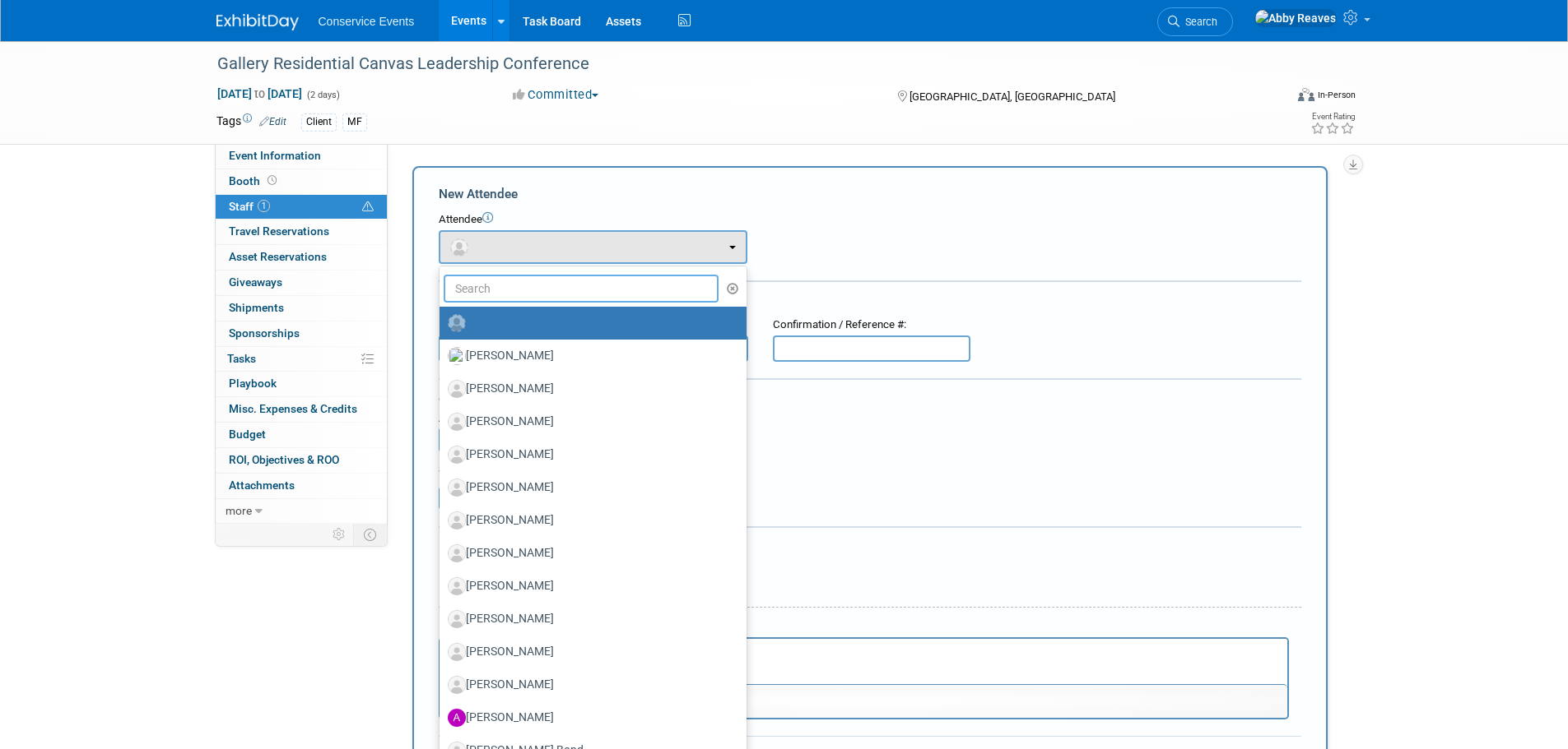
click at [533, 300] on input "text" at bounding box center [581, 288] width 276 height 28
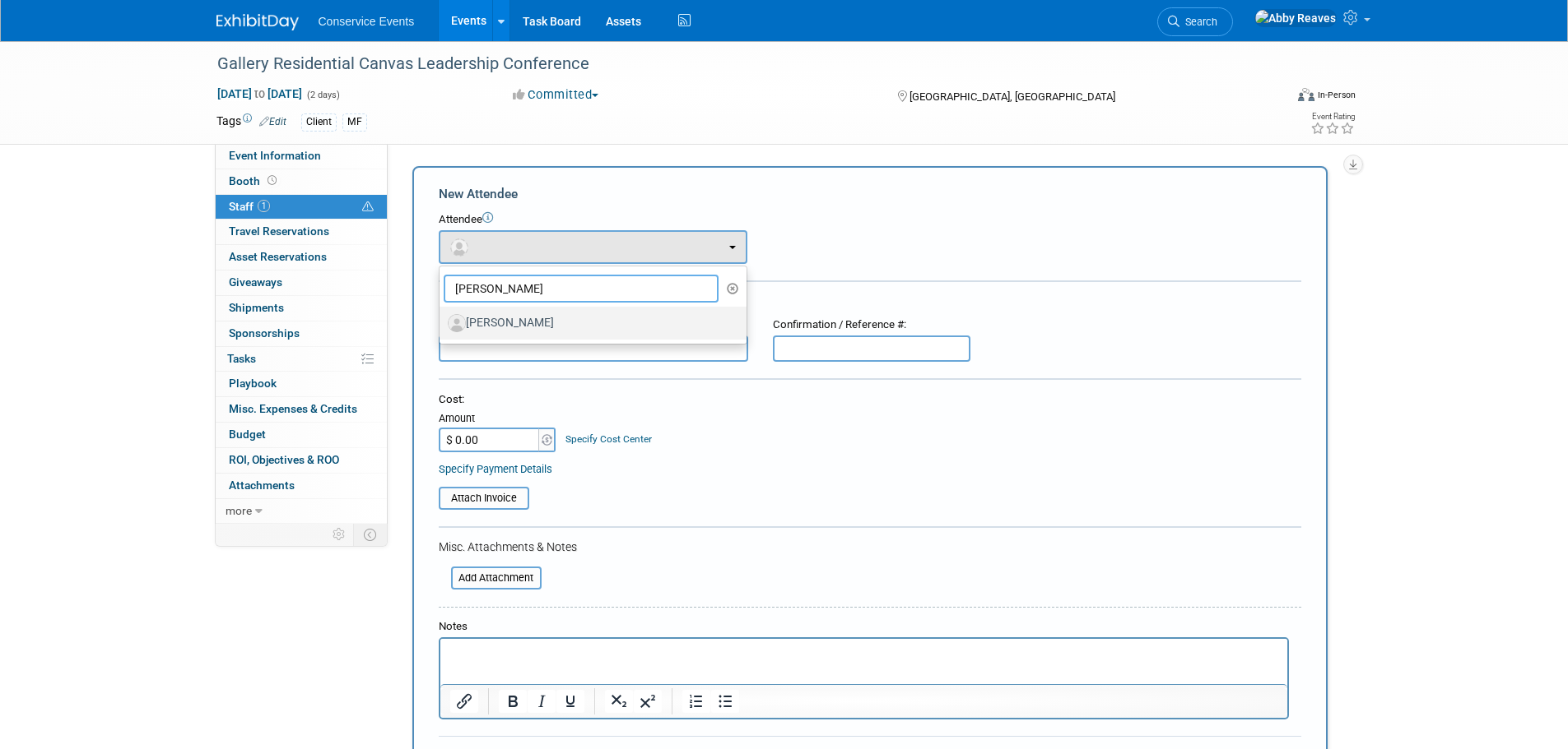
type input "[PERSON_NAME]"
click at [533, 328] on label "[PERSON_NAME]" at bounding box center [588, 324] width 282 height 27
click at [442, 326] on input "[PERSON_NAME]" at bounding box center [437, 321] width 11 height 11
select select "04700e6a-88b1-4253-807d-a1a079a18dc2"
select select "4"
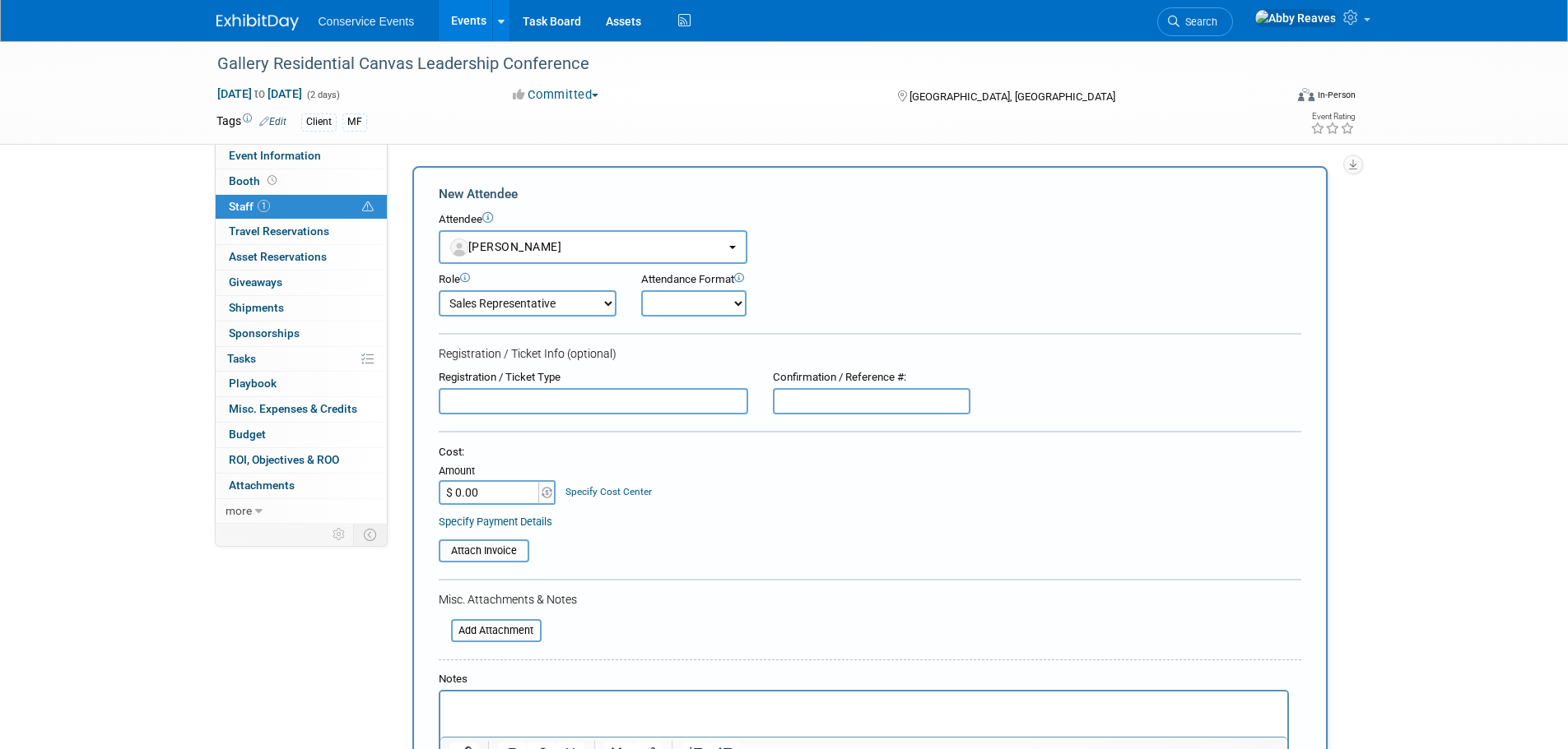
click at [654, 310] on select "Onsite Remote" at bounding box center [693, 303] width 105 height 27
select select "1"
click at [641, 290] on select "Onsite Remote" at bounding box center [693, 303] width 105 height 27
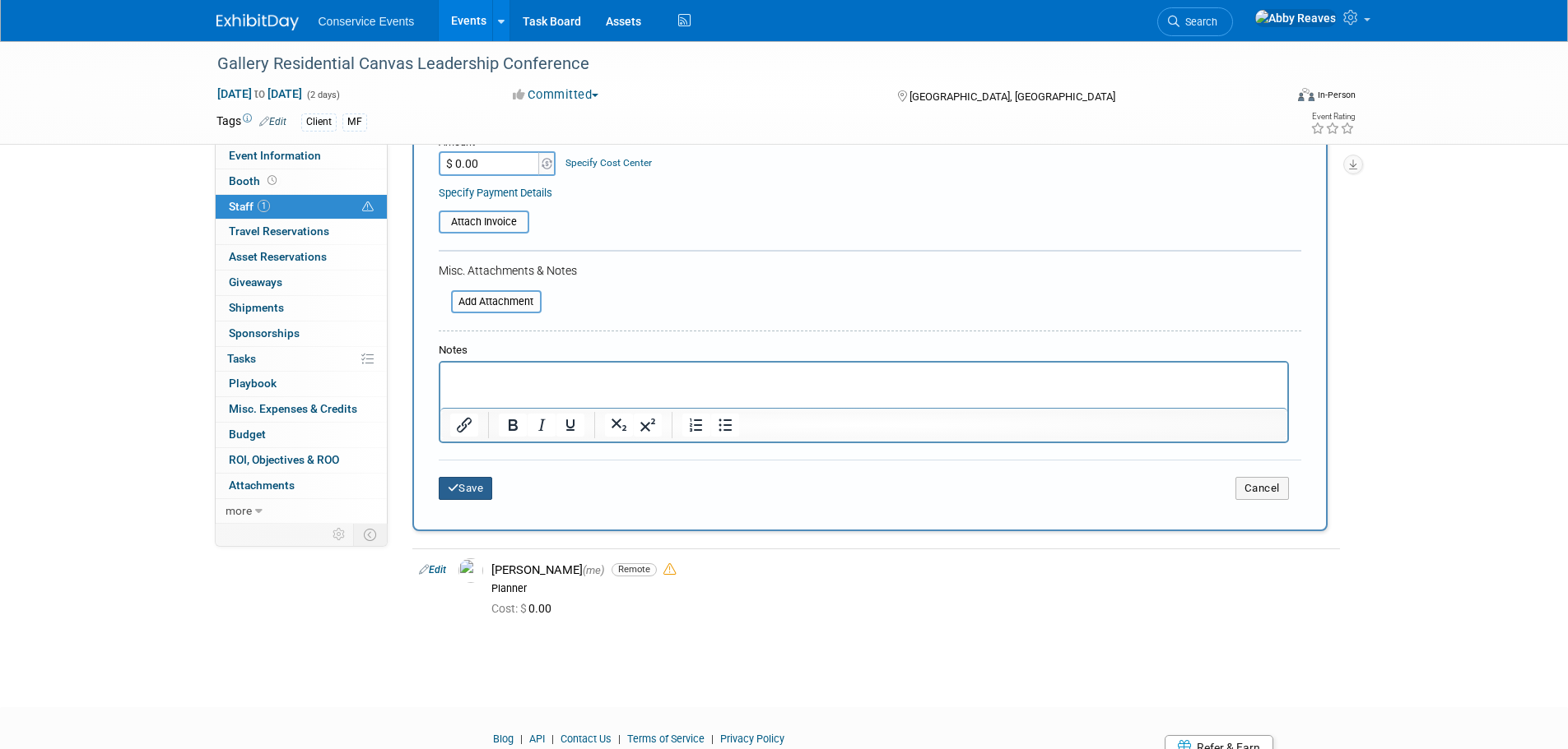
click at [462, 487] on button "Save" at bounding box center [465, 488] width 54 height 23
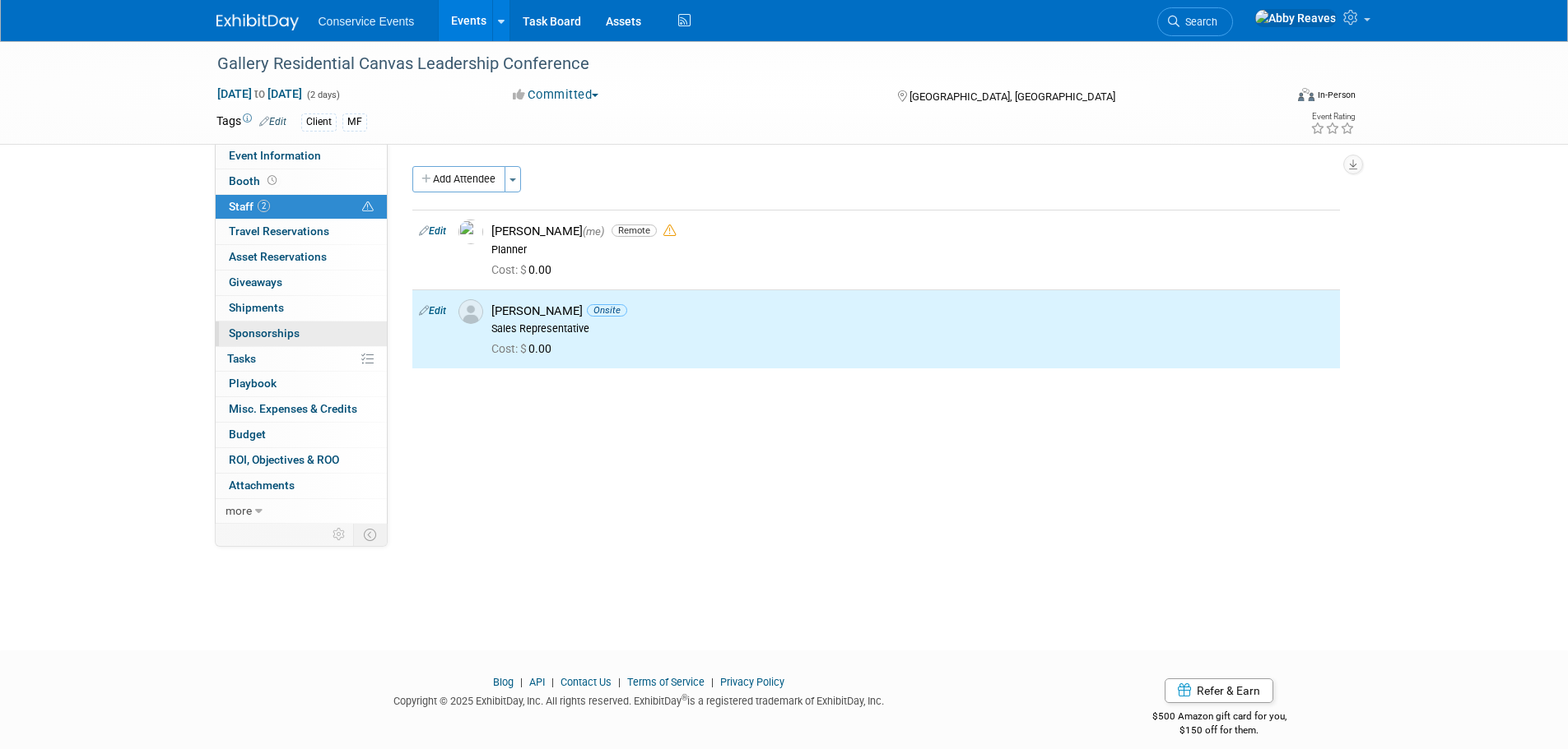
click at [317, 334] on link "0 Sponsorships 0" at bounding box center [301, 334] width 171 height 25
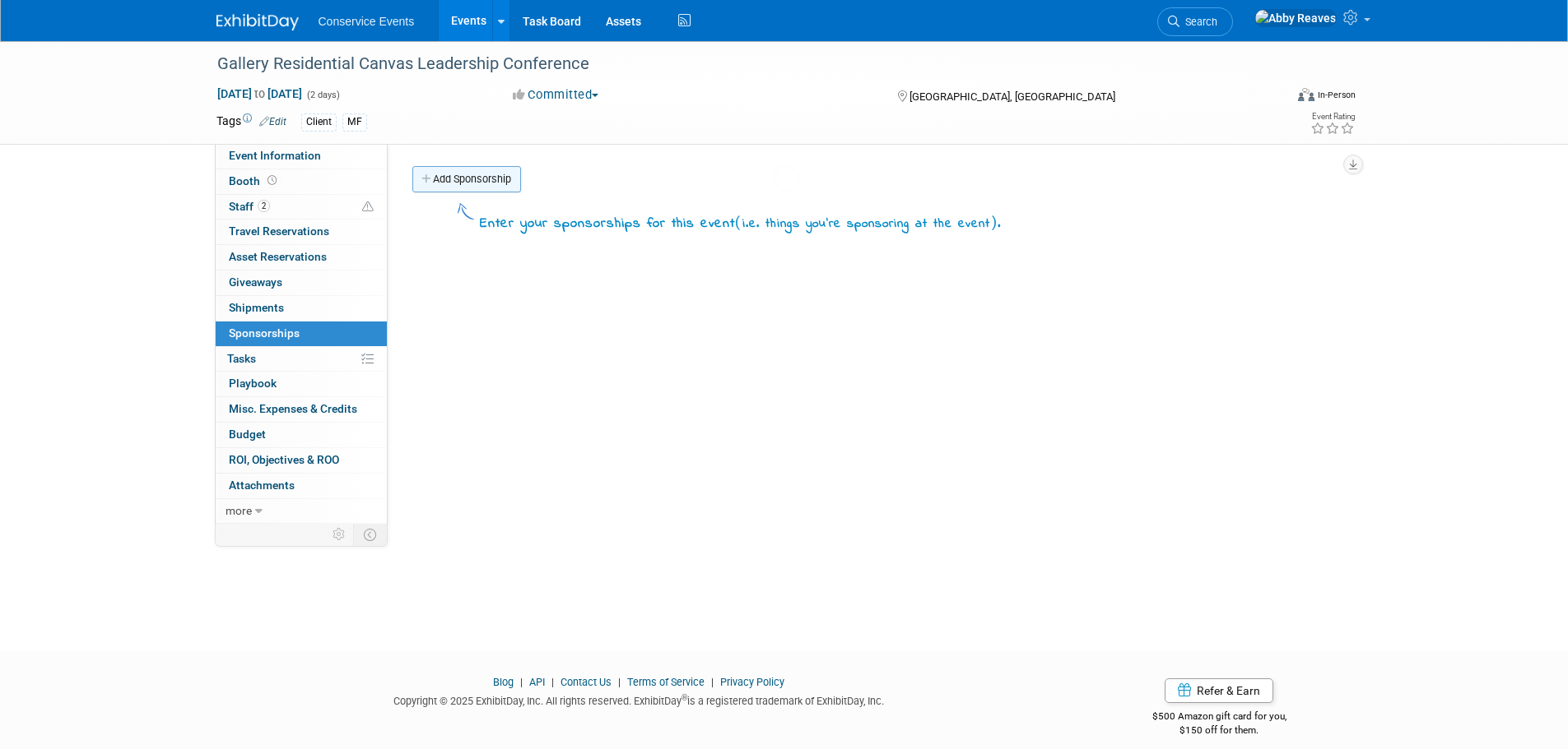
click at [473, 170] on link "Add Sponsorship" at bounding box center [466, 180] width 109 height 27
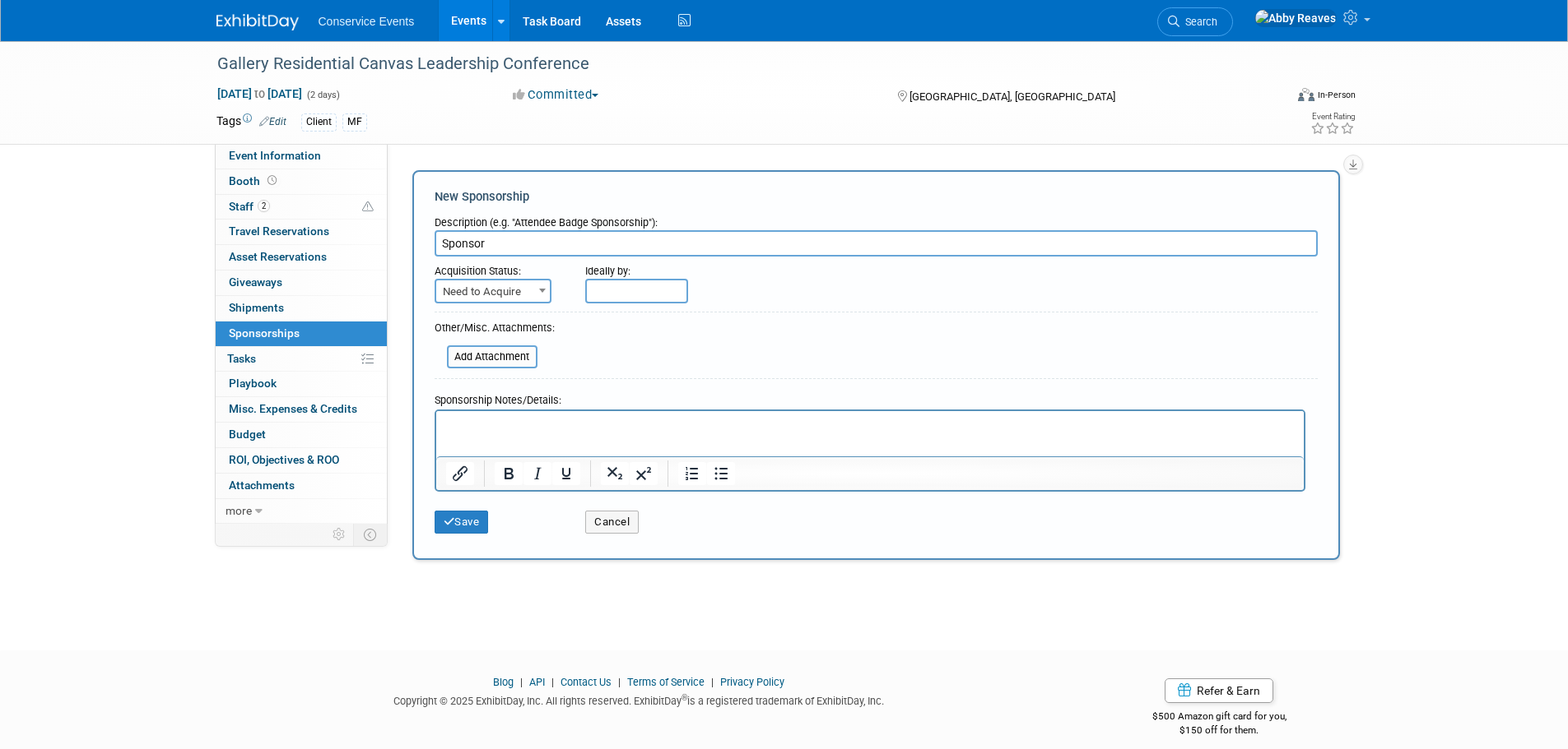
type input "Sponsor"
click at [540, 279] on span at bounding box center [542, 290] width 16 height 21
select select "2"
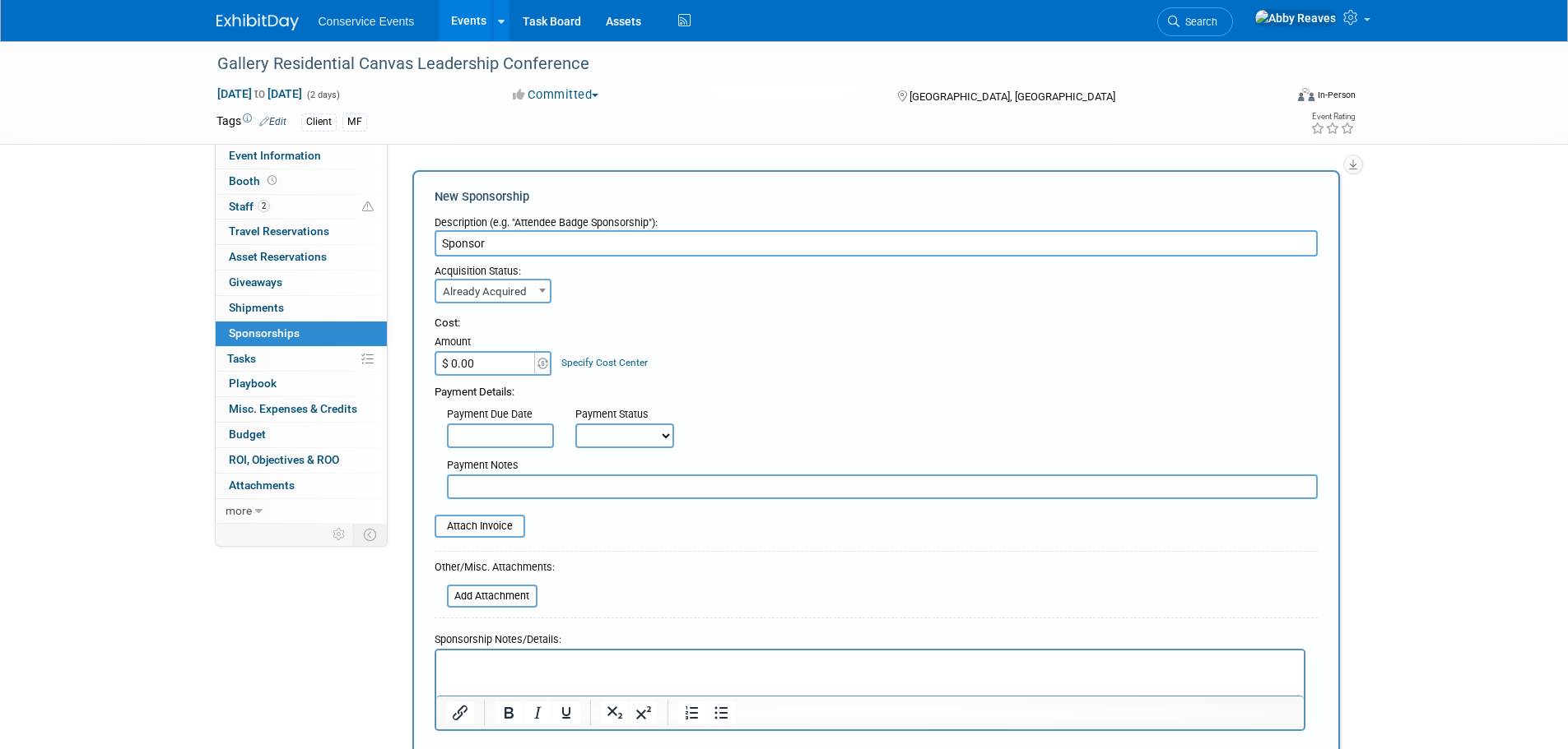
click at [504, 366] on input "$ 0.00" at bounding box center [486, 364] width 103 height 25
type input "$ 5,000.00"
click at [497, 534] on input "file" at bounding box center [425, 527] width 196 height 20
click at [485, 606] on input "file" at bounding box center [438, 596] width 196 height 20
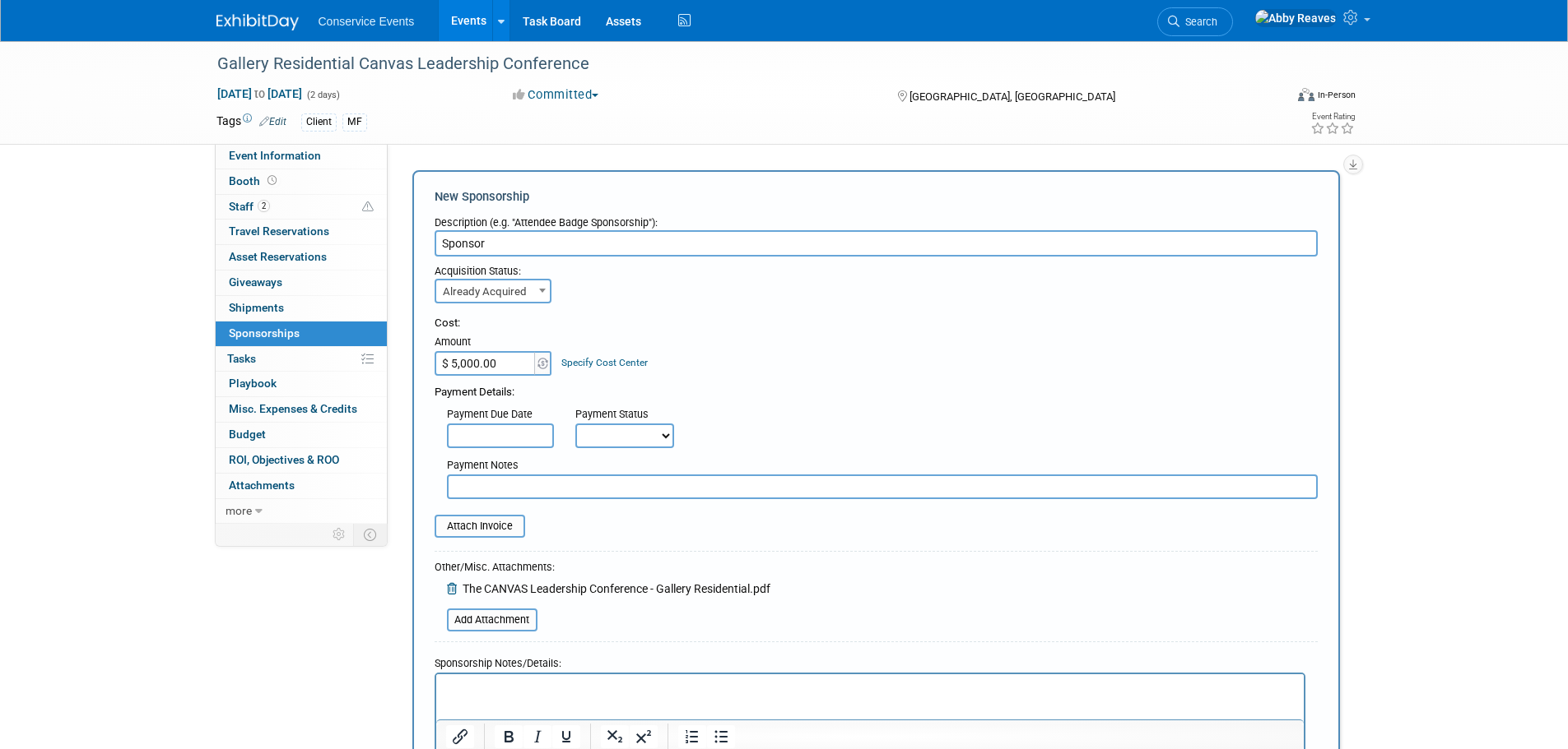
scroll to position [82, 0]
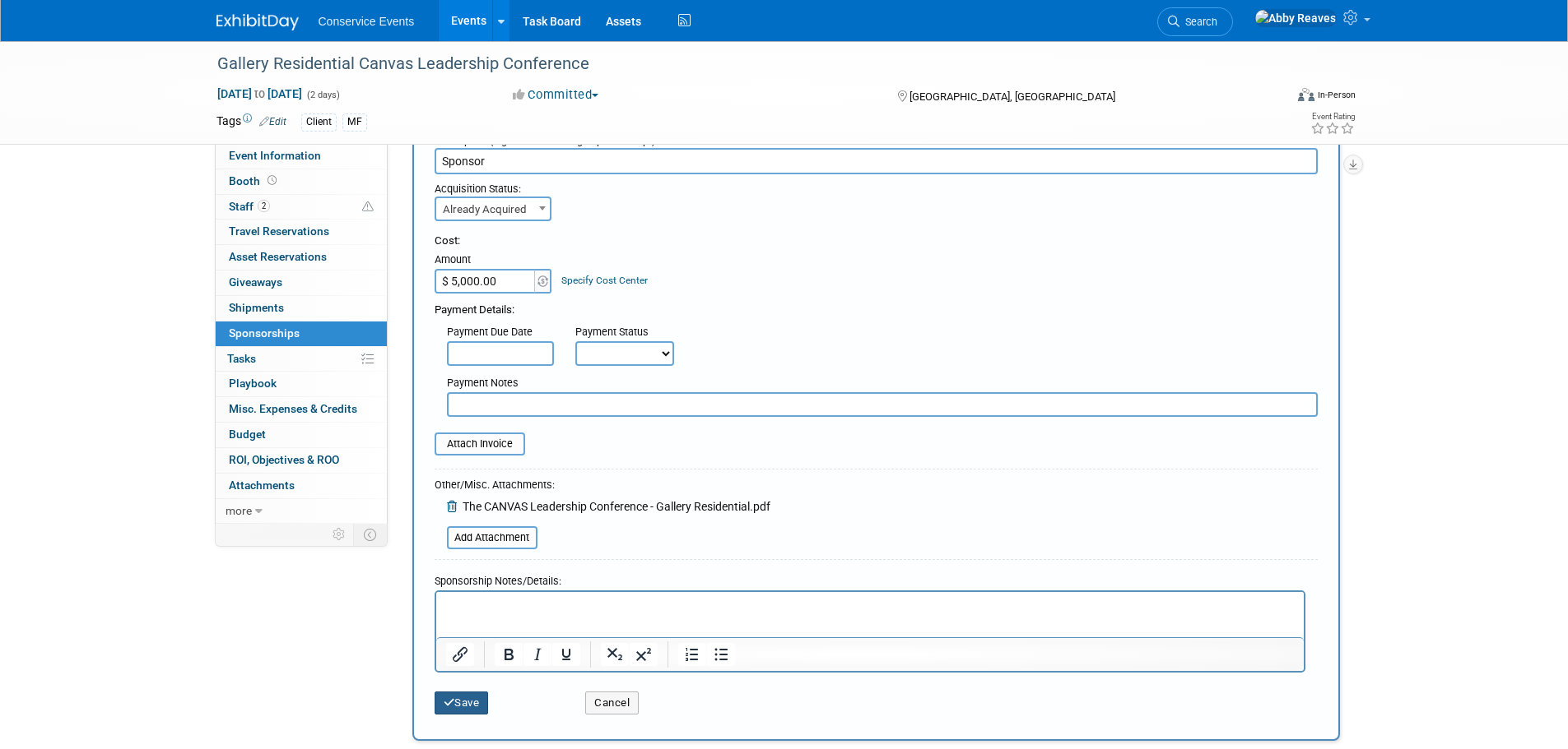
click at [465, 703] on button "Save" at bounding box center [461, 704] width 54 height 23
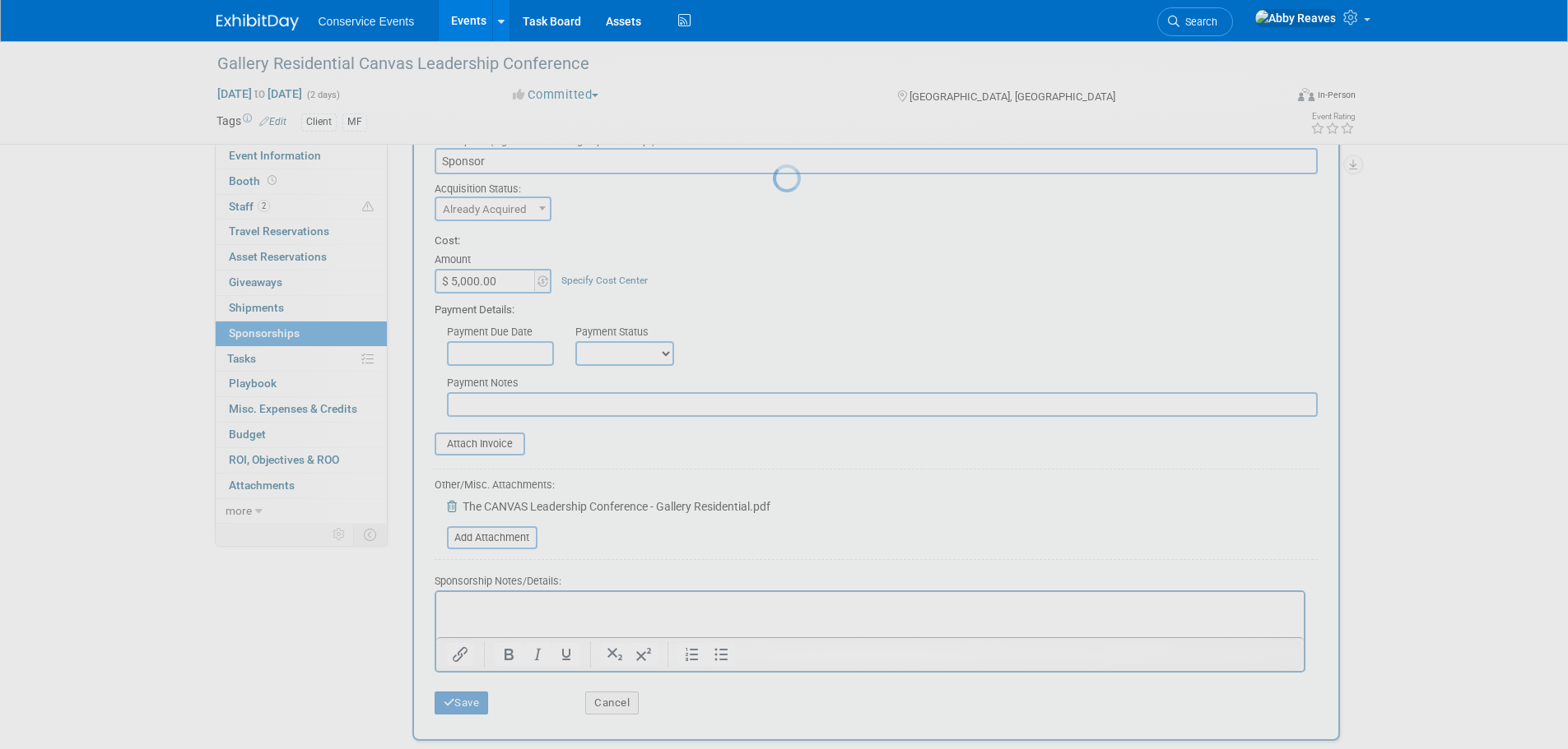
scroll to position [16, 0]
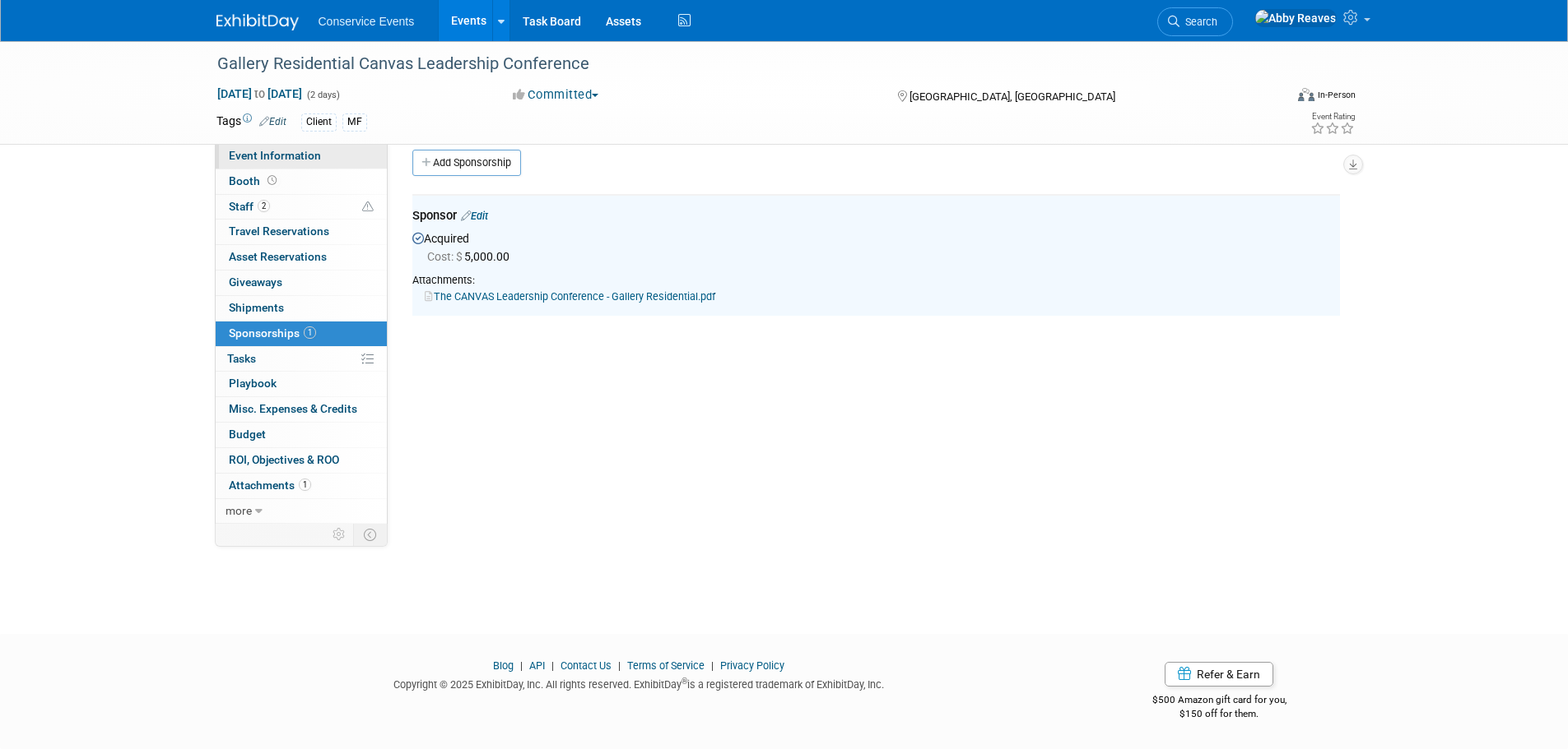
click at [360, 152] on link "Event Information" at bounding box center [301, 157] width 171 height 25
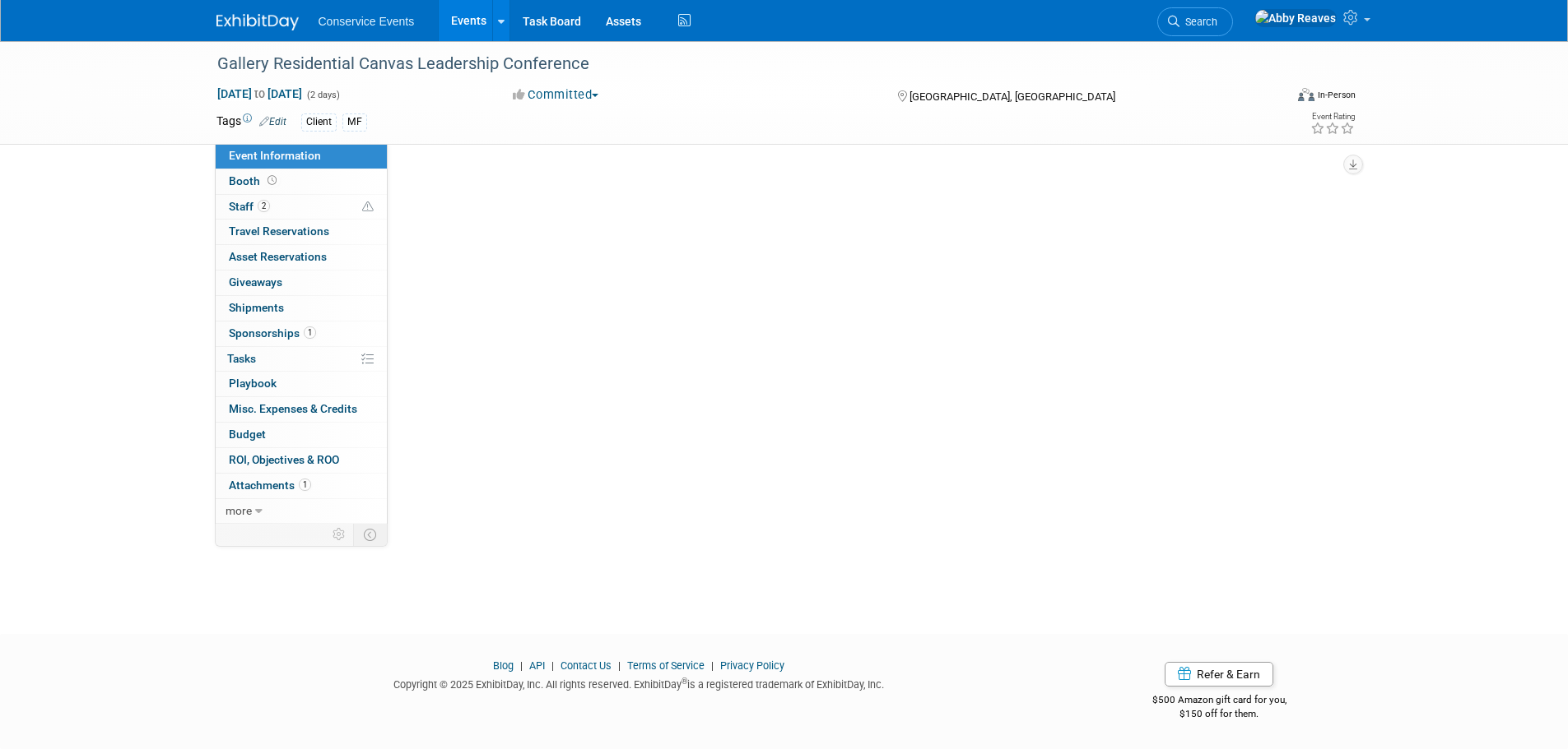
scroll to position [0, 0]
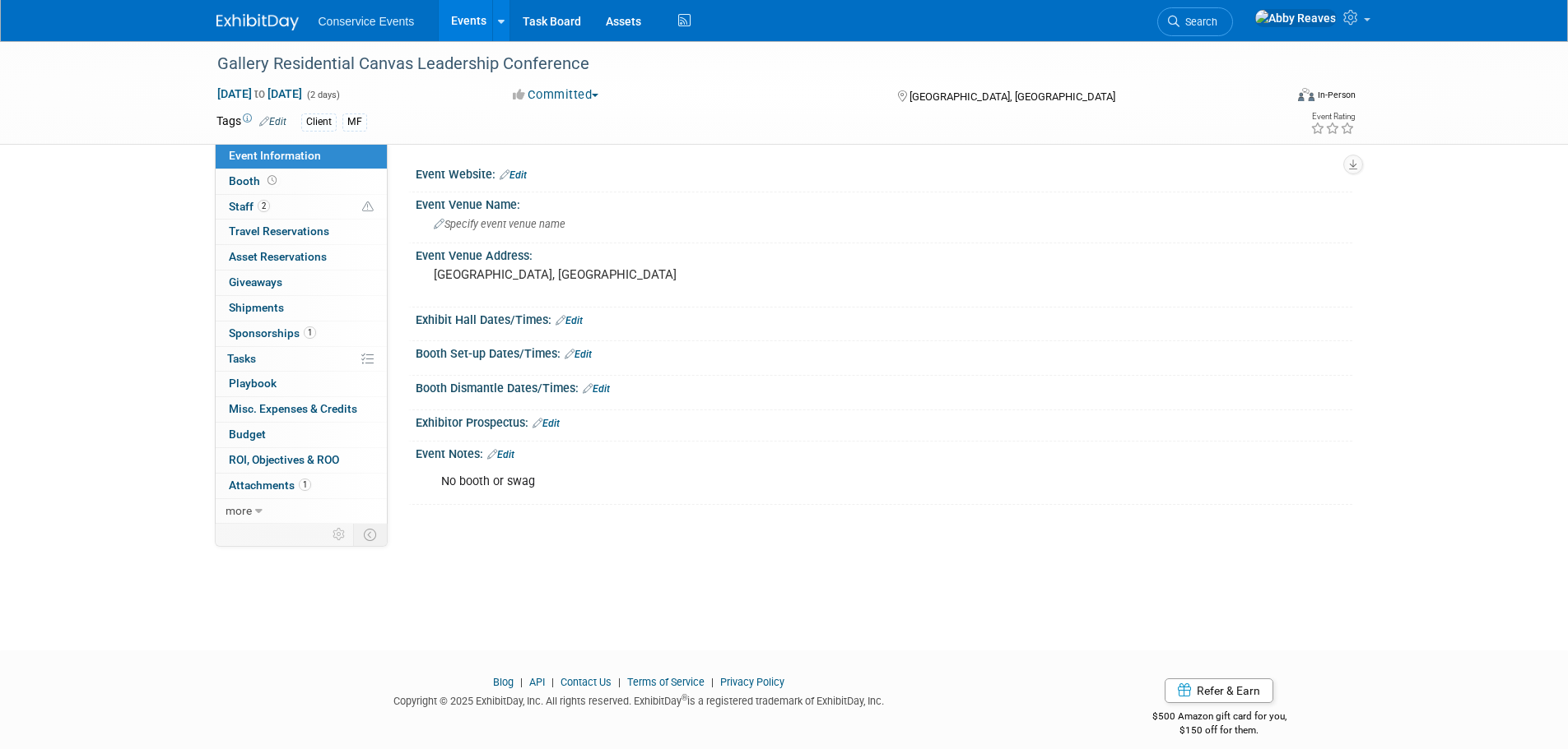
click at [466, 20] on link "Events" at bounding box center [469, 20] width 61 height 41
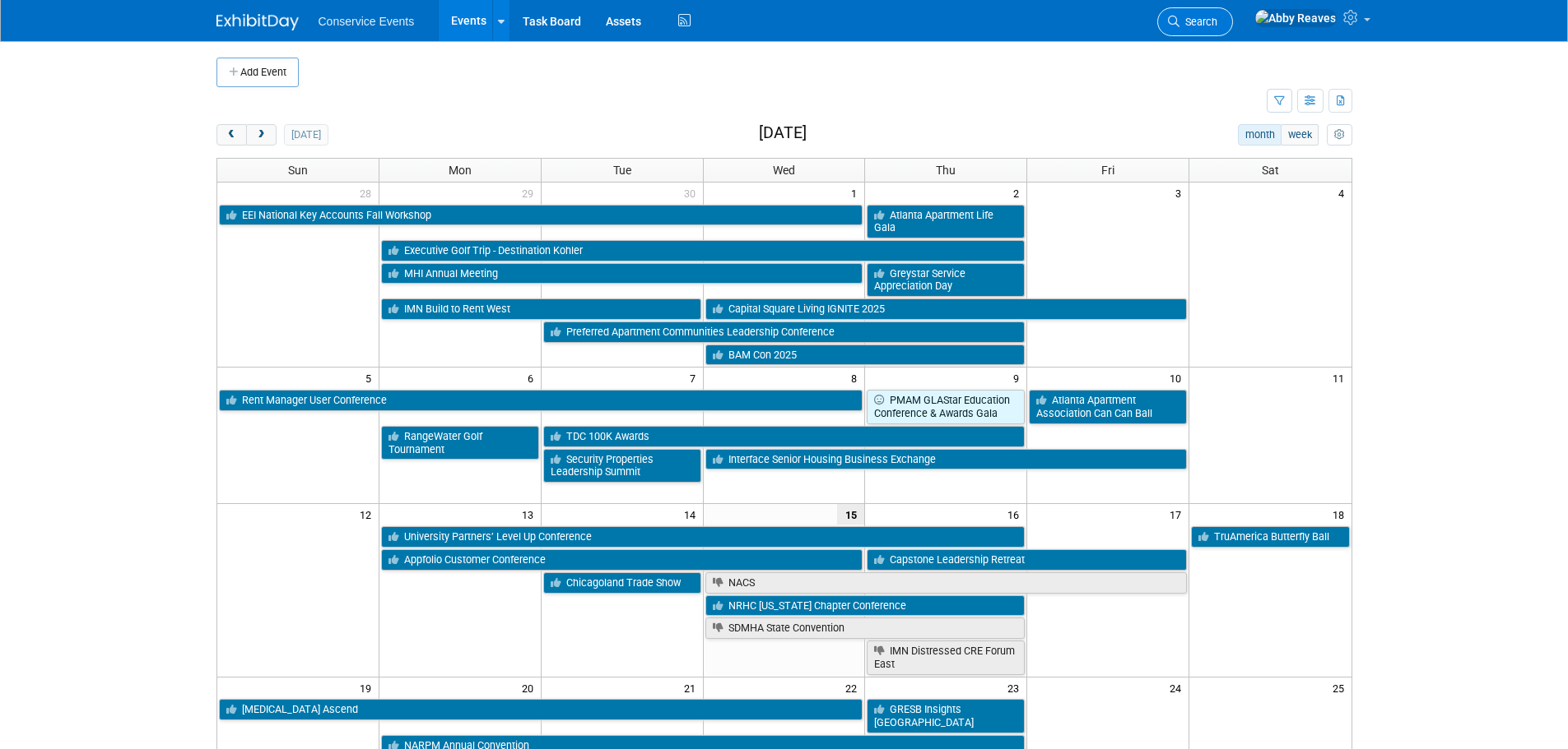
click at [1217, 23] on span "Search" at bounding box center [1198, 22] width 38 height 12
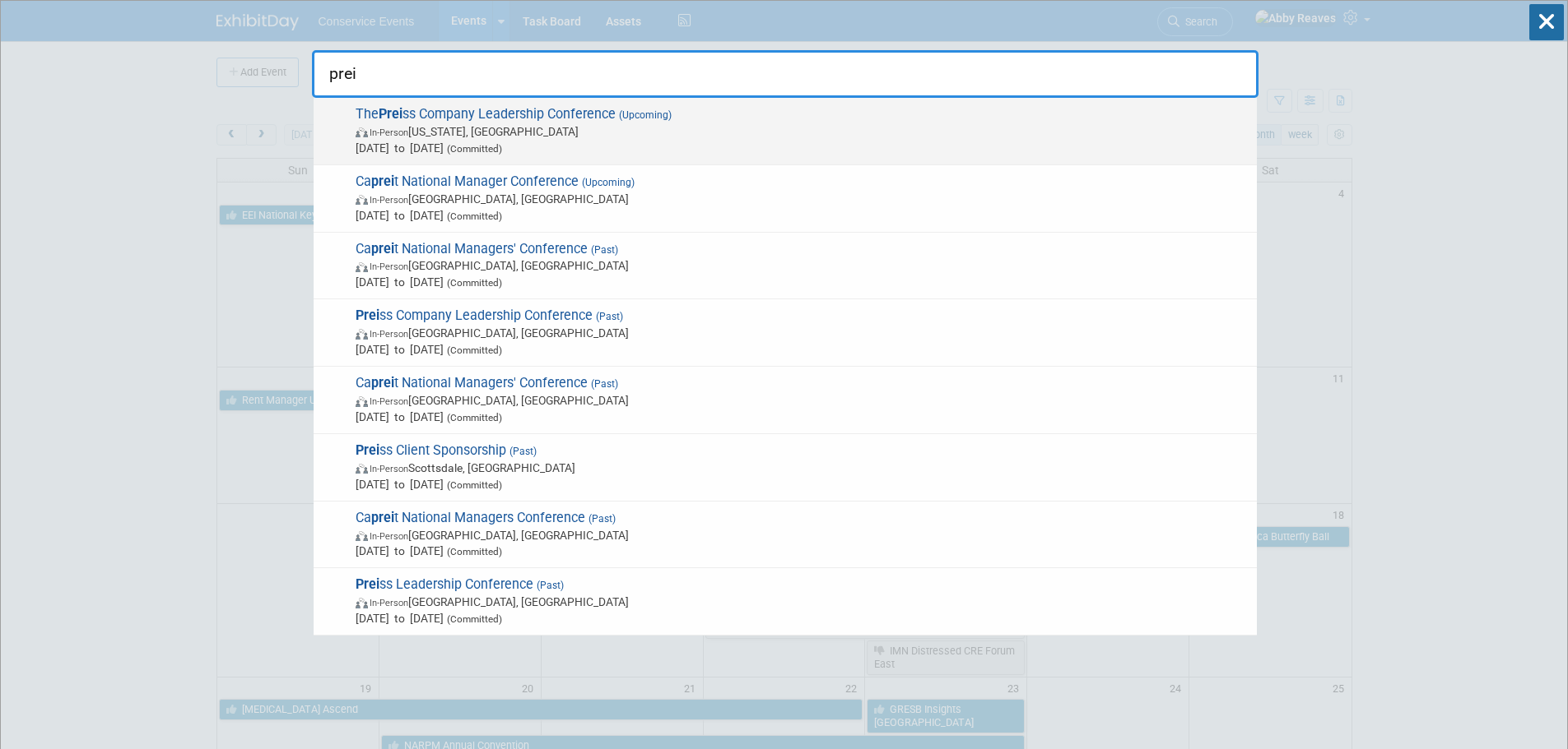
type input "prei"
click at [702, 138] on span "In-Person [US_STATE], [GEOGRAPHIC_DATA]" at bounding box center [801, 132] width 893 height 16
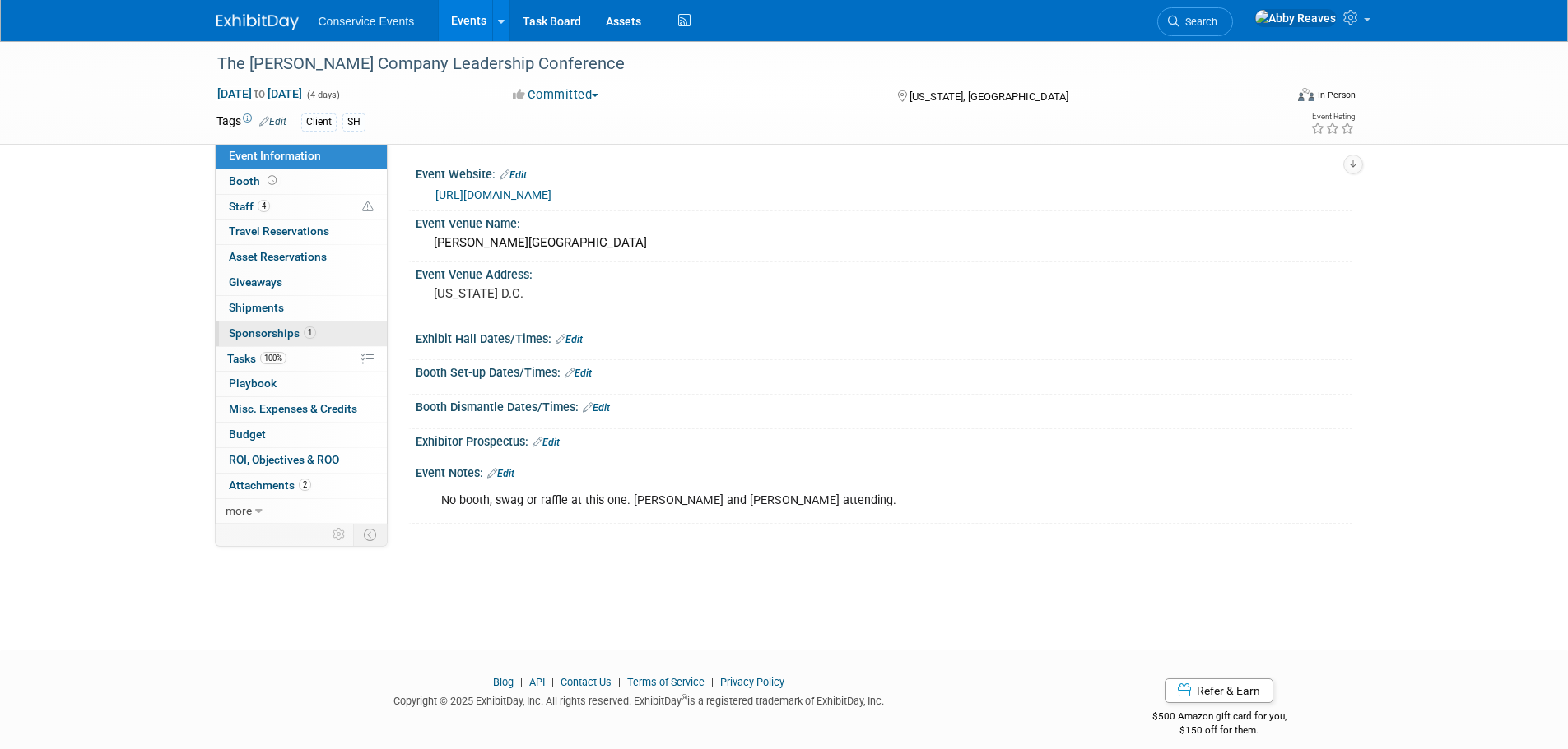
click at [336, 333] on link "1 Sponsorships 1" at bounding box center [301, 334] width 171 height 25
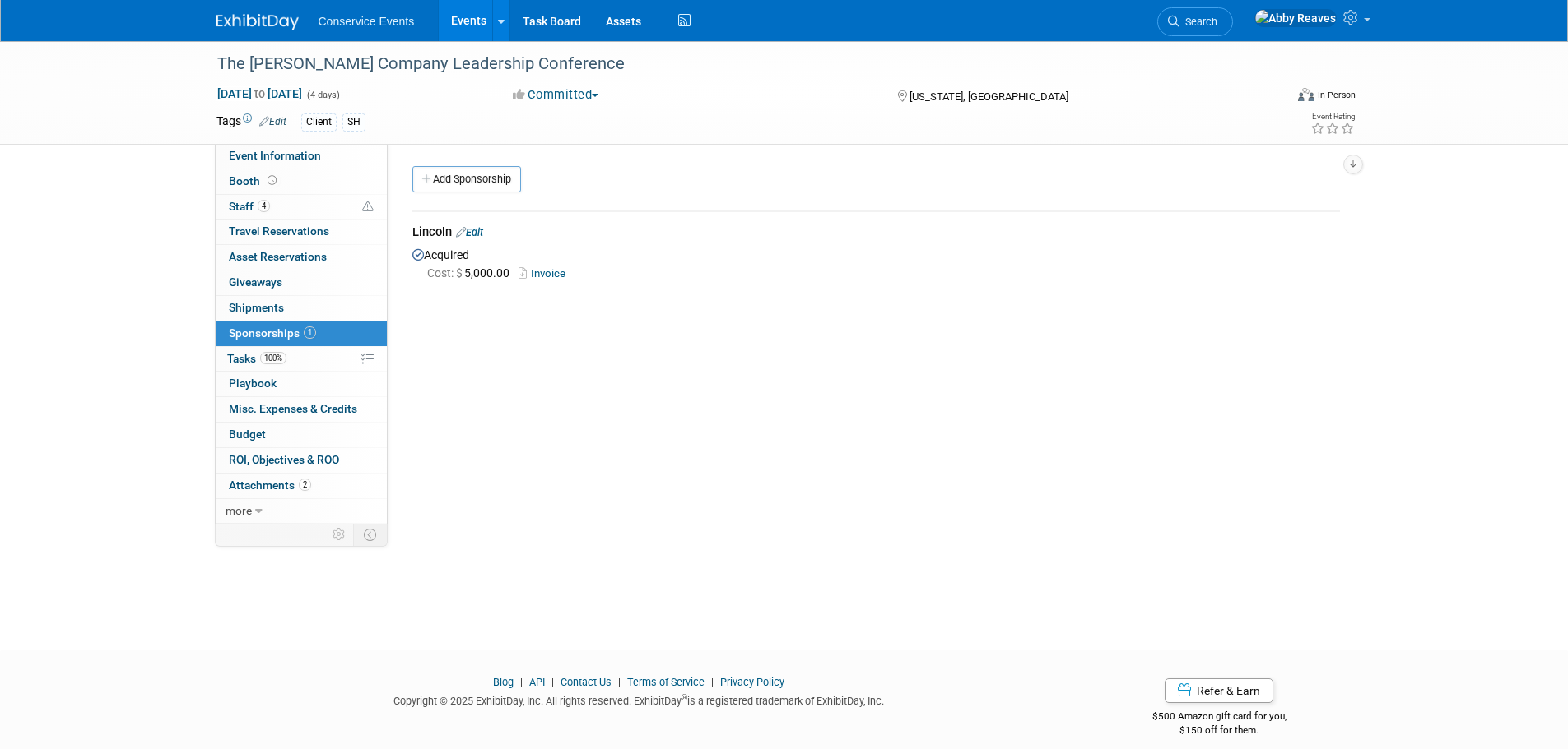
click at [483, 233] on link "Edit" at bounding box center [469, 232] width 28 height 12
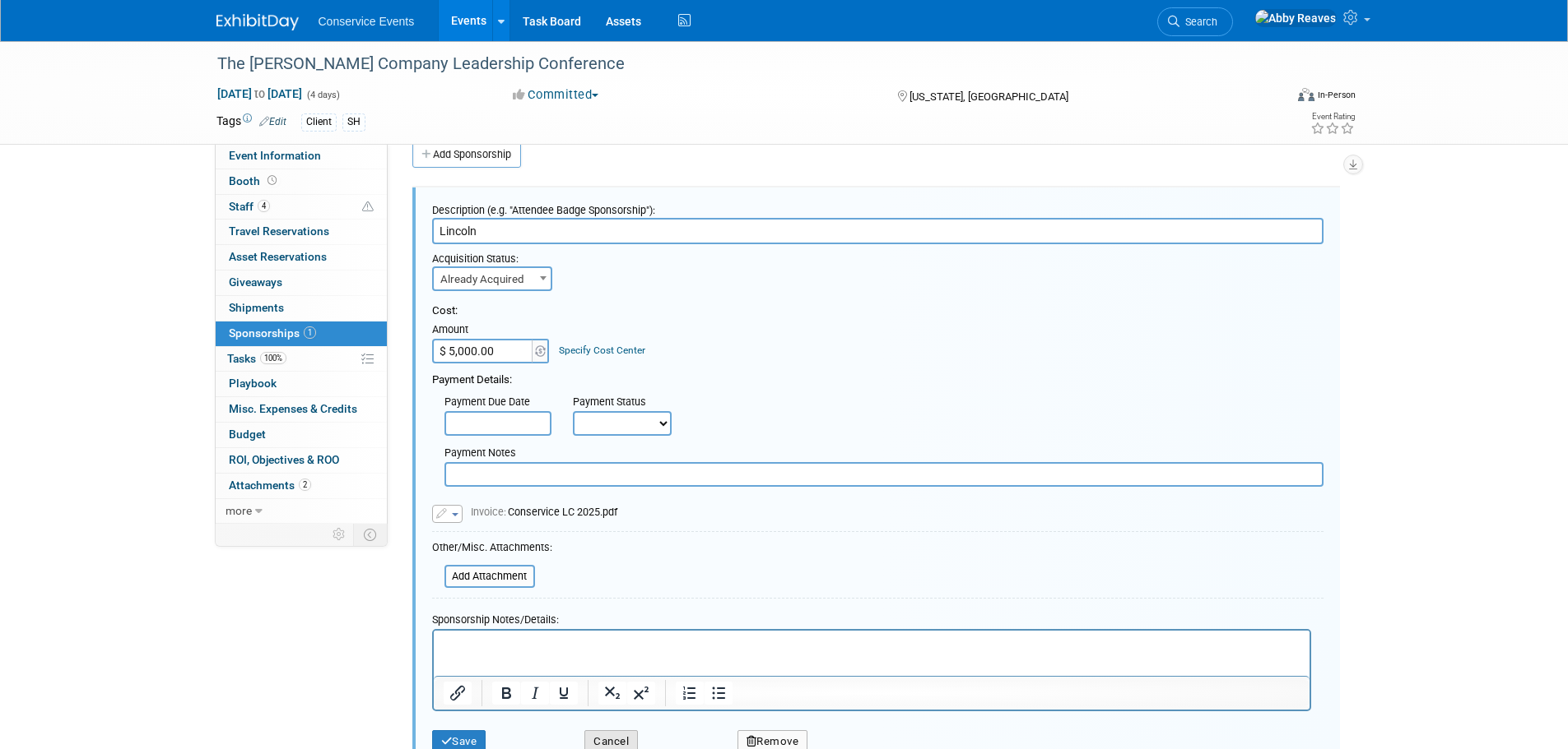
click at [626, 747] on button "Cancel" at bounding box center [611, 742] width 53 height 23
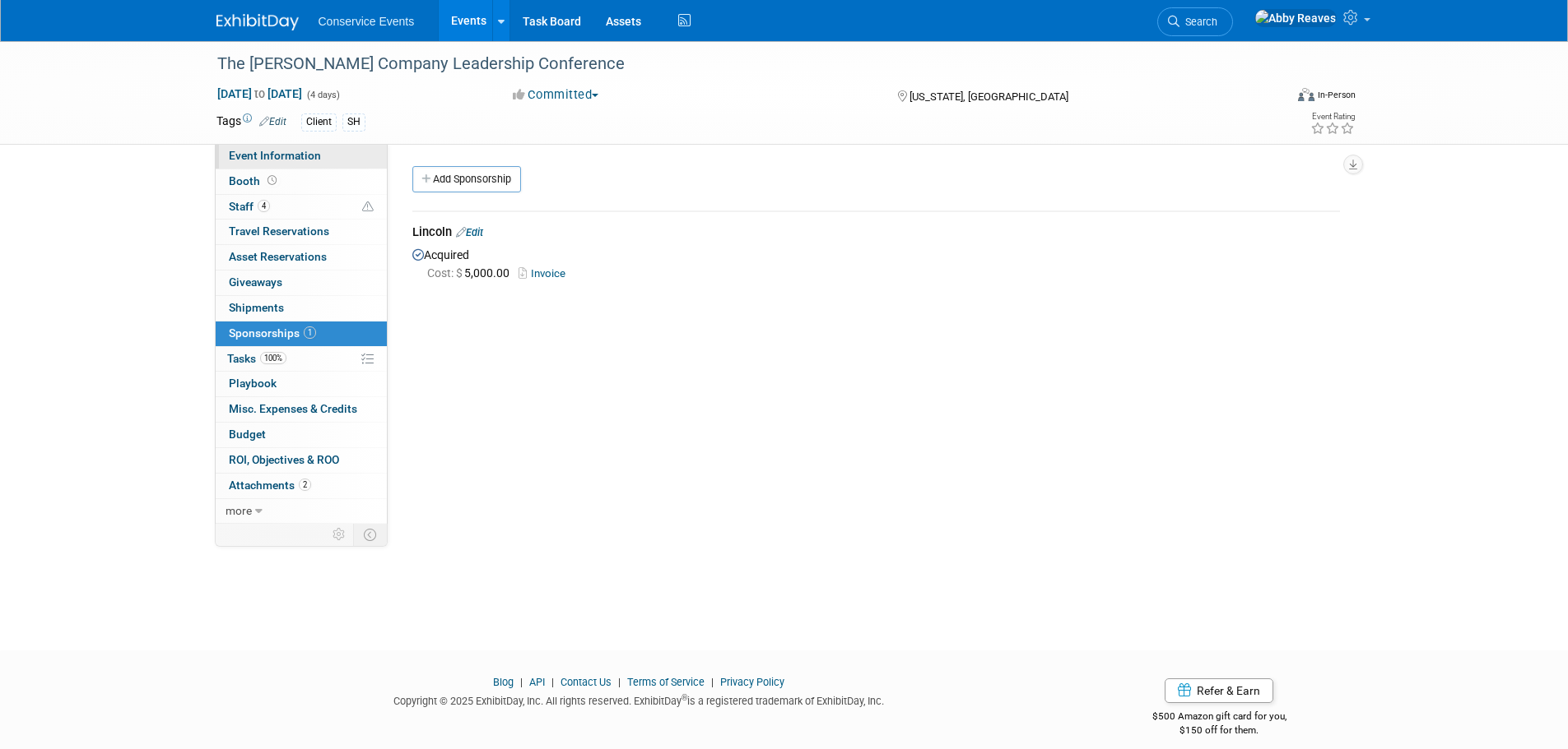
click at [354, 154] on link "Event Information" at bounding box center [301, 157] width 171 height 25
